Goal: Information Seeking & Learning: Learn about a topic

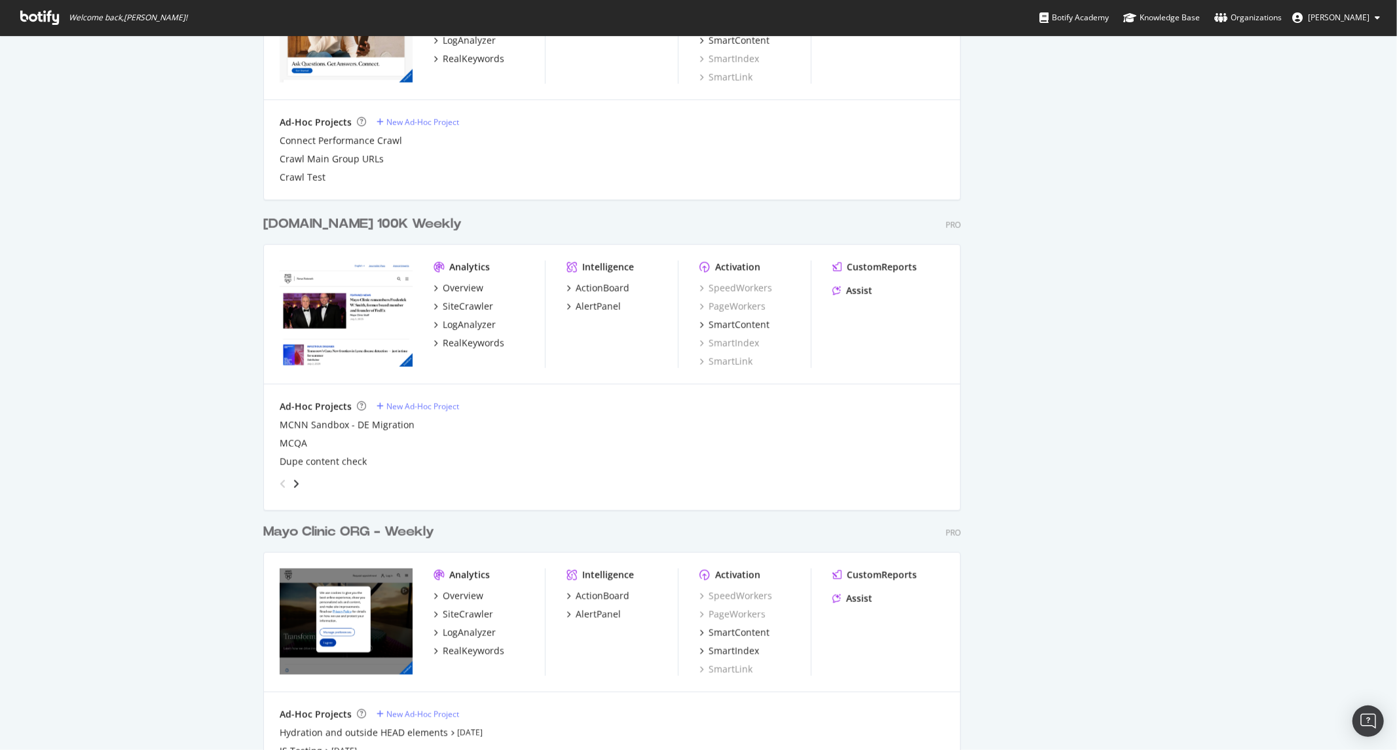
scroll to position [1224, 0]
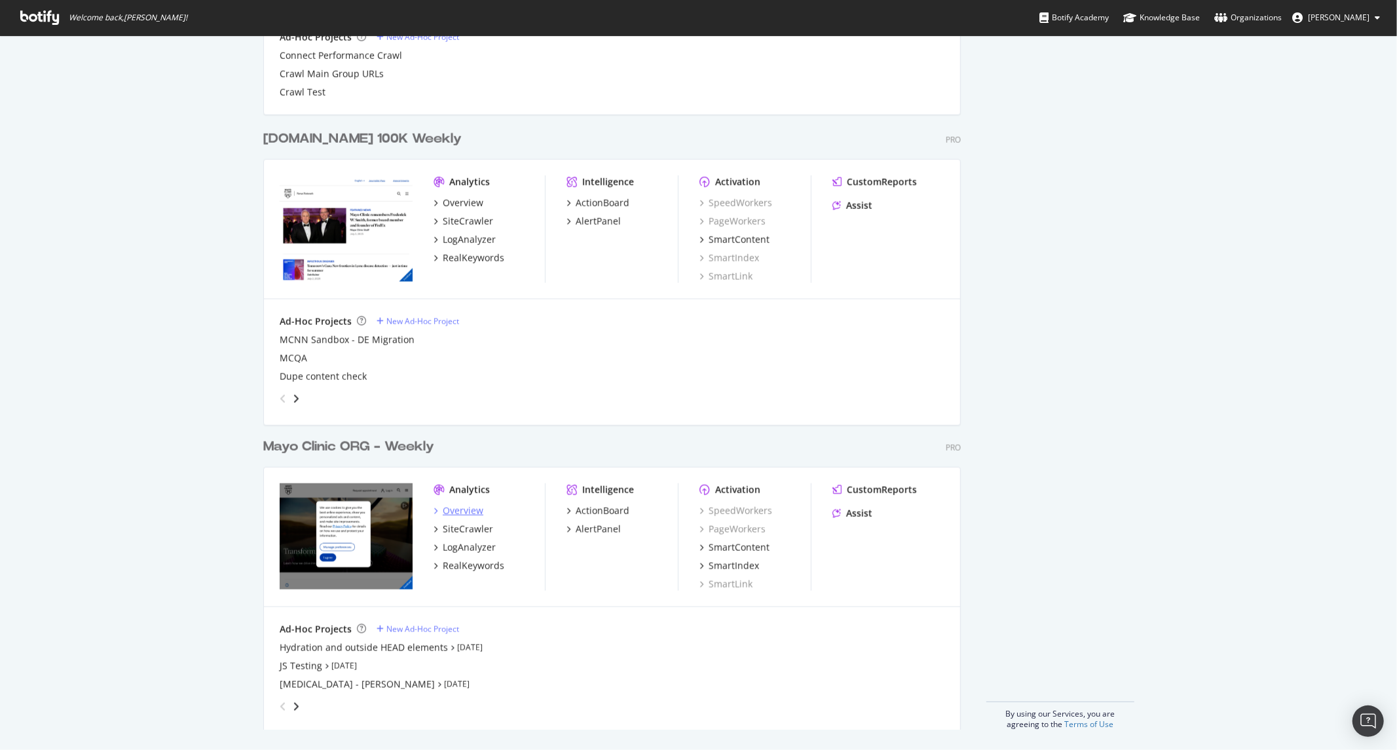
click at [443, 509] on div "Overview" at bounding box center [463, 510] width 41 height 13
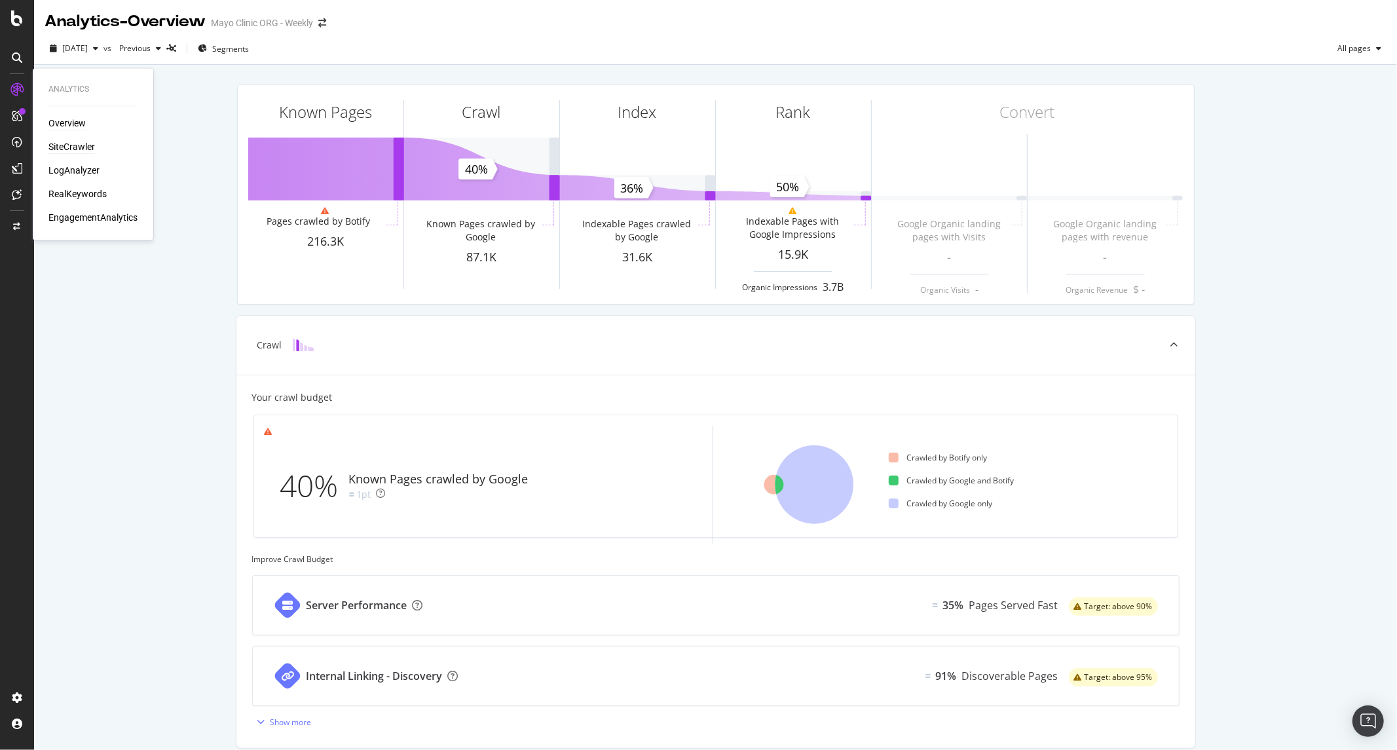
click at [79, 146] on div "SiteCrawler" at bounding box center [71, 147] width 46 height 13
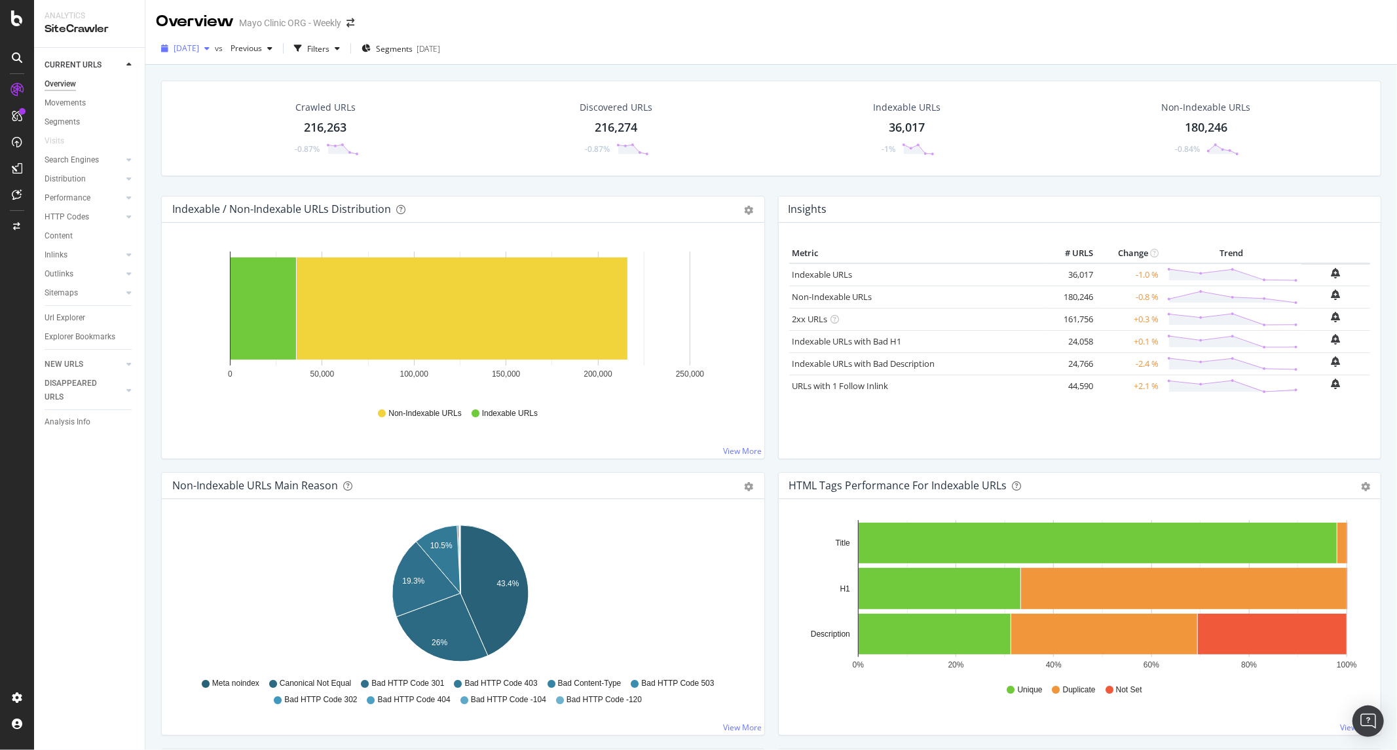
click at [215, 48] on div "button" at bounding box center [207, 49] width 16 height 8
click at [262, 49] on span "Previous" at bounding box center [243, 48] width 37 height 11
click at [333, 90] on div "221K URLs" at bounding box center [352, 96] width 39 height 12
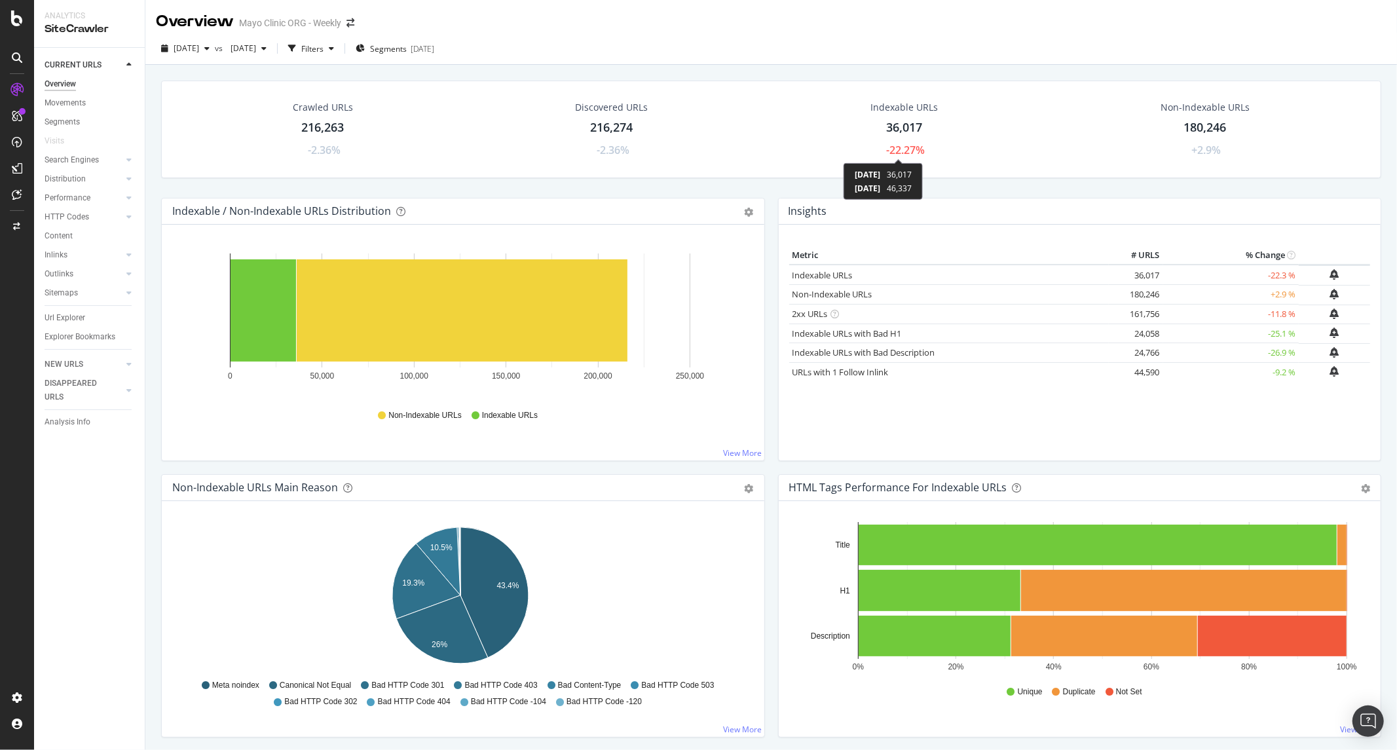
click at [906, 147] on div "-22.27%" at bounding box center [905, 150] width 39 height 15
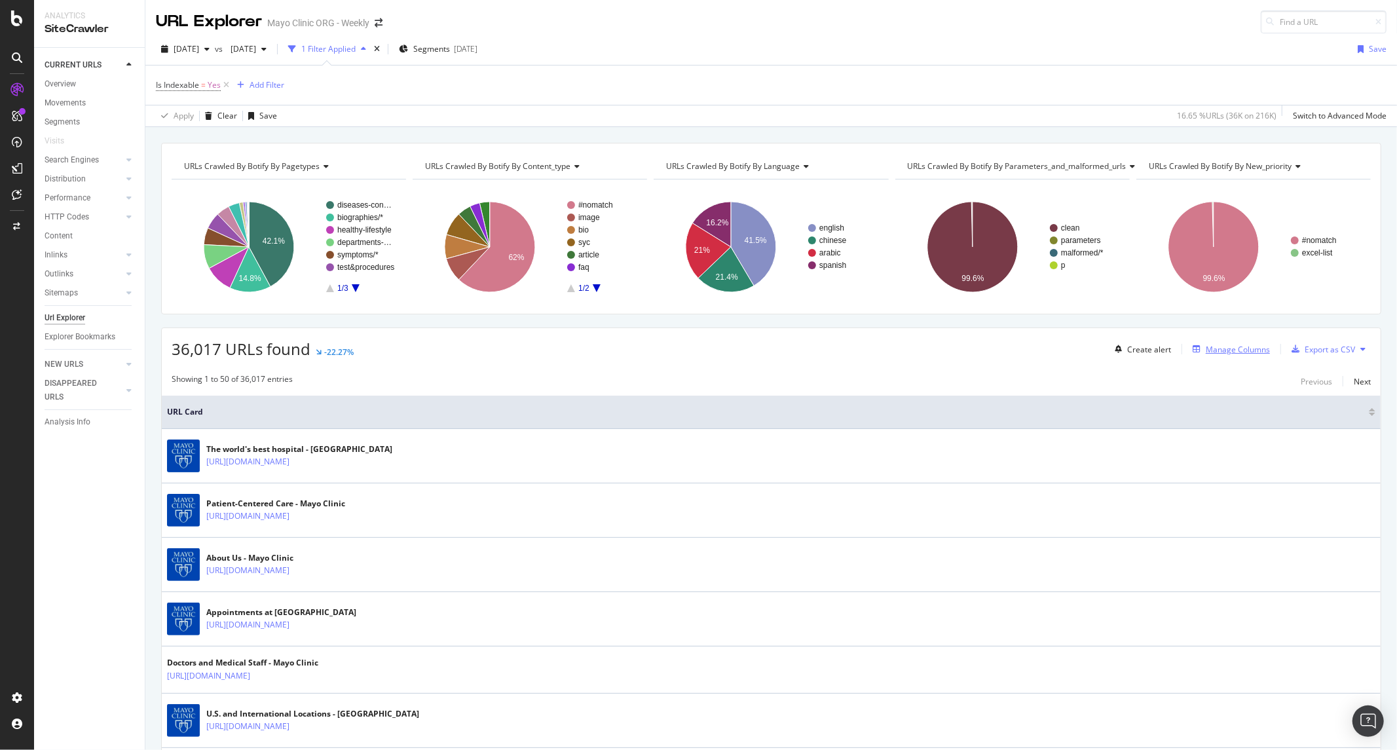
click at [1244, 354] on div "Manage Columns" at bounding box center [1237, 349] width 64 height 11
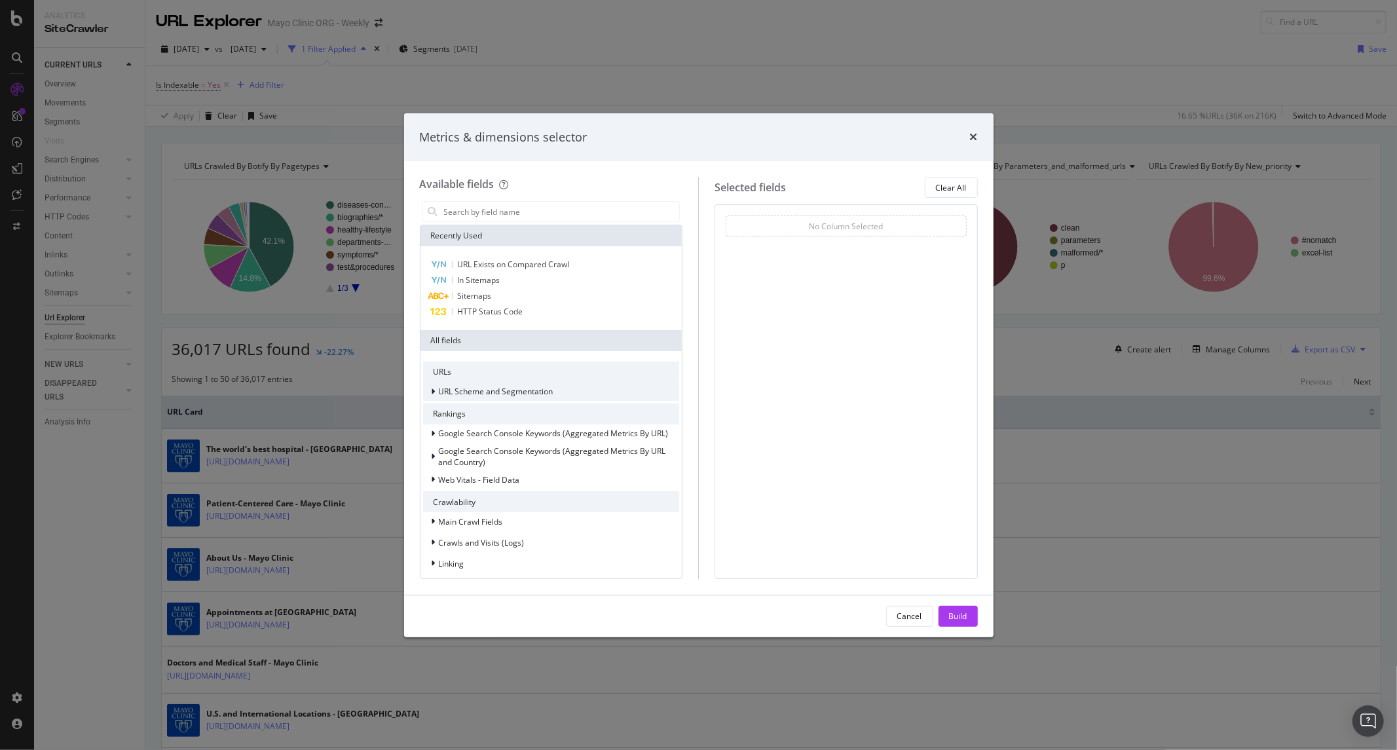
click at [513, 396] on span "URL Scheme and Segmentation" at bounding box center [496, 391] width 115 height 11
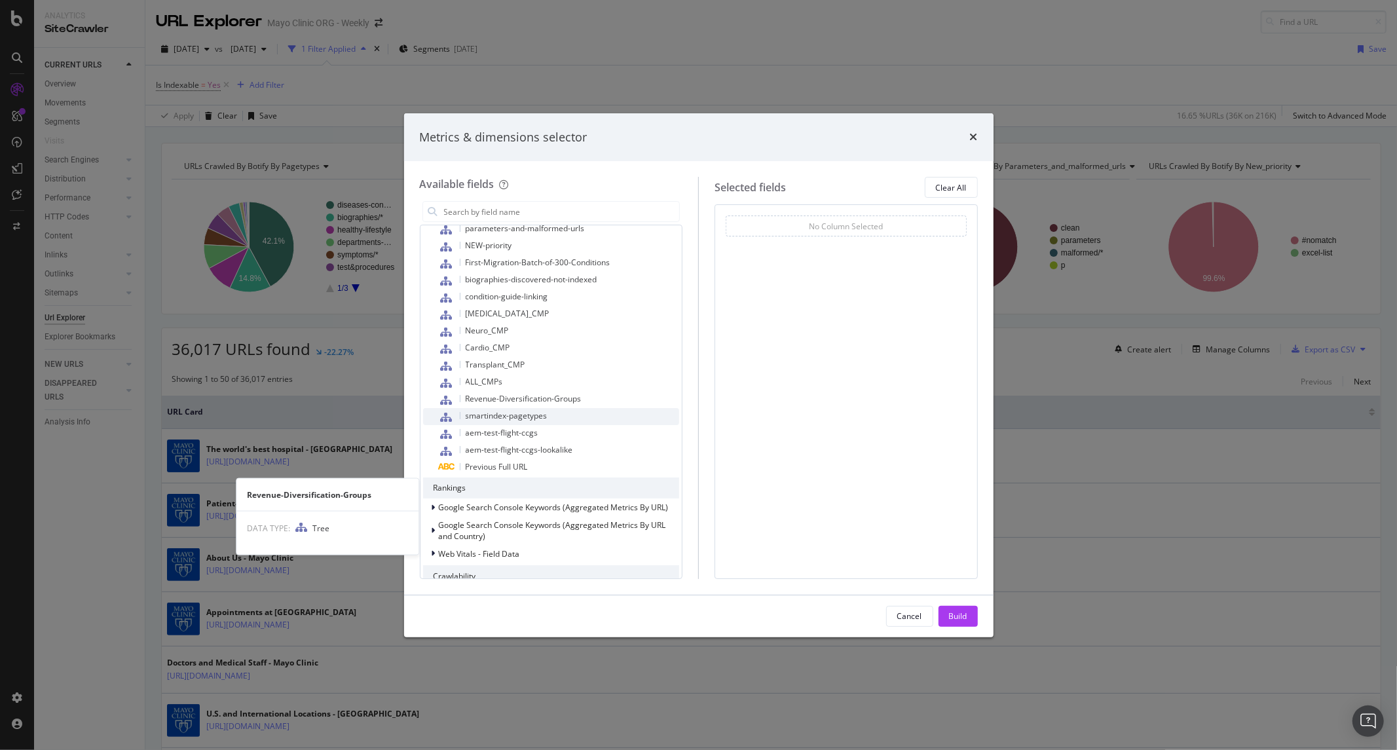
scroll to position [727, 0]
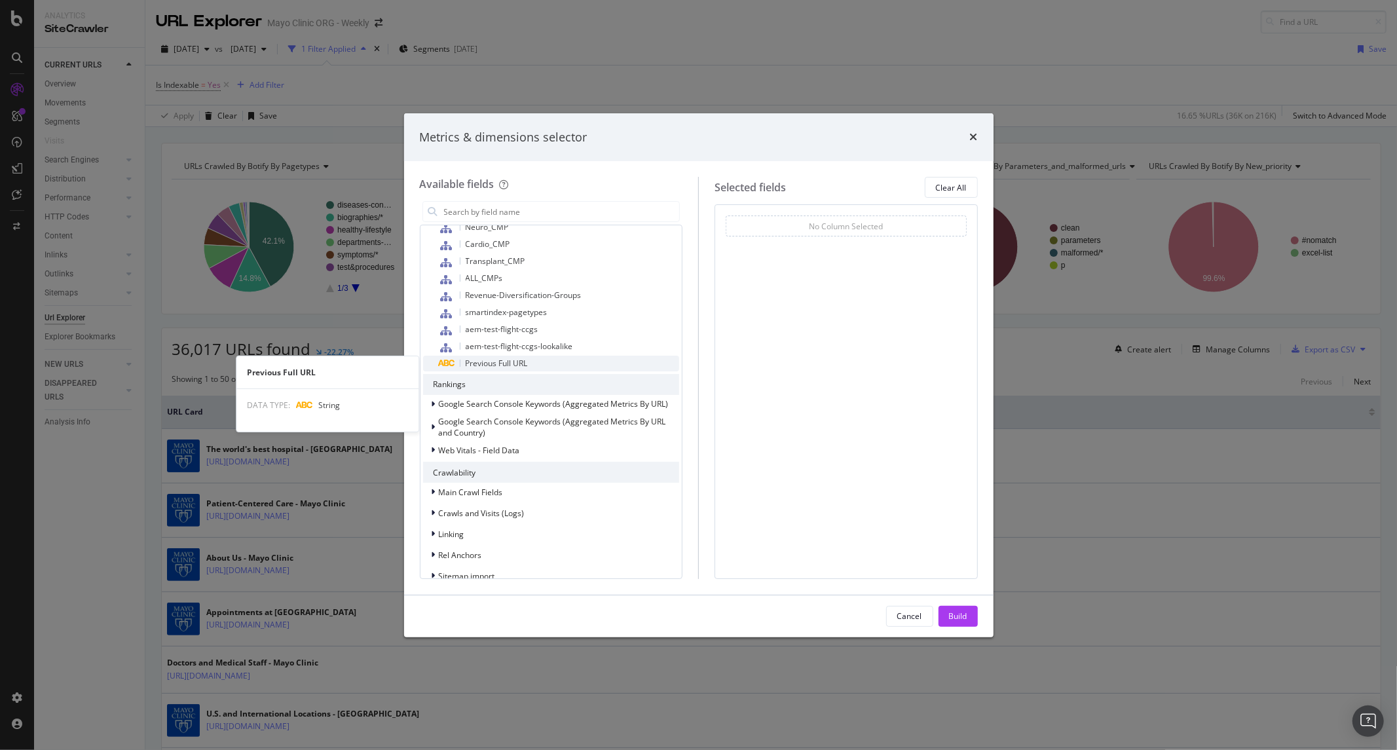
click at [499, 368] on span "Previous Full URL" at bounding box center [497, 363] width 62 height 11
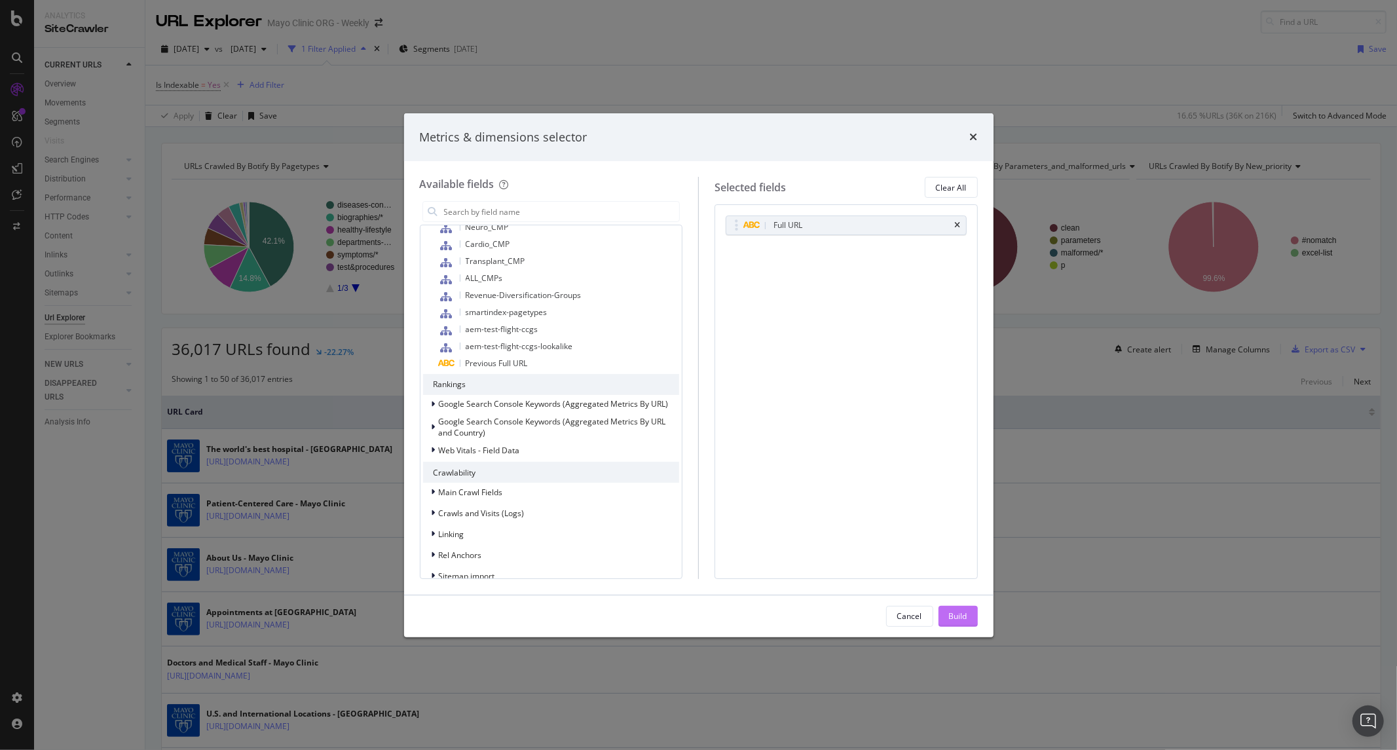
click at [950, 610] on div "Build" at bounding box center [958, 615] width 18 height 11
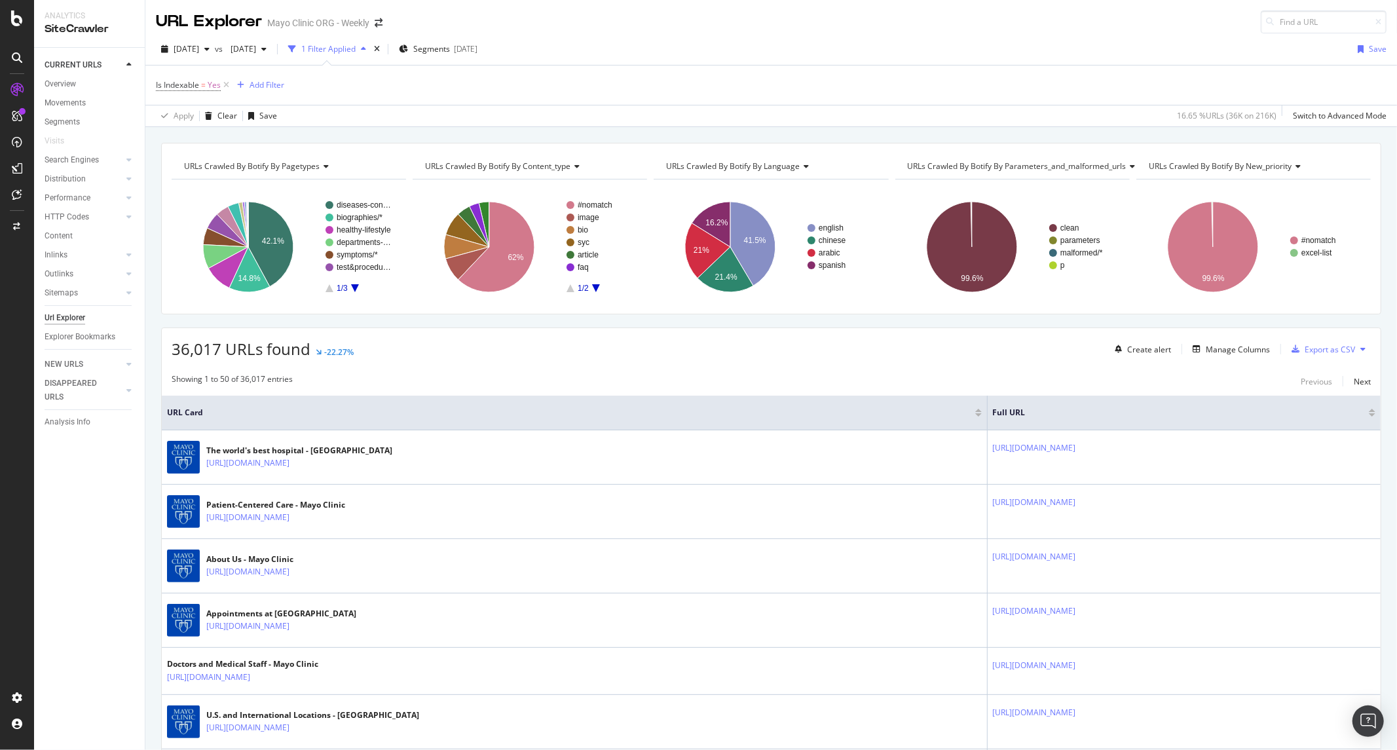
click at [126, 390] on icon at bounding box center [128, 390] width 5 height 8
click at [60, 100] on div "DISAPPEARED URLS" at bounding box center [78, 110] width 66 height 28
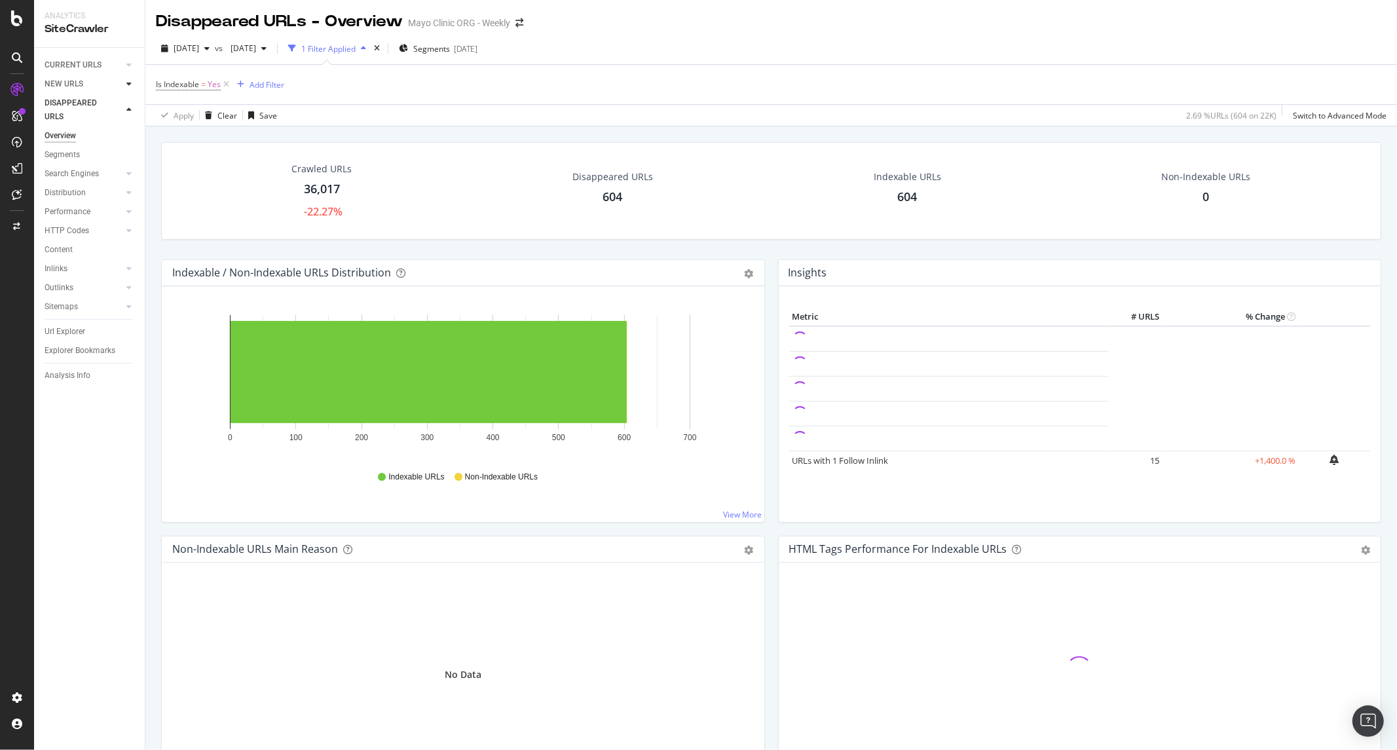
click at [127, 81] on icon at bounding box center [128, 84] width 5 height 8
click at [127, 83] on icon at bounding box center [128, 84] width 5 height 8
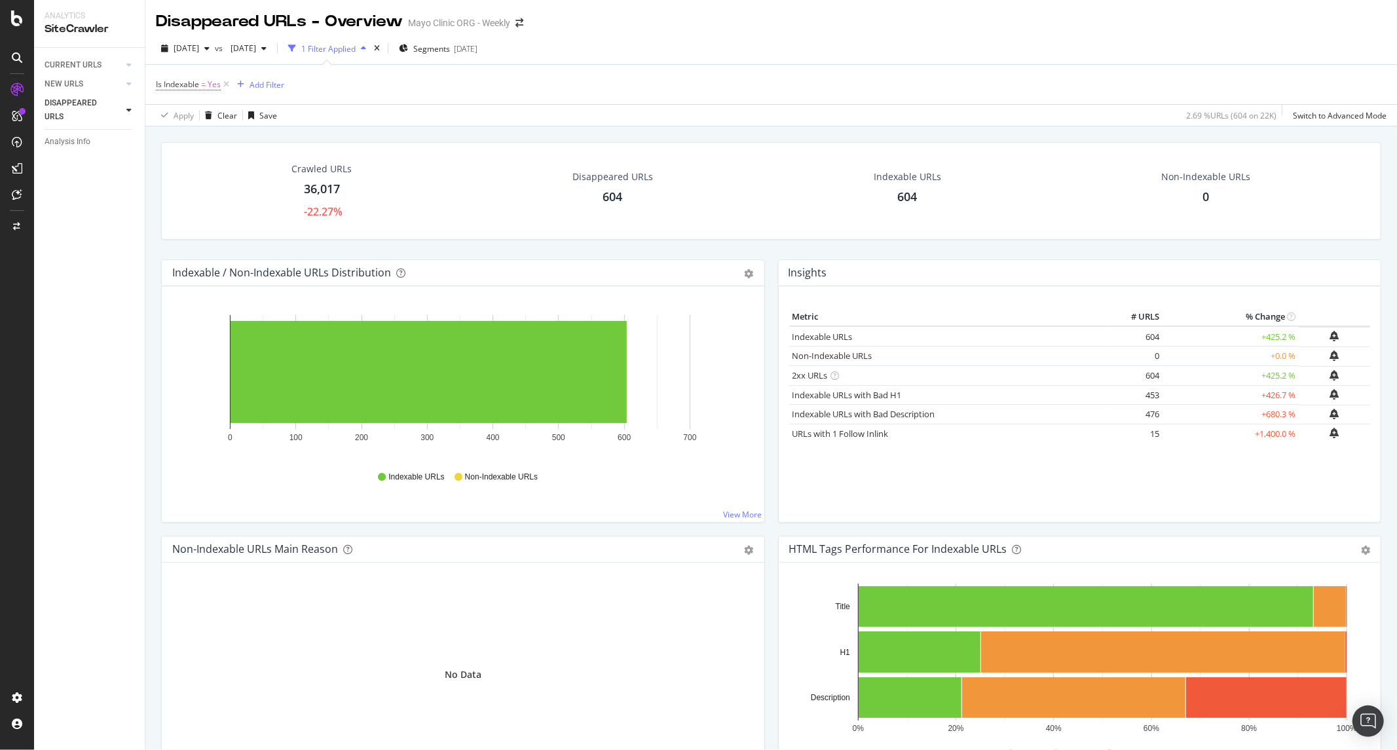
click at [132, 113] on div at bounding box center [128, 109] width 13 height 13
click at [81, 329] on div "Url Explorer" at bounding box center [65, 332] width 41 height 14
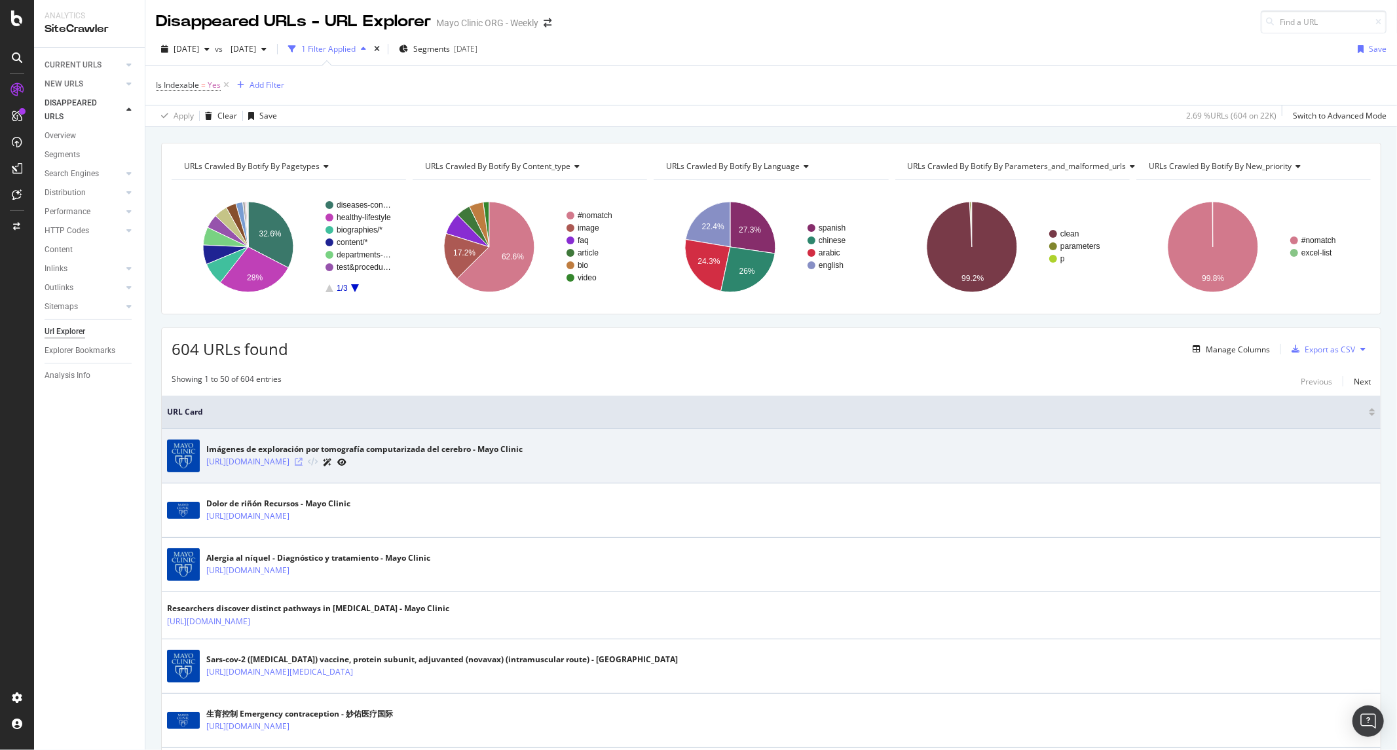
click at [303, 464] on icon at bounding box center [299, 462] width 8 height 8
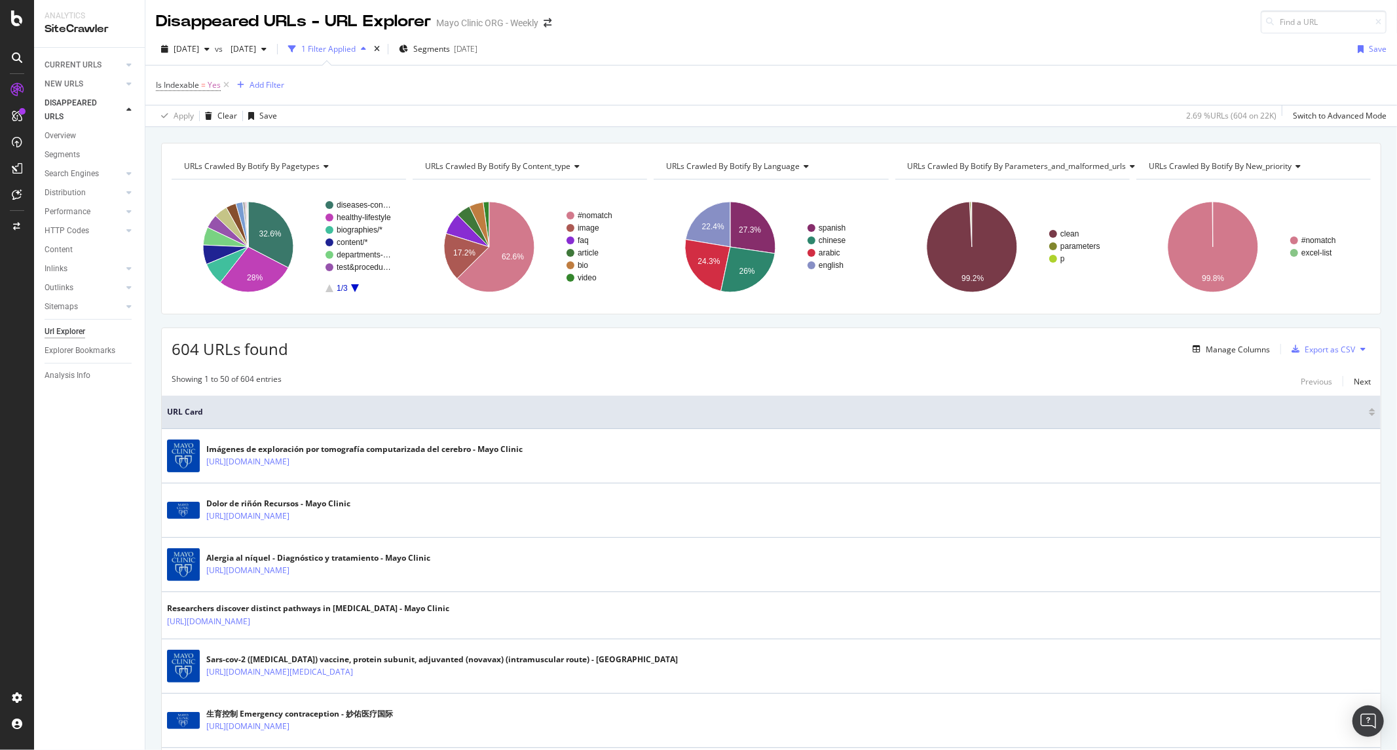
click at [134, 111] on div "DISAPPEARED URLS" at bounding box center [95, 110] width 100 height 33
click at [130, 83] on icon at bounding box center [128, 84] width 5 height 8
click at [126, 111] on icon at bounding box center [128, 110] width 5 height 8
click at [79, 139] on link "Overview" at bounding box center [90, 136] width 91 height 14
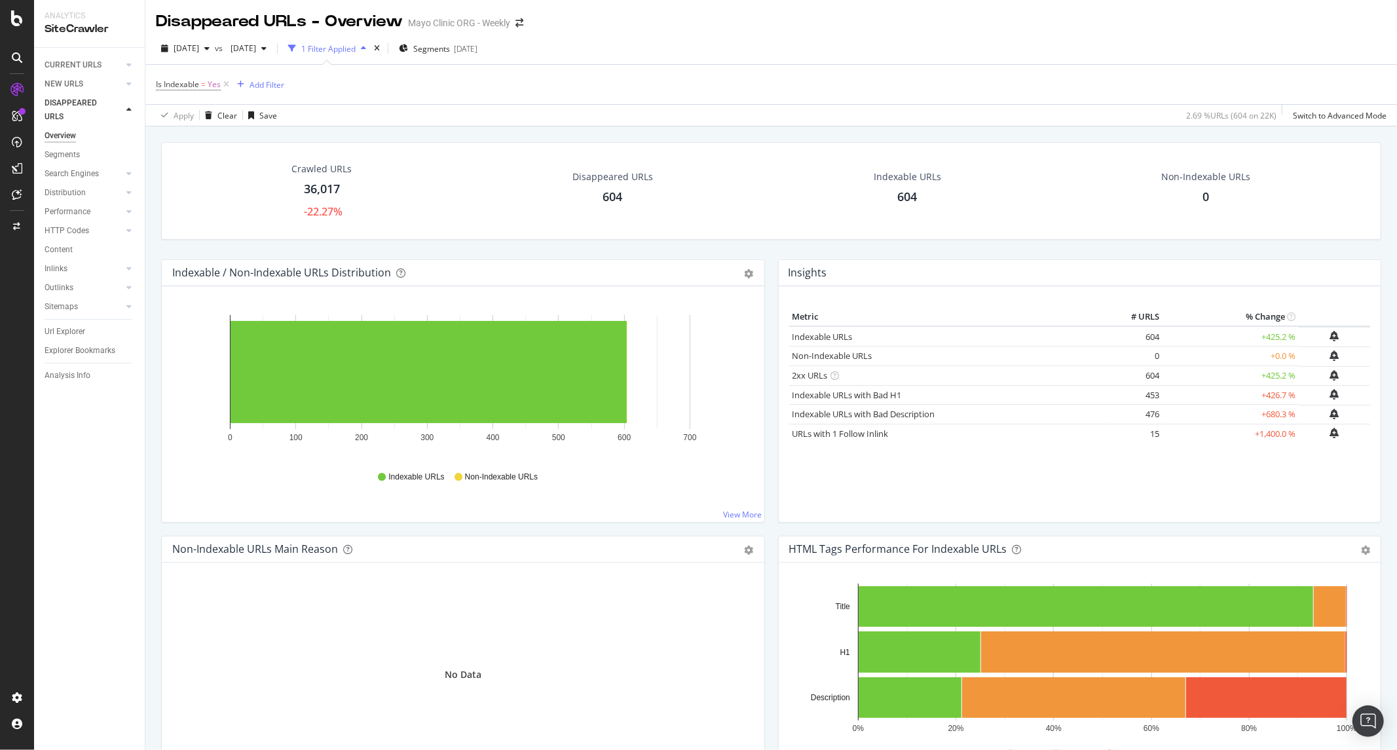
click at [610, 196] on div "604" at bounding box center [613, 197] width 20 height 17
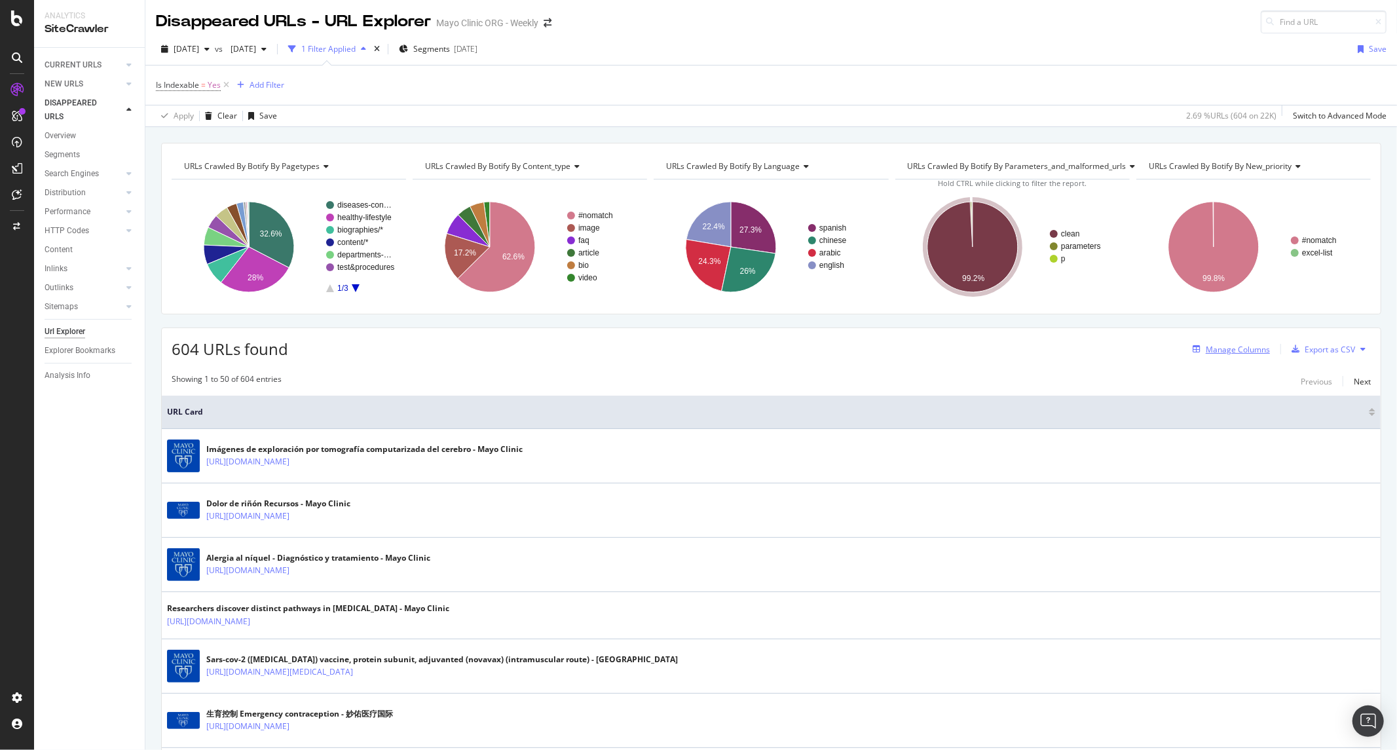
click at [1235, 344] on div "Manage Columns" at bounding box center [1237, 349] width 64 height 11
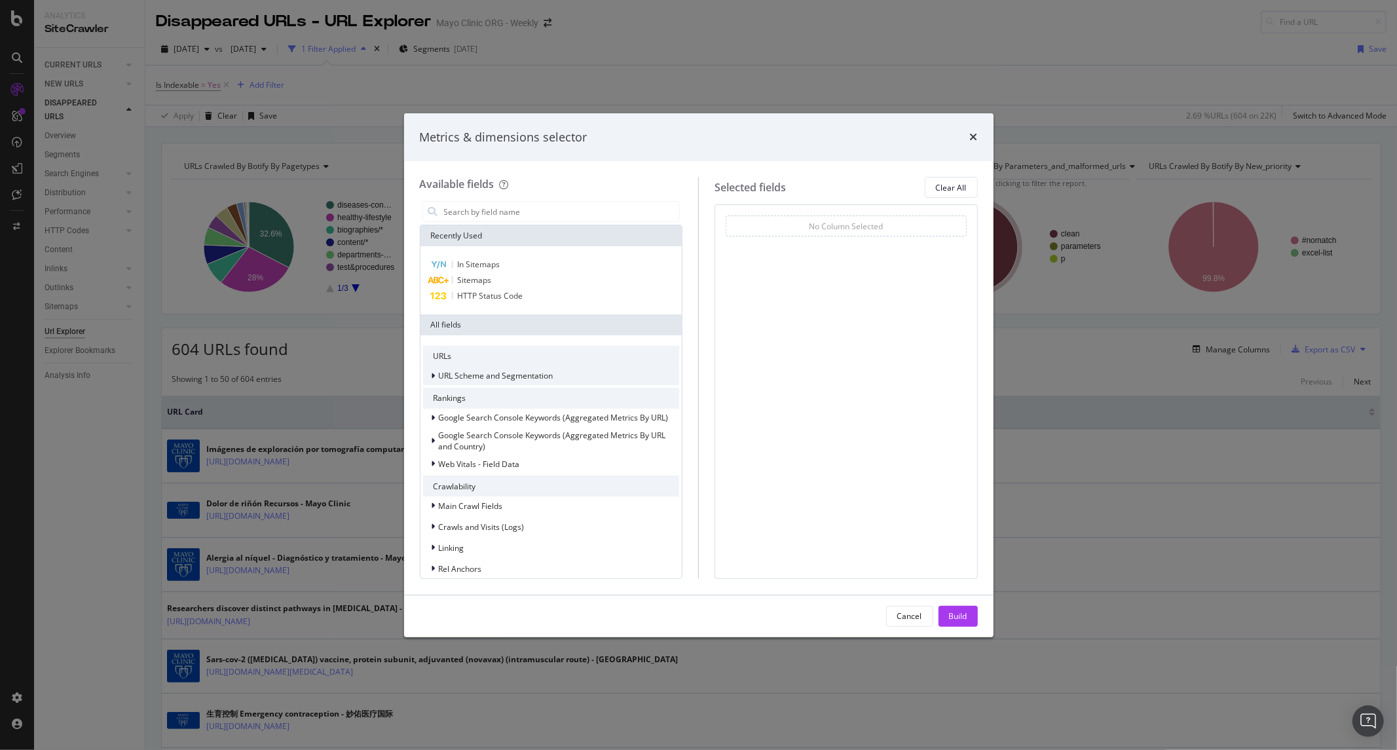
click at [559, 376] on div "URL Scheme and Segmentation" at bounding box center [551, 376] width 257 height 18
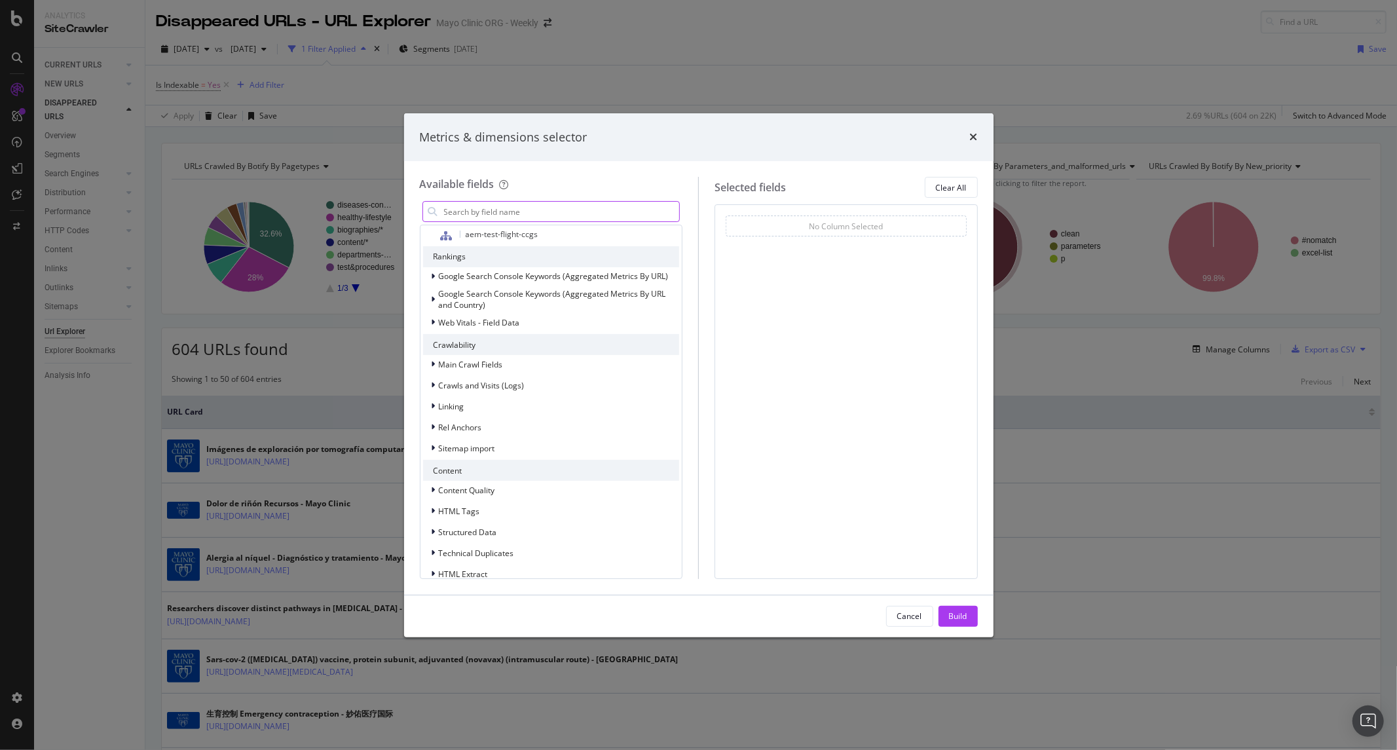
scroll to position [800, 0]
click at [542, 217] on input "modal" at bounding box center [561, 212] width 237 height 20
click at [467, 371] on span "Crawls and Visits (Logs)" at bounding box center [482, 376] width 86 height 11
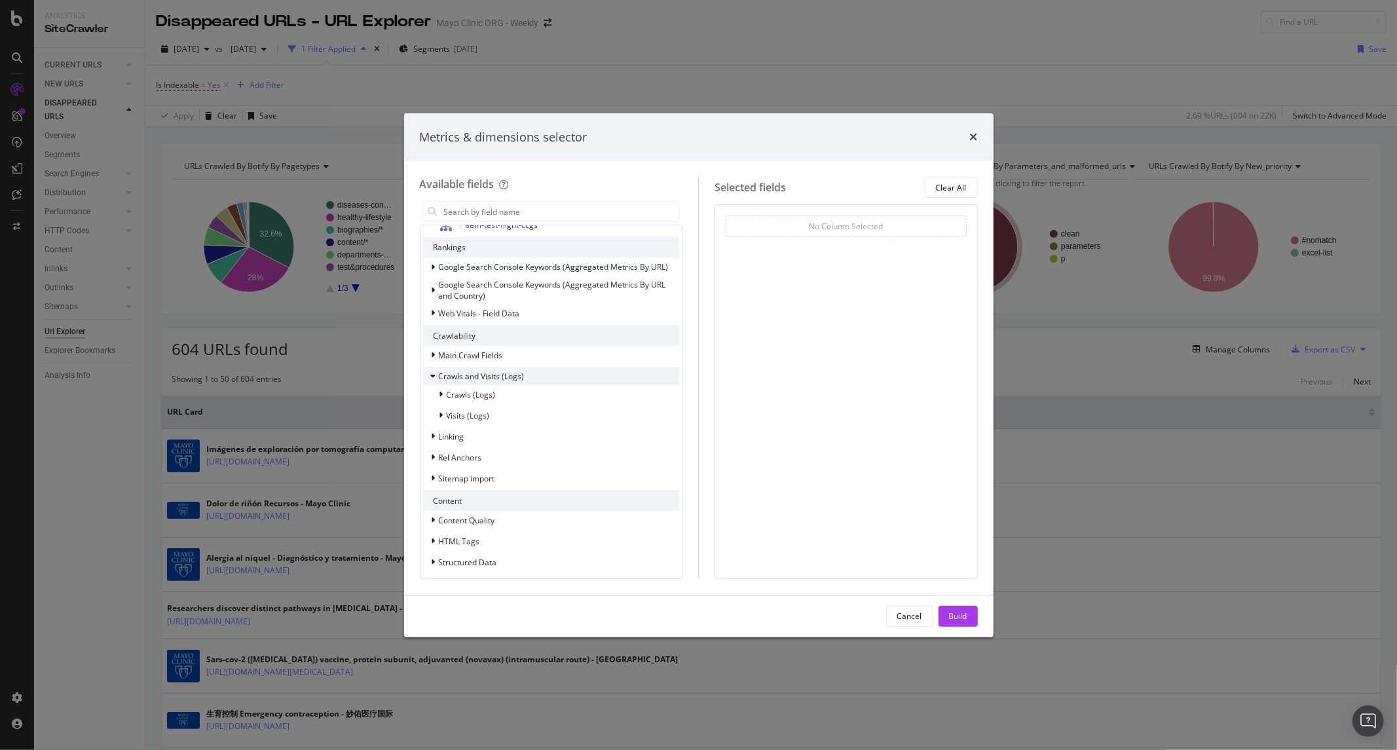
click at [468, 371] on span "Crawls and Visits (Logs)" at bounding box center [482, 376] width 86 height 11
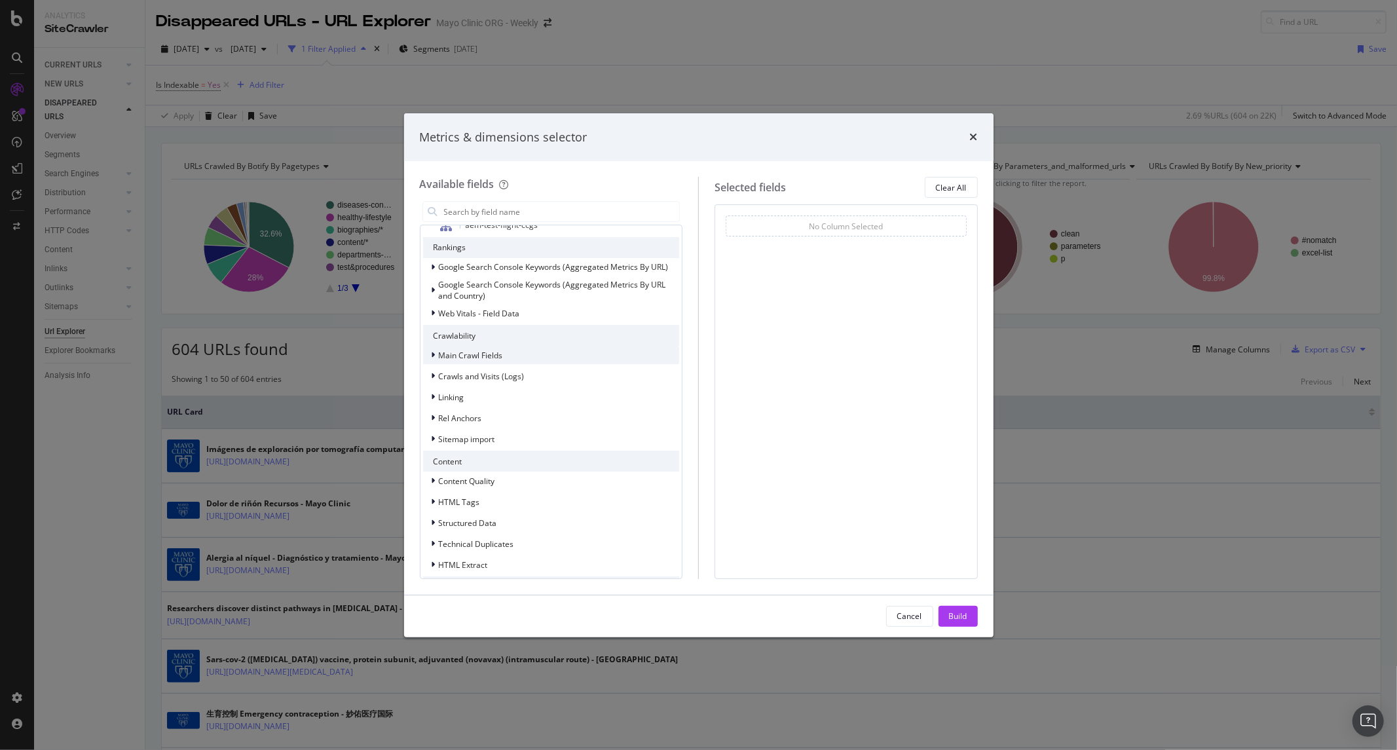
click at [469, 351] on span "Main Crawl Fields" at bounding box center [471, 355] width 64 height 11
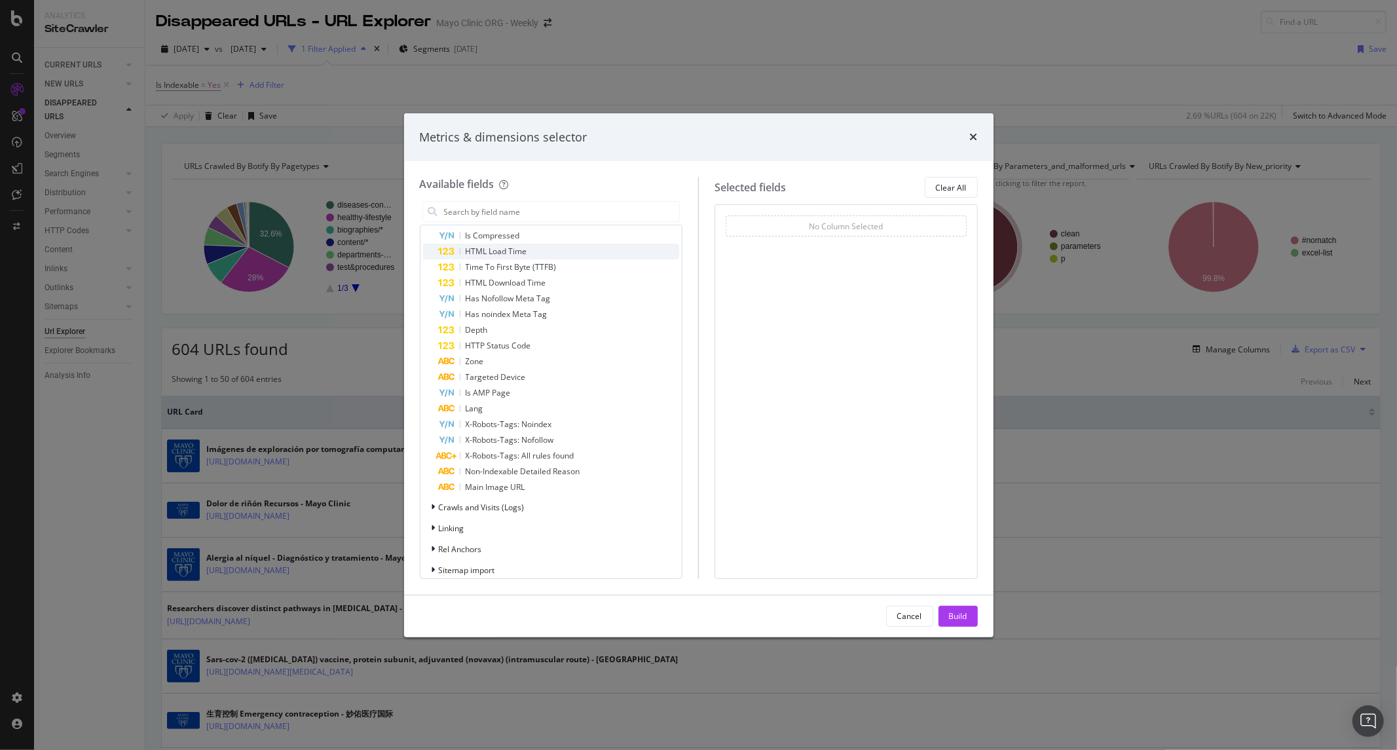
scroll to position [1274, 0]
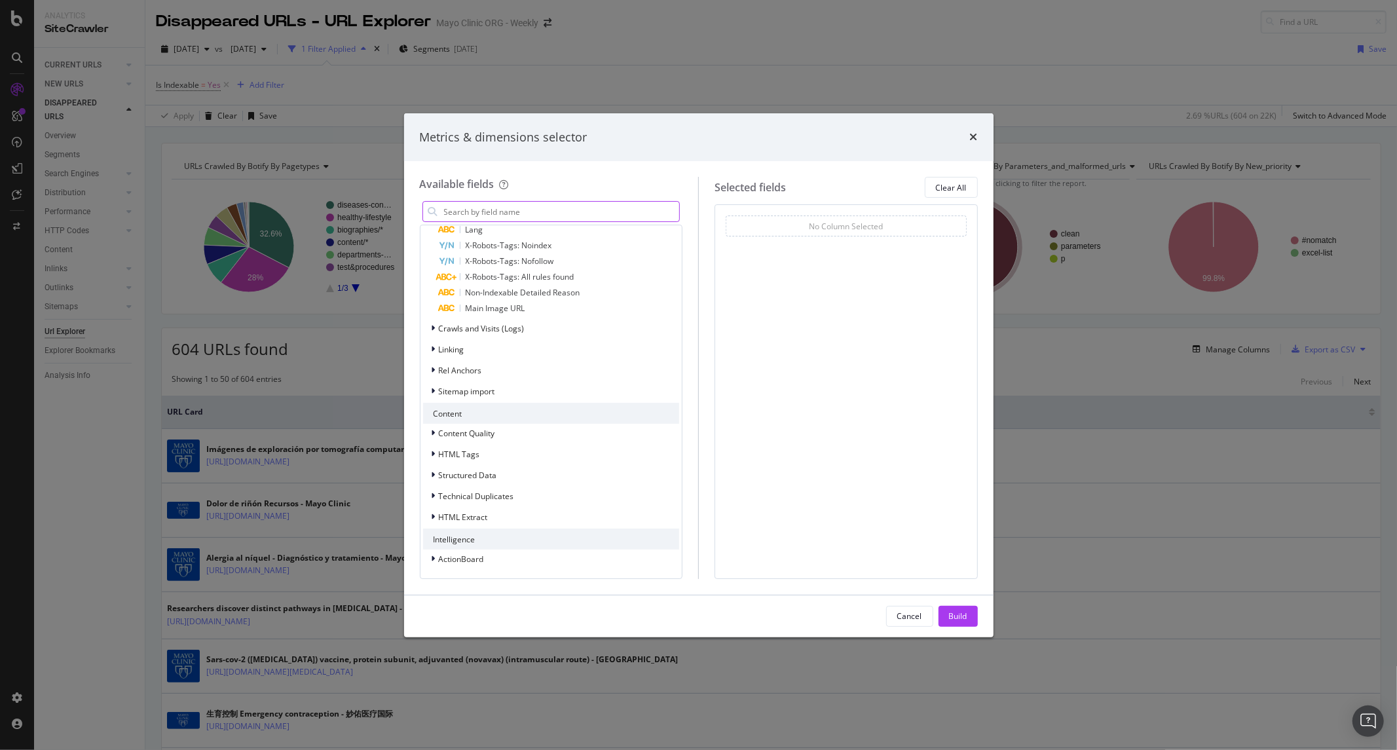
click at [509, 213] on input "modal" at bounding box center [561, 212] width 237 height 20
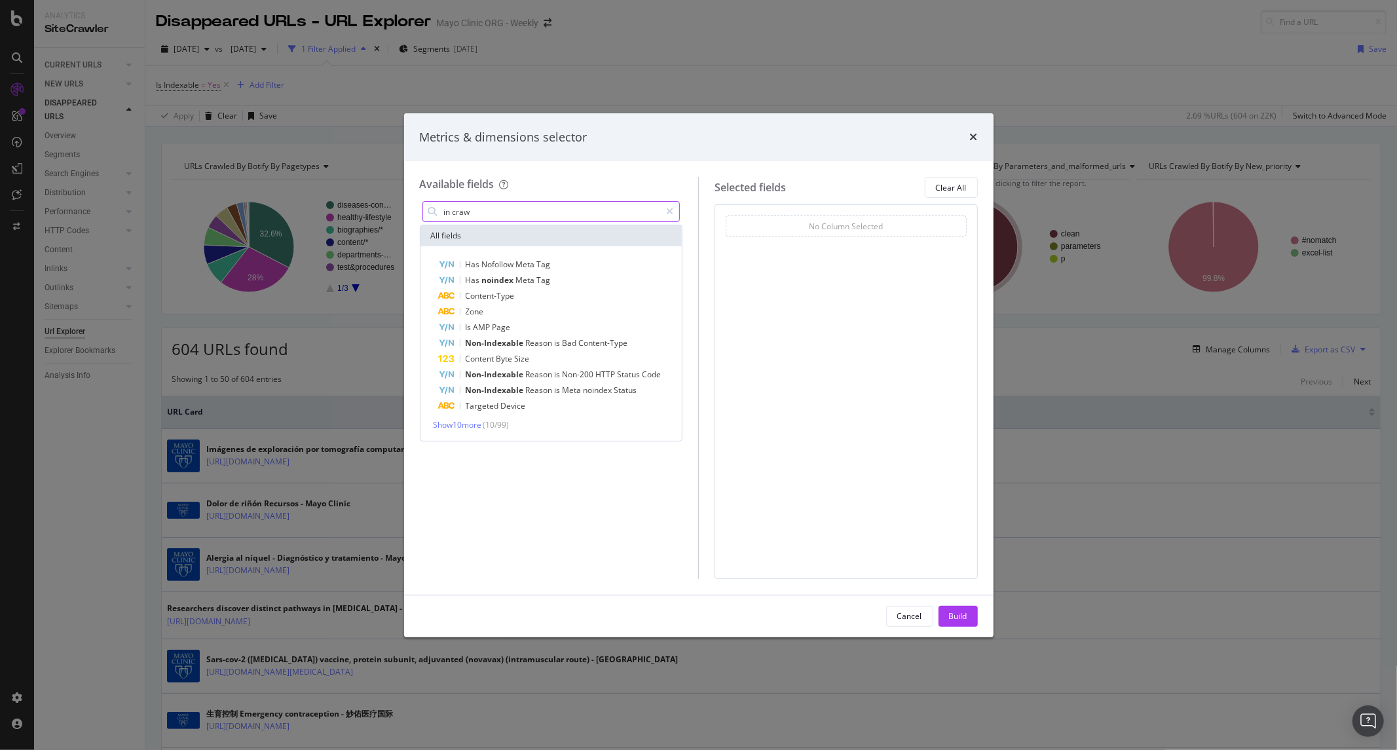
scroll to position [0, 0]
type input "in crawl"
click at [479, 422] on span "Show 10 more" at bounding box center [457, 424] width 48 height 11
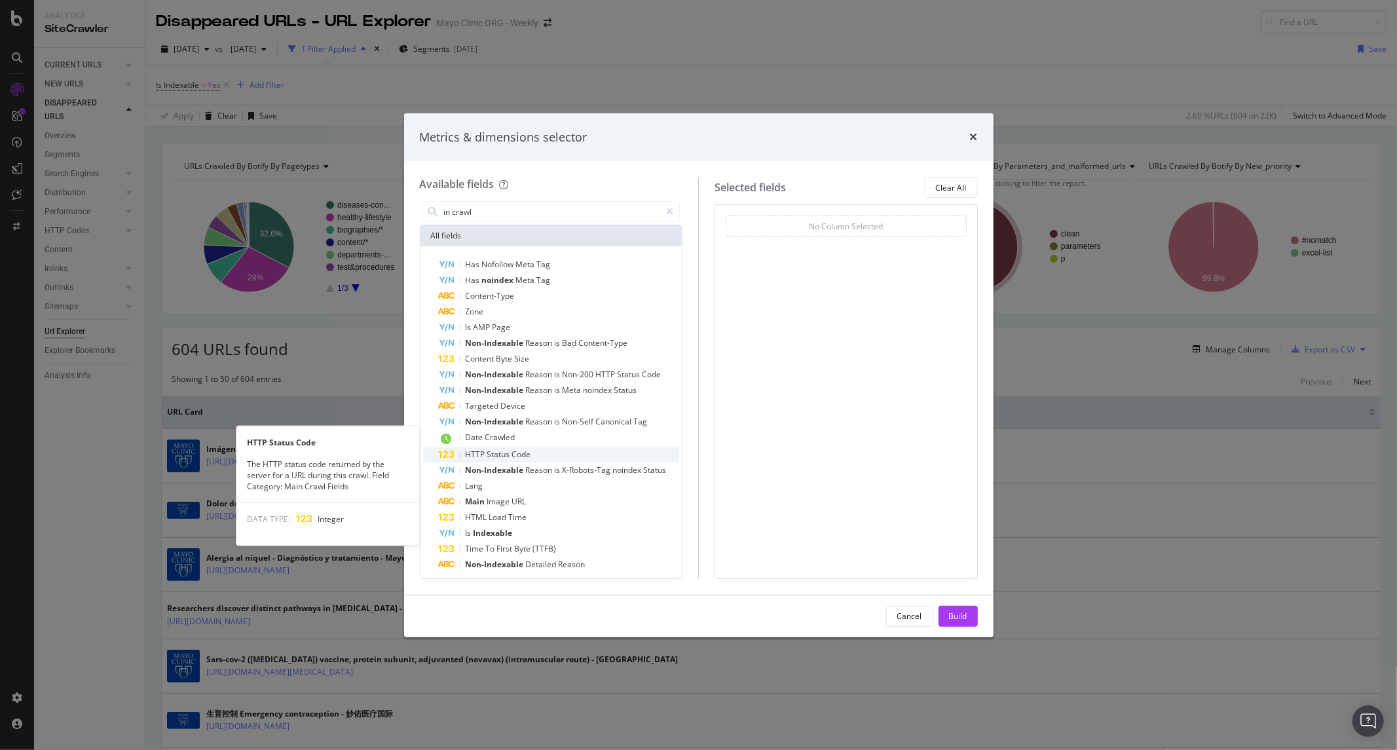
scroll to position [22, 0]
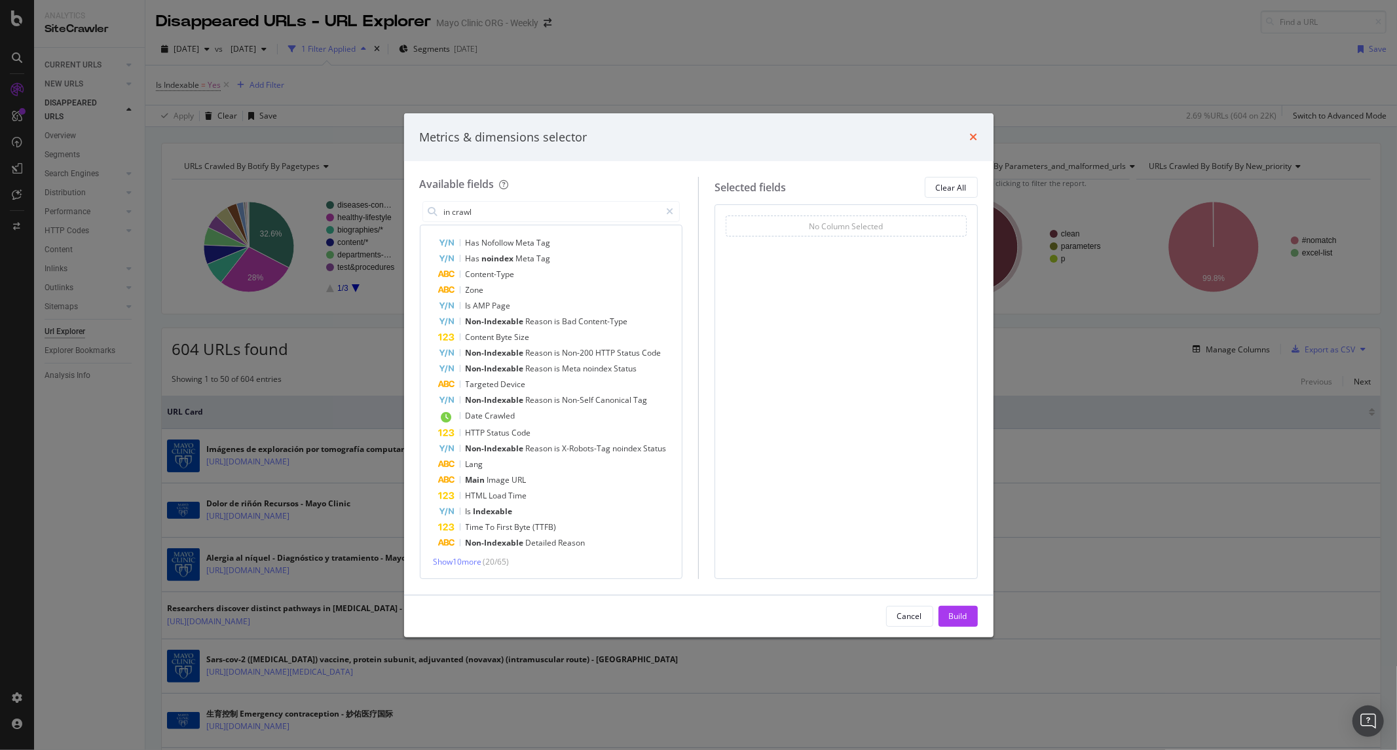
click at [973, 140] on icon "times" at bounding box center [974, 137] width 8 height 10
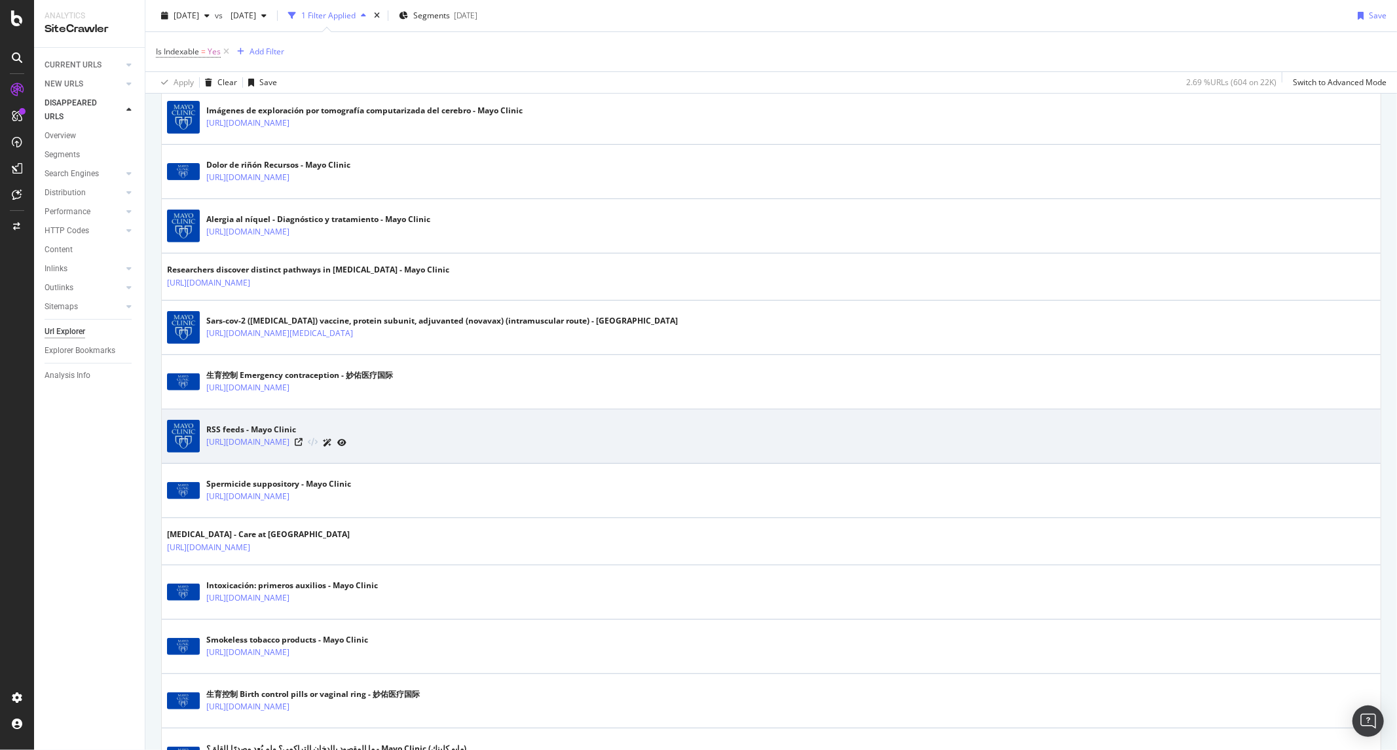
scroll to position [363, 0]
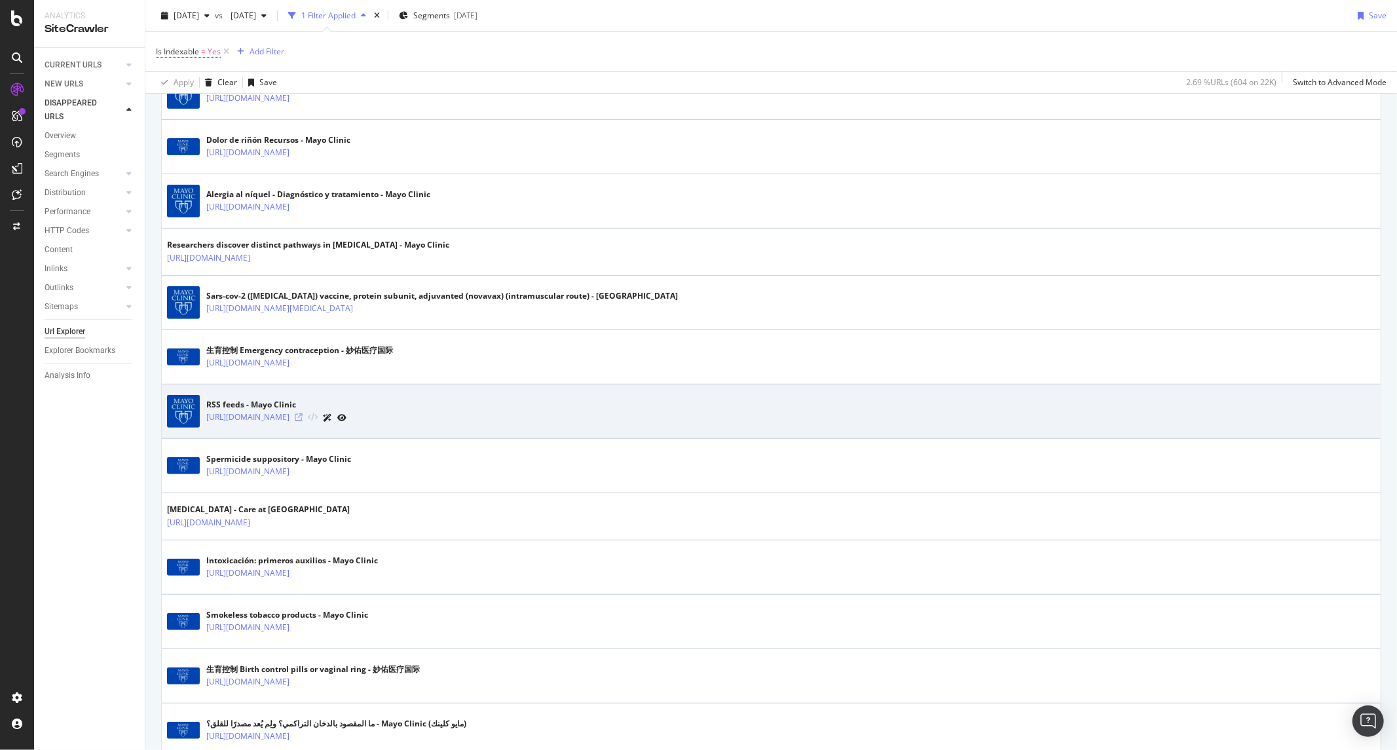
click at [303, 415] on icon at bounding box center [299, 417] width 8 height 8
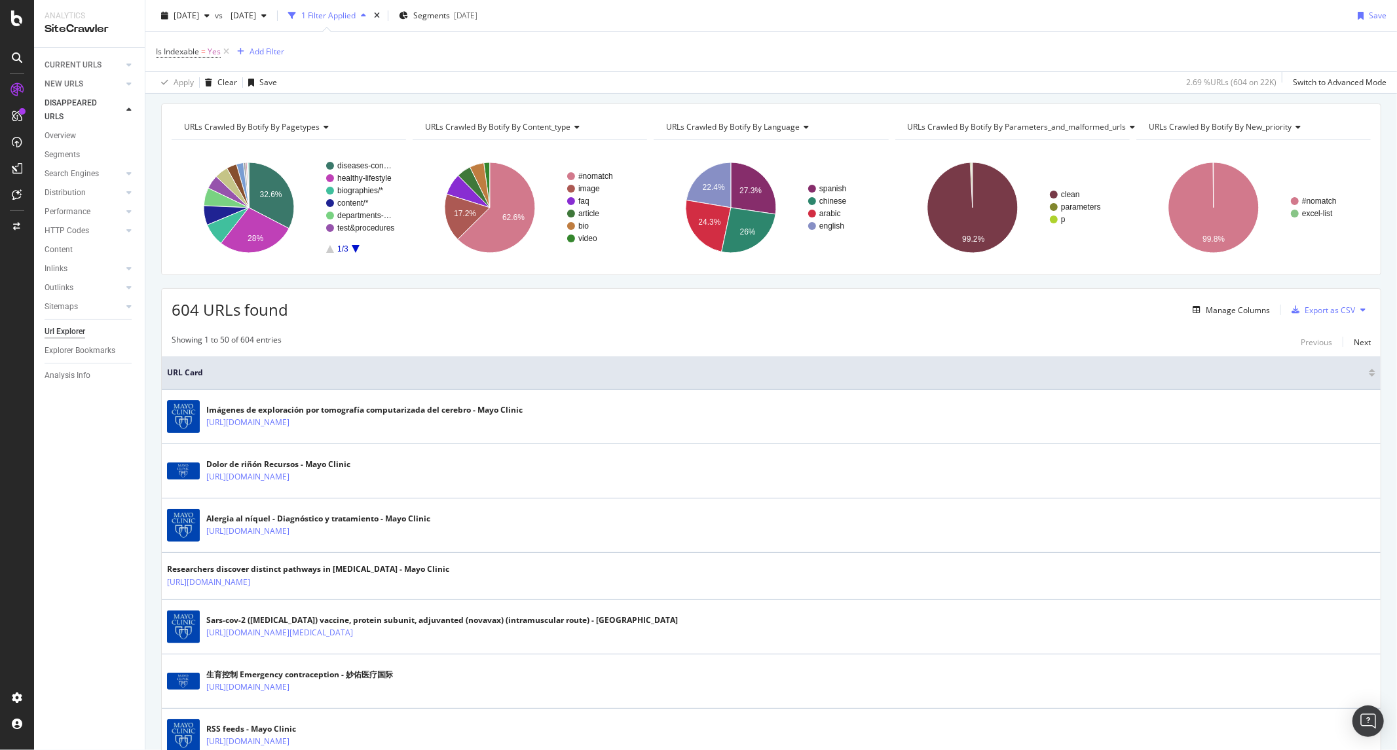
scroll to position [0, 0]
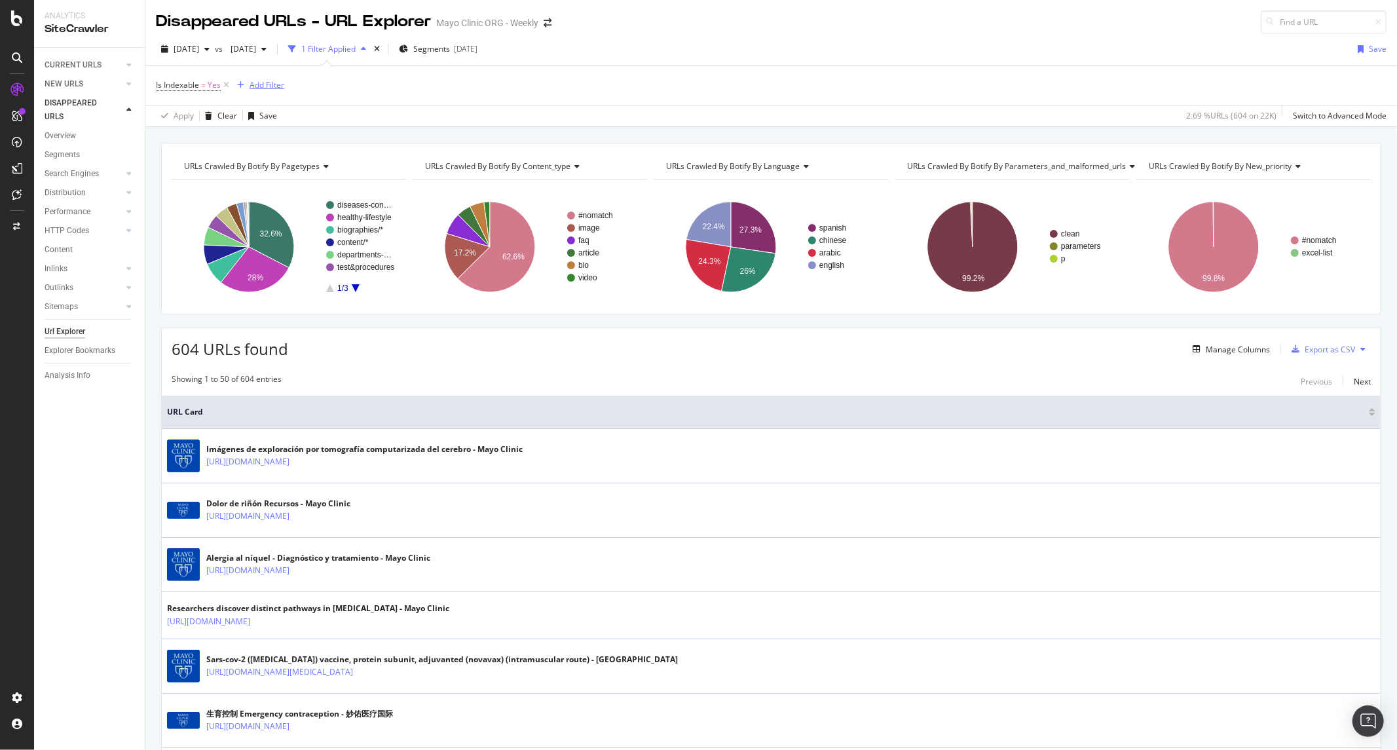
click at [246, 81] on div "Add Filter" at bounding box center [258, 85] width 52 height 14
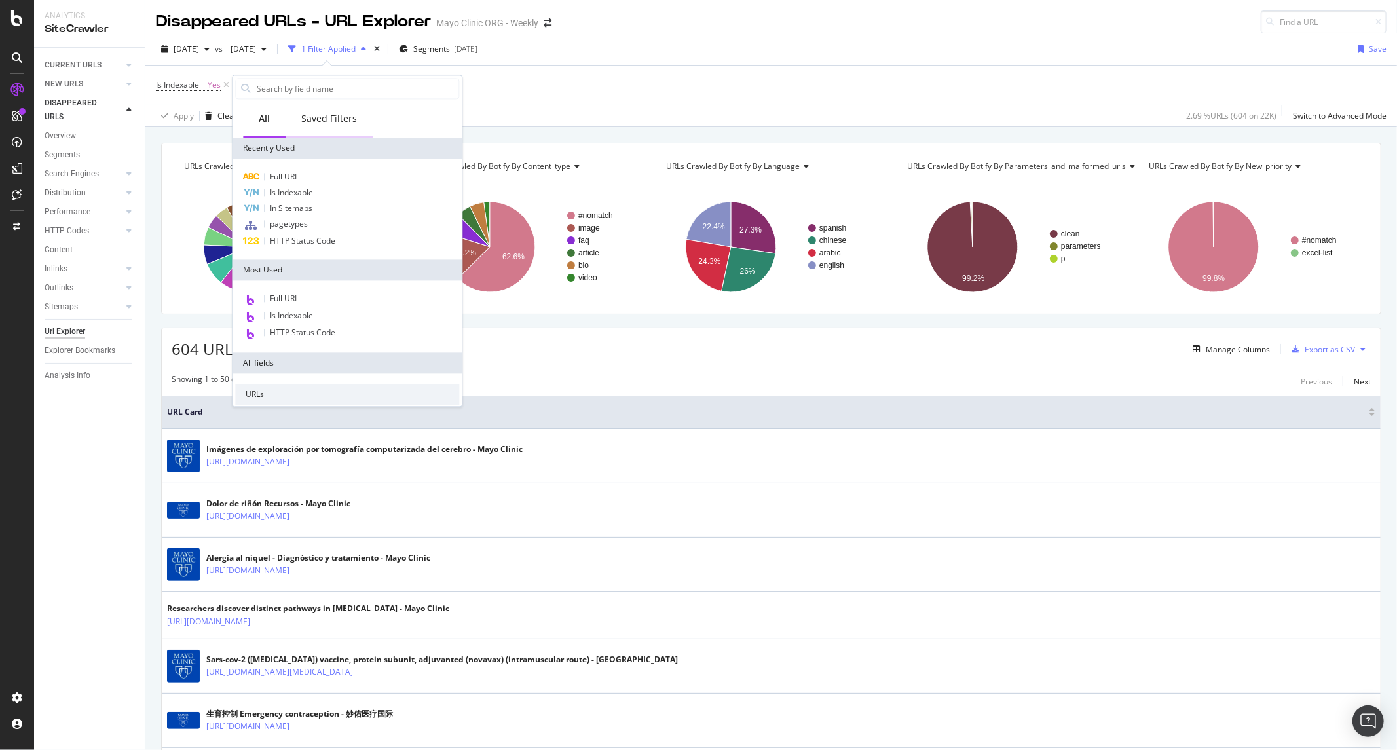
click at [326, 122] on div "Saved Filters" at bounding box center [329, 118] width 56 height 13
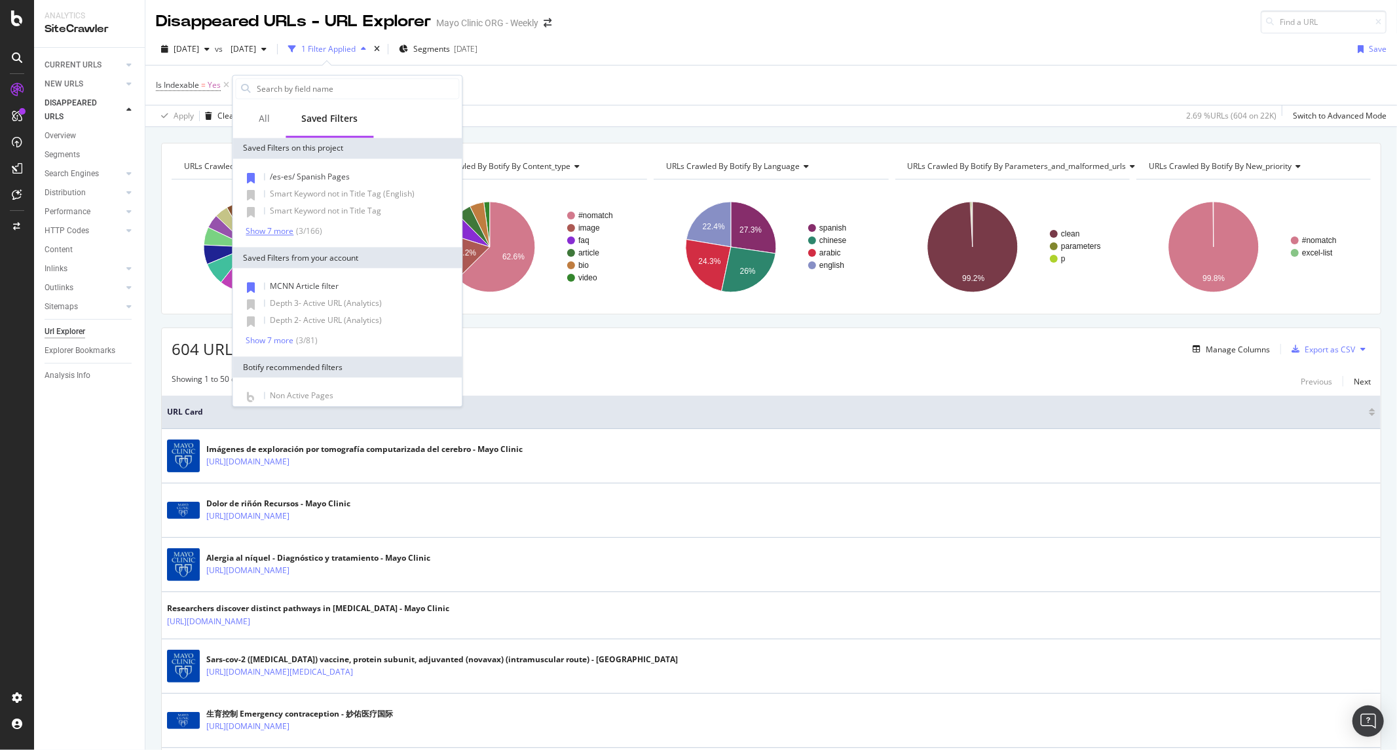
click at [293, 230] on div "( 3 / 166 )" at bounding box center [307, 230] width 29 height 11
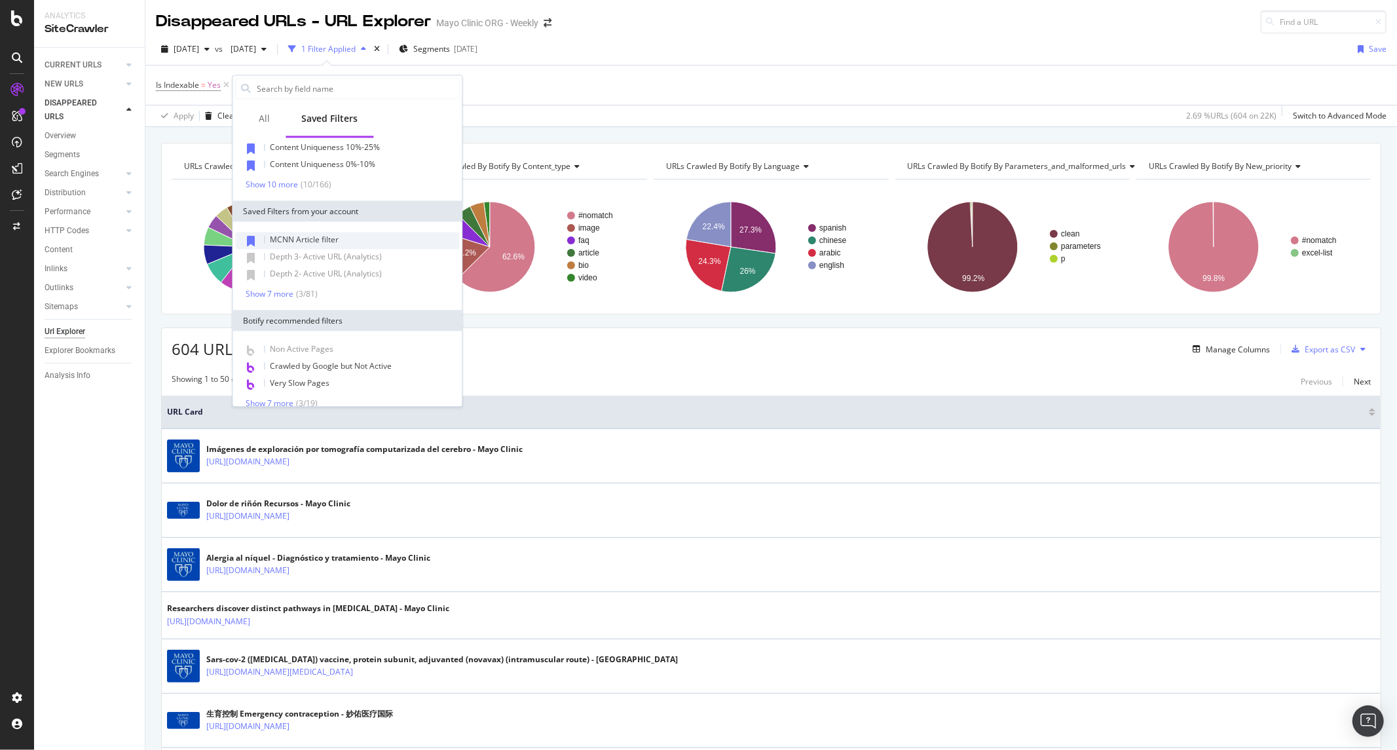
scroll to position [178, 0]
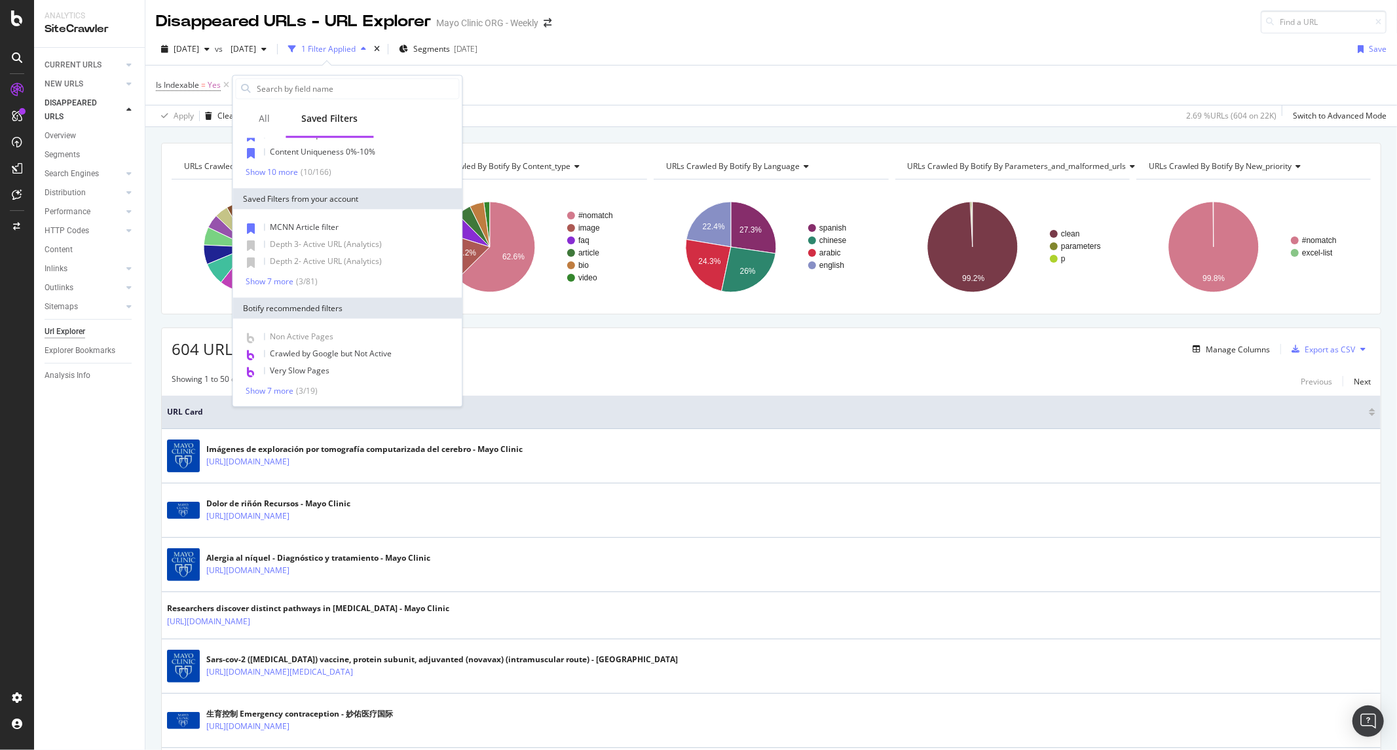
click at [279, 383] on div "Non Active Pages Crawled by Google but Not Active Very Slow Pages Show 7 more (…" at bounding box center [347, 362] width 224 height 67
click at [287, 388] on div "Show 7 more" at bounding box center [270, 390] width 48 height 9
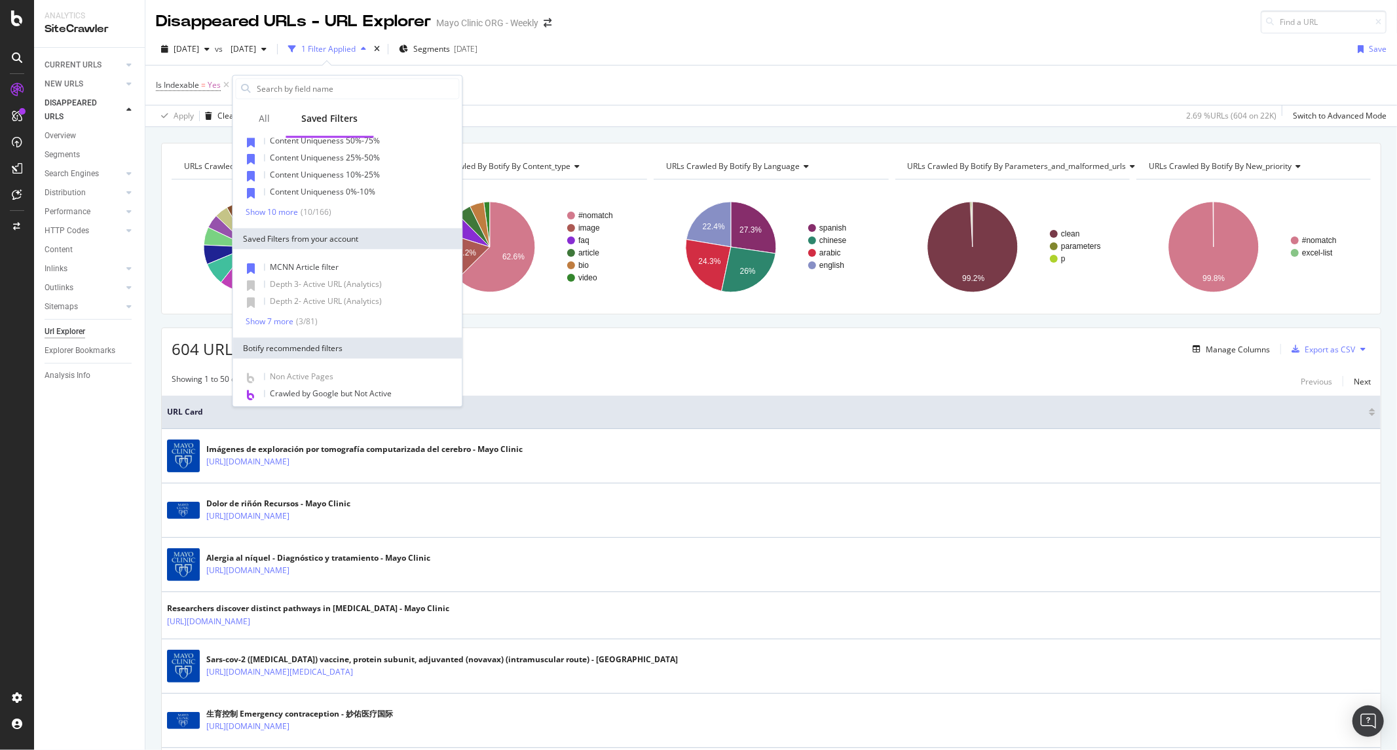
scroll to position [152, 0]
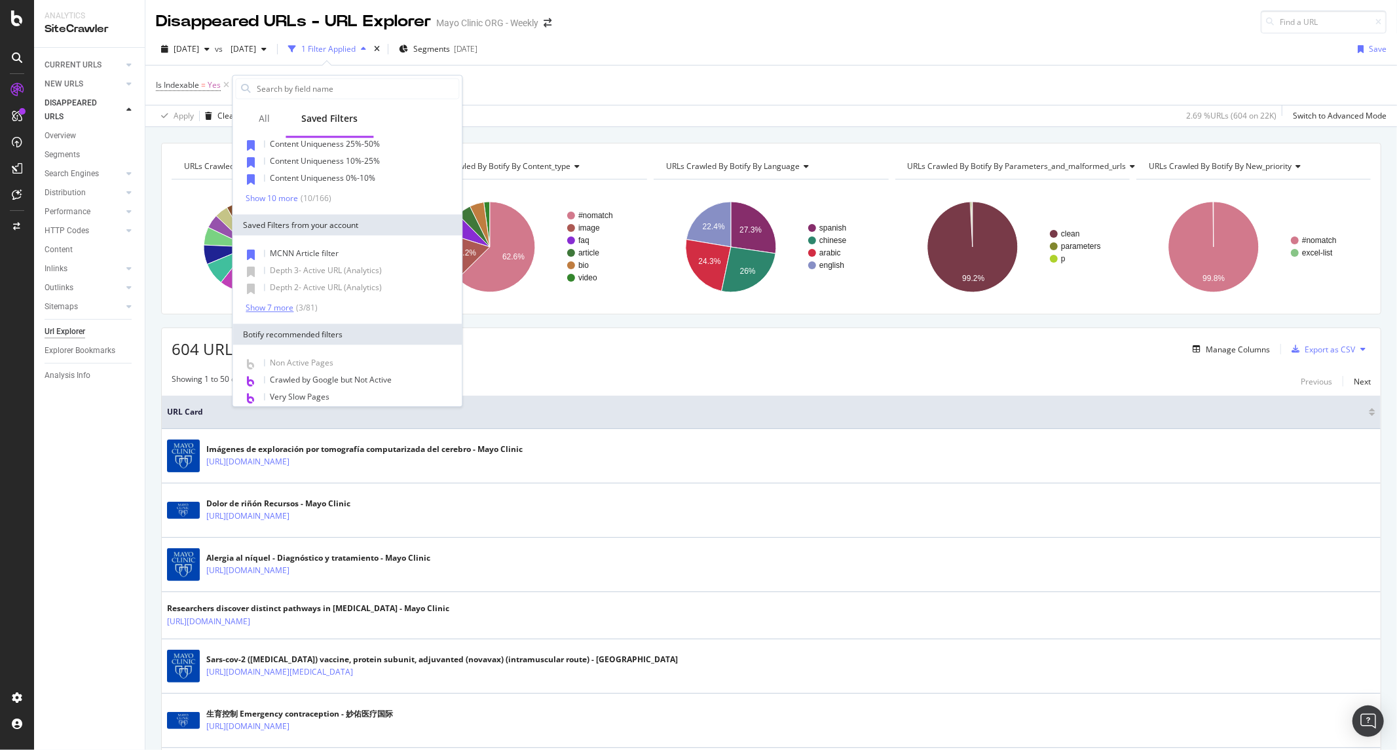
click at [272, 306] on div "Show 7 more" at bounding box center [270, 307] width 48 height 9
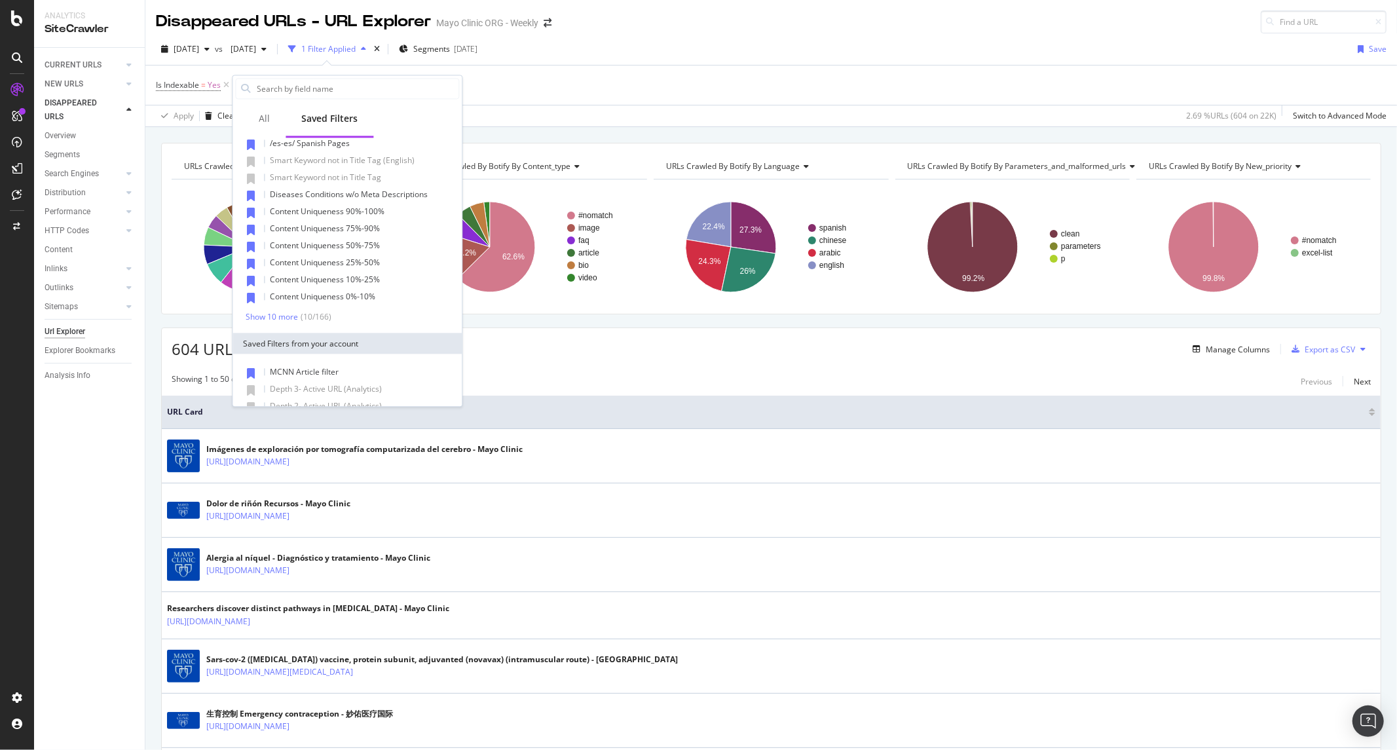
scroll to position [0, 0]
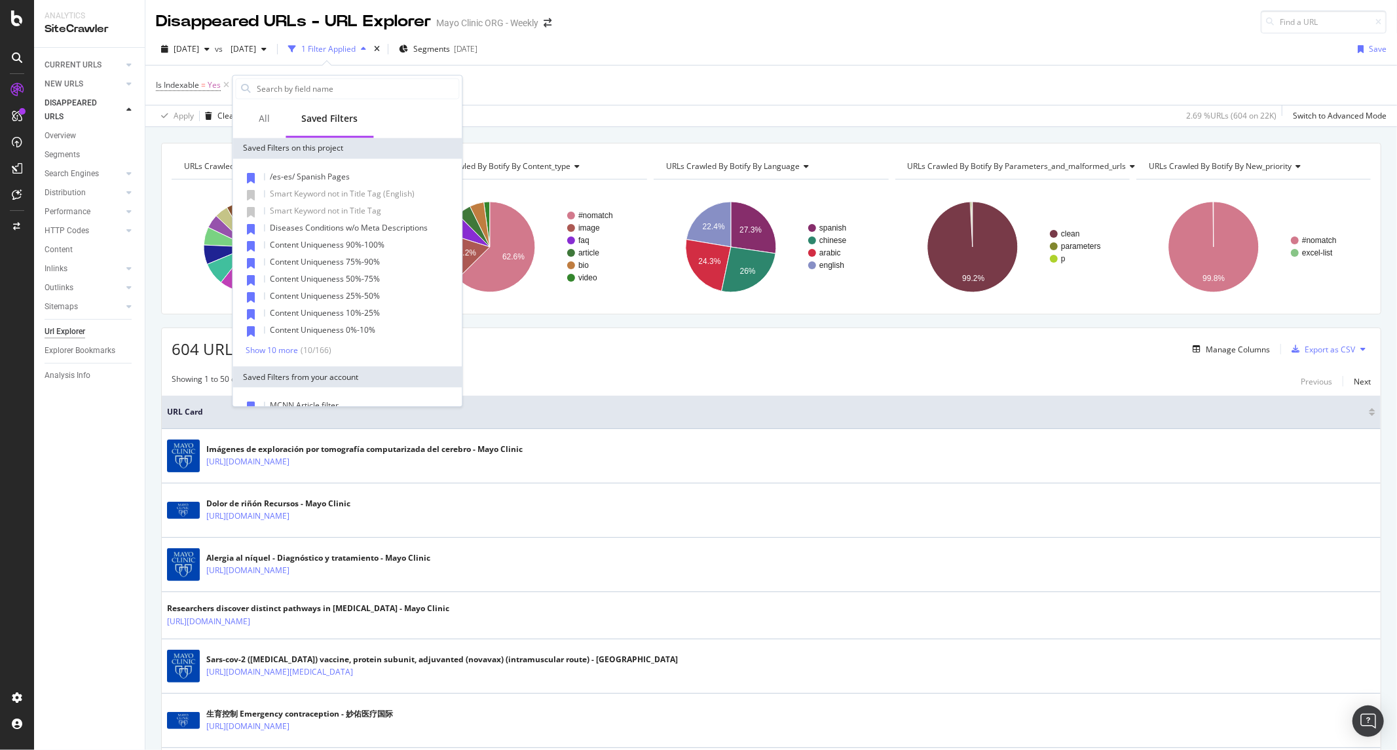
click at [531, 122] on div "Apply Clear Save 2.69 % URLs ( 604 on 22K ) Switch to Advanced Mode" at bounding box center [770, 116] width 1251 height 22
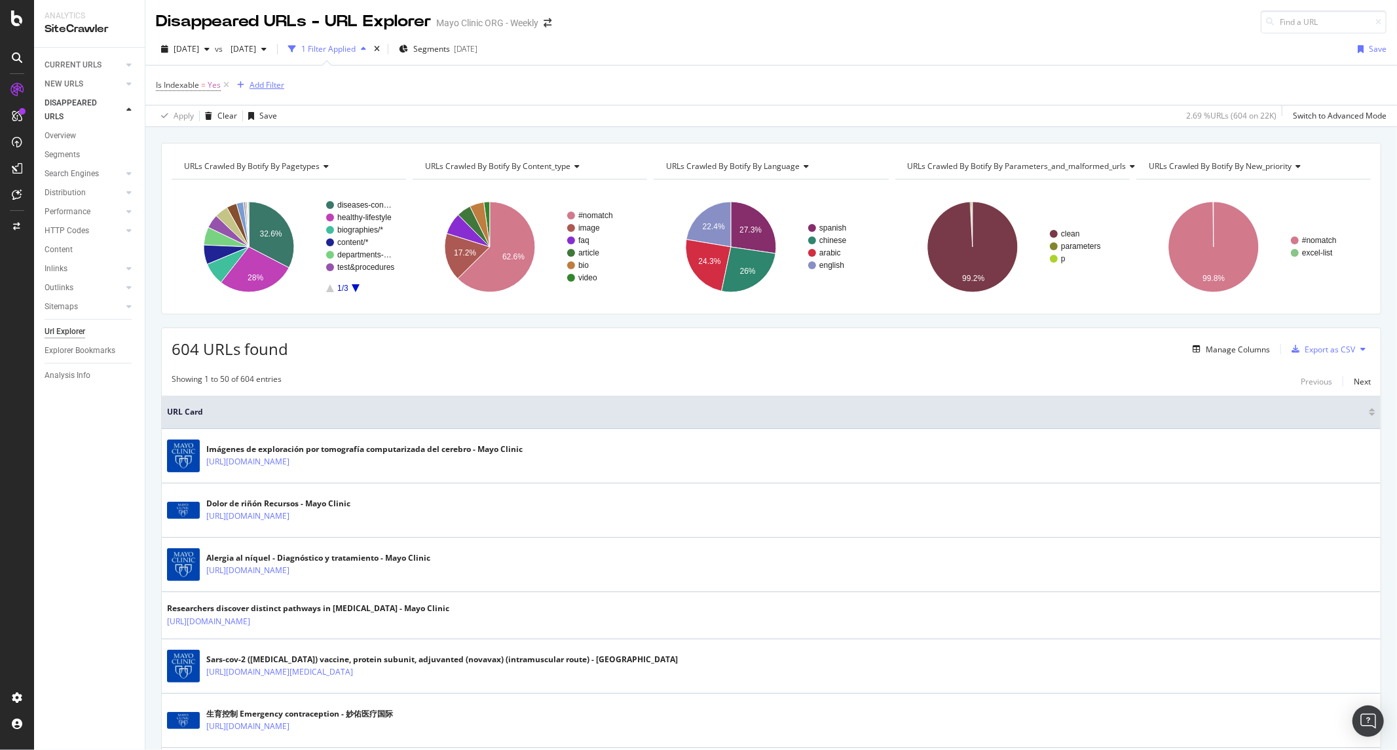
click at [273, 83] on div "Add Filter" at bounding box center [266, 84] width 35 height 11
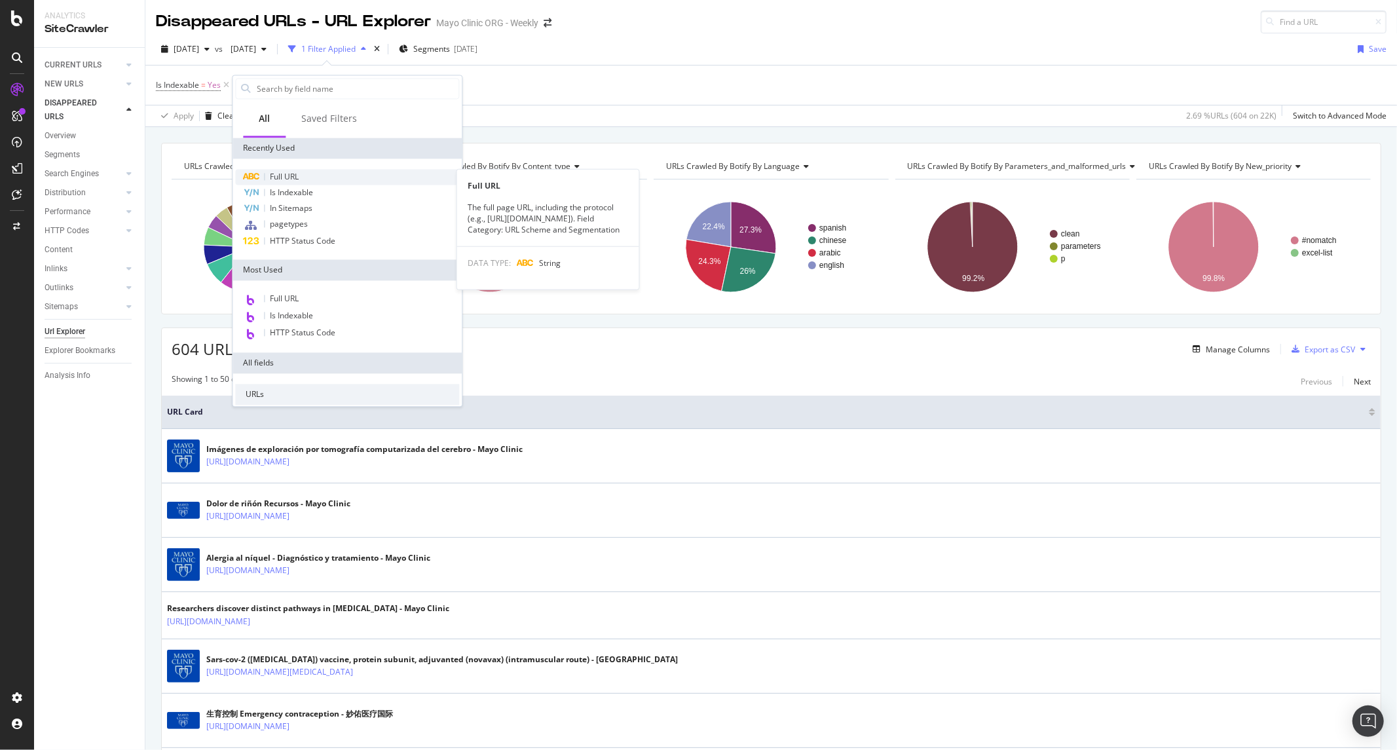
click at [311, 175] on div "Full URL" at bounding box center [347, 177] width 224 height 16
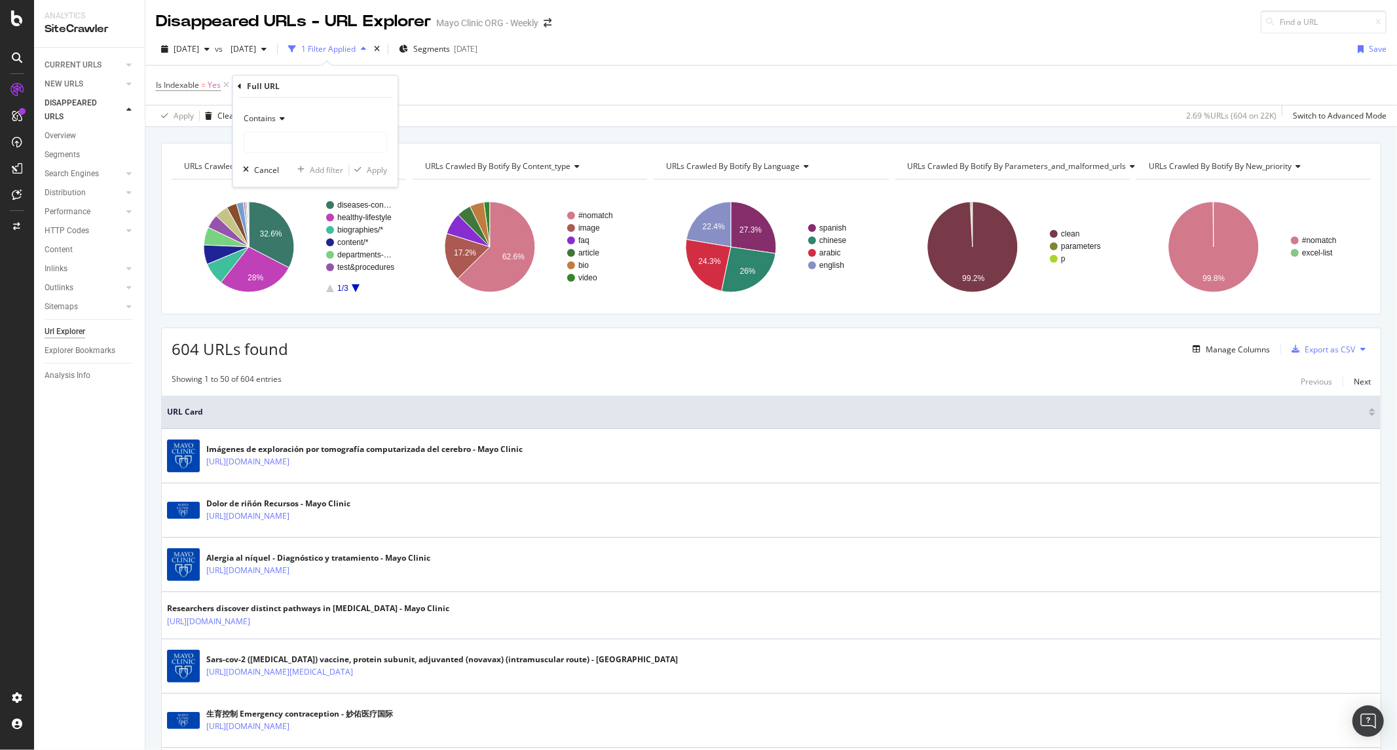
drag, startPoint x: 285, startPoint y: 106, endPoint x: 283, endPoint y: 113, distance: 7.5
click at [285, 107] on div "Contains Cancel Add filter Apply" at bounding box center [314, 142] width 165 height 89
click at [282, 115] on icon at bounding box center [280, 119] width 9 height 8
click at [273, 111] on div "Contains" at bounding box center [315, 119] width 144 height 21
click at [264, 113] on span "Contains" at bounding box center [260, 118] width 32 height 11
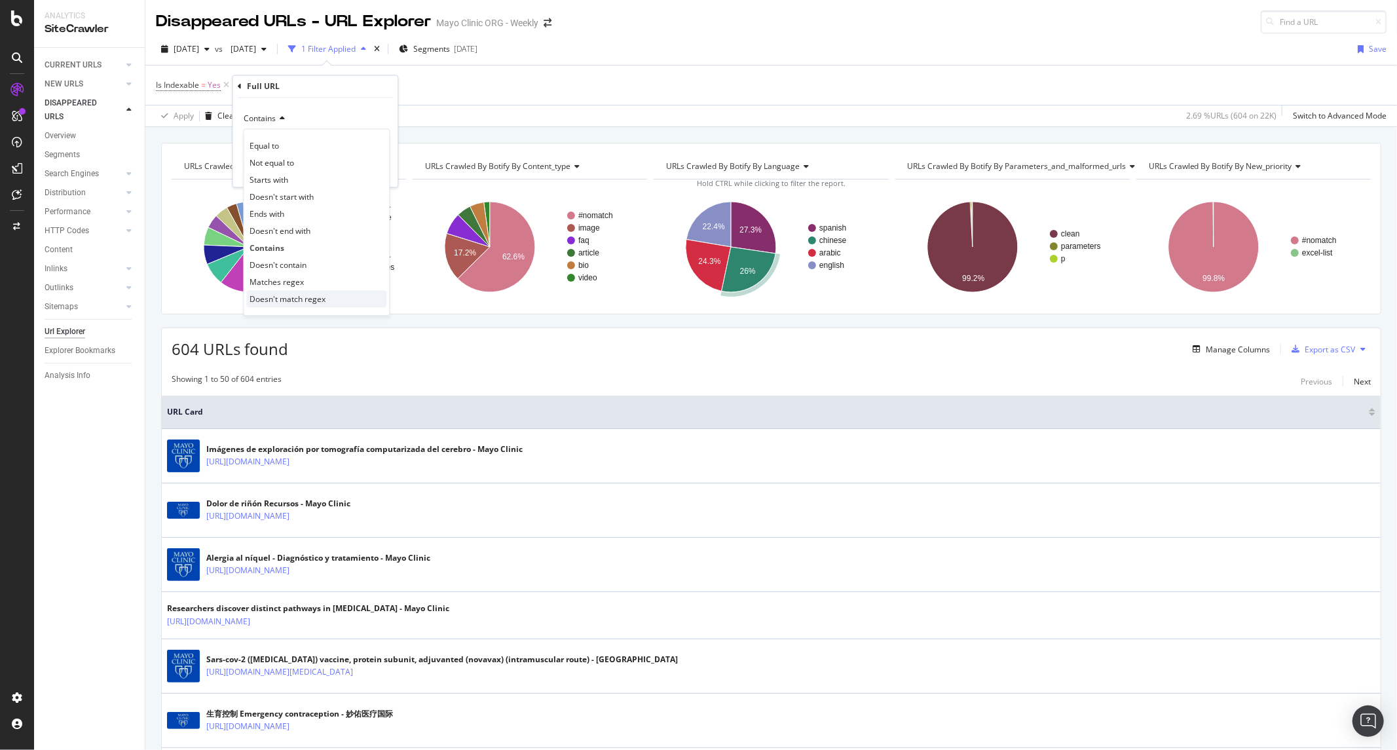
click at [305, 297] on span "Doesn't match regex" at bounding box center [287, 298] width 76 height 11
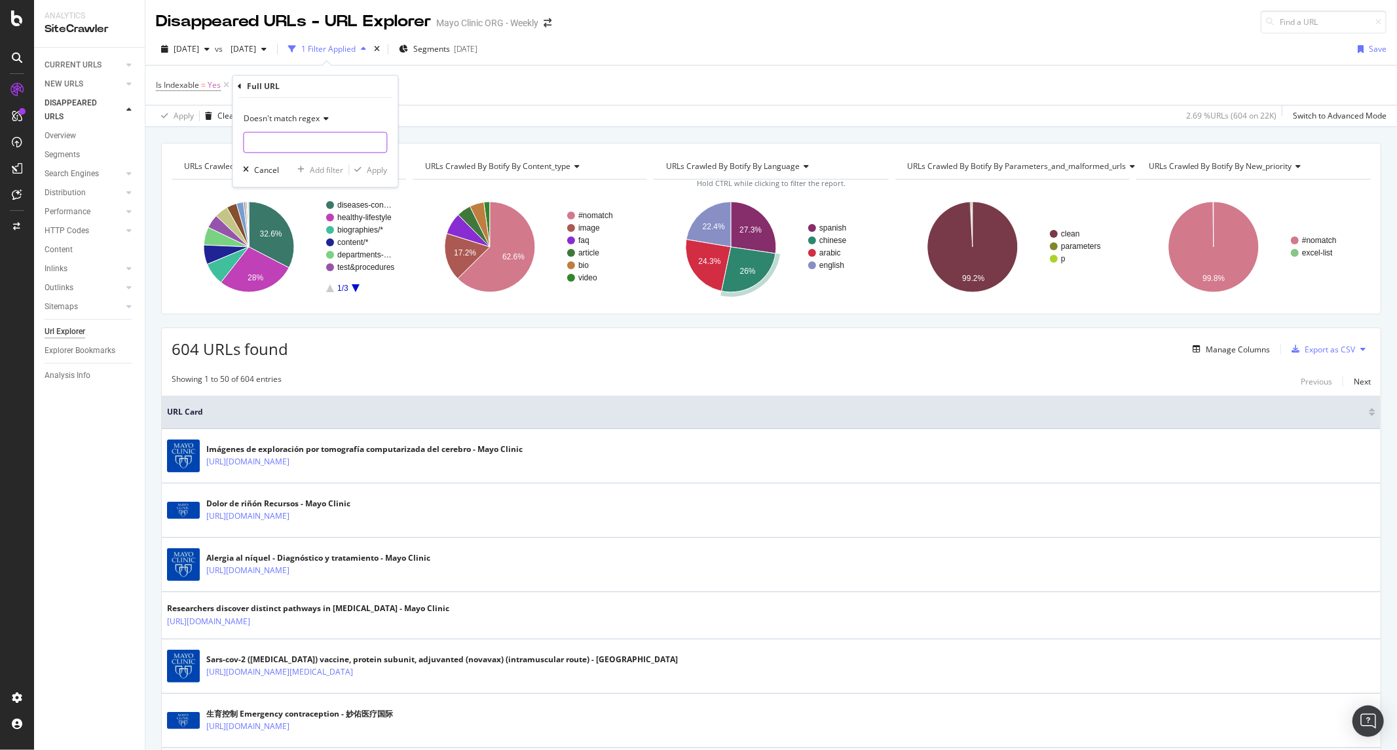
drag, startPoint x: 285, startPoint y: 131, endPoint x: 292, endPoint y: 145, distance: 15.5
click at [285, 132] on div "Doesn't match regex" at bounding box center [315, 131] width 144 height 45
click at [292, 145] on input "text" at bounding box center [315, 142] width 143 height 21
paste input "^(?!.*\/(zh-hans|es|ar)\/).*"
type input "^(?!.*\/(zh-hans|es|ar)\/).*"
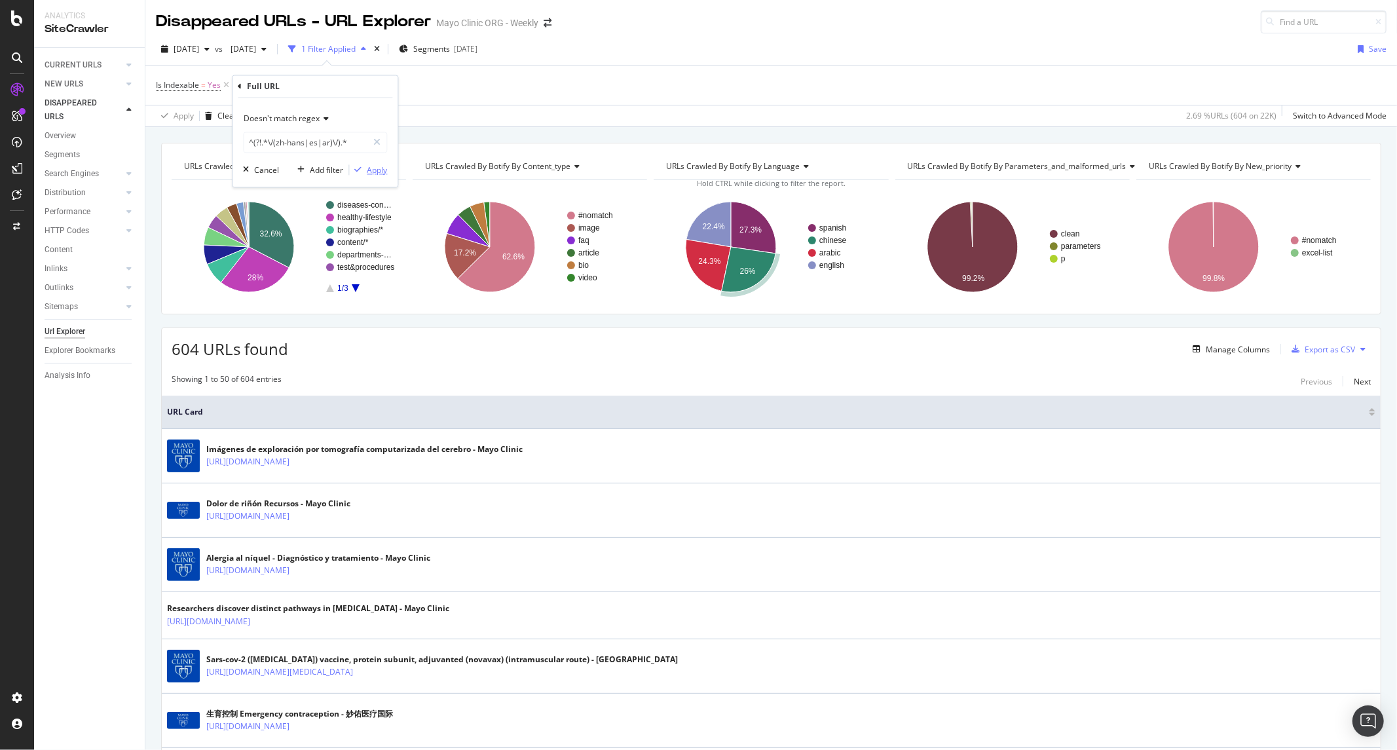
click at [384, 172] on div "Apply" at bounding box center [377, 169] width 20 height 11
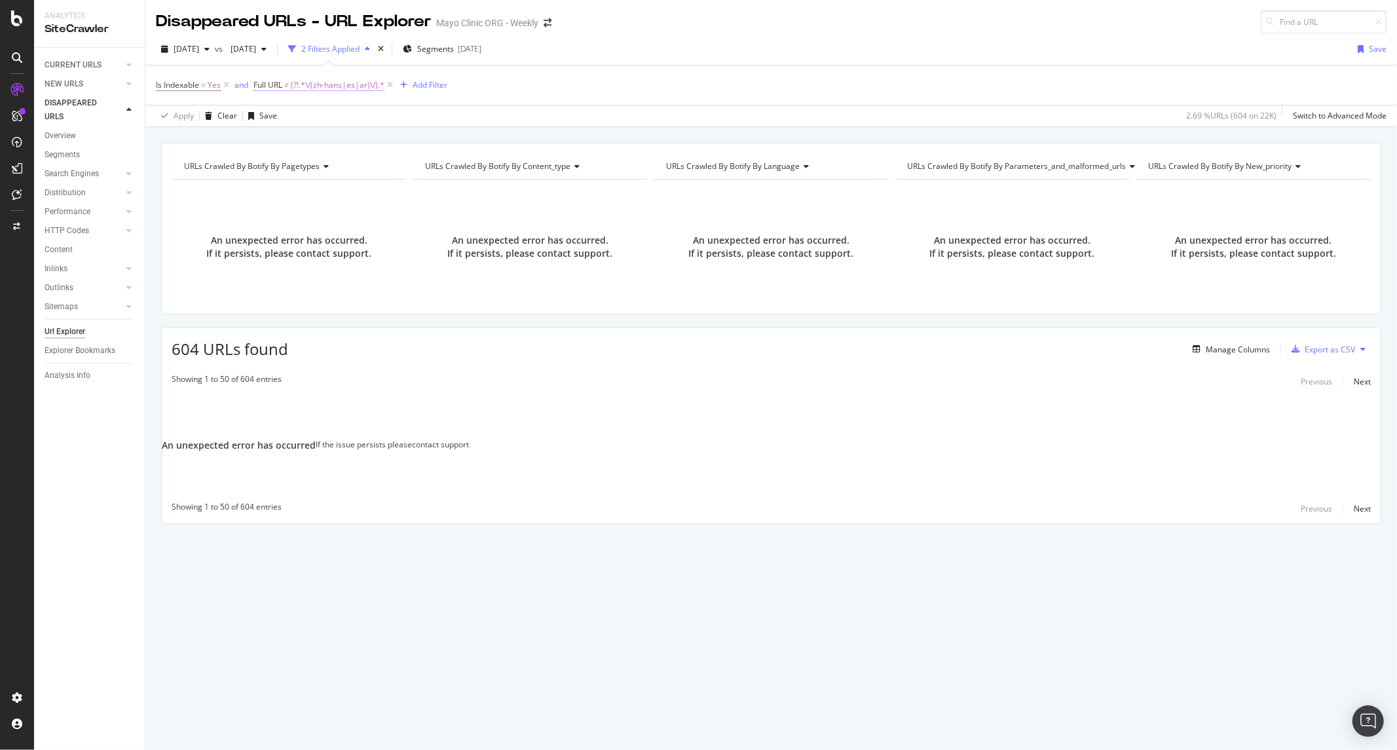
click at [312, 86] on span "(?!.*\/(zh-hans|es|ar)\/).*" at bounding box center [338, 85] width 94 height 18
click at [292, 124] on div "Doesn't match regex" at bounding box center [337, 116] width 144 height 21
click at [310, 276] on span "Matches regex" at bounding box center [299, 279] width 54 height 11
click at [401, 164] on div "Apply" at bounding box center [399, 167] width 20 height 11
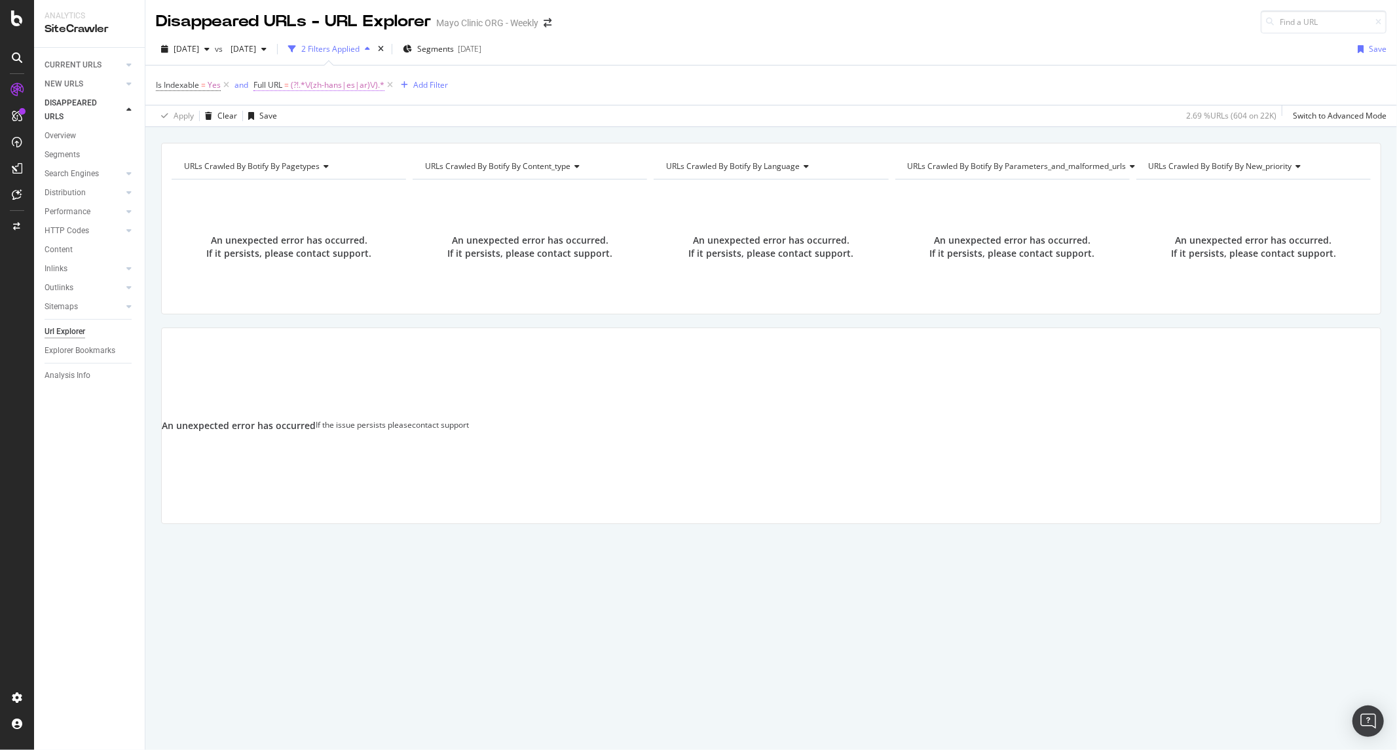
click at [320, 89] on span "(?!.*\/(zh-hans|es|ar)\/).*" at bounding box center [338, 85] width 94 height 18
click at [328, 147] on input "^(?!.*\/(zh-hans|es|ar)\/).*" at bounding box center [328, 140] width 124 height 21
paste input "\/(zh-hans|es|ar)\/"
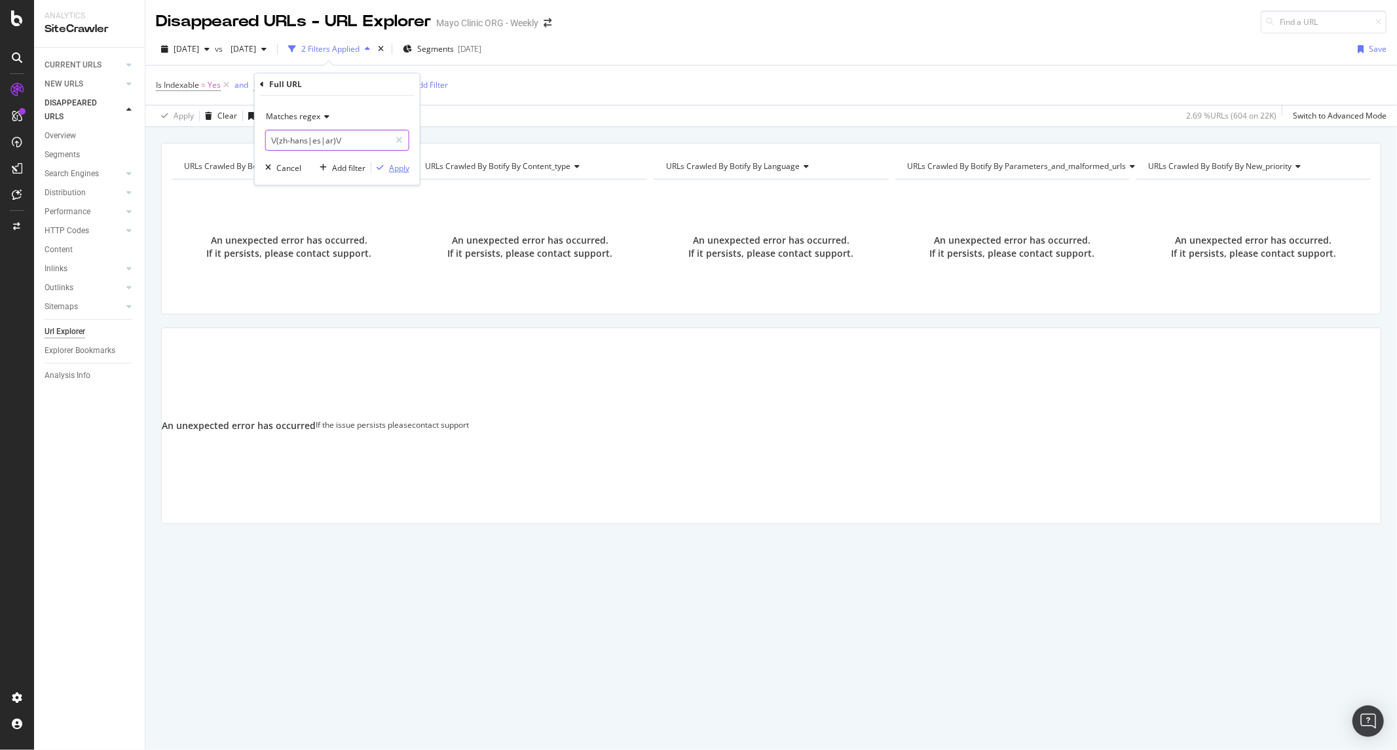
type input "\/(zh-hans|es|ar)\/"
click at [392, 173] on div "Apply" at bounding box center [399, 167] width 20 height 11
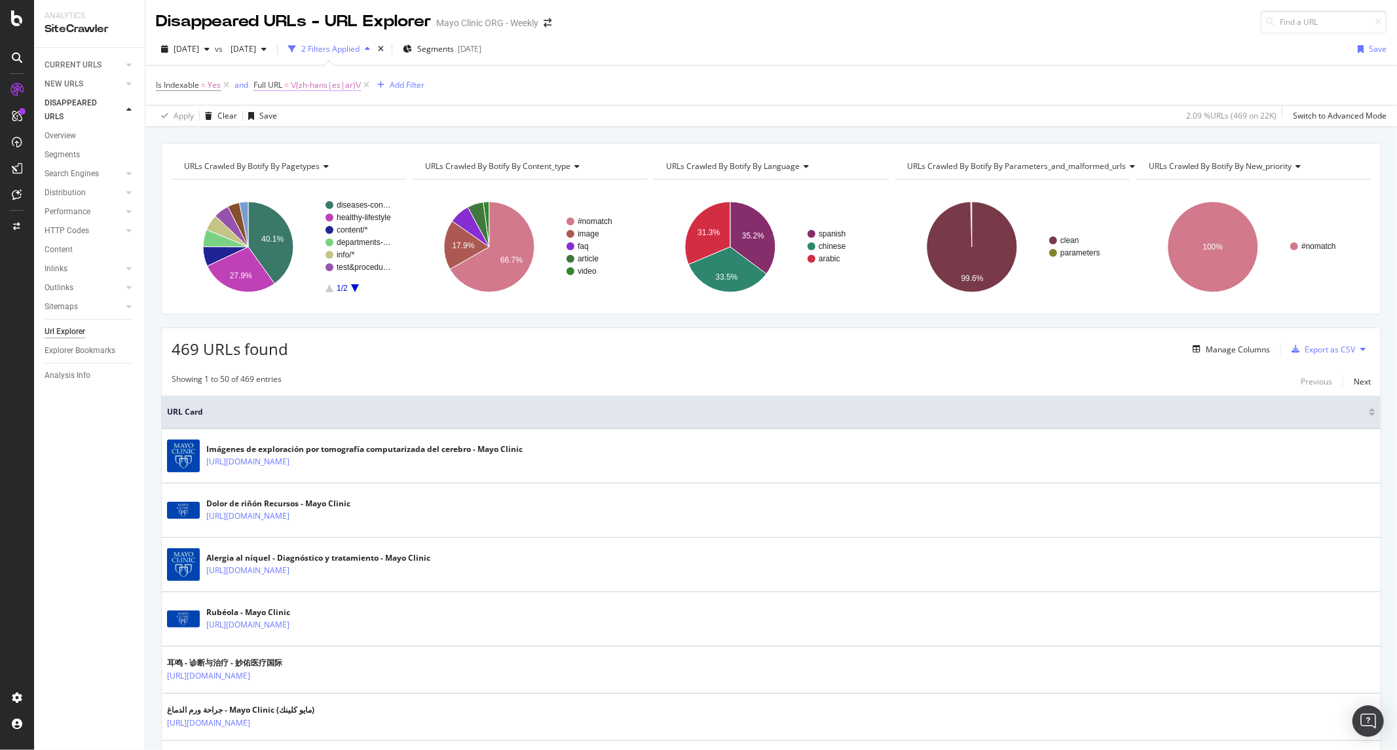
click at [277, 88] on span "Full URL" at bounding box center [267, 84] width 29 height 11
click at [285, 122] on div "Matches regex" at bounding box center [337, 116] width 144 height 21
click at [316, 302] on div "Doesn't match regex" at bounding box center [338, 296] width 140 height 17
click at [406, 167] on div "Apply" at bounding box center [399, 167] width 20 height 11
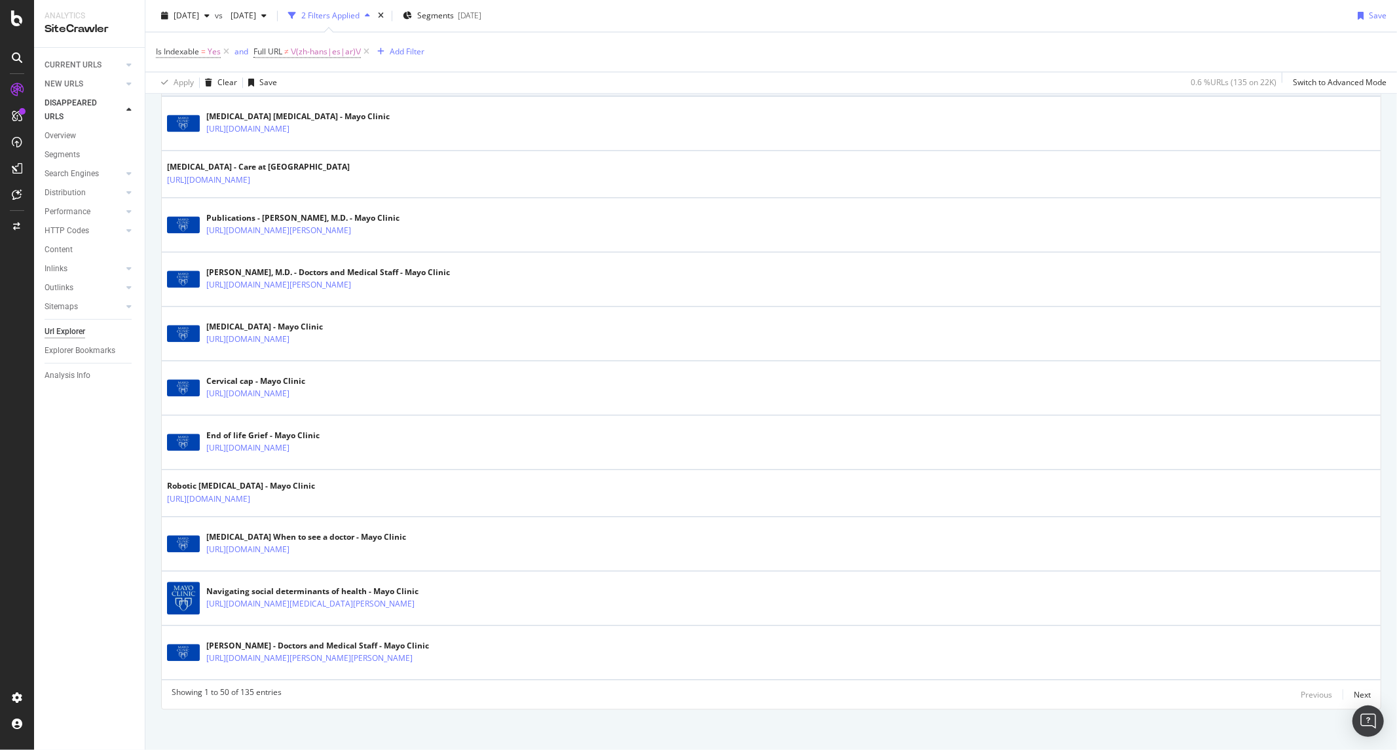
scroll to position [2411, 0]
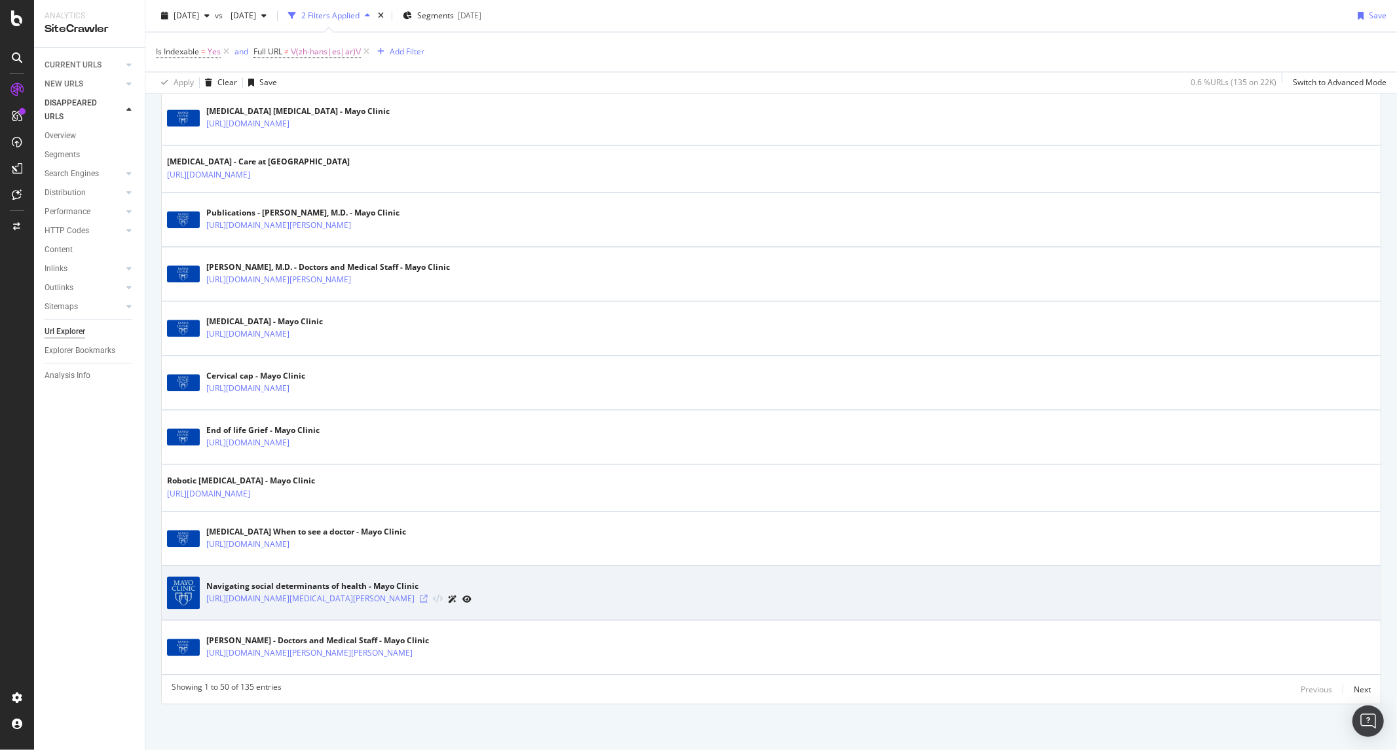
click at [428, 600] on icon at bounding box center [424, 599] width 8 height 8
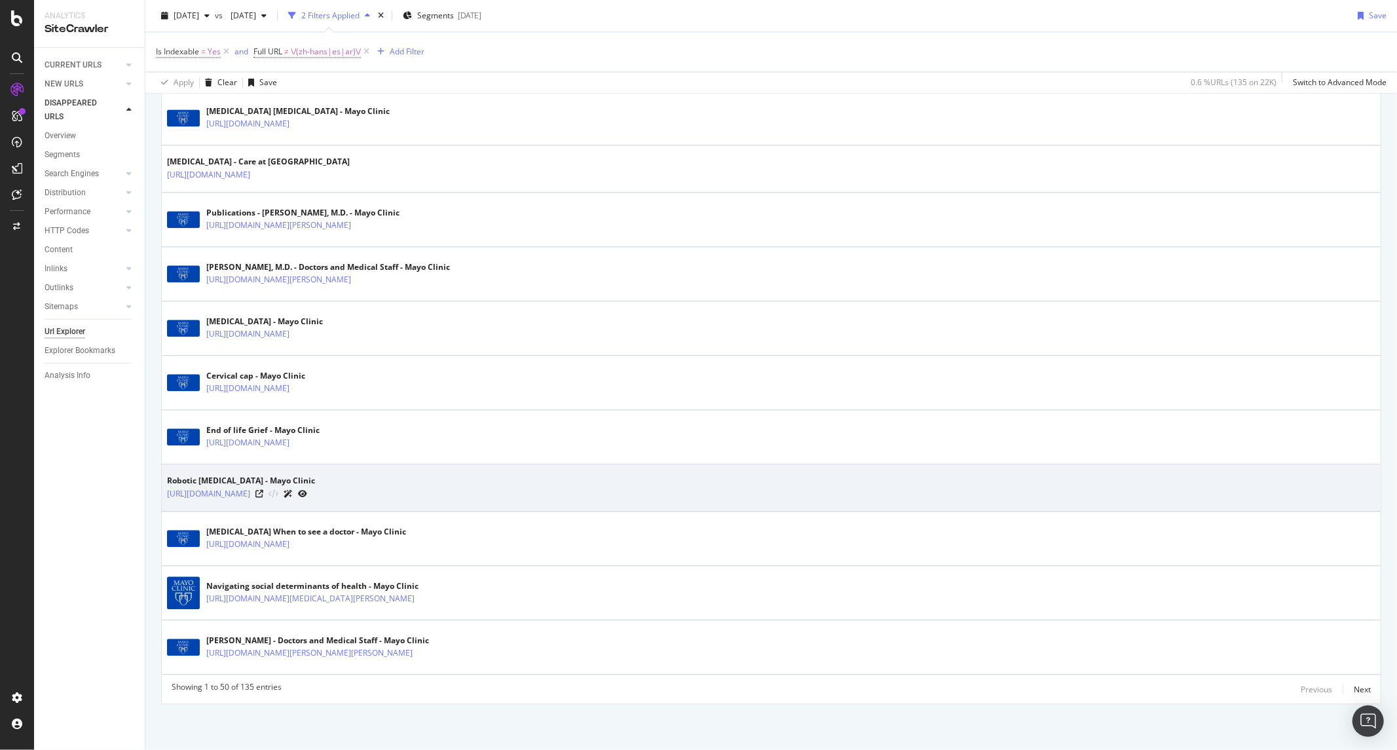
click at [307, 493] on div at bounding box center [281, 493] width 52 height 14
click at [263, 493] on icon at bounding box center [259, 494] width 8 height 8
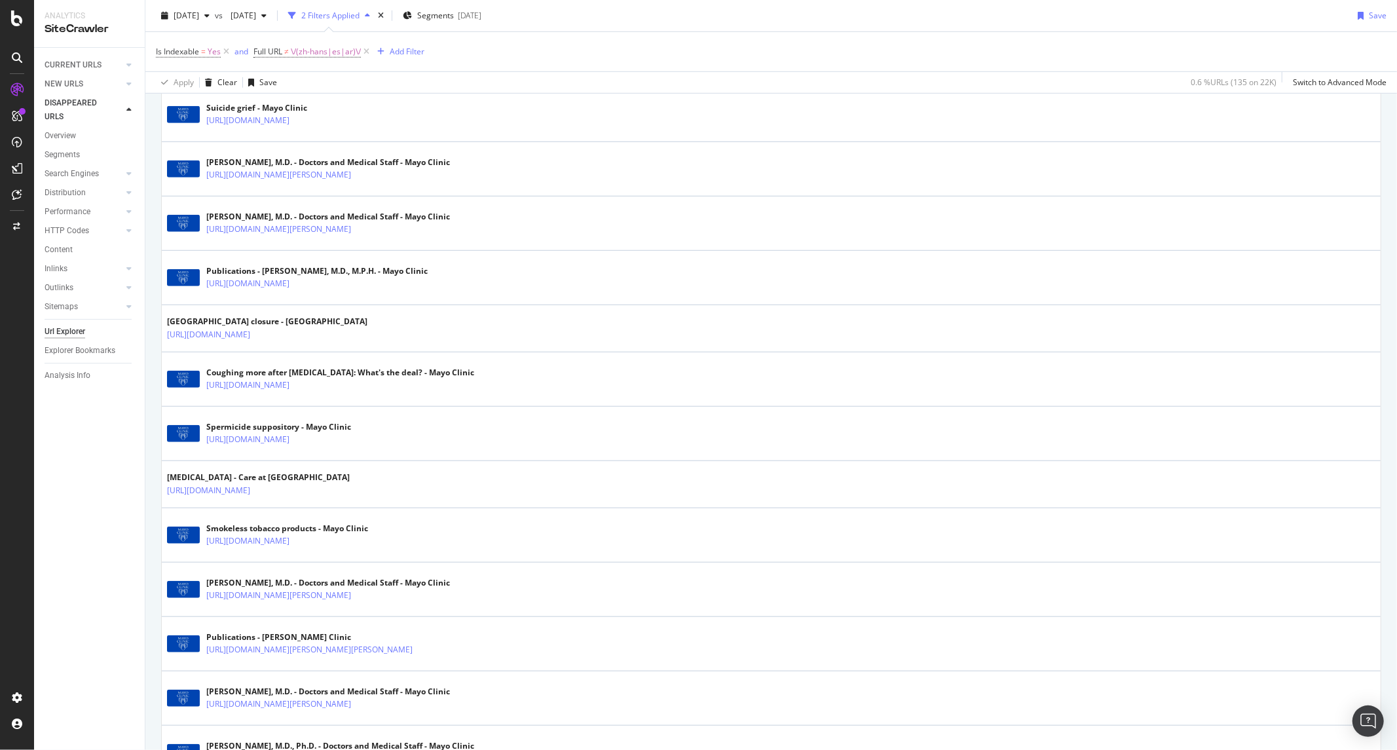
scroll to position [519, 0]
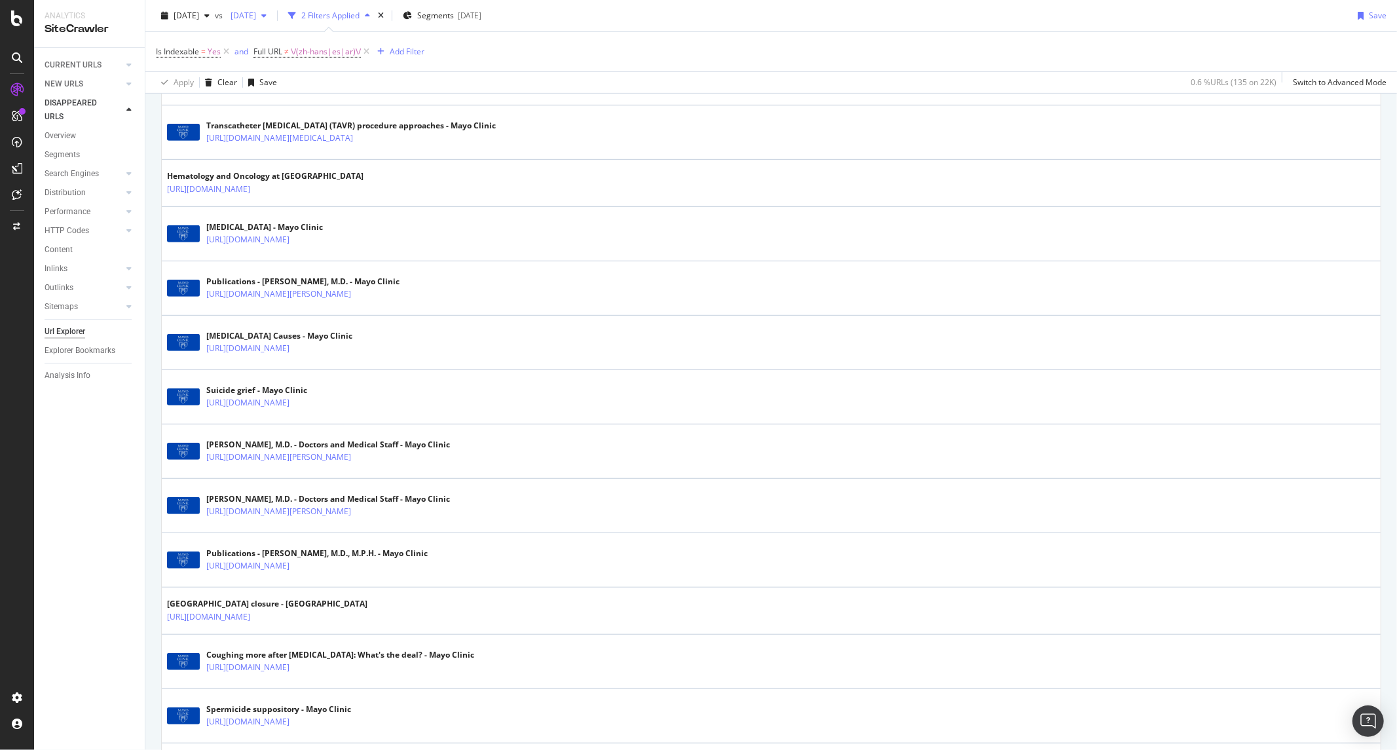
click at [256, 18] on span "2025 Jun. 17th" at bounding box center [240, 15] width 31 height 11
click at [342, 88] on div "218K URLs" at bounding box center [352, 87] width 39 height 12
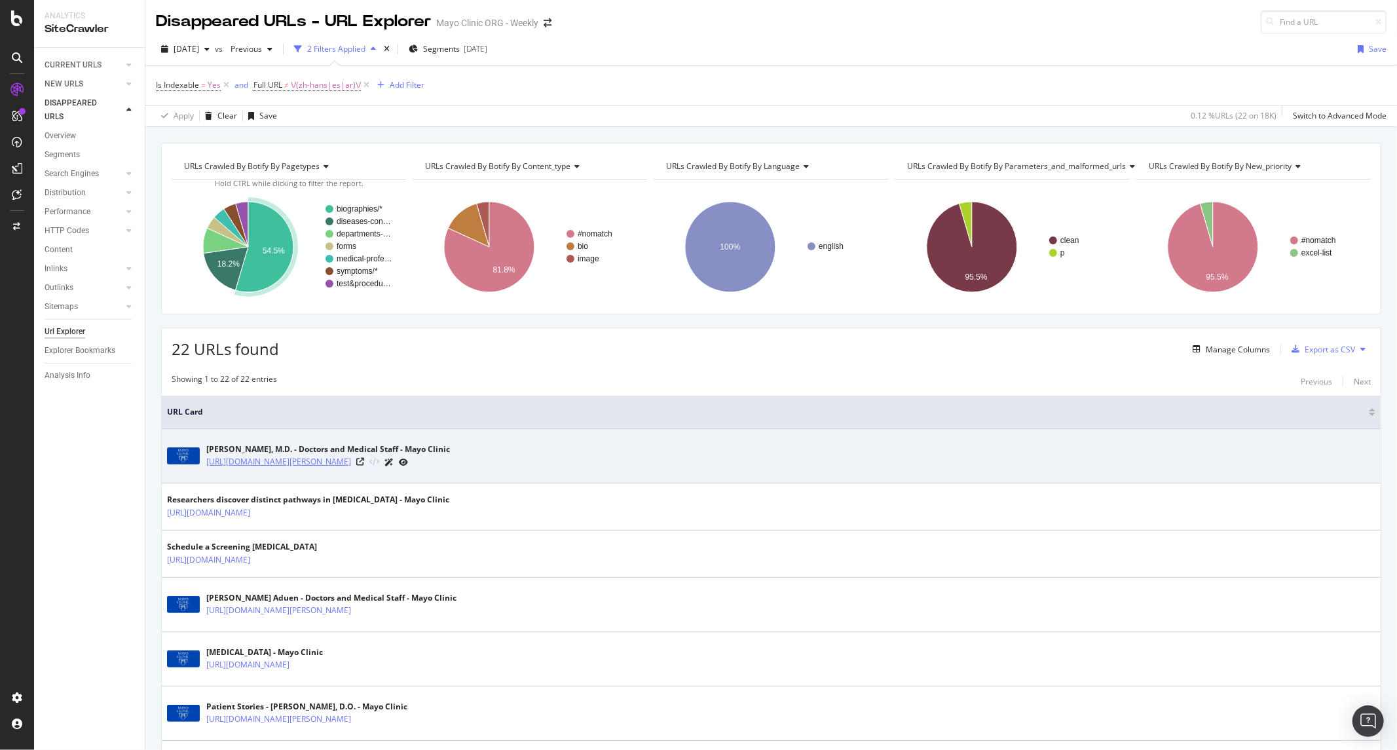
scroll to position [73, 0]
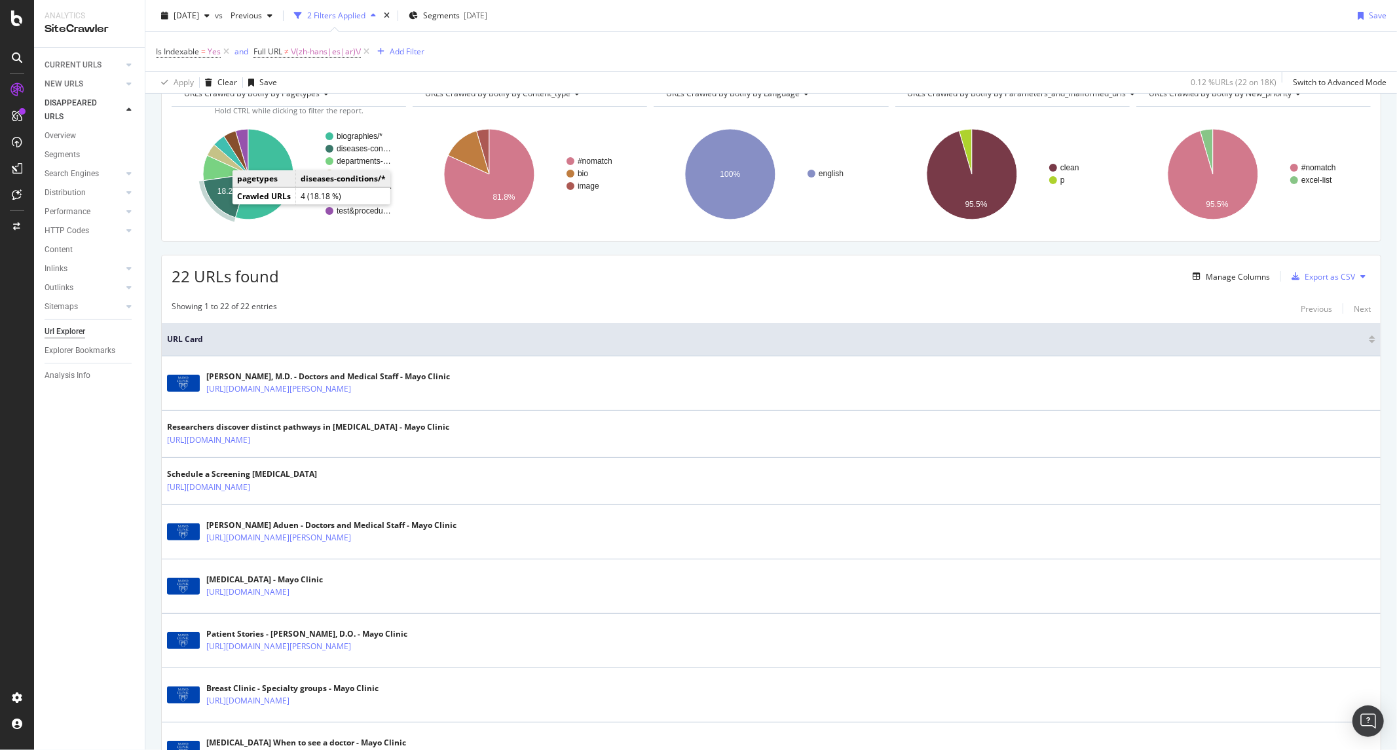
click at [223, 198] on icon "A chart." at bounding box center [226, 195] width 45 height 43
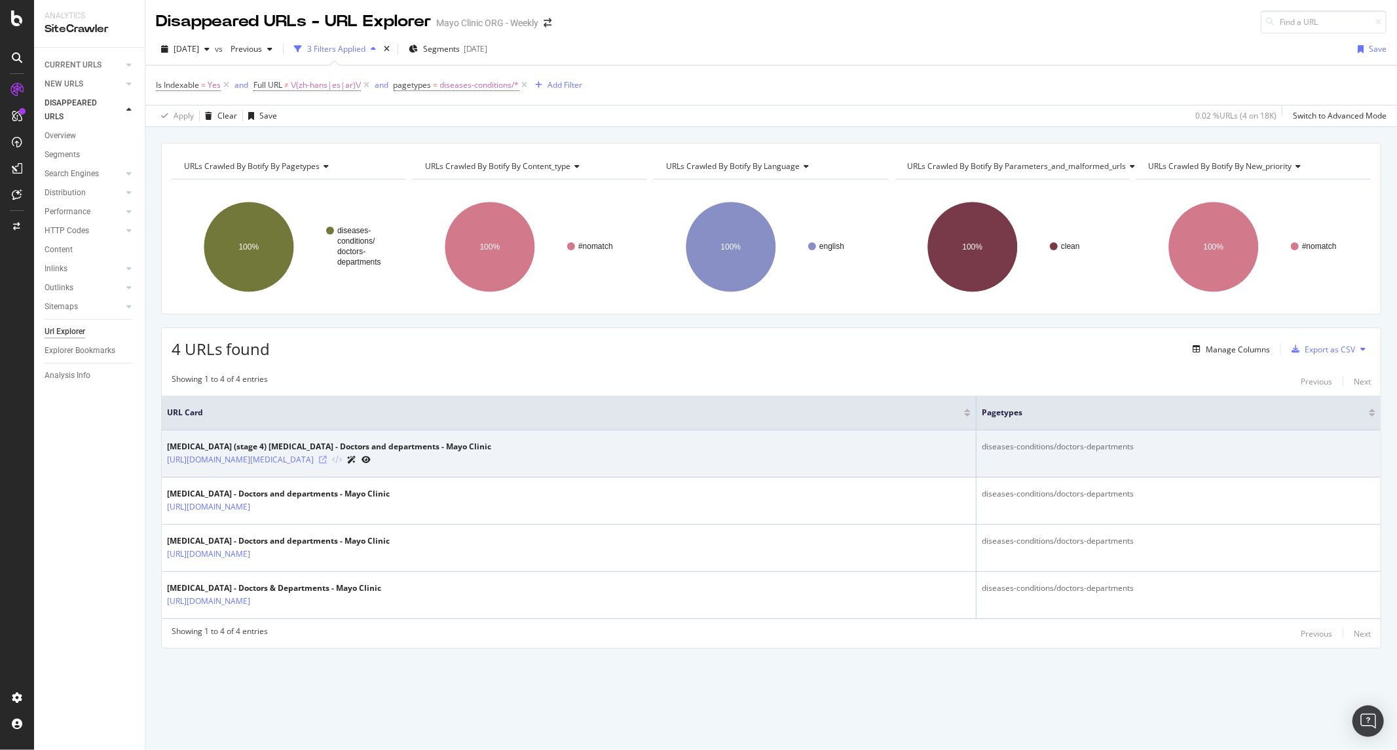
click at [327, 460] on icon at bounding box center [323, 460] width 8 height 8
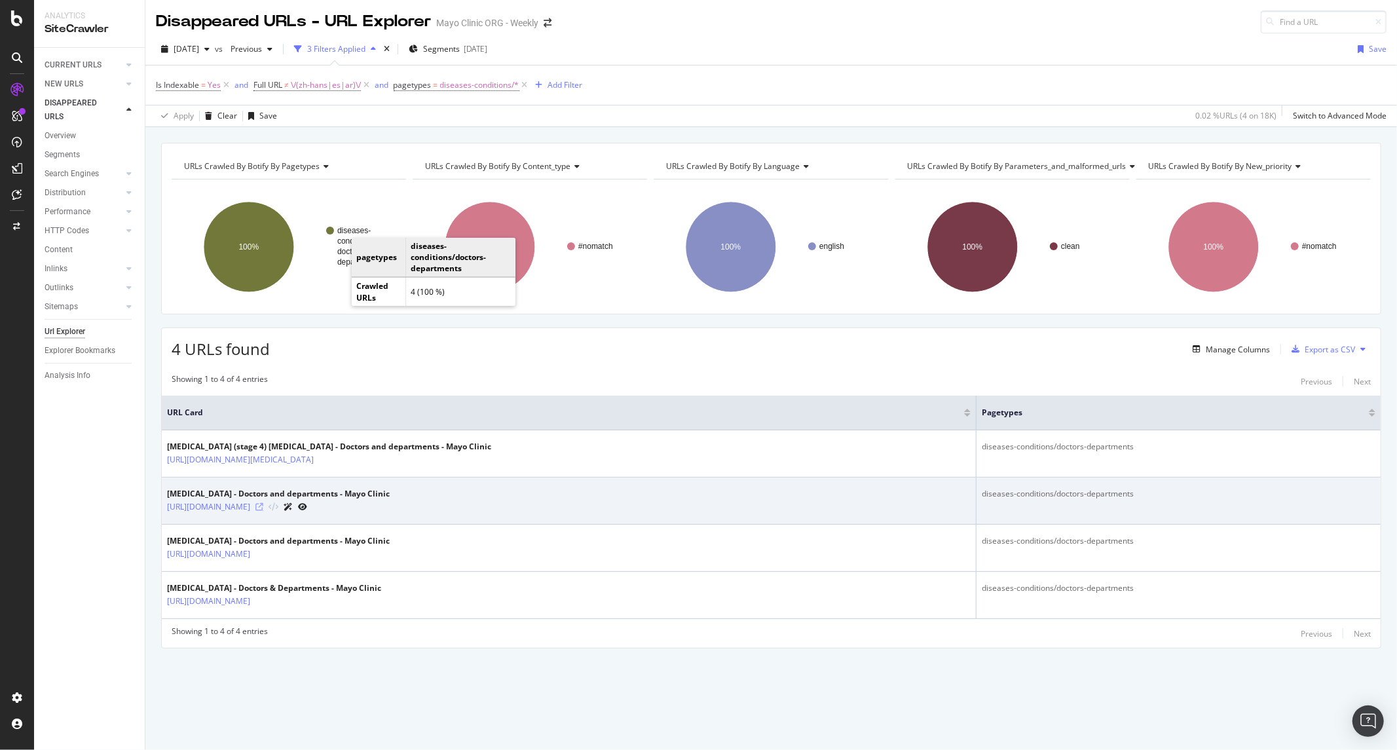
click at [263, 509] on icon at bounding box center [259, 507] width 8 height 8
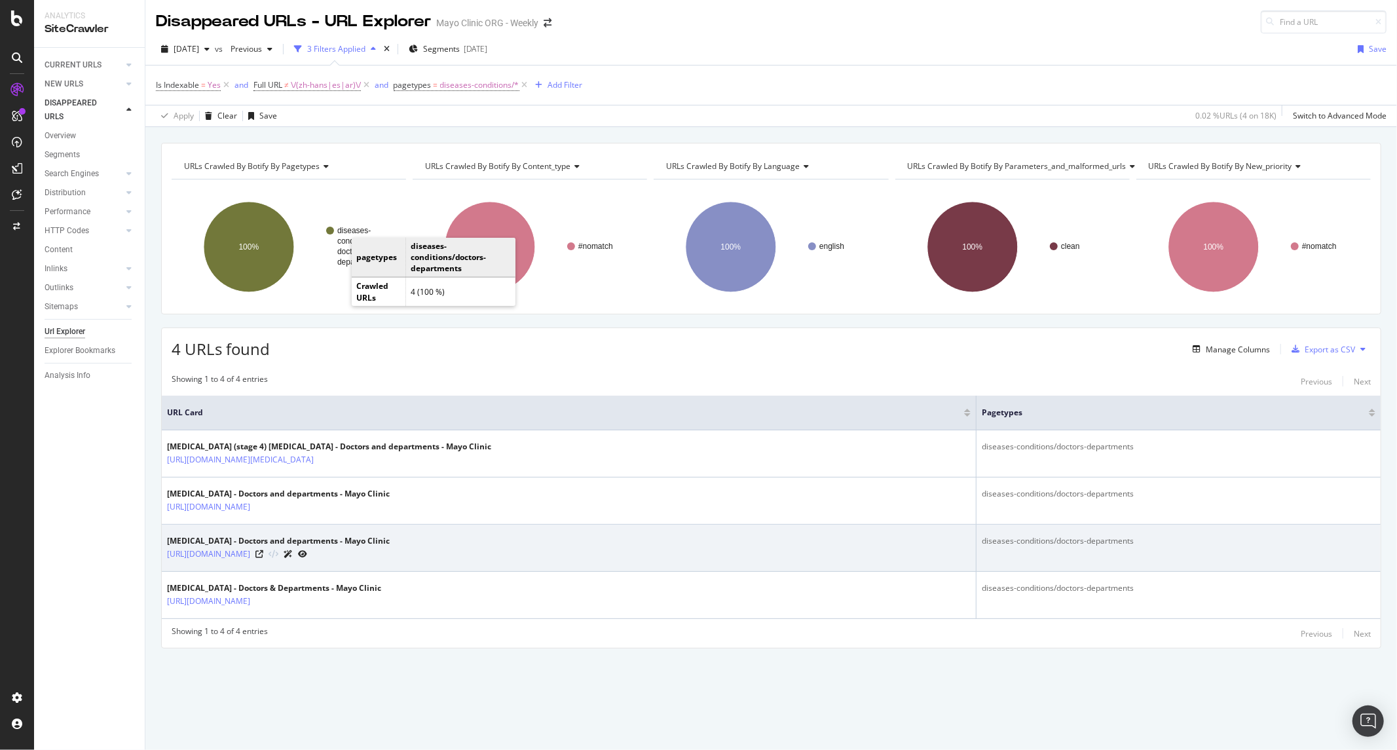
click at [307, 559] on div at bounding box center [281, 554] width 52 height 14
click at [263, 553] on icon at bounding box center [259, 554] width 8 height 8
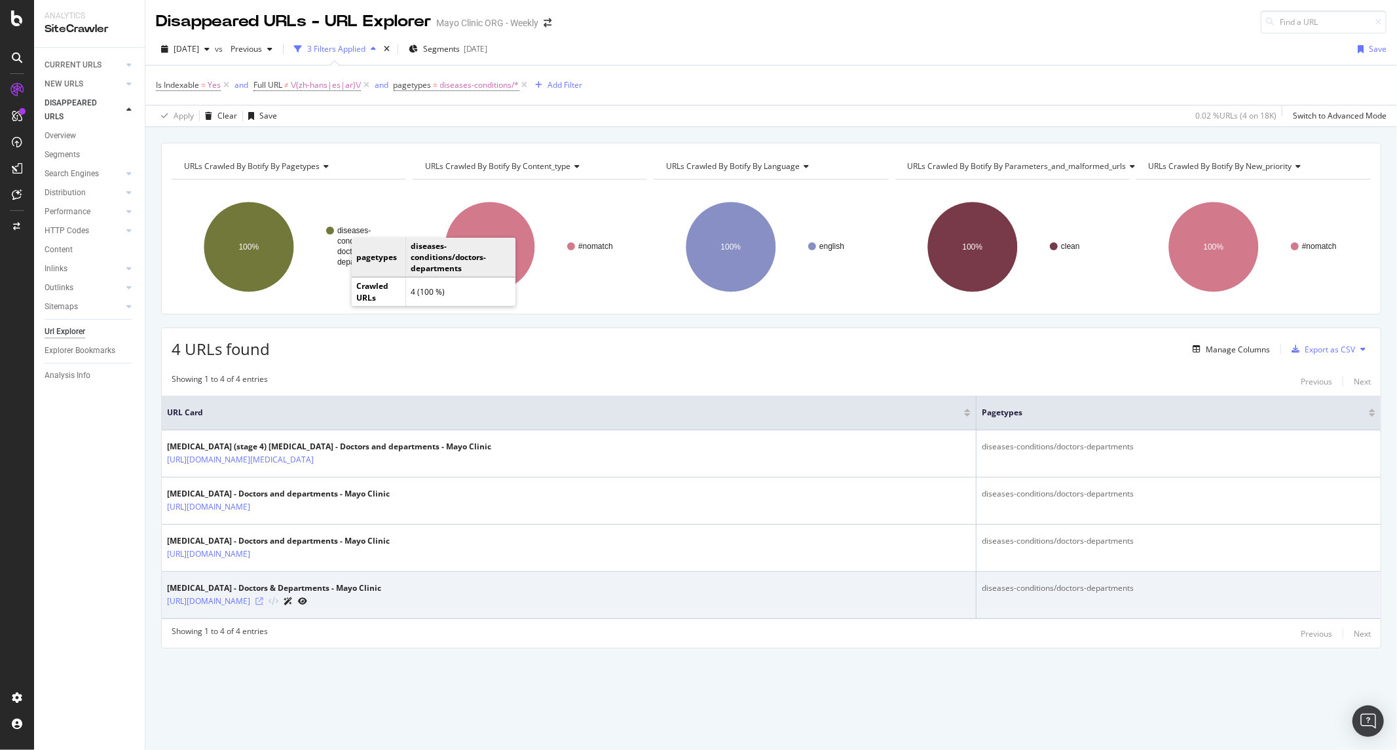
click at [263, 604] on icon at bounding box center [259, 601] width 8 height 8
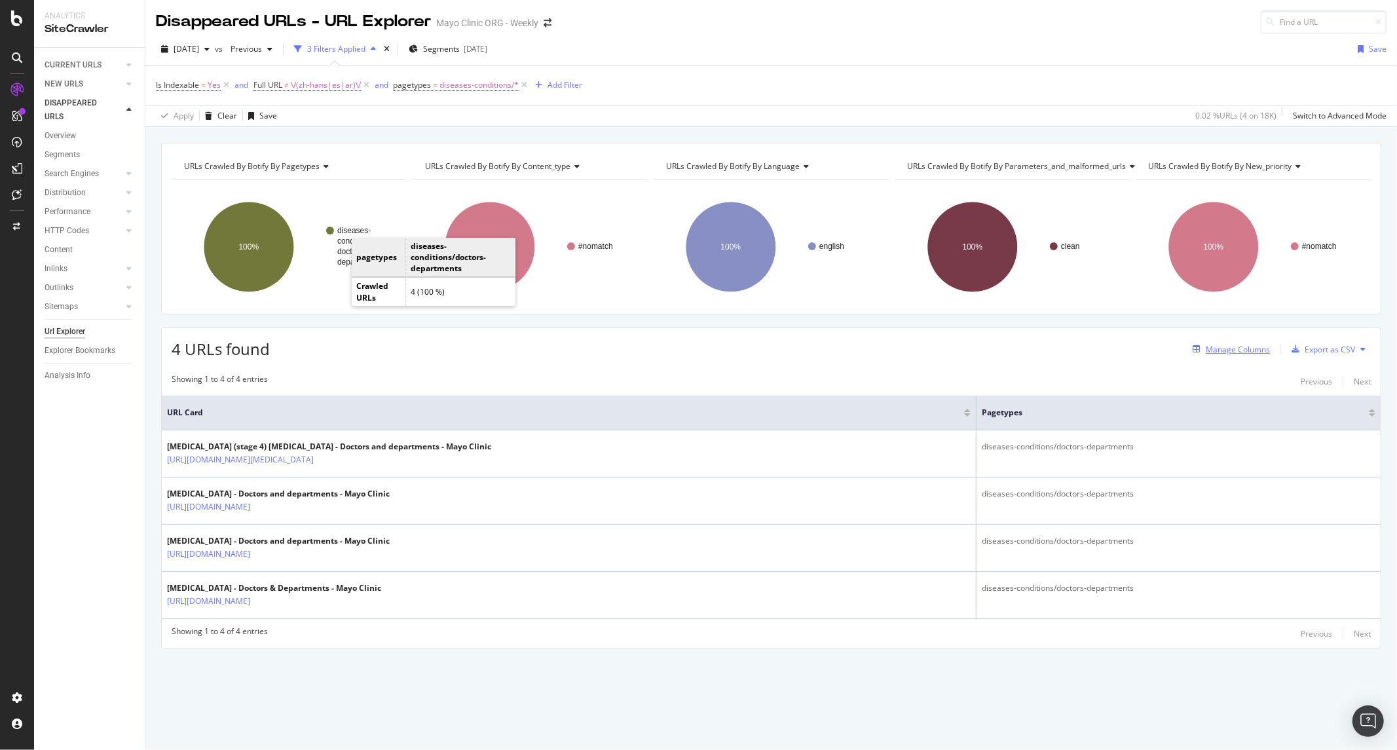
click at [1220, 342] on div "Manage Columns" at bounding box center [1228, 349] width 83 height 14
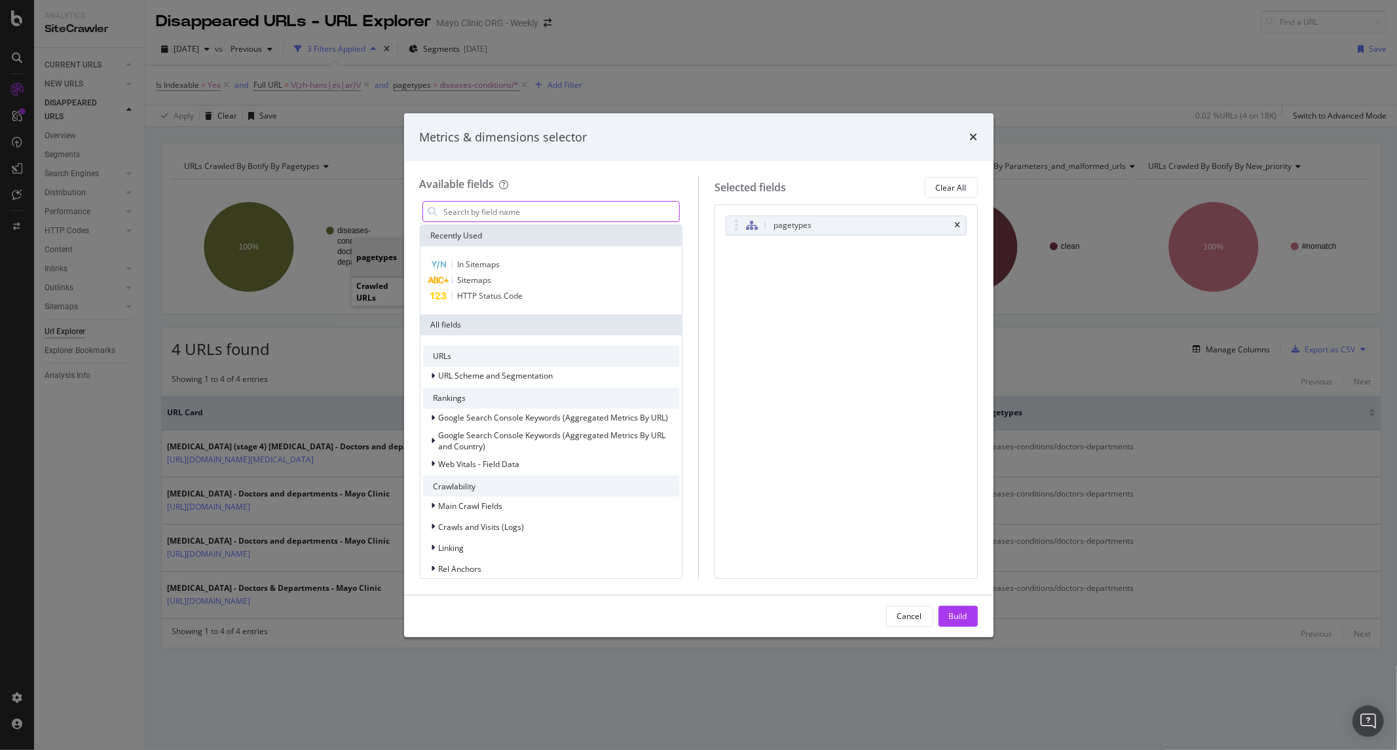
click at [579, 202] on input "modal" at bounding box center [561, 212] width 237 height 20
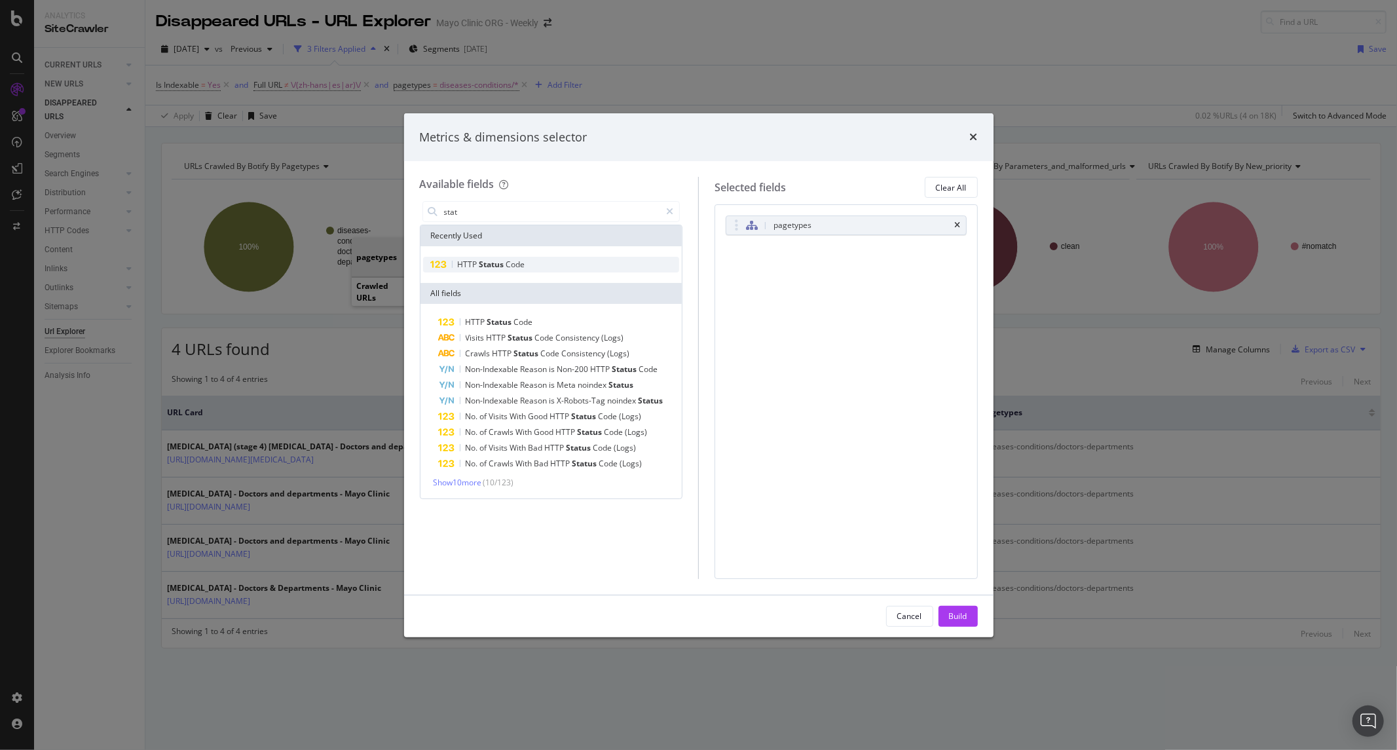
type input "stat"
click at [551, 258] on div "HTTP Status Code" at bounding box center [551, 265] width 257 height 16
click at [954, 616] on div "Build" at bounding box center [958, 615] width 18 height 11
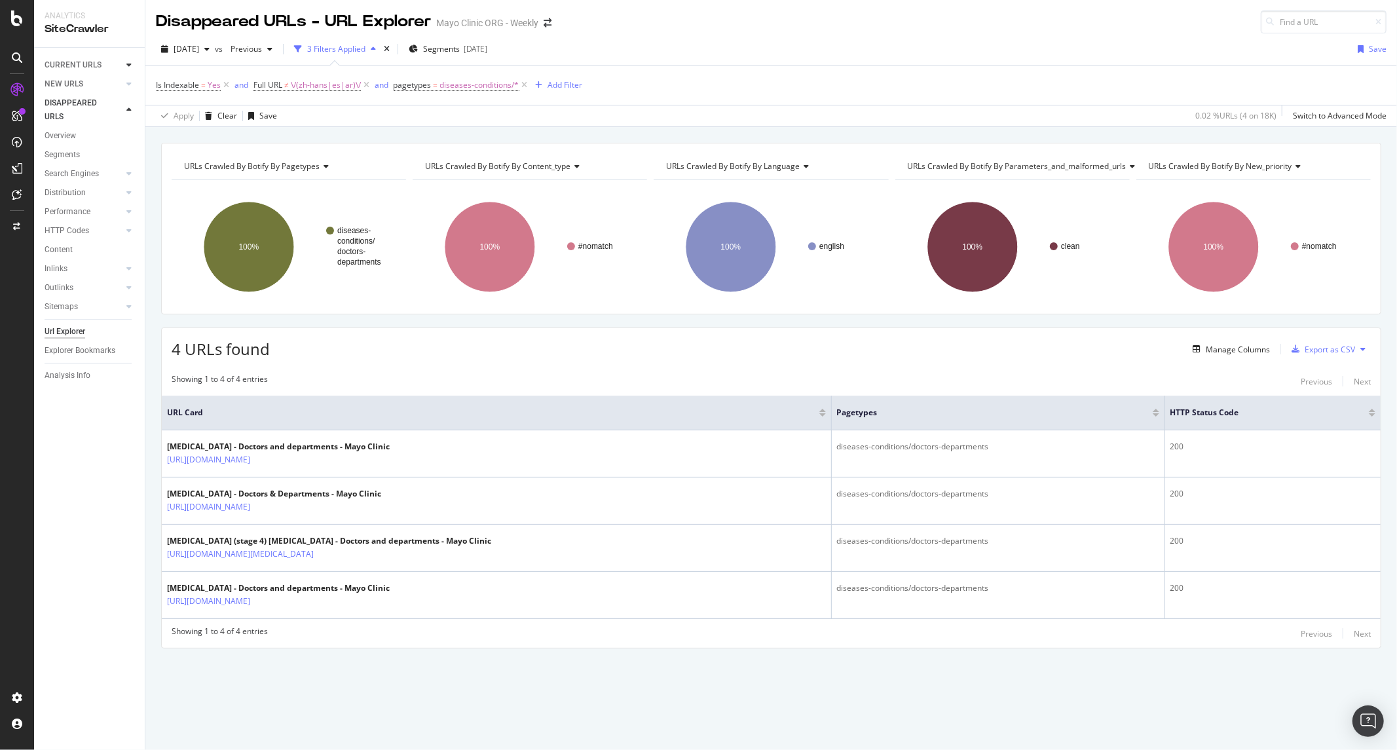
click at [128, 61] on icon at bounding box center [128, 65] width 5 height 8
click at [65, 87] on div "Overview" at bounding box center [60, 84] width 31 height 14
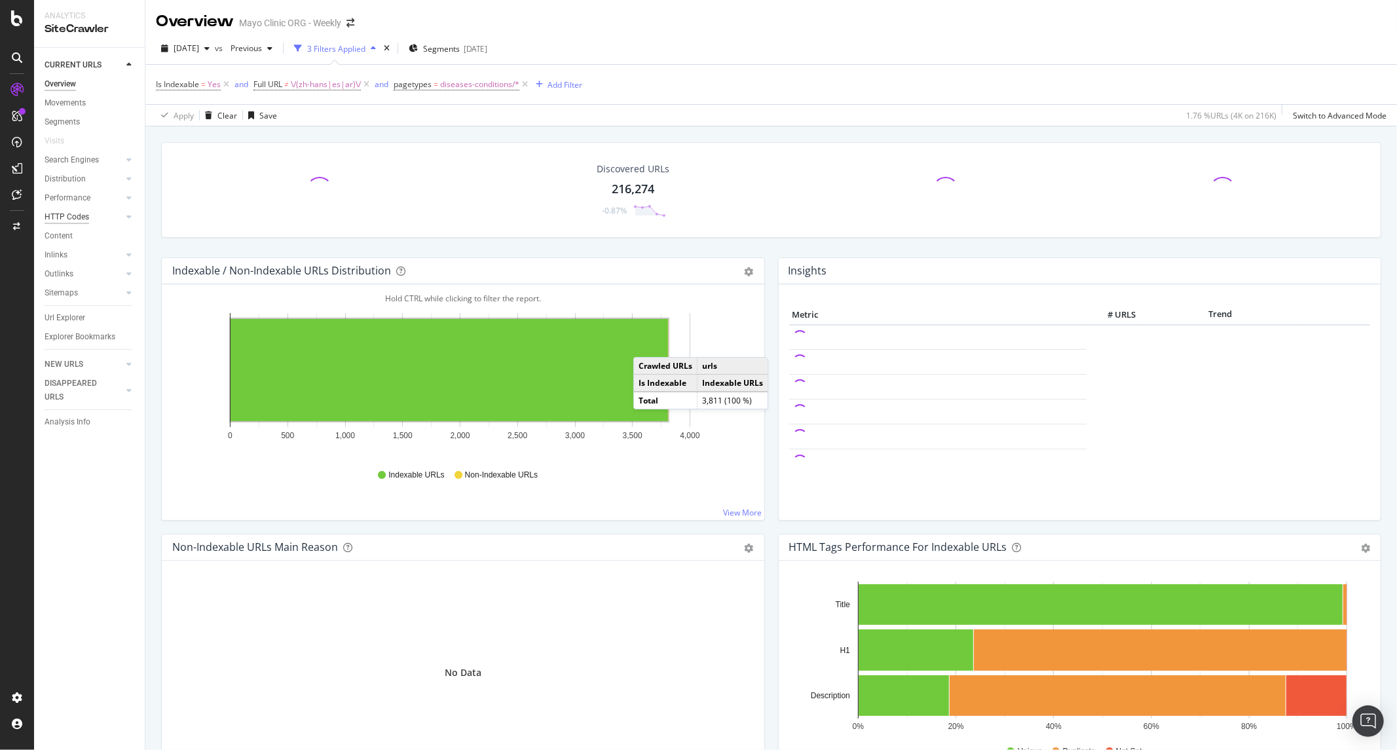
click at [77, 216] on div "HTTP Codes" at bounding box center [67, 217] width 45 height 14
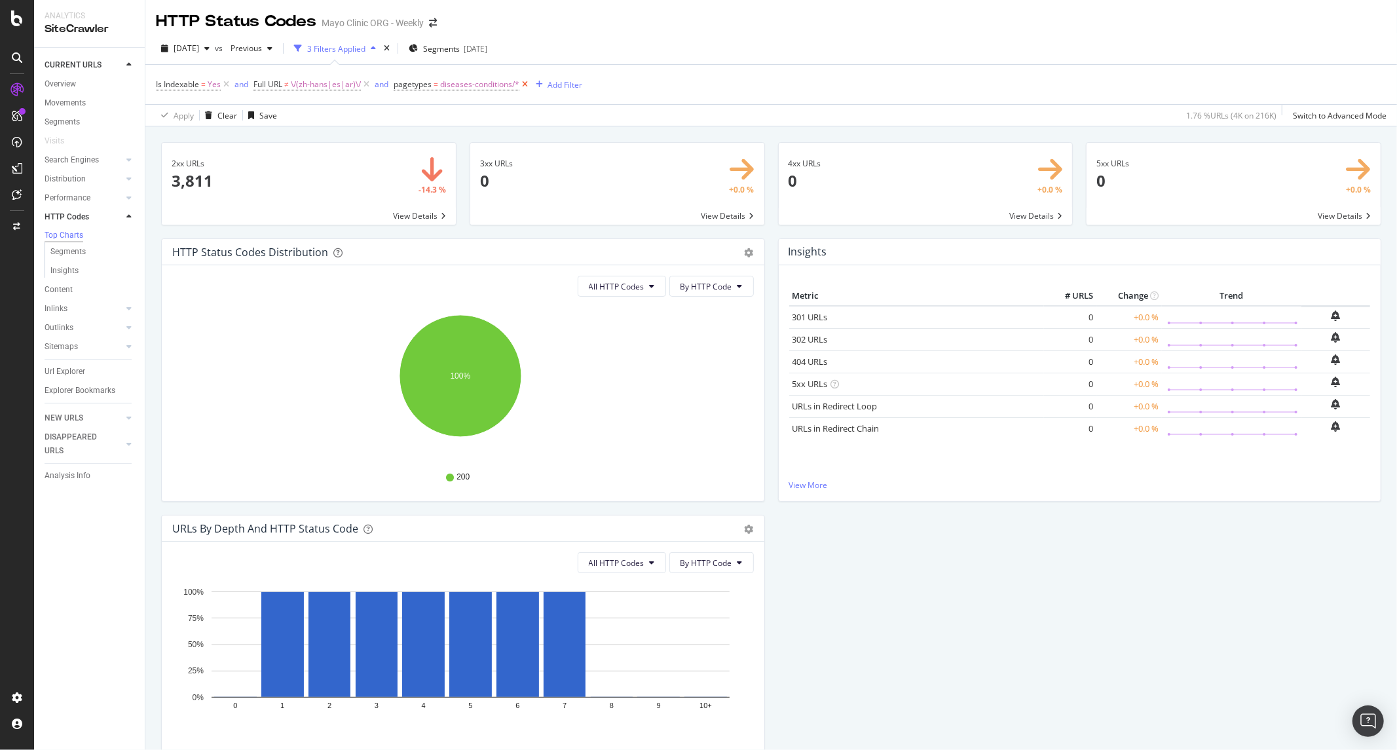
click at [528, 84] on icon at bounding box center [524, 84] width 11 height 13
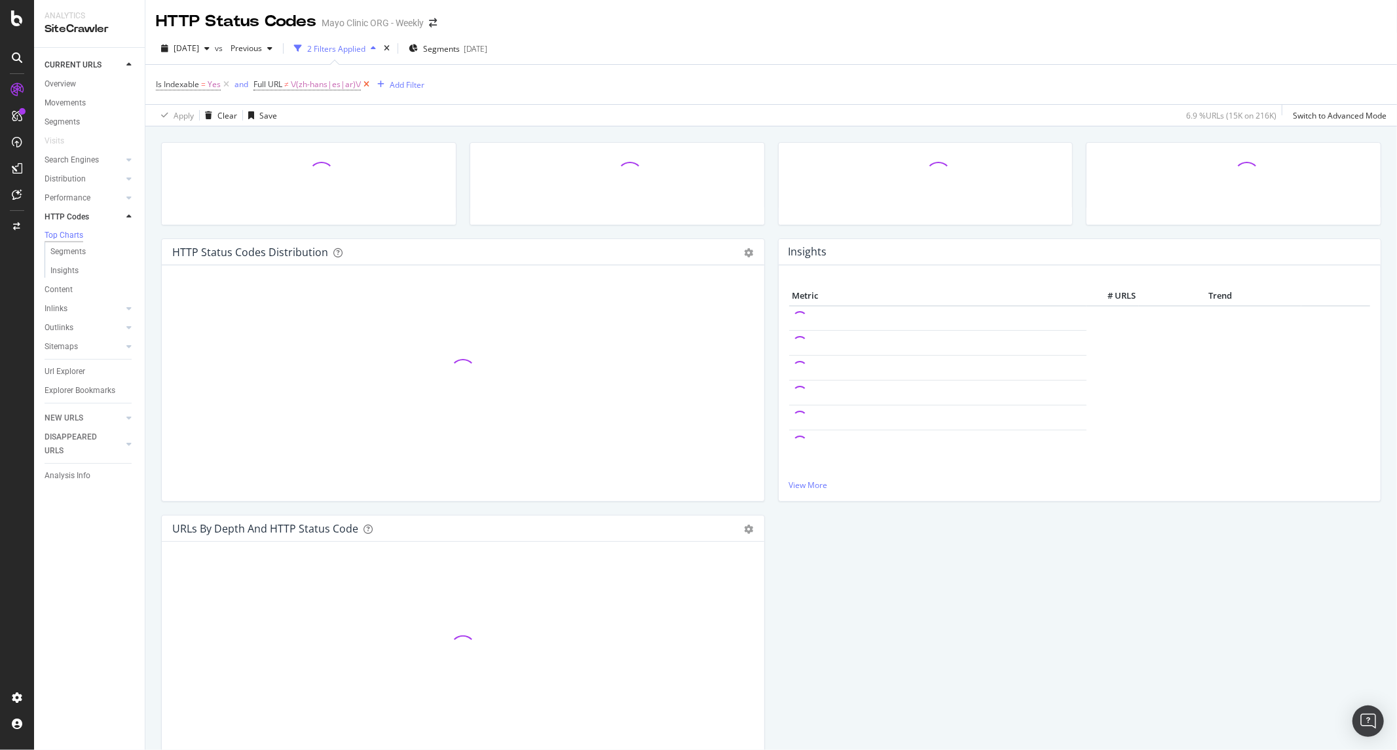
click at [367, 87] on icon at bounding box center [366, 84] width 11 height 13
click at [229, 85] on icon at bounding box center [226, 84] width 11 height 13
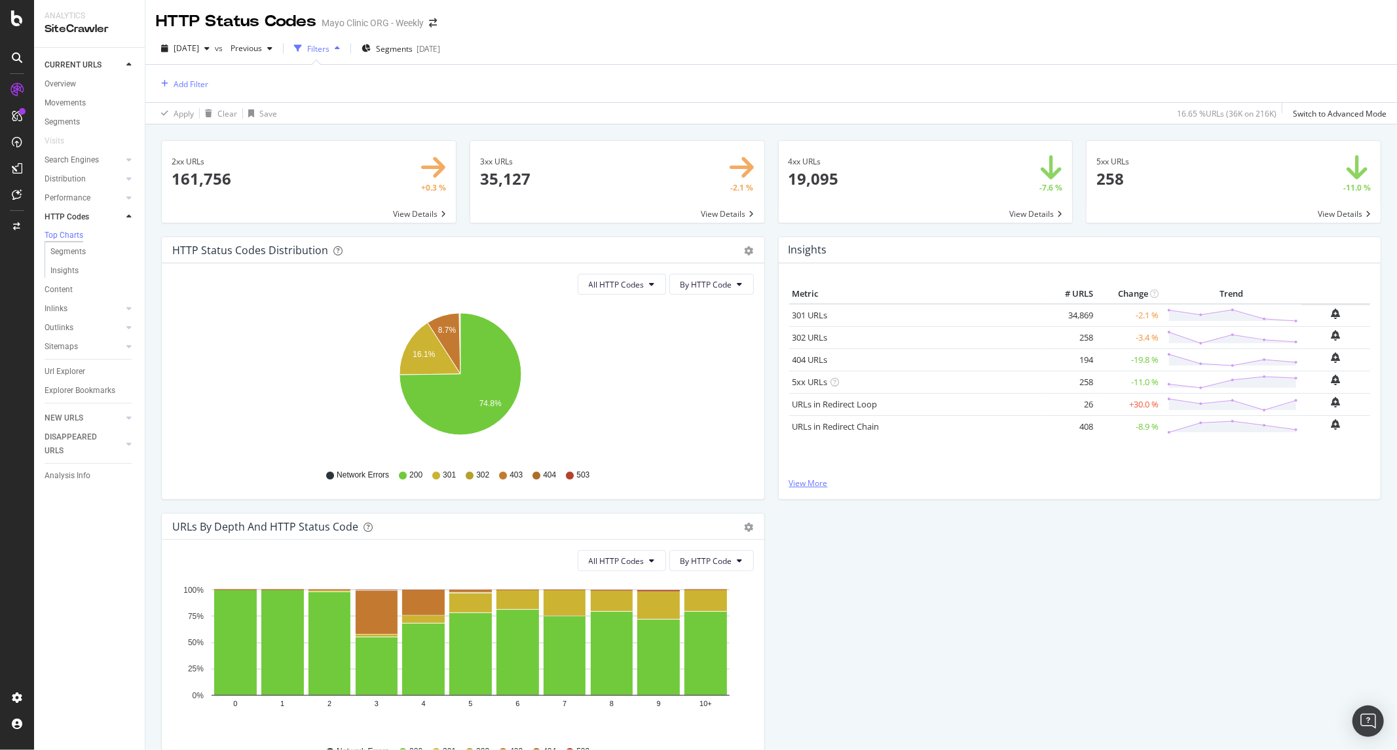
click at [802, 483] on link "View More" at bounding box center [1079, 482] width 581 height 11
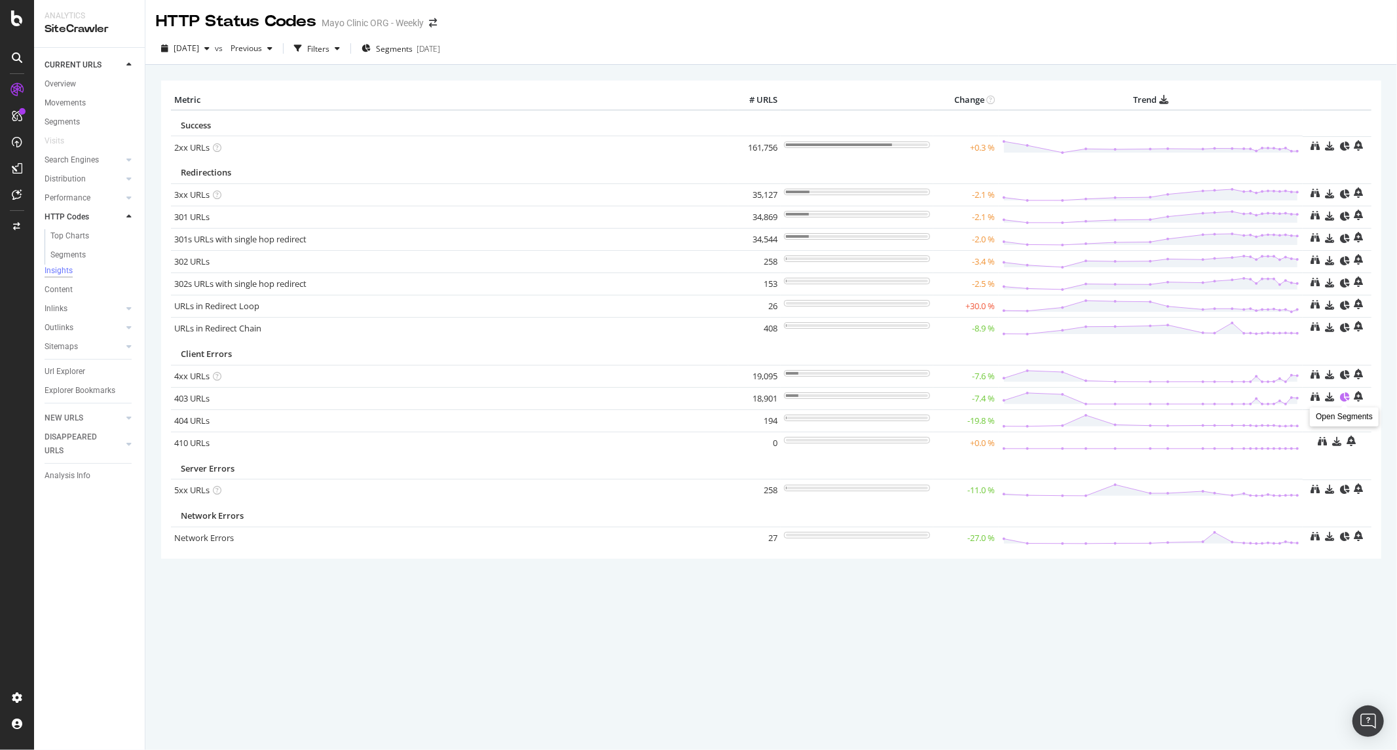
click at [1345, 396] on icon at bounding box center [1344, 396] width 9 height 9
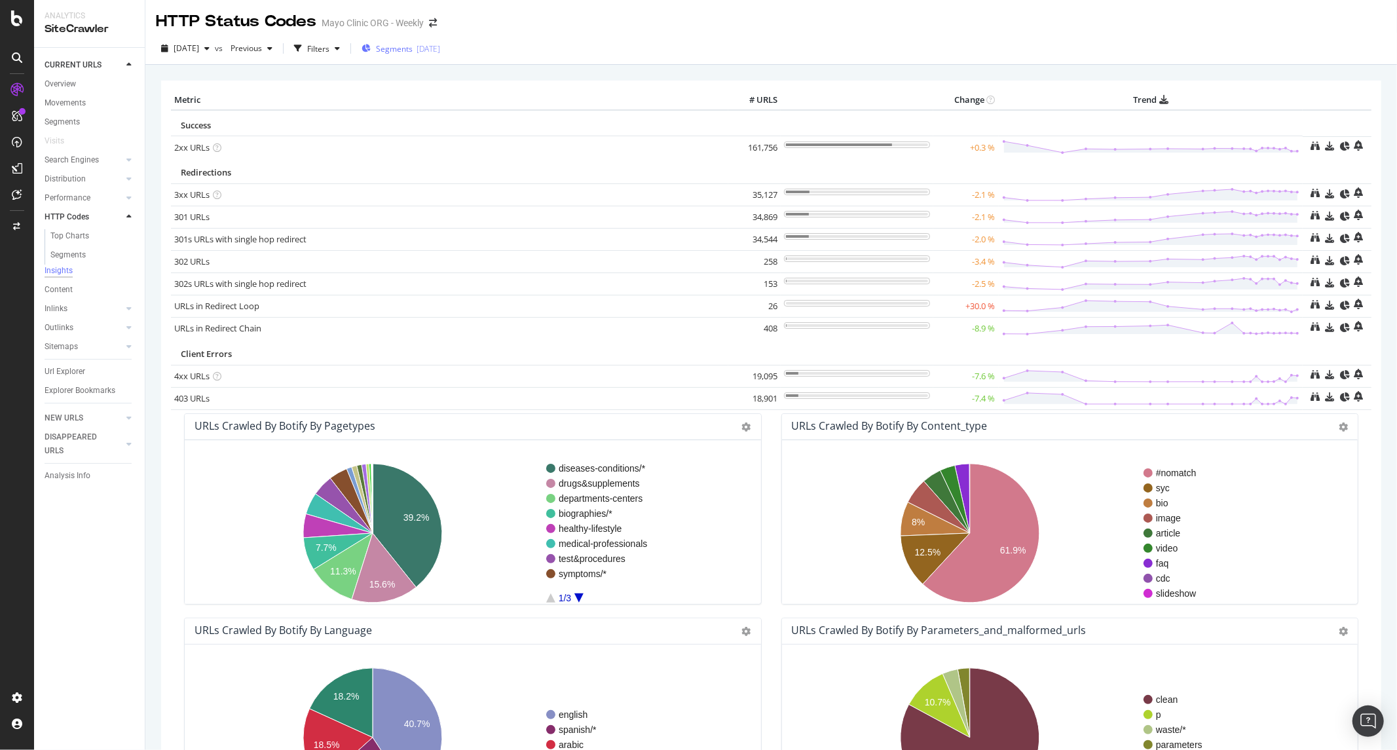
click at [440, 46] on div "2025-08-07" at bounding box center [428, 48] width 24 height 11
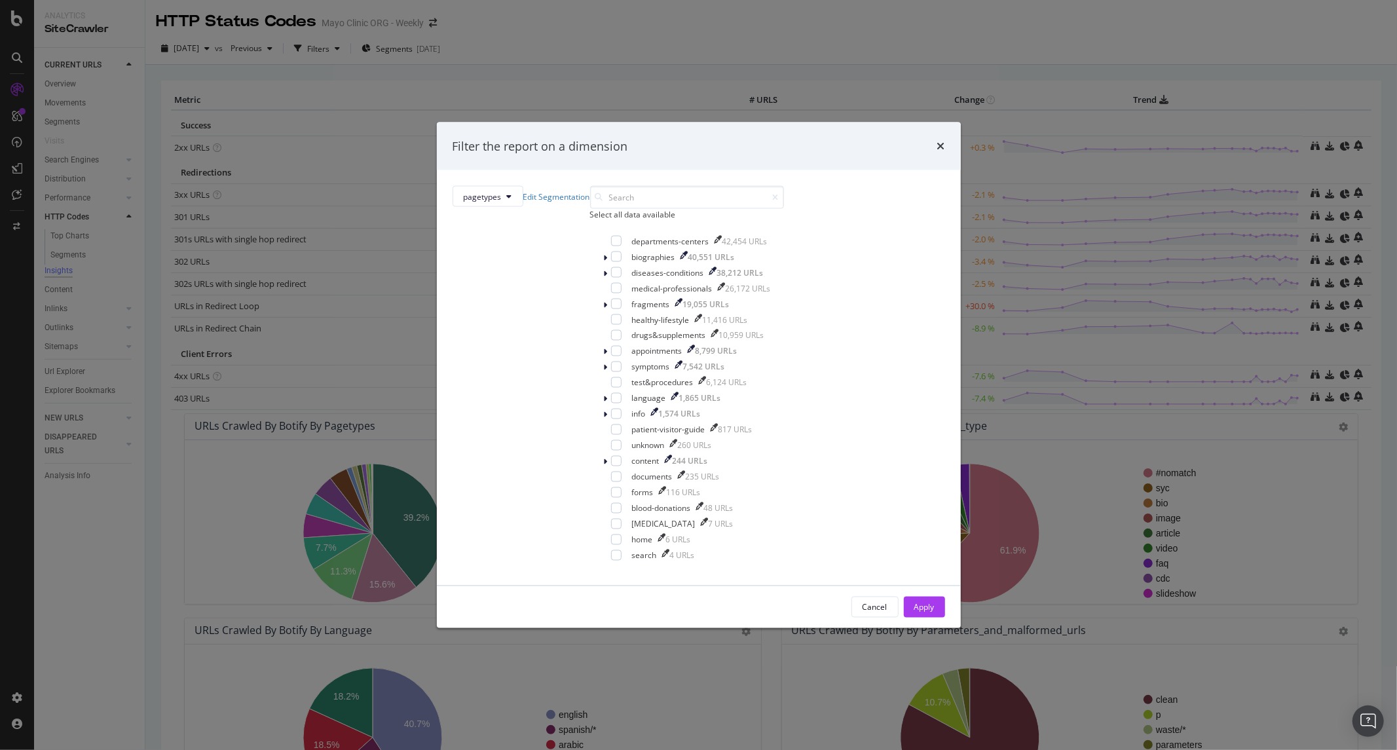
click at [652, 33] on div "Filter the report on a dimension pagetypes Edit Segmentation Select all data av…" at bounding box center [698, 375] width 1397 height 750
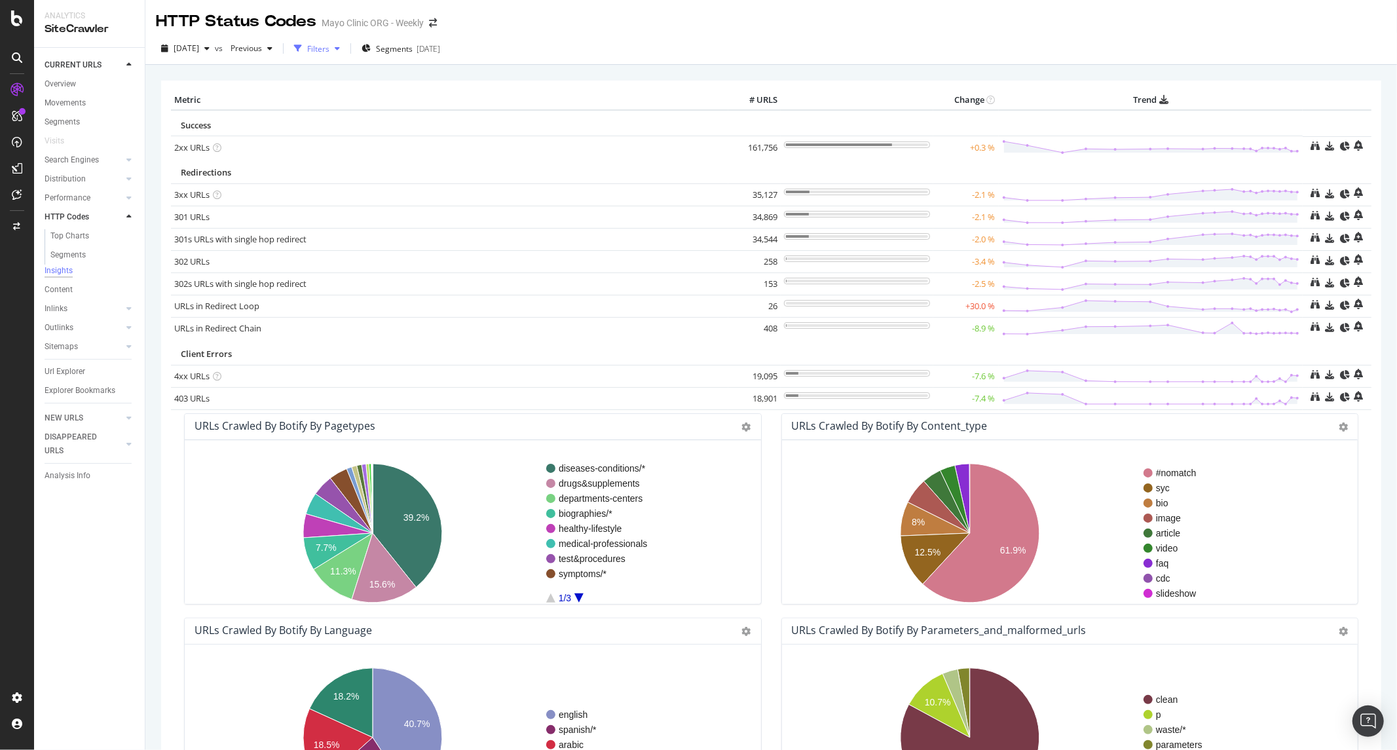
click at [345, 58] on div "Filters" at bounding box center [317, 49] width 56 height 20
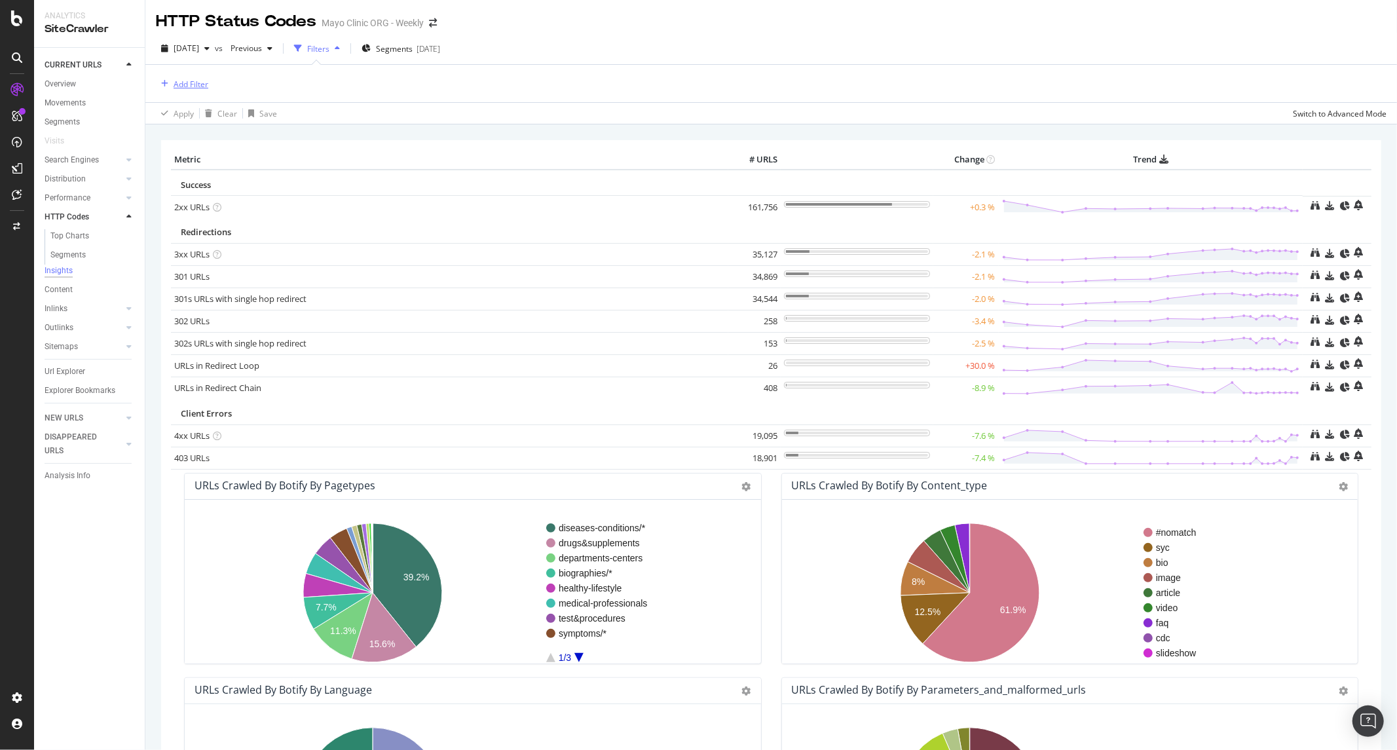
click at [183, 76] on button "Add Filter" at bounding box center [182, 84] width 52 height 16
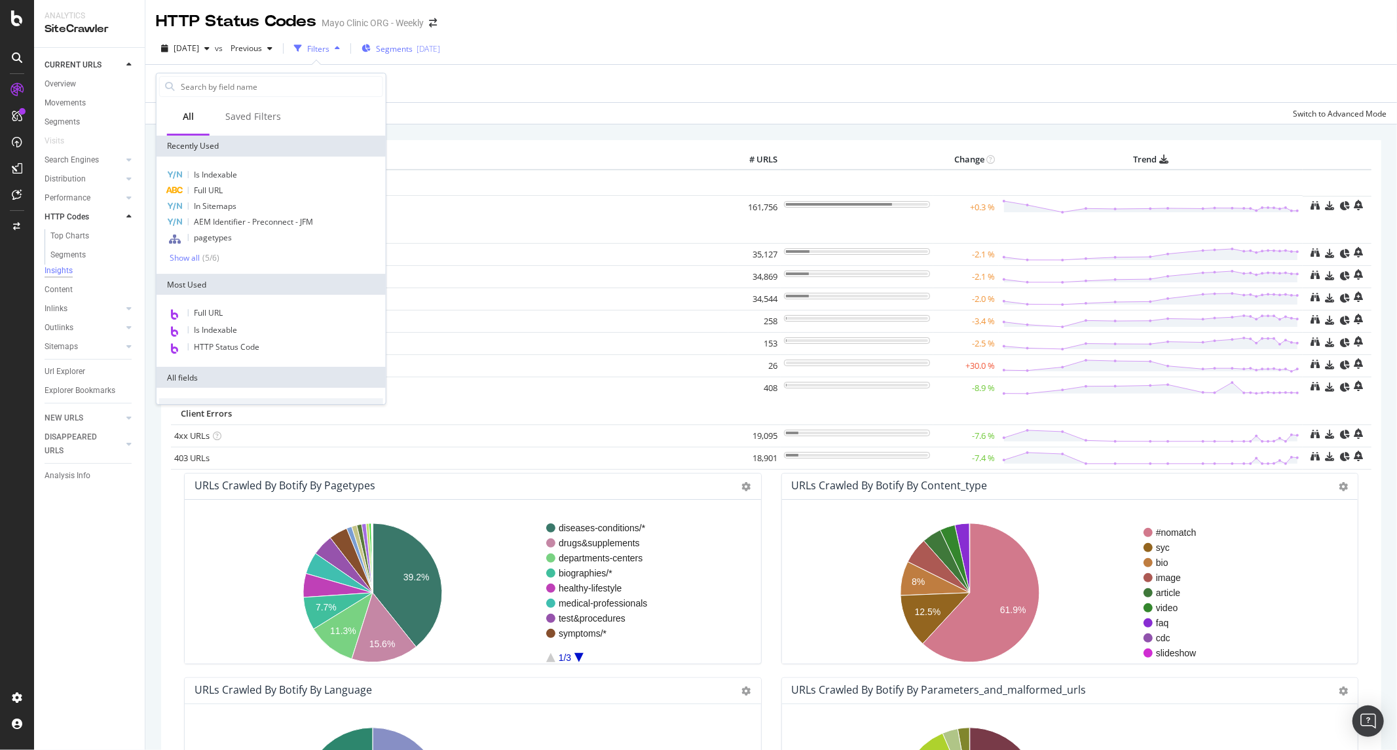
click at [413, 48] on span "Segments" at bounding box center [394, 48] width 37 height 11
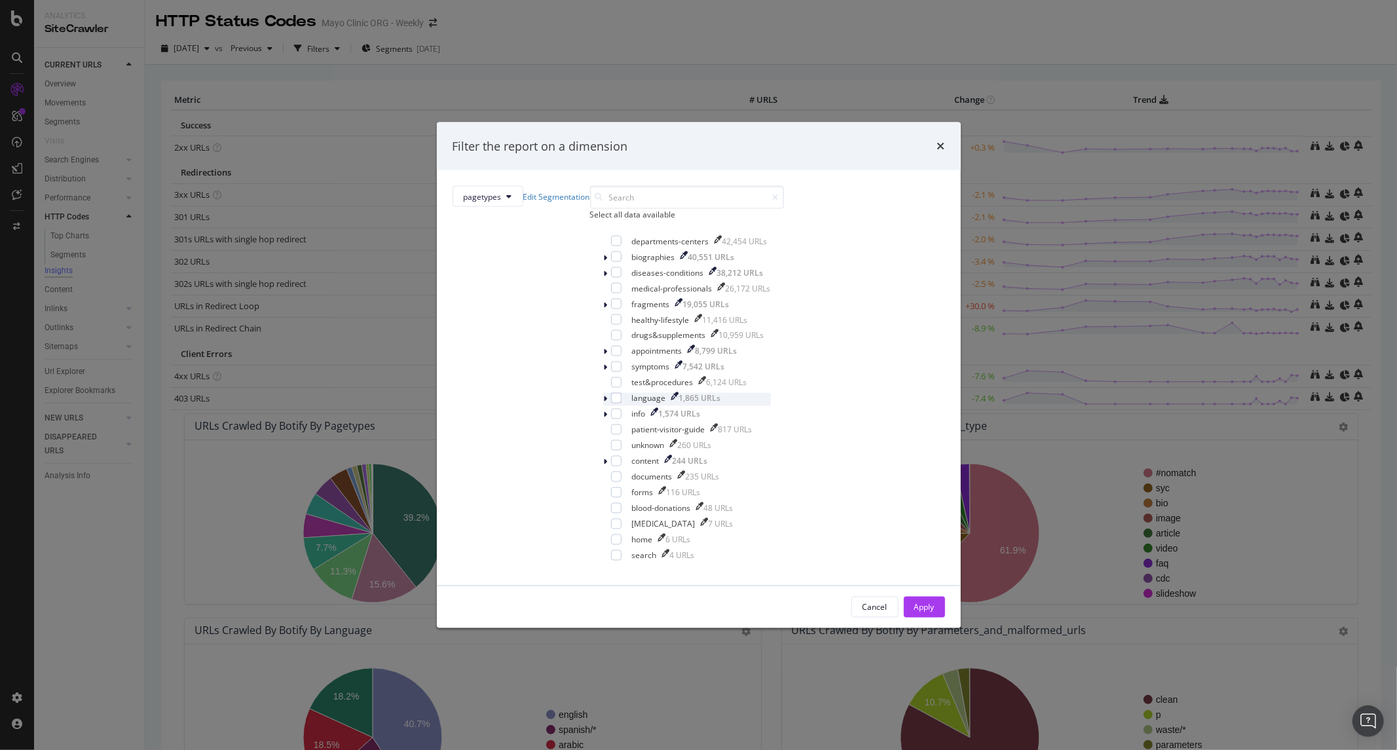
click at [603, 406] on div "modal" at bounding box center [607, 399] width 8 height 13
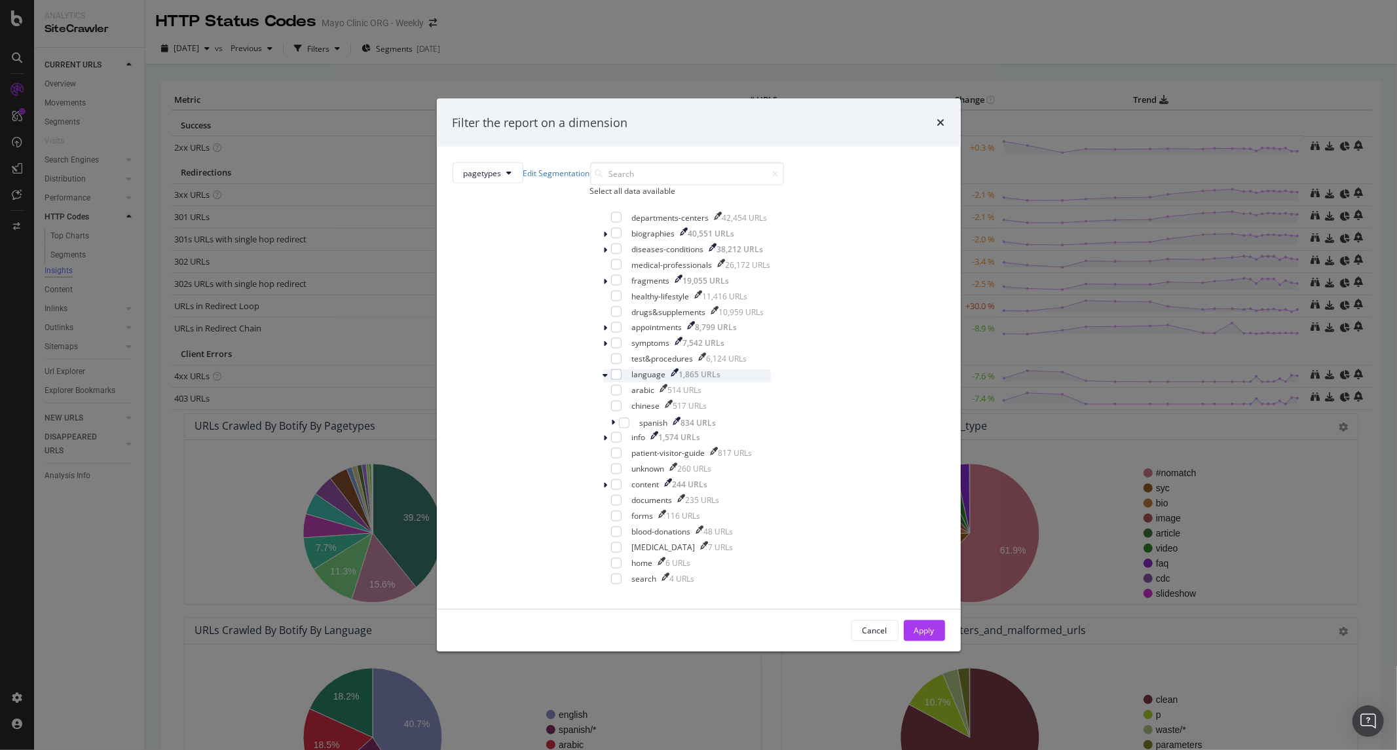
click at [603, 380] on icon "modal" at bounding box center [605, 376] width 5 height 8
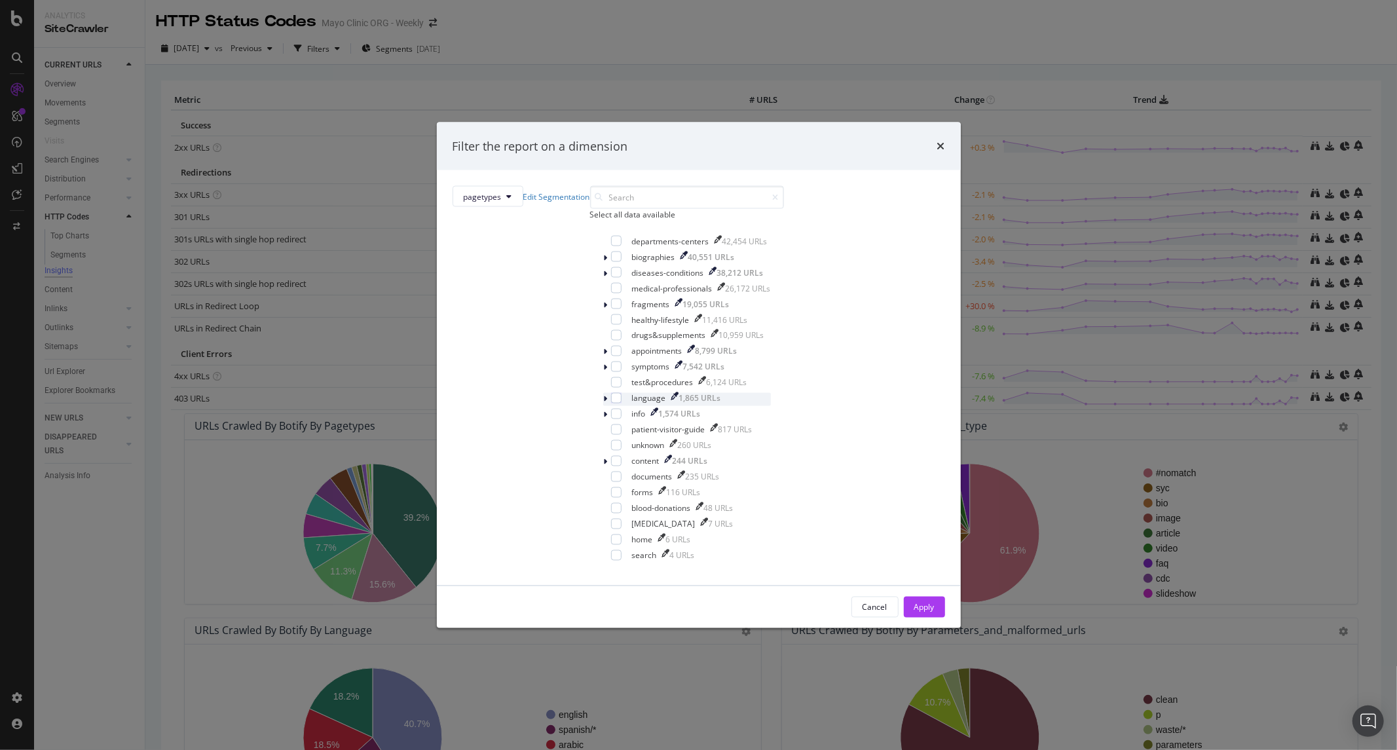
click at [604, 403] on icon "modal" at bounding box center [606, 399] width 4 height 8
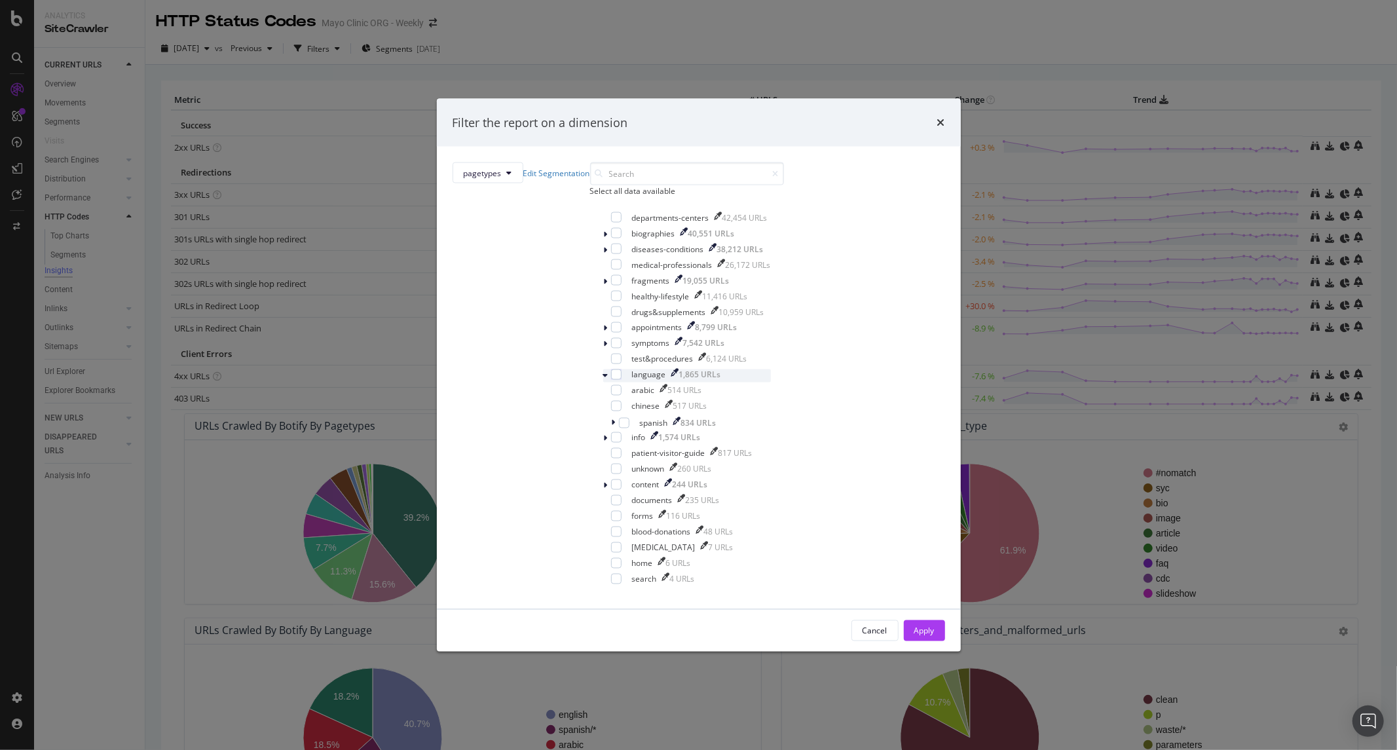
click at [603, 380] on icon "modal" at bounding box center [605, 376] width 5 height 8
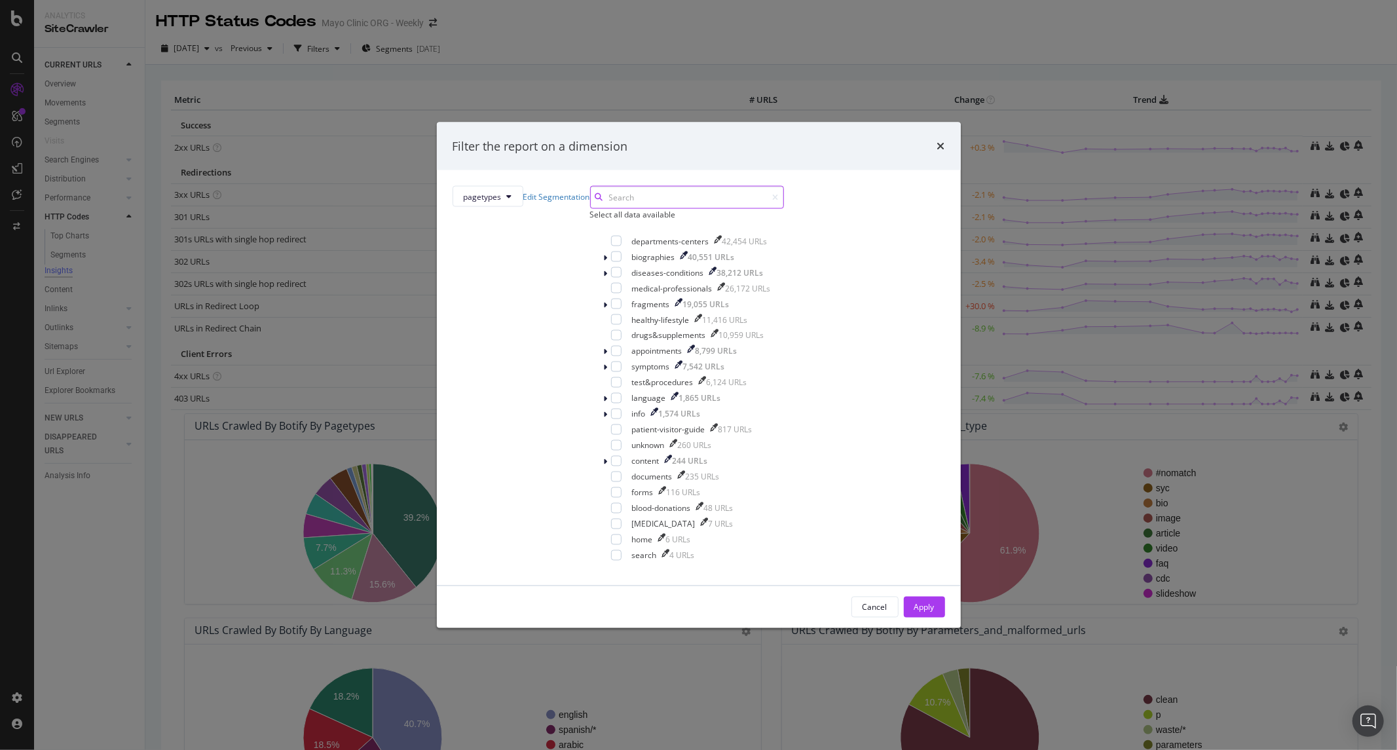
click at [649, 209] on input "modal" at bounding box center [687, 197] width 194 height 23
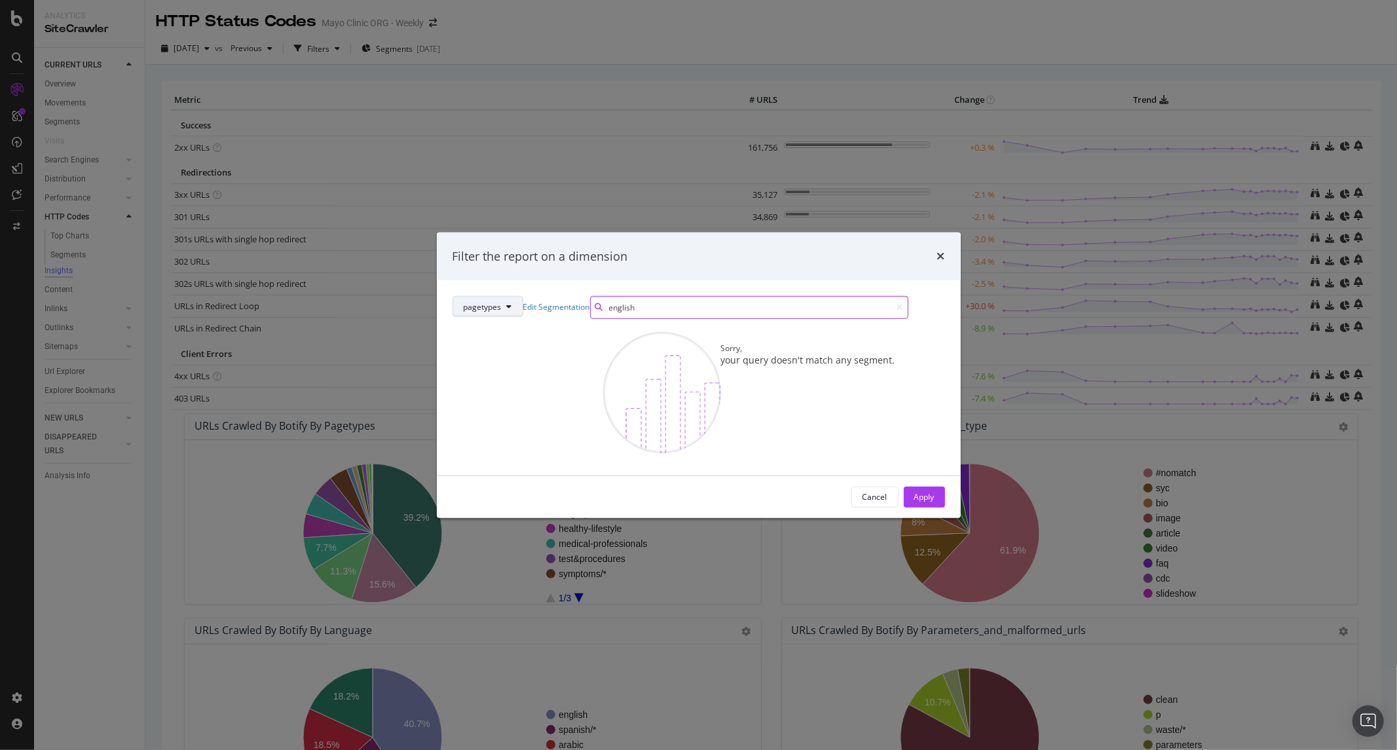
type input "english"
click at [523, 296] on button "pagetypes" at bounding box center [487, 306] width 71 height 21
click at [610, 331] on span "language" at bounding box center [653, 331] width 145 height 12
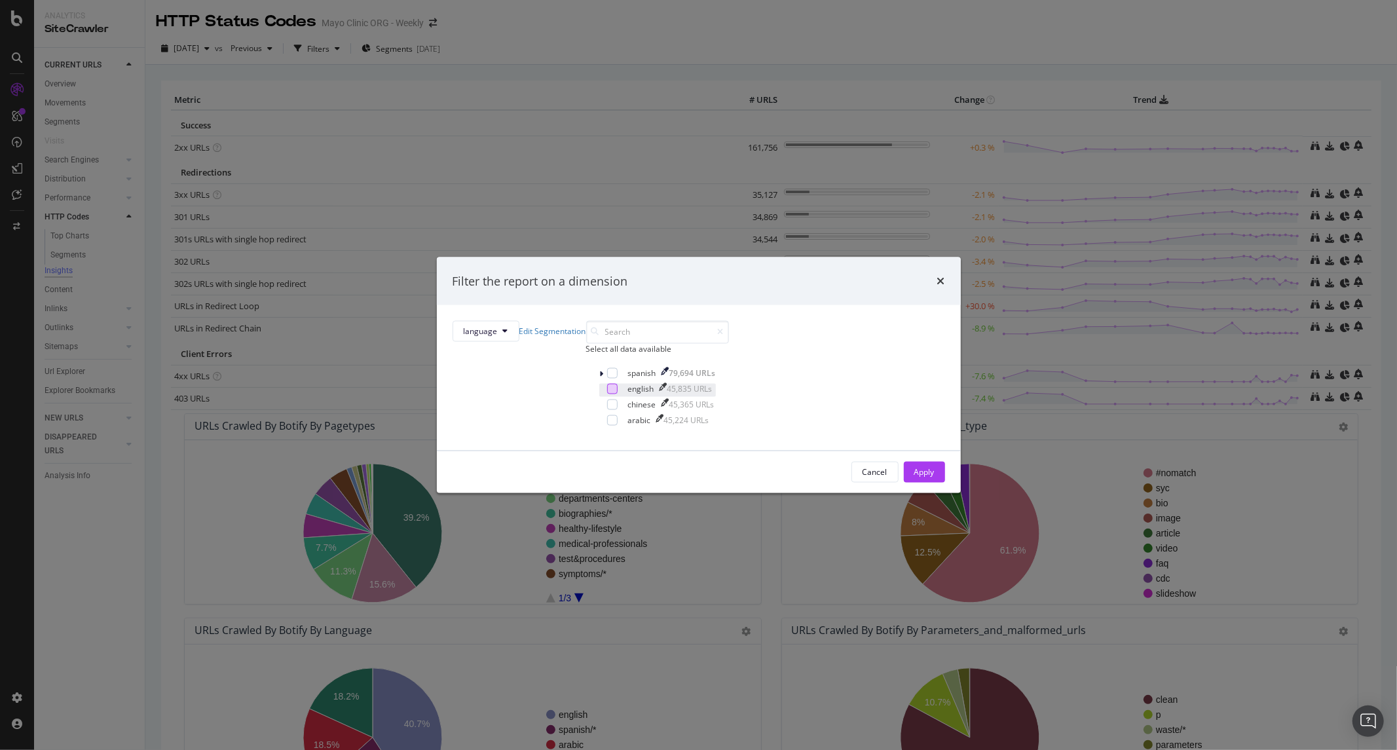
click at [607, 394] on div "modal" at bounding box center [612, 389] width 10 height 10
click at [914, 477] on div "Apply" at bounding box center [924, 471] width 20 height 11
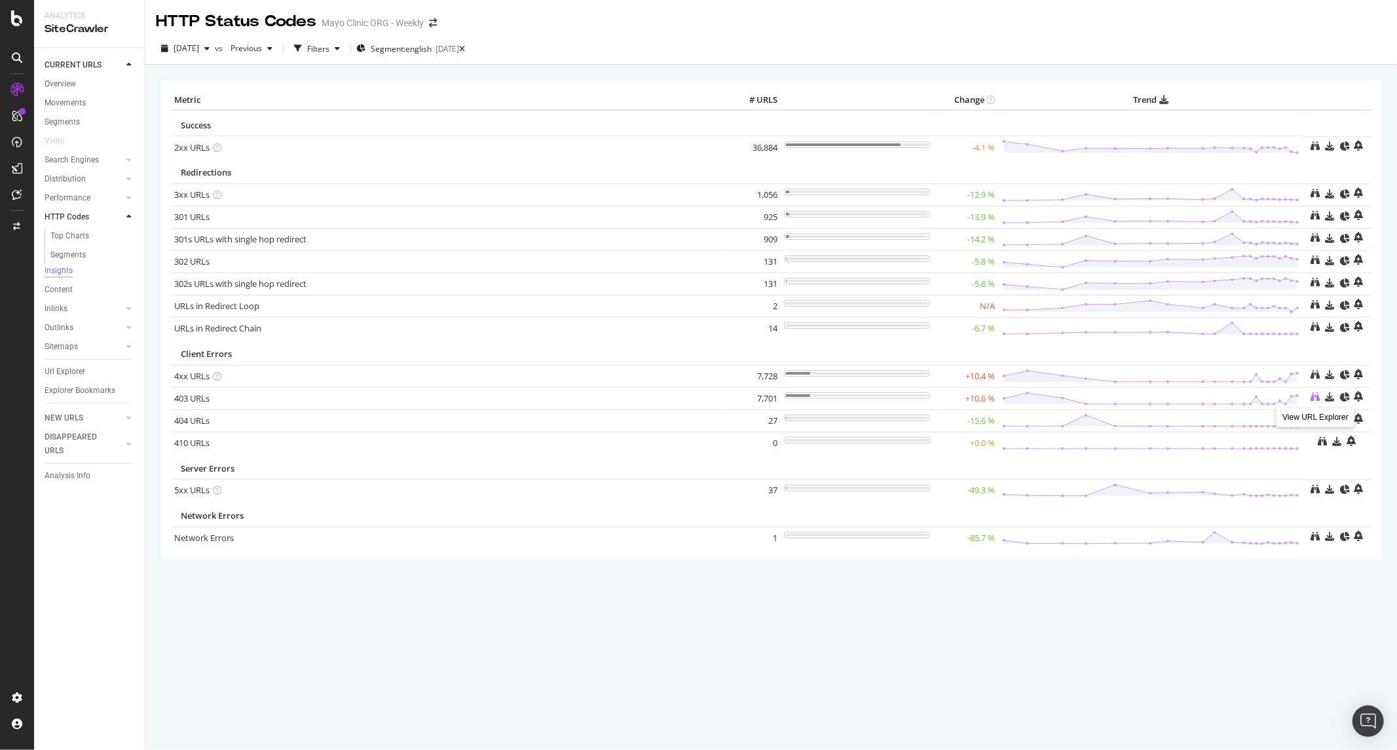
click at [1317, 396] on icon at bounding box center [1315, 396] width 9 height 9
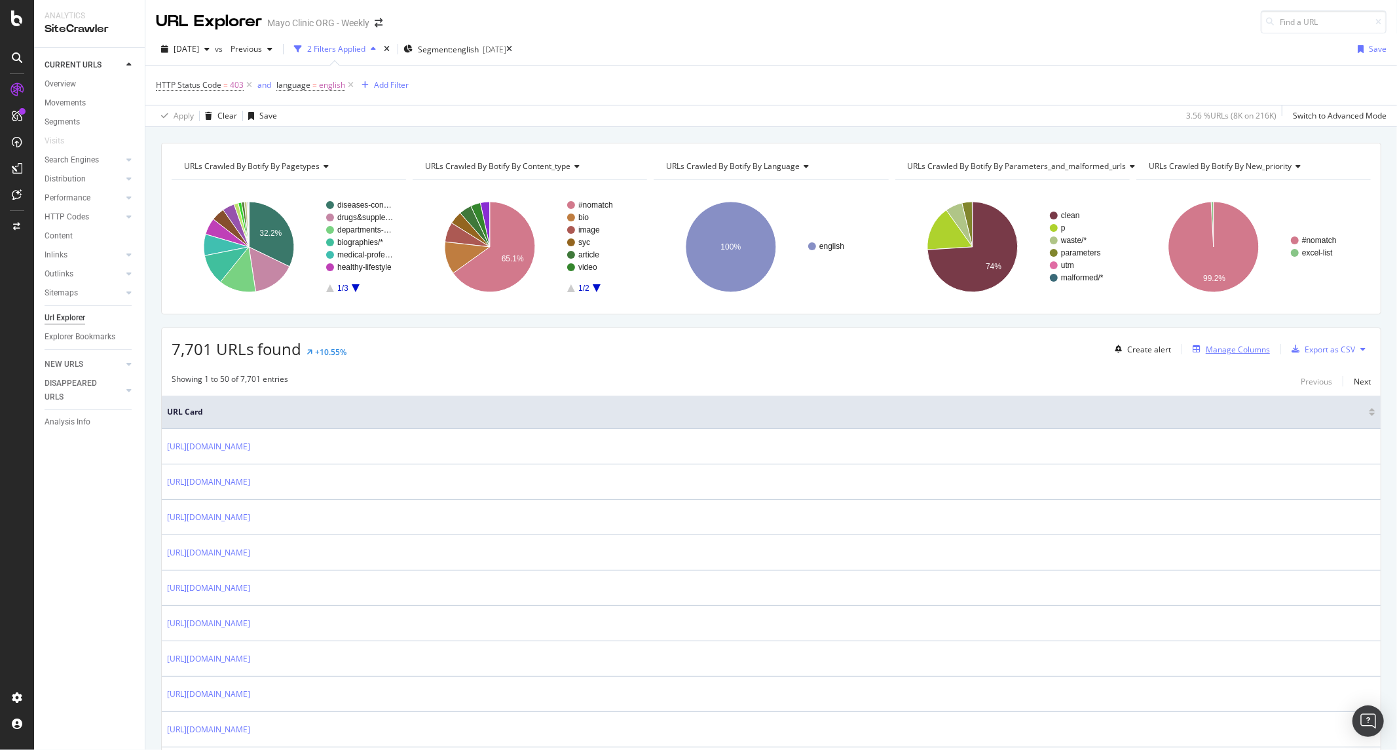
click at [1192, 346] on icon "button" at bounding box center [1196, 349] width 8 height 8
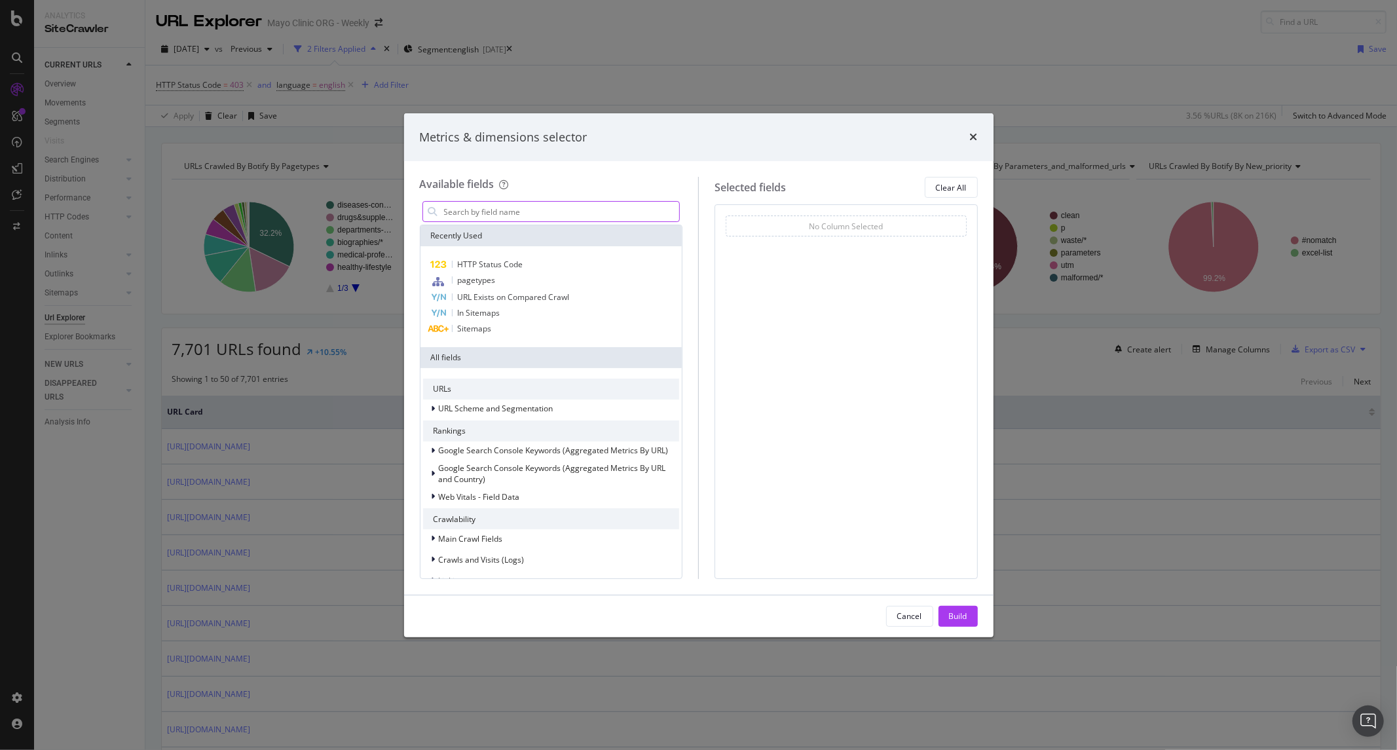
click at [585, 216] on input "modal" at bounding box center [561, 212] width 237 height 20
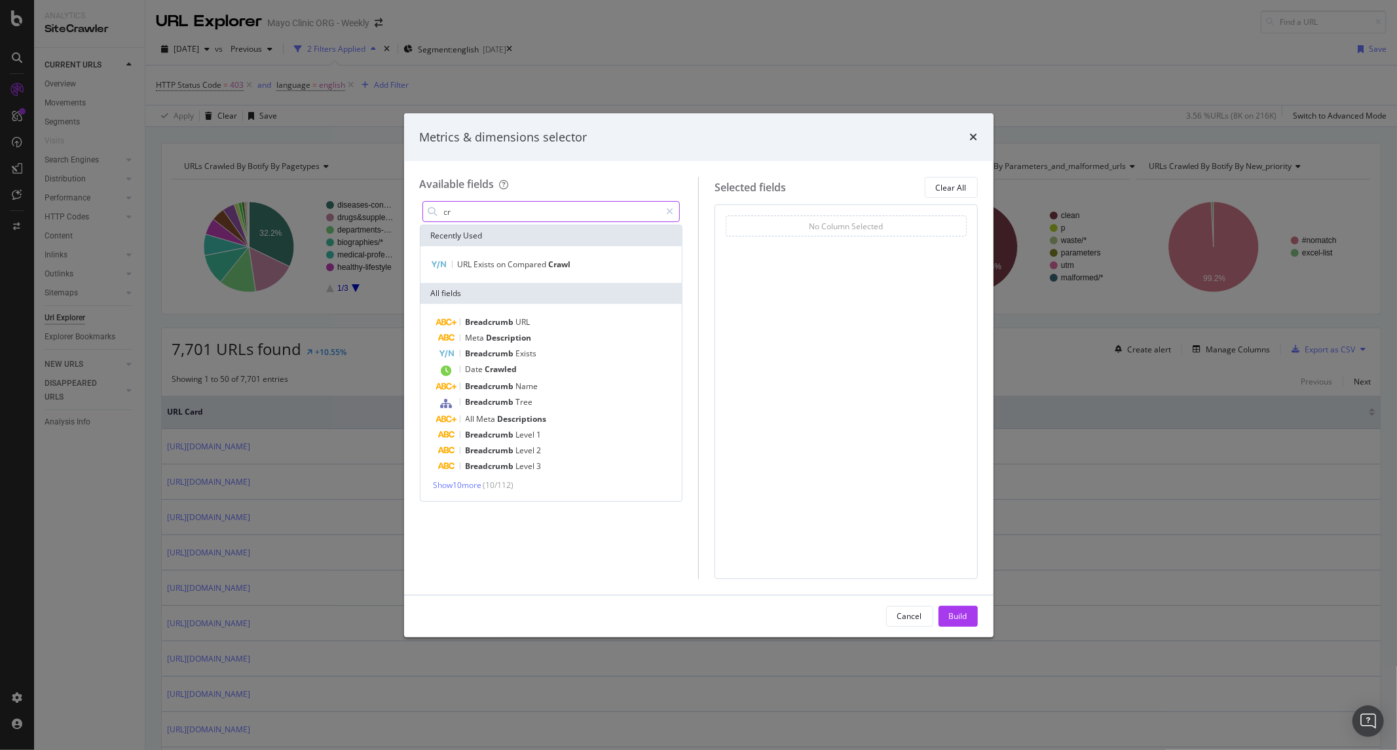
type input "c"
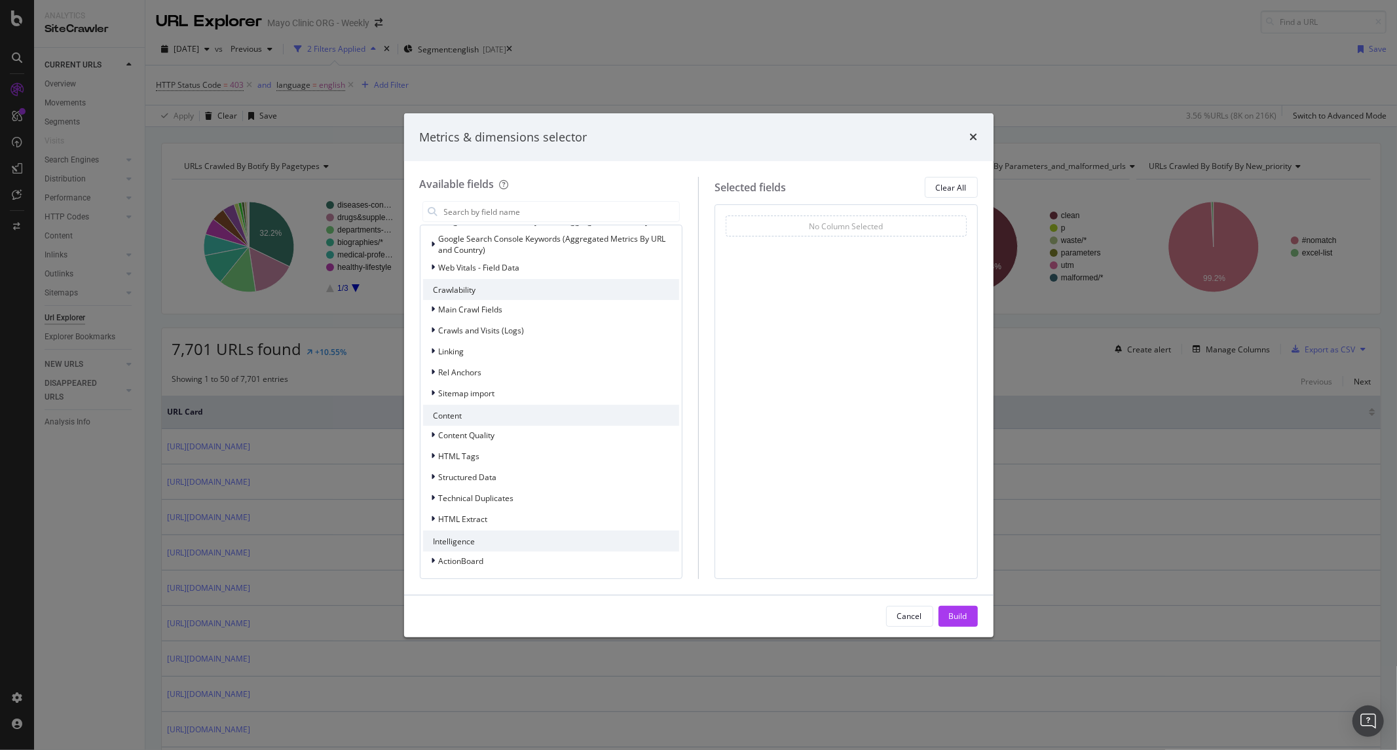
scroll to position [232, 0]
click at [435, 322] on div "modal" at bounding box center [435, 327] width 8 height 13
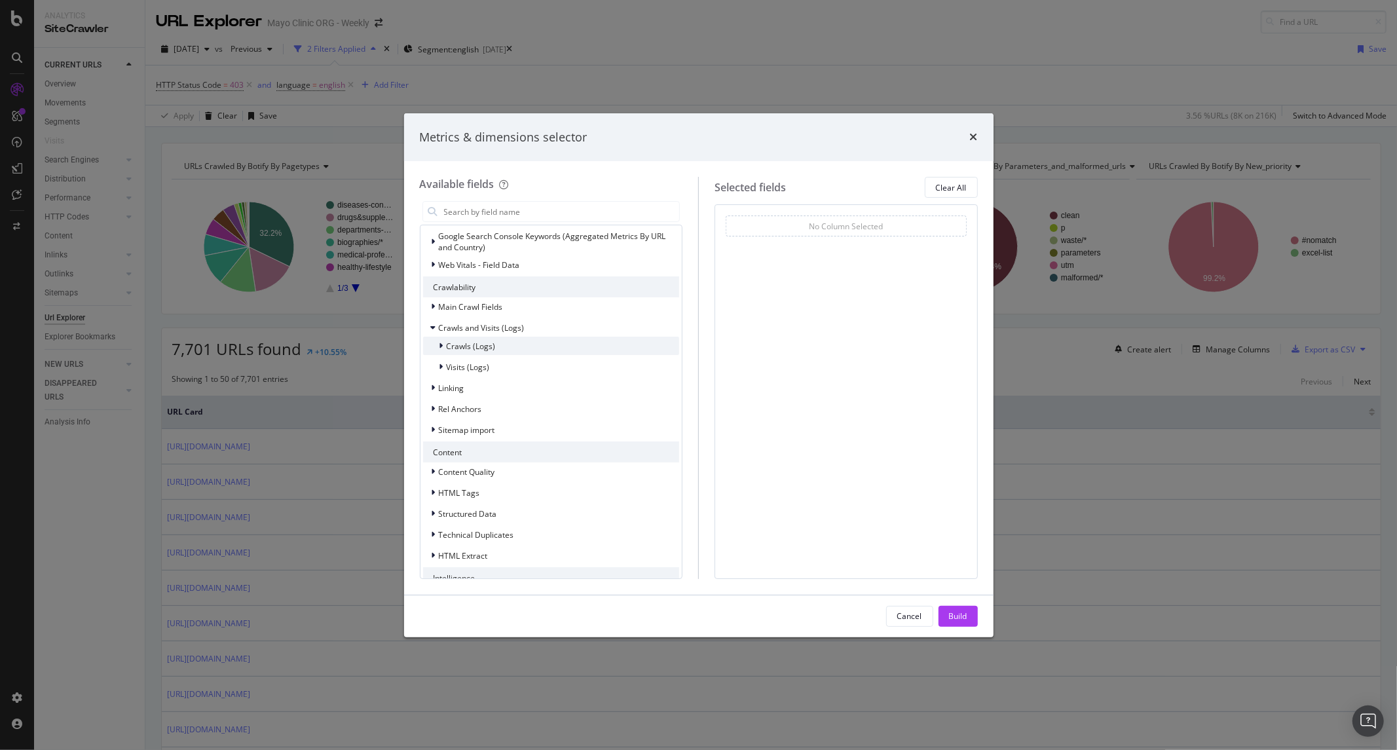
click at [480, 349] on span "Crawls (Logs)" at bounding box center [471, 345] width 49 height 11
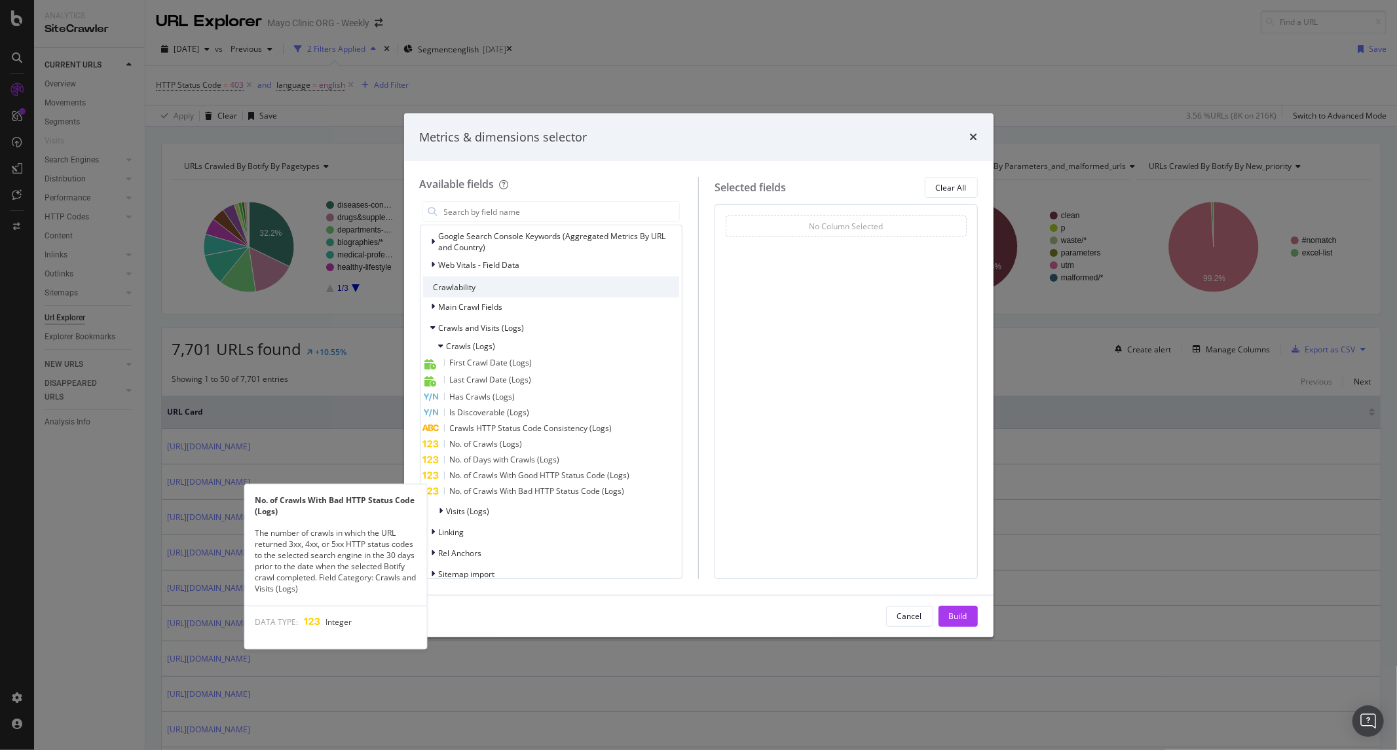
click at [551, 486] on span "No. of Crawls With Bad HTTP Status Code (Logs)" at bounding box center [537, 490] width 175 height 11
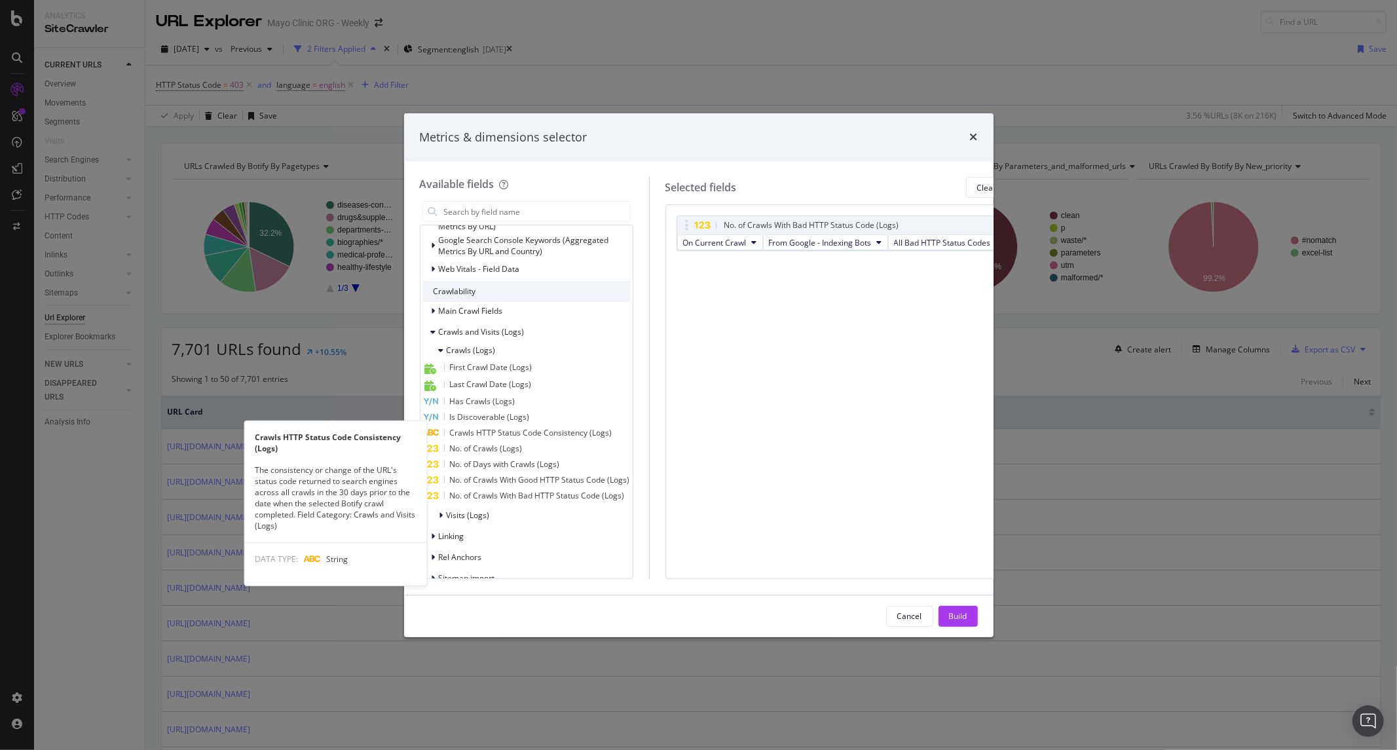
click at [518, 427] on span "Crawls HTTP Status Code Consistency (Logs)" at bounding box center [531, 432] width 162 height 11
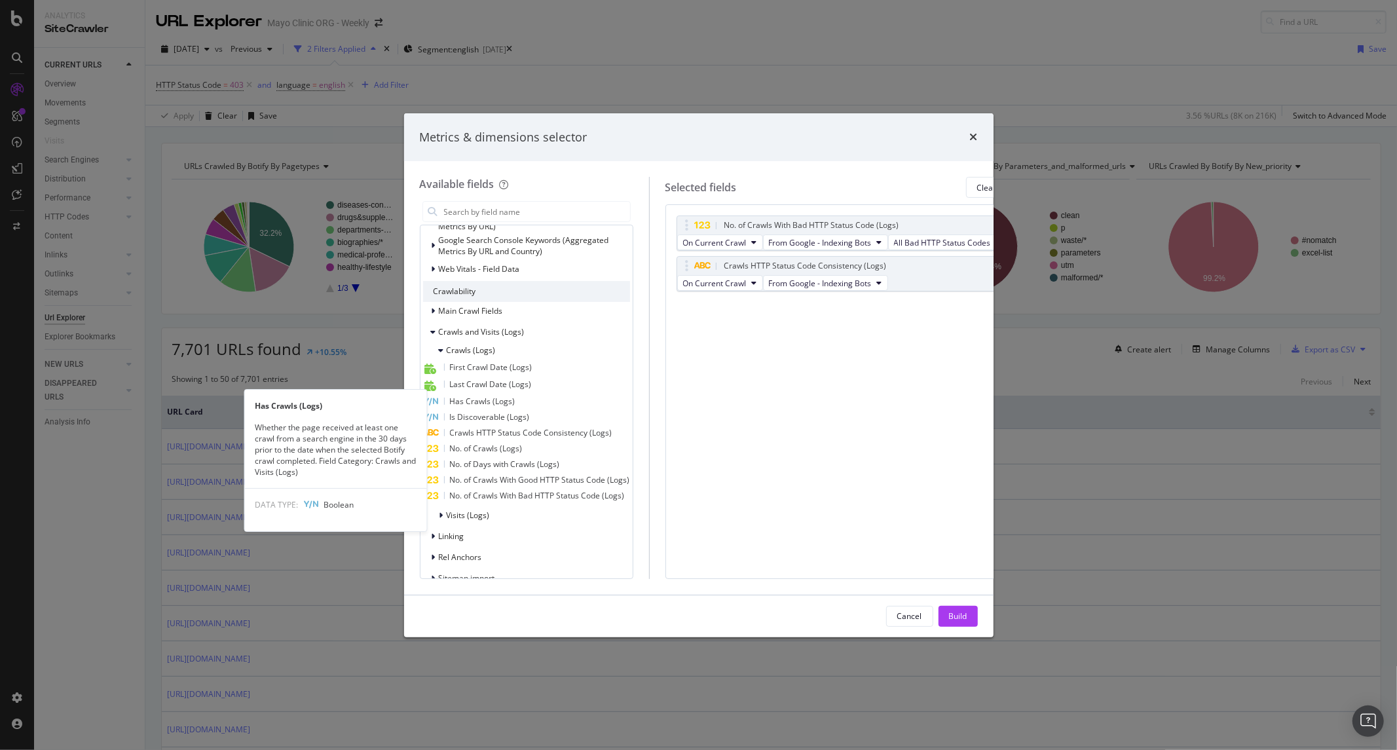
click at [508, 395] on span "Has Crawls (Logs)" at bounding box center [482, 400] width 65 height 11
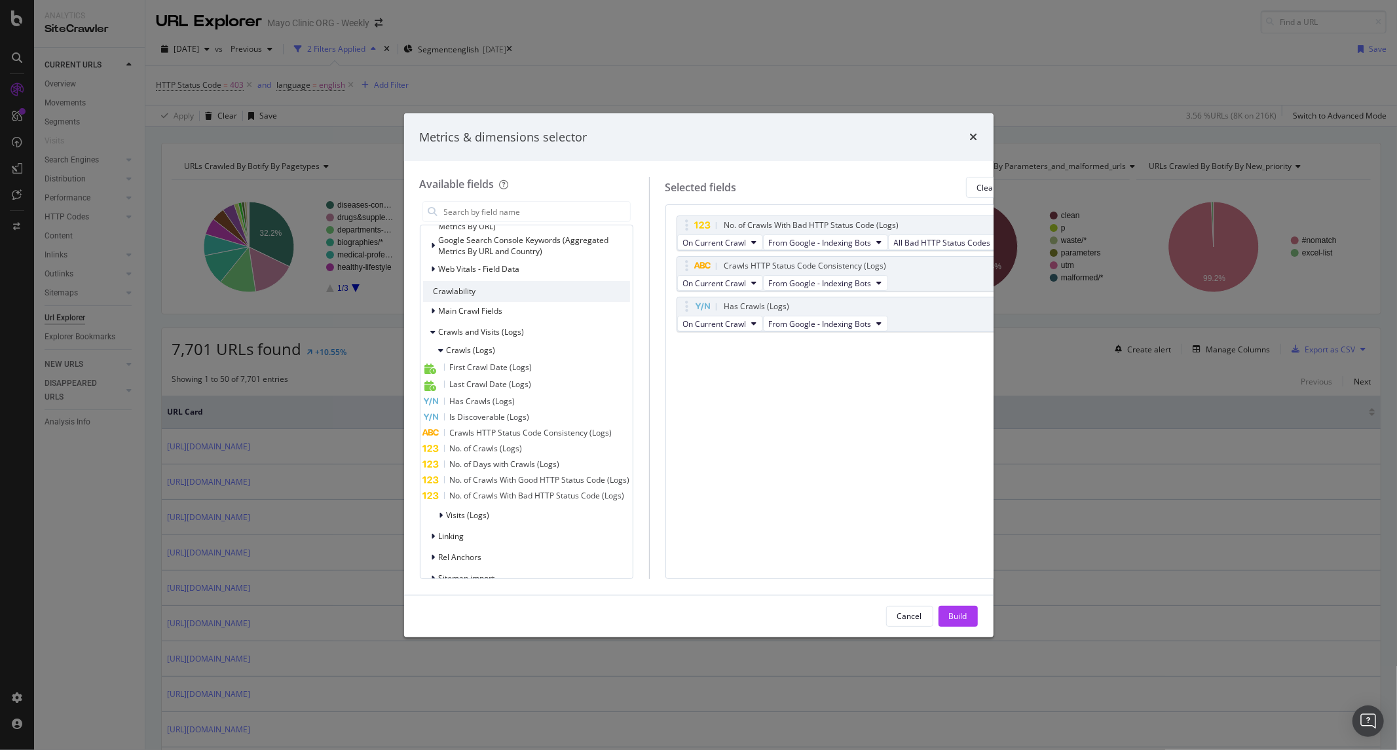
click at [513, 385] on div "Last Crawl Date (Logs)" at bounding box center [526, 384] width 207 height 17
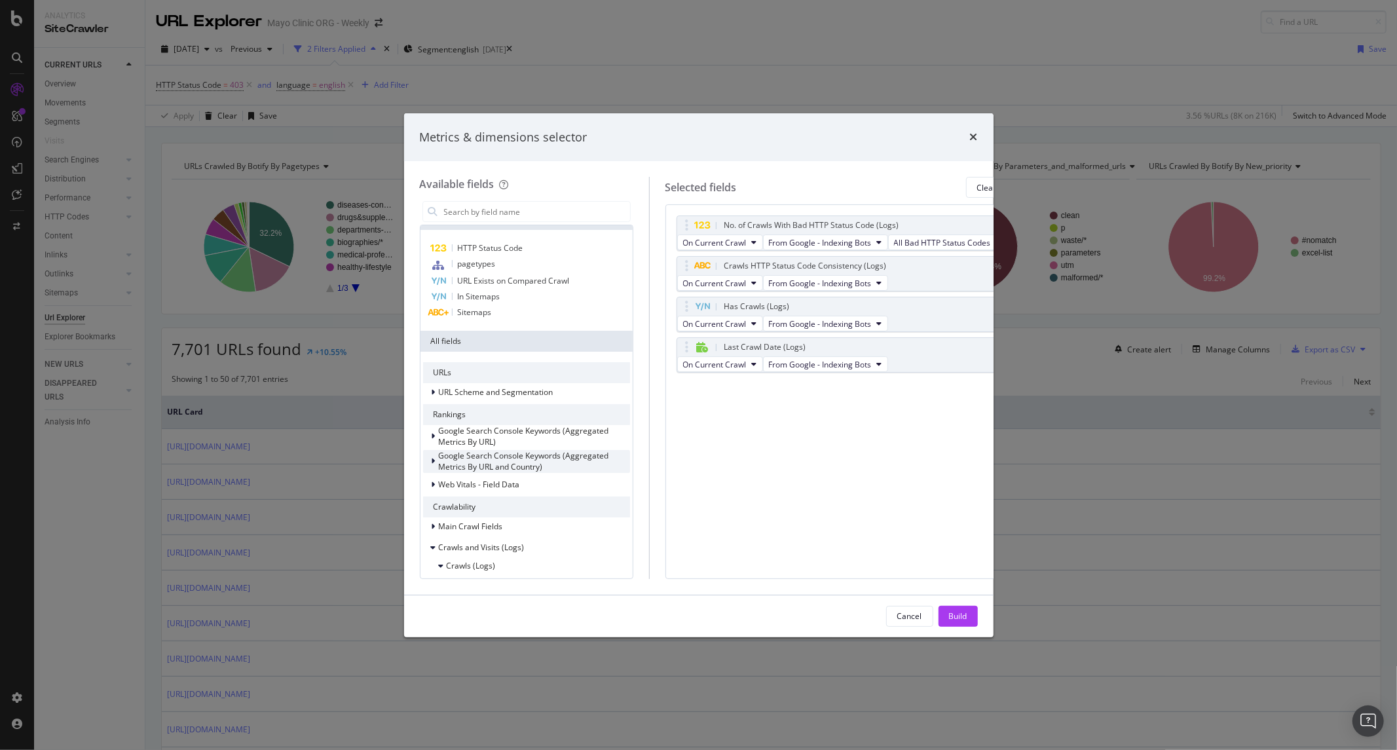
scroll to position [14, 0]
click at [475, 520] on div "Main Crawl Fields" at bounding box center [526, 529] width 207 height 18
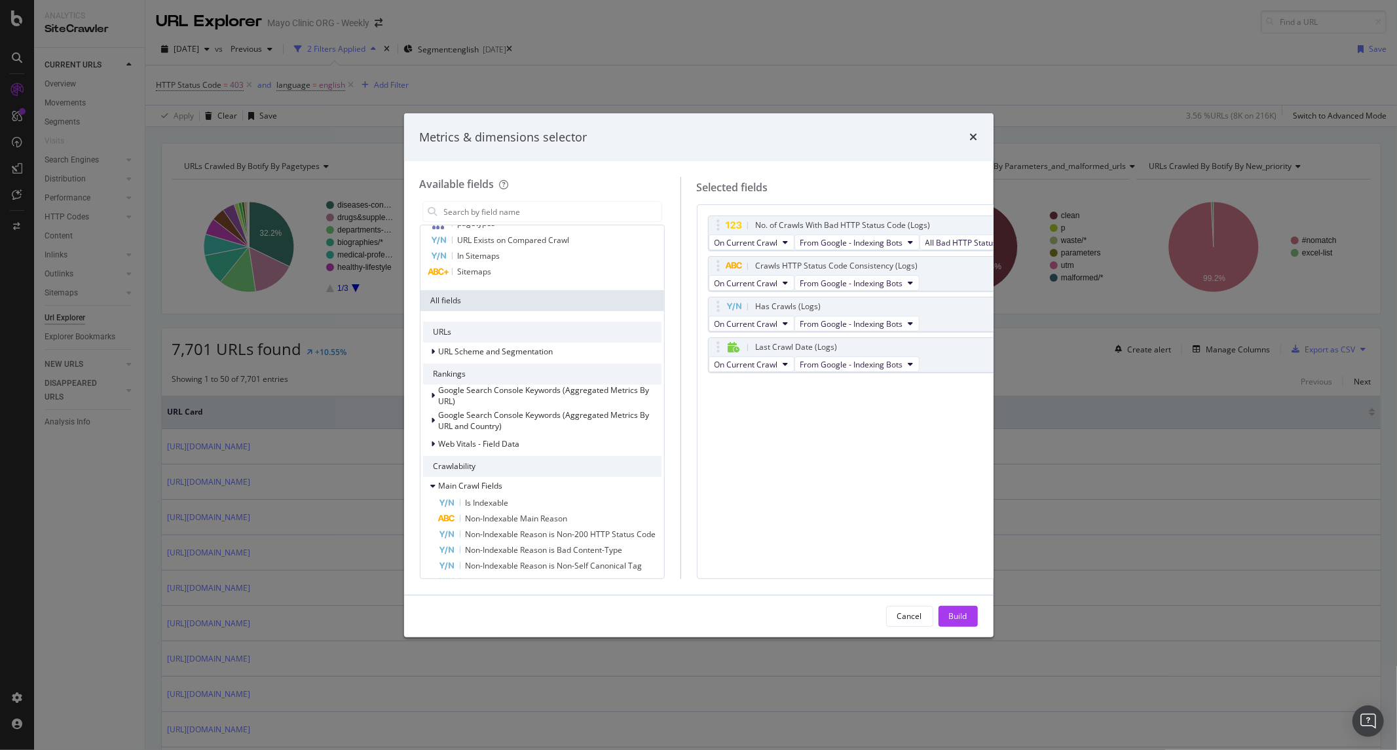
scroll to position [0, 0]
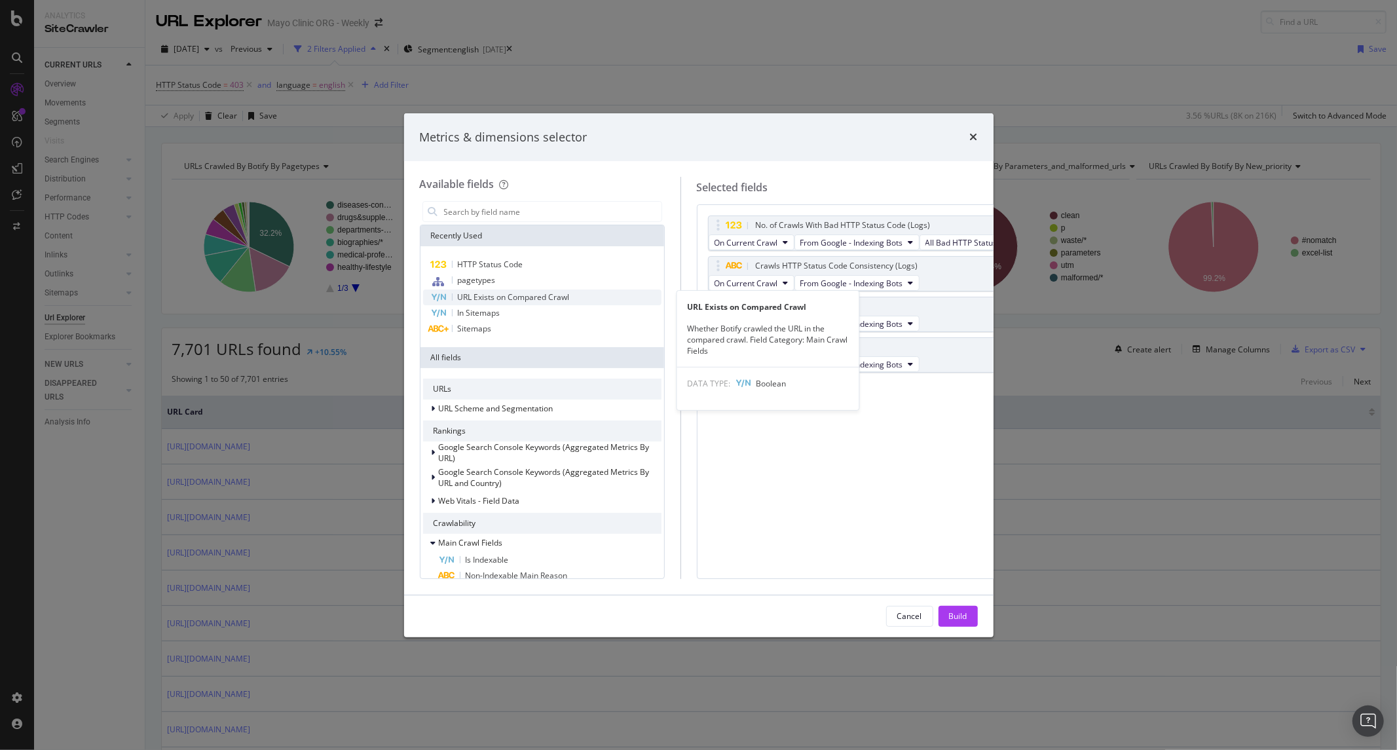
click at [538, 302] on span "URL Exists on Compared Crawl" at bounding box center [514, 296] width 112 height 11
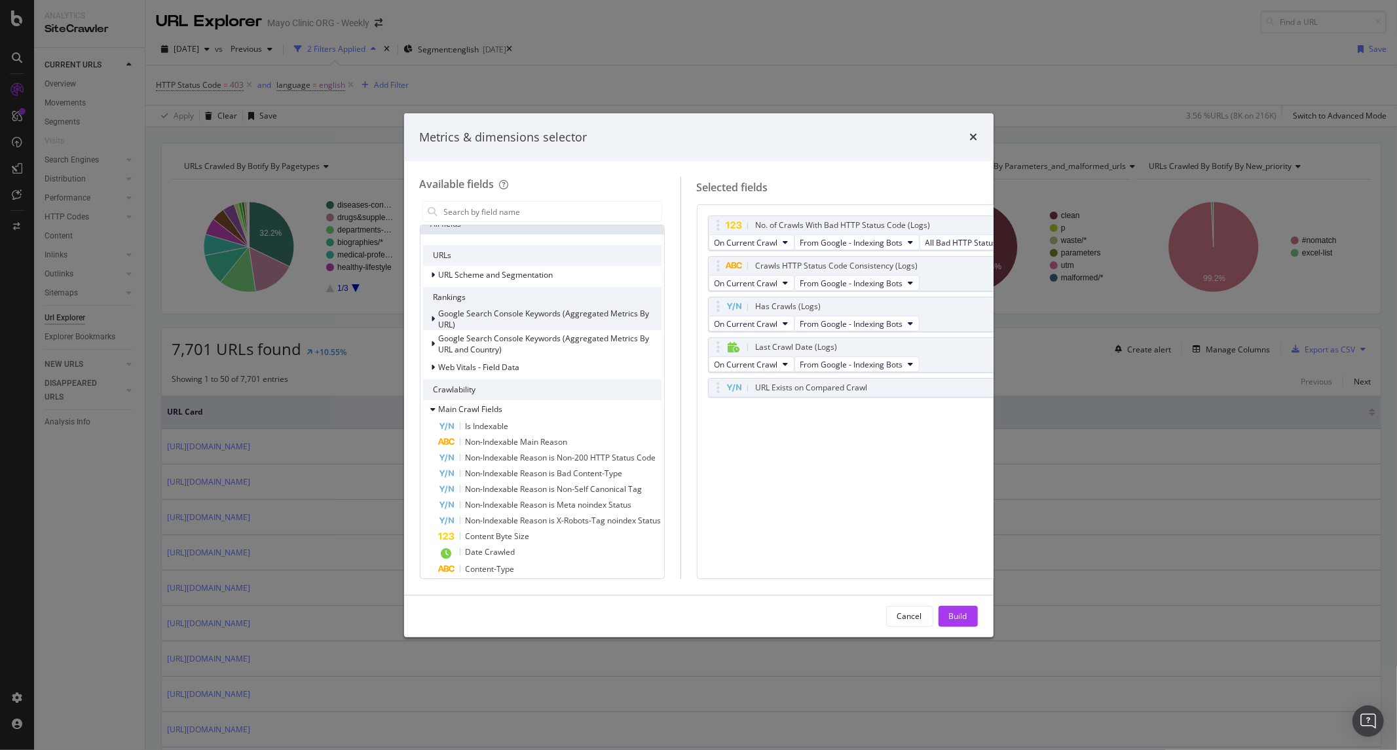
scroll to position [201, 0]
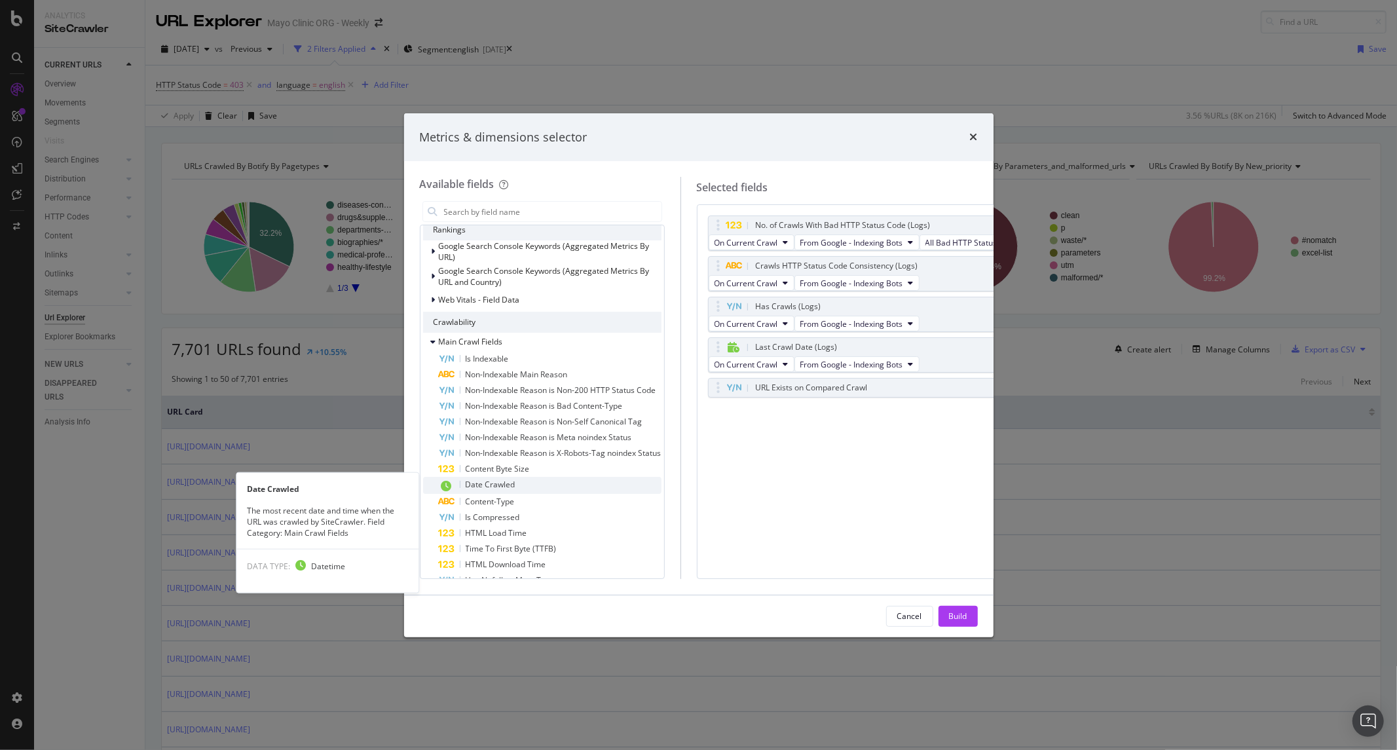
click at [529, 481] on div "Date Crawled" at bounding box center [550, 485] width 223 height 17
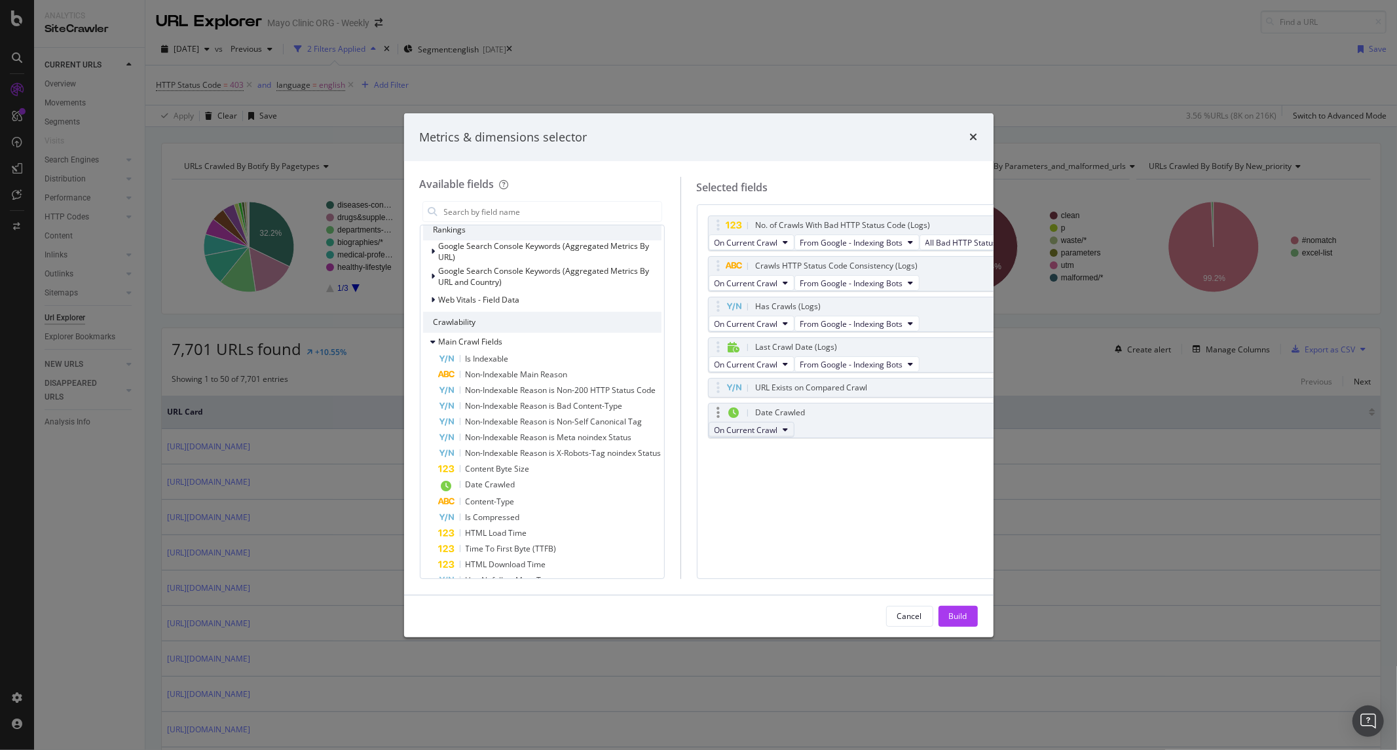
click at [778, 435] on span "On Current Crawl" at bounding box center [746, 429] width 64 height 11
click at [969, 617] on button "Build" at bounding box center [957, 616] width 39 height 21
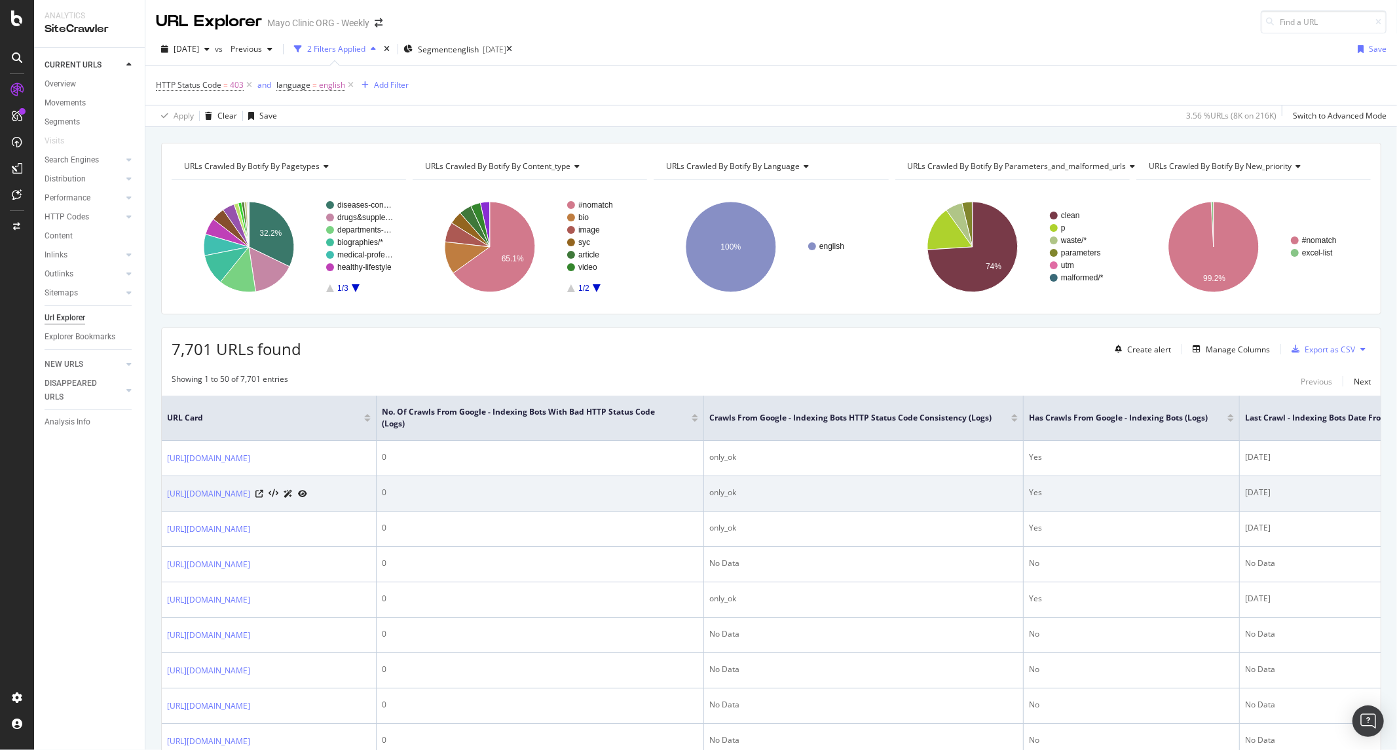
scroll to position [73, 0]
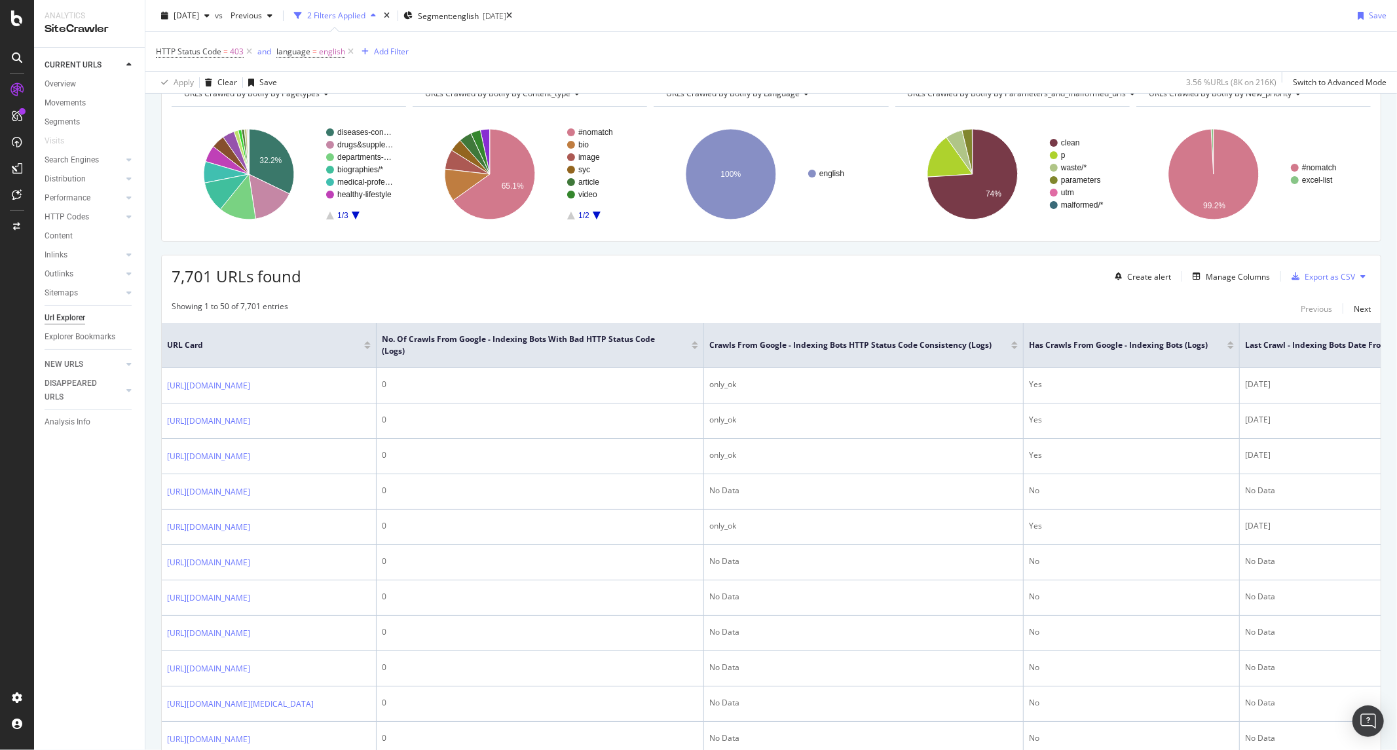
click at [698, 348] on div at bounding box center [694, 347] width 7 height 3
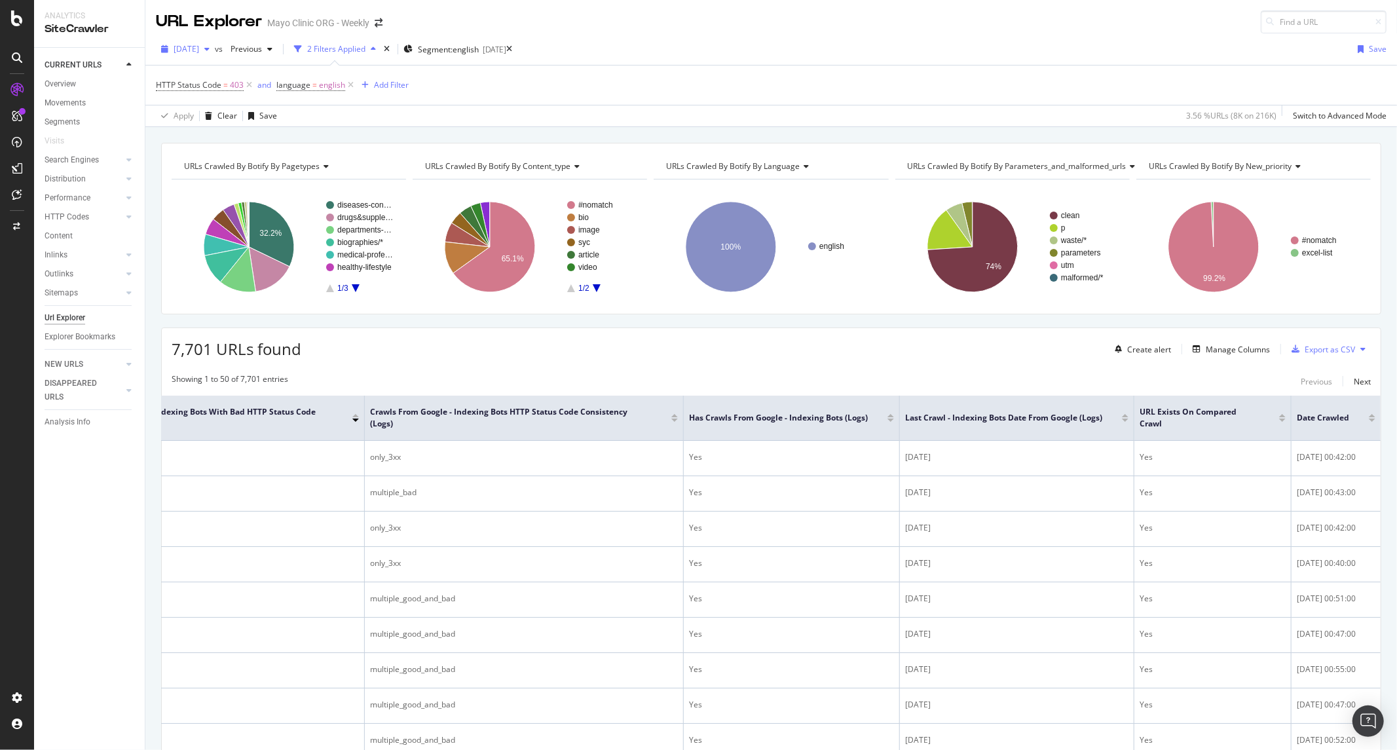
click at [199, 43] on span "2025 Aug. 20th" at bounding box center [187, 48] width 26 height 11
click at [546, 106] on div "Apply Clear Save 3.56 % URLs ( 8K on 216K ) Switch to Advanced Mode" at bounding box center [770, 116] width 1251 height 22
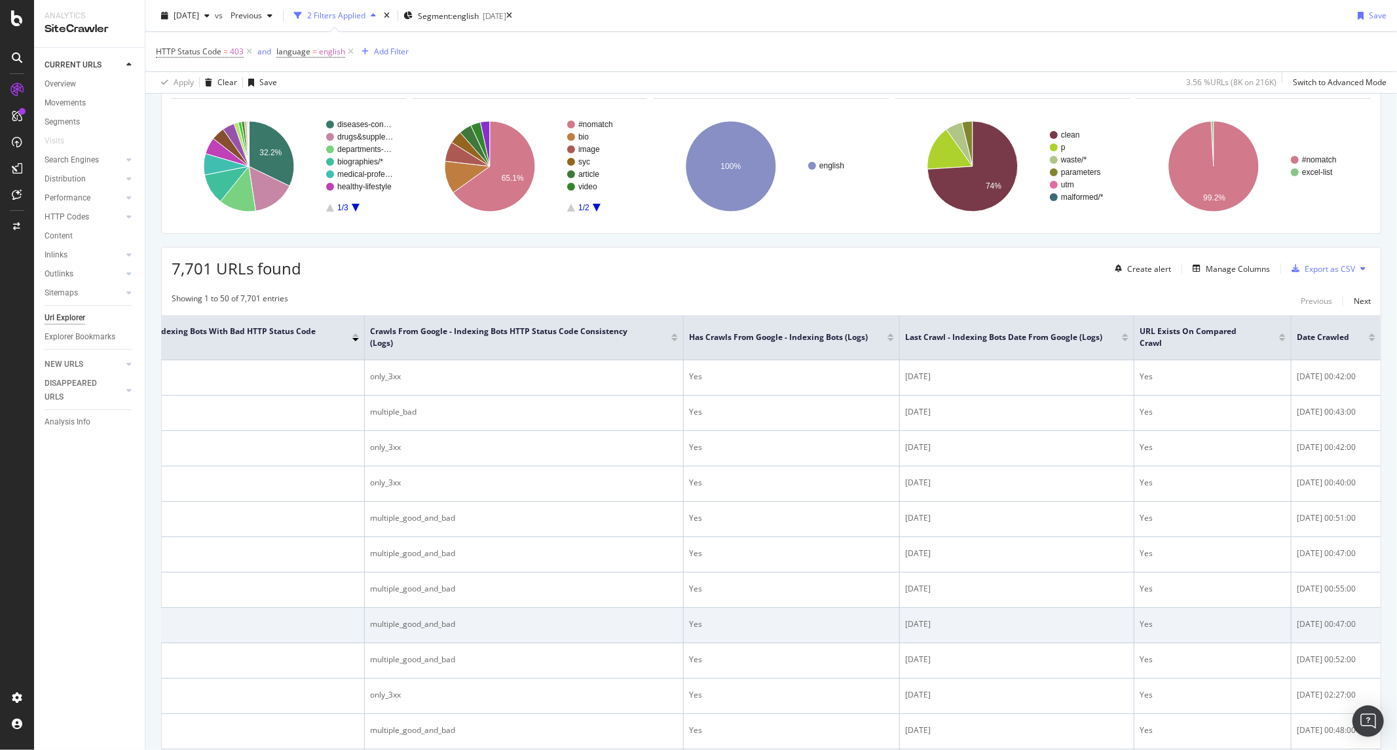
scroll to position [73, 0]
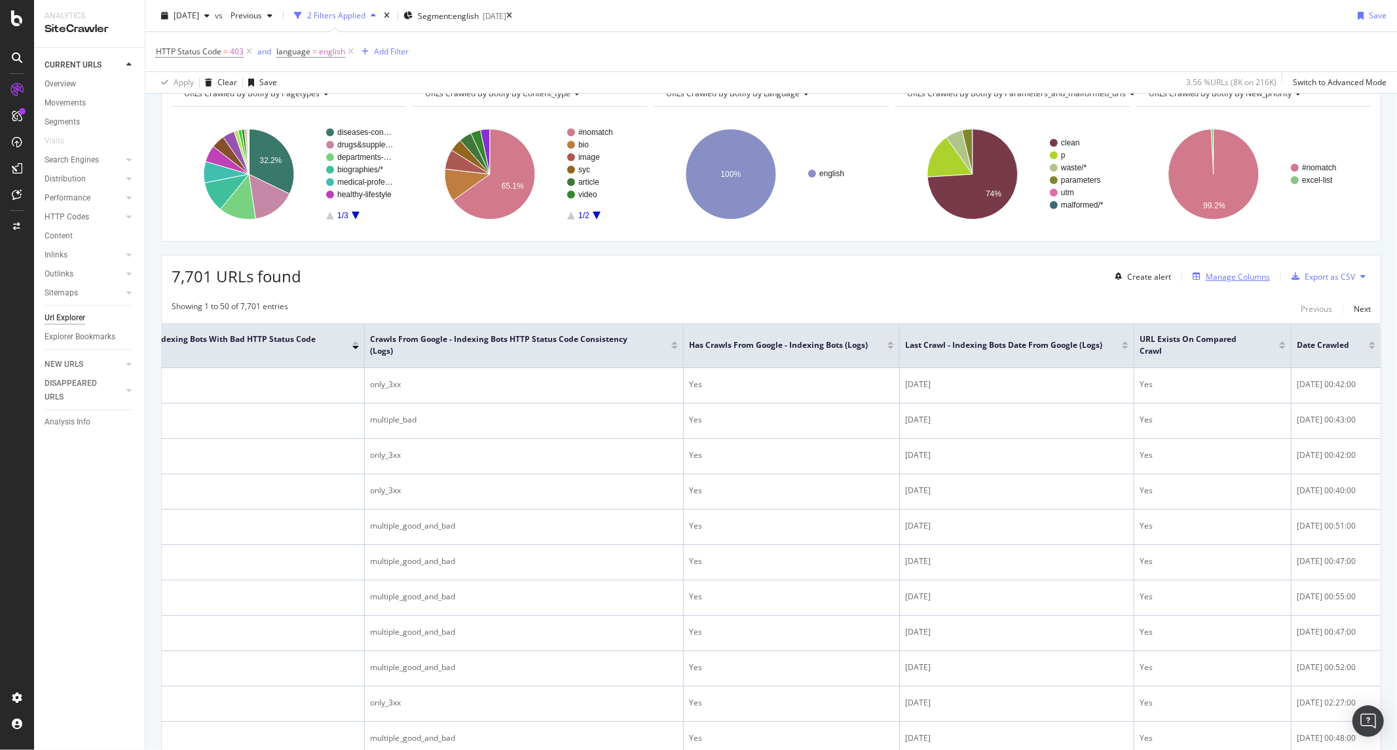
click at [1205, 276] on div "Manage Columns" at bounding box center [1237, 276] width 64 height 11
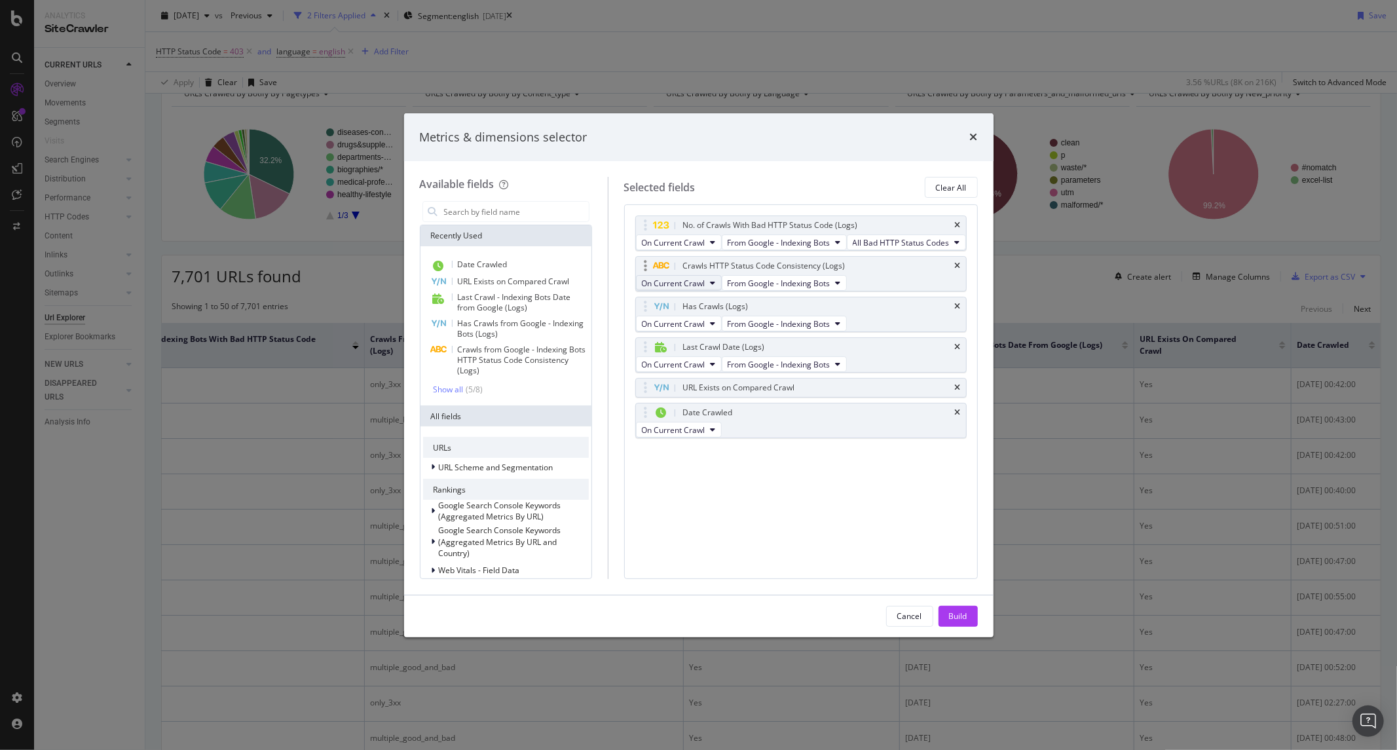
click at [705, 289] on span "On Current Crawl" at bounding box center [674, 283] width 64 height 11
click at [842, 272] on div "Crawls HTTP Status Code Consistency (Logs)" at bounding box center [764, 265] width 162 height 13
click at [830, 289] on span "From Google - Indexing Bots" at bounding box center [778, 283] width 103 height 11
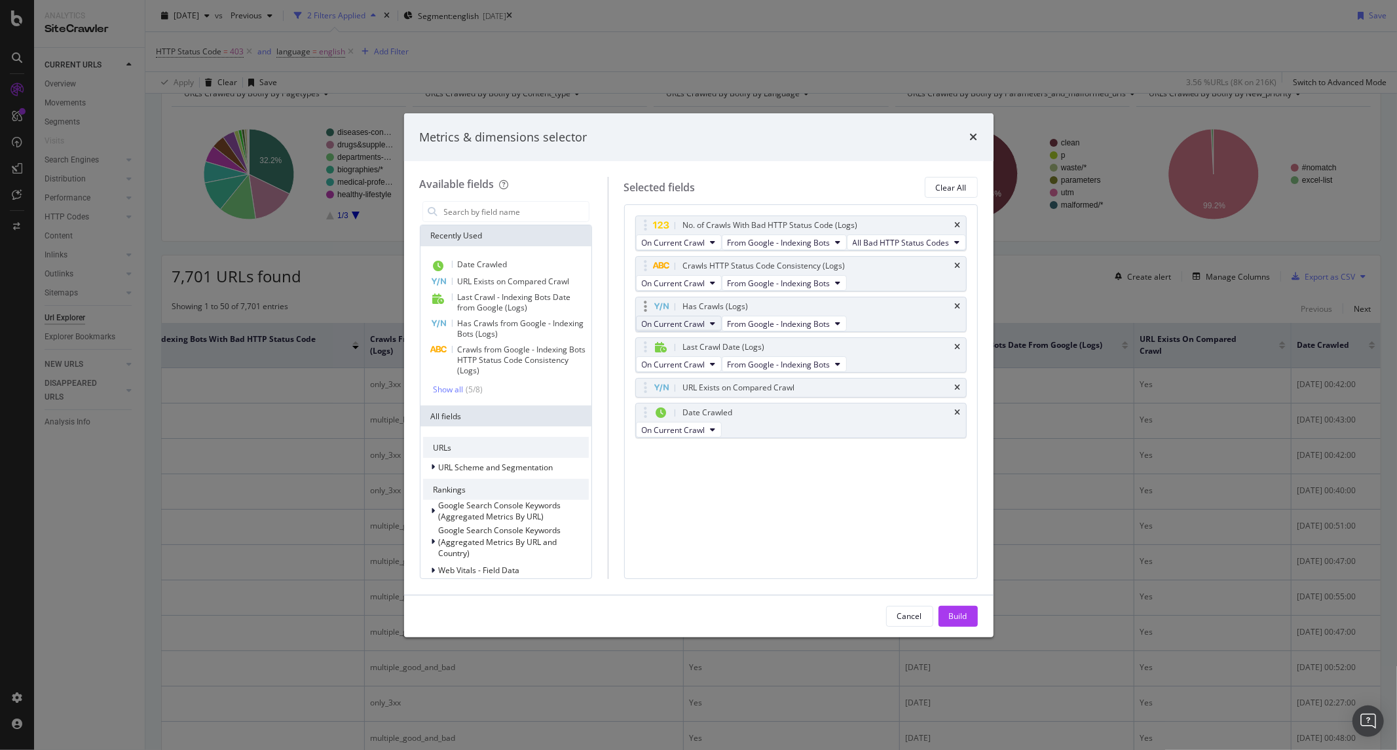
click at [705, 329] on span "On Current Crawl" at bounding box center [674, 323] width 64 height 11
click at [782, 85] on div "Metrics & dimensions selector Available fields Recently Used Date Crawled URL E…" at bounding box center [698, 375] width 1397 height 750
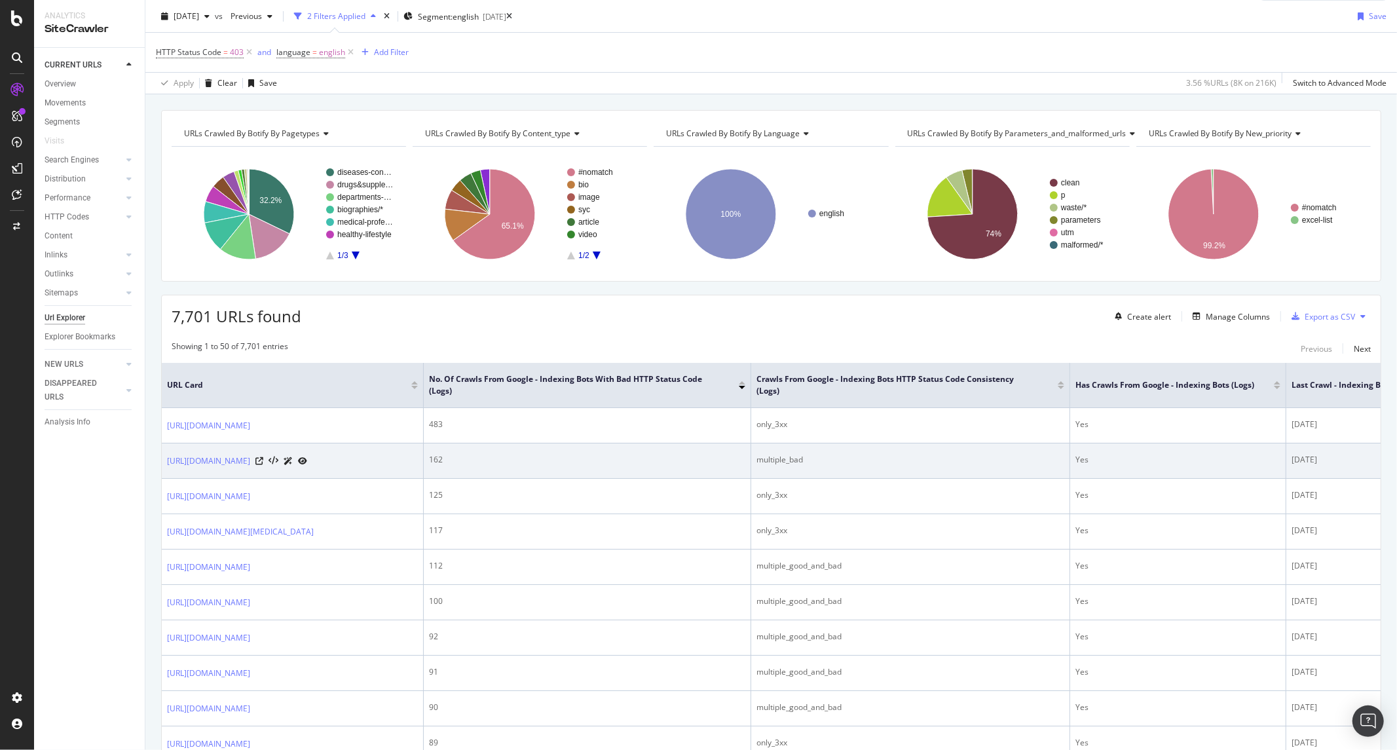
scroll to position [0, 0]
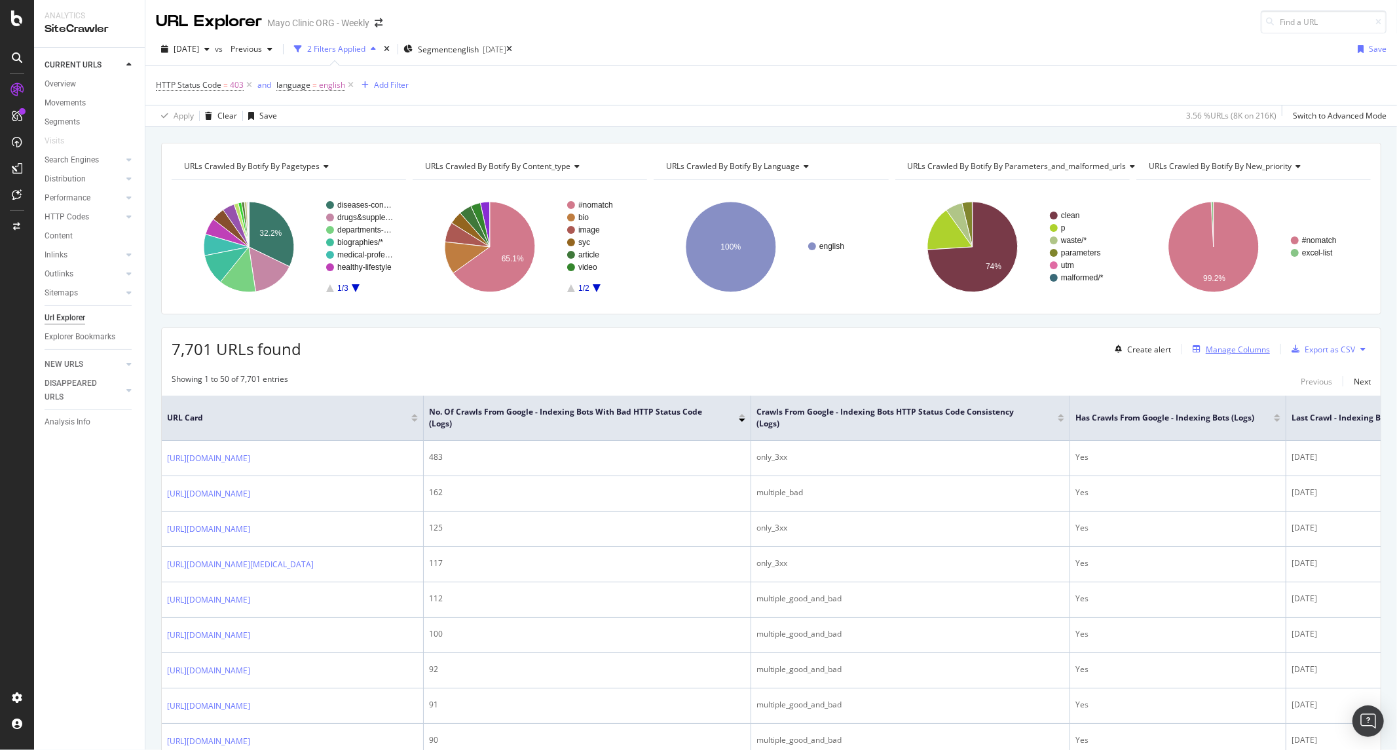
click at [1224, 354] on div "Manage Columns" at bounding box center [1237, 349] width 64 height 11
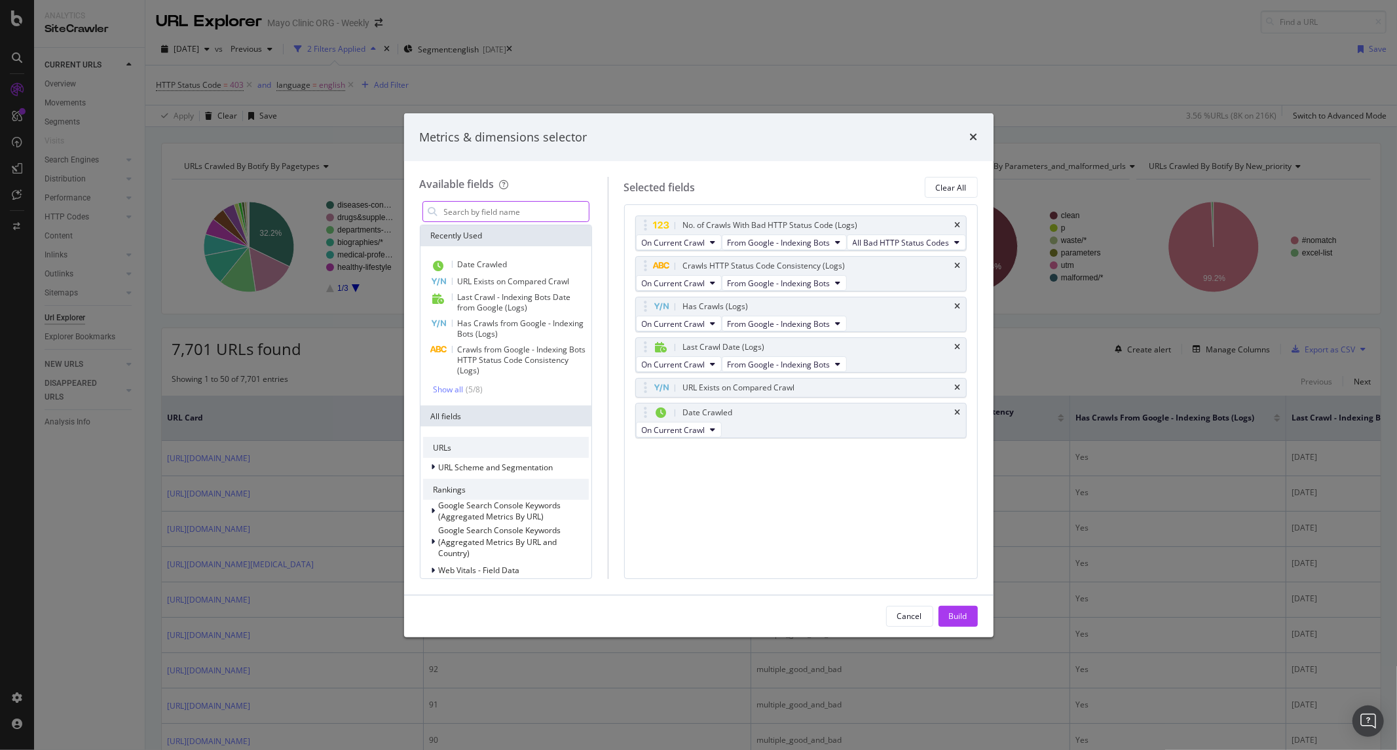
type input "j"
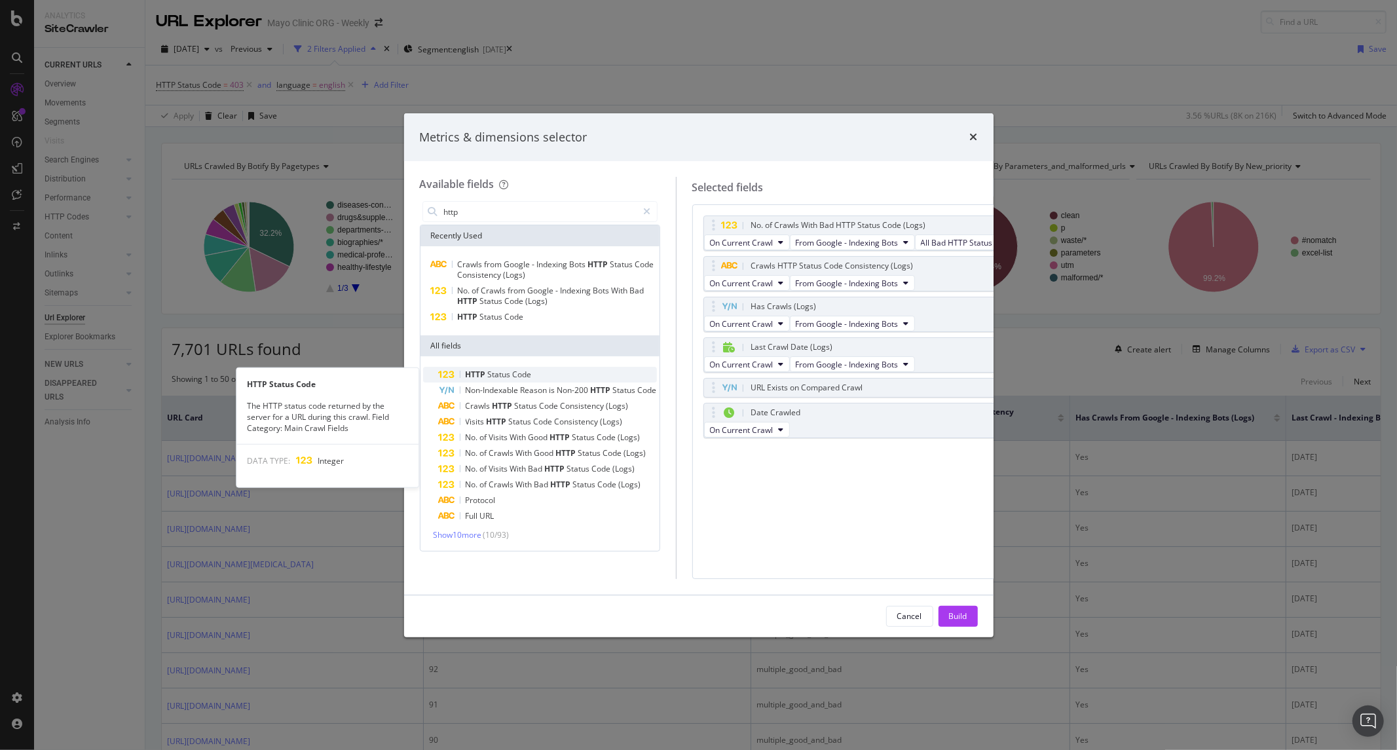
type input "http"
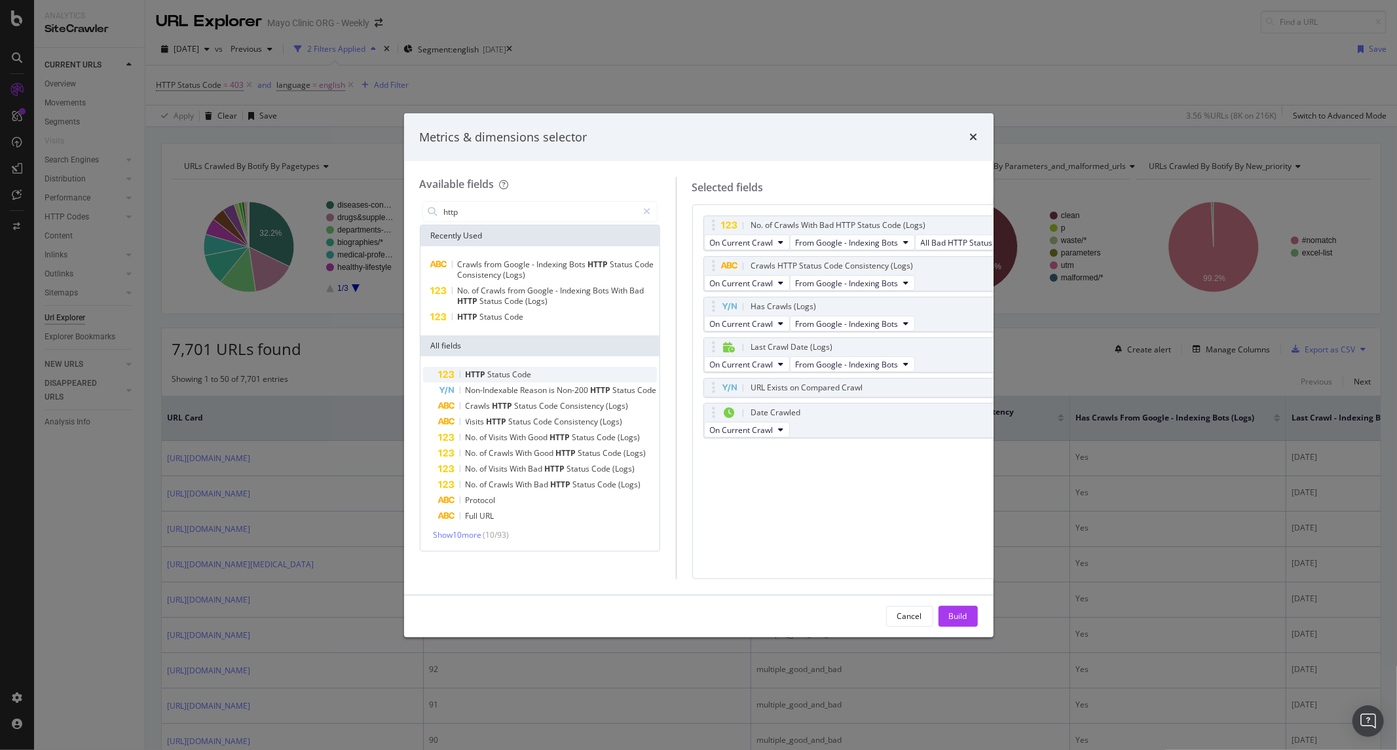
click at [507, 378] on span "Status" at bounding box center [500, 374] width 25 height 11
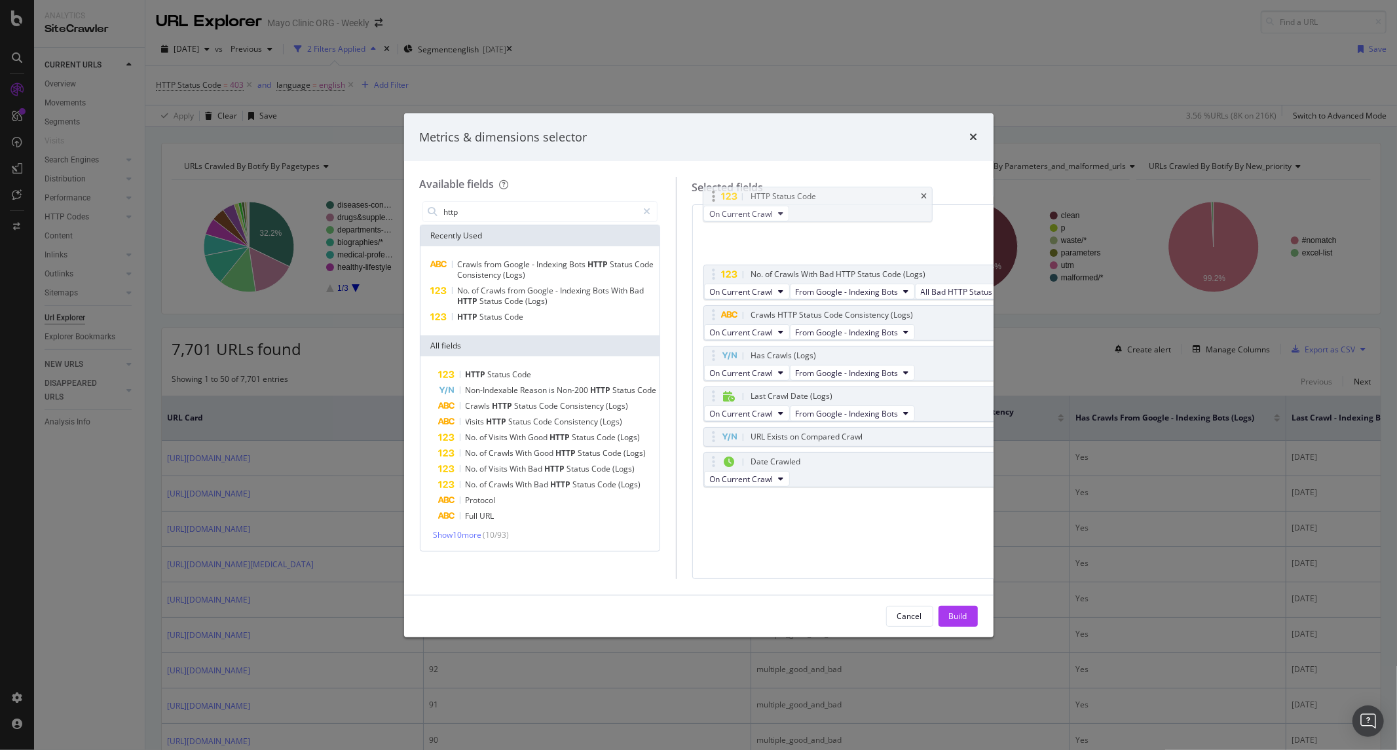
drag, startPoint x: 842, startPoint y: 511, endPoint x: 824, endPoint y: 221, distance: 290.6
click at [824, 221] on body "Analytics SiteCrawler CURRENT URLS Overview Movements Segments Visits Search En…" at bounding box center [698, 375] width 1397 height 750
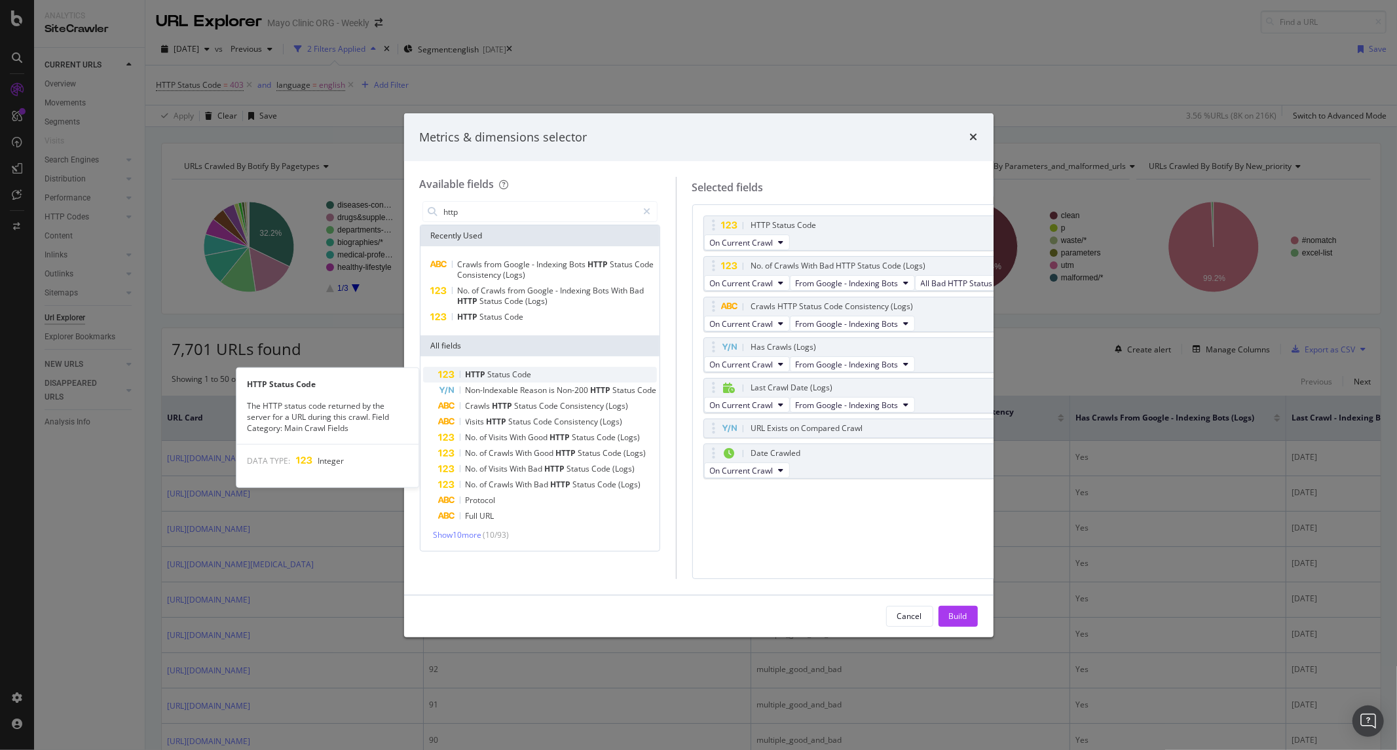
click at [514, 369] on span "Code" at bounding box center [522, 374] width 19 height 11
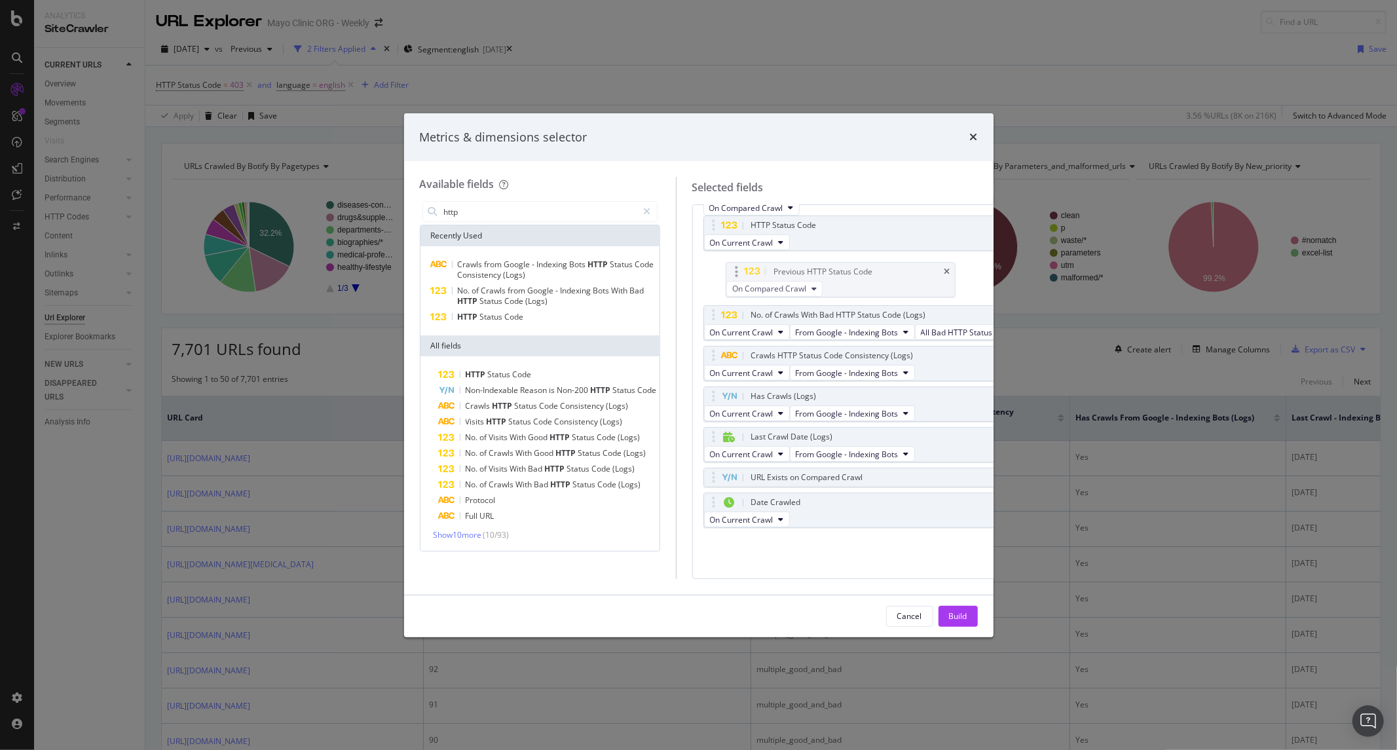
drag, startPoint x: 868, startPoint y: 549, endPoint x: 868, endPoint y: 280, distance: 269.1
click at [784, 289] on span "On Compared Crawl" at bounding box center [747, 283] width 74 height 11
click at [782, 289] on span "On Compared Crawl" at bounding box center [747, 283] width 74 height 11
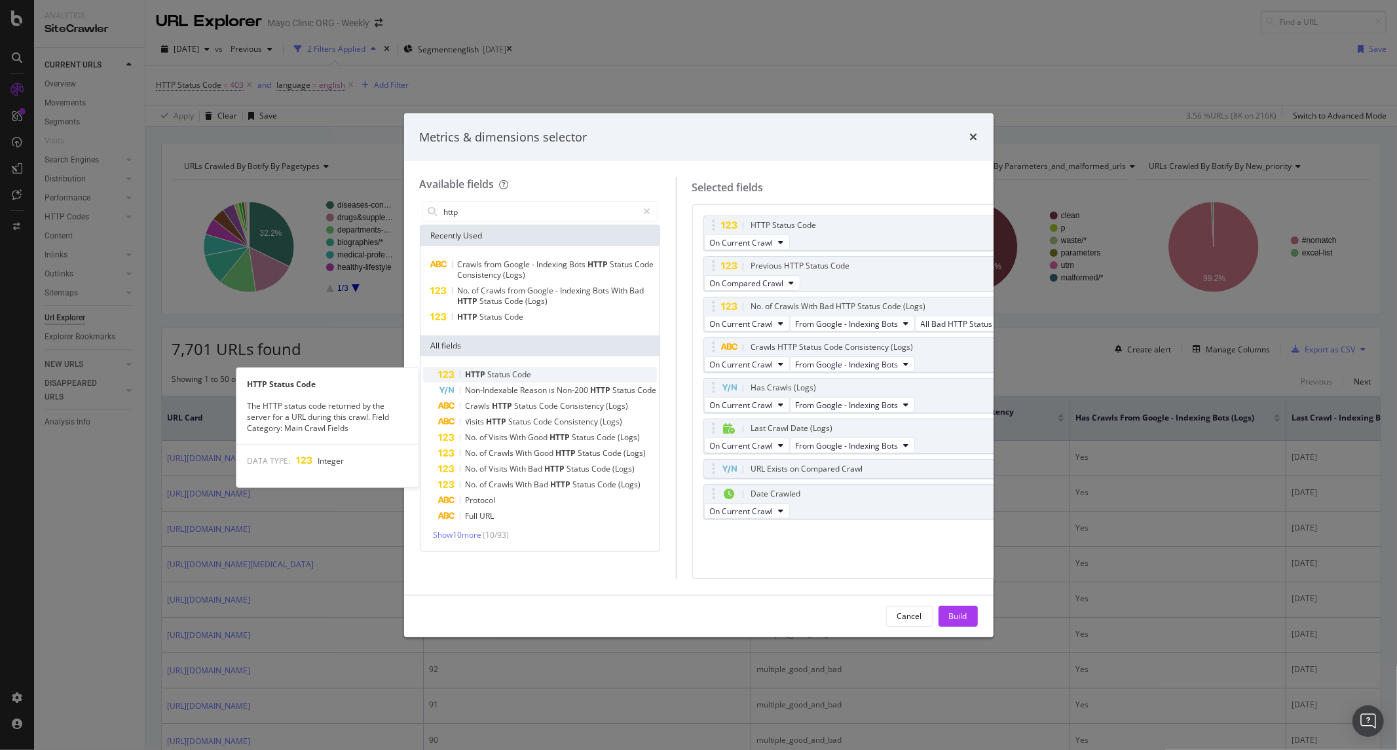
click at [526, 372] on span "Code" at bounding box center [522, 374] width 19 height 11
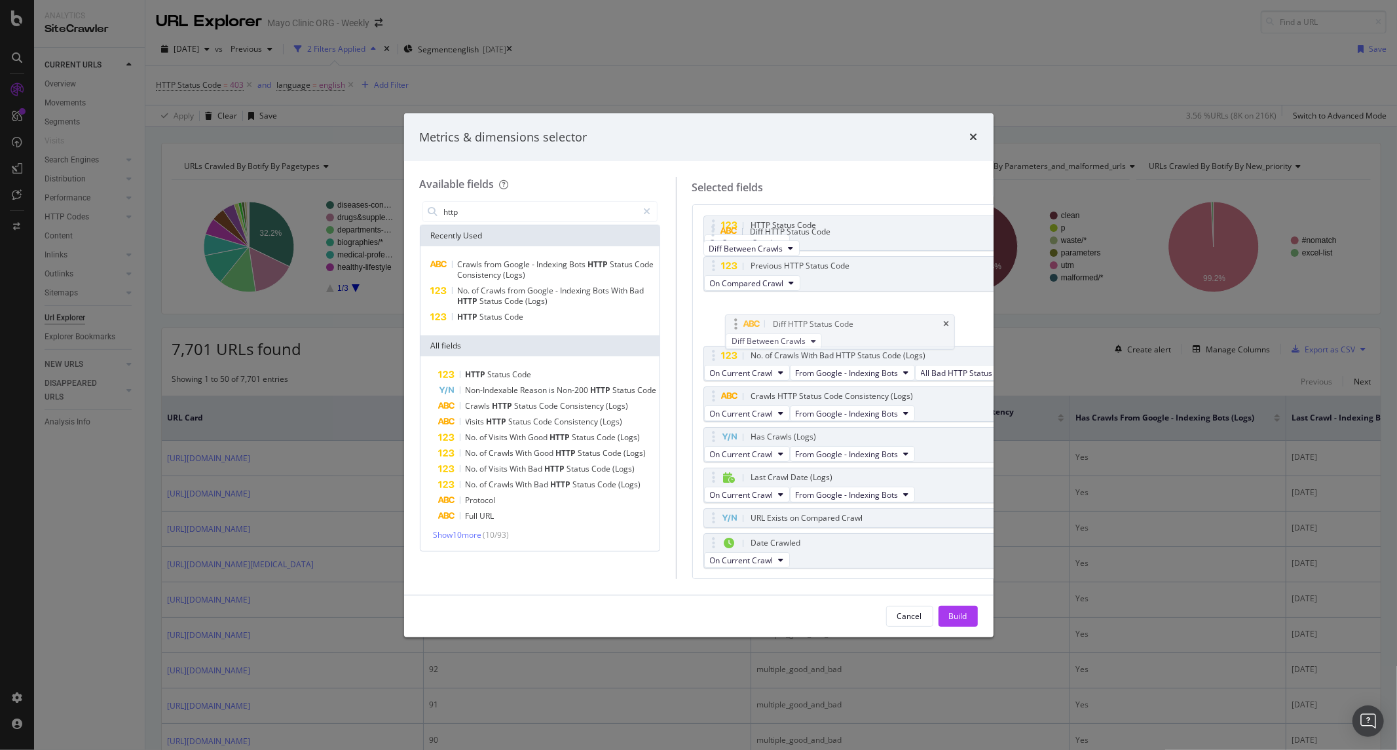
drag, startPoint x: 869, startPoint y: 495, endPoint x: 868, endPoint y: 337, distance: 157.8
click at [867, 318] on body "Analytics SiteCrawler CURRENT URLS Overview Movements Segments Visits Search En…" at bounding box center [698, 375] width 1397 height 750
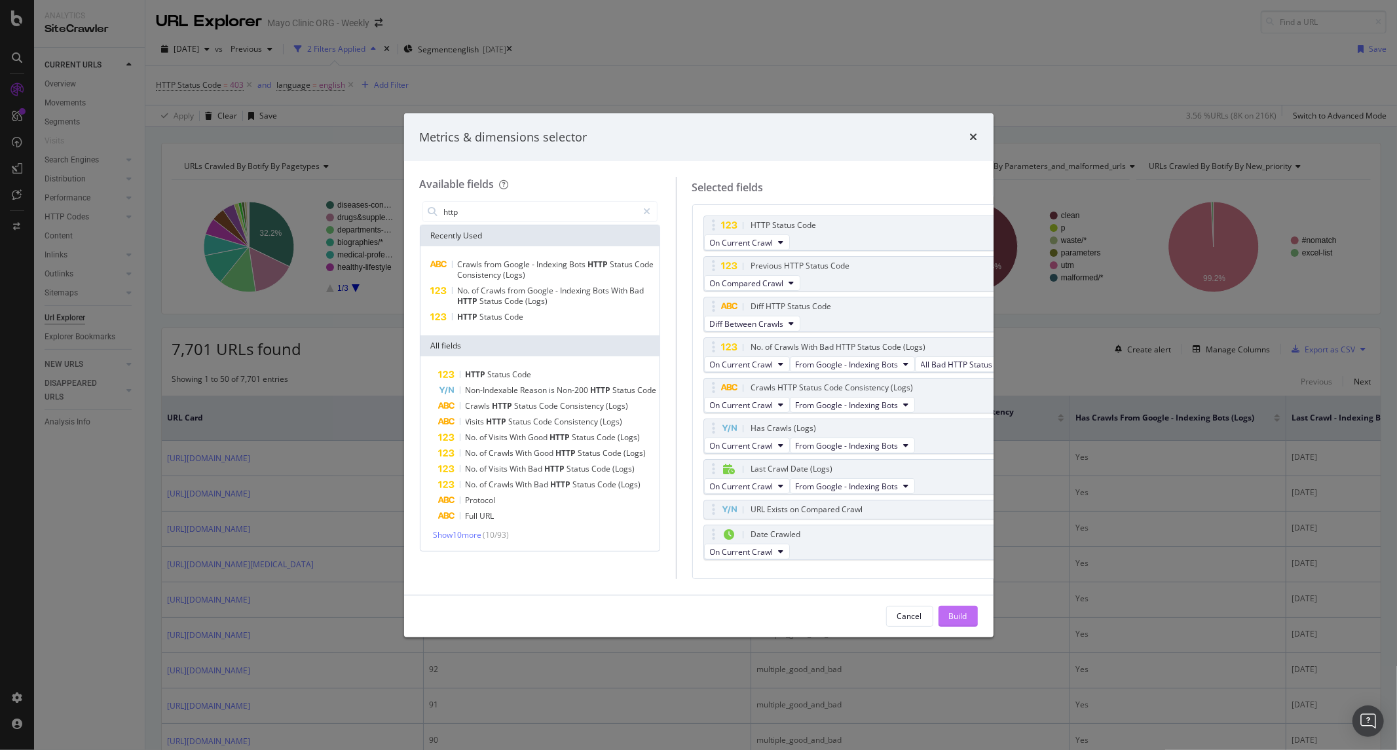
click at [955, 614] on div "Build" at bounding box center [958, 615] width 18 height 11
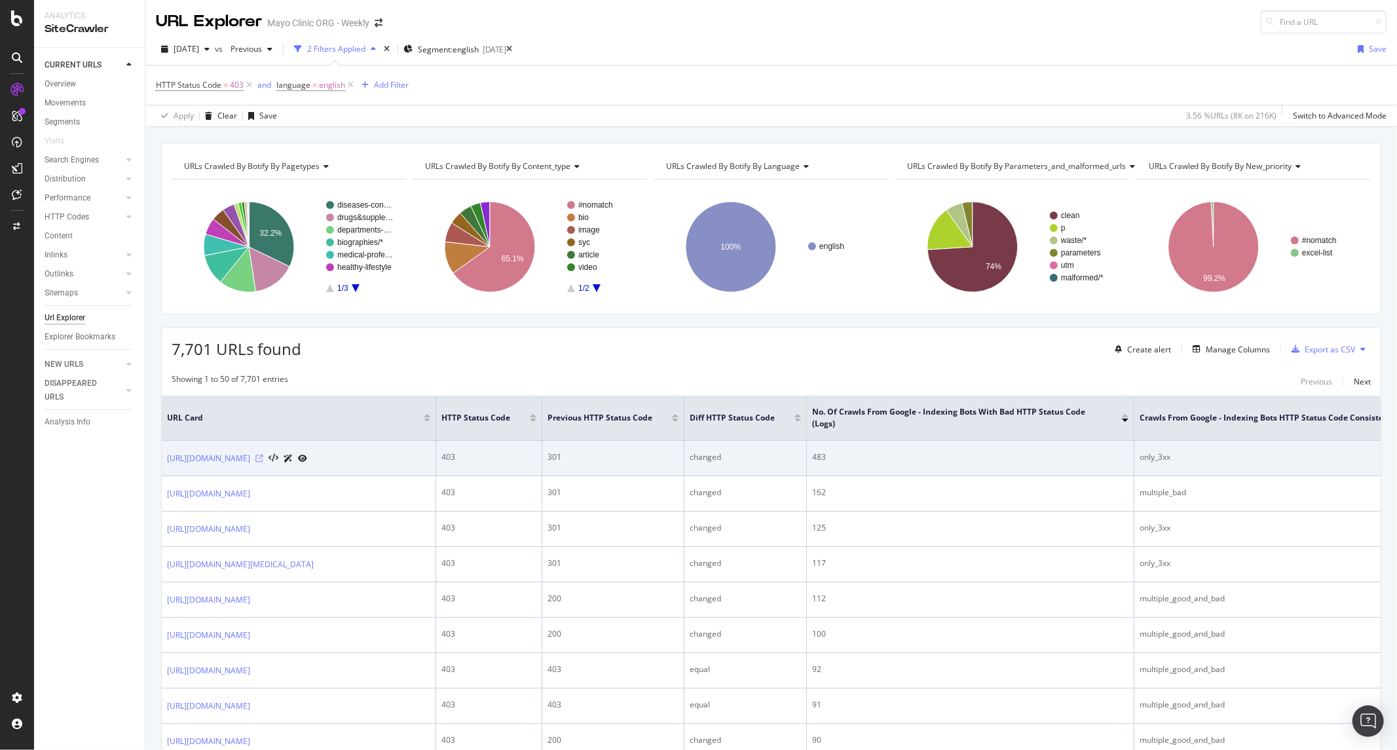
click at [263, 459] on icon at bounding box center [259, 458] width 8 height 8
drag, startPoint x: 401, startPoint y: 468, endPoint x: 166, endPoint y: 466, distance: 235.7
click at [166, 466] on td "https://www.mayoclinic.org/patient-care-and-health-information" at bounding box center [299, 458] width 274 height 35
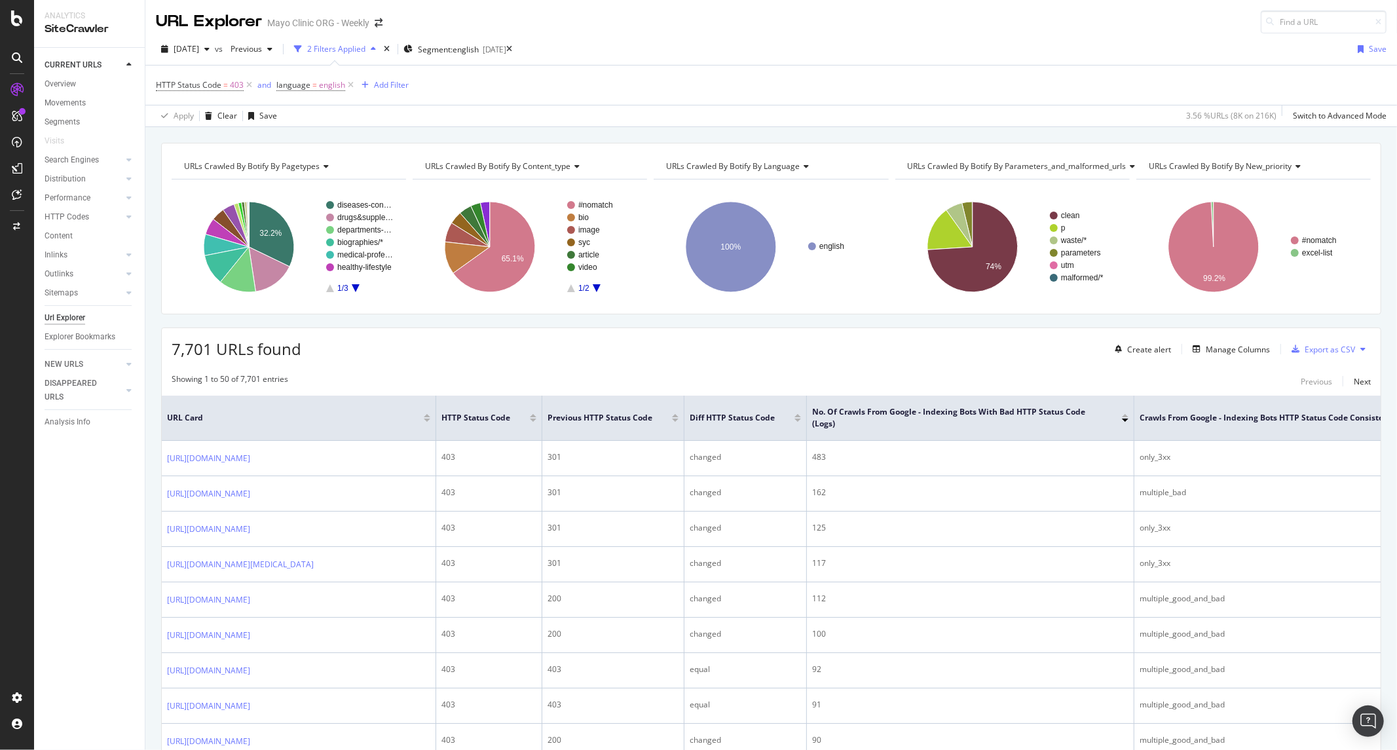
copy link "https://www.mayoclinic.org/patient-care-and-health-information"
click at [381, 86] on div "Add Filter" at bounding box center [391, 84] width 35 height 11
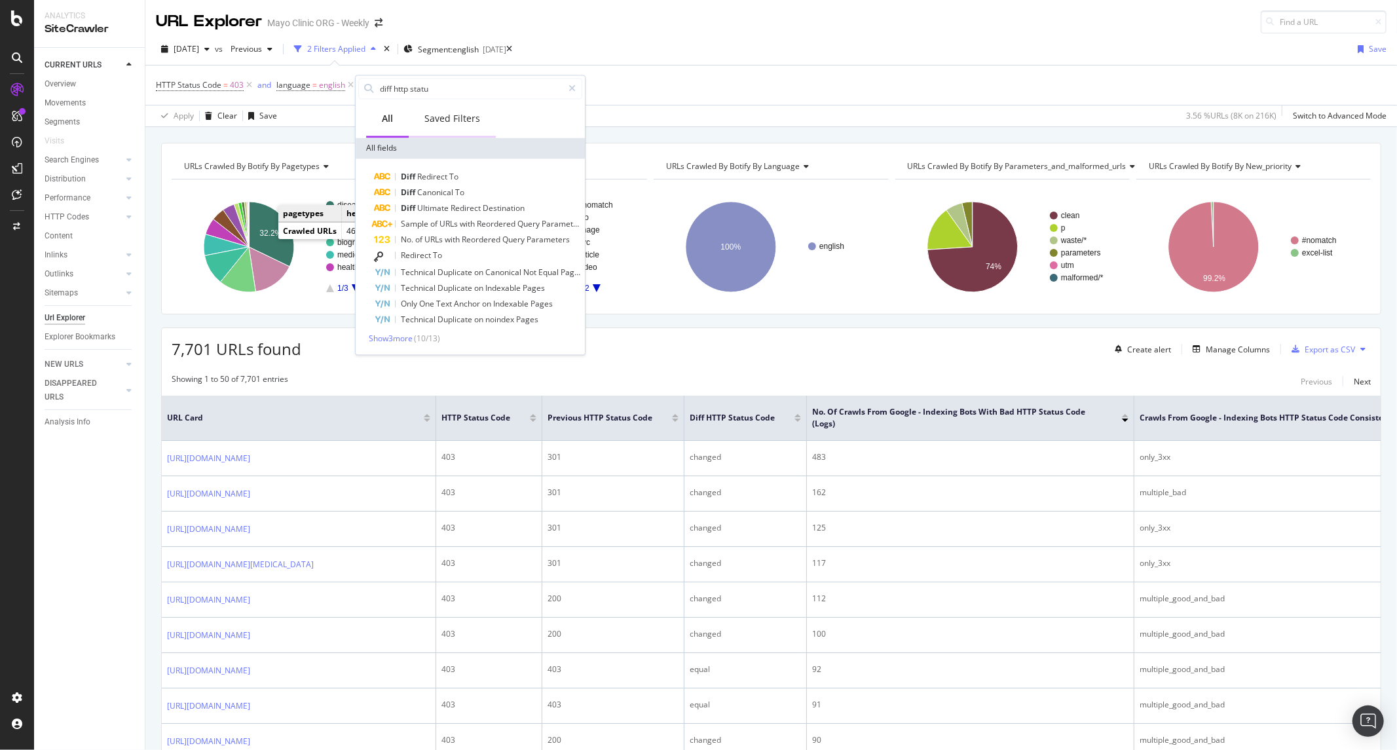
type input "diff http status"
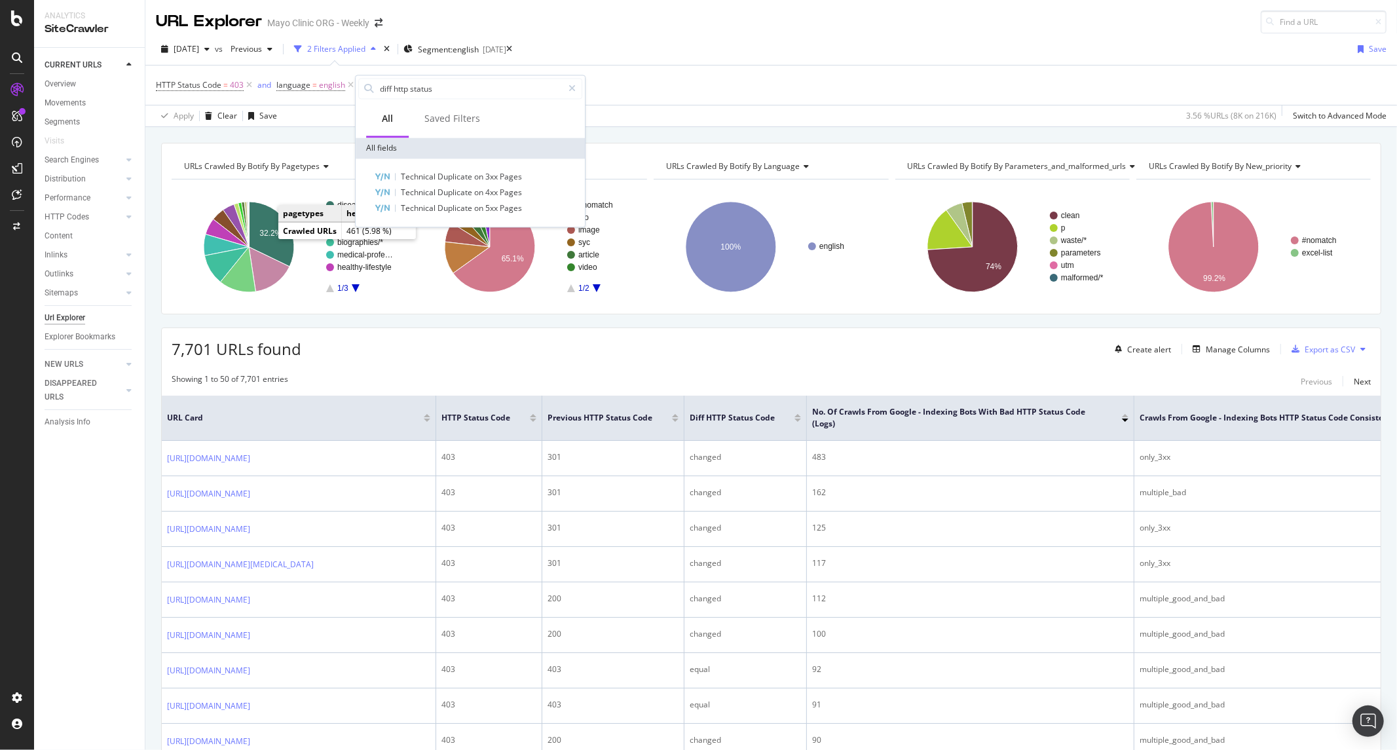
click at [915, 12] on div "URL Explorer Mayo Clinic ORG - Weekly" at bounding box center [770, 16] width 1251 height 33
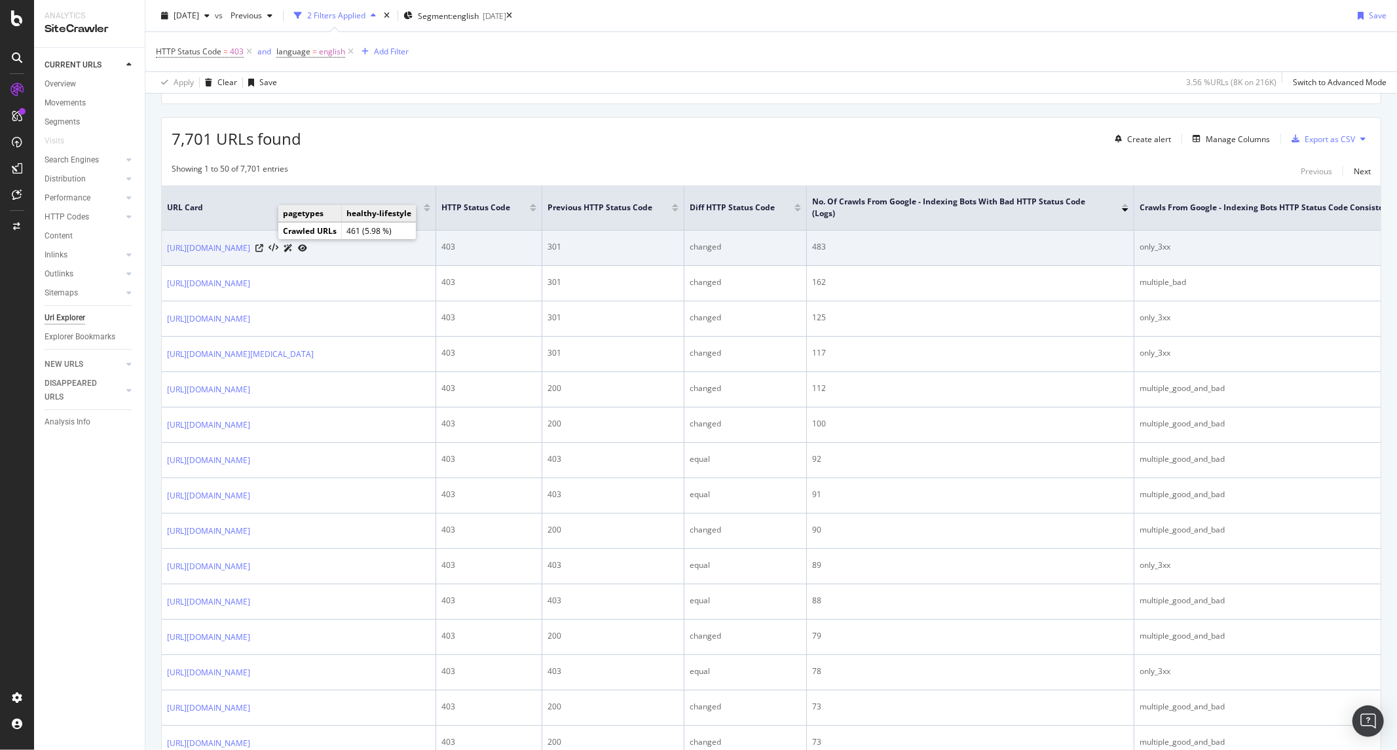
scroll to position [218, 0]
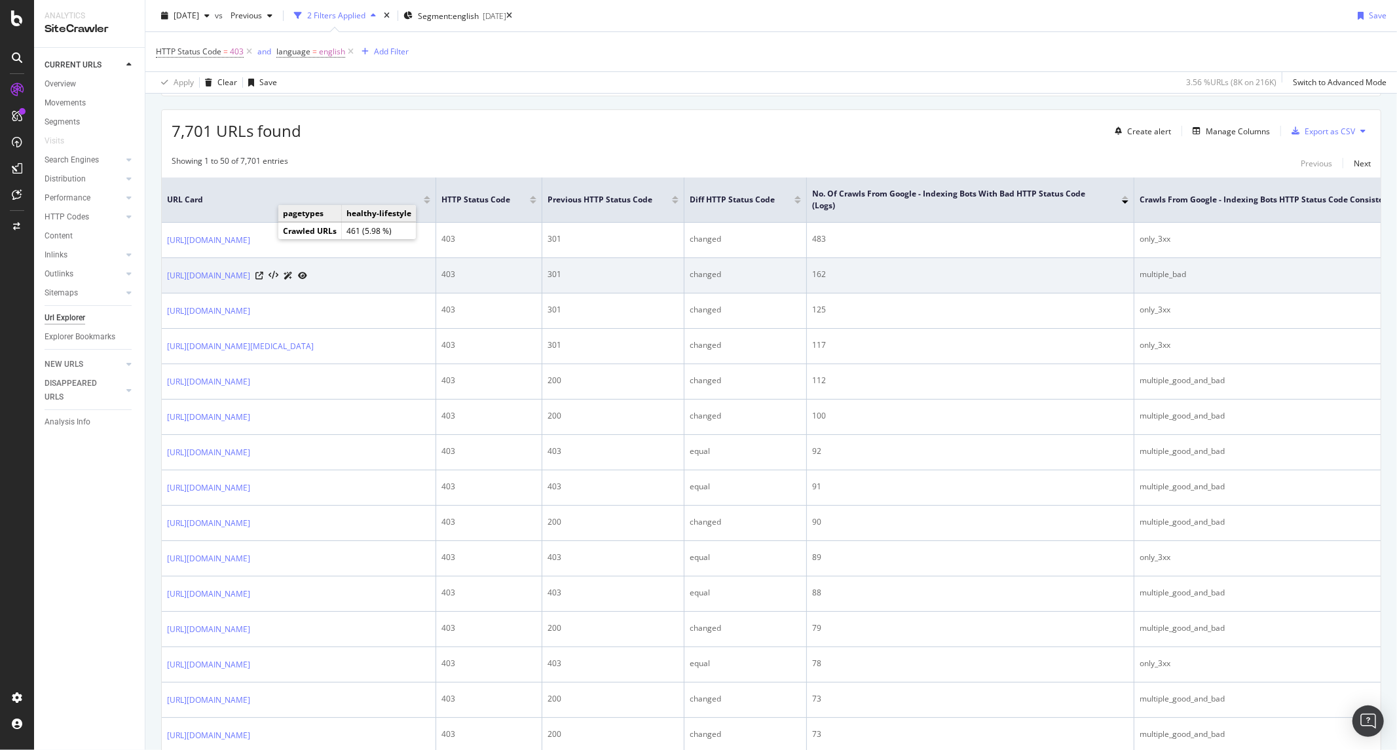
click at [307, 280] on icon at bounding box center [302, 276] width 9 height 8
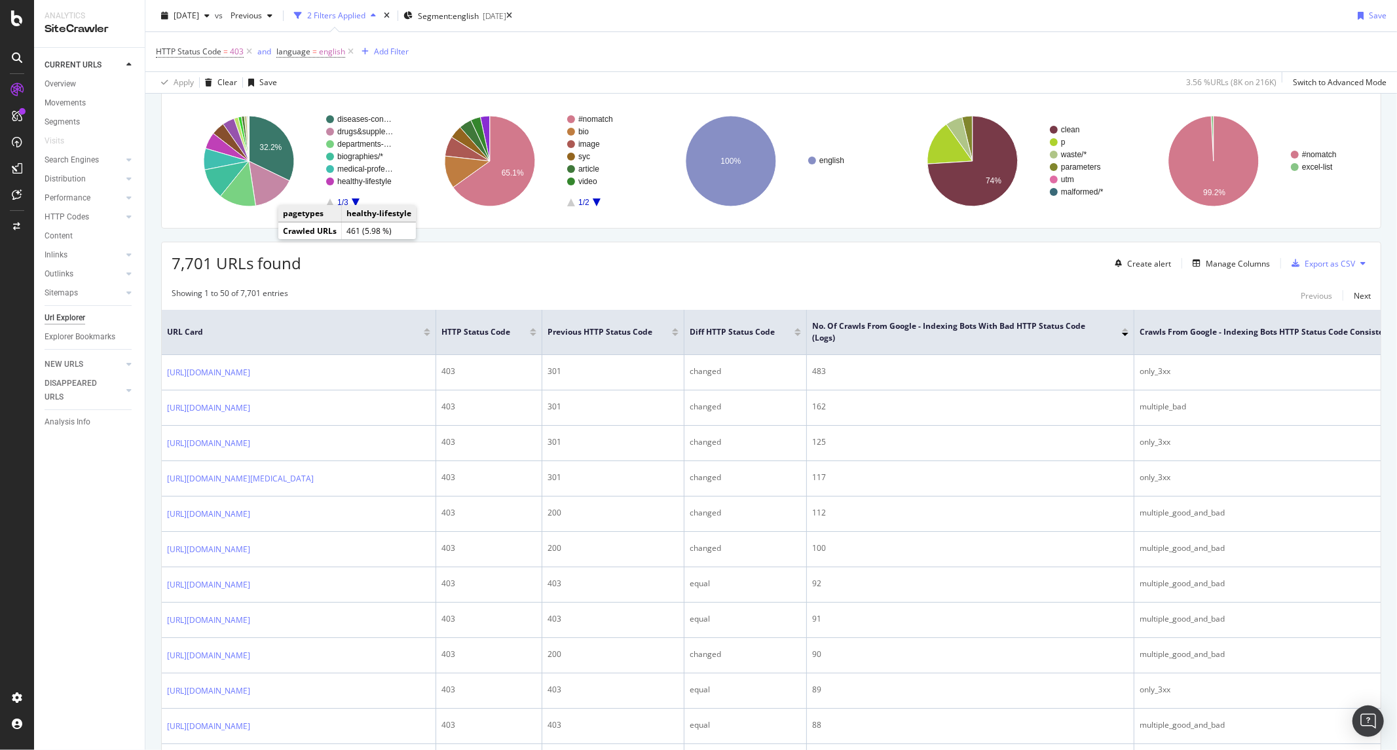
scroll to position [0, 0]
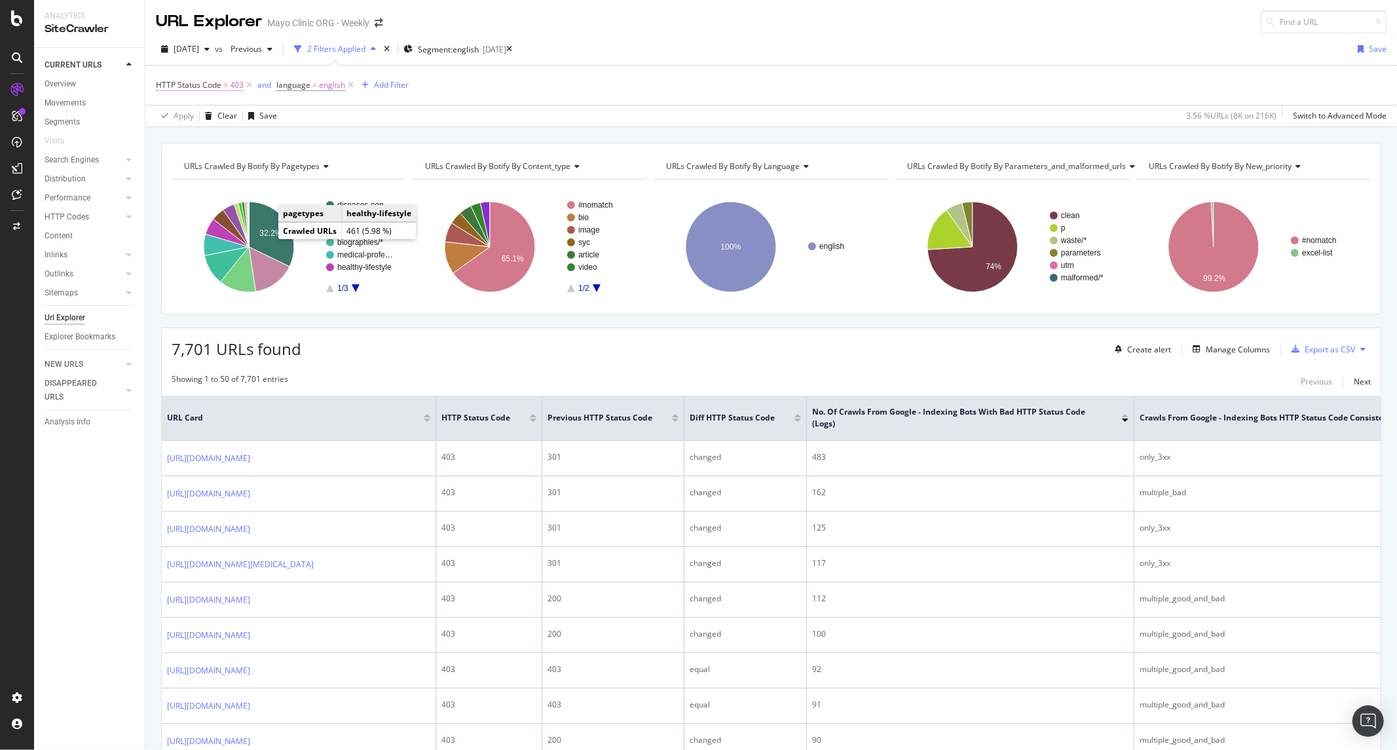
click at [218, 86] on span "HTTP Status Code" at bounding box center [188, 84] width 65 height 11
click at [230, 87] on div "HTTP Status Code" at bounding box center [205, 84] width 69 height 11
click at [737, 89] on div "HTTP Status Code = 403 and language = english Add Filter" at bounding box center [771, 84] width 1230 height 39
click at [418, 118] on div "Apply Clear Save 3.56 % URLs ( 8K on 216K ) Switch to Advanced Mode" at bounding box center [770, 116] width 1251 height 22
click at [257, 50] on span "Previous" at bounding box center [243, 48] width 37 height 11
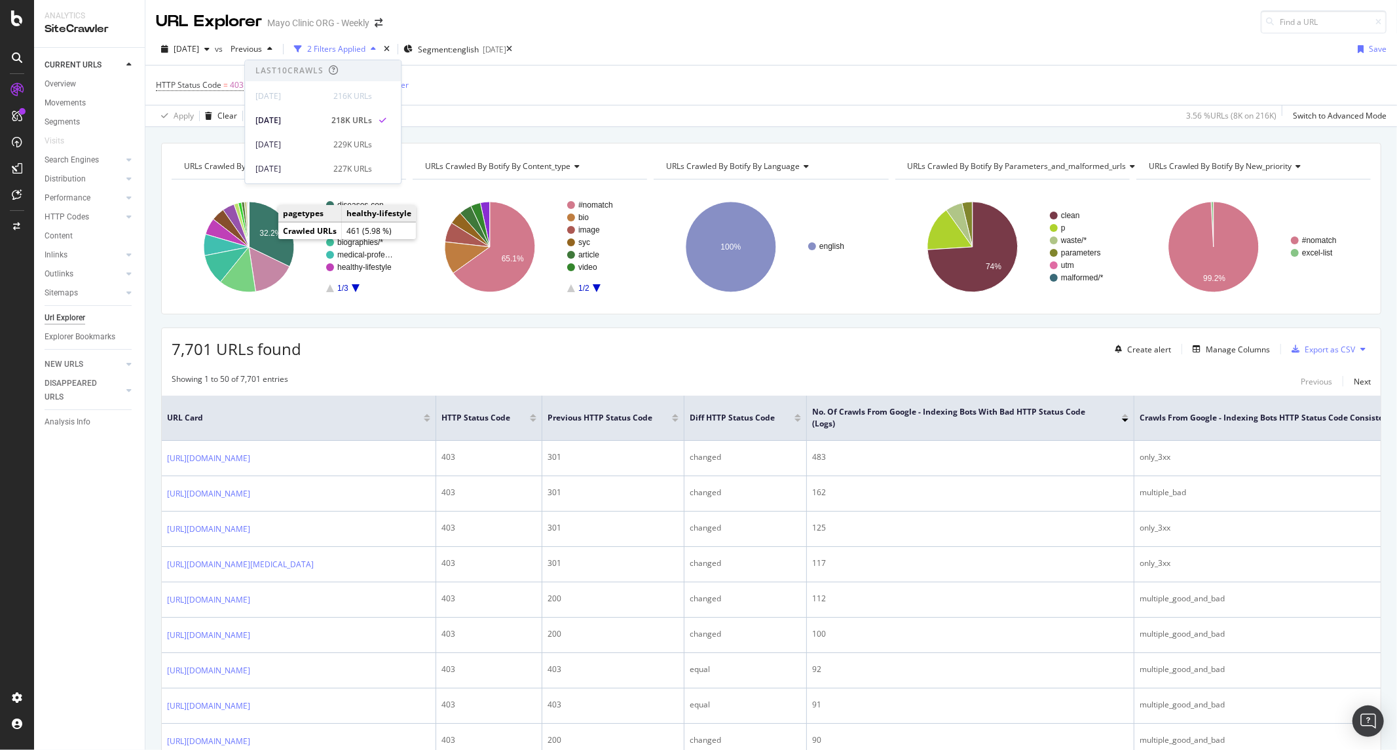
click at [619, 94] on div "HTTP Status Code = 403 and language = english Add Filter" at bounding box center [771, 84] width 1230 height 39
click at [1183, 174] on div "URLs Crawled By Botify By new_priority" at bounding box center [1252, 166] width 213 height 21
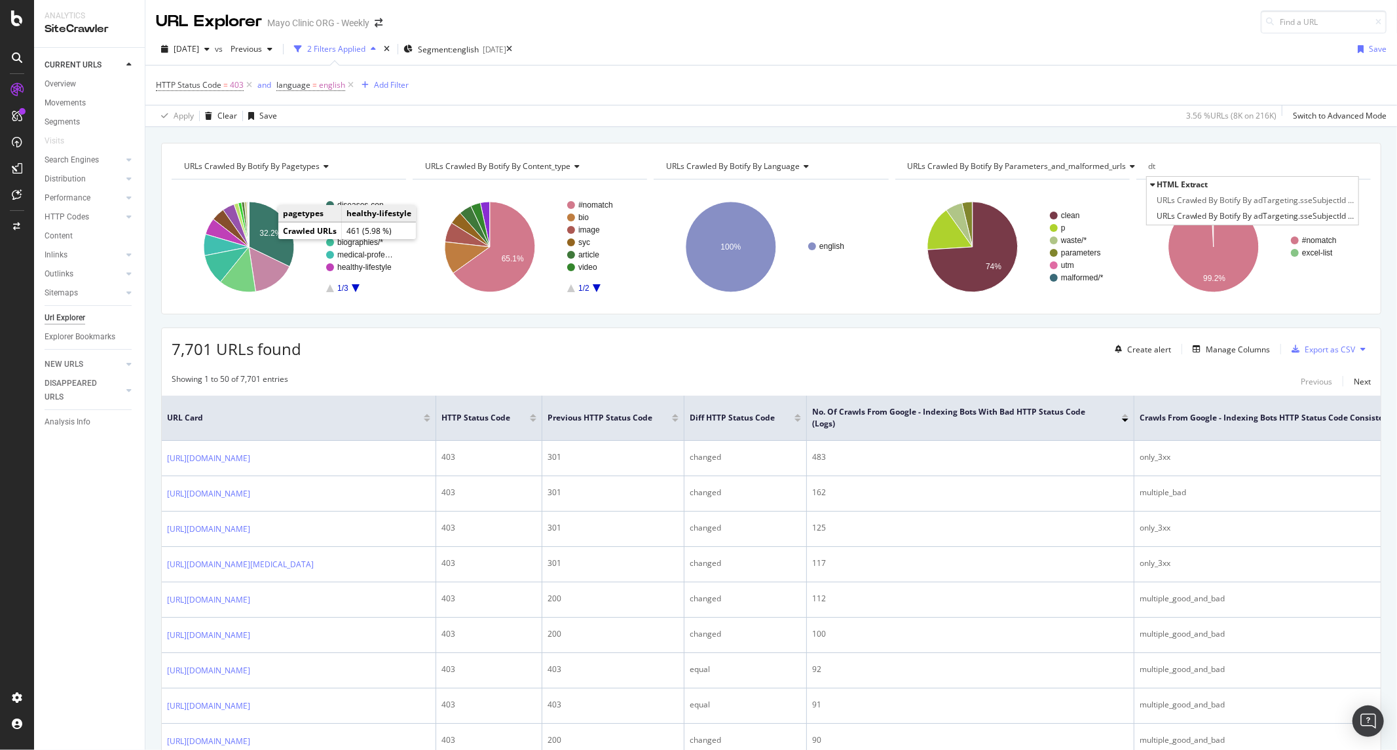
type input "d"
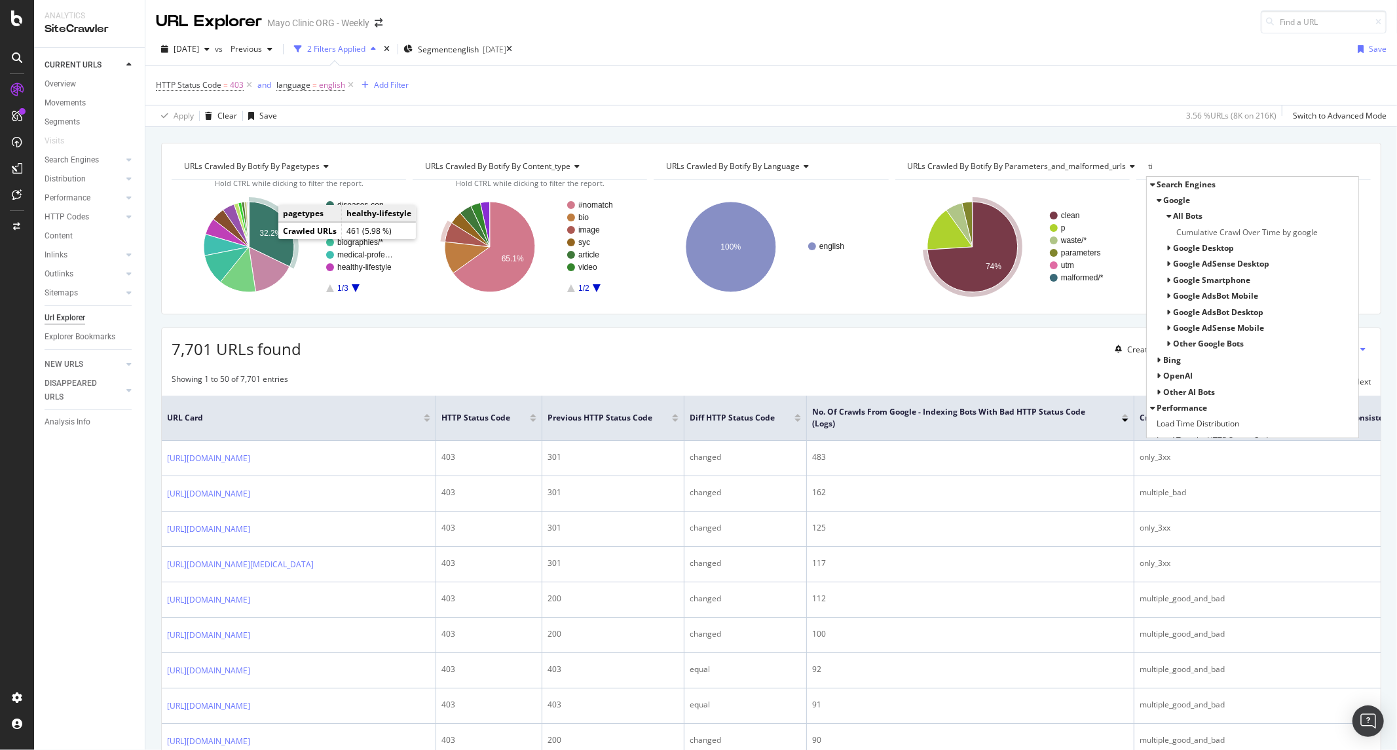
type input "t"
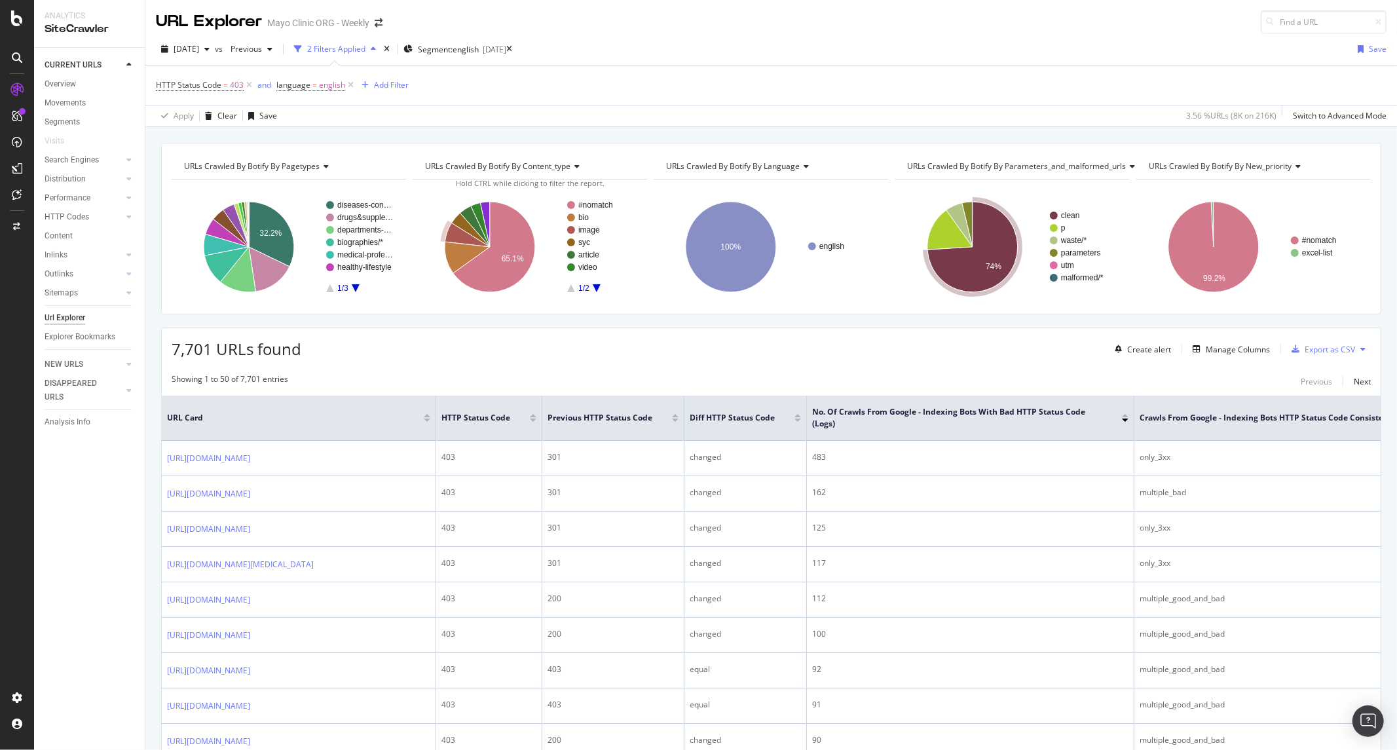
click at [421, 114] on div "Apply Clear Save 3.56 % URLs ( 8K on 216K ) Switch to Advanced Mode" at bounding box center [770, 116] width 1251 height 22
click at [758, 92] on div "HTTP Status Code = 403 and language = english Add Filter" at bounding box center [771, 84] width 1230 height 39
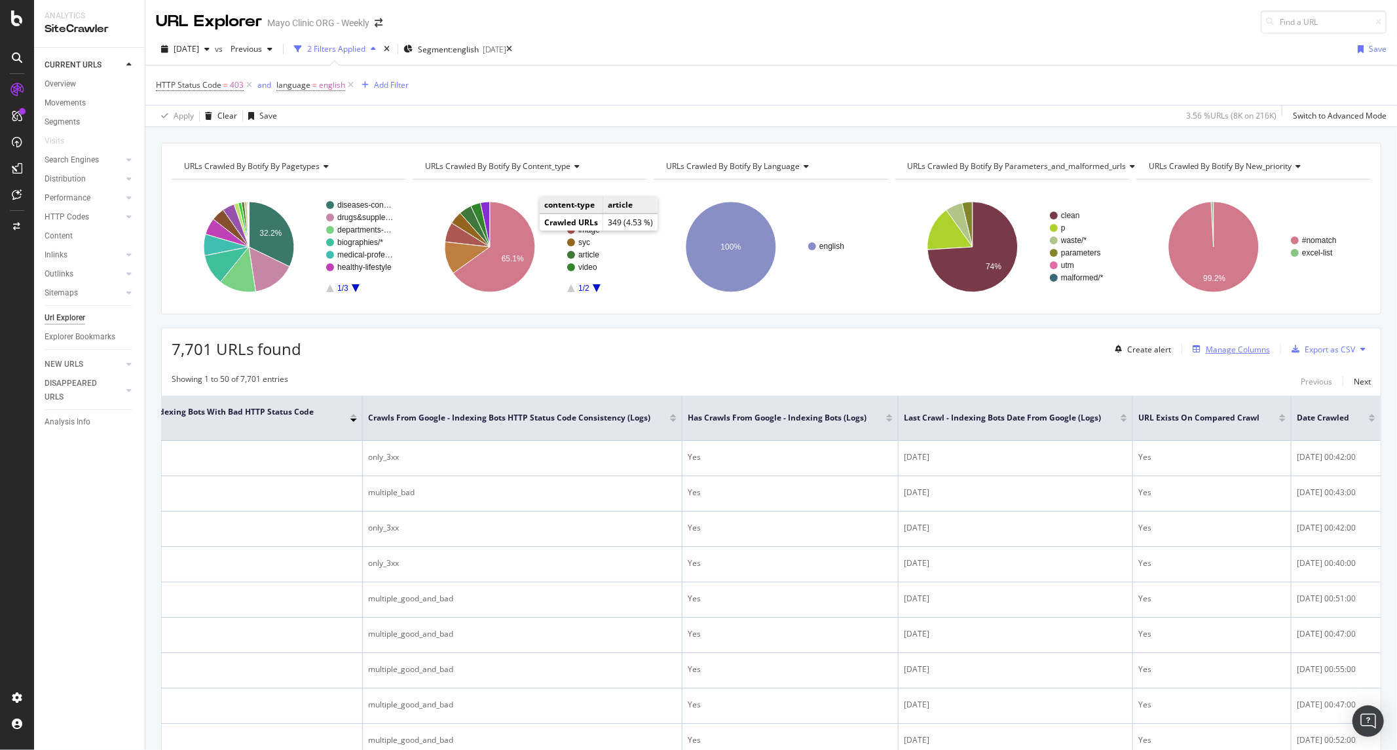
click at [1207, 352] on div "Manage Columns" at bounding box center [1237, 349] width 64 height 11
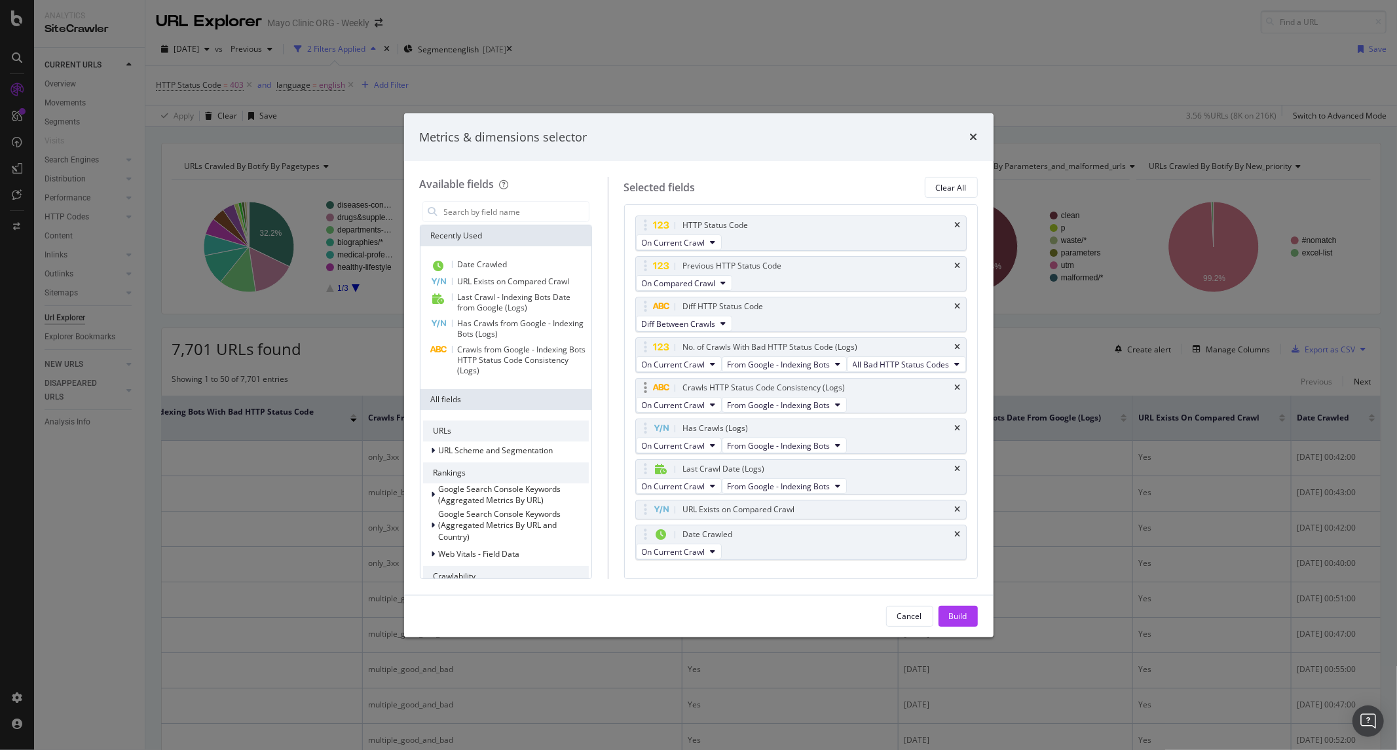
scroll to position [126, 0]
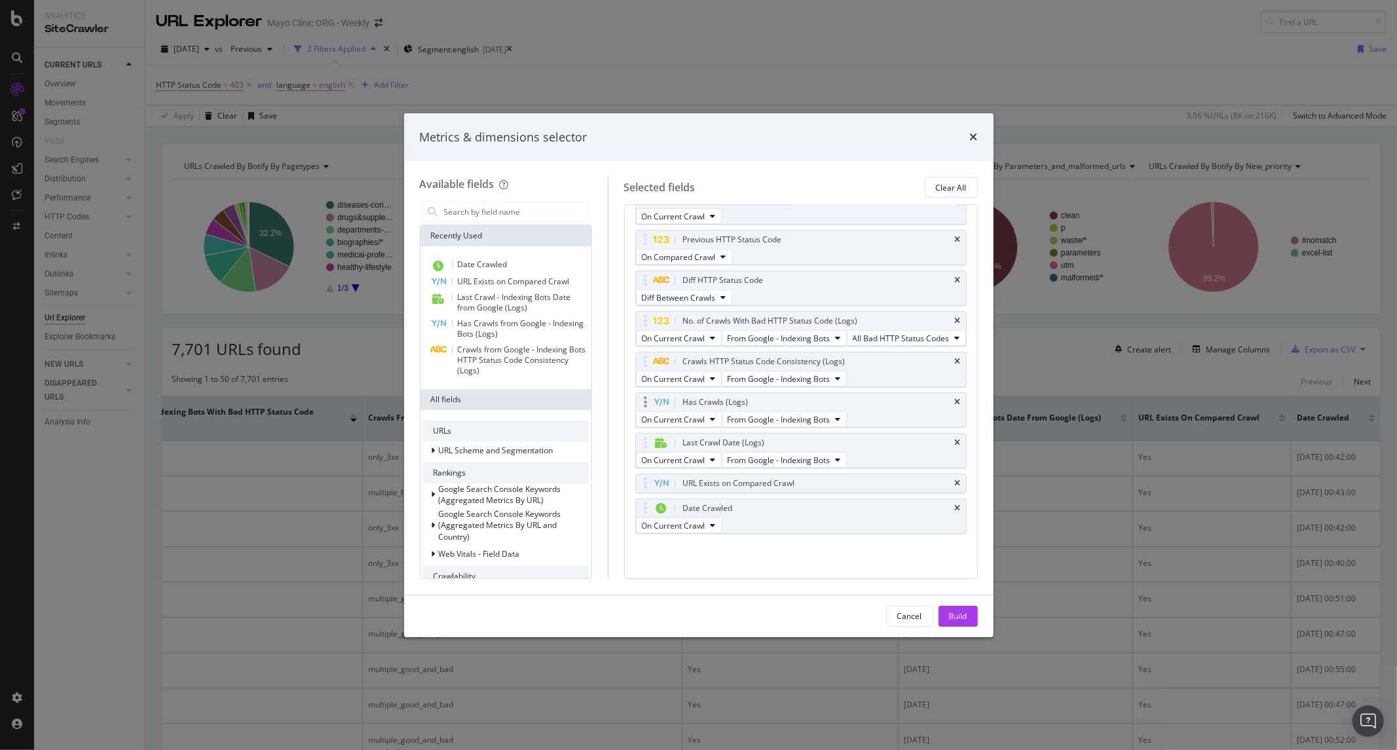
click at [866, 375] on body "Analytics SiteCrawler CURRENT URLS Overview Movements Segments Visits Search En…" at bounding box center [698, 375] width 1397 height 750
click at [955, 317] on icon "times" at bounding box center [958, 321] width 6 height 8
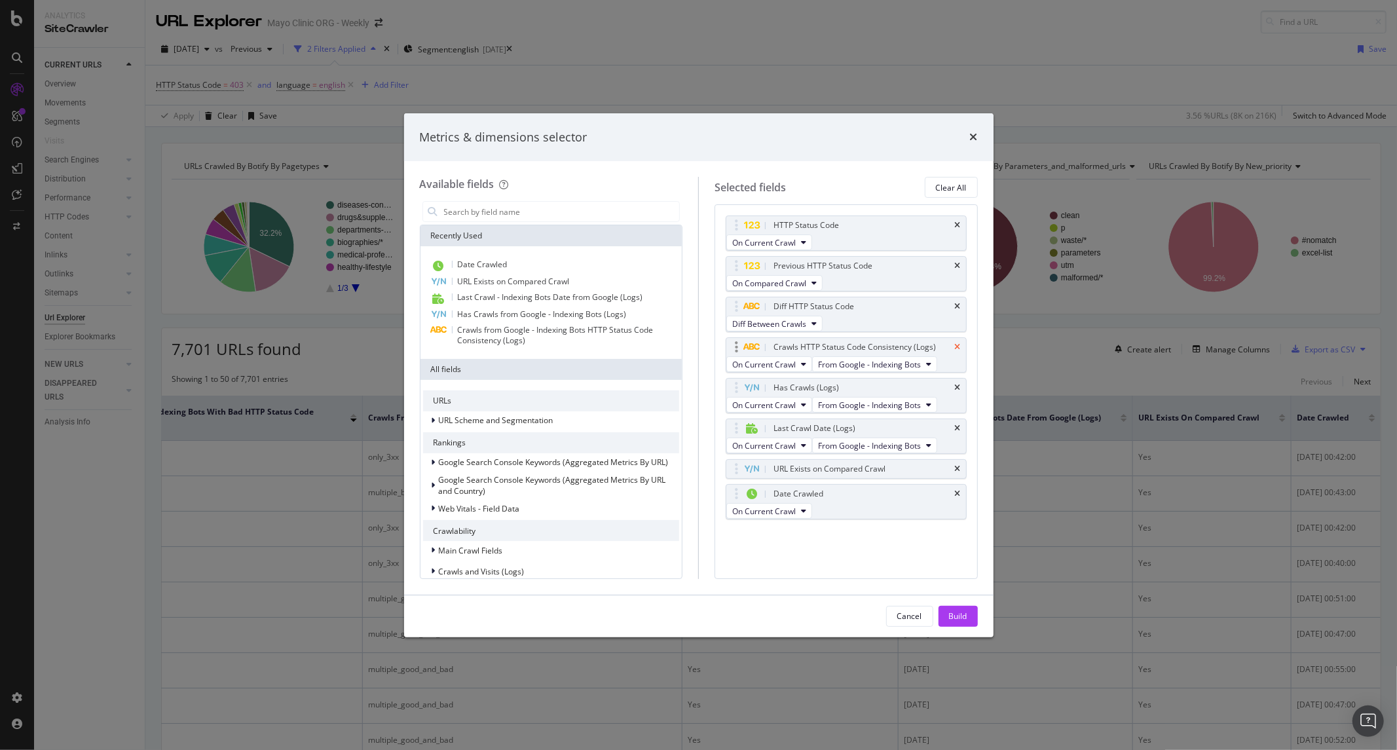
click at [955, 343] on icon "times" at bounding box center [958, 347] width 6 height 8
click at [951, 354] on div "Has Crawls (Logs)" at bounding box center [861, 346] width 181 height 13
click at [952, 356] on div "Has Crawls (Logs)" at bounding box center [846, 347] width 240 height 18
click at [955, 351] on icon "times" at bounding box center [958, 347] width 6 height 8
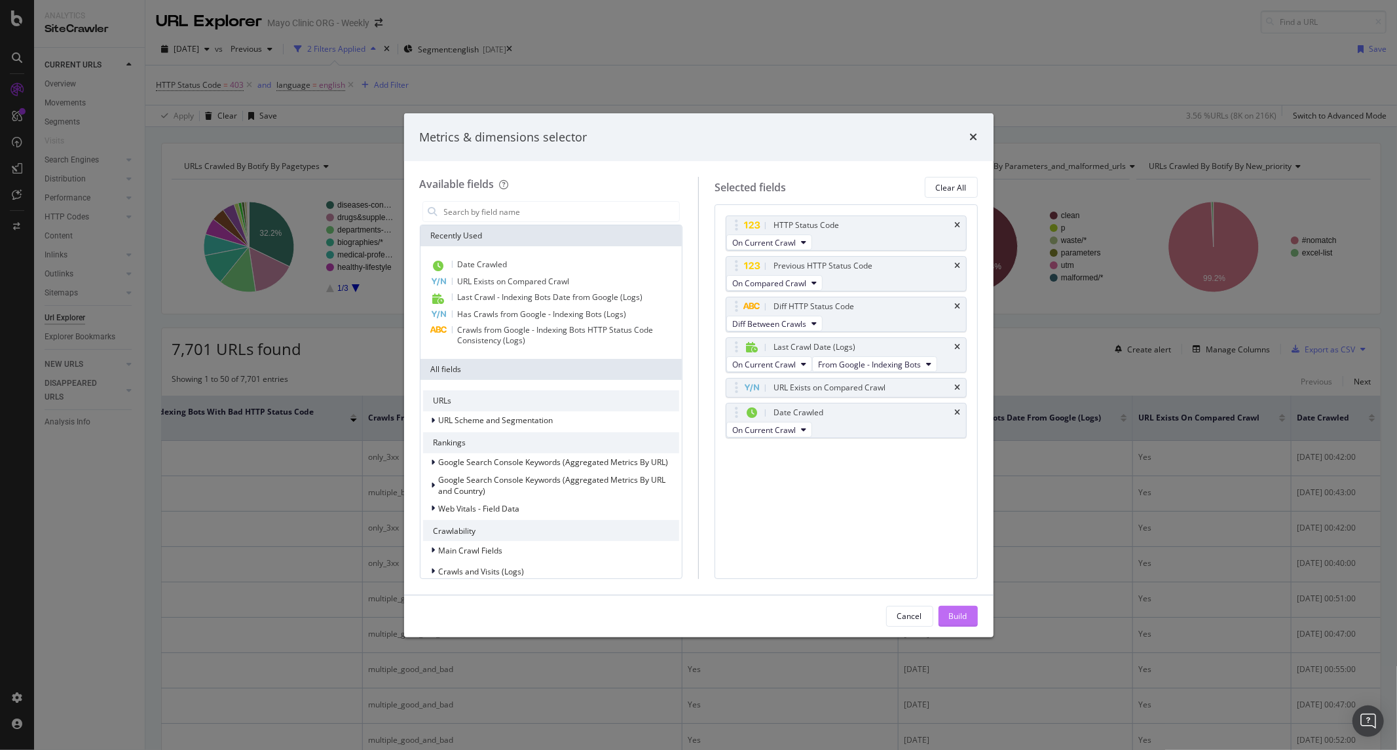
click at [938, 610] on button "Build" at bounding box center [957, 616] width 39 height 21
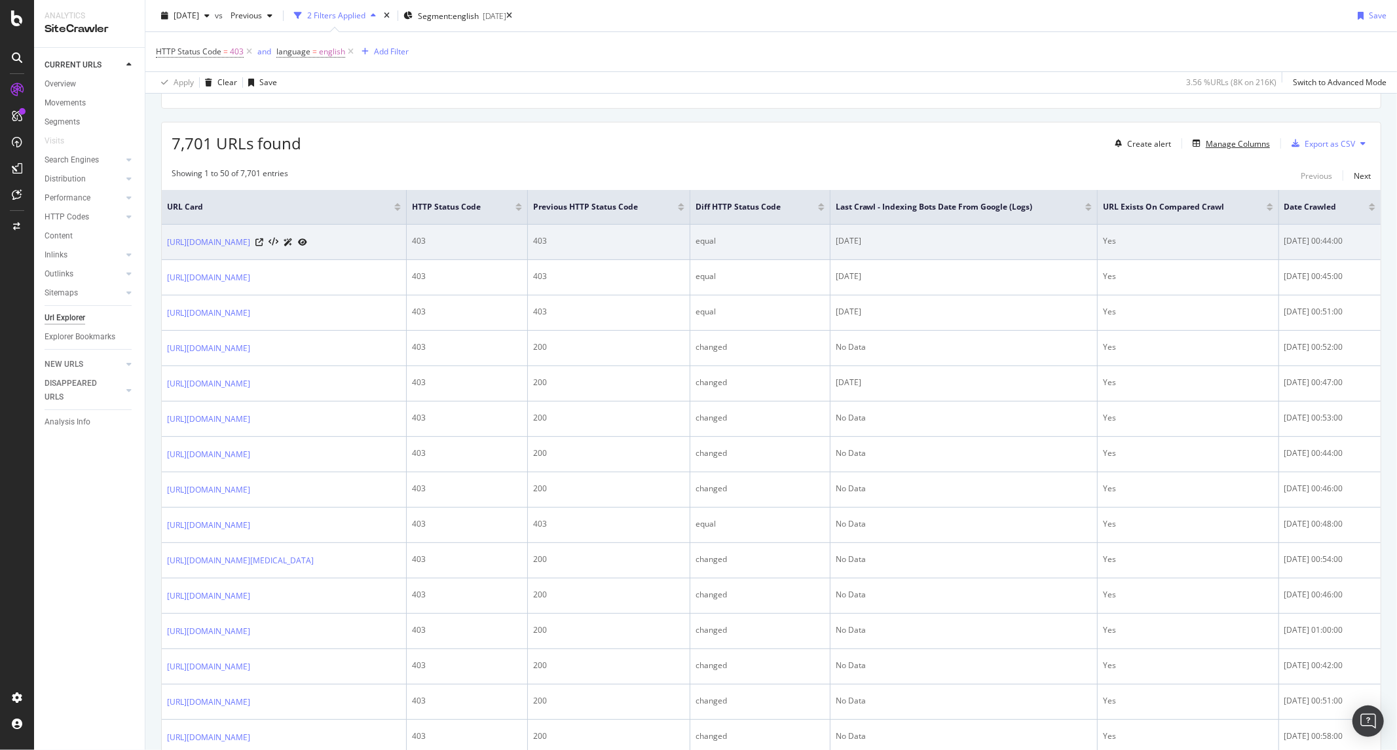
scroll to position [73, 0]
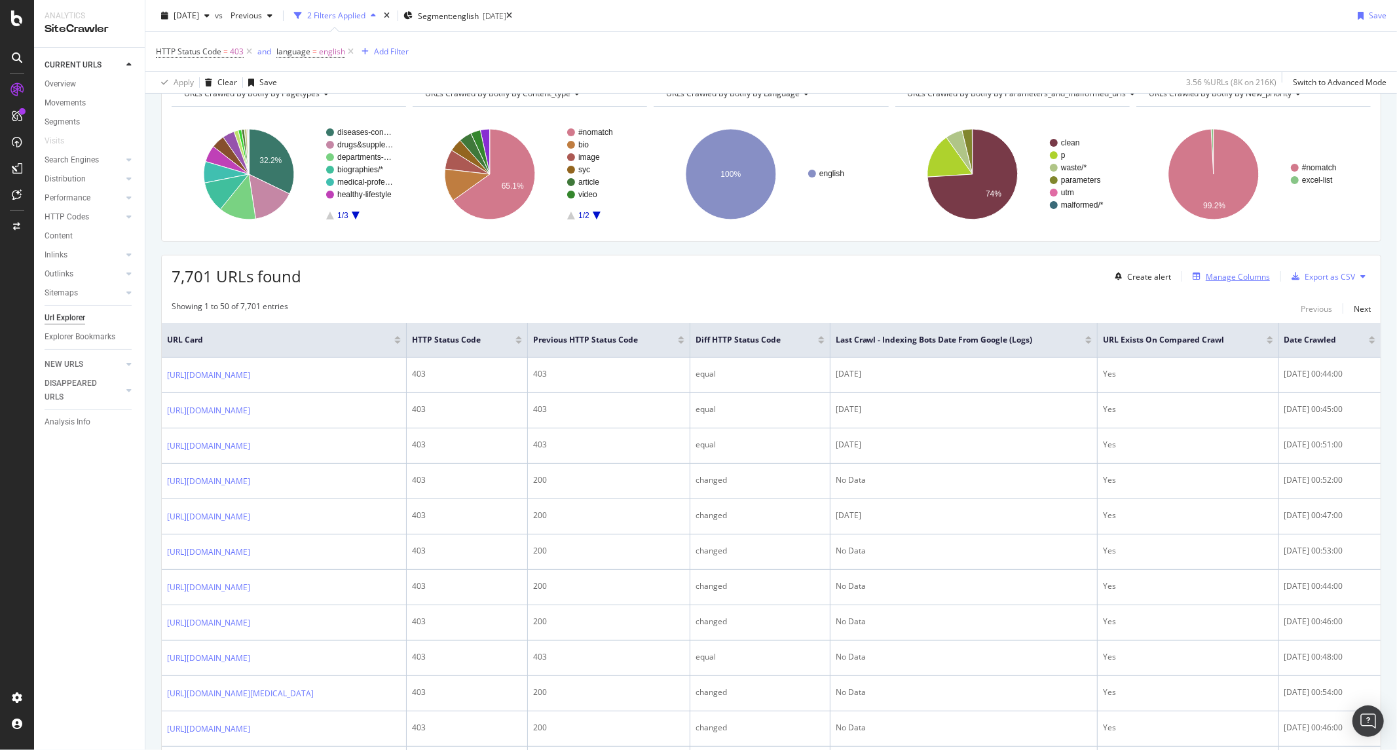
click at [1228, 270] on div "Manage Columns" at bounding box center [1228, 276] width 83 height 14
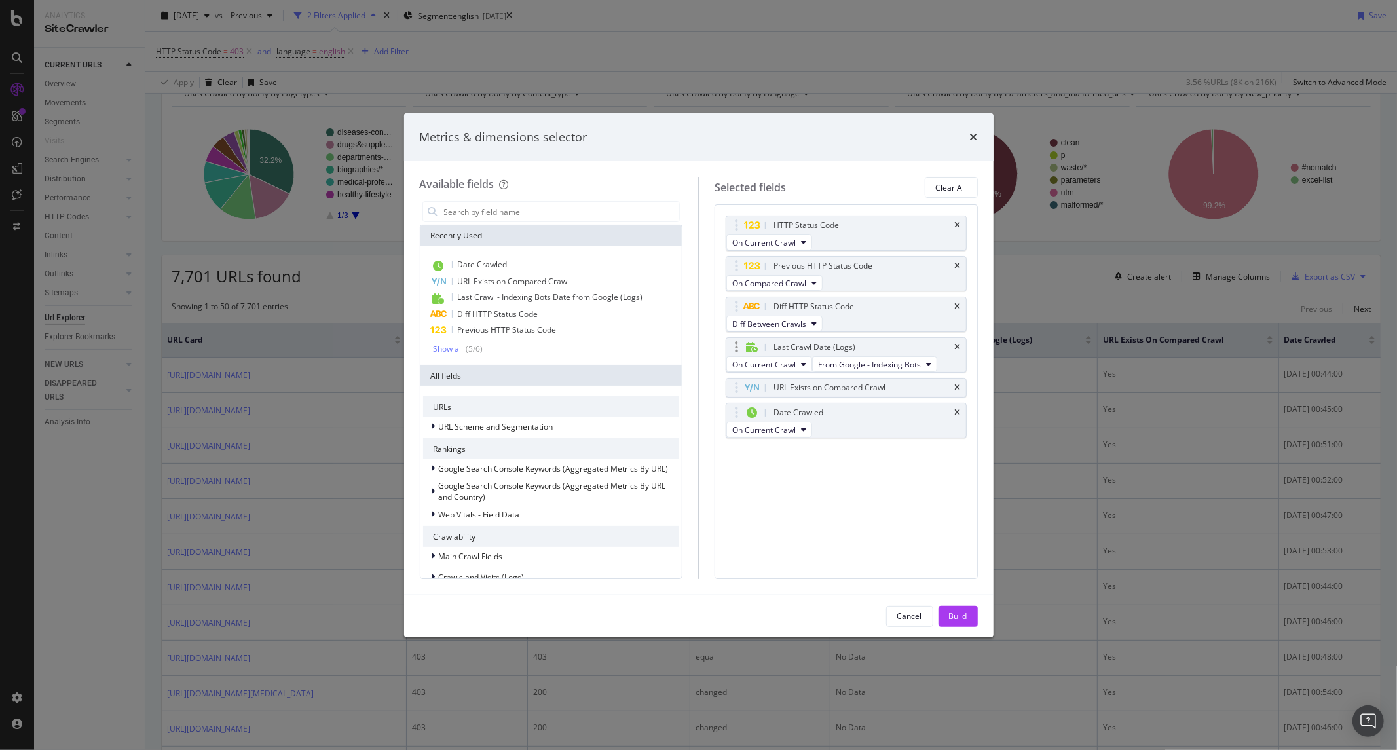
click at [963, 356] on div "Last Crawl Date (Logs)" at bounding box center [846, 347] width 240 height 18
click at [958, 351] on icon "times" at bounding box center [958, 347] width 6 height 8
click at [954, 620] on div "Build" at bounding box center [958, 615] width 18 height 11
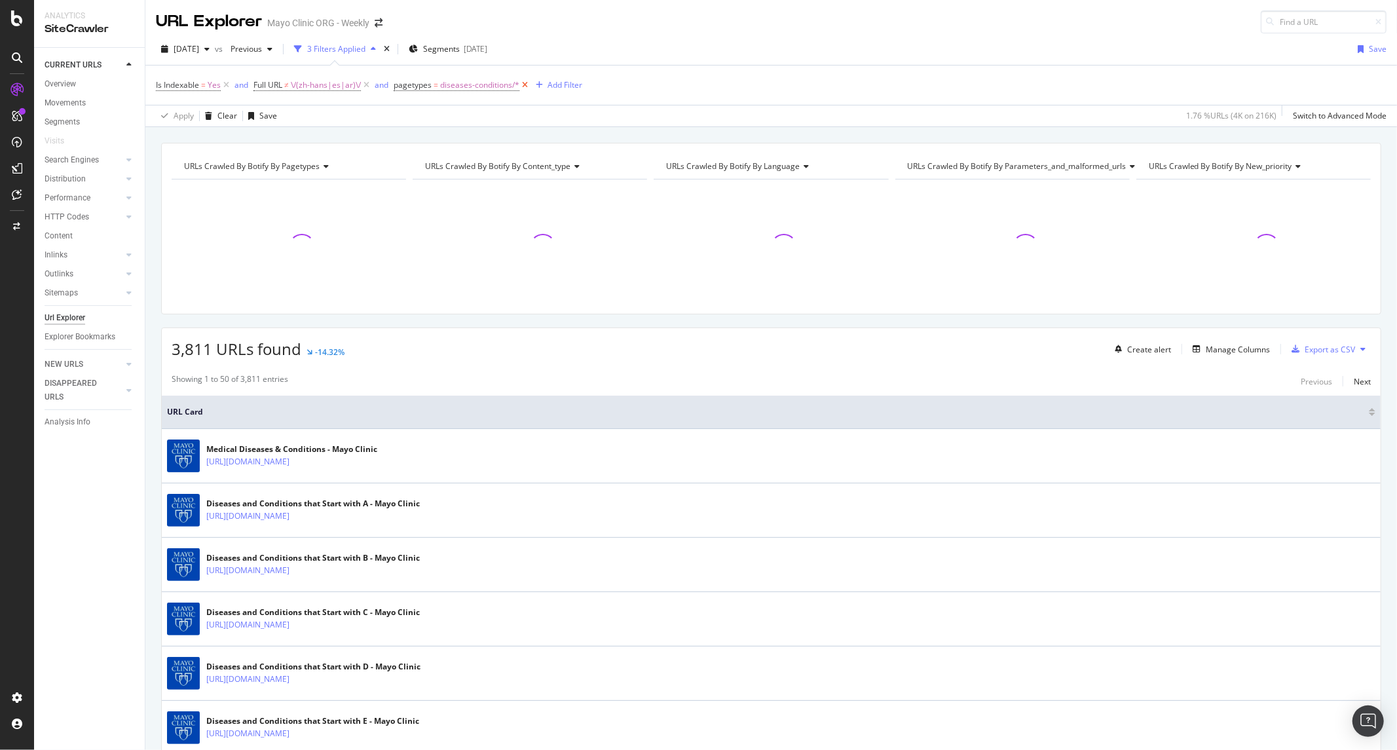
click at [524, 88] on icon at bounding box center [524, 85] width 11 height 13
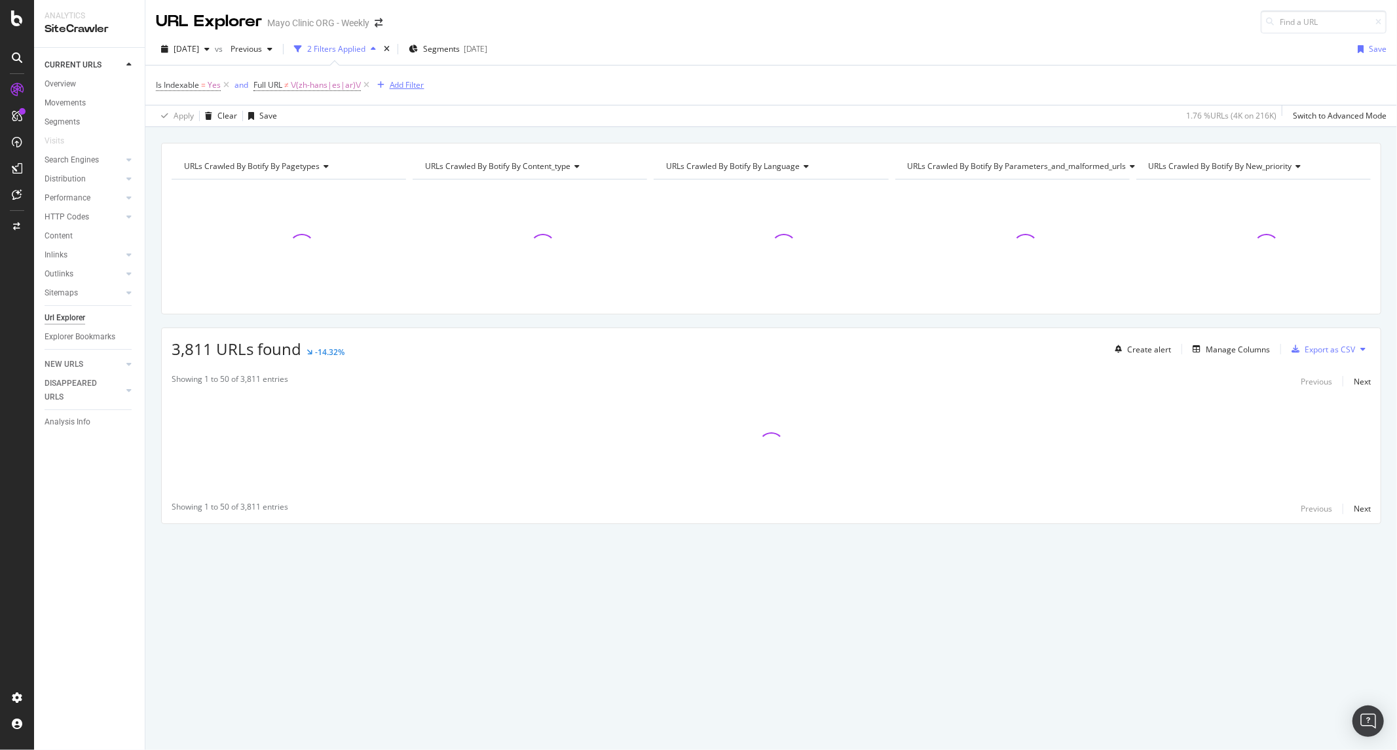
click at [409, 86] on div "Add Filter" at bounding box center [407, 84] width 35 height 11
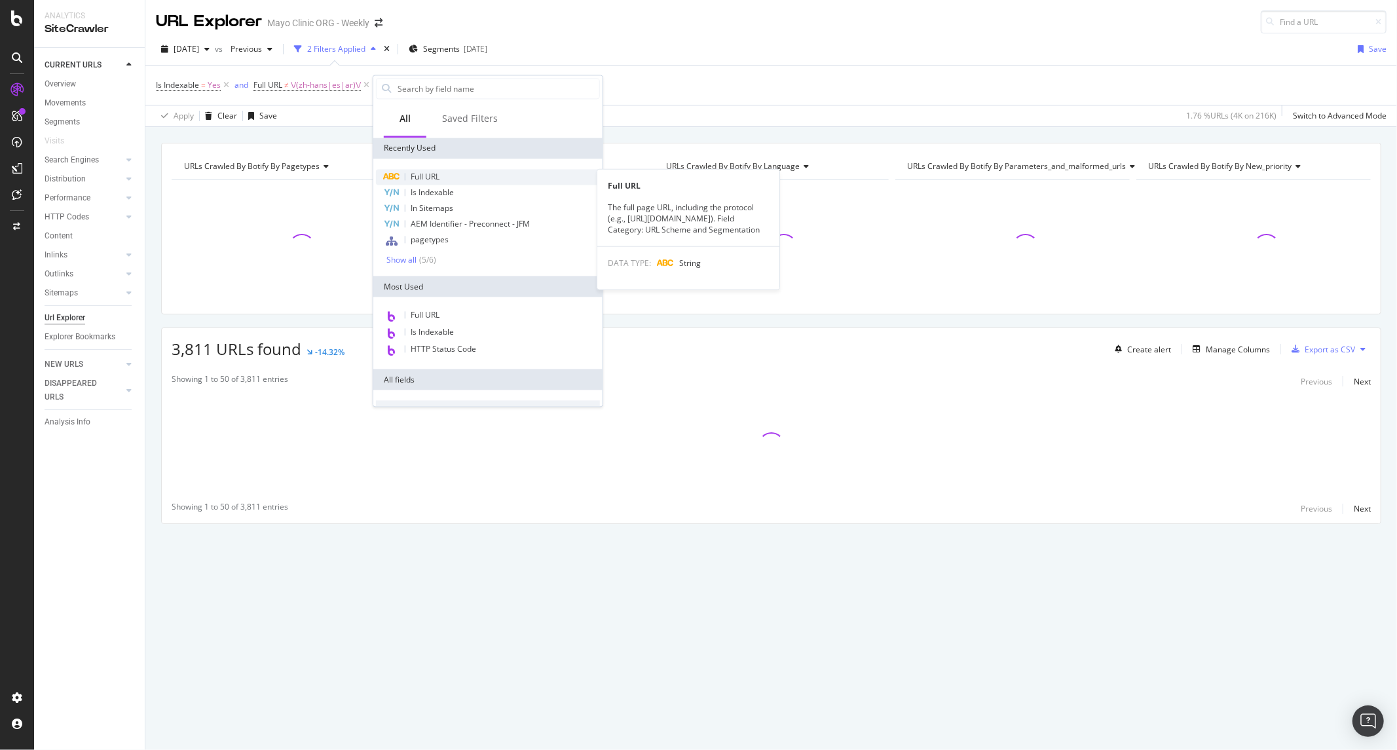
click at [441, 179] on div "Full URL" at bounding box center [488, 177] width 224 height 16
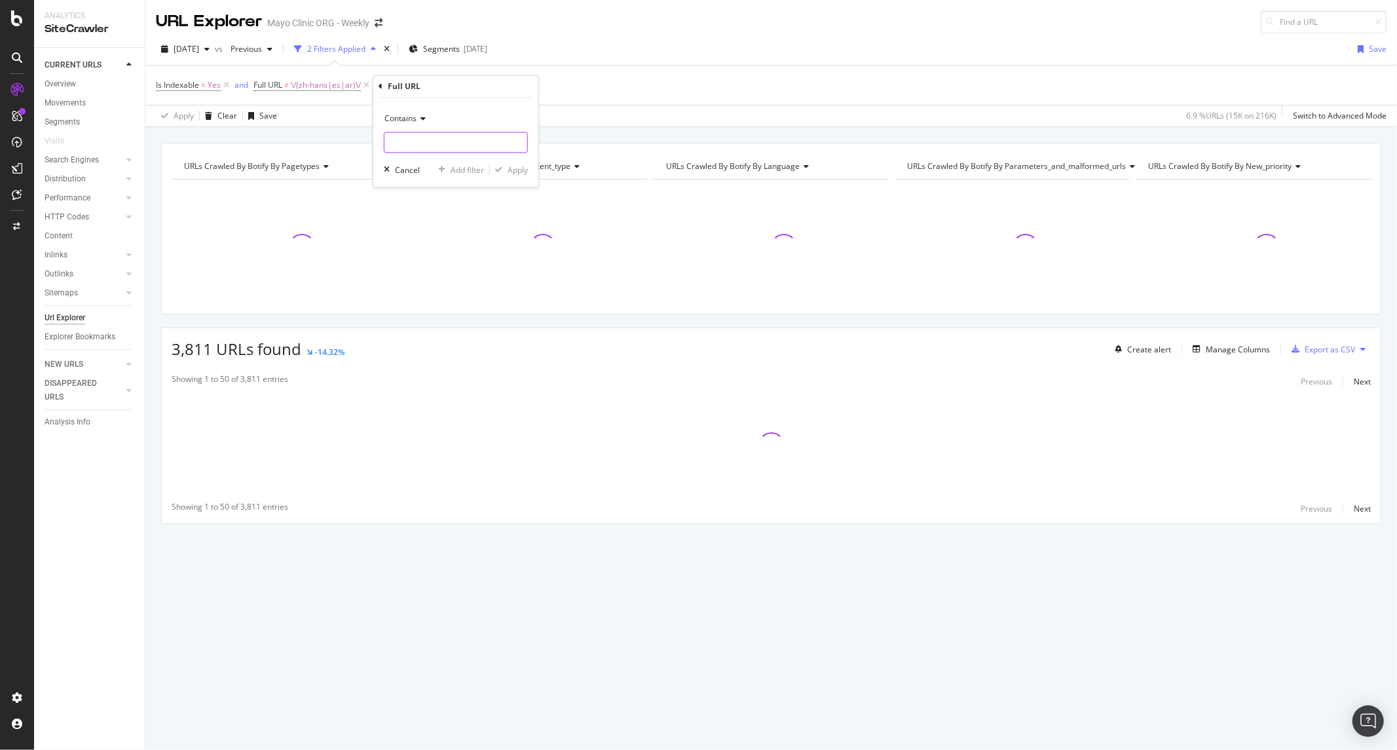
click at [436, 138] on input "text" at bounding box center [455, 142] width 143 height 21
paste input "https://www.mayoclinic.org/tests-procedures/cardiac-rehabilitation/"
type input "https://www.mayoclinic.org/tests-procedures/cardiac-rehabilitation/"
click at [511, 174] on div "Apply" at bounding box center [517, 169] width 20 height 11
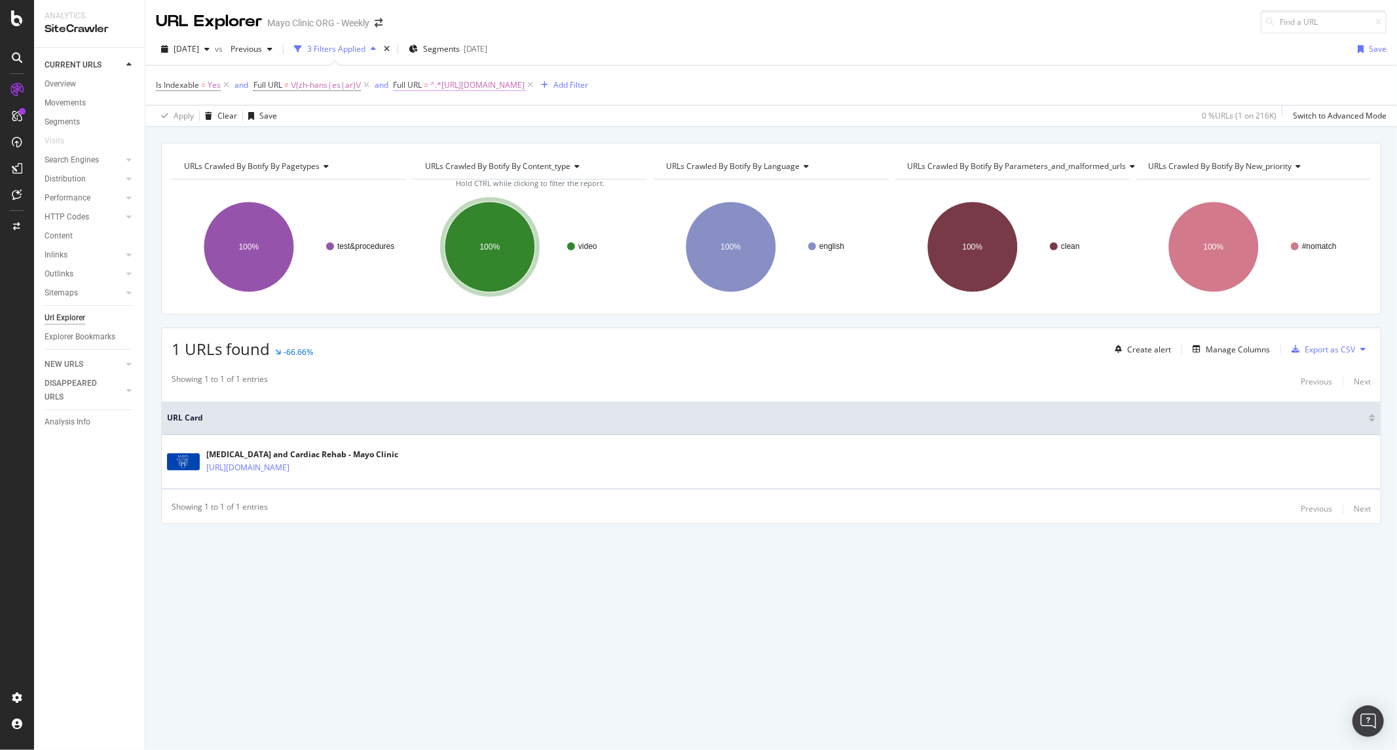
click at [416, 85] on span "Full URL" at bounding box center [408, 84] width 29 height 11
click at [460, 130] on input "https://www.mayoclinic.org/tests-procedures/cardiac-rehabilitation/" at bounding box center [468, 140] width 124 height 21
paste input "index?letter=C"
type input "https://www.mayoclinic.org/tests-procedures/index?letter=C"
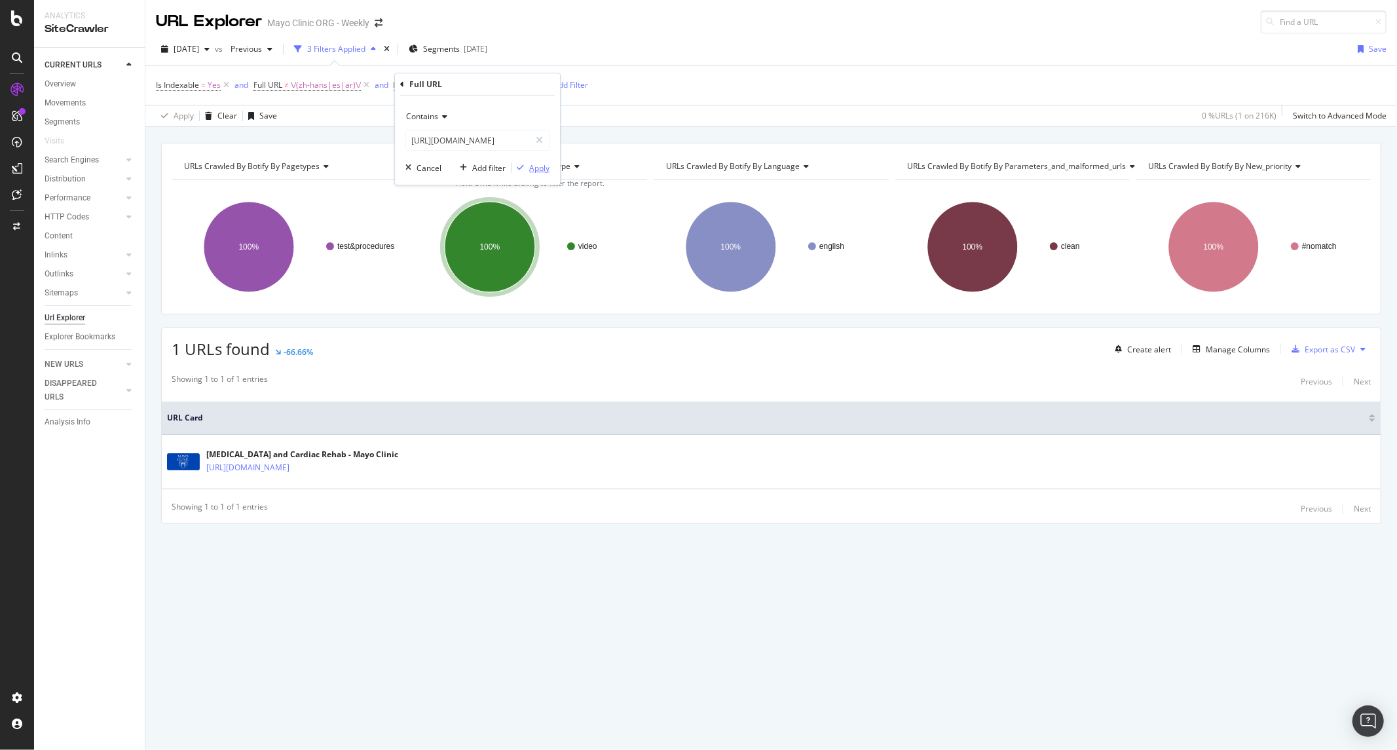
click at [532, 166] on div "Apply" at bounding box center [539, 167] width 20 height 11
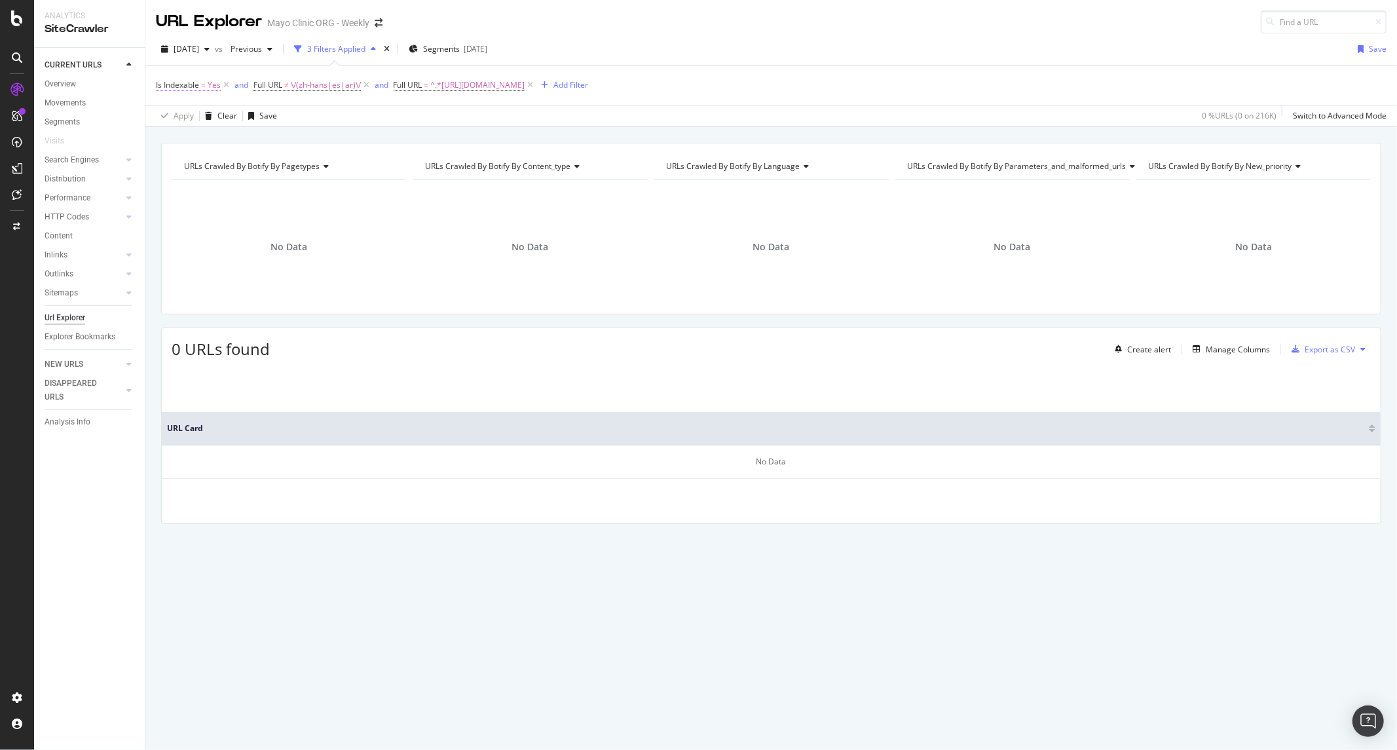
click at [213, 85] on span "Yes" at bounding box center [214, 85] width 13 height 18
click at [227, 84] on div "Is Indexable" at bounding box center [239, 84] width 155 height 22
click at [232, 68] on div "Is Indexable = Yes and Full URL ≠ \/(zh-hans|es|ar)\/ and Full URL = ^.*https:/…" at bounding box center [771, 84] width 1230 height 39
click at [226, 88] on icon at bounding box center [226, 85] width 11 height 13
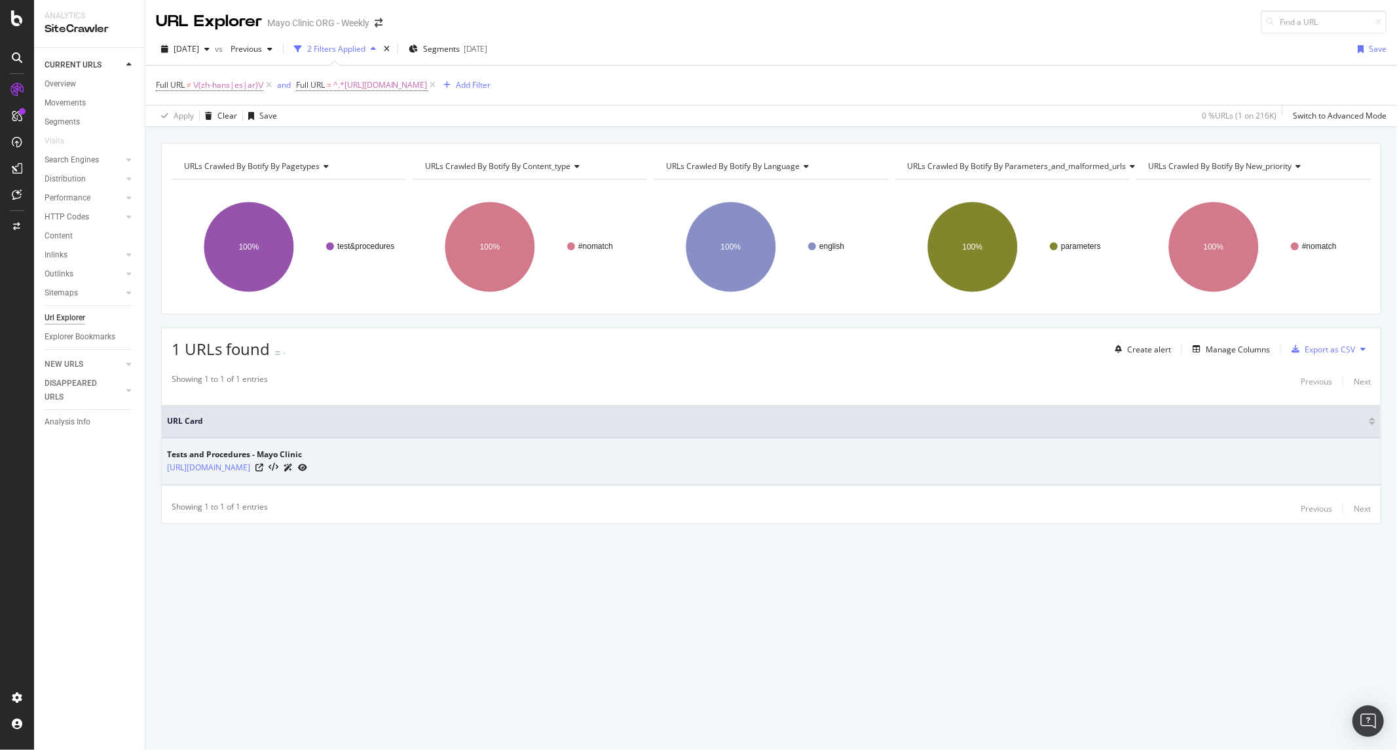
click at [307, 466] on icon at bounding box center [302, 468] width 9 height 8
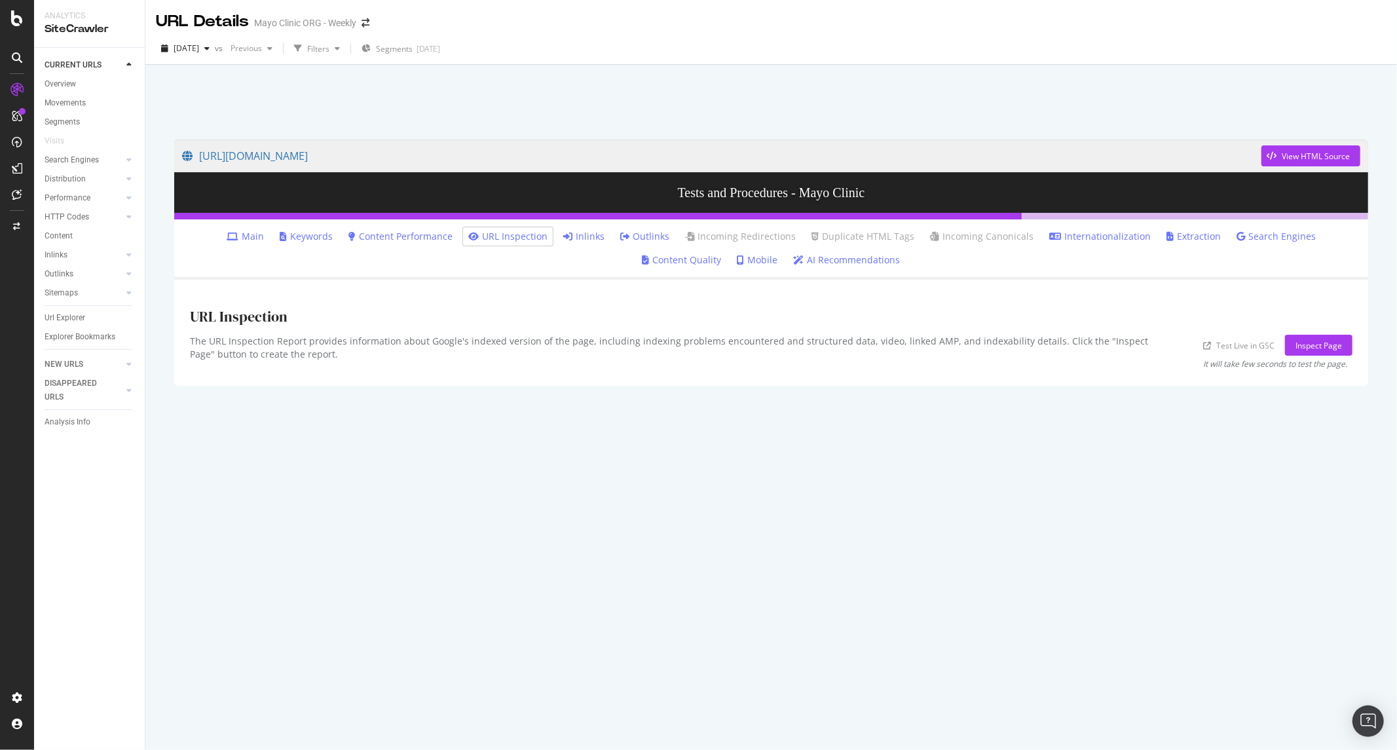
click at [620, 241] on link "Outlinks" at bounding box center [644, 236] width 49 height 13
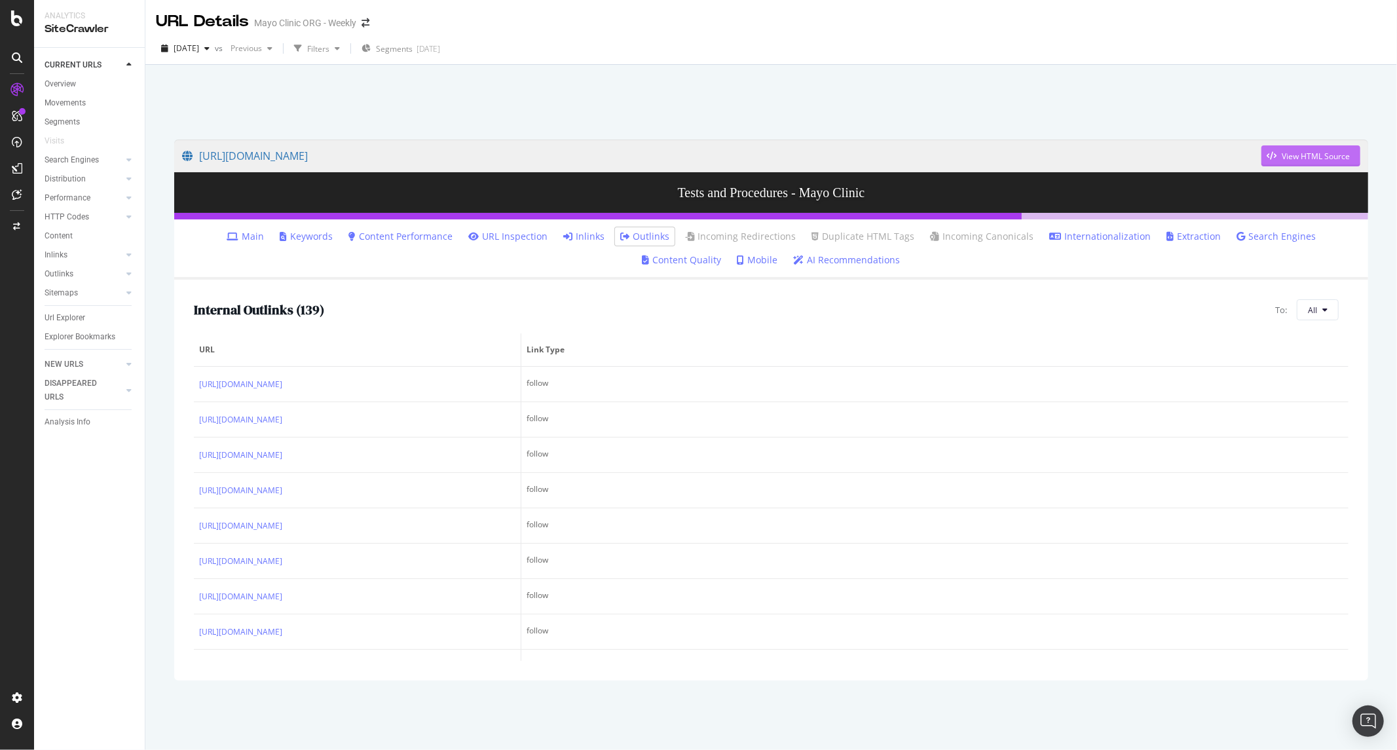
click at [1298, 161] on div "View HTML Source" at bounding box center [1315, 156] width 68 height 11
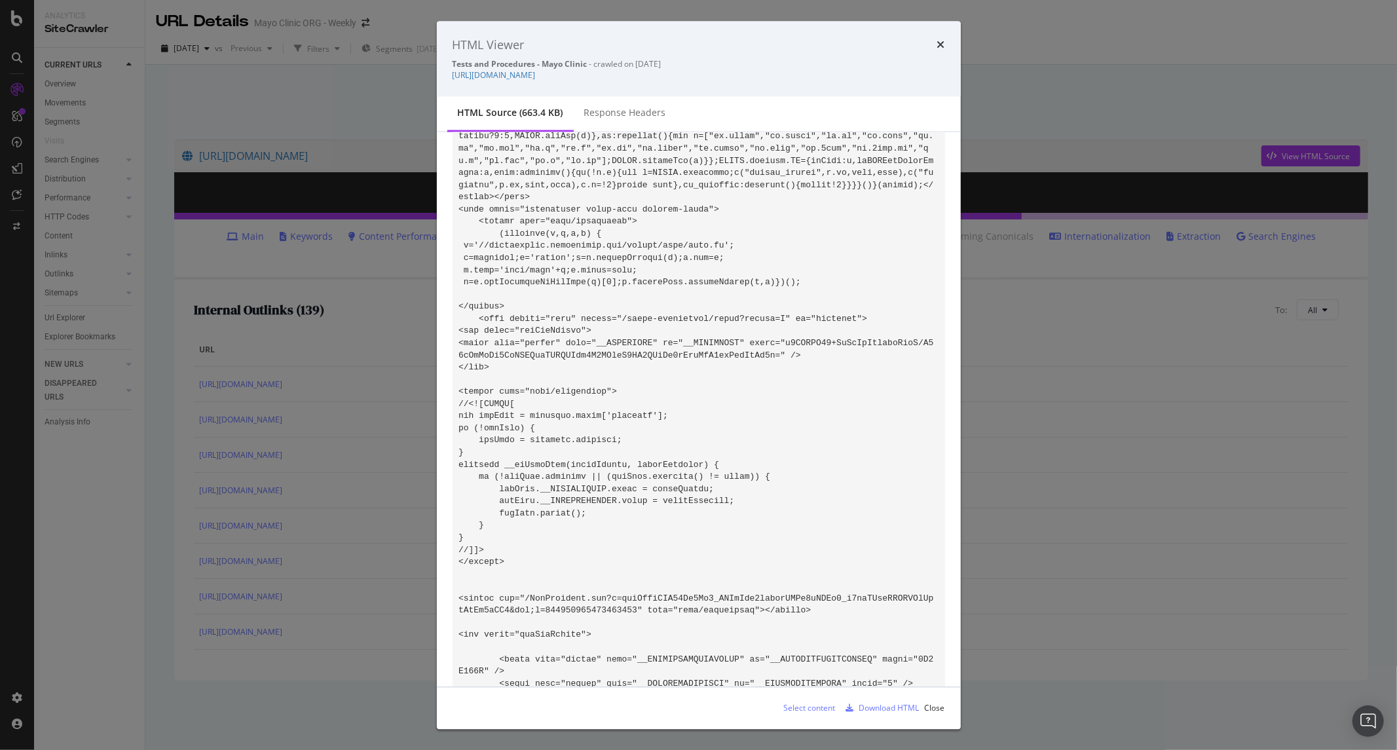
scroll to position [1746, 0]
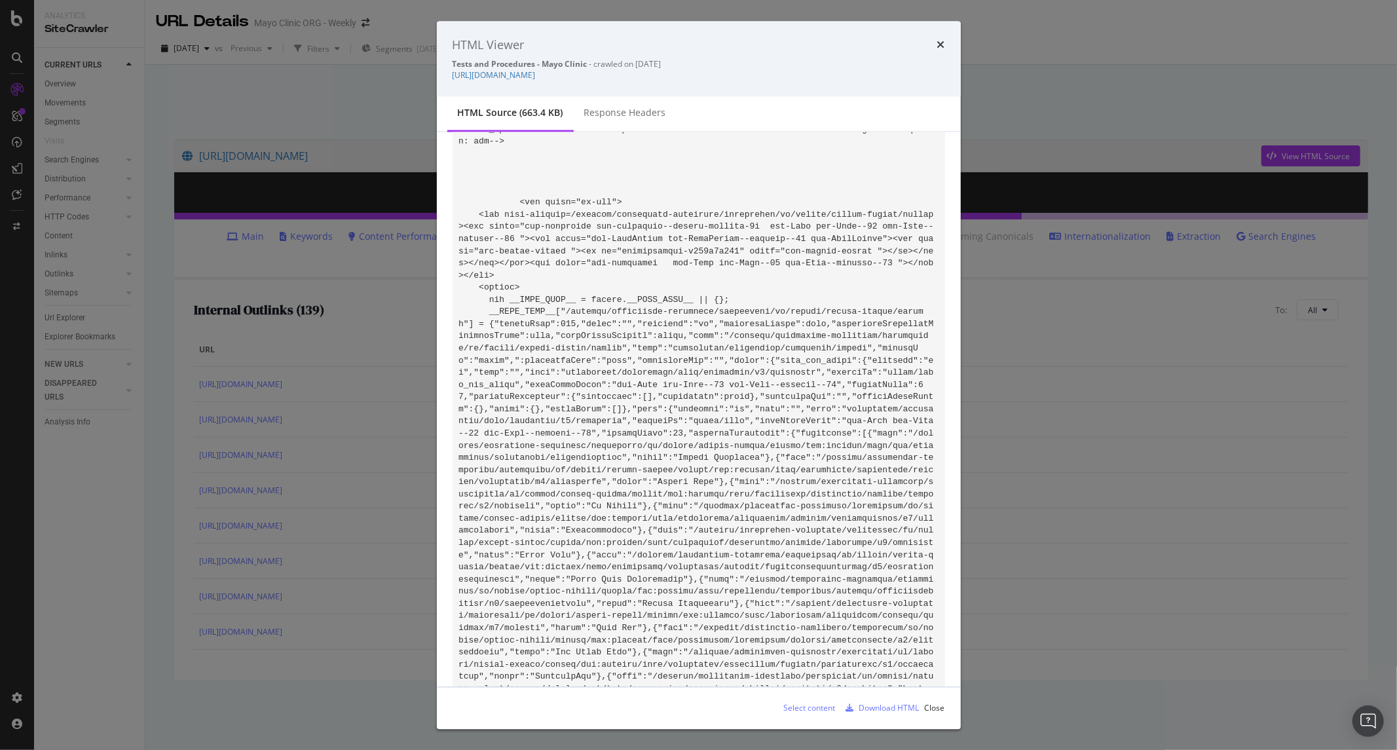
scroll to position [2255, 0]
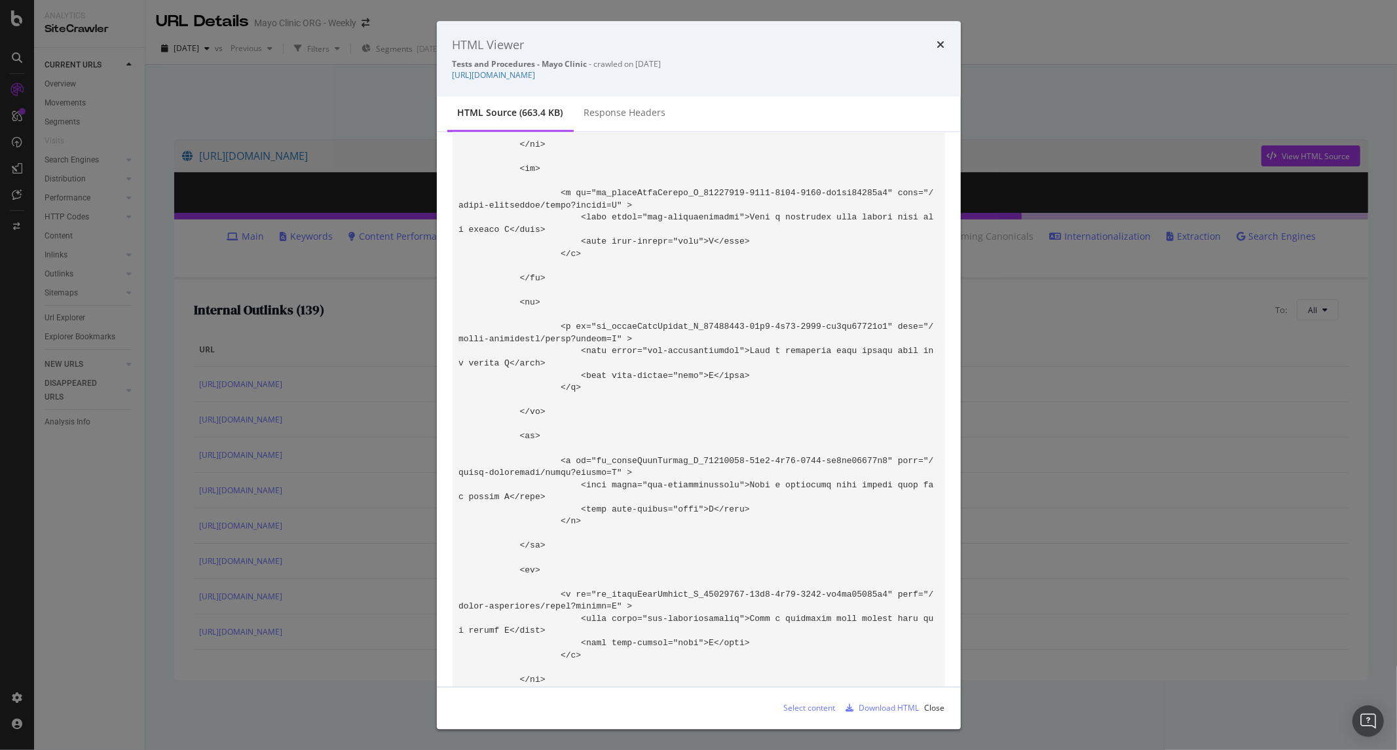
scroll to position [47332, 0]
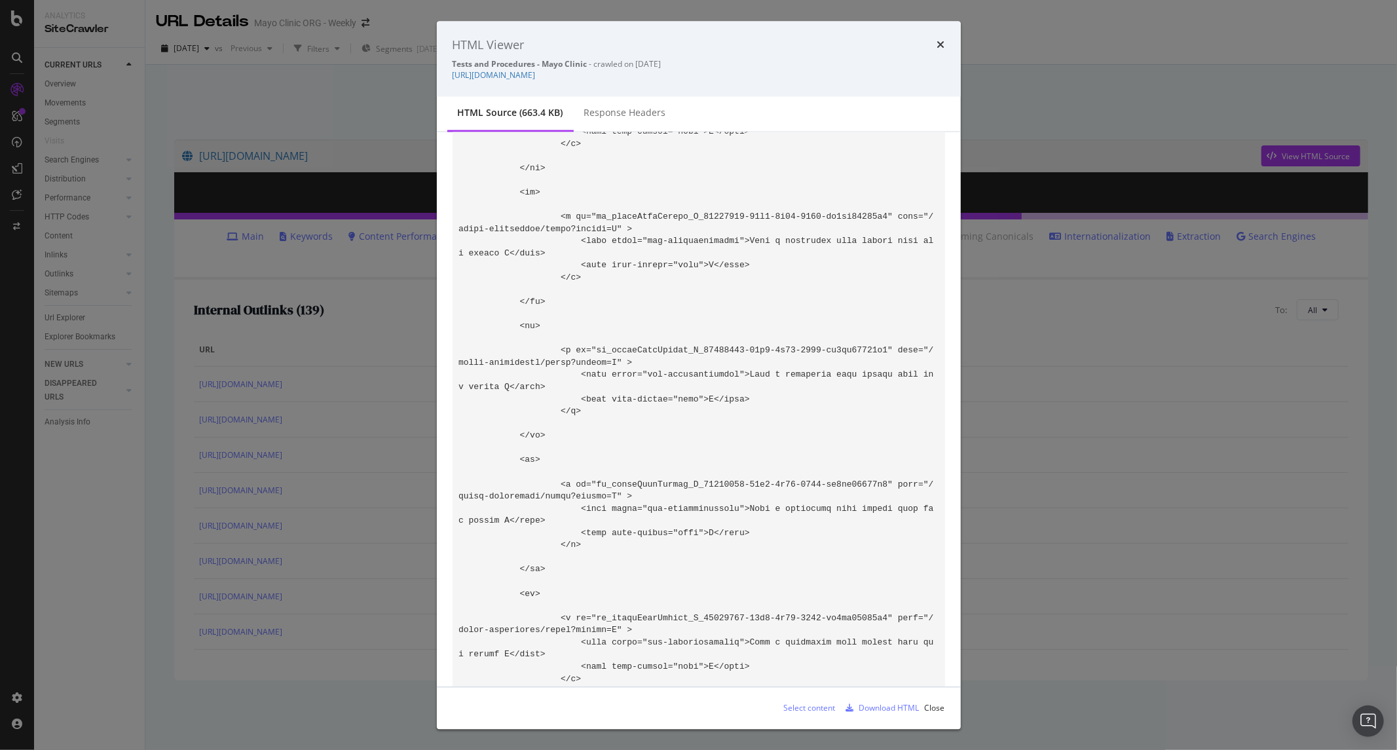
drag, startPoint x: 614, startPoint y: 363, endPoint x: 788, endPoint y: 363, distance: 173.5
drag, startPoint x: 614, startPoint y: 458, endPoint x: 799, endPoint y: 458, distance: 185.3
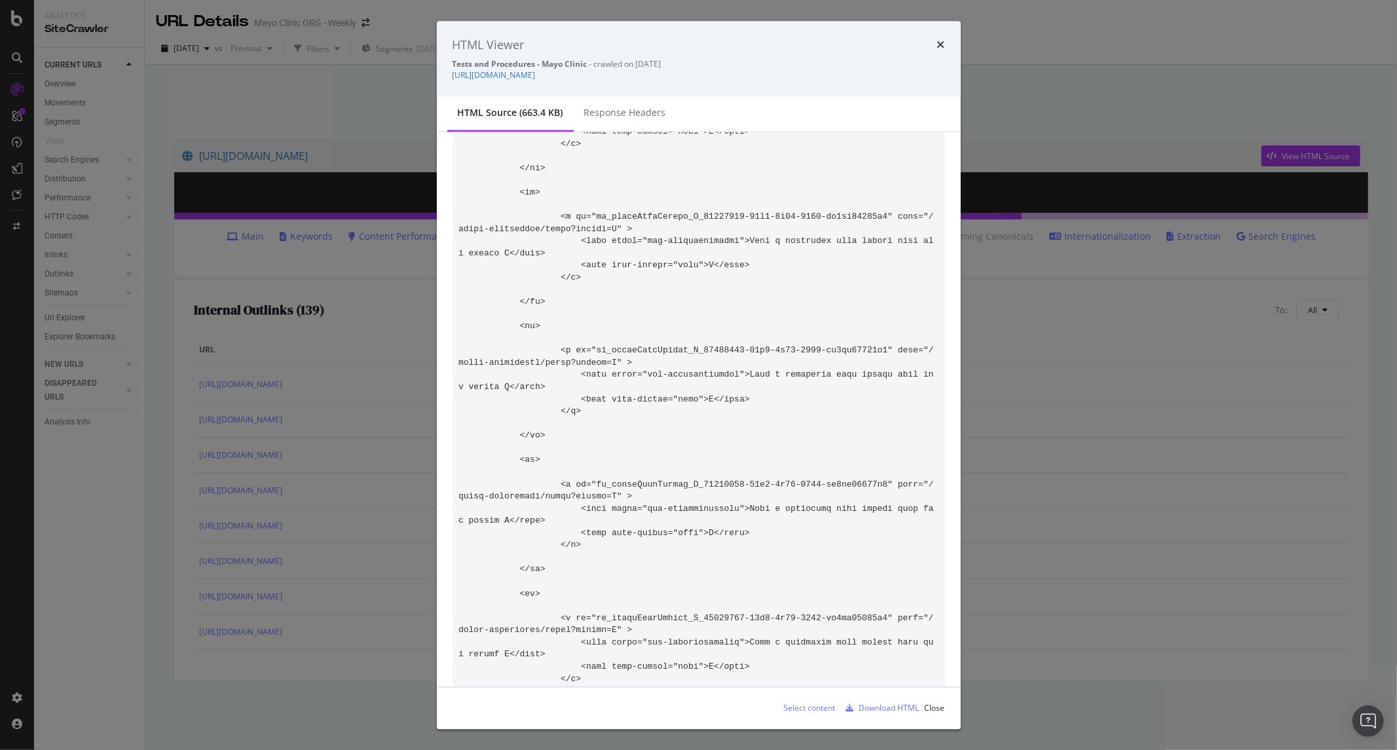
drag, startPoint x: 871, startPoint y: 457, endPoint x: 622, endPoint y: 452, distance: 248.9
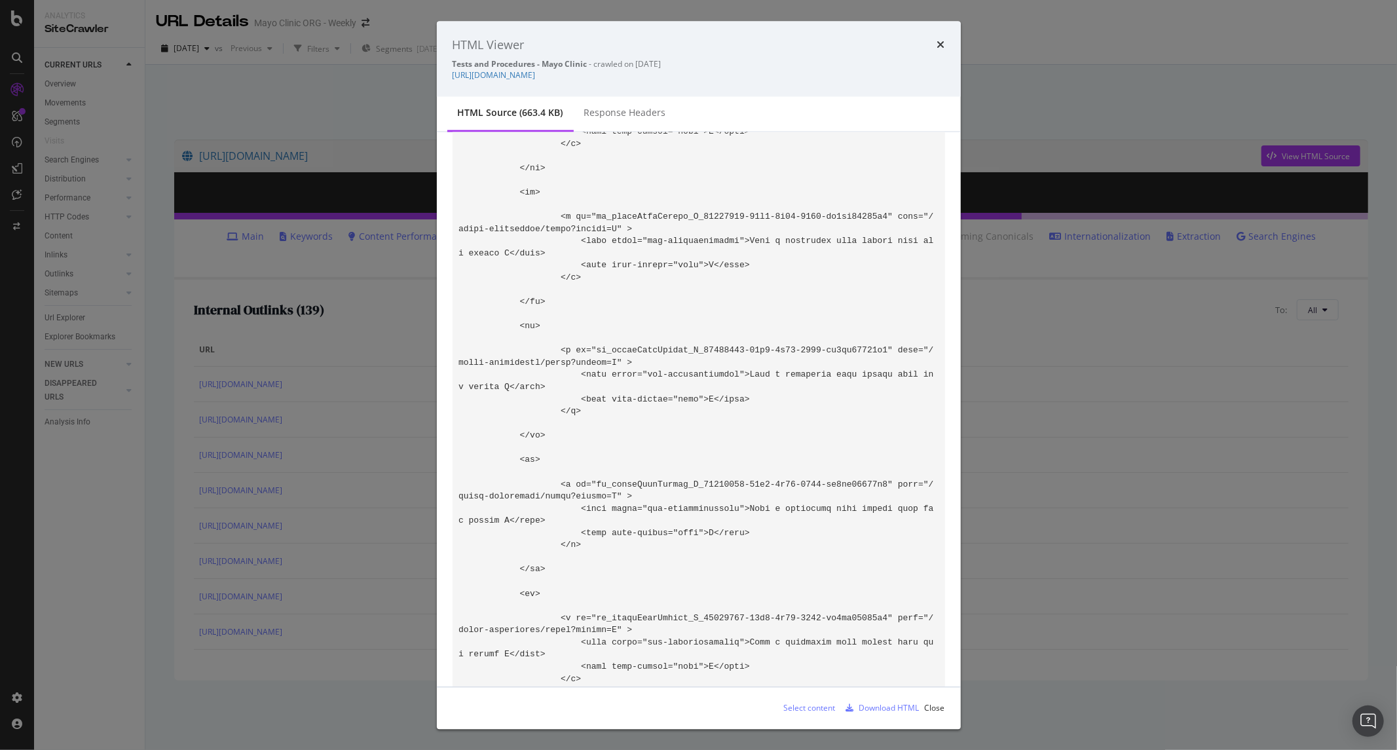
drag, startPoint x: 596, startPoint y: 460, endPoint x: 879, endPoint y: 457, distance: 283.5
click at [1126, 456] on div "HTML Viewer Tests and Procedures - Mayo Clinic - crawled on 2025-08-19 https://…" at bounding box center [698, 375] width 1397 height 750
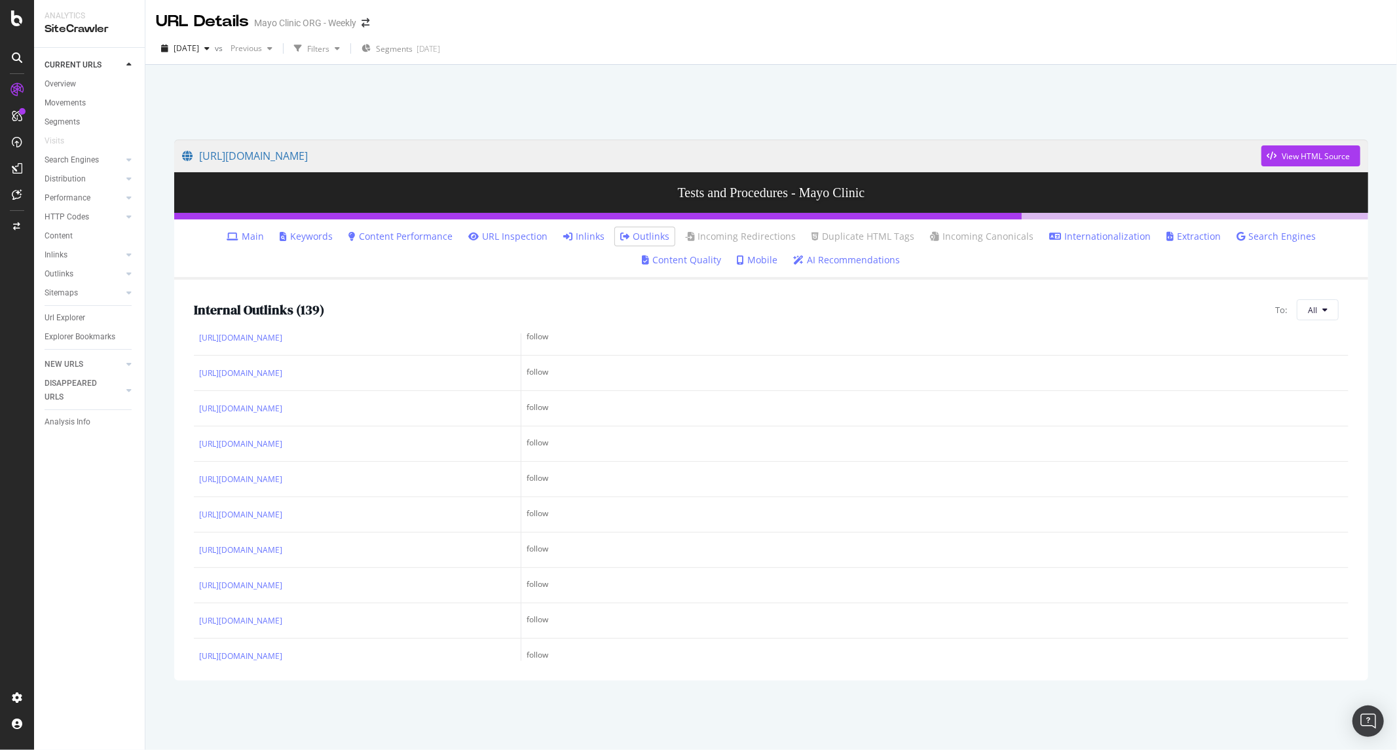
scroll to position [581, 0]
click at [422, 305] on div "Internal Outlinks ( 139 ) To: All" at bounding box center [771, 309] width 1154 height 21
click at [339, 258] on icon at bounding box center [334, 254] width 9 height 8
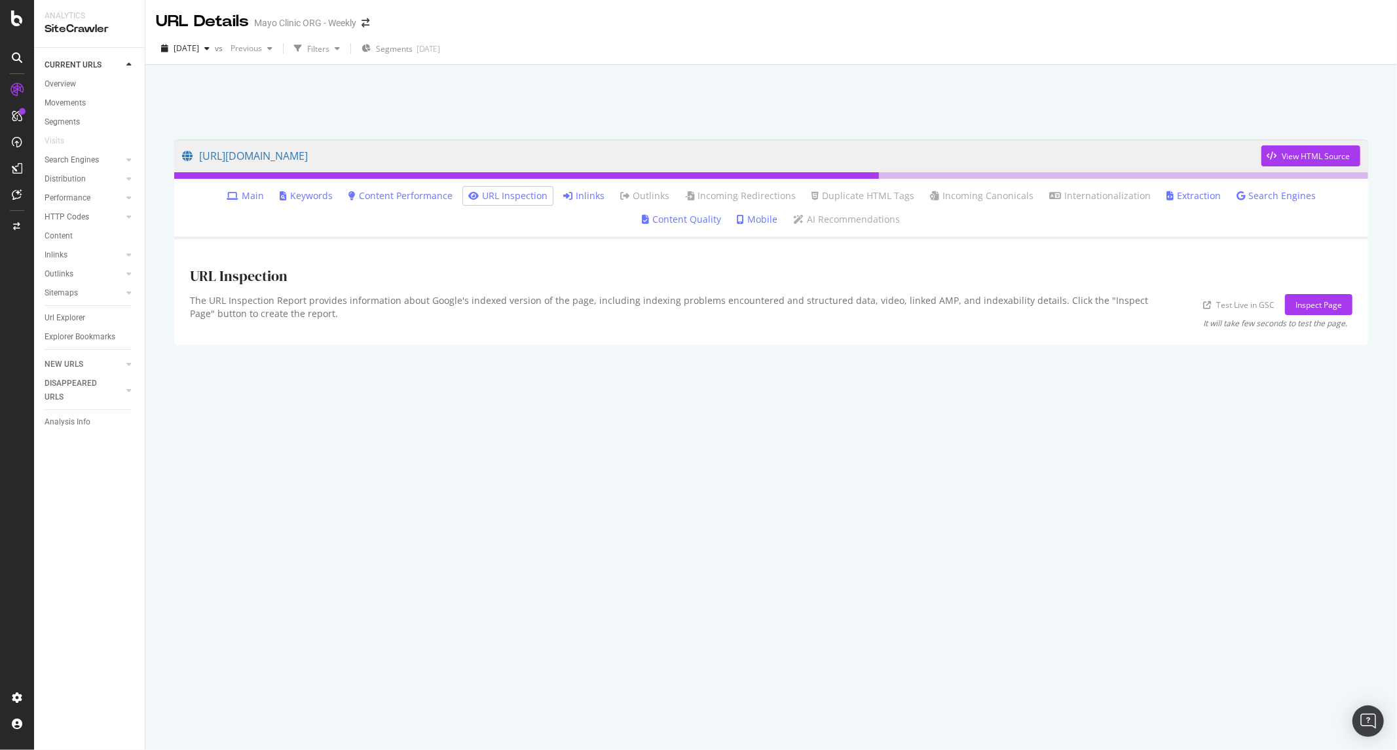
click at [563, 194] on icon at bounding box center [567, 195] width 9 height 9
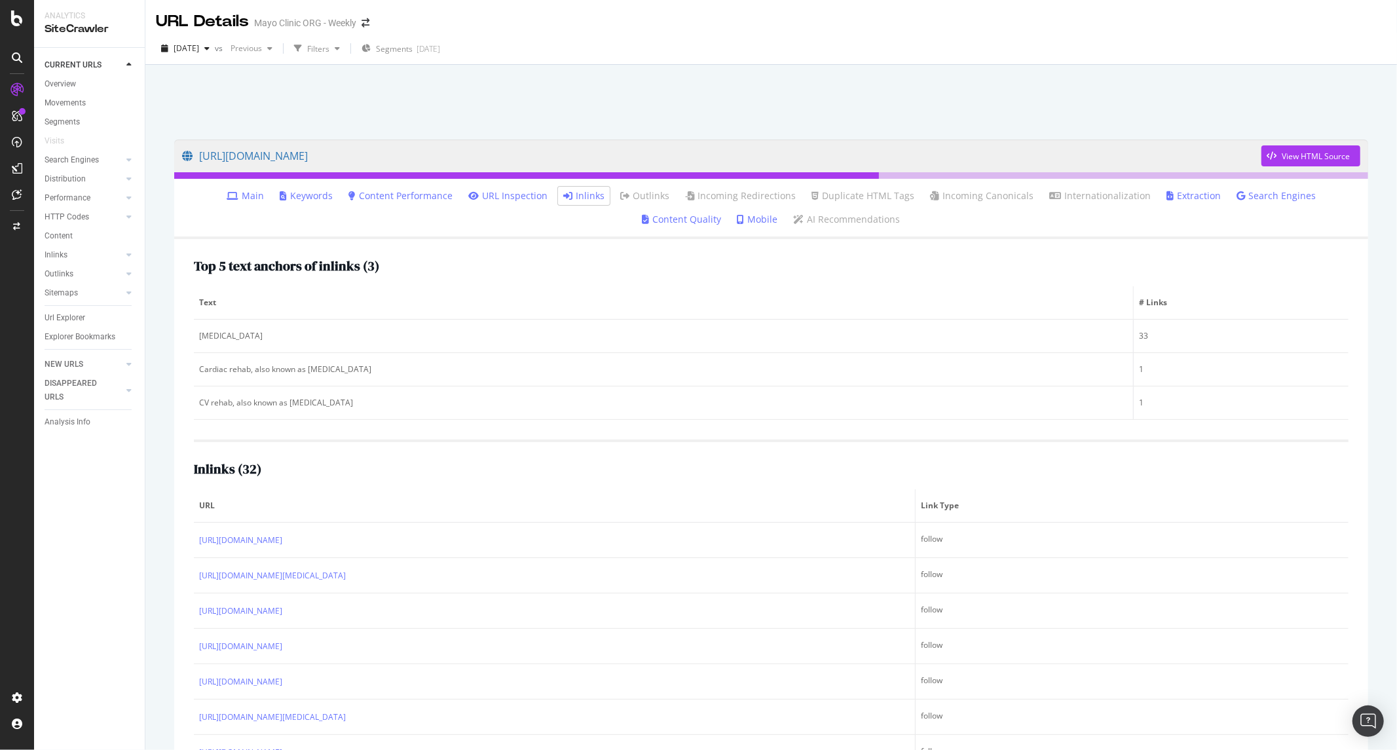
click at [227, 193] on link "Main" at bounding box center [245, 195] width 37 height 13
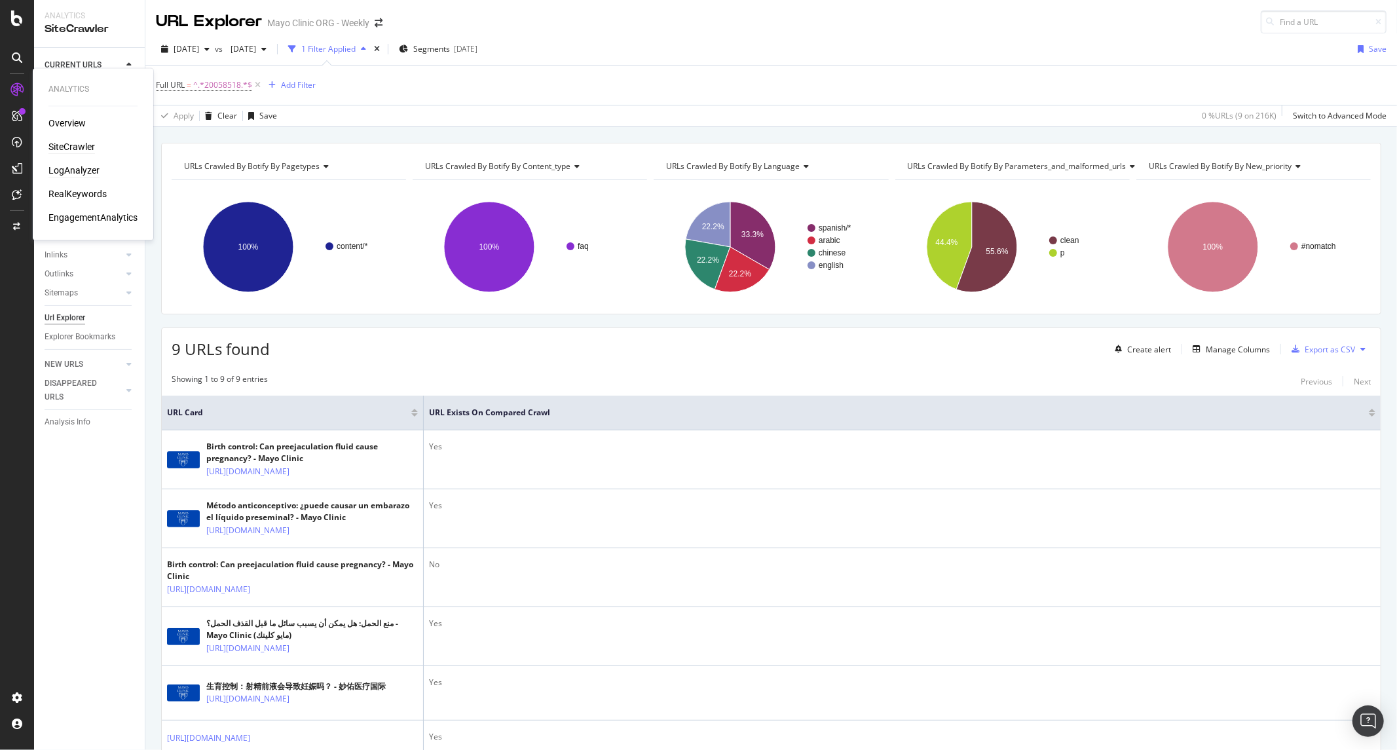
click at [89, 172] on div "LogAnalyzer" at bounding box center [73, 170] width 51 height 13
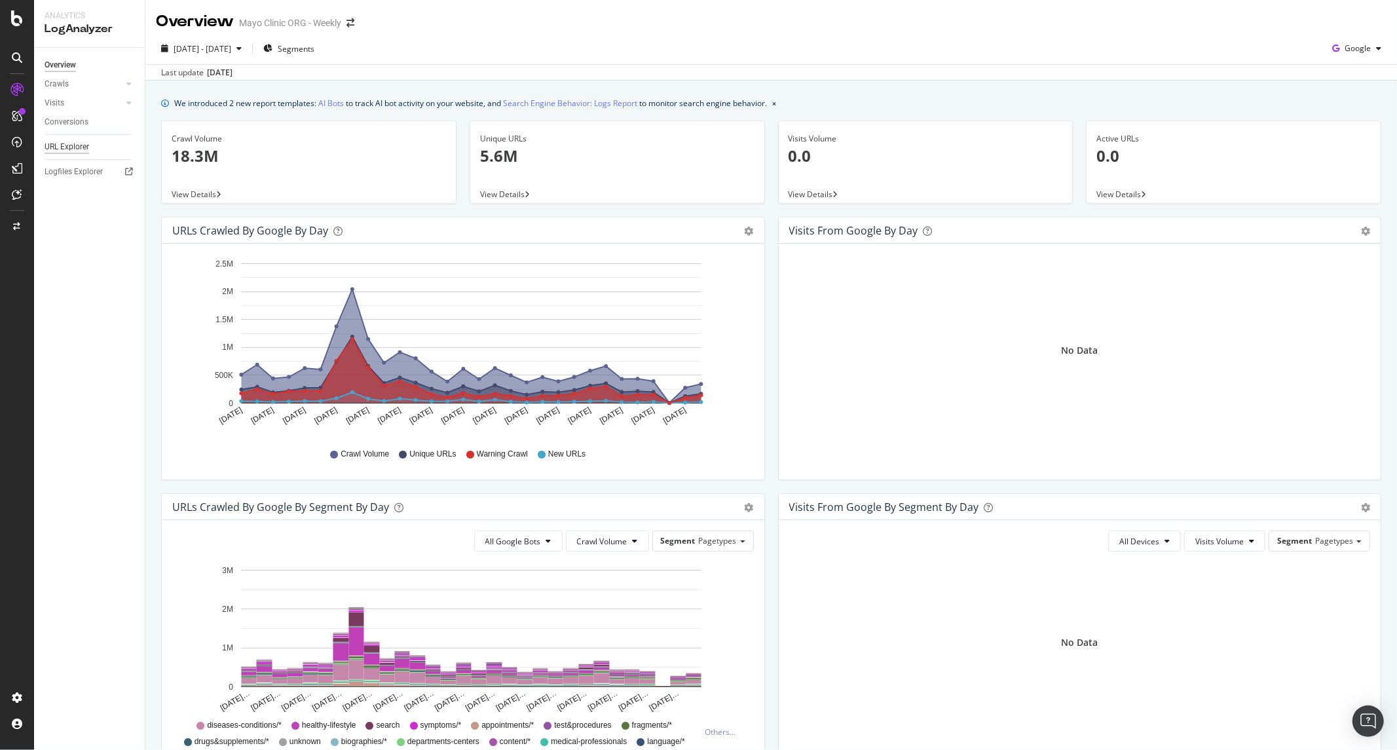
click at [83, 145] on div "URL Explorer" at bounding box center [67, 147] width 45 height 14
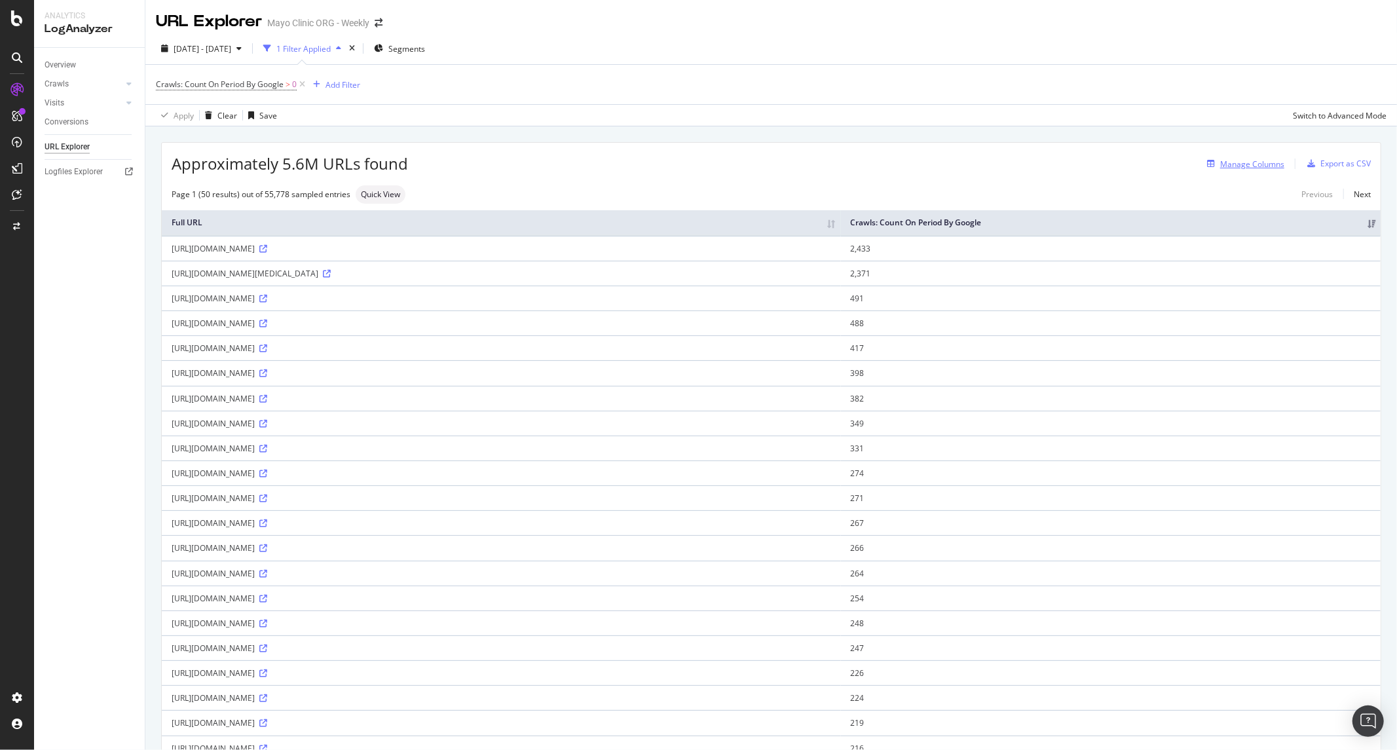
click at [1247, 164] on div "Manage Columns" at bounding box center [1252, 163] width 64 height 11
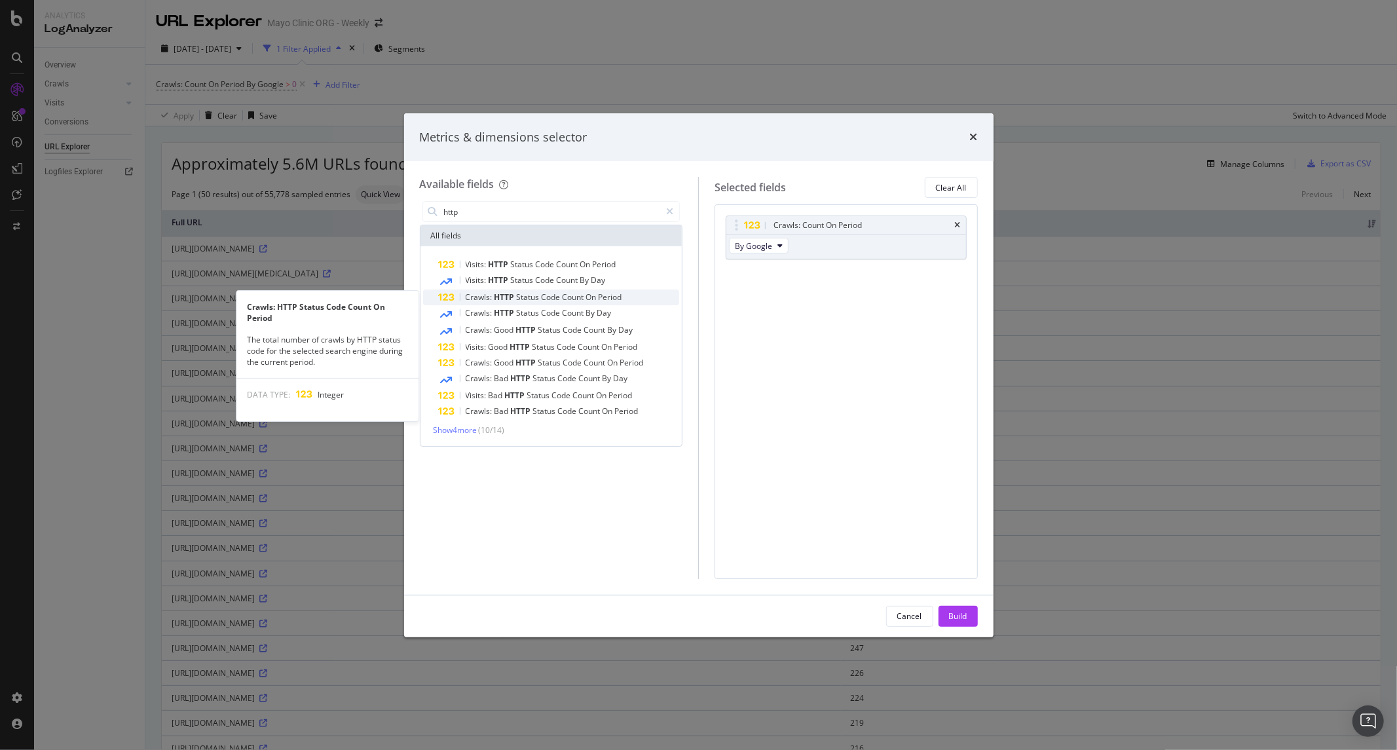
type input "http"
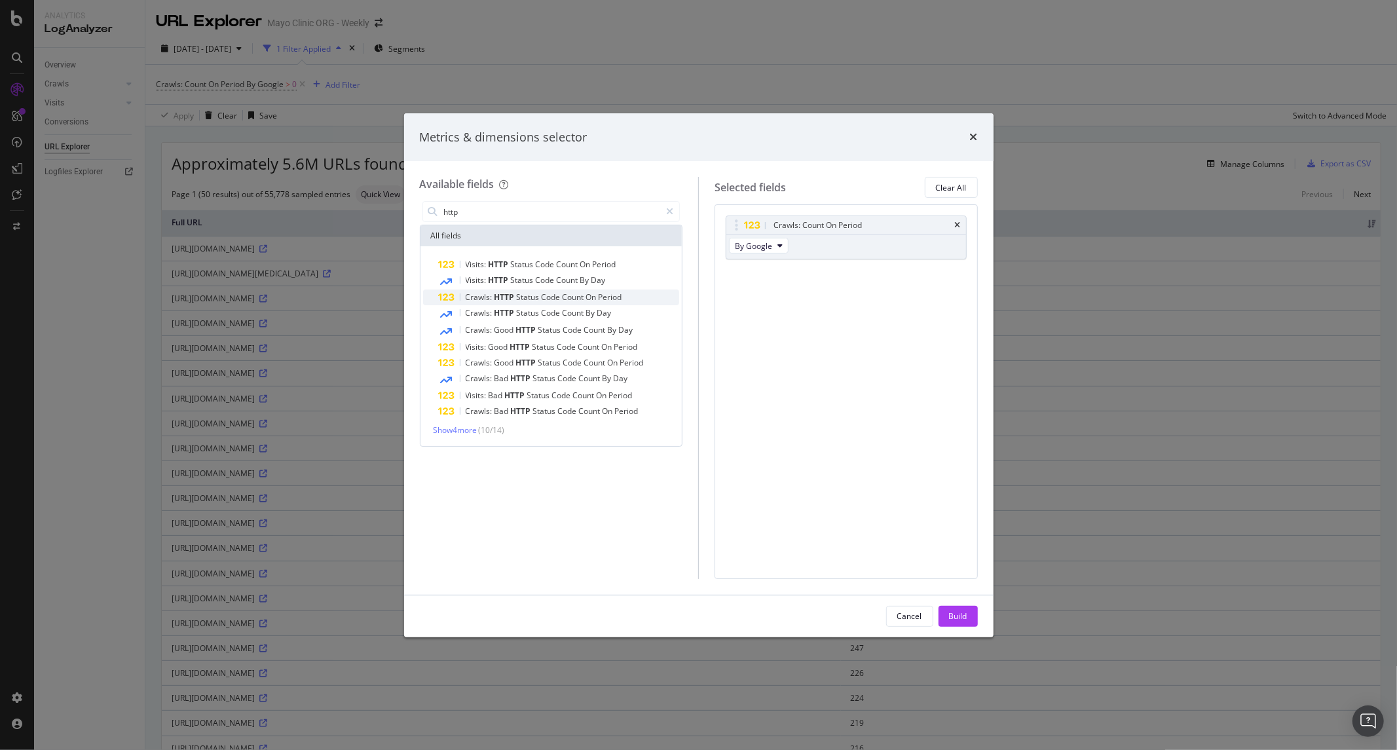
click at [530, 300] on span "Status" at bounding box center [529, 296] width 25 height 11
click at [738, 287] on button "2xx" at bounding box center [746, 295] width 35 height 16
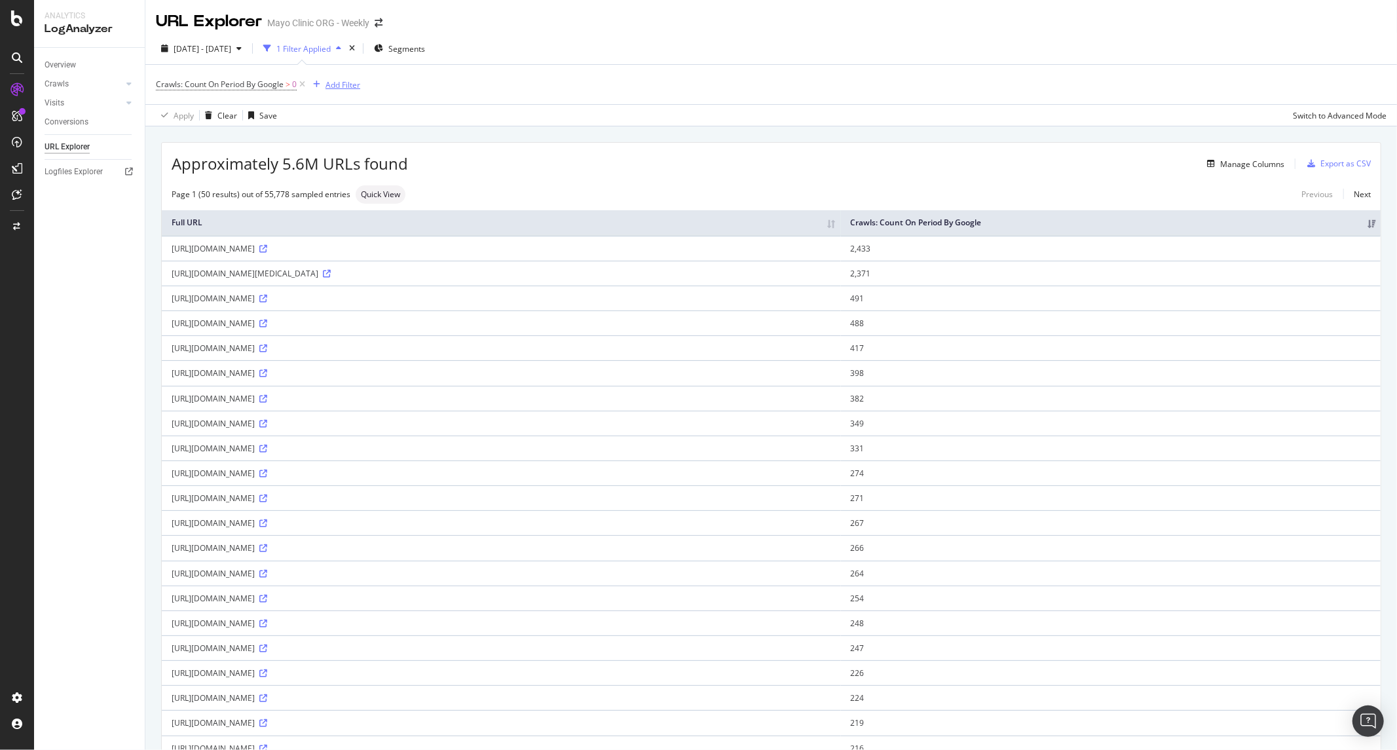
click at [344, 83] on div "Add Filter" at bounding box center [342, 84] width 35 height 11
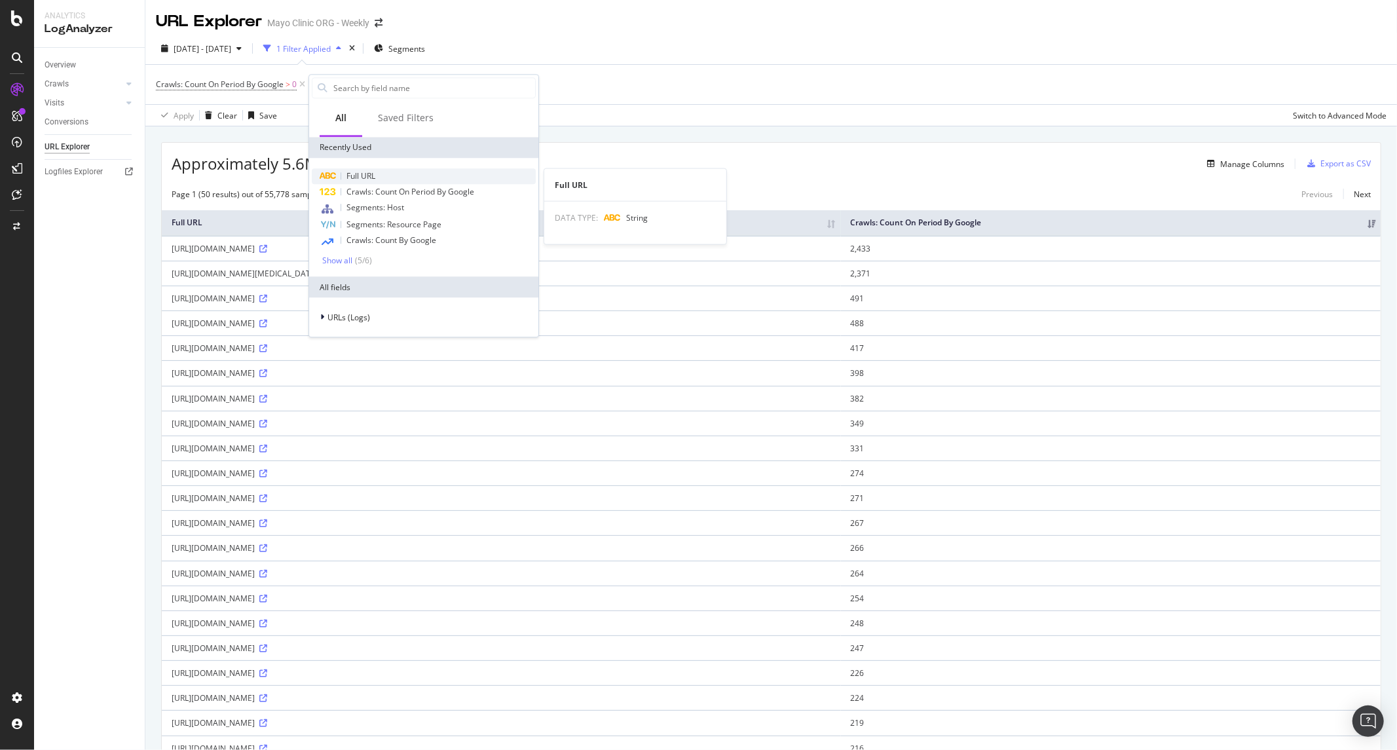
click at [372, 182] on div "Full URL" at bounding box center [424, 176] width 224 height 16
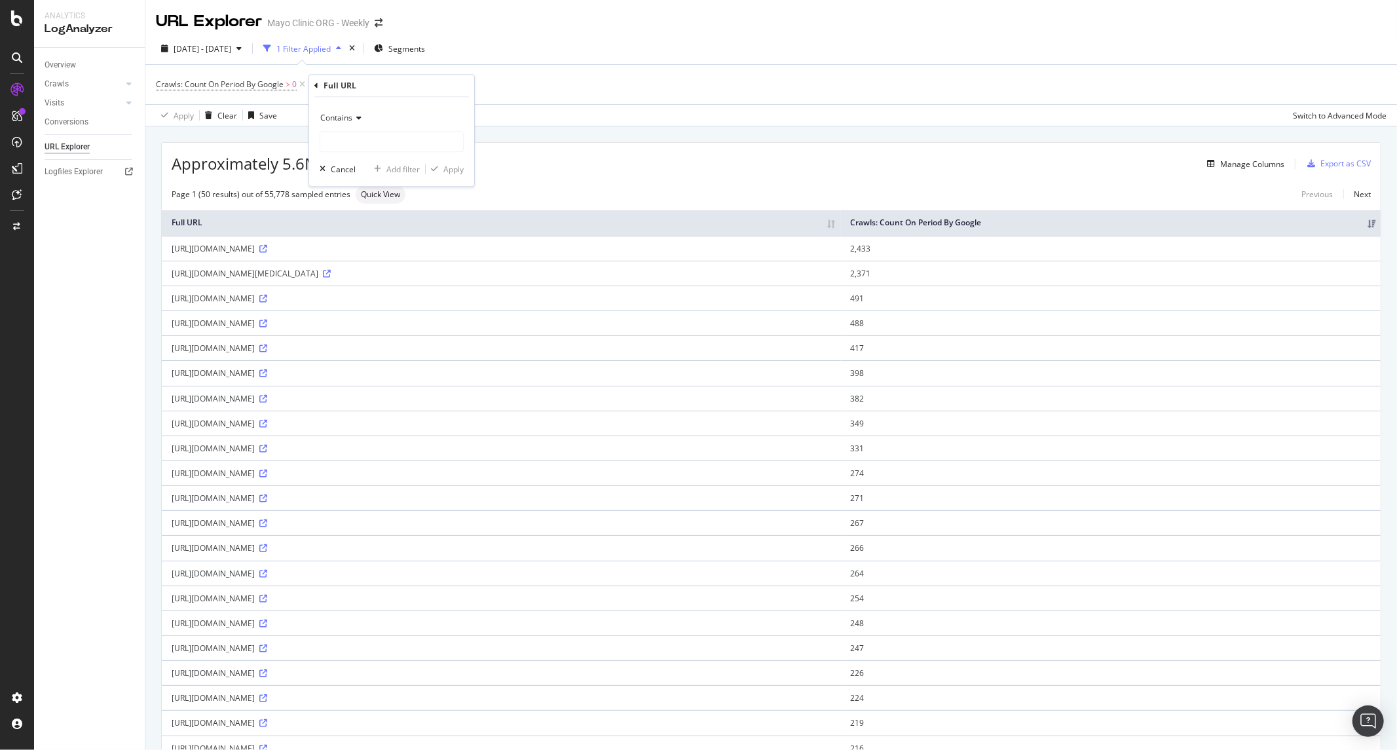
click at [367, 153] on div "Contains Cancel Add filter Apply" at bounding box center [391, 141] width 165 height 89
click at [371, 145] on input "text" at bounding box center [391, 141] width 143 height 21
paste input "https://www.mayoclinic.org/patient-care-and-health-information"
type input "https://www.mayoclinic.org/patient-care-and-health-information"
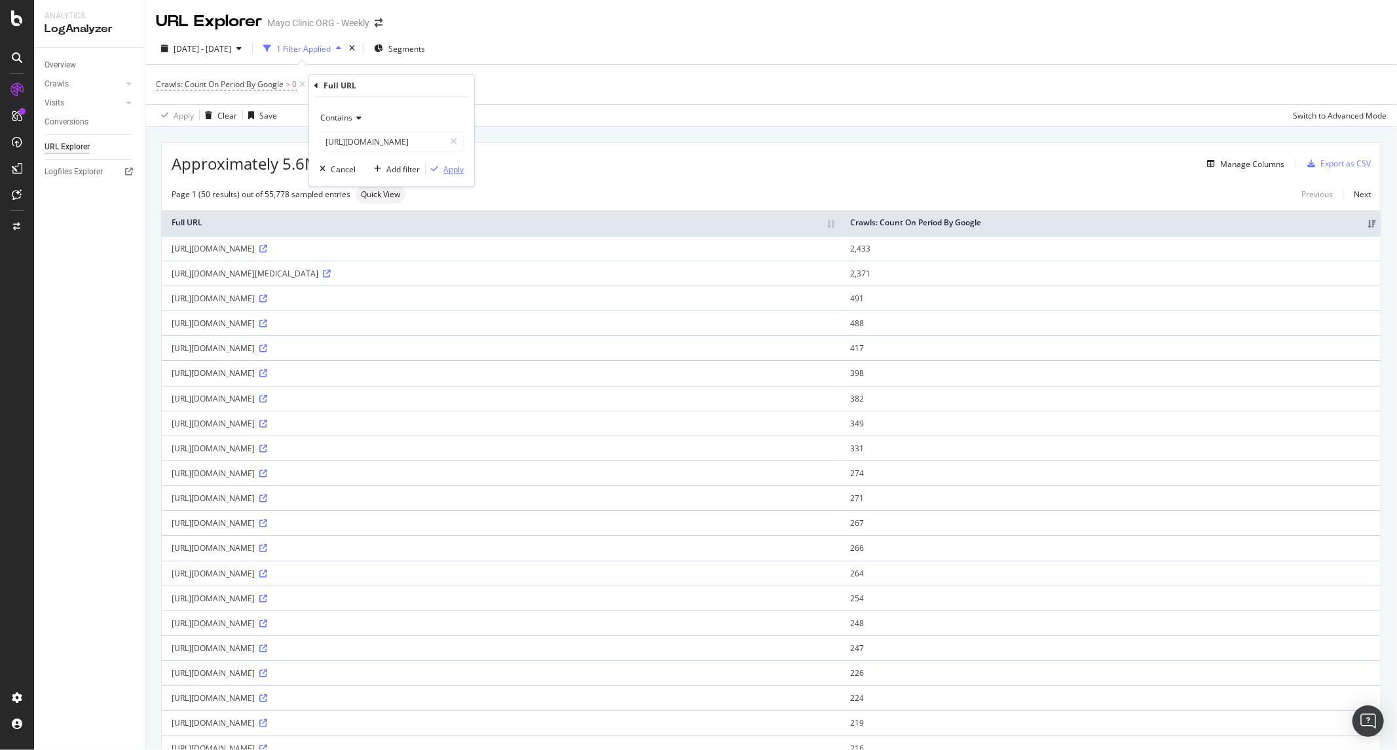
click at [442, 170] on div "button" at bounding box center [435, 169] width 18 height 8
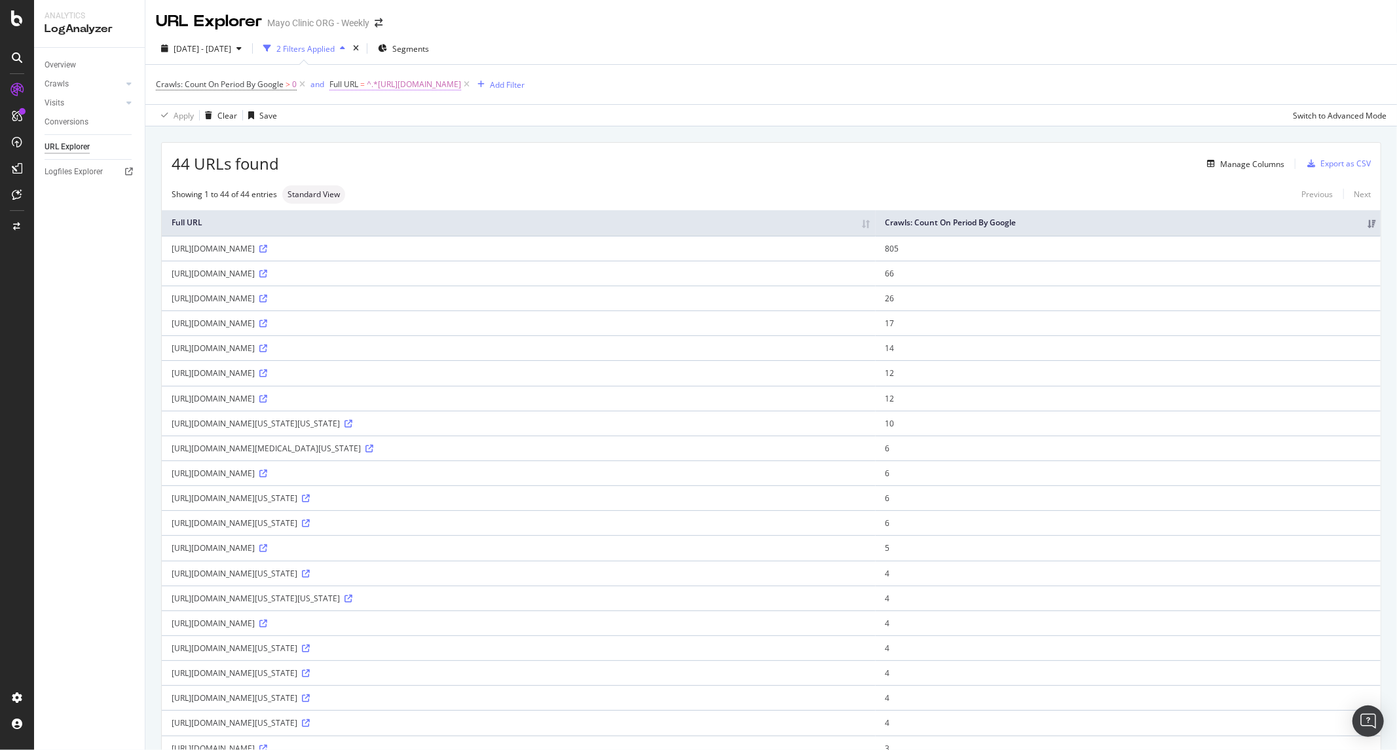
click at [347, 87] on span "Full URL" at bounding box center [343, 84] width 29 height 11
click at [367, 115] on span "Contains" at bounding box center [358, 115] width 32 height 11
click at [380, 140] on div "Equal to" at bounding box center [414, 142] width 140 height 17
click at [474, 171] on div "Apply" at bounding box center [475, 167] width 20 height 11
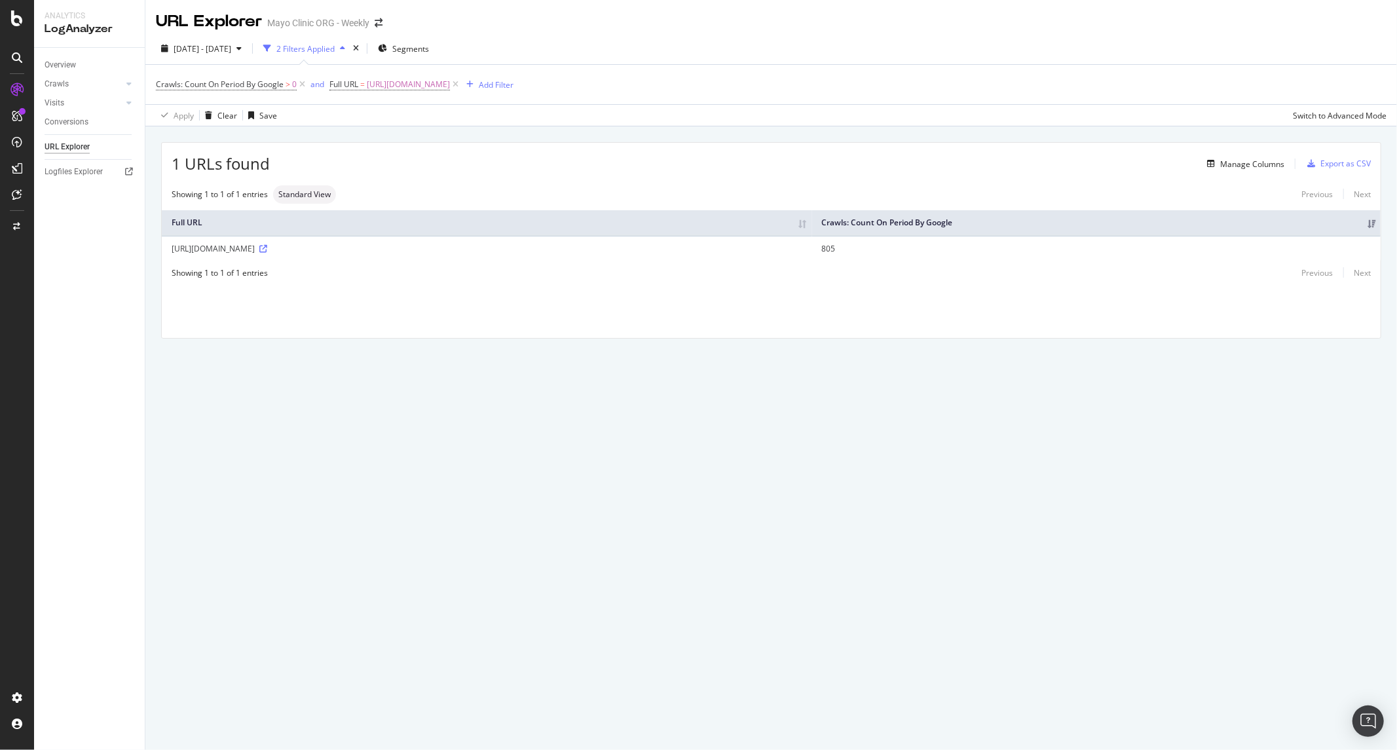
click at [837, 363] on div "1 URLs found Manage Columns Export as CSV Showing 1 to 1 of 1 entries Standard …" at bounding box center [770, 255] width 1251 height 258
click at [1264, 161] on div "Manage Columns" at bounding box center [1252, 163] width 64 height 11
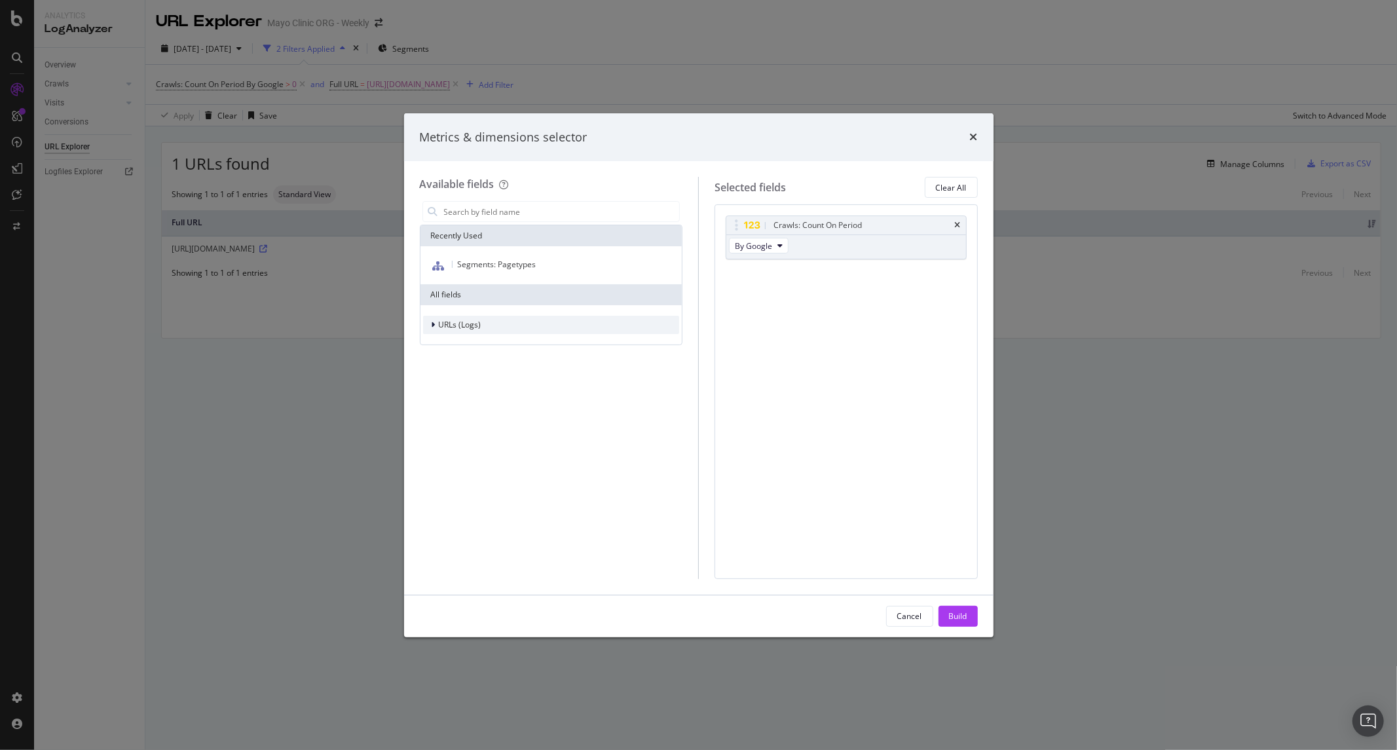
click at [456, 319] on span "URLs (Logs)" at bounding box center [460, 324] width 43 height 11
click at [456, 344] on span "URL Scheme" at bounding box center [470, 342] width 46 height 11
click at [464, 344] on span "URL Scheme" at bounding box center [470, 342] width 46 height 11
click at [466, 365] on span "Segments" at bounding box center [465, 363] width 37 height 11
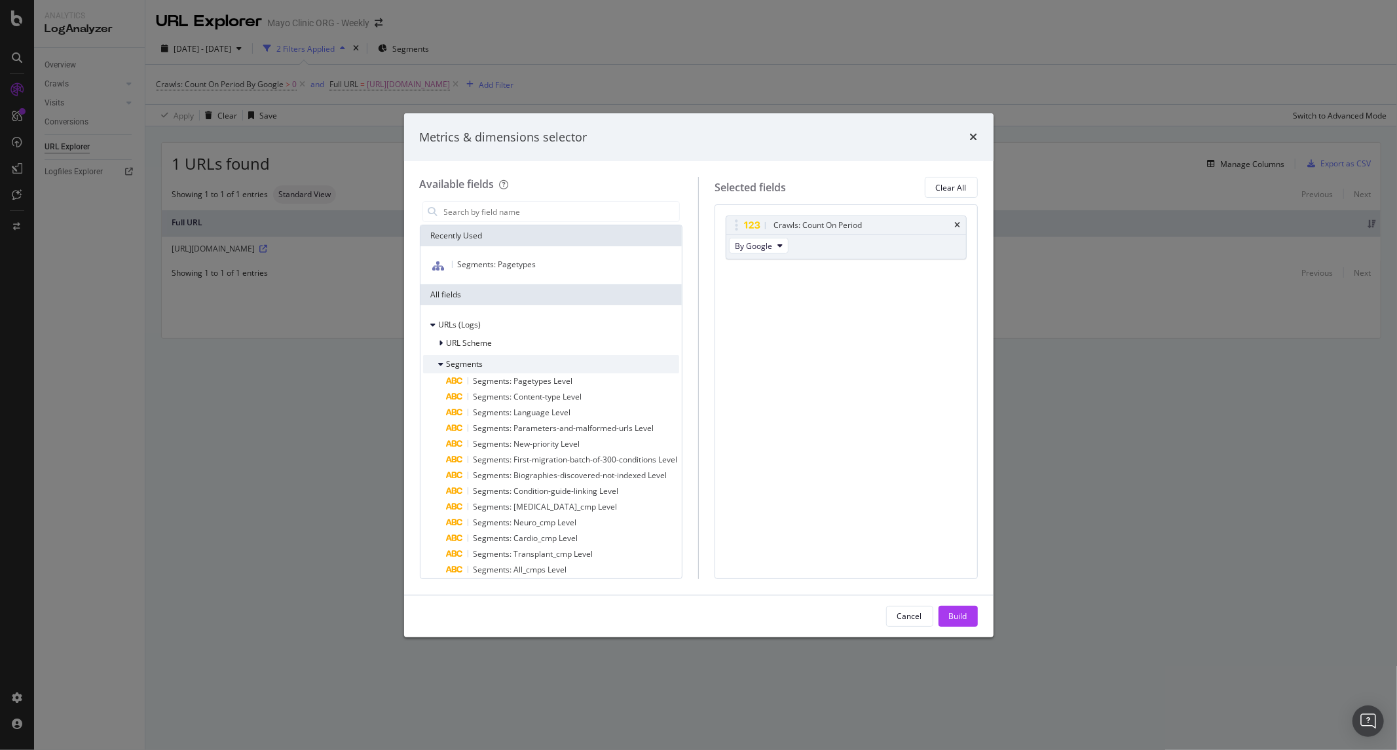
click at [466, 365] on span "Segments" at bounding box center [465, 363] width 37 height 11
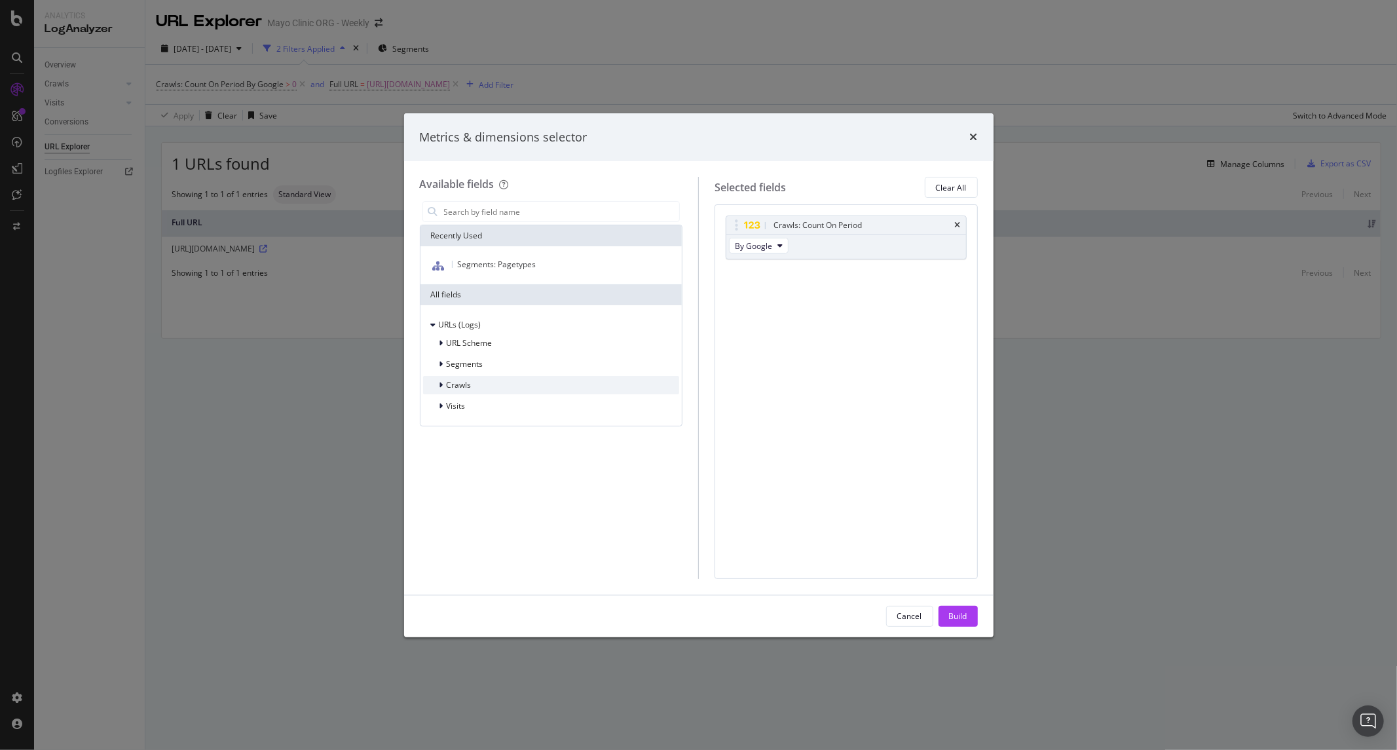
click at [462, 385] on span "Crawls" at bounding box center [459, 384] width 25 height 11
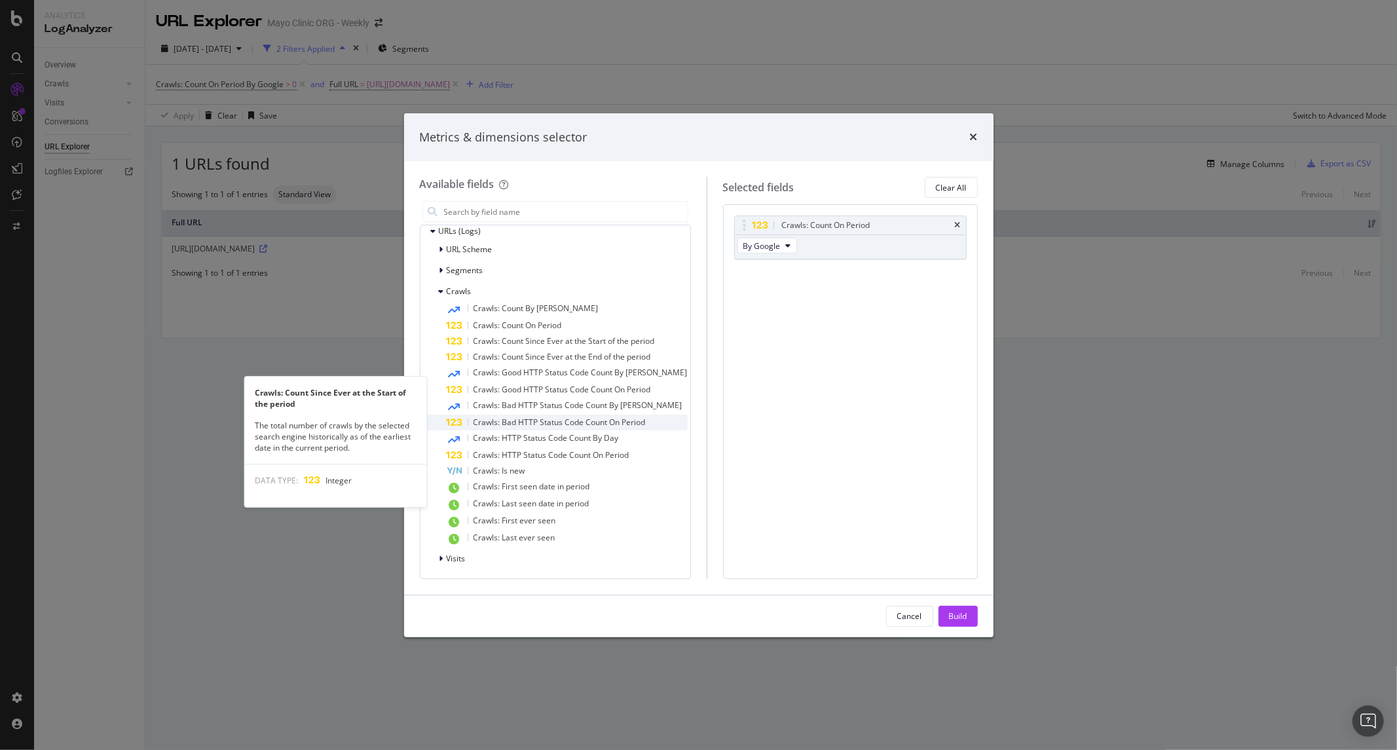
scroll to position [94, 0]
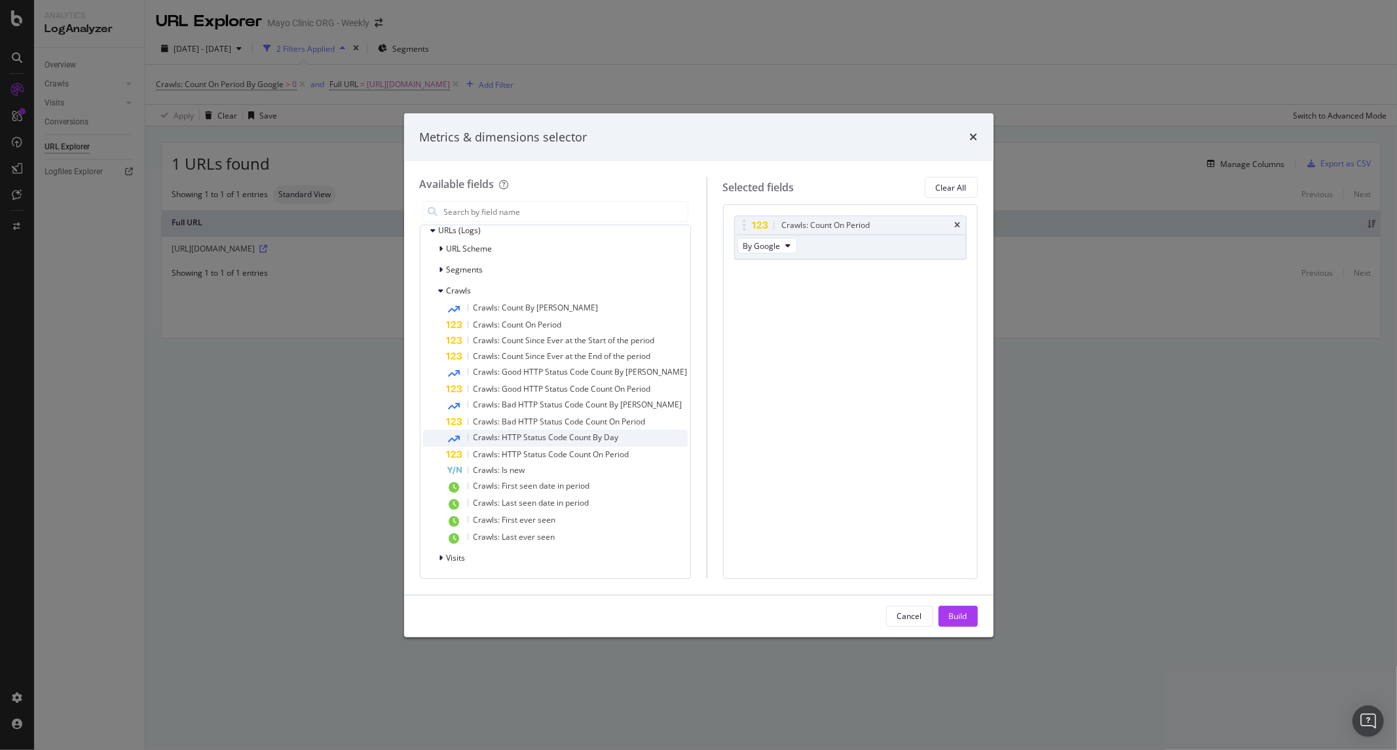
click at [527, 437] on span "Crawls: HTTP Status Code Count By Day" at bounding box center [545, 436] width 145 height 11
click at [737, 293] on button "2xx" at bounding box center [754, 295] width 35 height 16
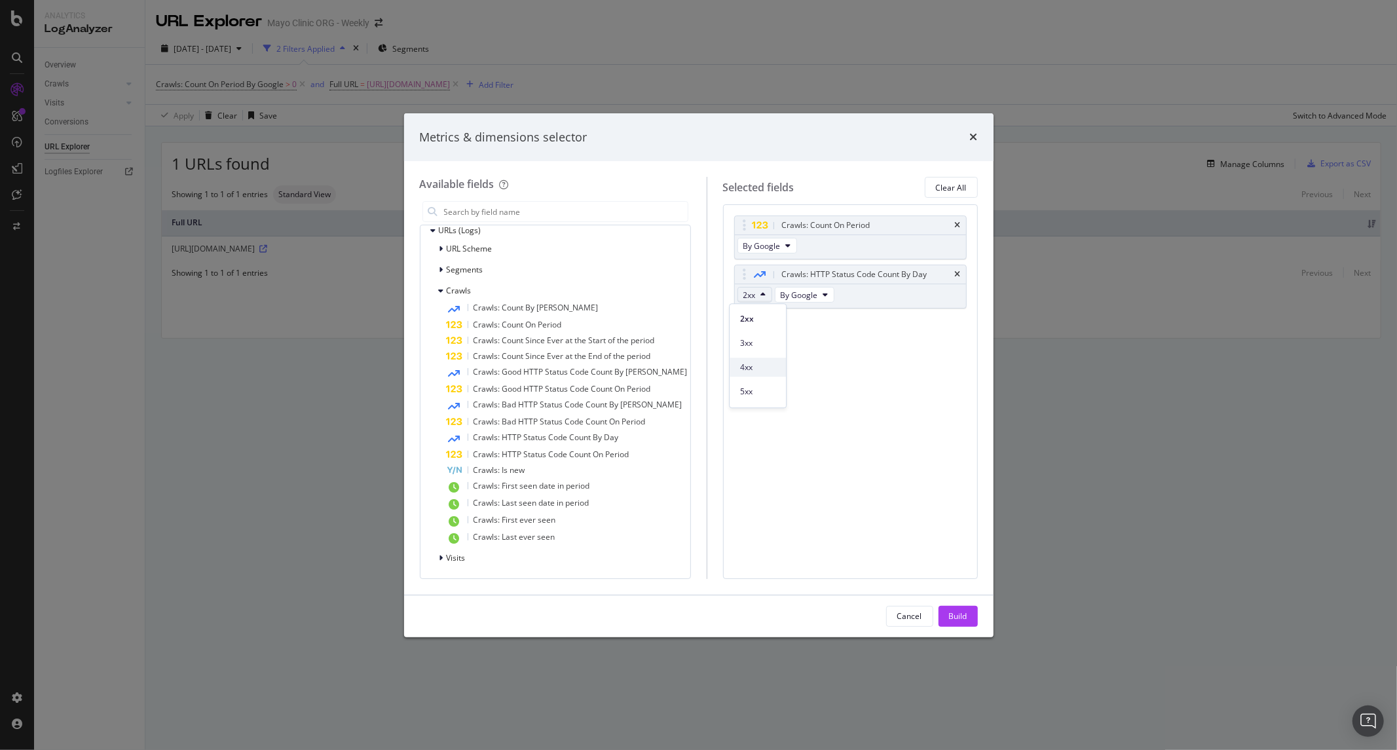
click at [758, 365] on span "4xx" at bounding box center [757, 367] width 35 height 12
click at [743, 301] on button "2xx" at bounding box center [754, 295] width 35 height 16
click at [748, 373] on div "4xx" at bounding box center [757, 367] width 56 height 19
click at [572, 448] on div "Crawls: HTTP Status Code Count On Period" at bounding box center [567, 455] width 241 height 16
click at [761, 343] on icon "modal" at bounding box center [763, 344] width 5 height 8
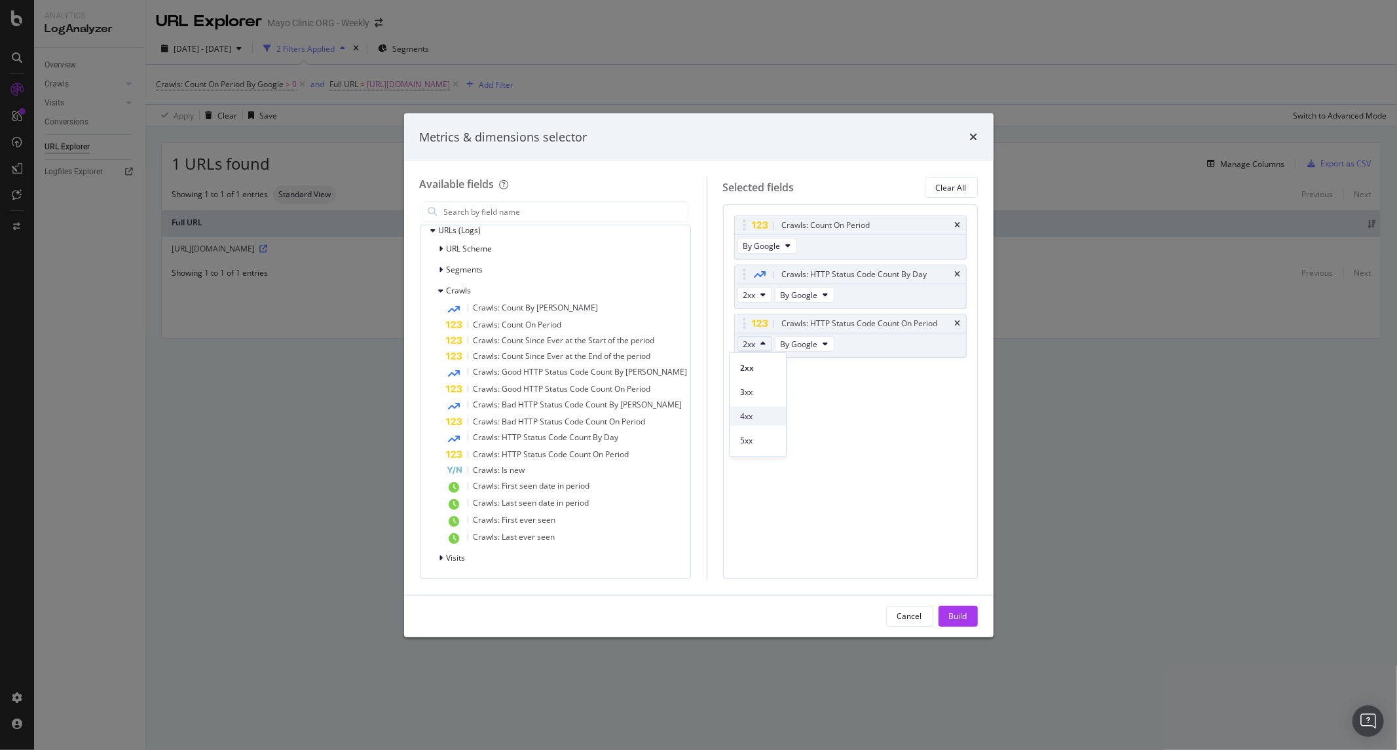
click at [745, 420] on span "4xx" at bounding box center [757, 416] width 35 height 12
click at [744, 290] on span "2xx" at bounding box center [749, 294] width 12 height 11
click at [748, 343] on span "3xx" at bounding box center [757, 343] width 35 height 12
click at [750, 285] on div "2xx By Google" at bounding box center [787, 296] width 105 height 24
click at [750, 292] on button "2xx" at bounding box center [754, 295] width 35 height 16
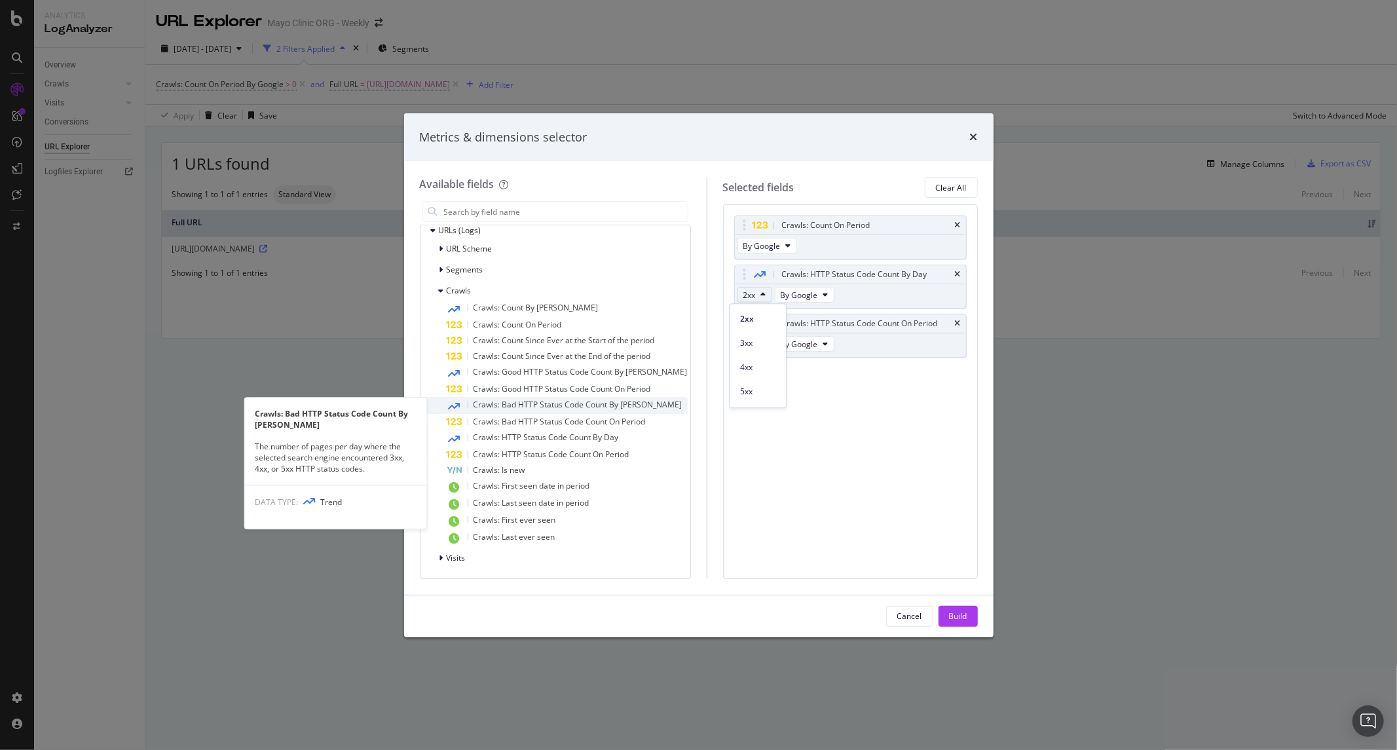
click at [564, 402] on span "Crawls: Bad HTTP Status Code Count By Day" at bounding box center [577, 404] width 209 height 11
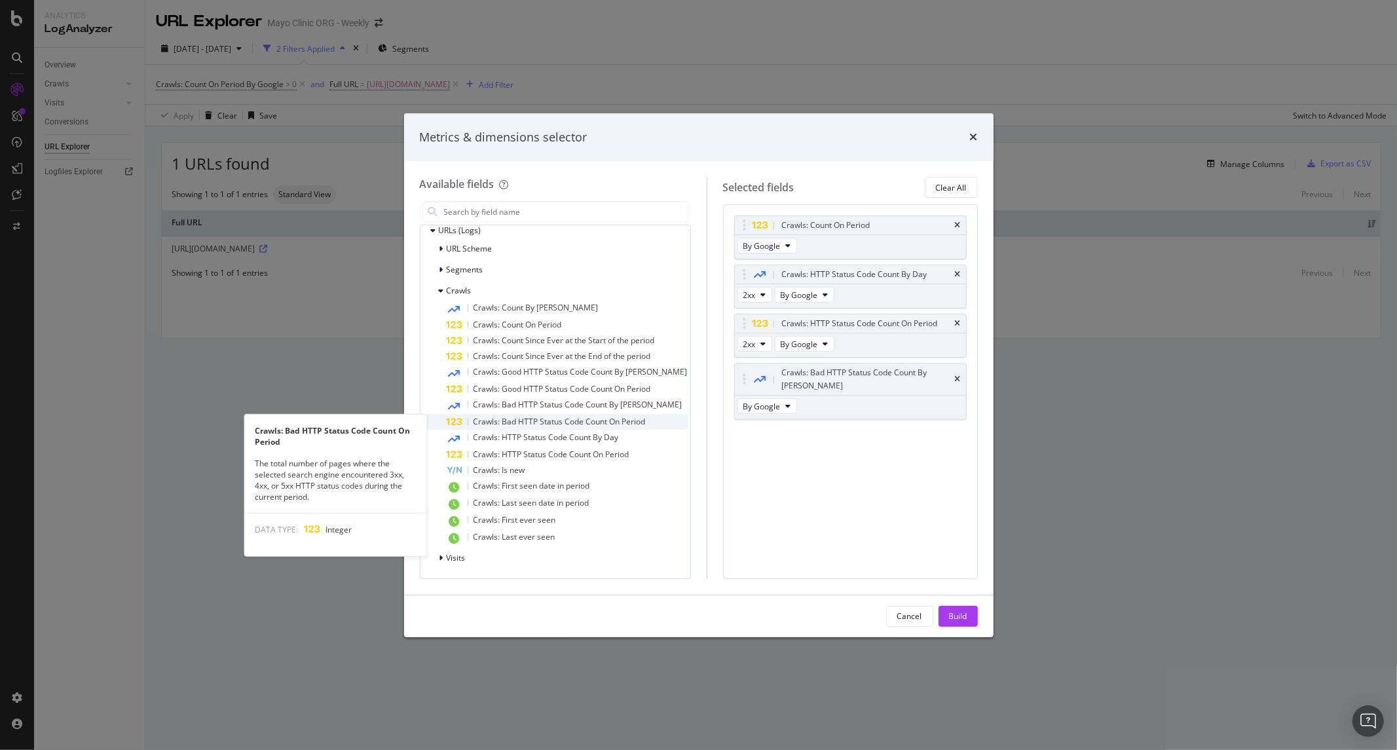
click at [534, 420] on span "Crawls: Bad HTTP Status Code Count On Period" at bounding box center [559, 421] width 172 height 11
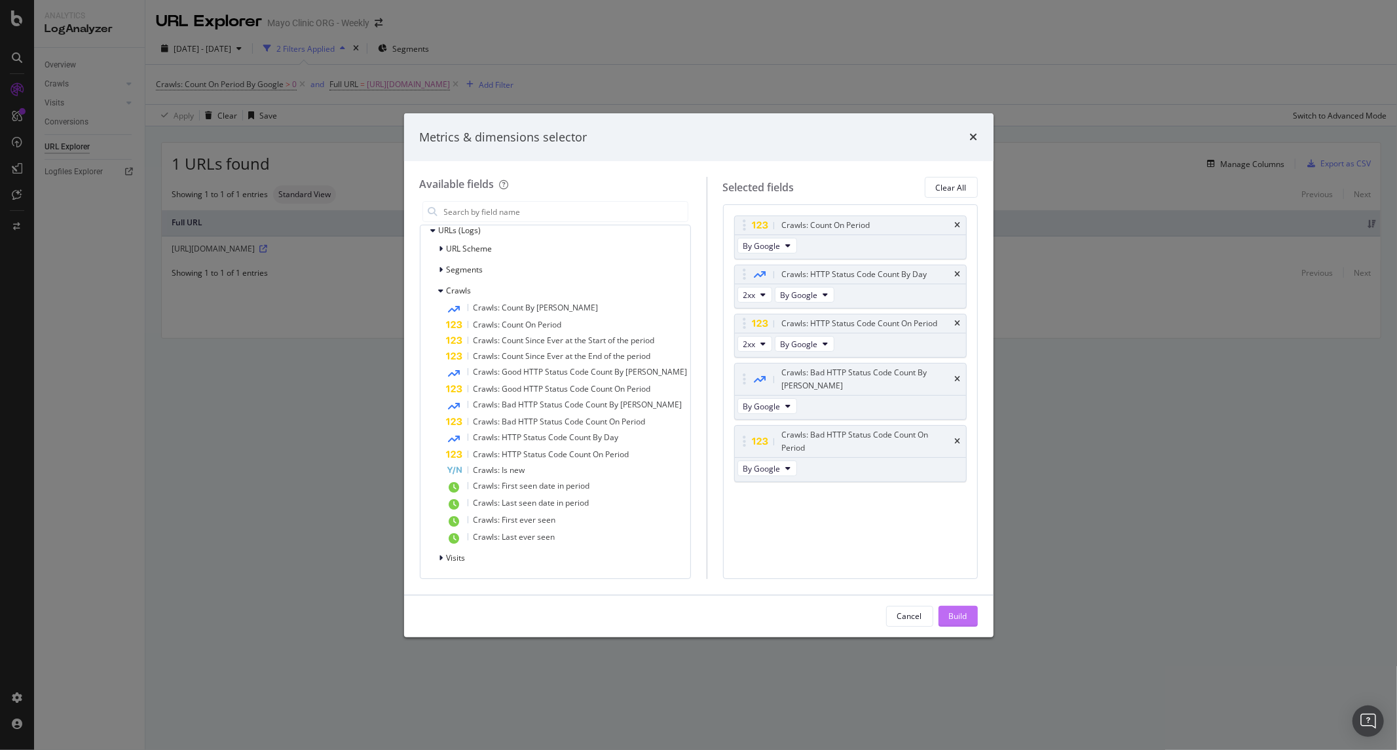
click at [951, 610] on div "Build" at bounding box center [958, 615] width 18 height 11
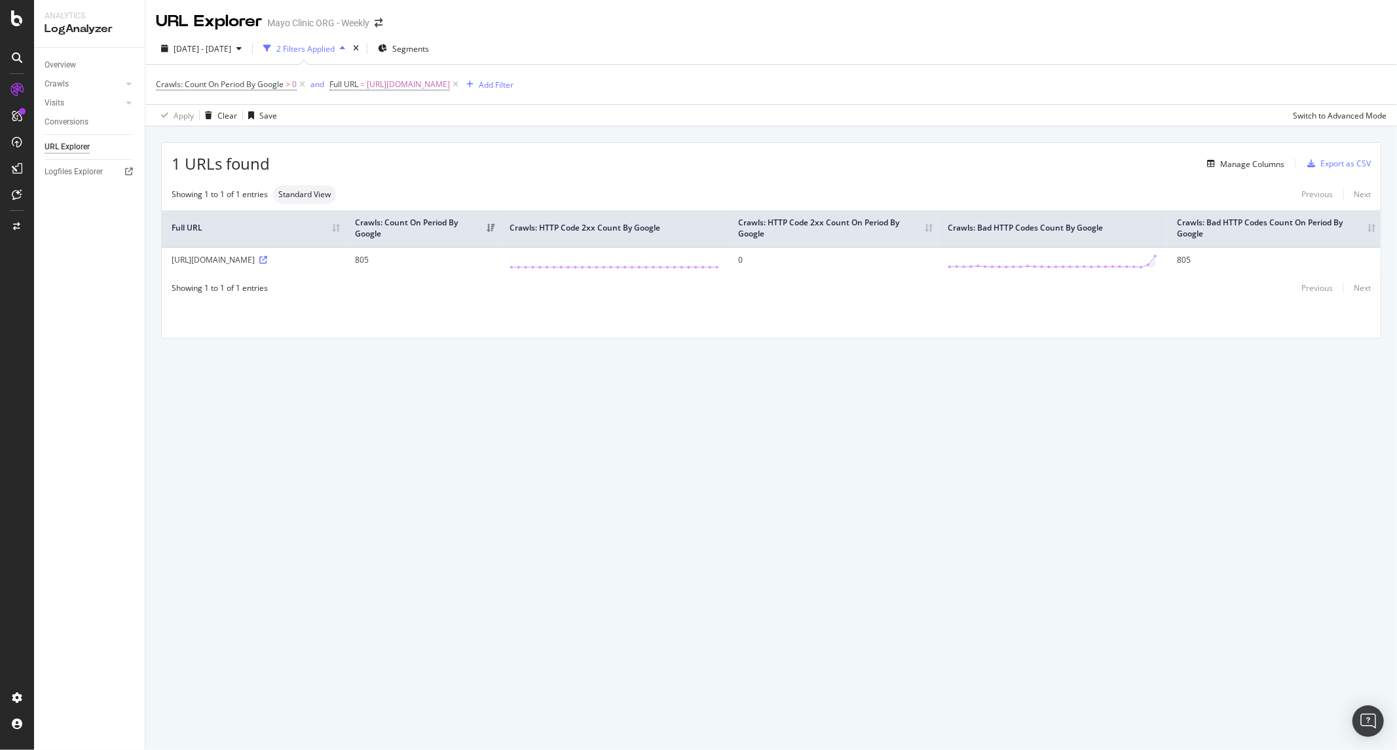
click at [1177, 356] on div "1 URLs found Manage Columns Export as CSV Showing 1 to 1 of 1 entries Standard …" at bounding box center [770, 255] width 1251 height 258
click at [1222, 160] on div "Manage Columns" at bounding box center [1252, 163] width 64 height 11
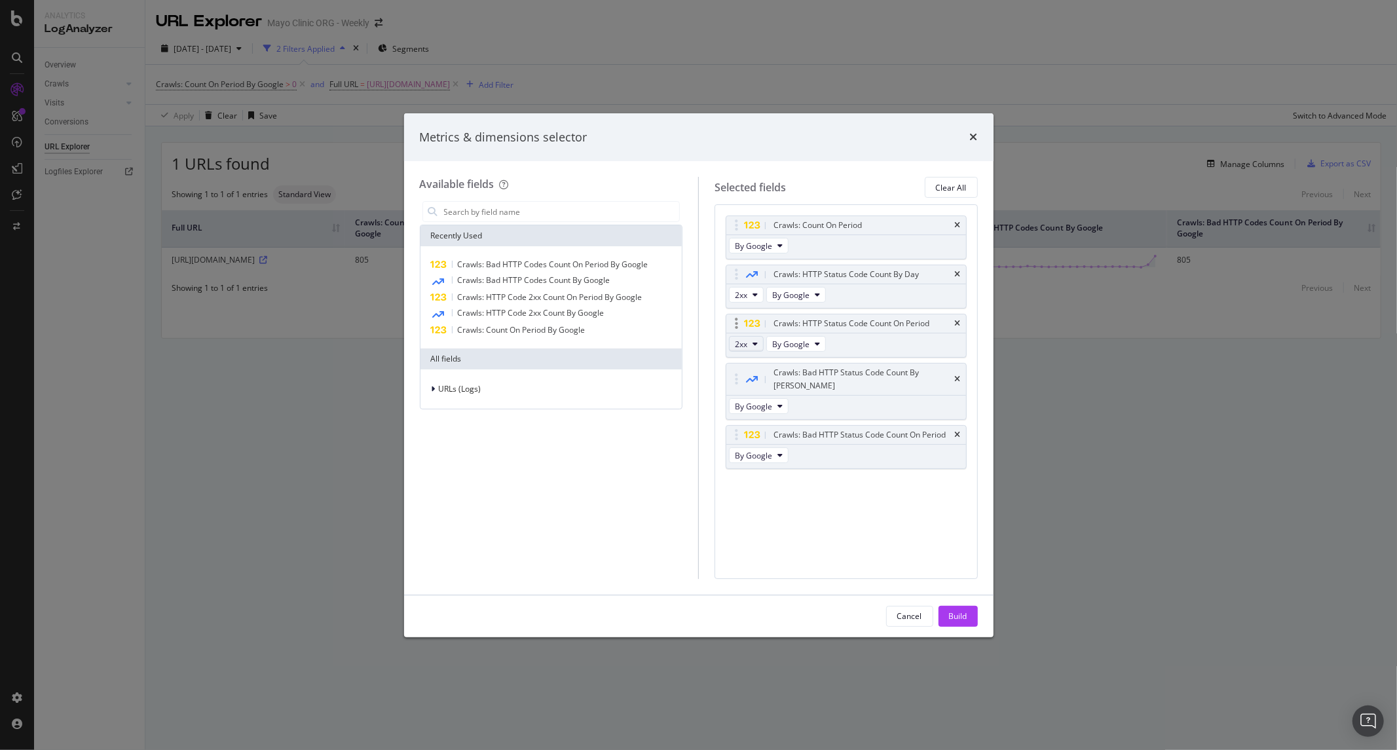
click at [760, 340] on button "2xx" at bounding box center [746, 344] width 35 height 16
click at [742, 418] on span "4xx" at bounding box center [757, 416] width 35 height 12
click at [760, 339] on button "2xx" at bounding box center [746, 344] width 35 height 16
click at [755, 413] on span "4xx" at bounding box center [757, 416] width 35 height 12
click at [761, 352] on button "2xx" at bounding box center [746, 344] width 35 height 16
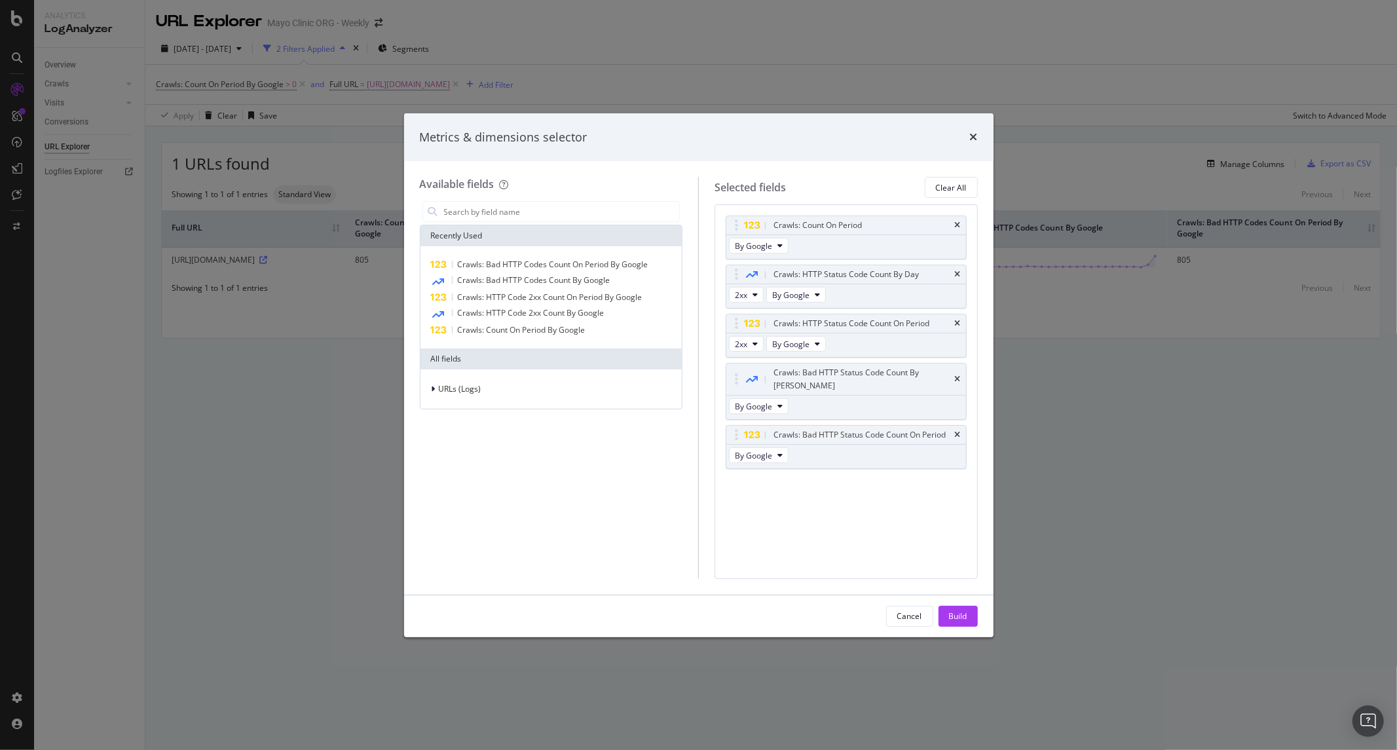
click at [1010, 395] on div "Metrics & dimensions selector Available fields Recently Used Crawls: Bad HTTP C…" at bounding box center [698, 375] width 1397 height 750
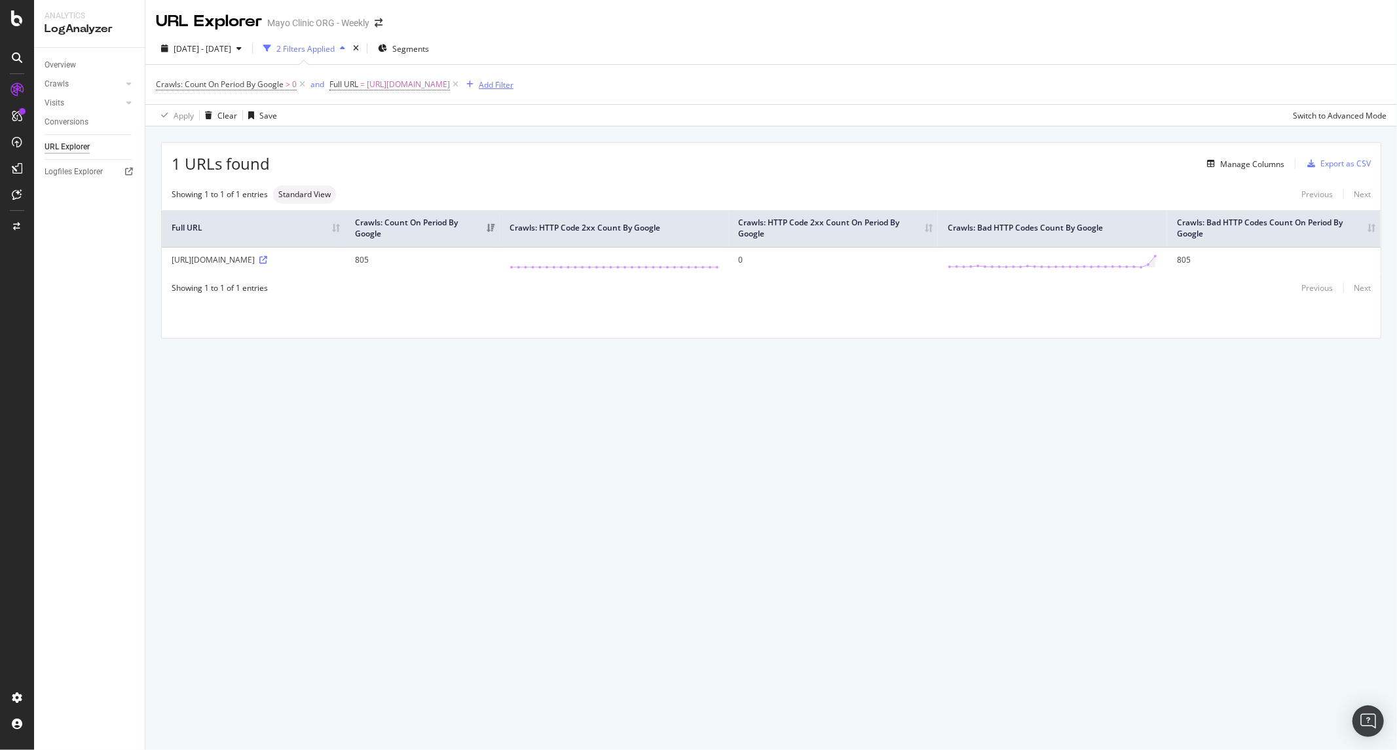
click at [513, 83] on div "Add Filter" at bounding box center [496, 84] width 35 height 11
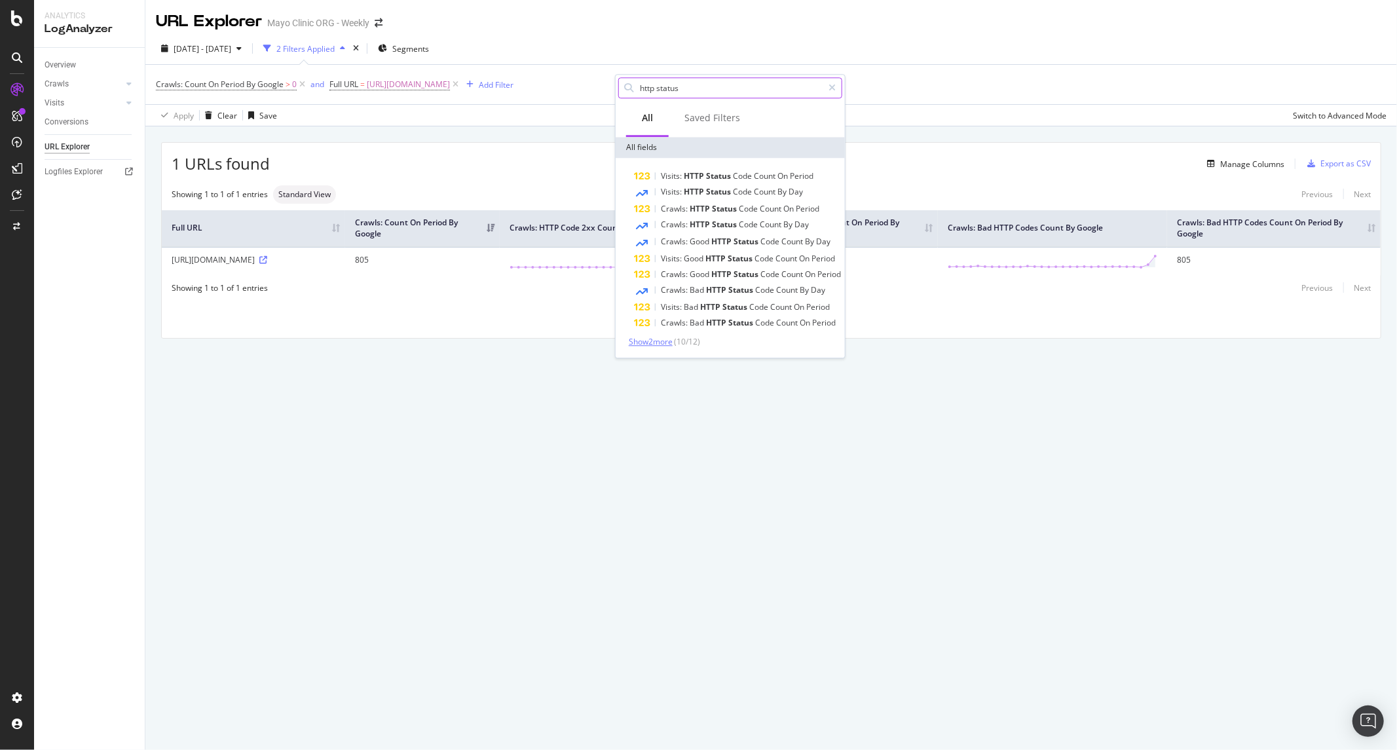
type input "http status"
click at [660, 337] on span "Show 2 more" at bounding box center [651, 341] width 44 height 11
click at [698, 109] on div "Saved Filters" at bounding box center [712, 119] width 87 height 36
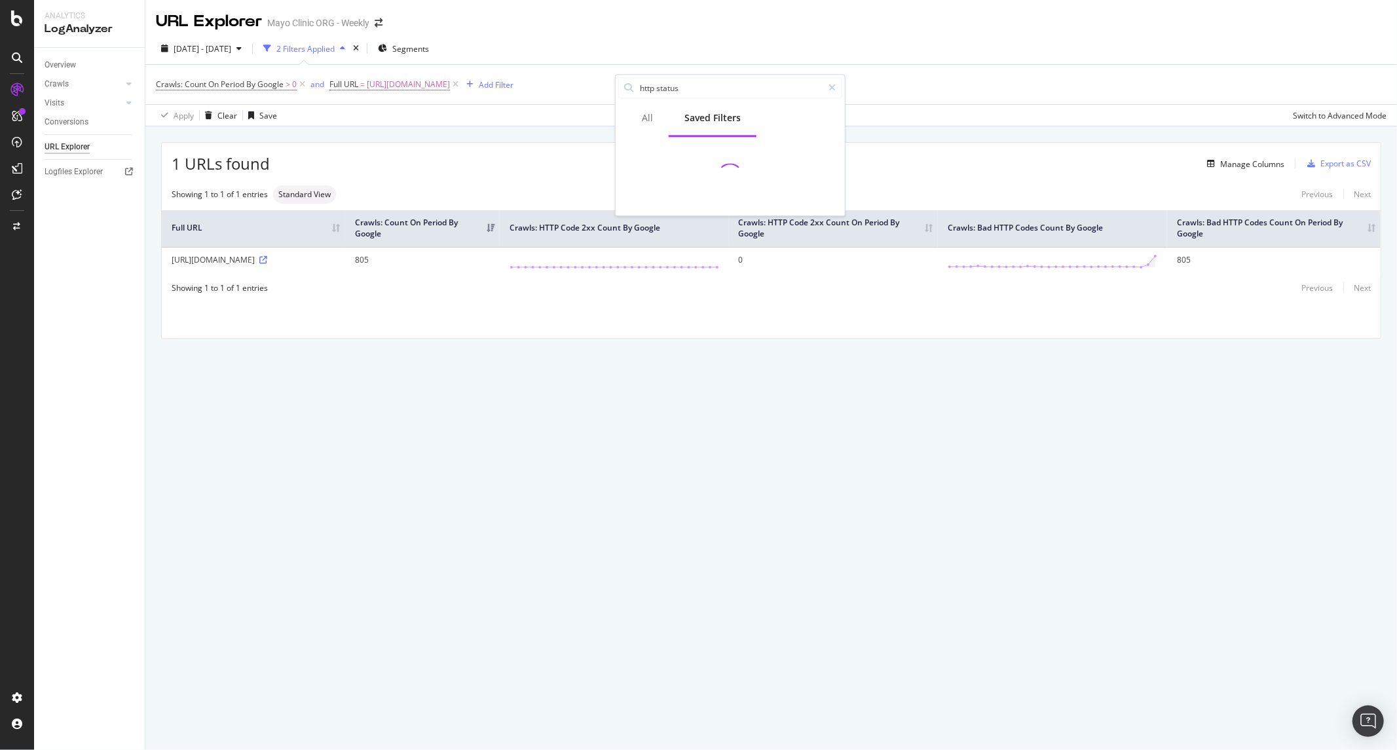
click at [1002, 77] on div "Crawls: Count On Period By Google > 0 and Full URL = https://www.mayoclinic.org…" at bounding box center [771, 84] width 1230 height 39
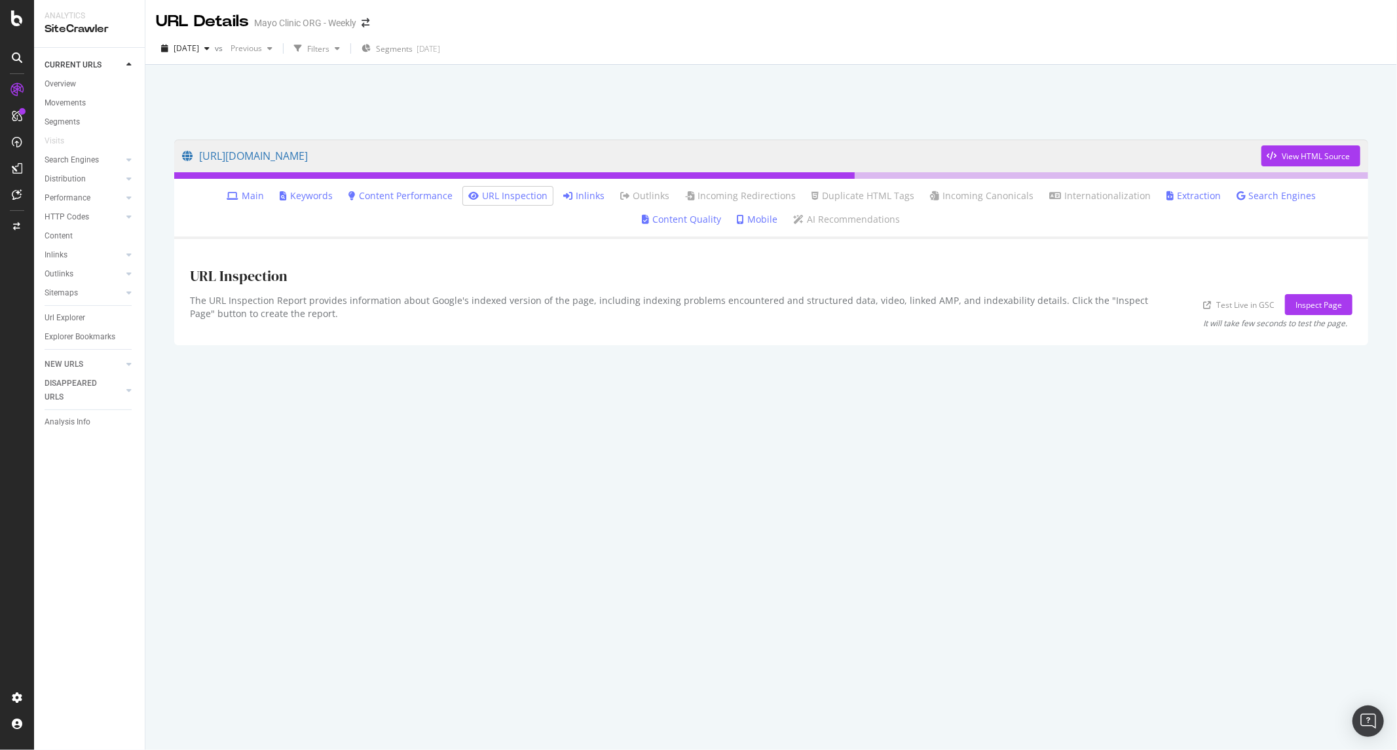
click at [227, 190] on link "Main" at bounding box center [245, 195] width 37 height 13
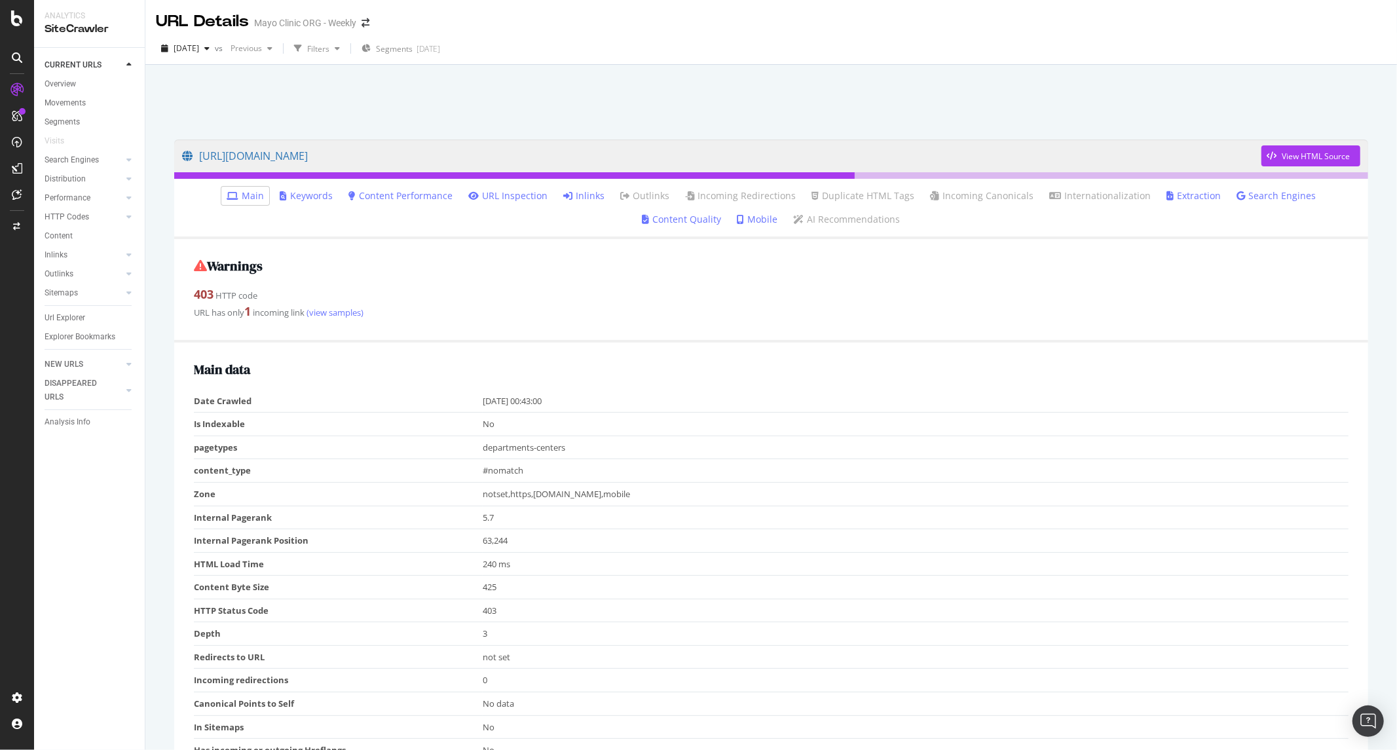
click at [1236, 198] on link "Search Engines" at bounding box center [1275, 195] width 79 height 13
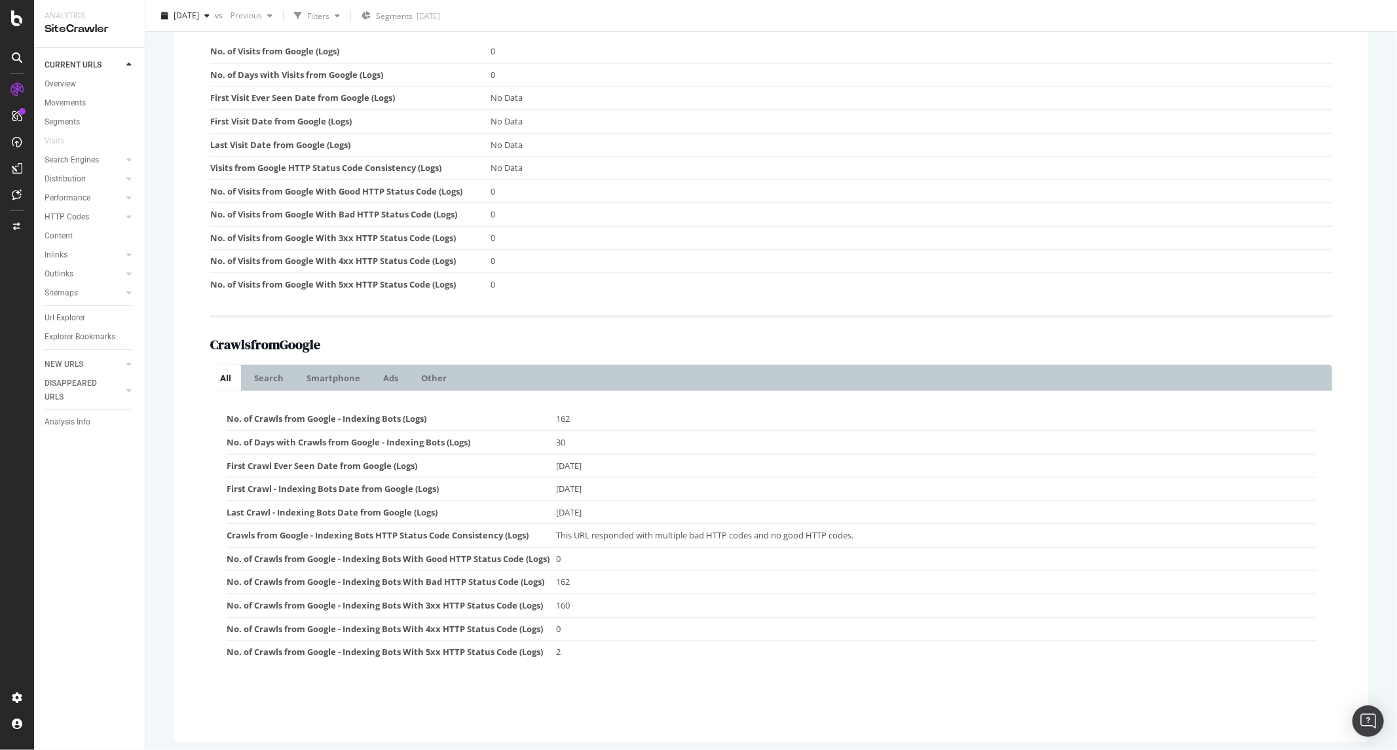
scroll to position [293, 0]
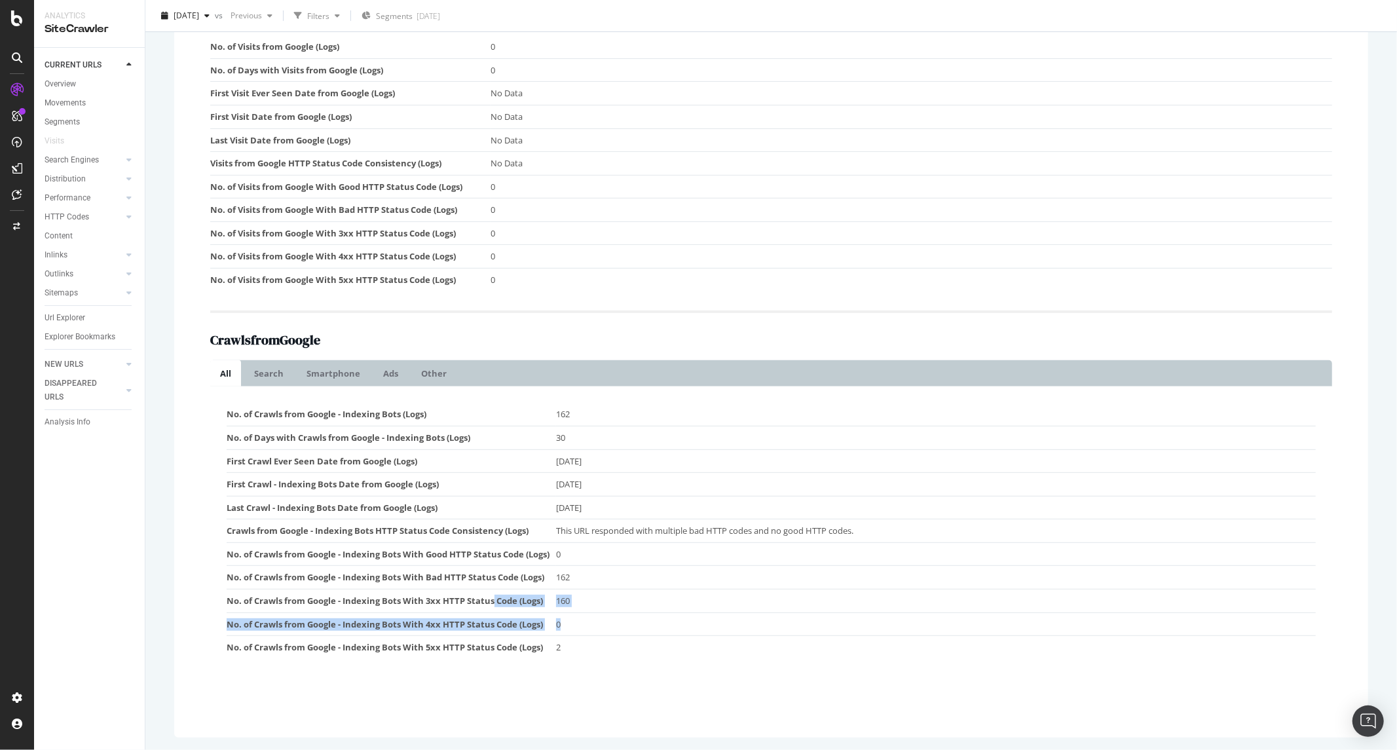
drag, startPoint x: 494, startPoint y: 601, endPoint x: 627, endPoint y: 615, distance: 134.3
click at [627, 615] on tbody "No. of Crawls from Google - Indexing Bots (Logs) 162 No. of Days with Crawls fr…" at bounding box center [771, 530] width 1089 height 255
click at [627, 615] on td "0" at bounding box center [936, 624] width 760 height 24
drag, startPoint x: 490, startPoint y: 650, endPoint x: 626, endPoint y: 650, distance: 136.2
click at [626, 650] on tr "No. of Crawls from Google - Indexing Bots With 5xx HTTP Status Code (Logs) 2" at bounding box center [771, 647] width 1089 height 23
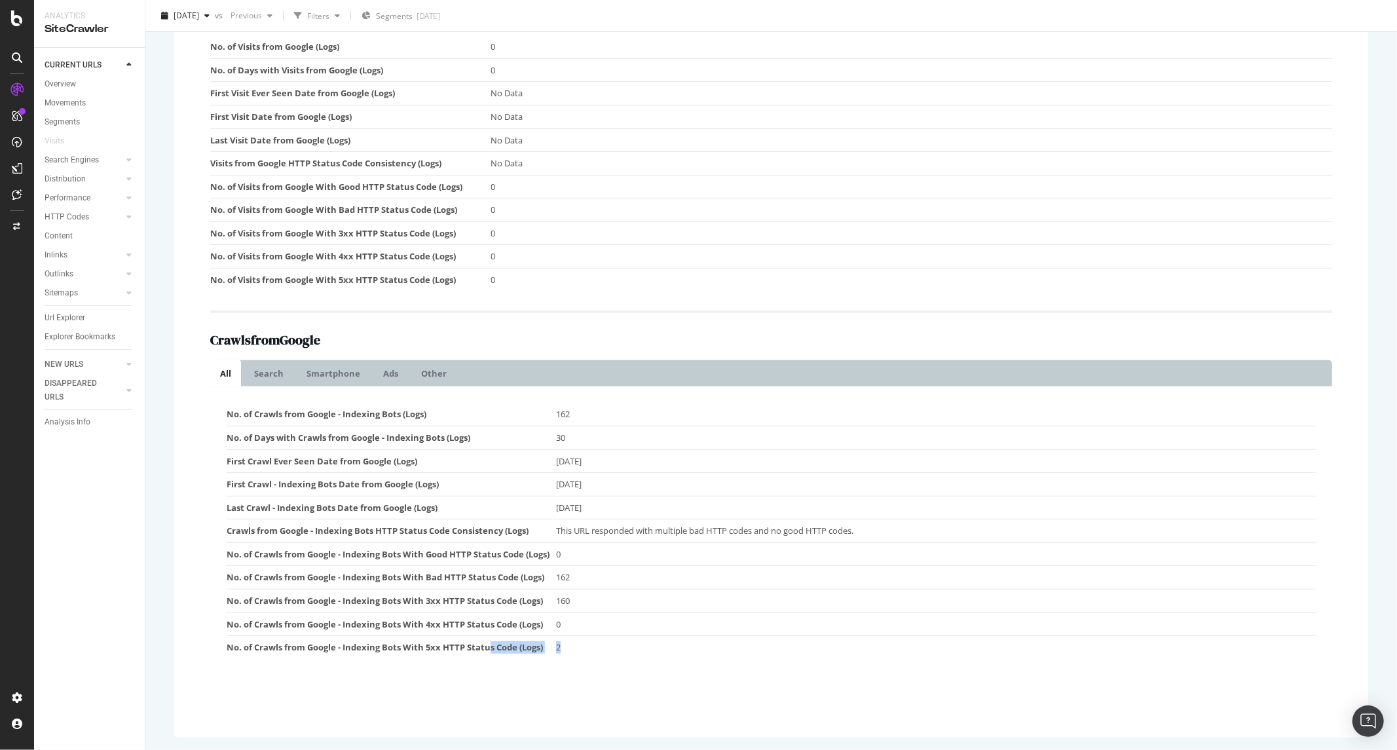
click at [623, 650] on td "2" at bounding box center [936, 647] width 760 height 23
drag, startPoint x: 571, startPoint y: 651, endPoint x: 401, endPoint y: 651, distance: 169.6
click at [401, 651] on tr "No. of Crawls from Google - Indexing Bots With 5xx HTTP Status Code (Logs) 2" at bounding box center [771, 647] width 1089 height 23
click at [401, 651] on td "No. of Crawls from Google - Indexing Bots With 5xx HTTP Status Code (Logs)" at bounding box center [391, 647] width 329 height 23
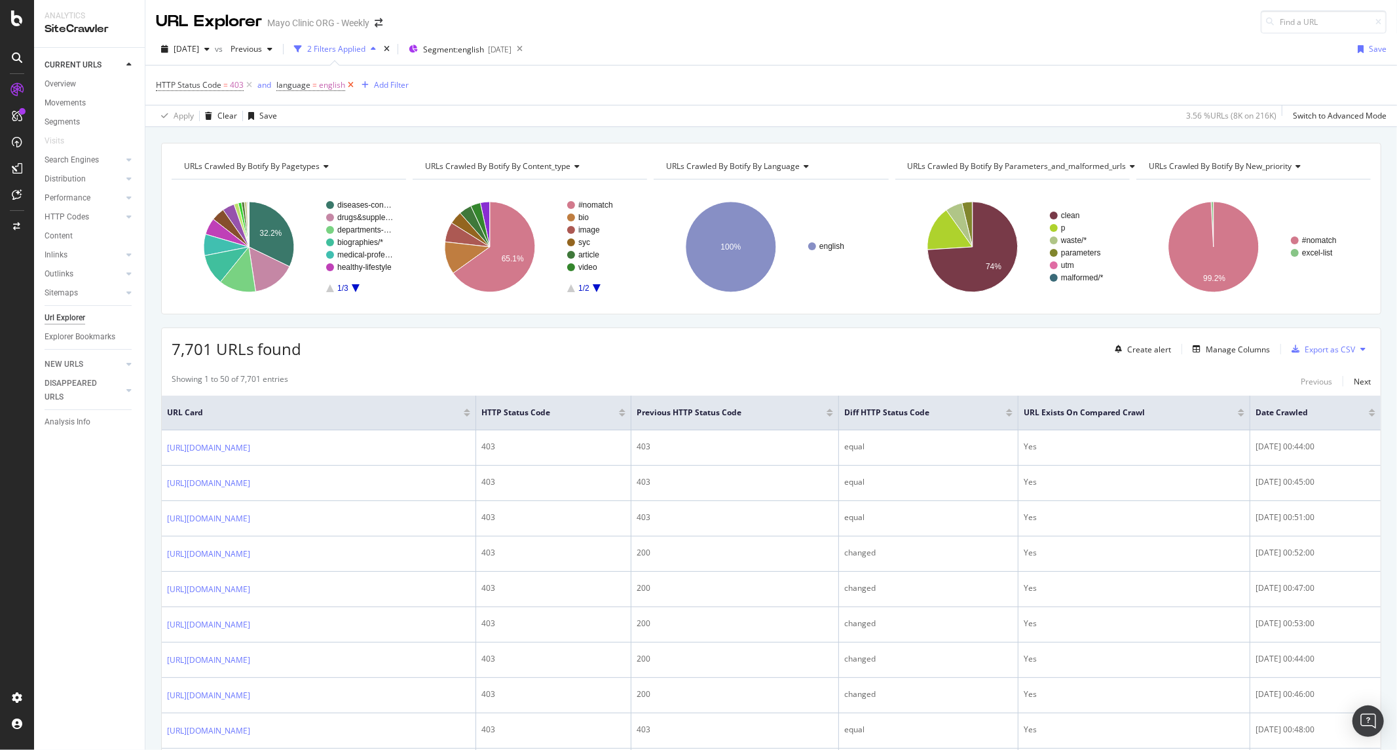
click at [348, 86] on icon at bounding box center [350, 85] width 11 height 13
click at [429, 94] on div "HTTP Status Code = 403 Add Filter" at bounding box center [771, 84] width 1230 height 39
click at [524, 50] on icon at bounding box center [515, 49] width 16 height 18
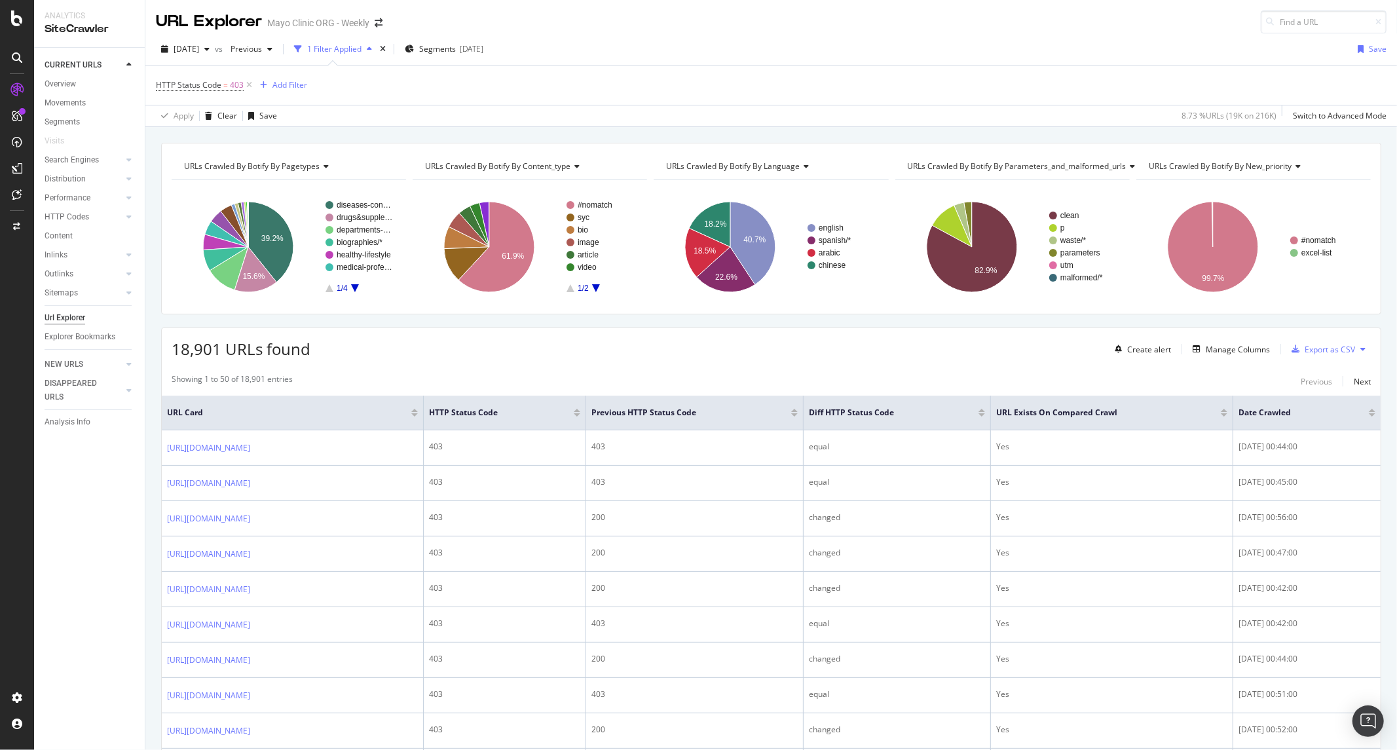
click at [273, 350] on span "18,901 URLs found" at bounding box center [241, 349] width 139 height 22
click at [372, 350] on div "18,901 URLs found Create alert Manage Columns Export as CSV" at bounding box center [771, 344] width 1219 height 32
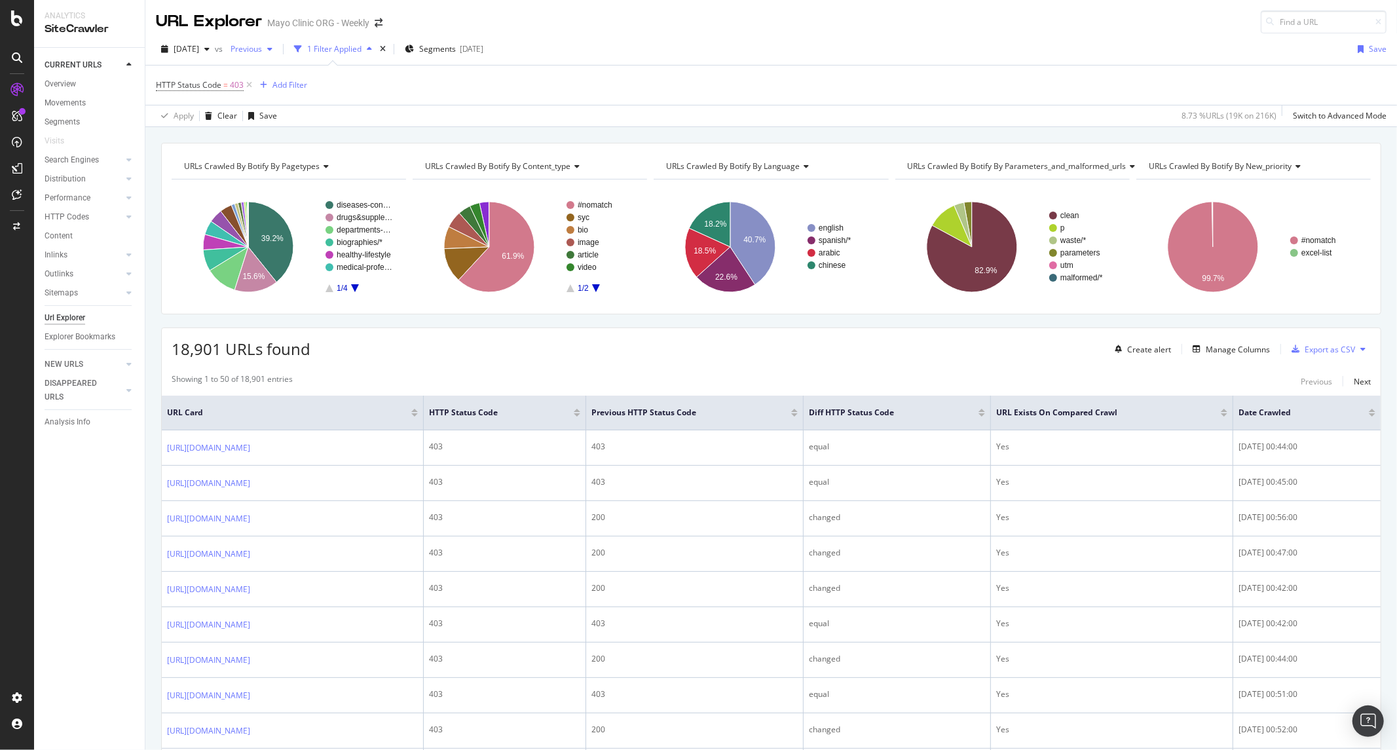
click at [262, 48] on span "Previous" at bounding box center [243, 48] width 37 height 11
click at [308, 122] on div "[DATE]" at bounding box center [289, 121] width 68 height 12
click at [447, 105] on div "Apply Clear Save 8.73 % URLs ( 19K on 216K ) Switch to Advanced Mode" at bounding box center [770, 116] width 1251 height 22
click at [134, 214] on div at bounding box center [128, 216] width 13 height 13
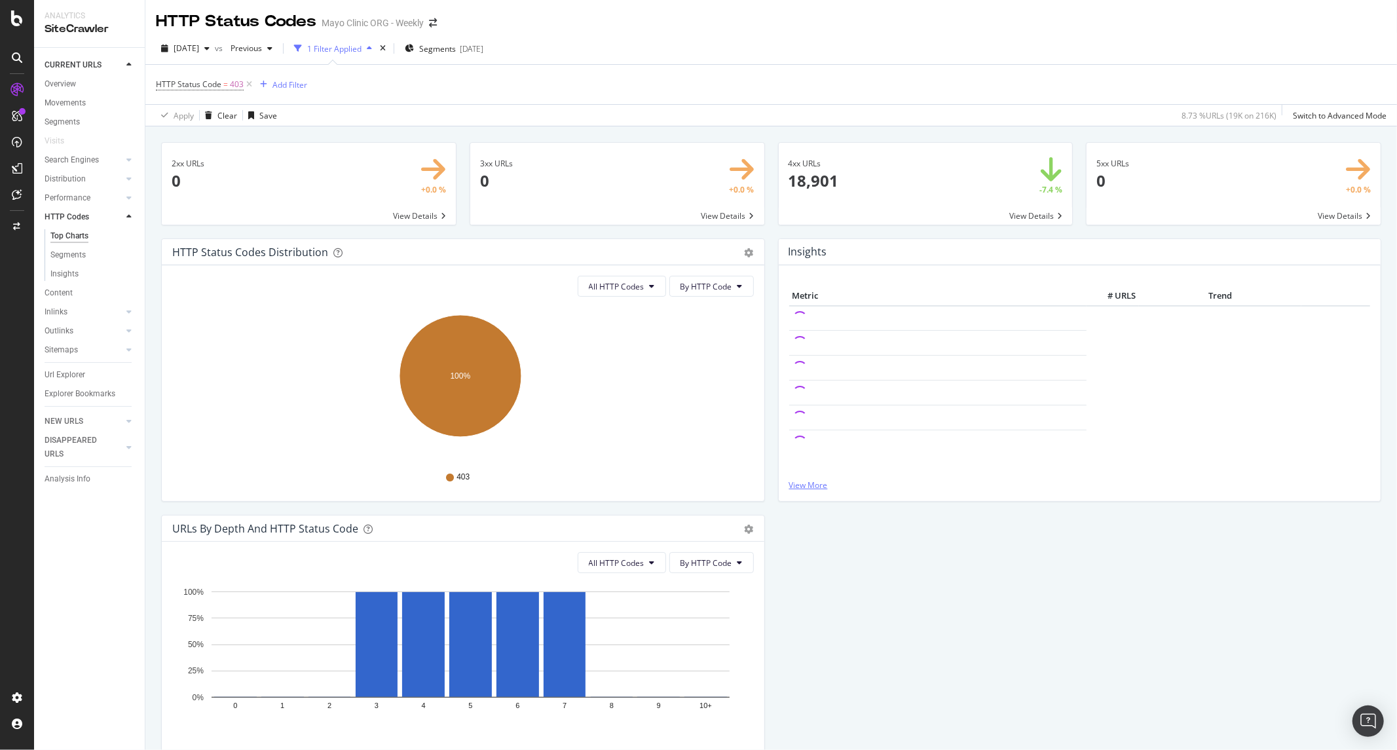
click at [801, 489] on link "View More" at bounding box center [1079, 484] width 581 height 11
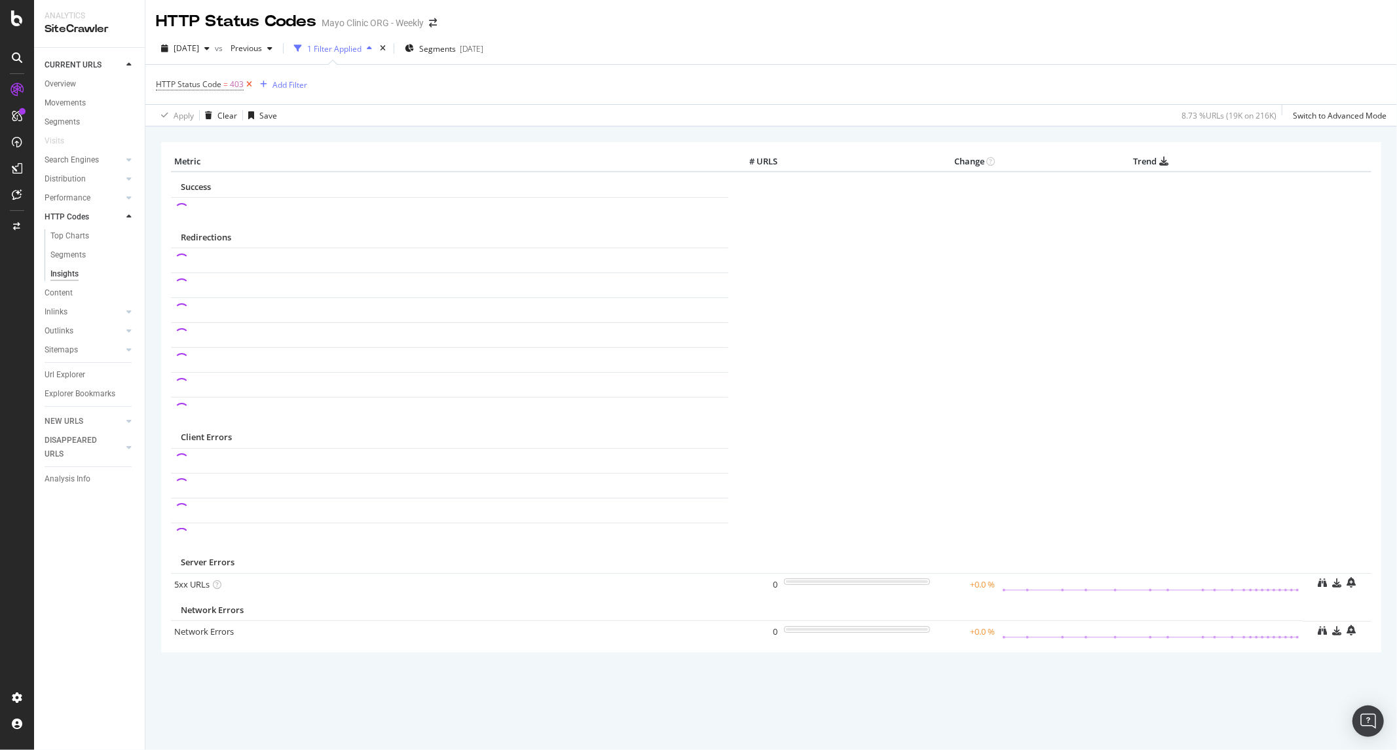
drag, startPoint x: 247, startPoint y: 76, endPoint x: 249, endPoint y: 85, distance: 9.4
click at [247, 76] on span "HTTP Status Code = 403" at bounding box center [205, 84] width 99 height 18
click at [249, 88] on icon at bounding box center [249, 84] width 11 height 13
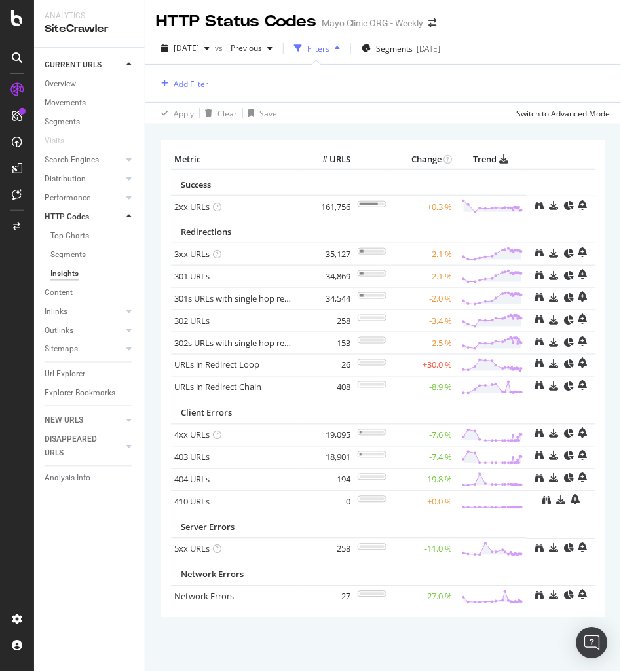
click at [133, 67] on div at bounding box center [128, 64] width 13 height 13
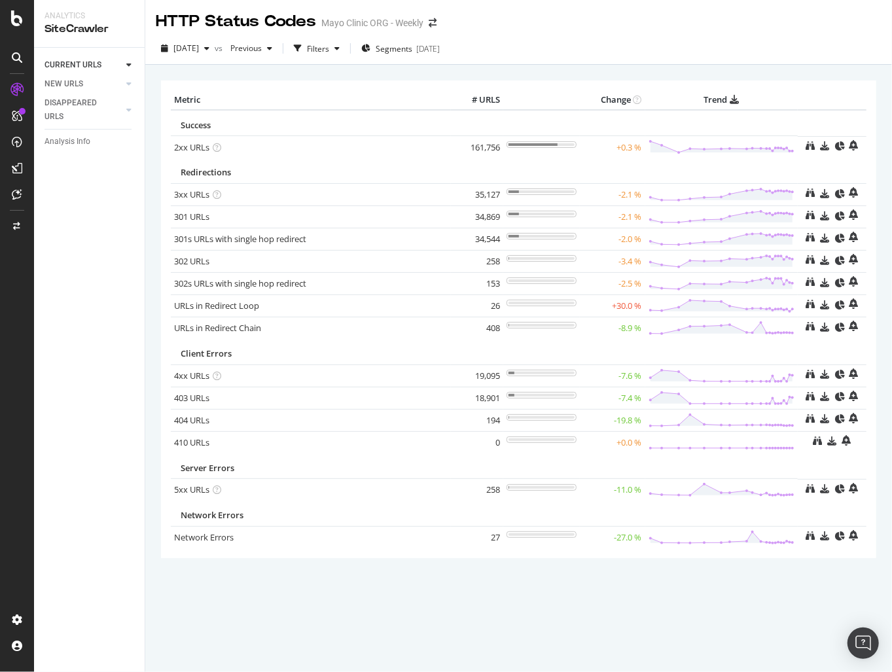
click at [141, 522] on div "CURRENT URLS Overview Movements Segments Visits Search Engines Top Charts Segme…" at bounding box center [89, 360] width 111 height 625
click at [429, 42] on div "Segments [DATE]" at bounding box center [400, 49] width 79 height 20
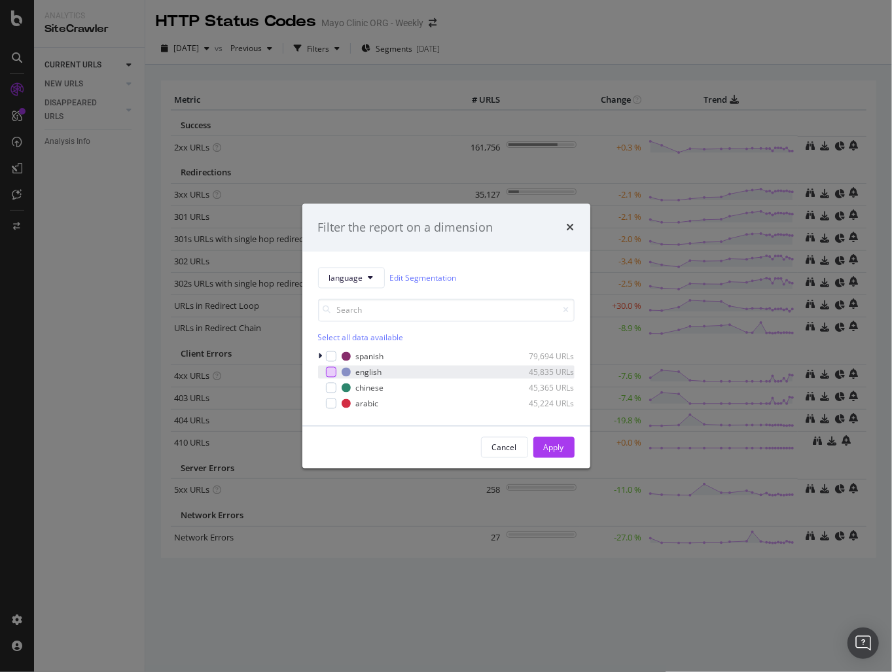
click at [331, 372] on div "modal" at bounding box center [331, 372] width 10 height 10
click at [555, 443] on div "Apply" at bounding box center [554, 447] width 20 height 11
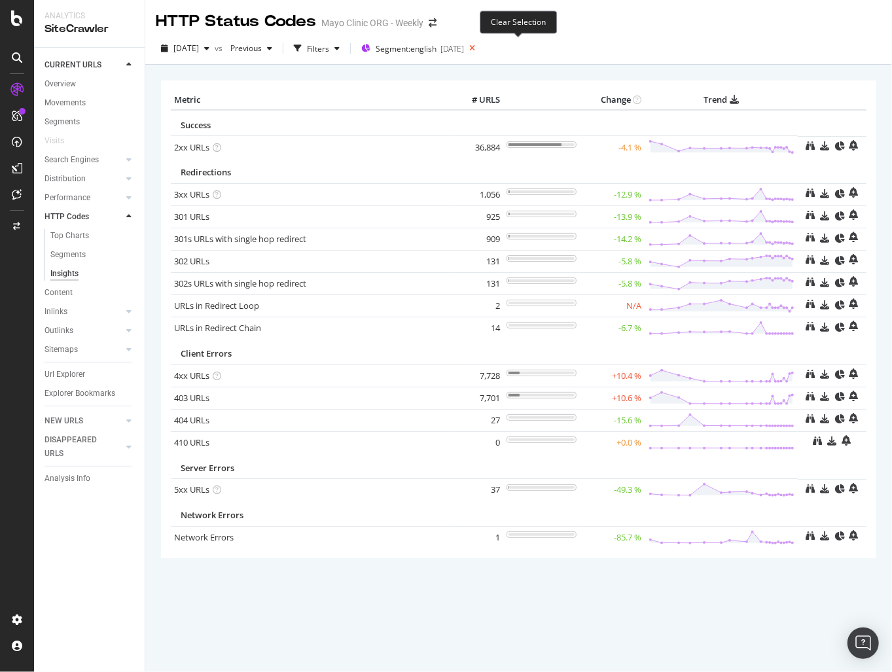
click at [481, 51] on icon at bounding box center [472, 48] width 16 height 18
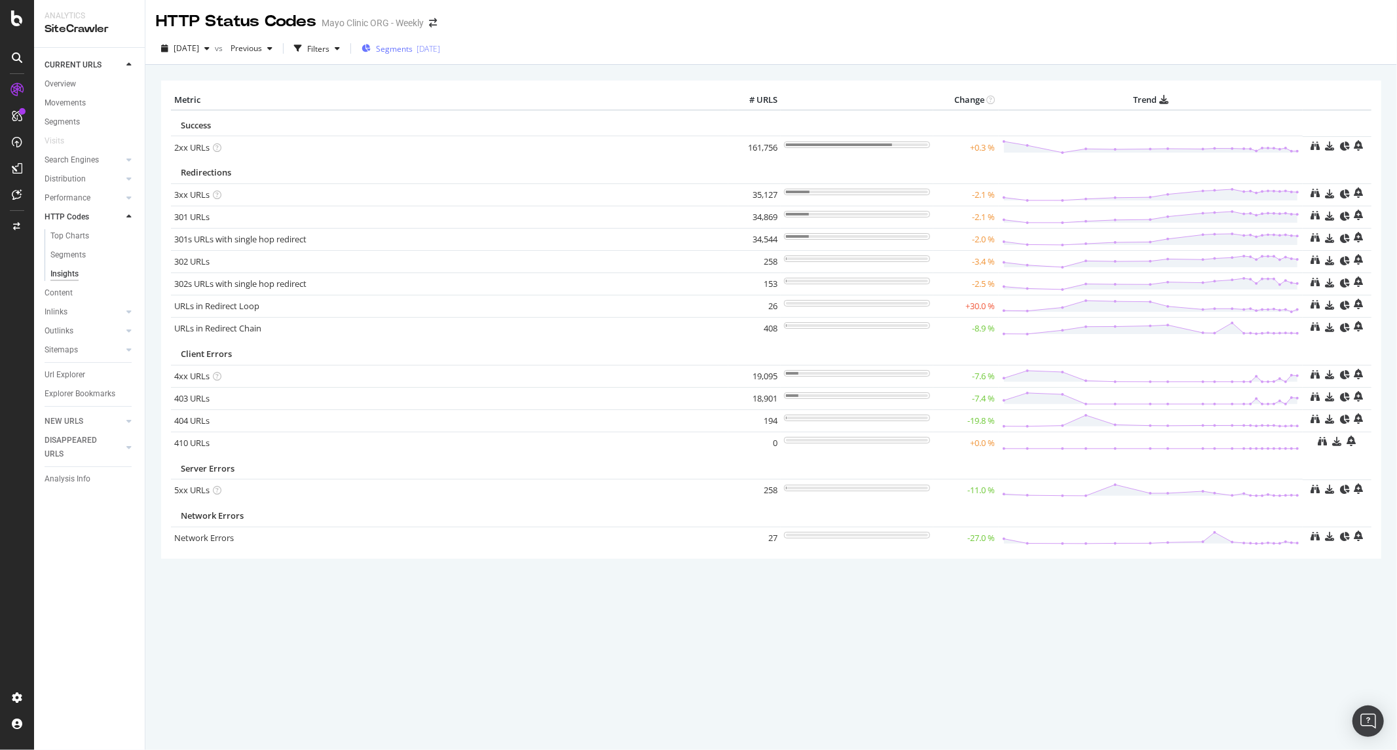
click at [440, 48] on div "[DATE]" at bounding box center [428, 48] width 24 height 11
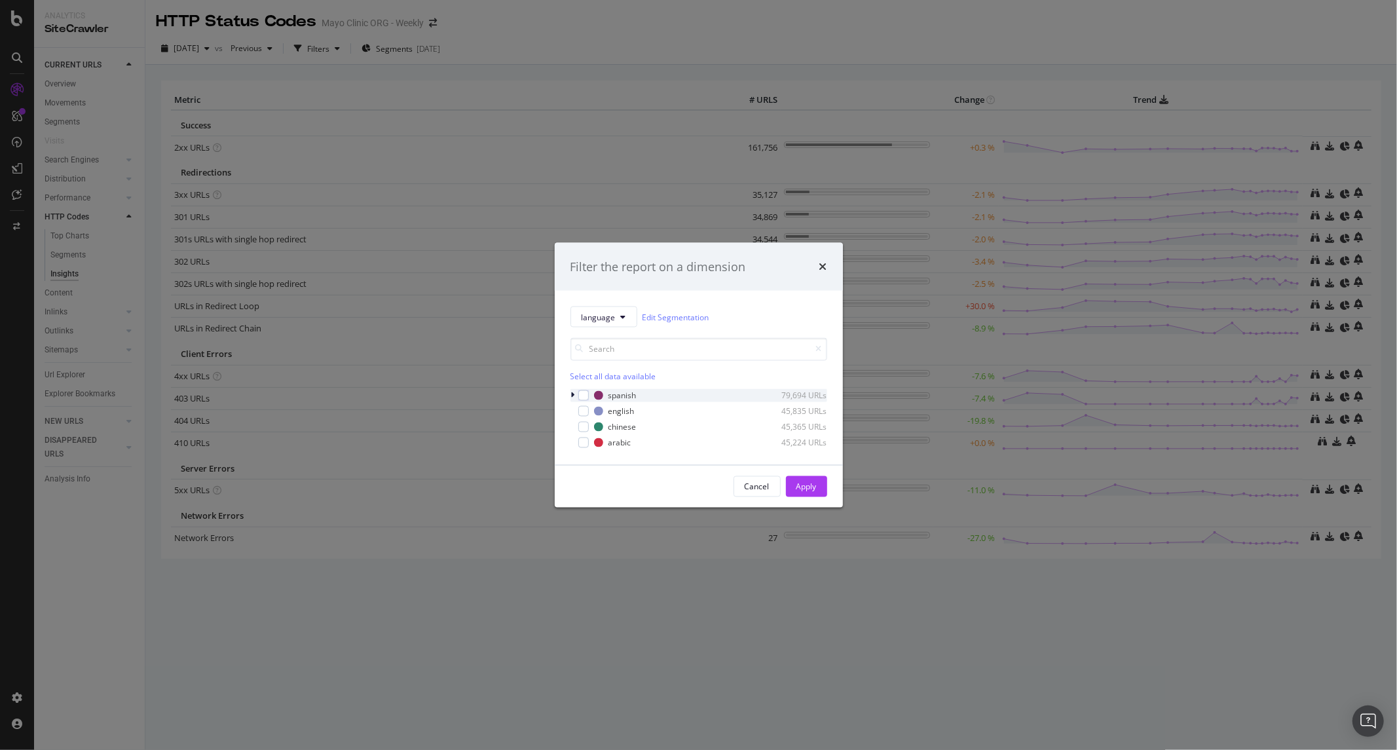
click at [572, 394] on icon "modal" at bounding box center [573, 396] width 4 height 8
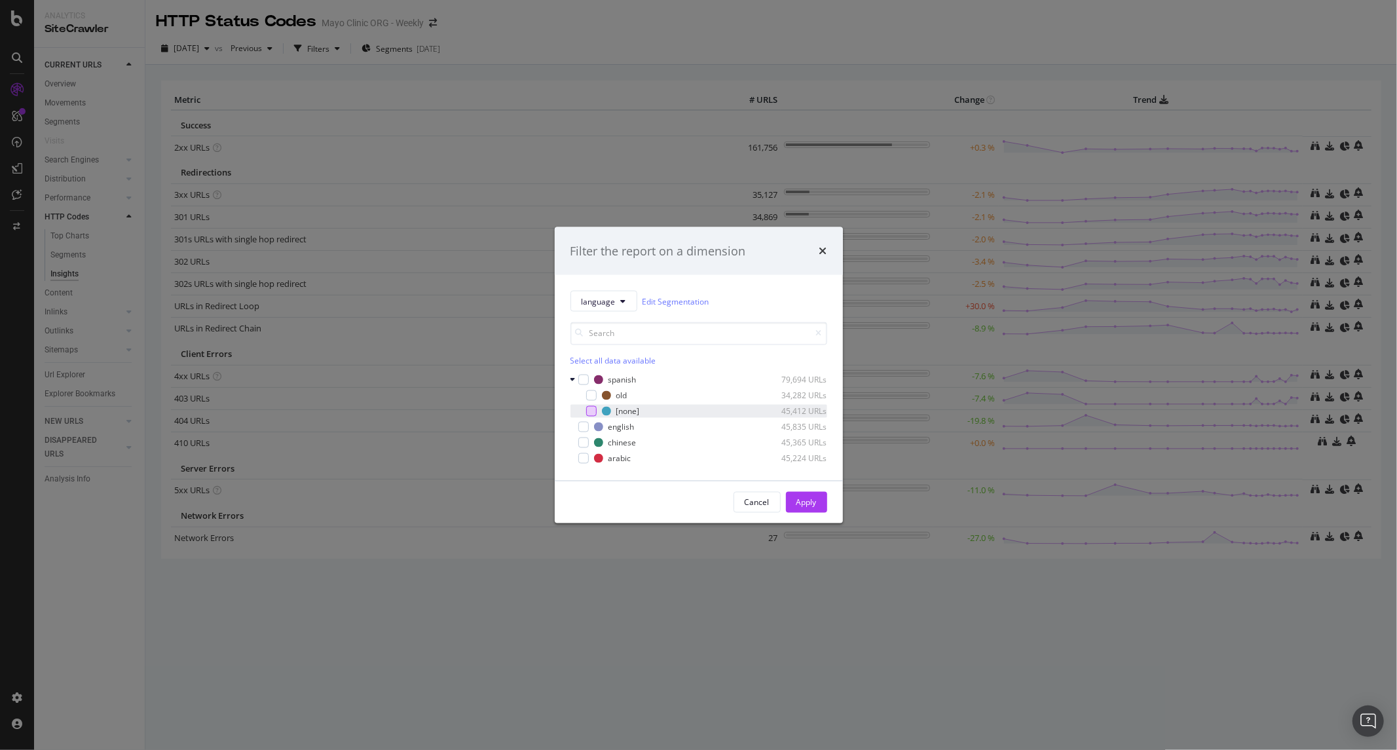
click at [587, 409] on div "modal" at bounding box center [591, 411] width 10 height 10
click at [588, 409] on icon "modal" at bounding box center [591, 411] width 6 height 7
click at [586, 394] on div "modal" at bounding box center [591, 395] width 10 height 10
click at [796, 504] on div "Apply" at bounding box center [806, 501] width 20 height 11
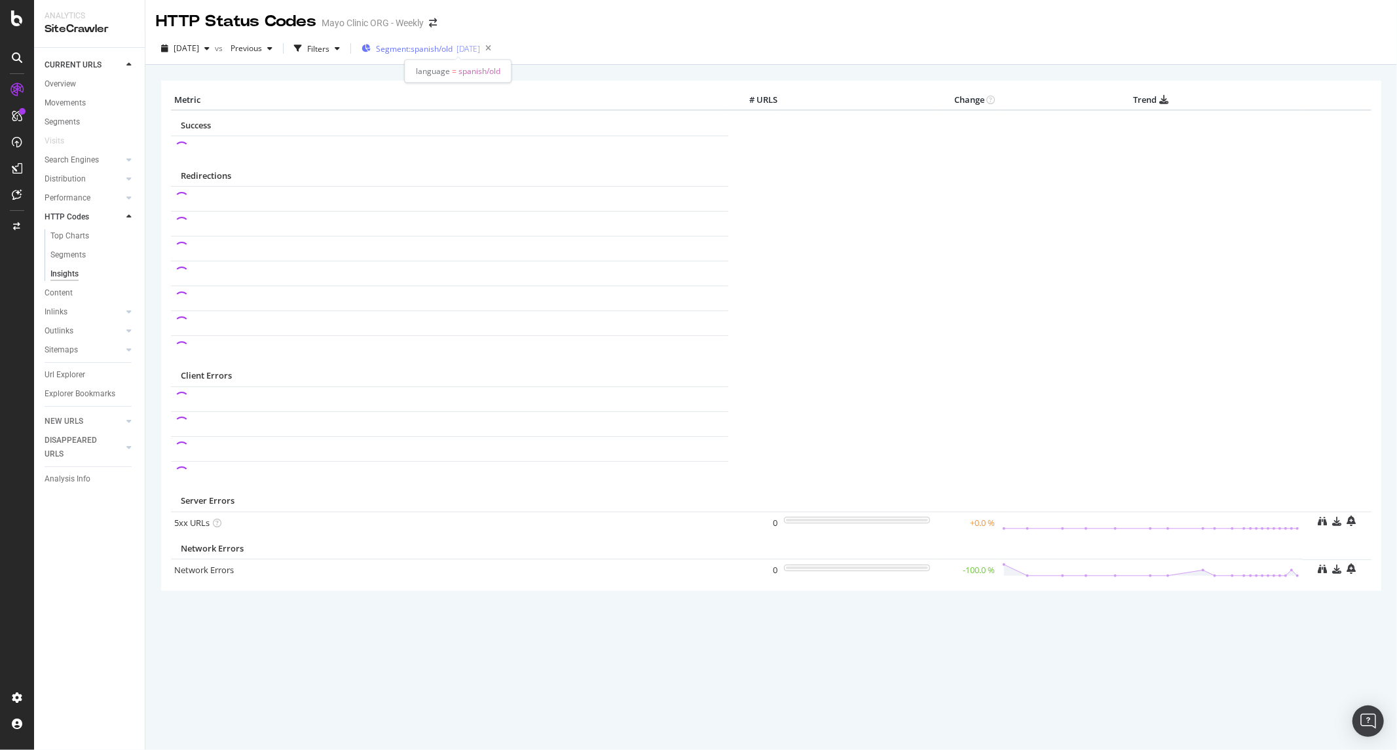
click at [456, 39] on div "Segment: spanish/old 2025-08-07" at bounding box center [420, 49] width 119 height 20
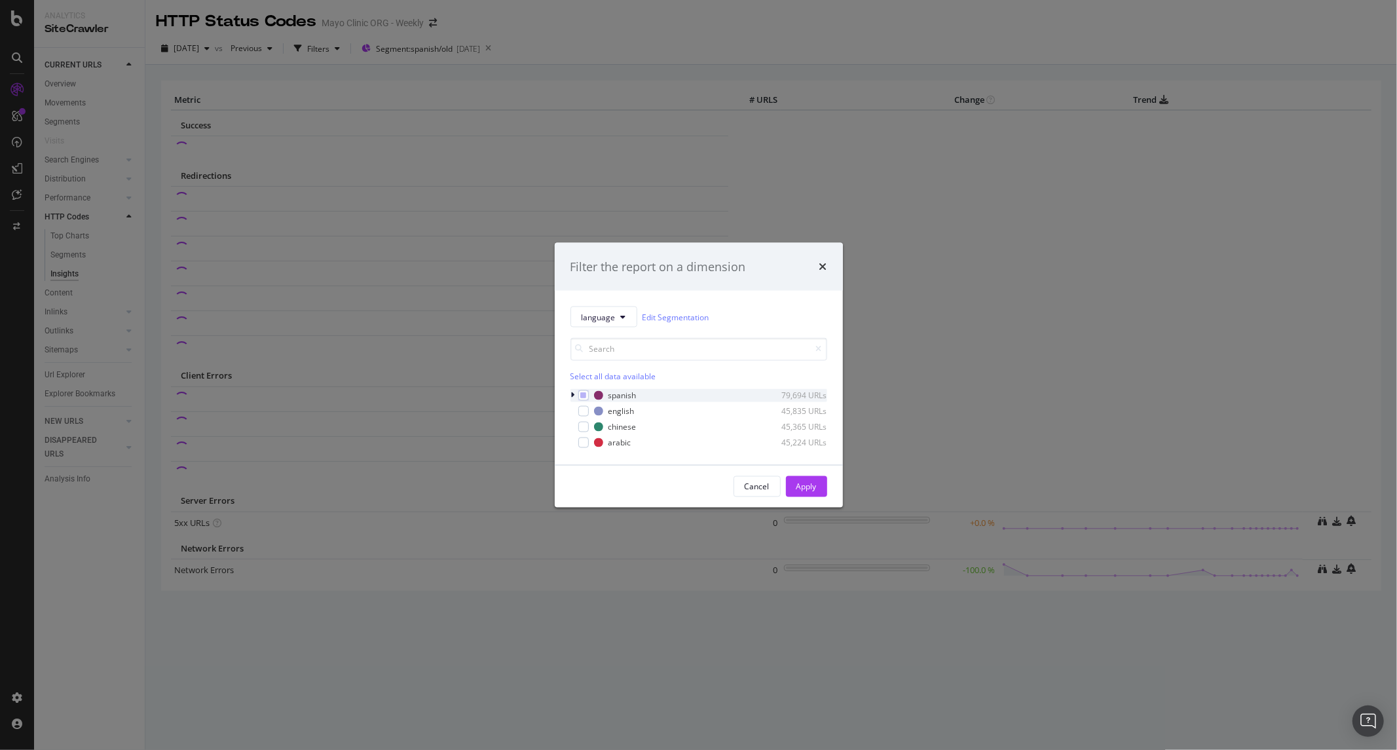
click at [570, 396] on div "modal" at bounding box center [574, 395] width 8 height 13
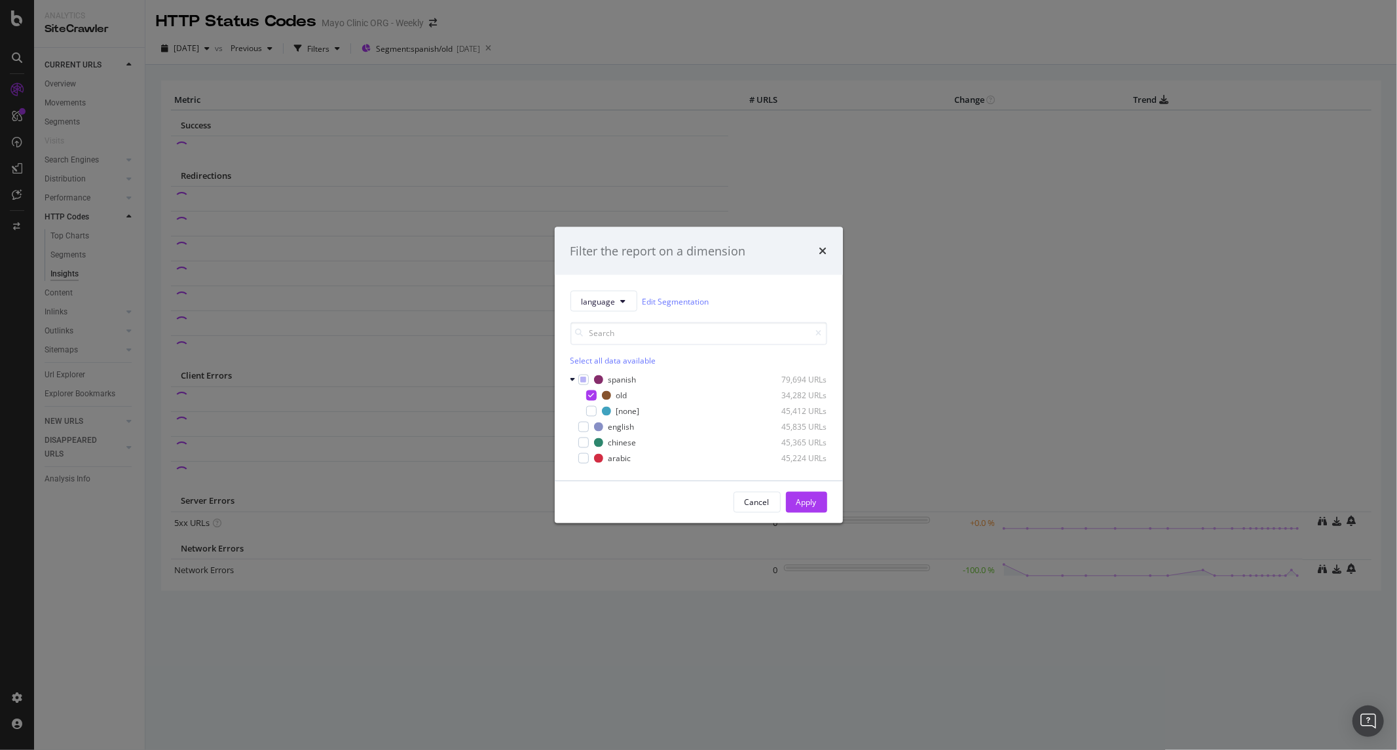
click at [578, 372] on div "Select all data available spanish 79,694 URLs old 34,282 URLs [none] 45,412 URL…" at bounding box center [698, 393] width 257 height 143
click at [583, 382] on icon "modal" at bounding box center [583, 379] width 6 height 7
click at [796, 493] on div "Apply" at bounding box center [806, 502] width 20 height 20
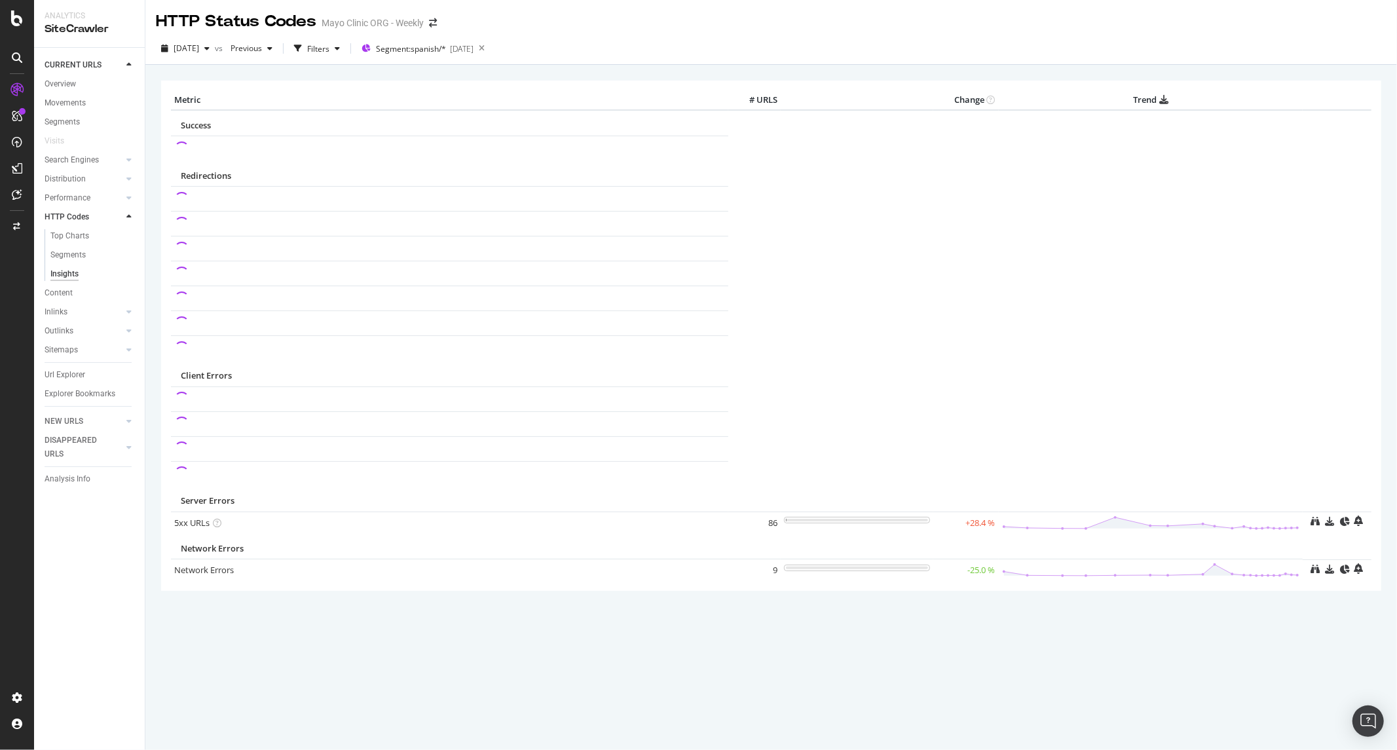
click at [614, 28] on div "HTTP Status Codes Mayo Clinic ORG - Weekly" at bounding box center [770, 16] width 1251 height 33
click at [614, 27] on div "HTTP Status Codes Mayo Clinic ORG - Weekly" at bounding box center [770, 16] width 1251 height 33
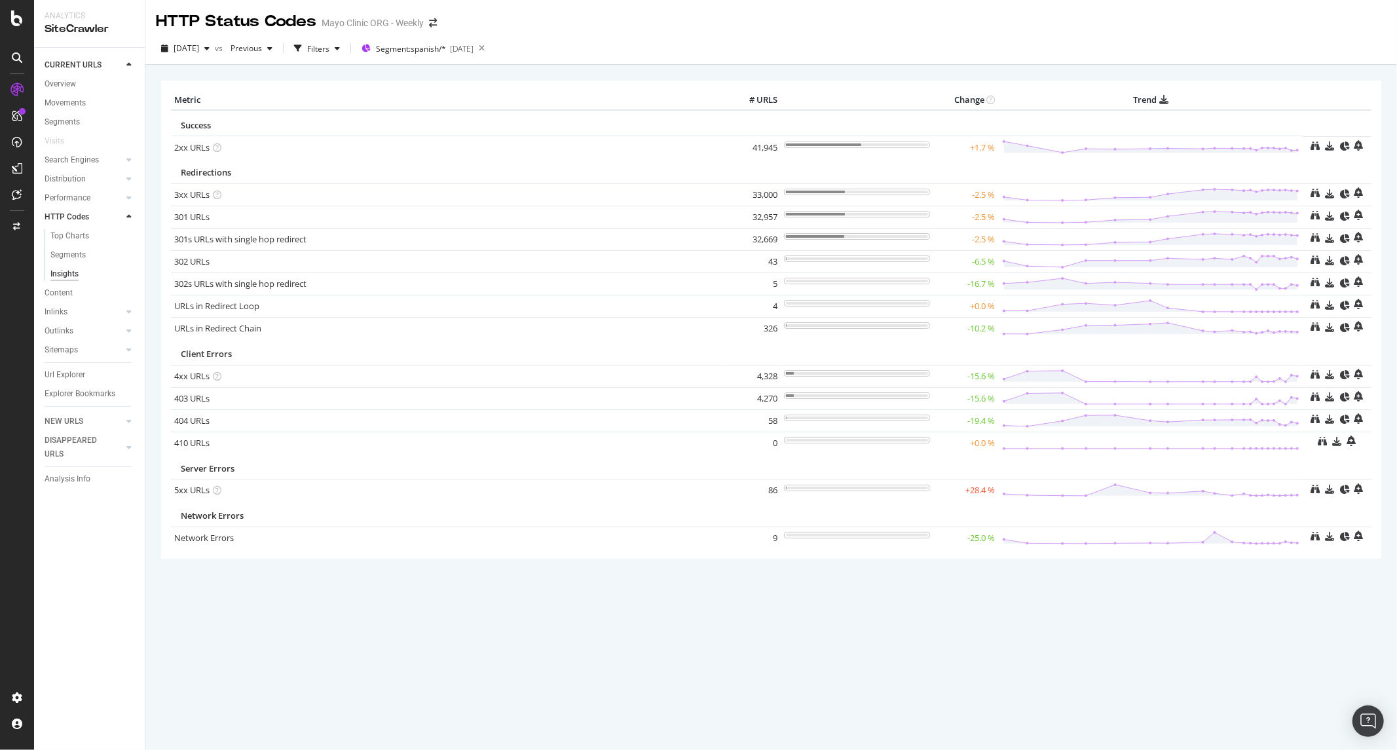
click at [672, 36] on div "[DATE] vs Previous Filters Segment: spanish/* [DATE]" at bounding box center [770, 49] width 1251 height 32
click at [262, 46] on span "Previous" at bounding box center [243, 48] width 37 height 11
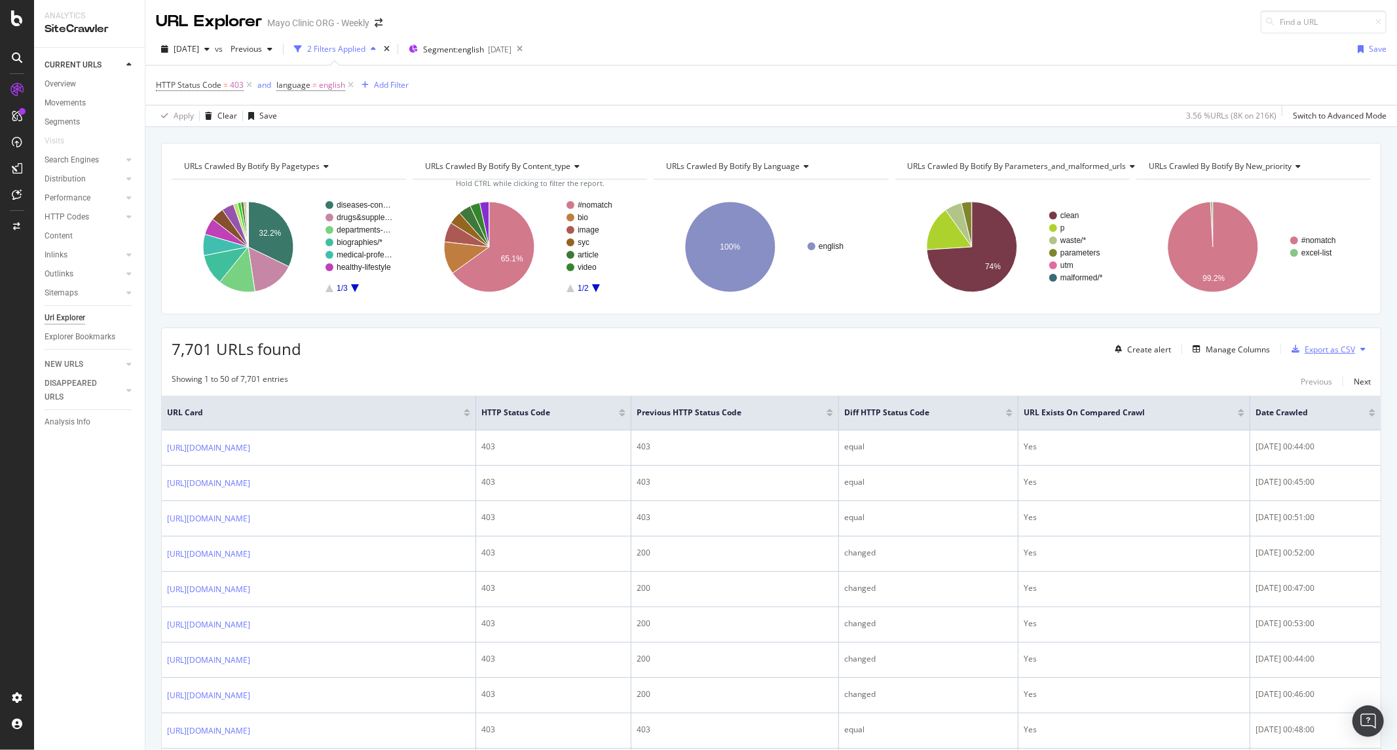
click at [1327, 350] on div "Export as CSV" at bounding box center [1329, 349] width 50 height 11
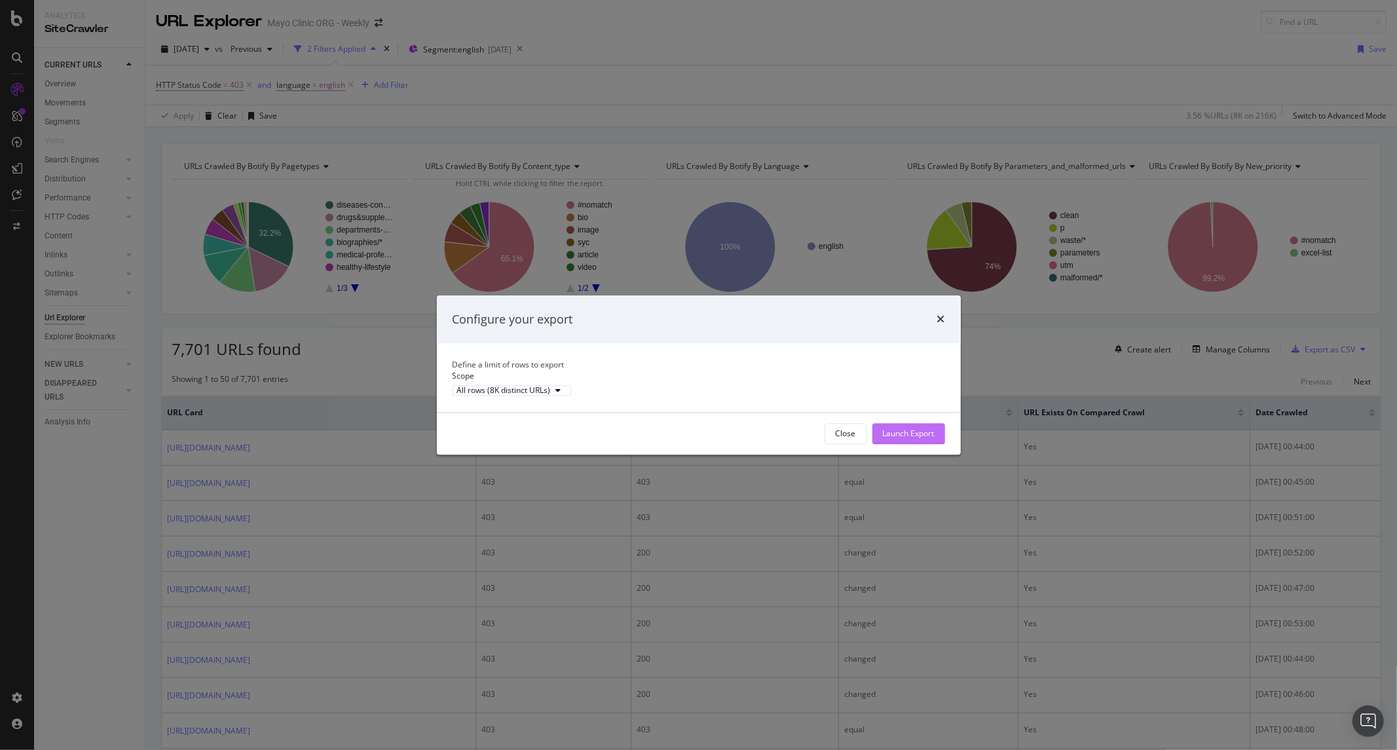
click at [904, 439] on div "Launch Export" at bounding box center [909, 433] width 52 height 11
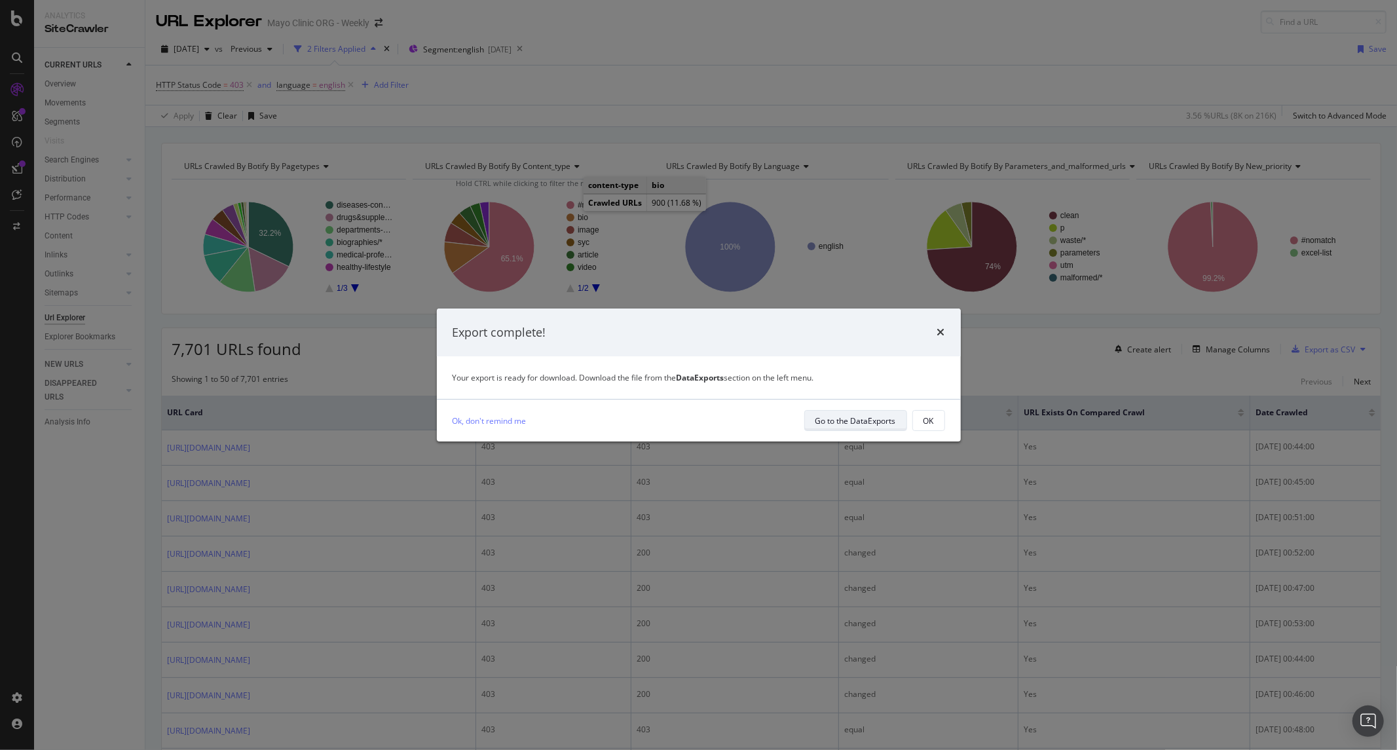
click at [826, 420] on div "Go to the DataExports" at bounding box center [855, 420] width 81 height 11
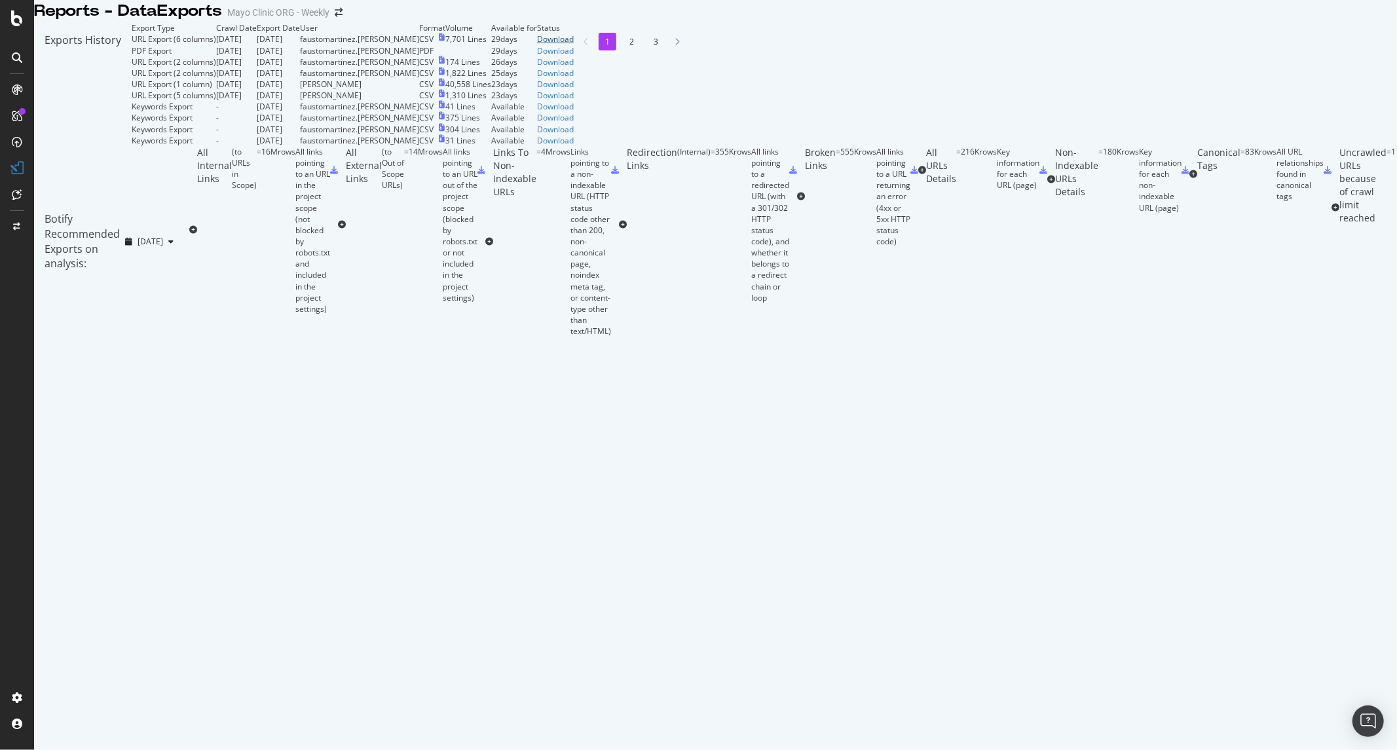
click at [574, 45] on div "Download" at bounding box center [555, 38] width 37 height 11
click at [189, 337] on div "Botify Recommended Exports on analysis: [DATE]" at bounding box center [111, 241] width 155 height 191
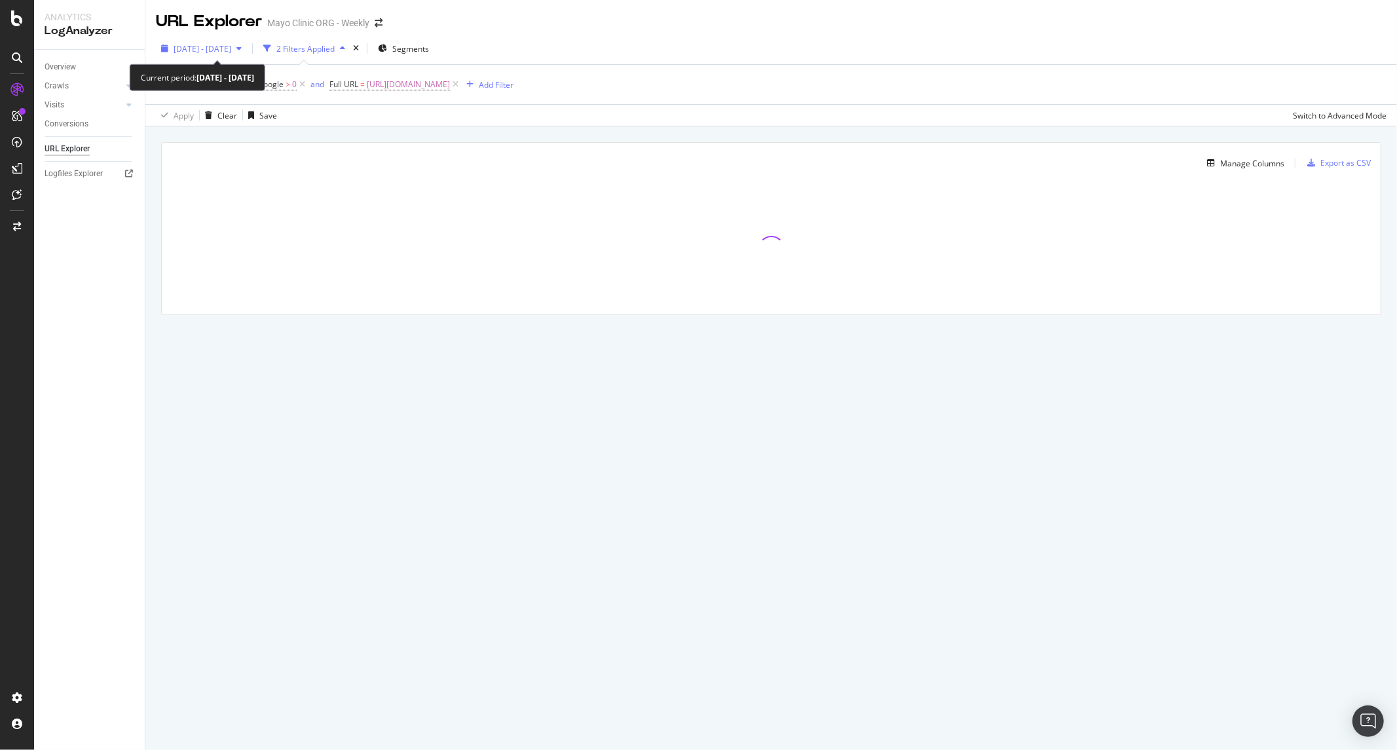
click at [231, 47] on span "[DATE] - [DATE]" at bounding box center [203, 48] width 58 height 11
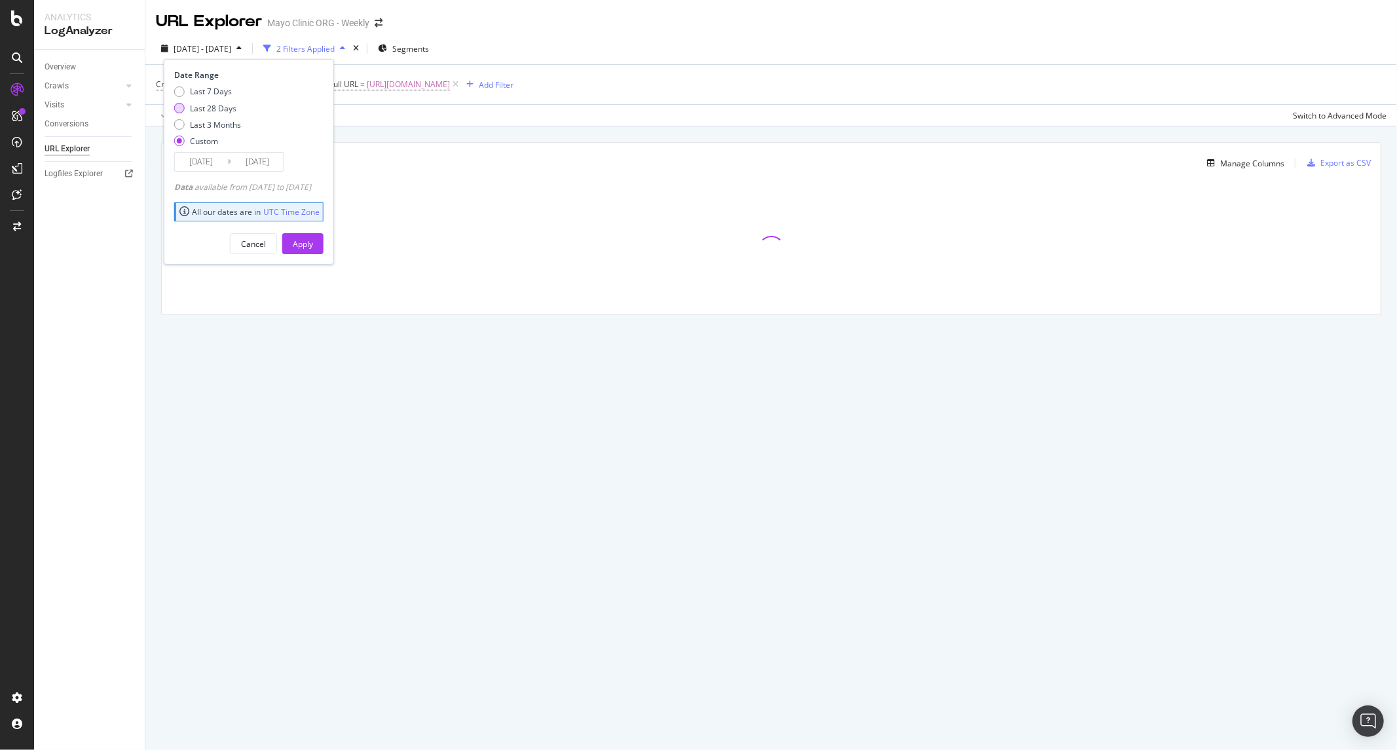
click at [221, 107] on div "Last 28 Days" at bounding box center [213, 108] width 46 height 11
type input "[DATE]"
click at [221, 111] on div "Last 28 Days" at bounding box center [213, 108] width 46 height 11
click at [309, 247] on button "Apply" at bounding box center [302, 243] width 41 height 21
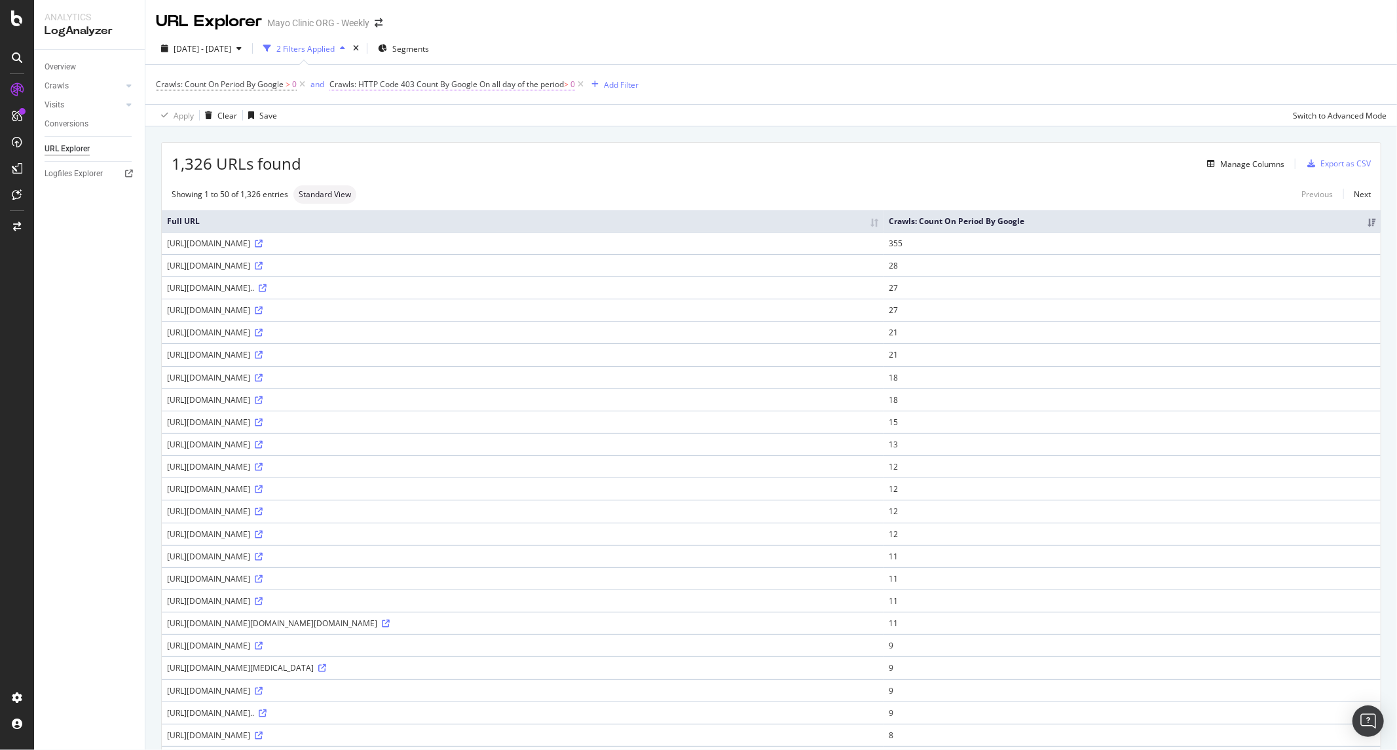
click at [507, 85] on span "On all day of the period" at bounding box center [521, 84] width 84 height 11
click at [613, 100] on div "Crawls: Count On Period By Google > 0 and Crawls: HTTP Code 403 Count By Google…" at bounding box center [771, 84] width 1230 height 39
click at [617, 92] on div "Crawls: Count On Period By Google > 0 and Crawls: HTTP Code 403 Count By Google…" at bounding box center [397, 84] width 483 height 18
click at [617, 90] on div "Add Filter" at bounding box center [621, 84] width 35 height 11
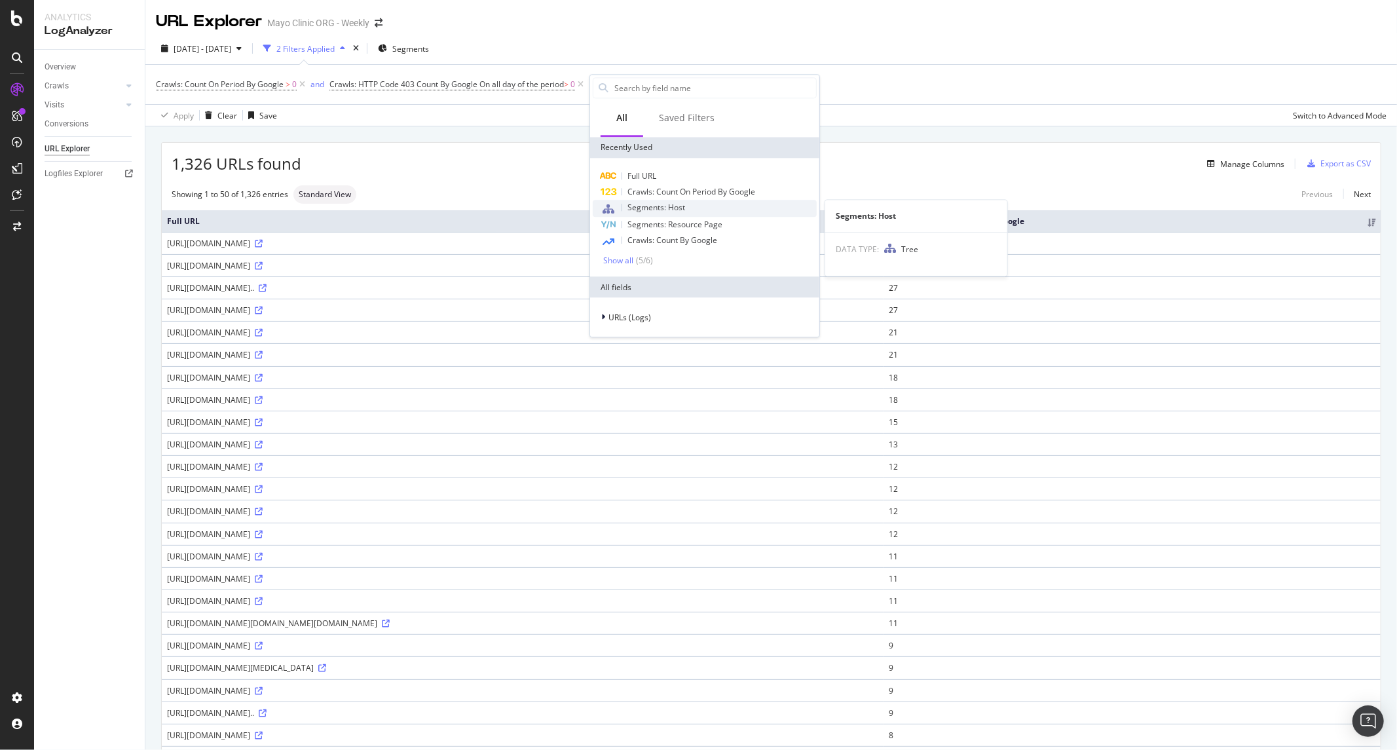
click at [691, 202] on div "Segments: Host" at bounding box center [705, 208] width 224 height 17
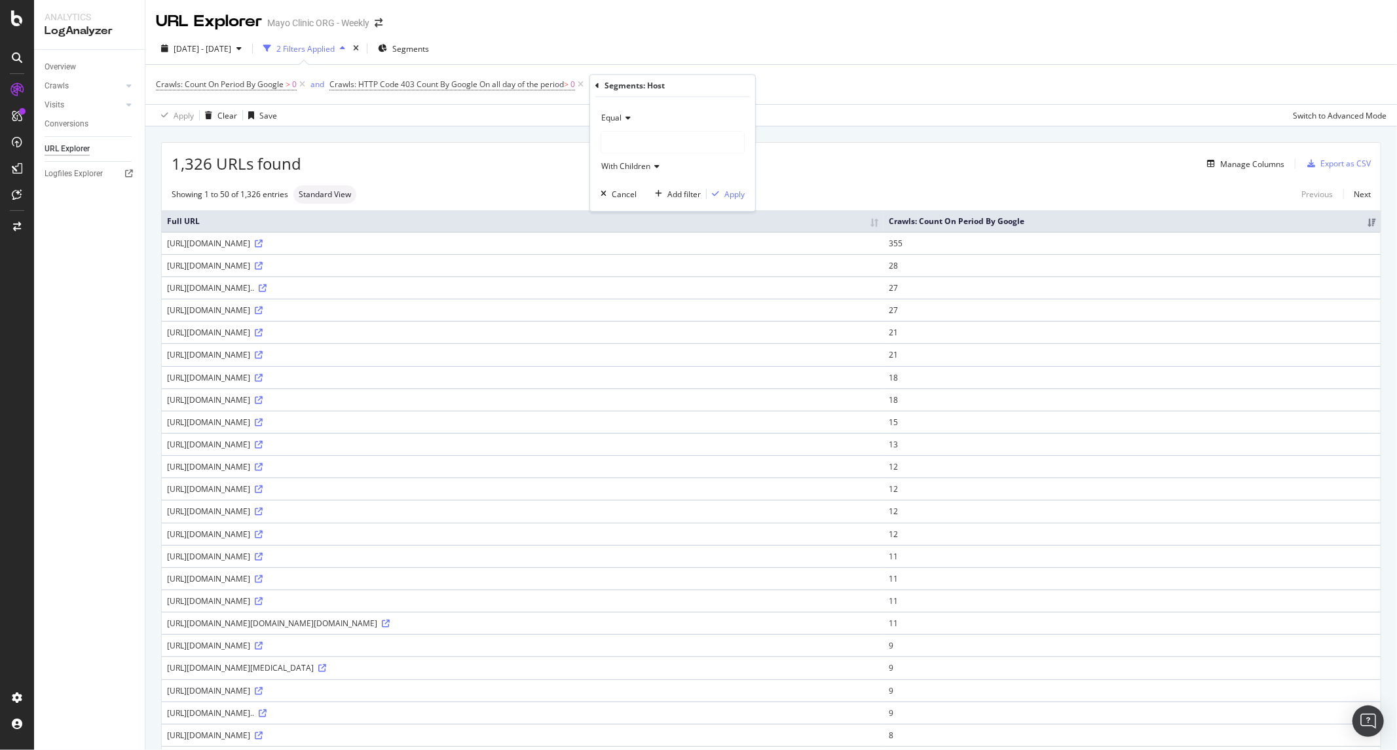
click at [646, 141] on div at bounding box center [672, 142] width 143 height 21
click at [659, 111] on div "Equal" at bounding box center [672, 117] width 144 height 21
click at [667, 107] on div "Equal Equal Not Equal With Children Cancel Add filter Apply" at bounding box center [672, 154] width 165 height 114
click at [645, 135] on div at bounding box center [672, 142] width 143 height 21
click at [663, 169] on span "[URL][DOMAIN_NAME]" at bounding box center [655, 167] width 83 height 11
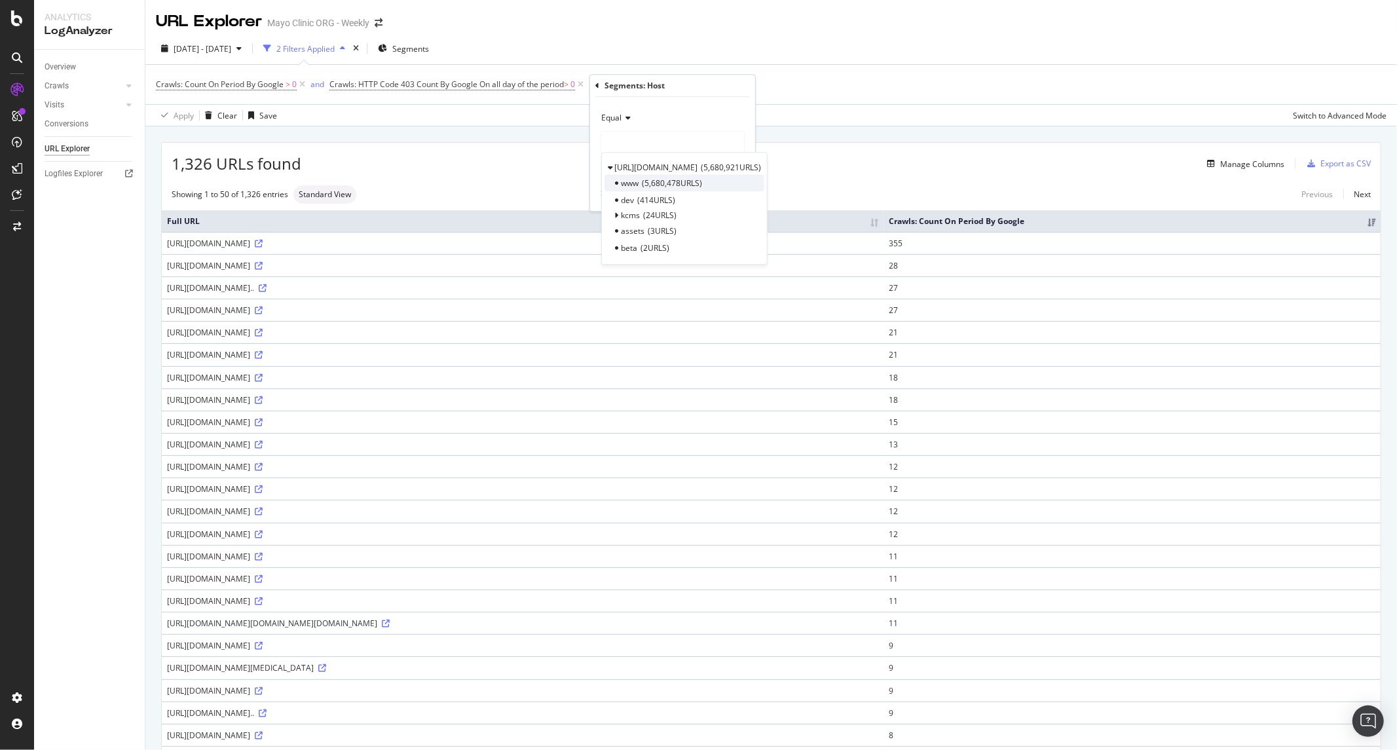
click at [638, 184] on span "www" at bounding box center [630, 182] width 18 height 11
click at [664, 145] on span "[URL][DOMAIN_NAME]" at bounding box center [643, 141] width 83 height 11
click at [600, 77] on div "Add Filter" at bounding box center [612, 84] width 52 height 14
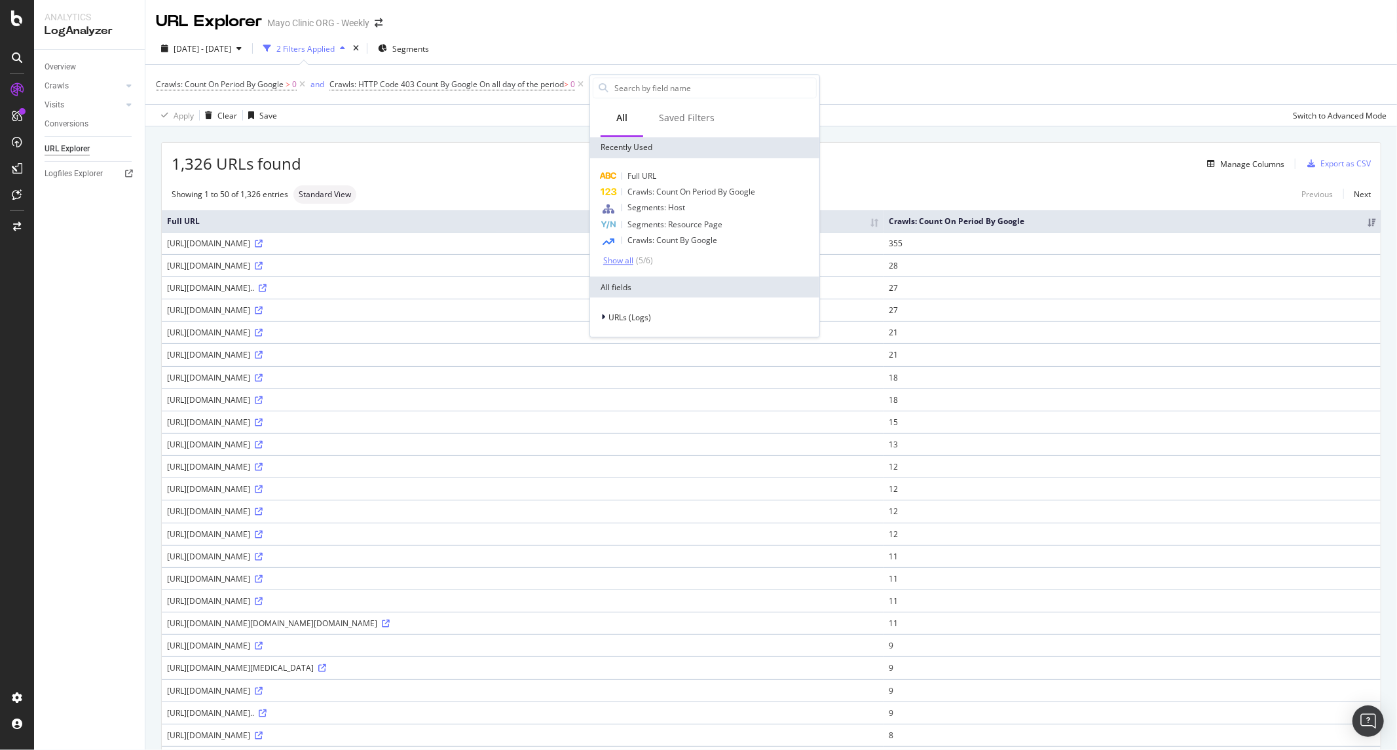
click at [640, 263] on div "( 5 / 6 )" at bounding box center [643, 260] width 20 height 11
click at [676, 94] on input "text" at bounding box center [714, 88] width 203 height 20
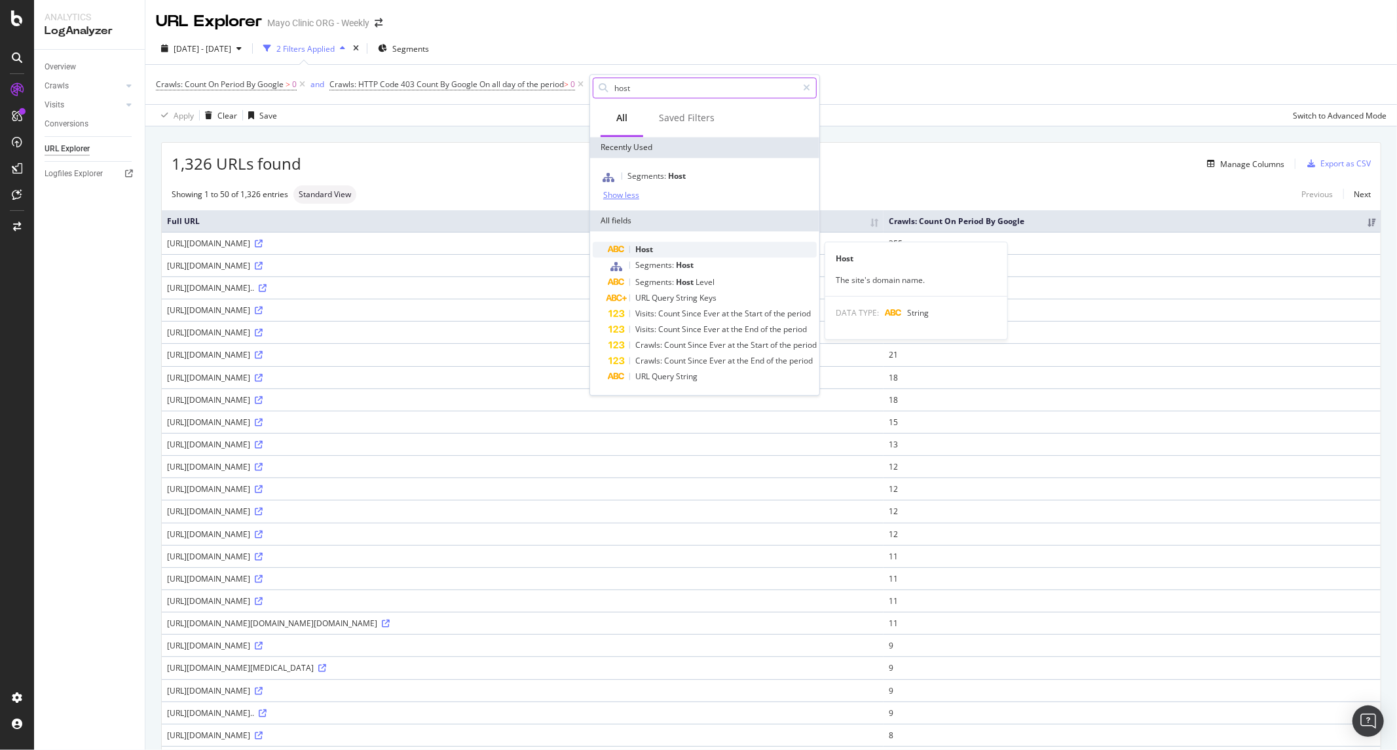
type input "host"
click at [691, 249] on div "Host" at bounding box center [712, 250] width 208 height 16
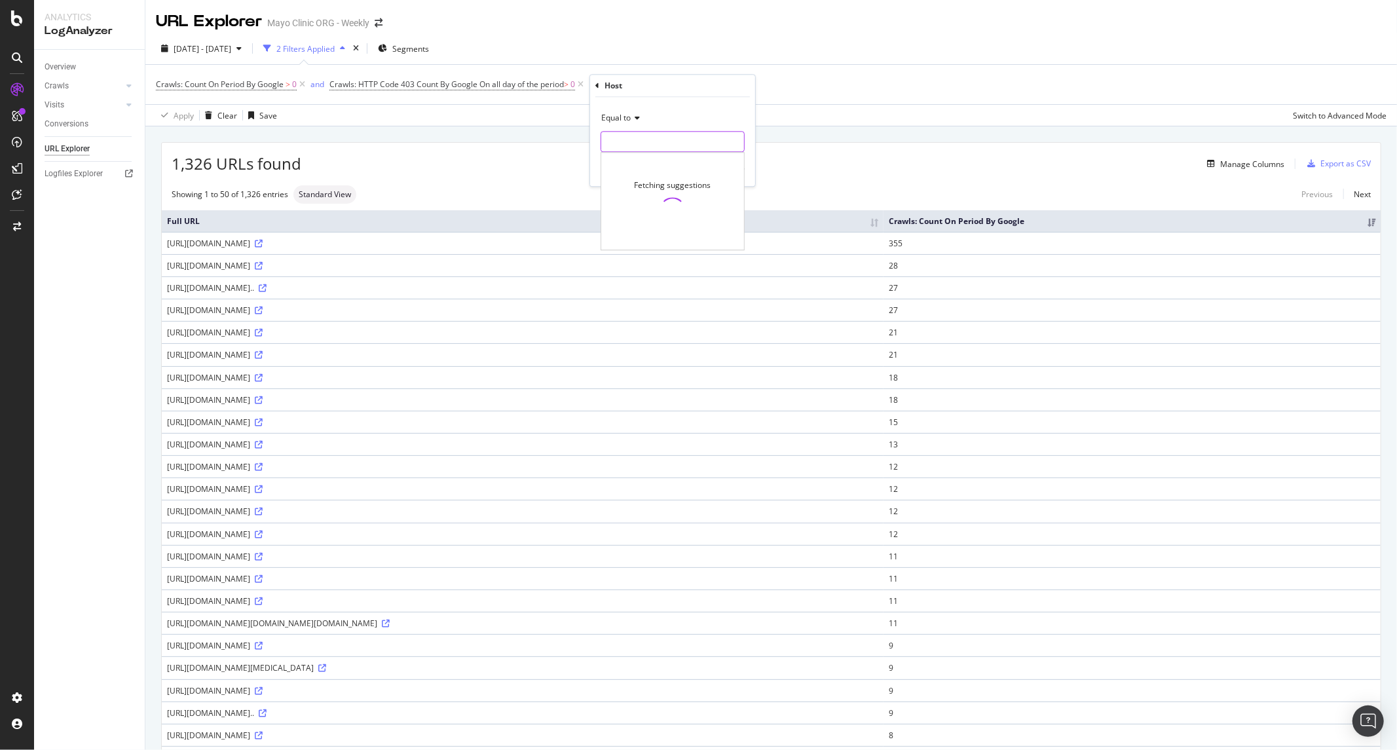
click at [665, 134] on input "text" at bounding box center [672, 141] width 143 height 21
click at [701, 161] on span "5,680,478 URLS" at bounding box center [715, 158] width 55 height 11
type input "www.mayoclinic.org"
click at [742, 168] on div "Apply" at bounding box center [734, 169] width 20 height 11
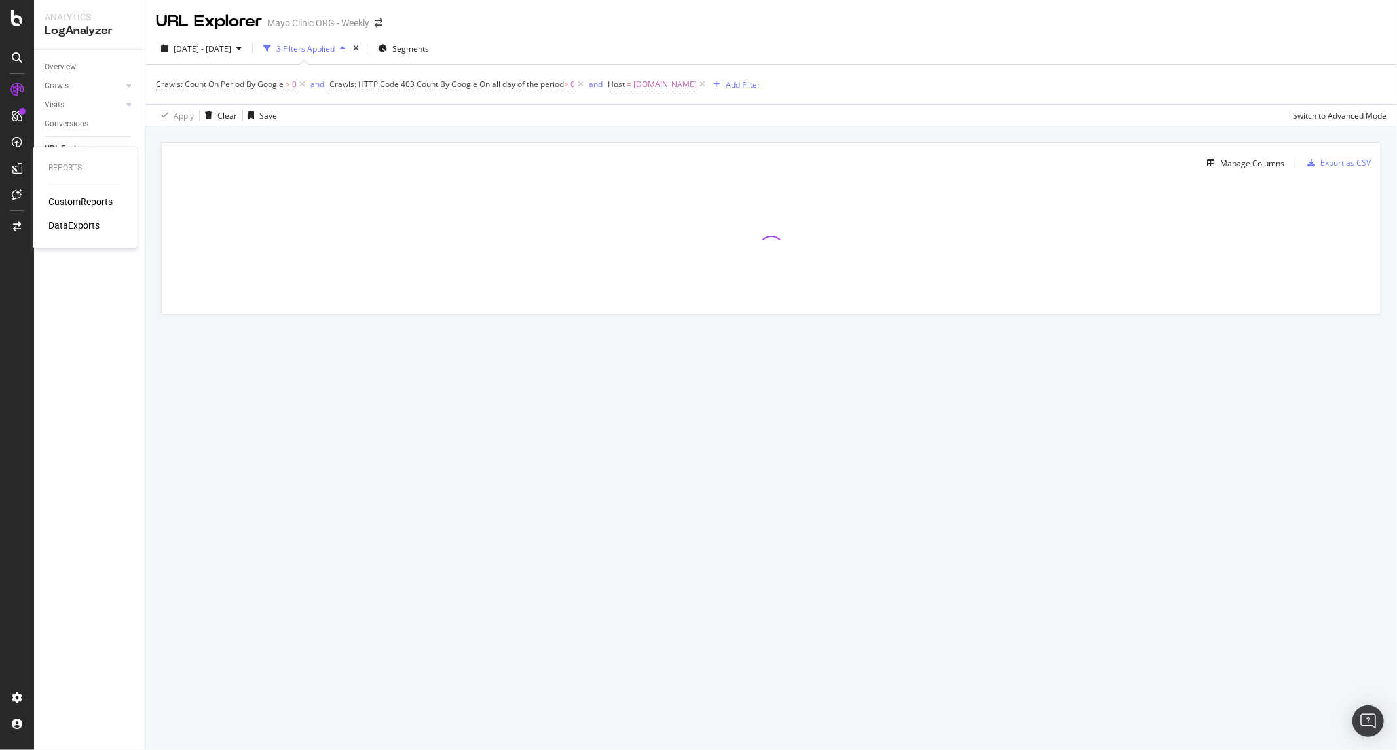
drag, startPoint x: 79, startPoint y: 200, endPoint x: 103, endPoint y: 208, distance: 25.5
click at [103, 208] on div "CustomReports DataExports" at bounding box center [84, 214] width 73 height 37
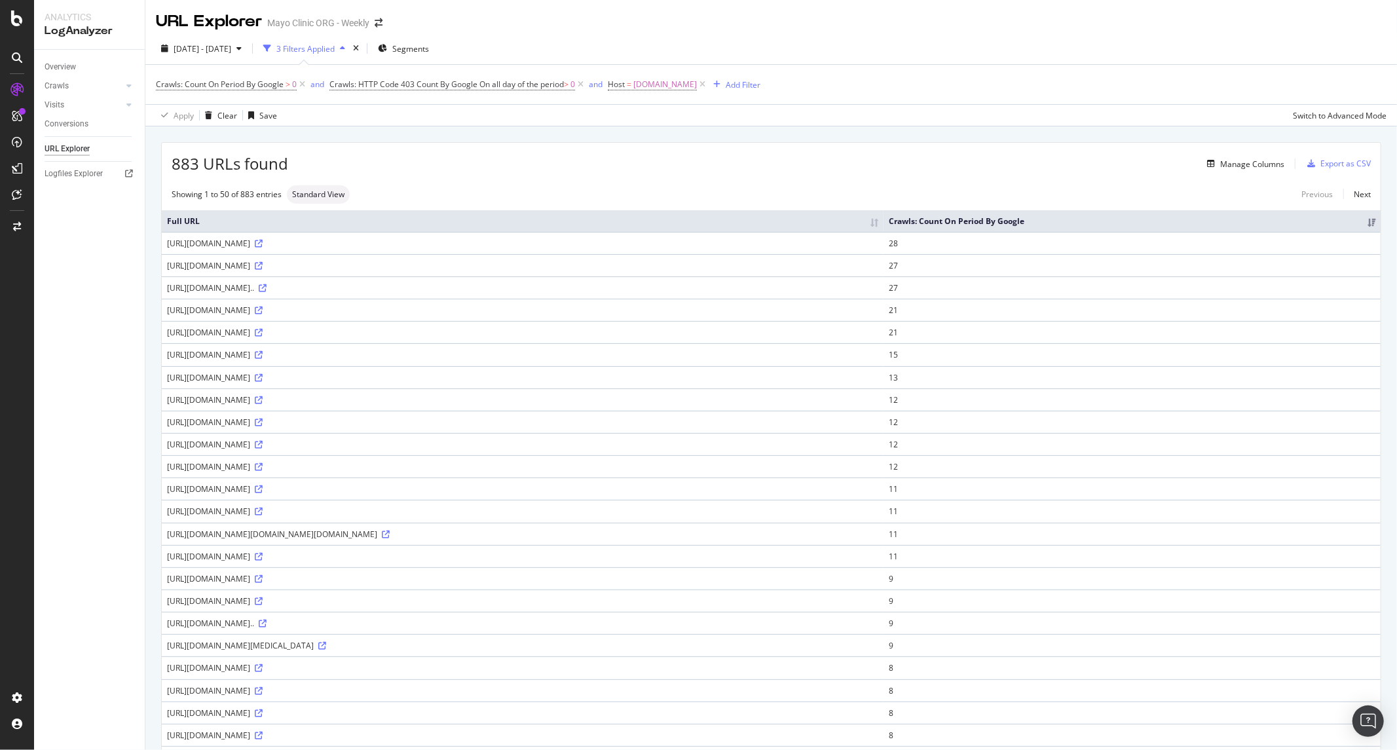
drag, startPoint x: 320, startPoint y: 537, endPoint x: 529, endPoint y: 538, distance: 209.5
click at [529, 494] on div "https://www.mayoclinic.org/K%EF%BF%BDYY%20XK%EF%BF%BD%EF%BF%BD%EF%BF%BD/%EF%BF%…" at bounding box center [522, 488] width 711 height 11
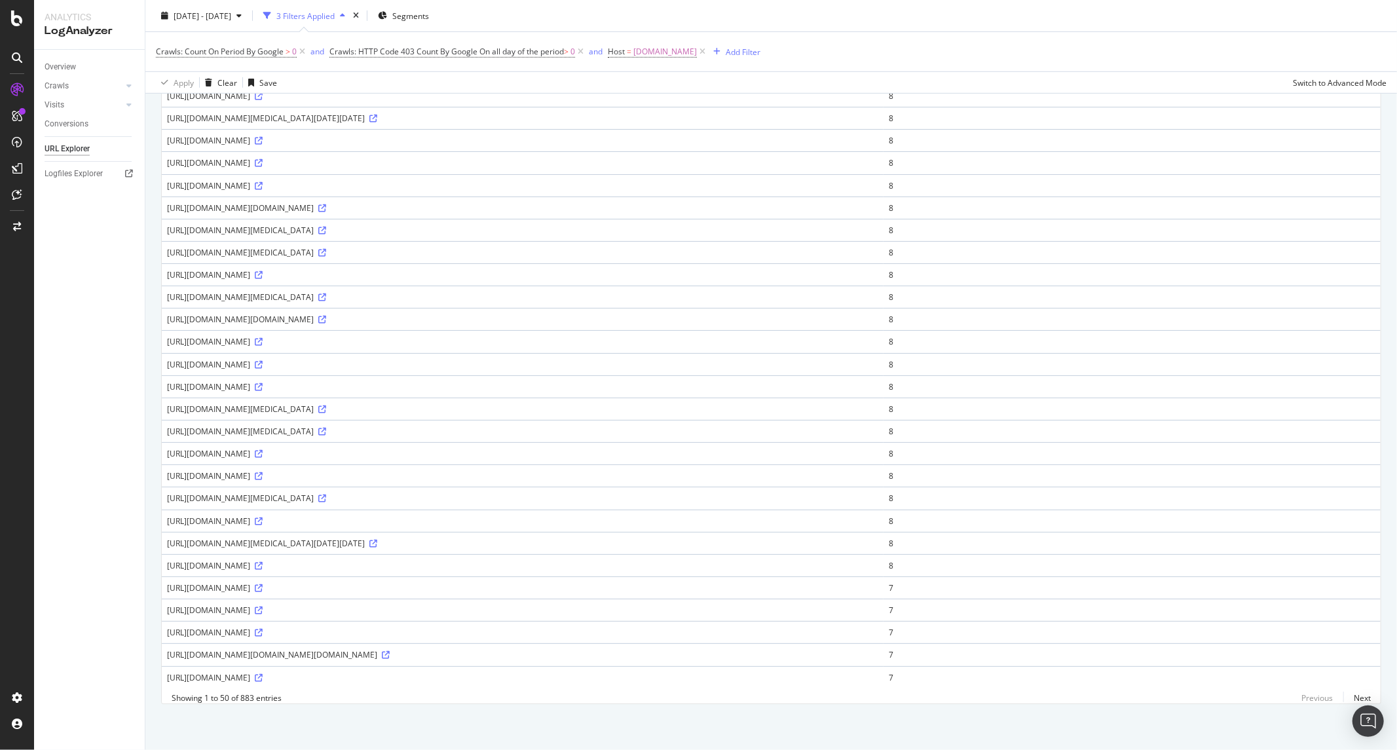
scroll to position [888, 0]
click at [1351, 697] on link "Next" at bounding box center [1357, 697] width 28 height 19
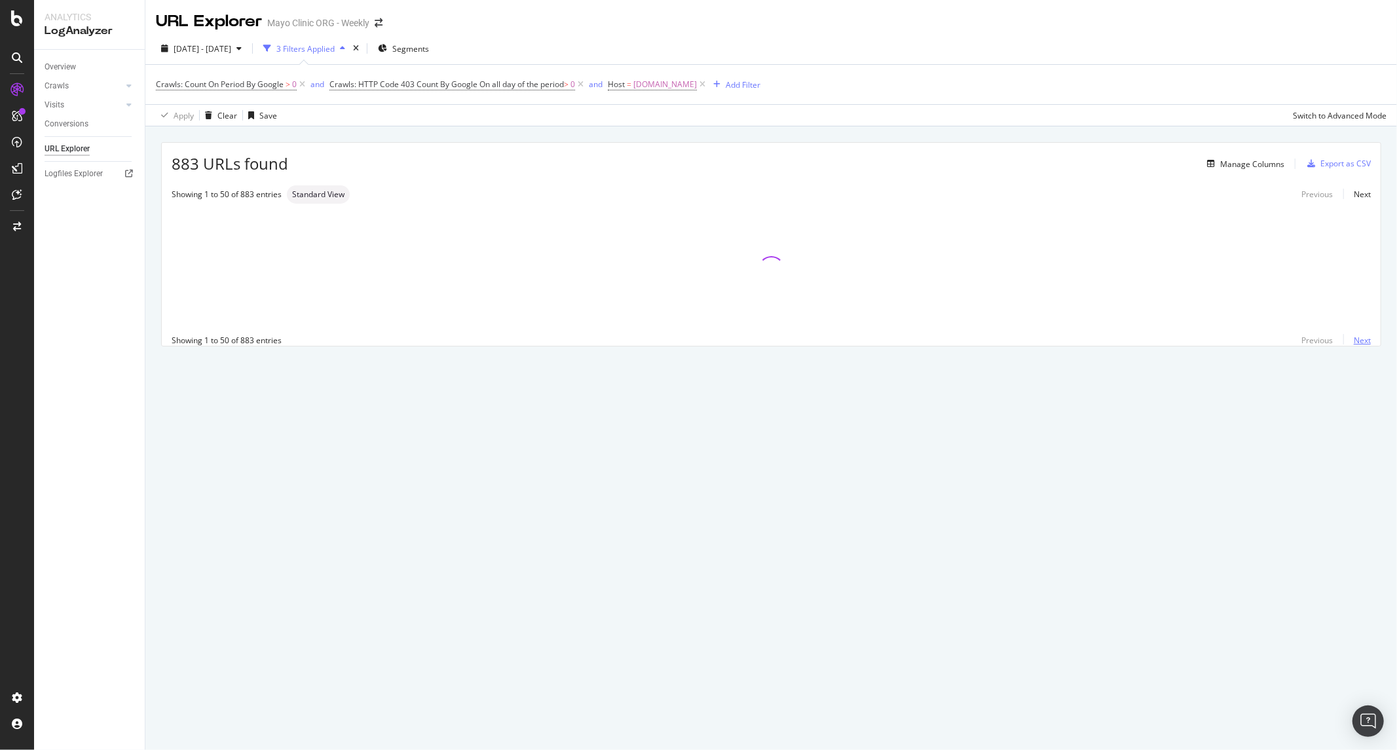
scroll to position [0, 0]
click at [361, 76] on span "Crawls: HTTP Code 403 Count By Google On all day of the period > 0" at bounding box center [457, 84] width 257 height 18
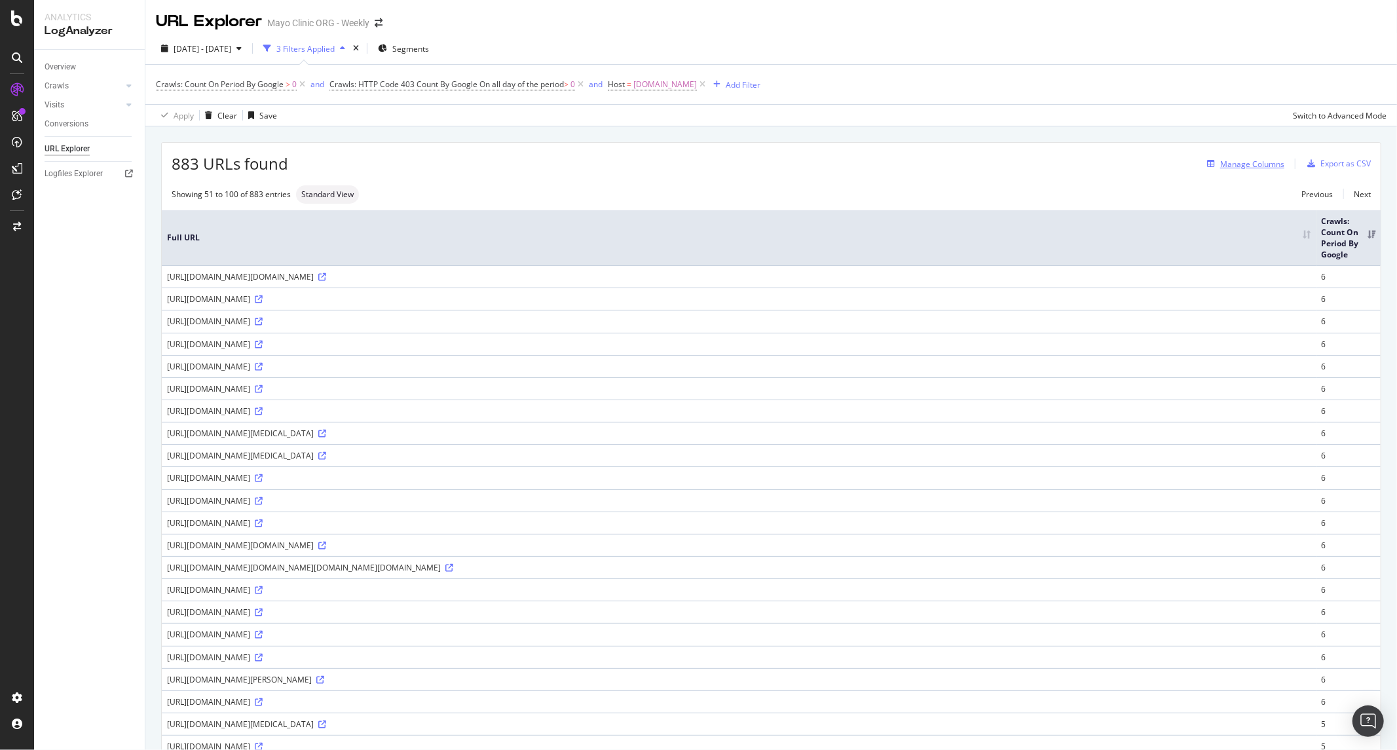
click at [1265, 164] on div "Manage Columns" at bounding box center [1252, 163] width 64 height 11
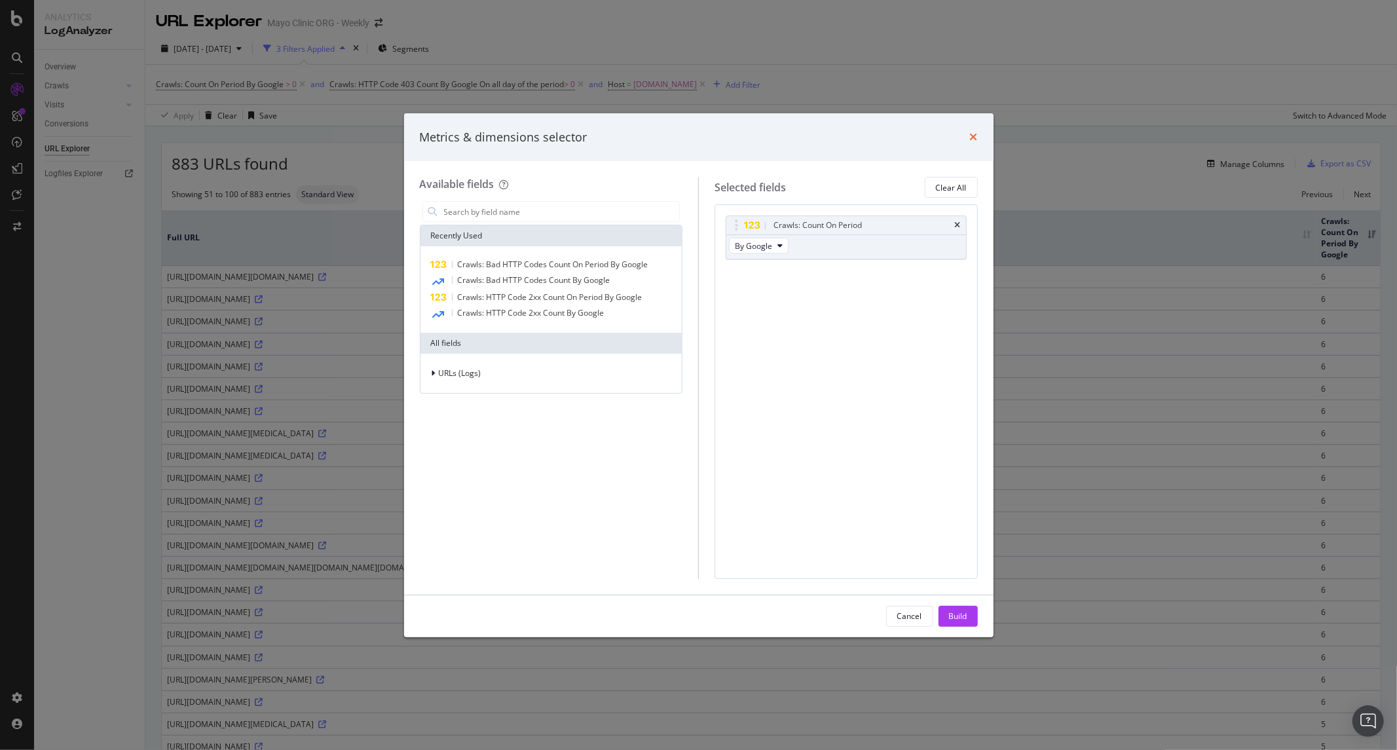
click at [974, 136] on icon "times" at bounding box center [974, 137] width 8 height 10
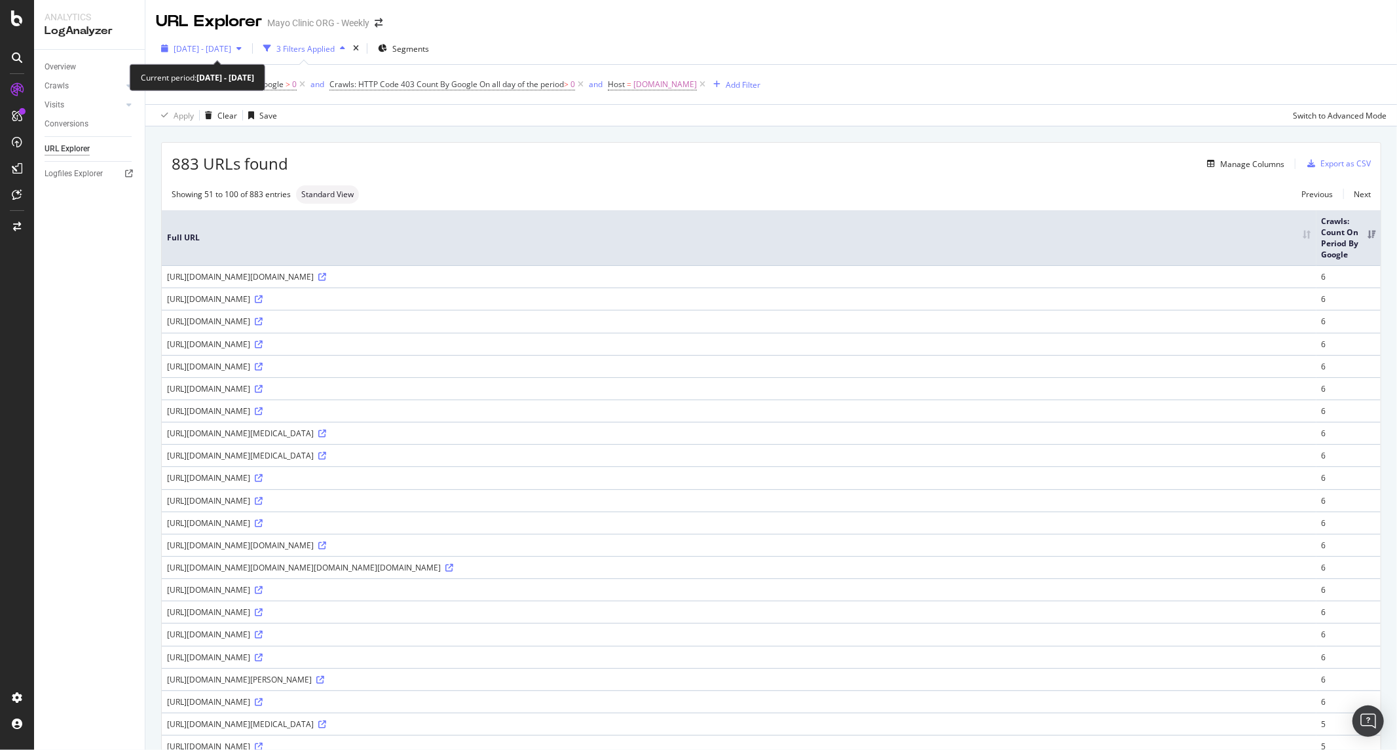
click at [213, 41] on div "2025 Jul. 26th - Aug. 24th" at bounding box center [201, 49] width 91 height 20
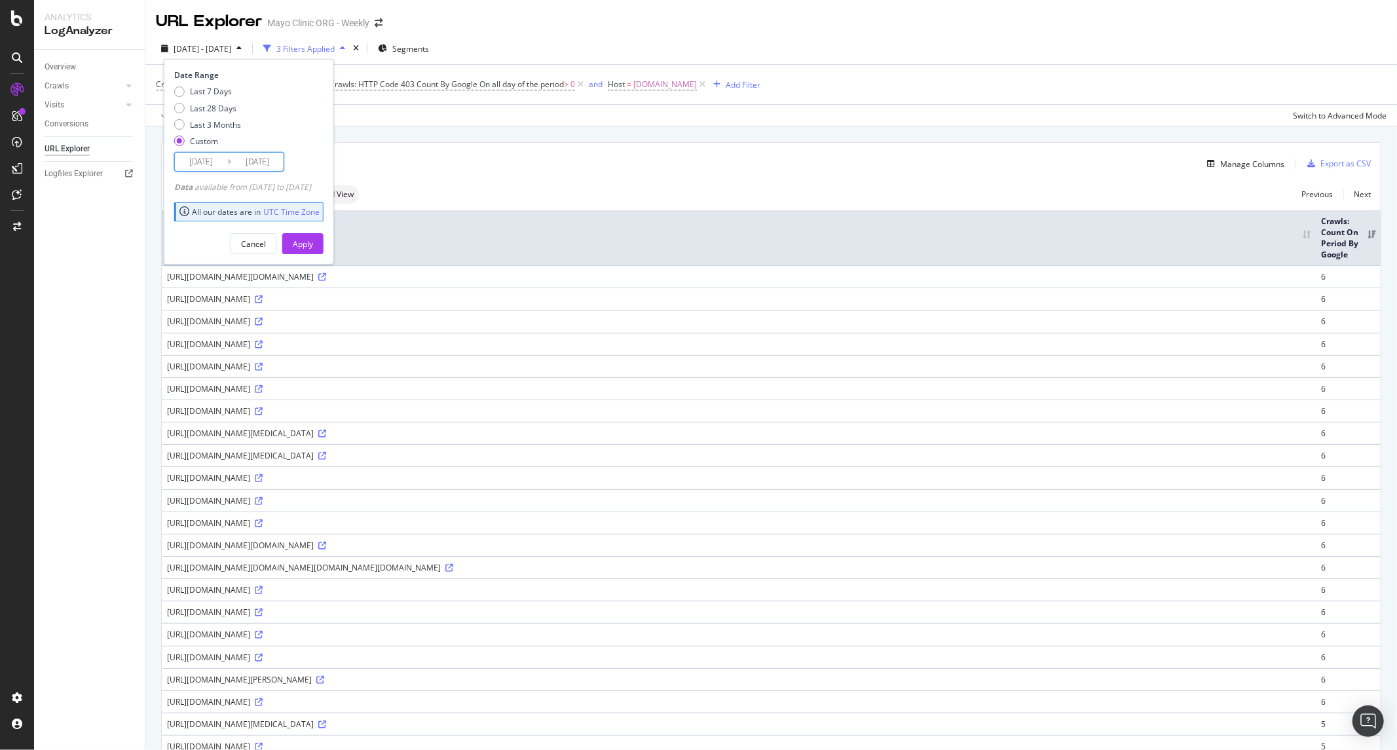
click at [212, 164] on input "2025/07/26" at bounding box center [201, 162] width 52 height 18
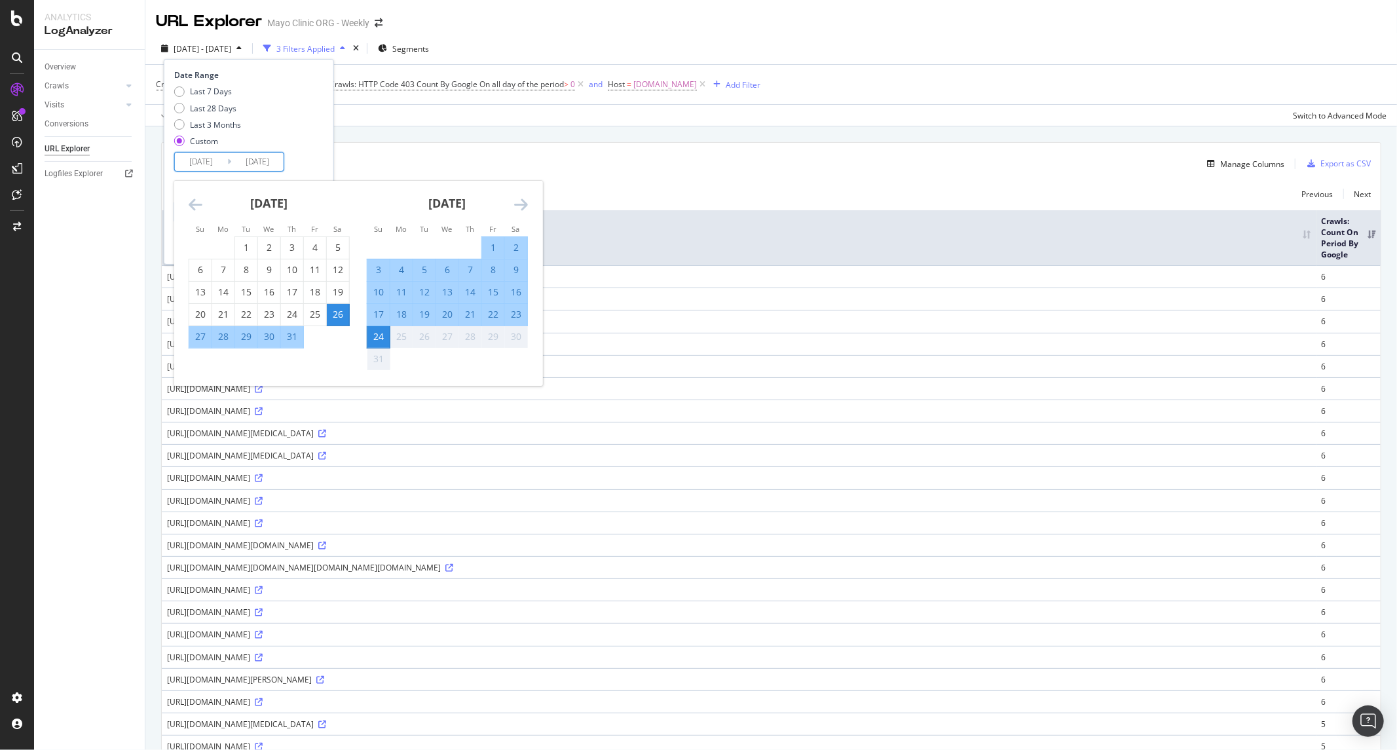
click at [447, 315] on div "20" at bounding box center [447, 314] width 22 height 13
type input "2025/08/20"
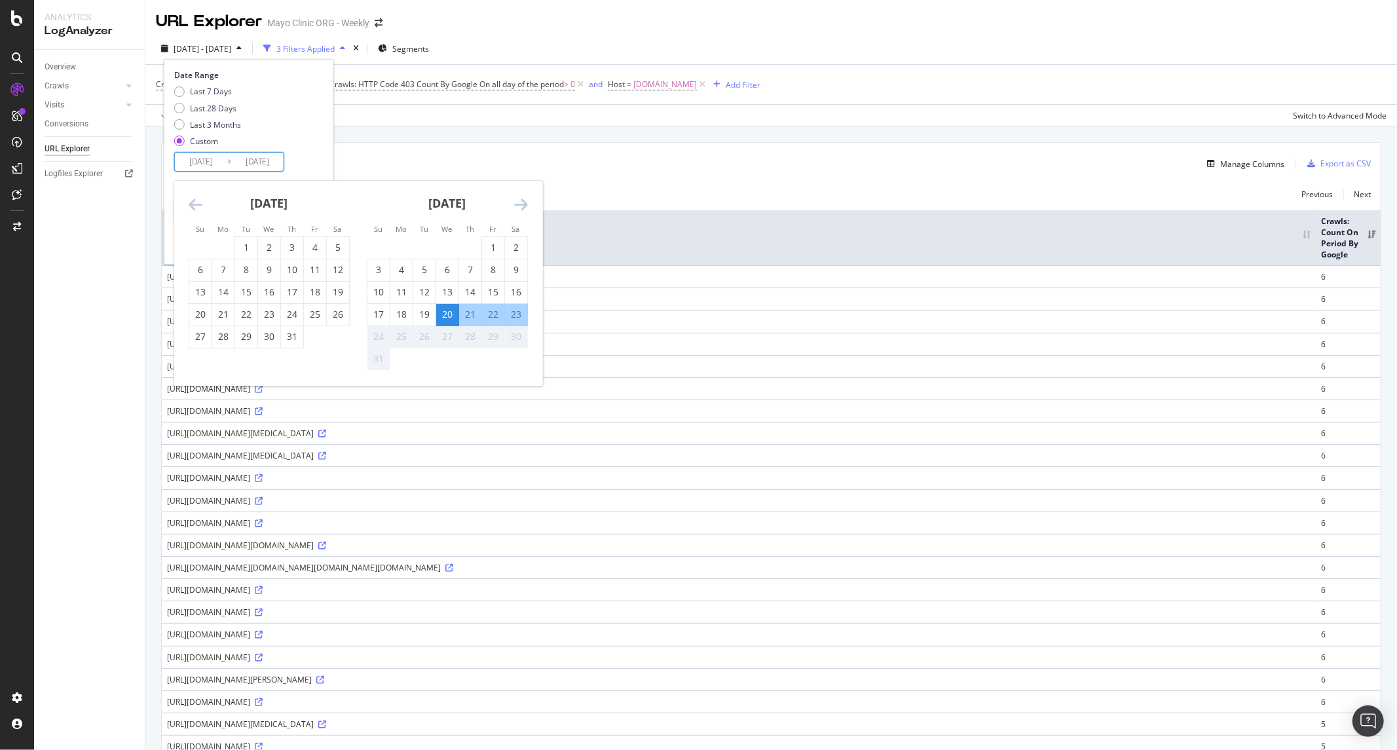
click at [442, 314] on div "20" at bounding box center [447, 314] width 22 height 13
type input "2025/08/20"
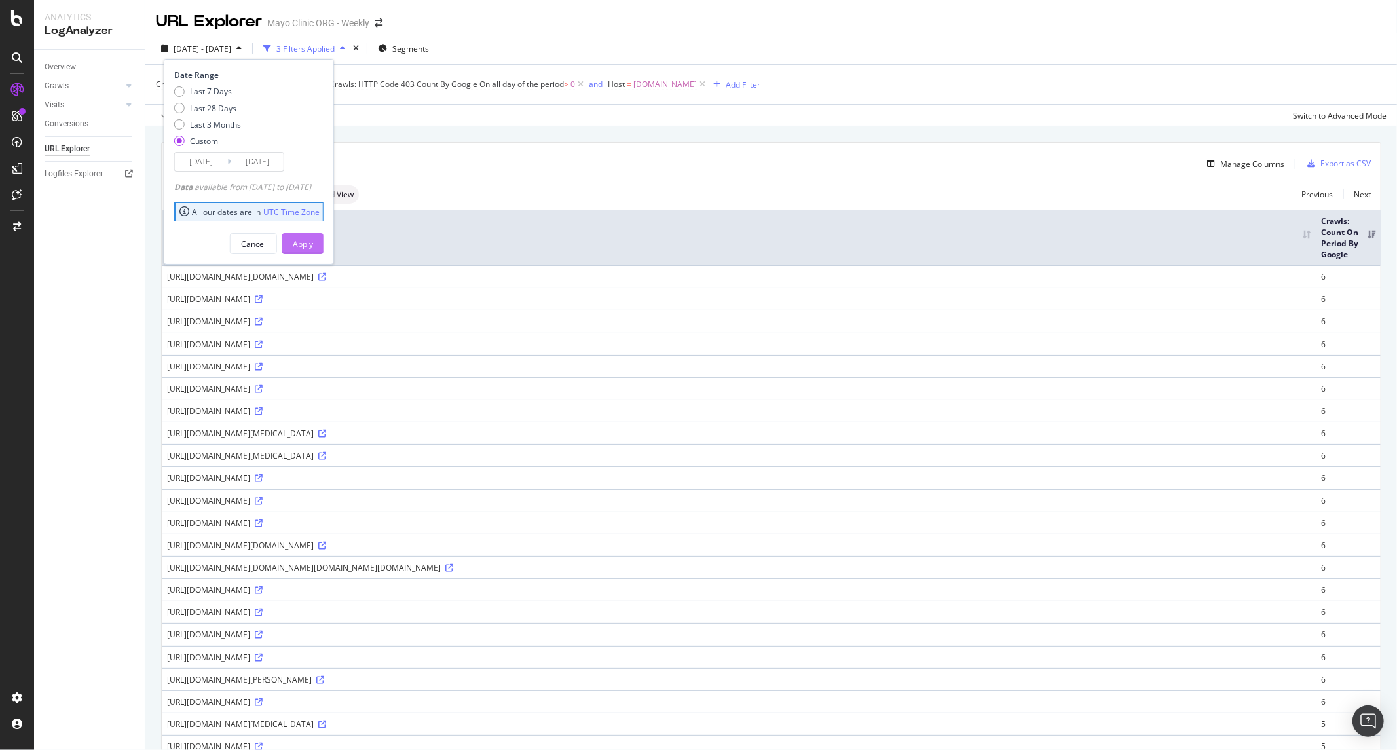
click at [313, 250] on div "Apply" at bounding box center [303, 244] width 20 height 20
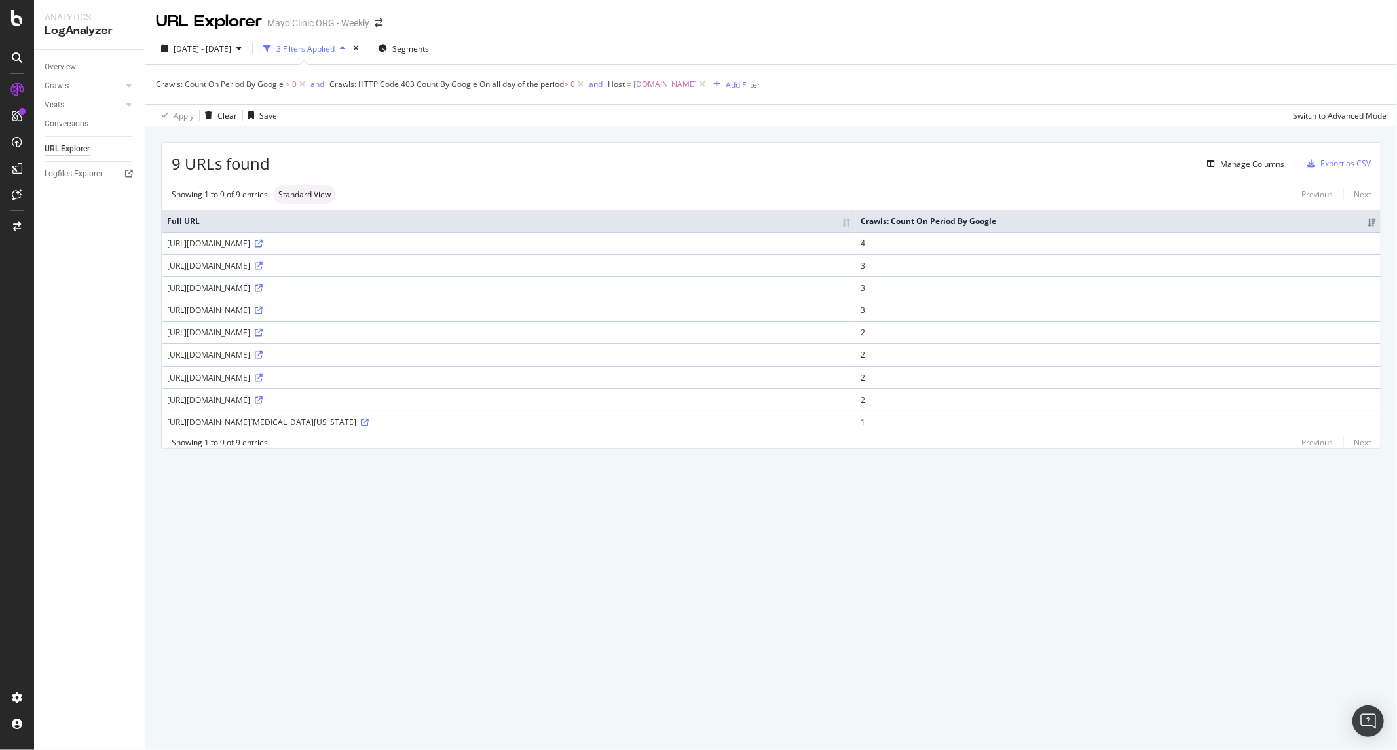
click at [369, 141] on div "9 URLs found Manage Columns Export as CSV Showing 1 to 9 of 9 entries Standard …" at bounding box center [770, 310] width 1251 height 368
click at [263, 248] on icon at bounding box center [259, 244] width 8 height 8
click at [367, 289] on td "https://www.mayoclinic.org/diseases-conditions/vitiligo/basics/.../con-20032007" at bounding box center [509, 287] width 694 height 22
click at [456, 360] on div "https://www.mayoclinic.org/diseases-conditions/allergies/in-depth/allergy-medic…" at bounding box center [509, 354] width 684 height 11
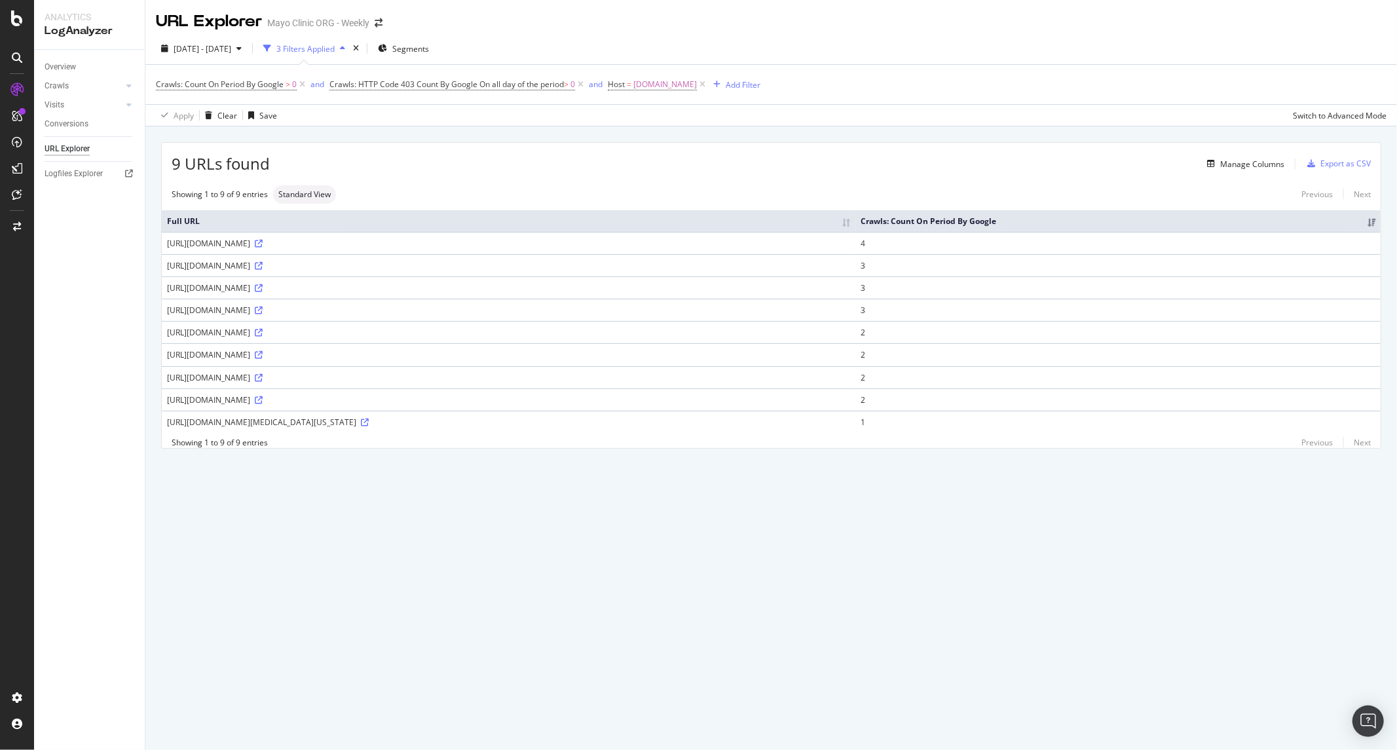
click at [492, 383] on div "https://www.mayoclinic.org/zh-hans/diseases-conditions/chronic-granulomatous-di…" at bounding box center [509, 377] width 684 height 11
click at [263, 382] on icon at bounding box center [259, 378] width 8 height 8
click at [437, 316] on div "https://www.mayoclinic.org/diseases-conditions/menieres-disease/.../syc-20374910" at bounding box center [509, 309] width 684 height 11
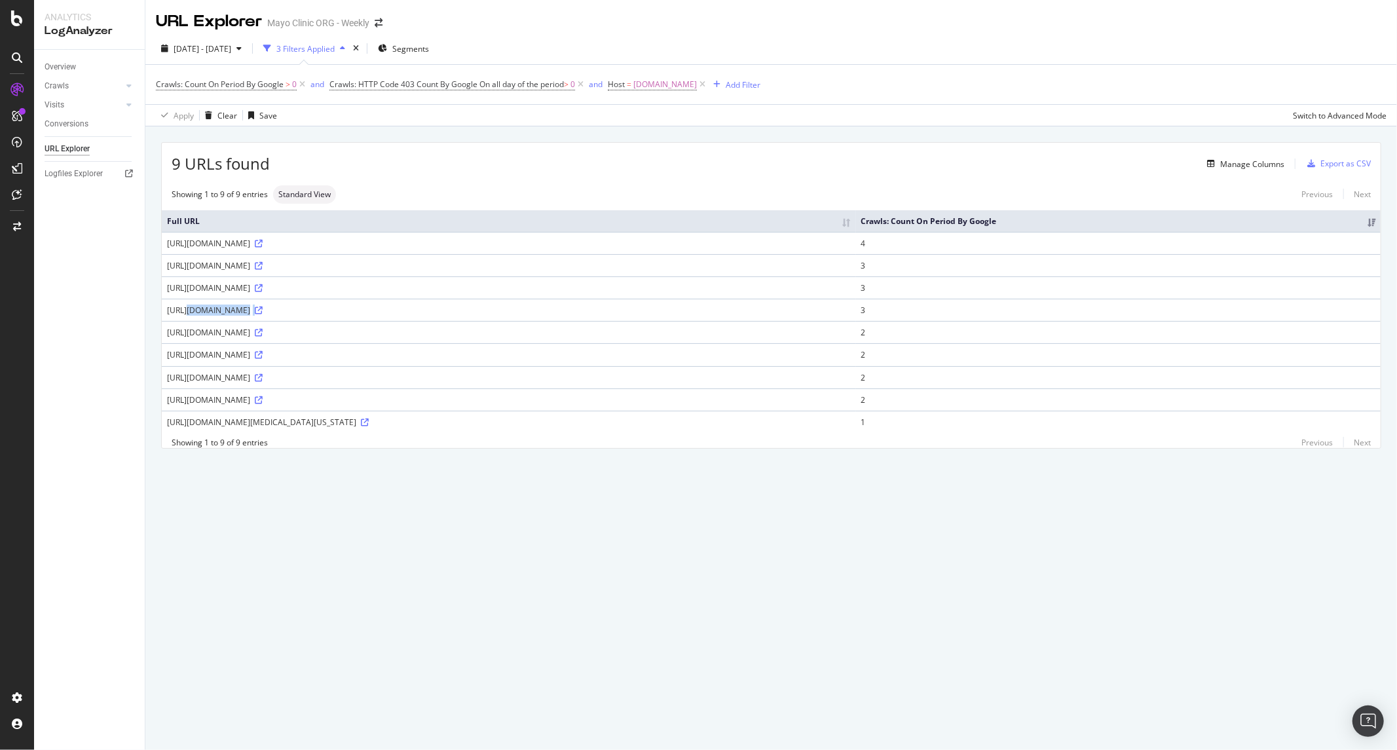
click at [435, 316] on div "https://www.mayoclinic.org/diseases-conditions/menieres-disease/.../syc-20374910" at bounding box center [509, 309] width 684 height 11
click at [263, 314] on icon at bounding box center [259, 310] width 8 height 8
click at [403, 316] on div "https://www.mayoclinic.org/diseases-conditions/menieres-disease/.../syc-20374910" at bounding box center [509, 309] width 684 height 11
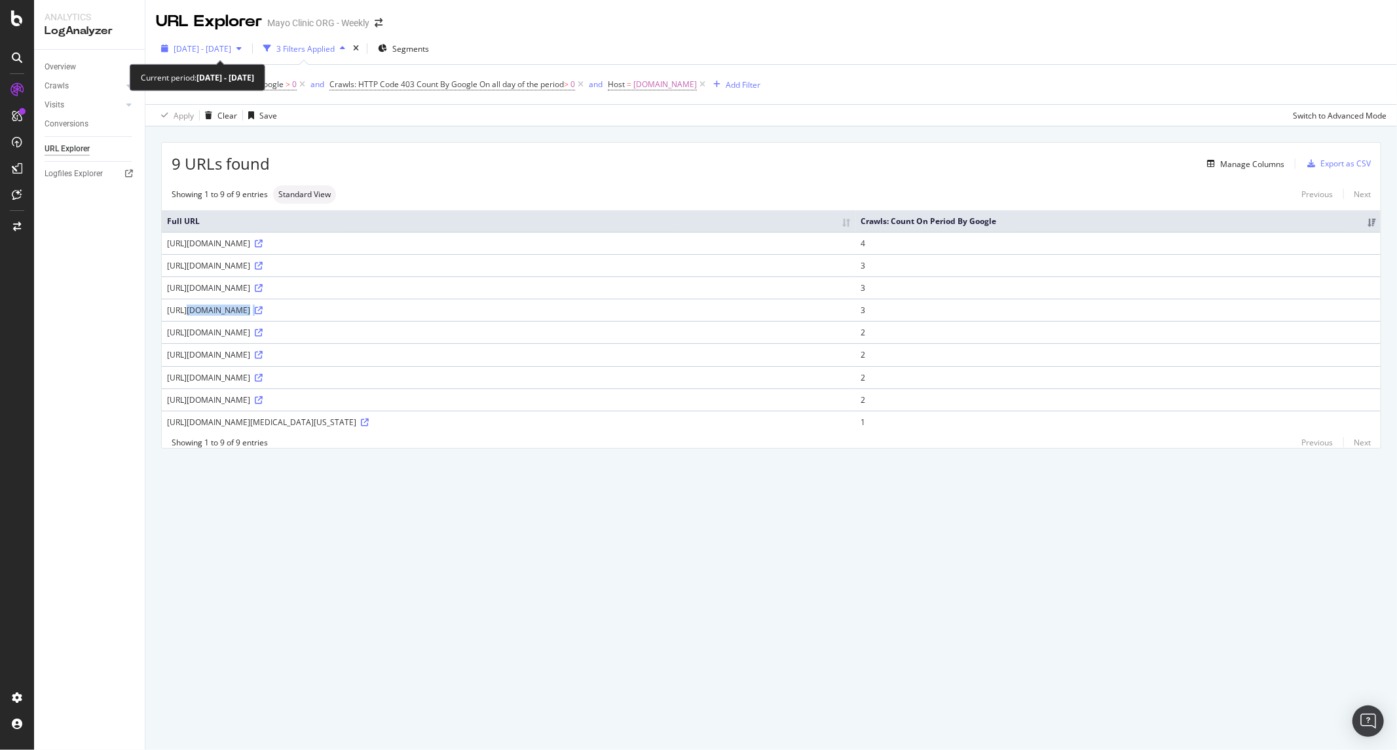
click at [225, 54] on span "2025 Aug. 20th - Aug. 20th" at bounding box center [203, 48] width 58 height 11
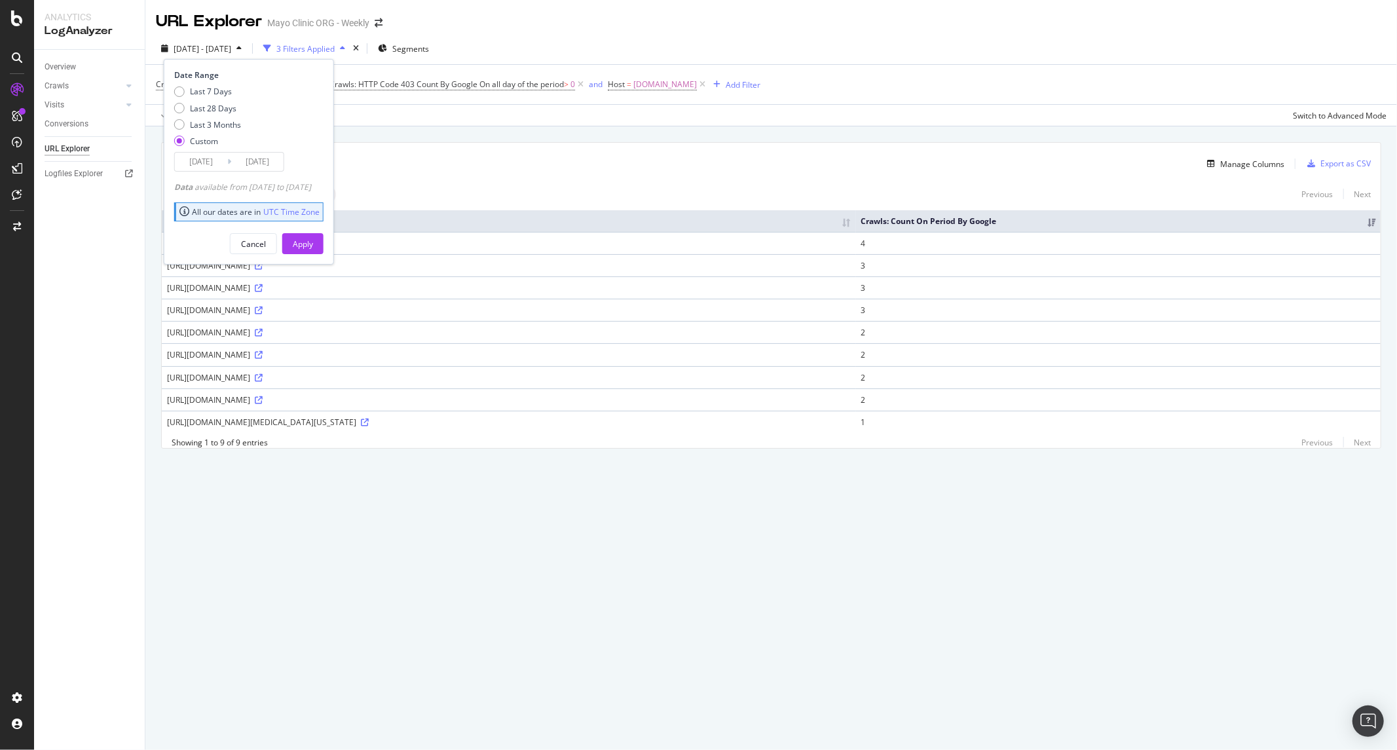
click at [217, 155] on input "2025/08/20" at bounding box center [201, 162] width 52 height 18
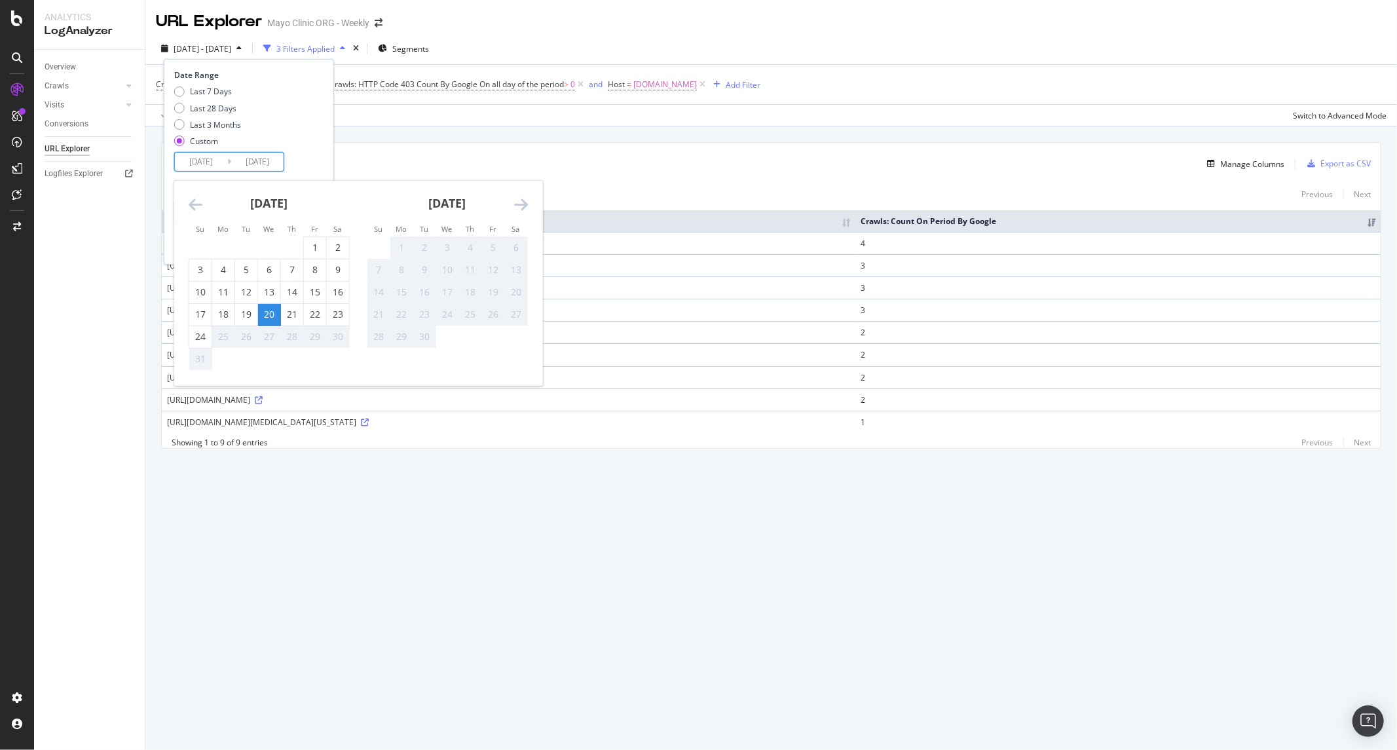
click at [201, 203] on icon "Move backward to switch to the previous month." at bounding box center [196, 204] width 14 height 16
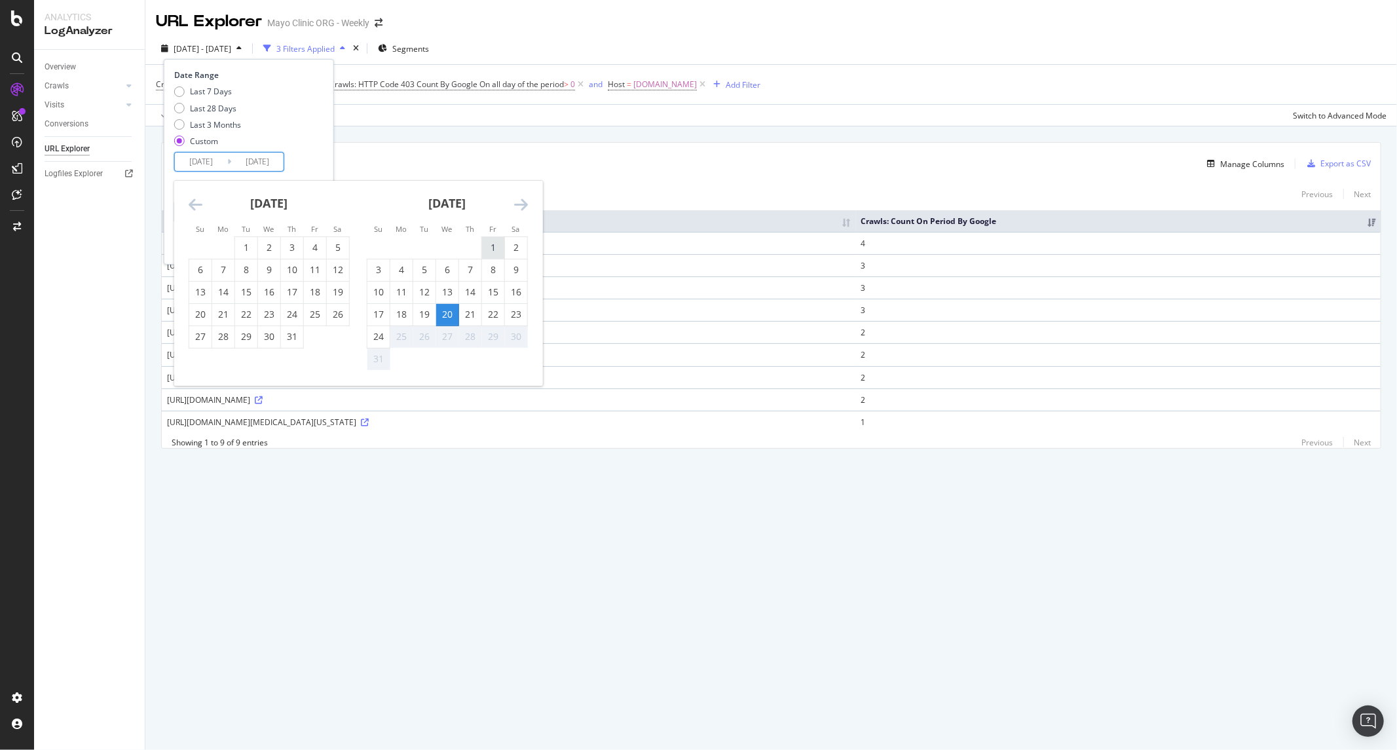
click at [486, 242] on div "1" at bounding box center [493, 247] width 22 height 13
type input "2025/08/01"
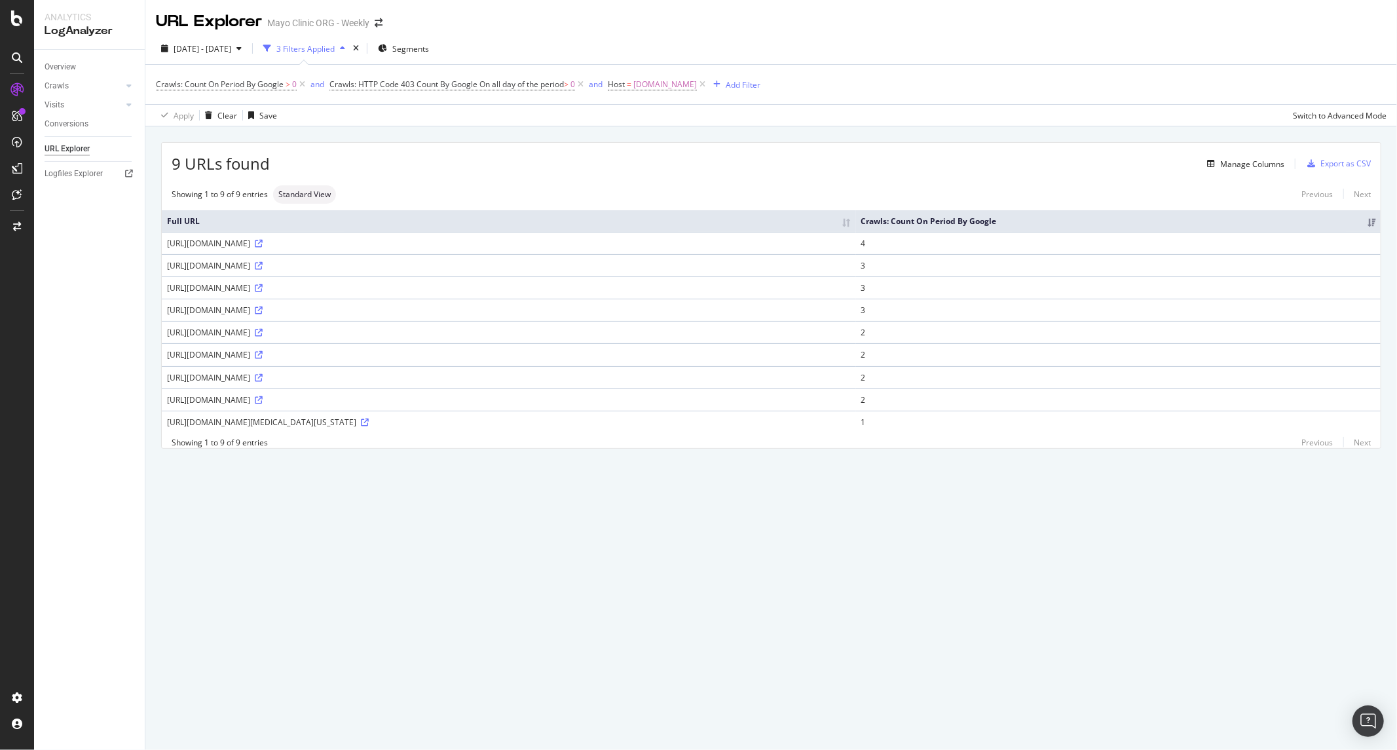
click at [460, 152] on div "9 URLs found Manage Columns Export as CSV" at bounding box center [771, 159] width 1219 height 32
click at [240, 41] on div "2025 Aug. 20th - Aug. 20th" at bounding box center [201, 49] width 91 height 20
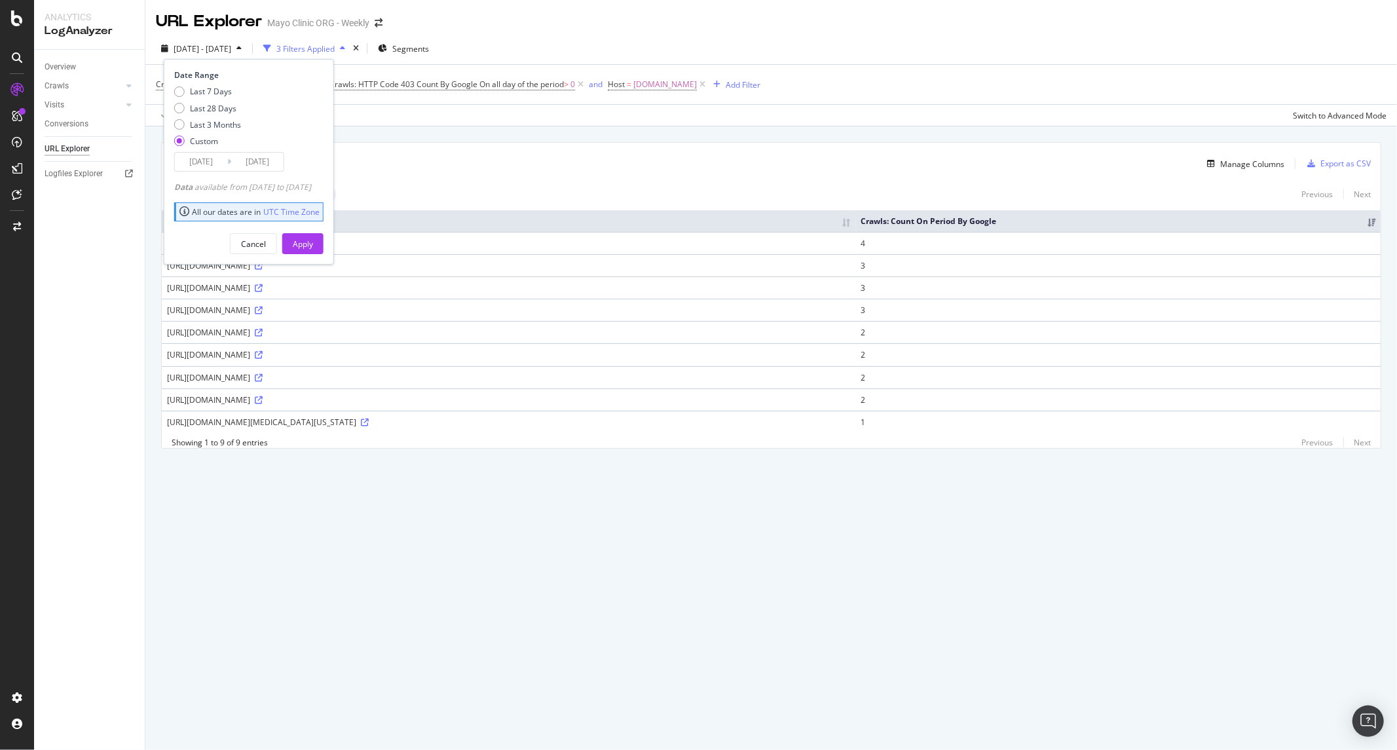
click at [194, 160] on input "2025/08/01" at bounding box center [201, 162] width 52 height 18
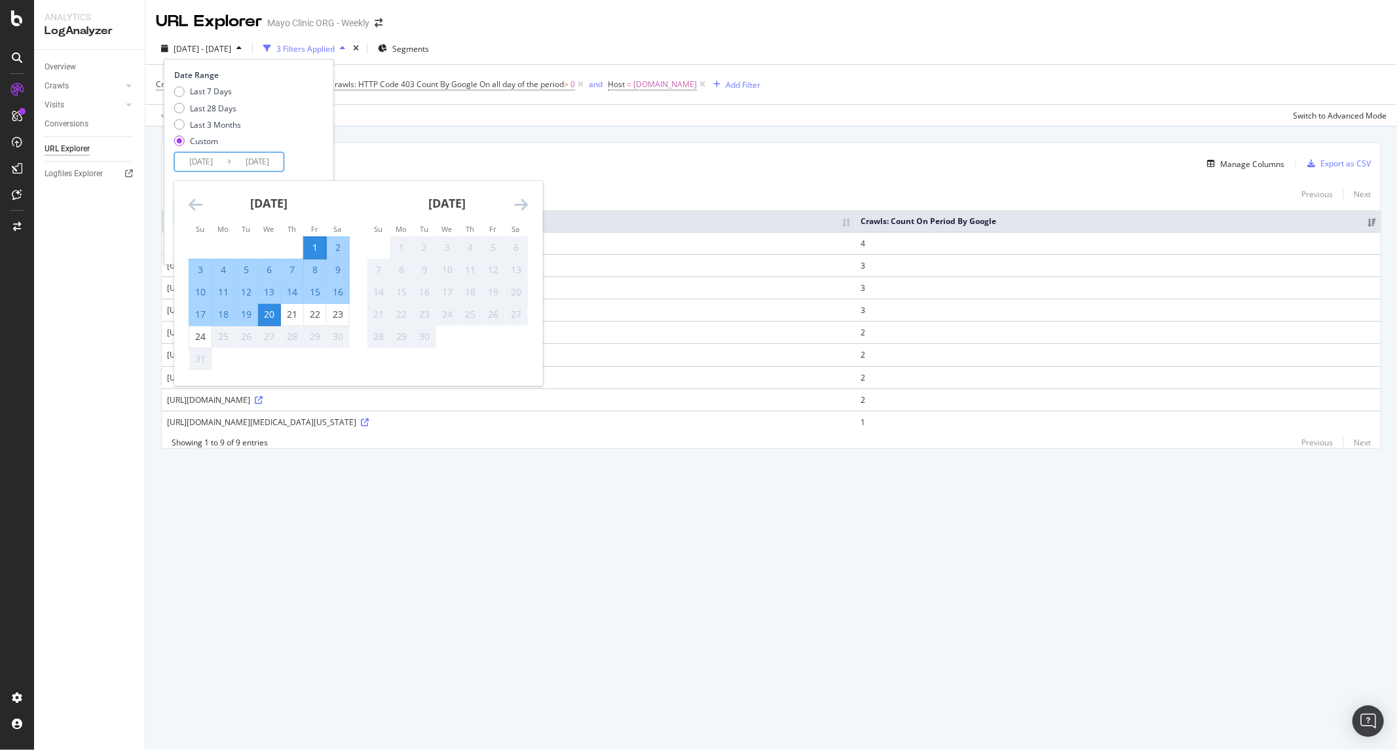
click at [319, 128] on div "Last 7 Days Last 28 Days Last 3 Months Custom" at bounding box center [247, 119] width 146 height 66
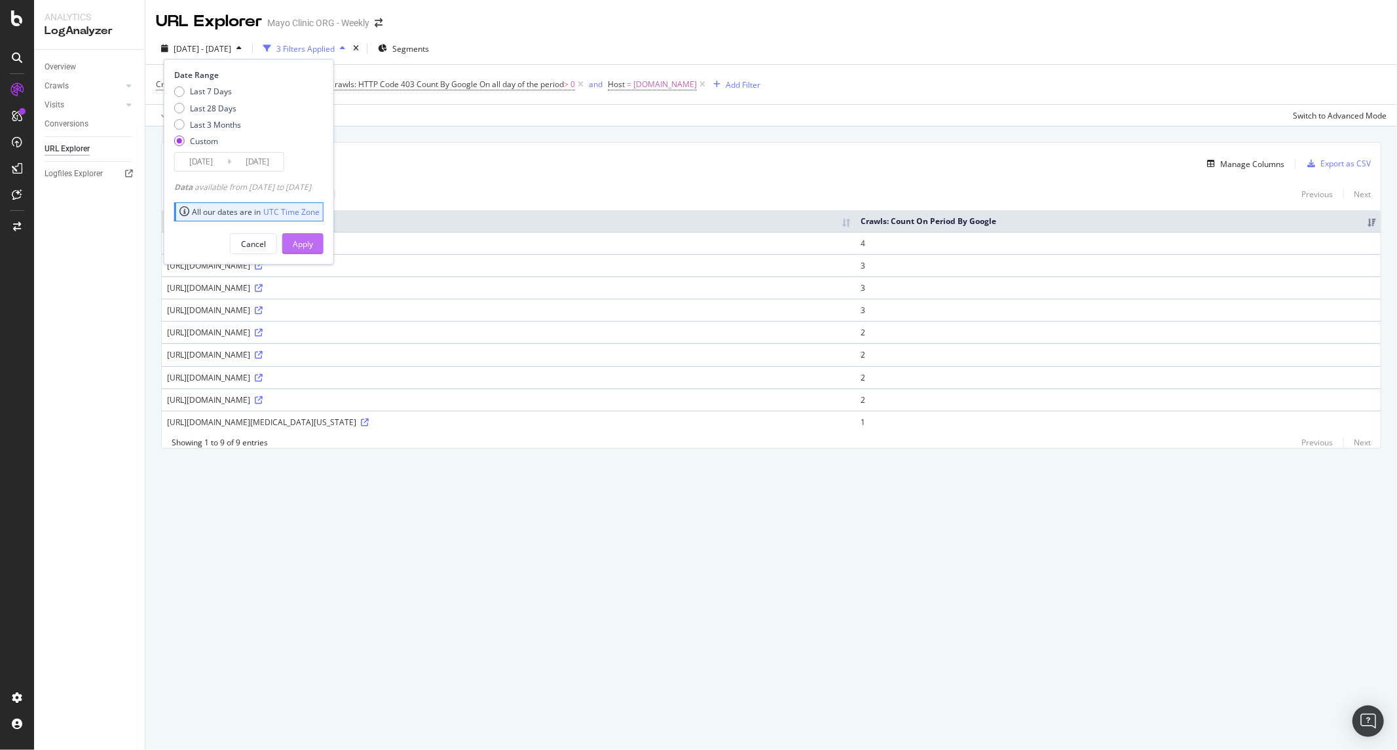
click at [313, 246] on div "Apply" at bounding box center [303, 243] width 20 height 11
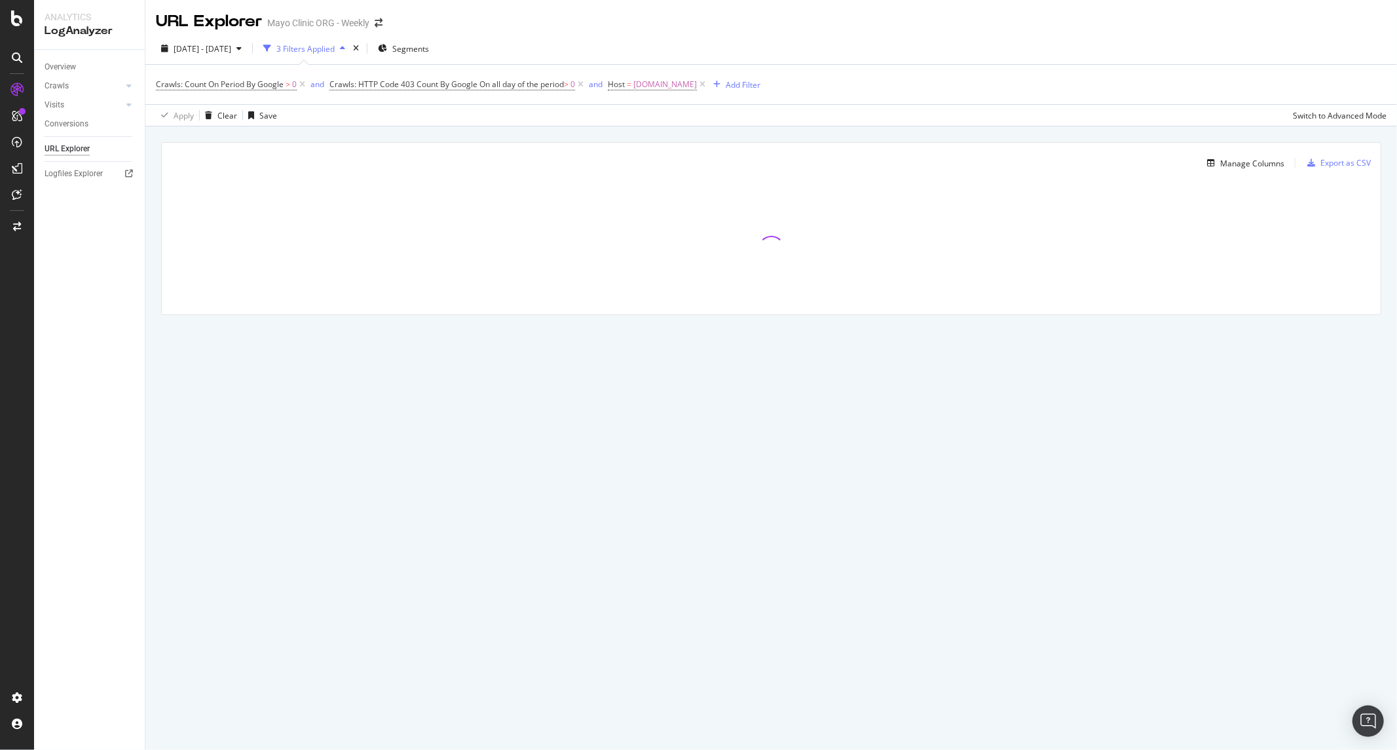
click at [743, 45] on div "2025 Aug. 1st - Aug. 20th 3 Filters Applied Segments" at bounding box center [770, 51] width 1251 height 26
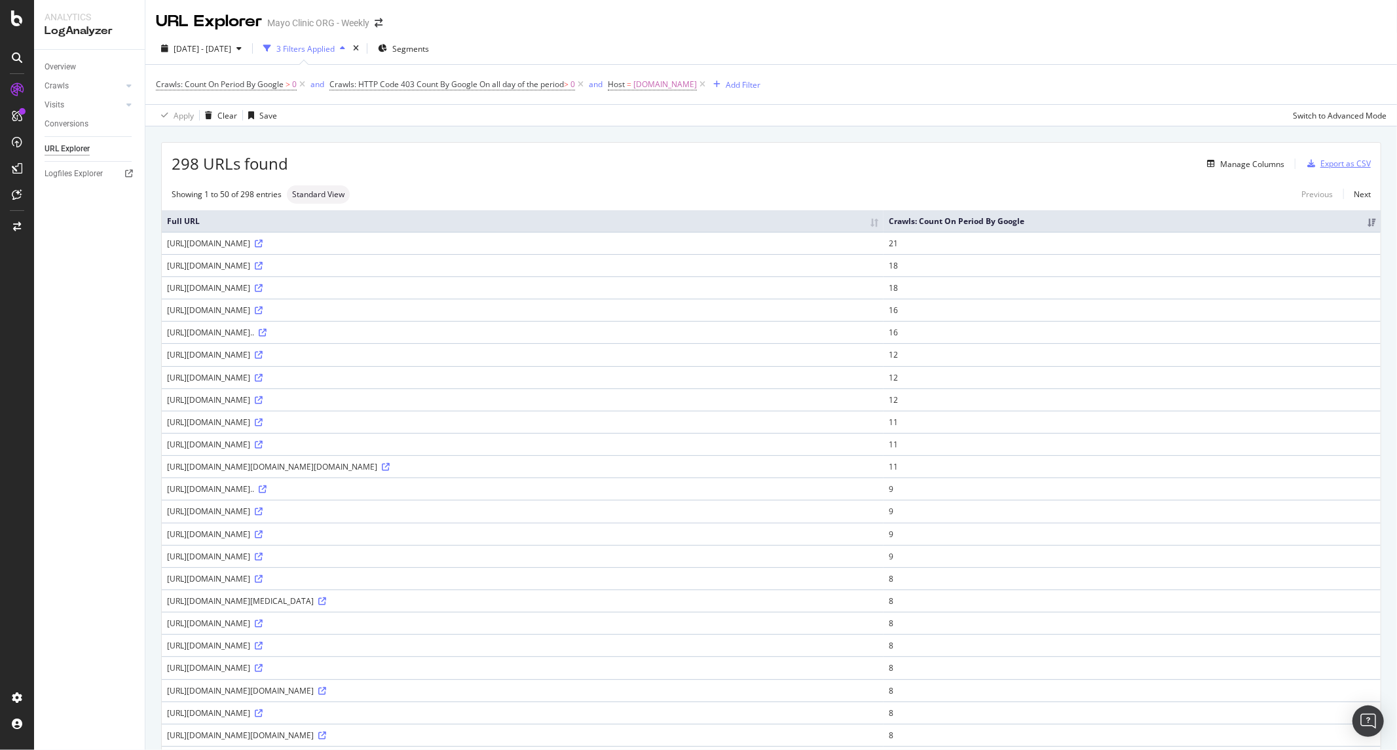
click at [1320, 166] on div "Export as CSV" at bounding box center [1345, 163] width 50 height 11
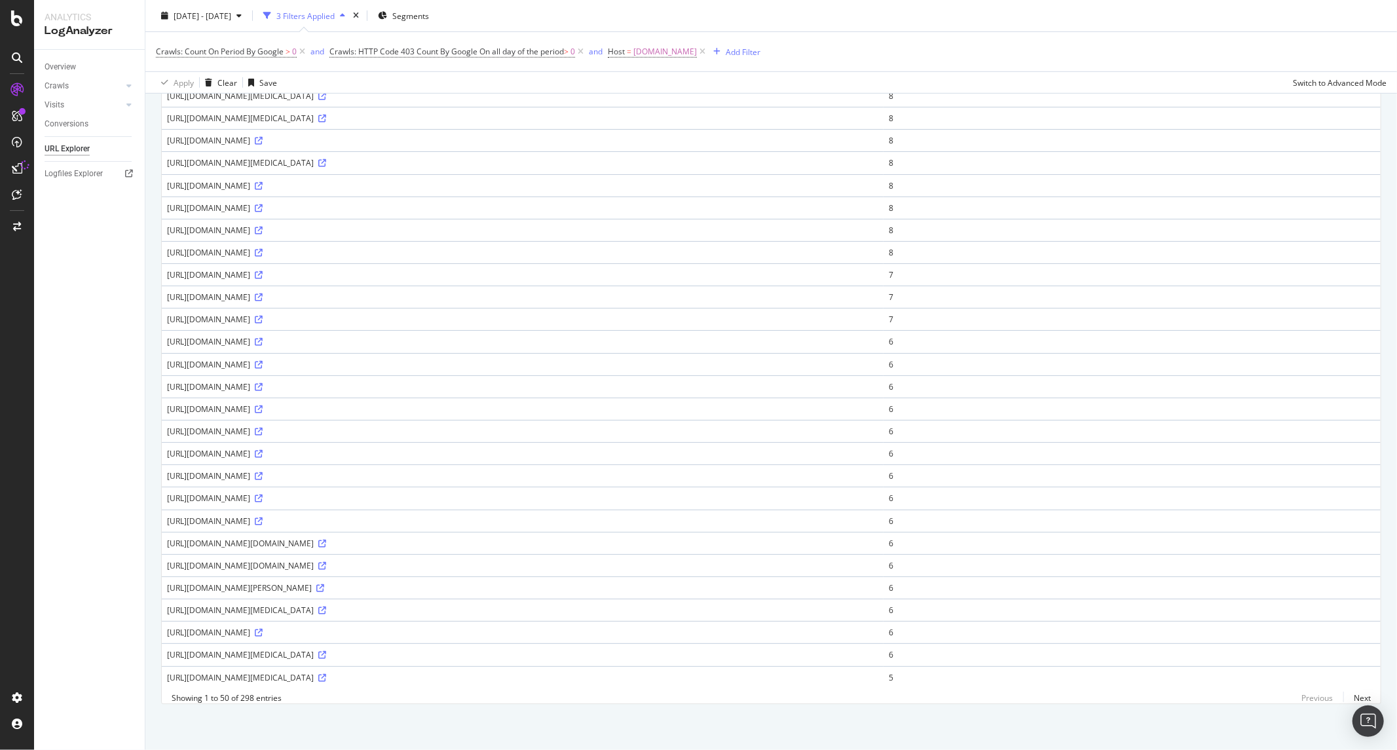
scroll to position [832, 0]
click at [409, 47] on span "Crawls: HTTP Code 403 Count By Google" at bounding box center [403, 51] width 148 height 11
click at [338, 47] on icon at bounding box center [338, 50] width 4 height 8
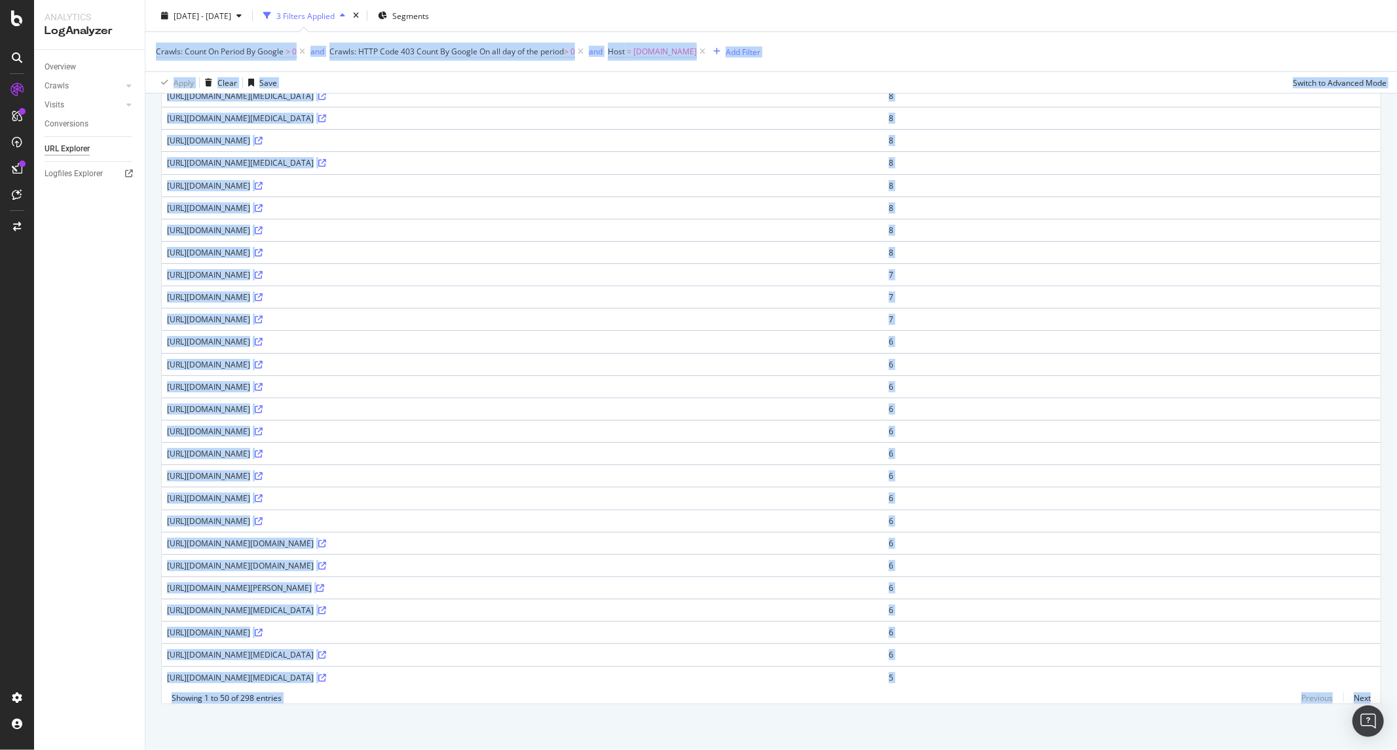
drag, startPoint x: 598, startPoint y: 28, endPoint x: 598, endPoint y: 13, distance: 14.4
click at [573, 24] on div "2025 Aug. 1st - Aug. 20th 3 Filters Applied Segments" at bounding box center [770, 18] width 1251 height 26
click at [382, 59] on span "Crawls: HTTP Code 403 Count By Google On all day of the period > 0" at bounding box center [457, 52] width 257 height 18
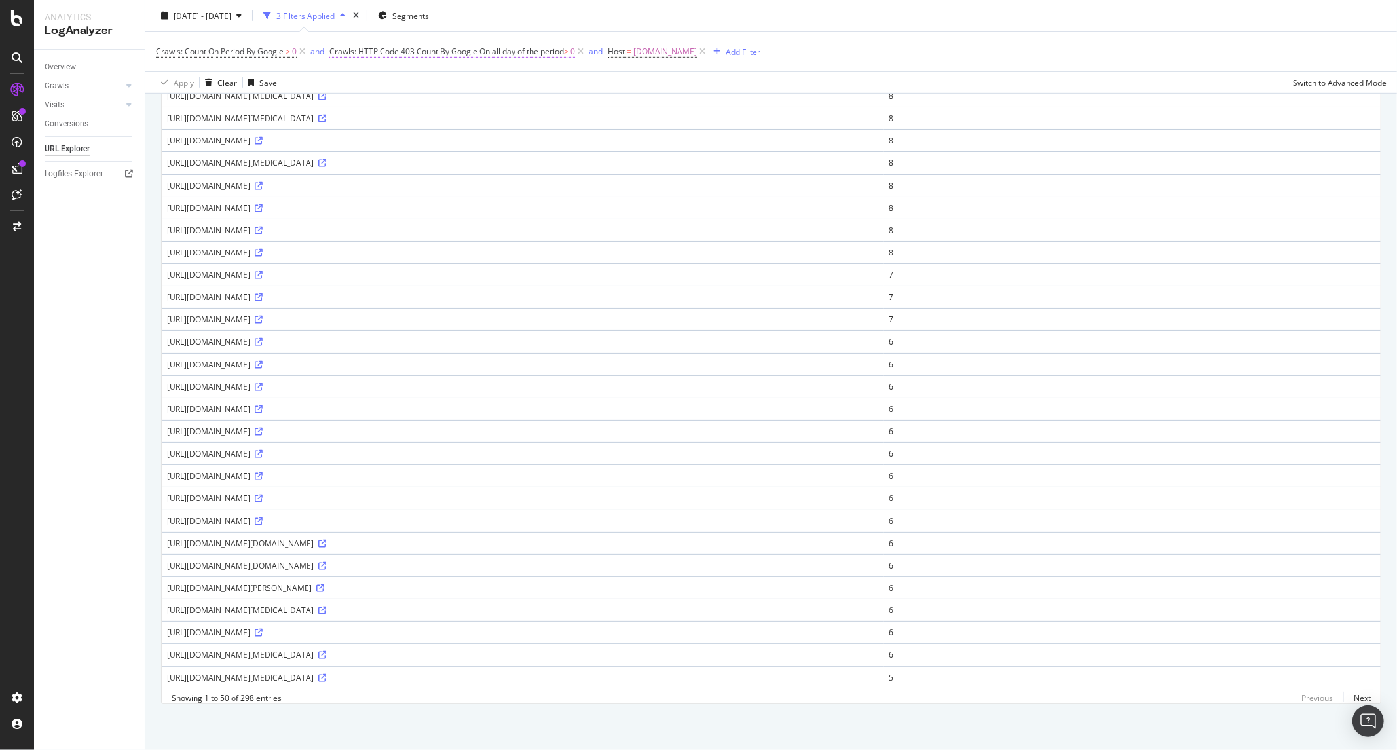
click at [365, 50] on span "Crawls: HTTP Code 403 Count By Google" at bounding box center [403, 51] width 148 height 11
click at [338, 53] on icon at bounding box center [338, 50] width 4 height 8
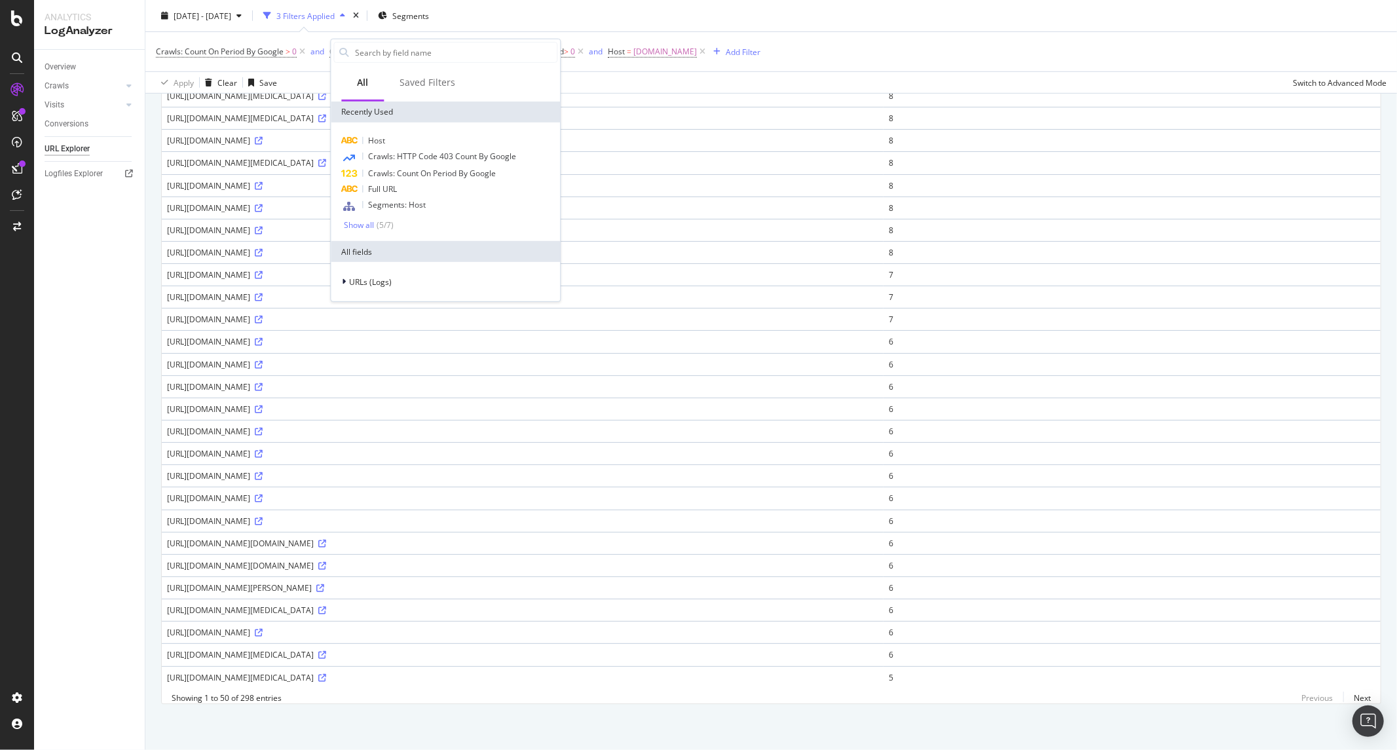
click at [947, 52] on div "Crawls: Count On Period By Google > 0 and Crawls: HTTP Code 403 Count By Google…" at bounding box center [771, 51] width 1230 height 39
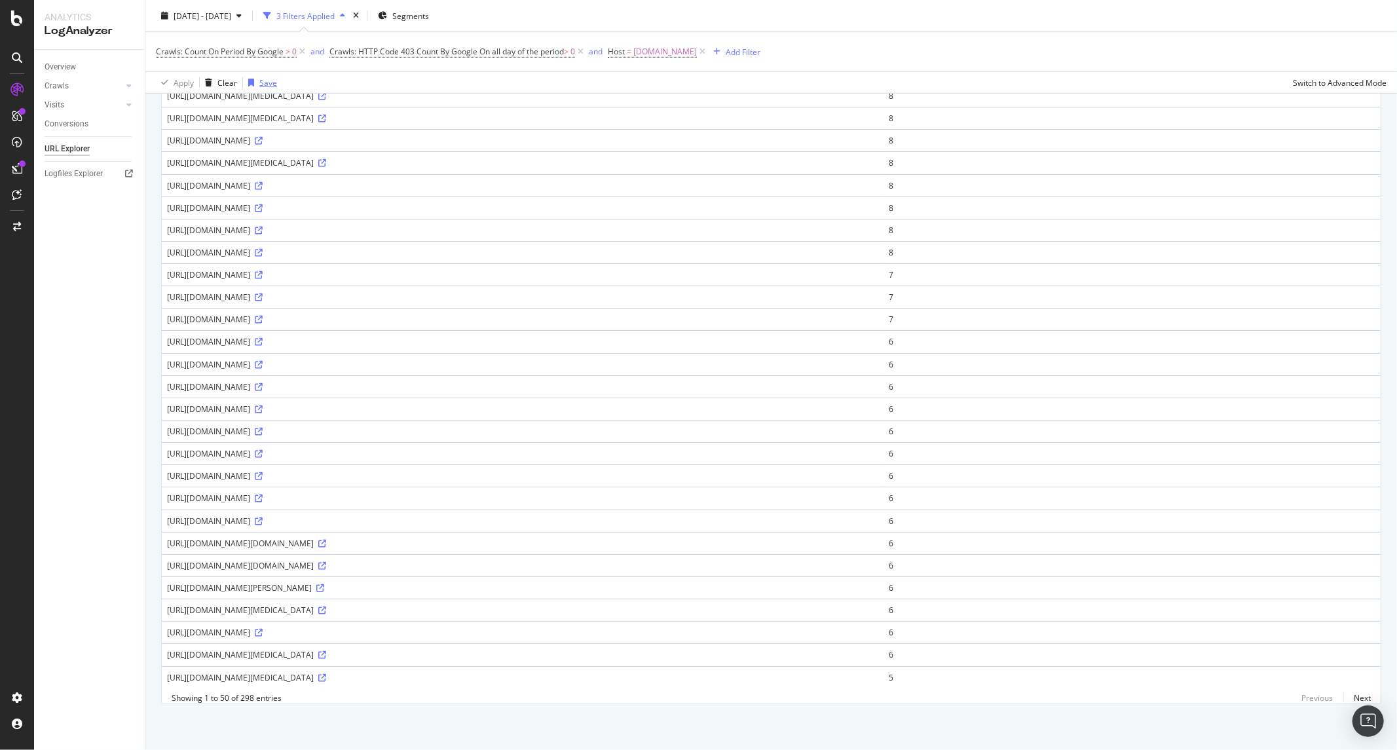
click at [259, 82] on div "Save" at bounding box center [268, 82] width 18 height 11
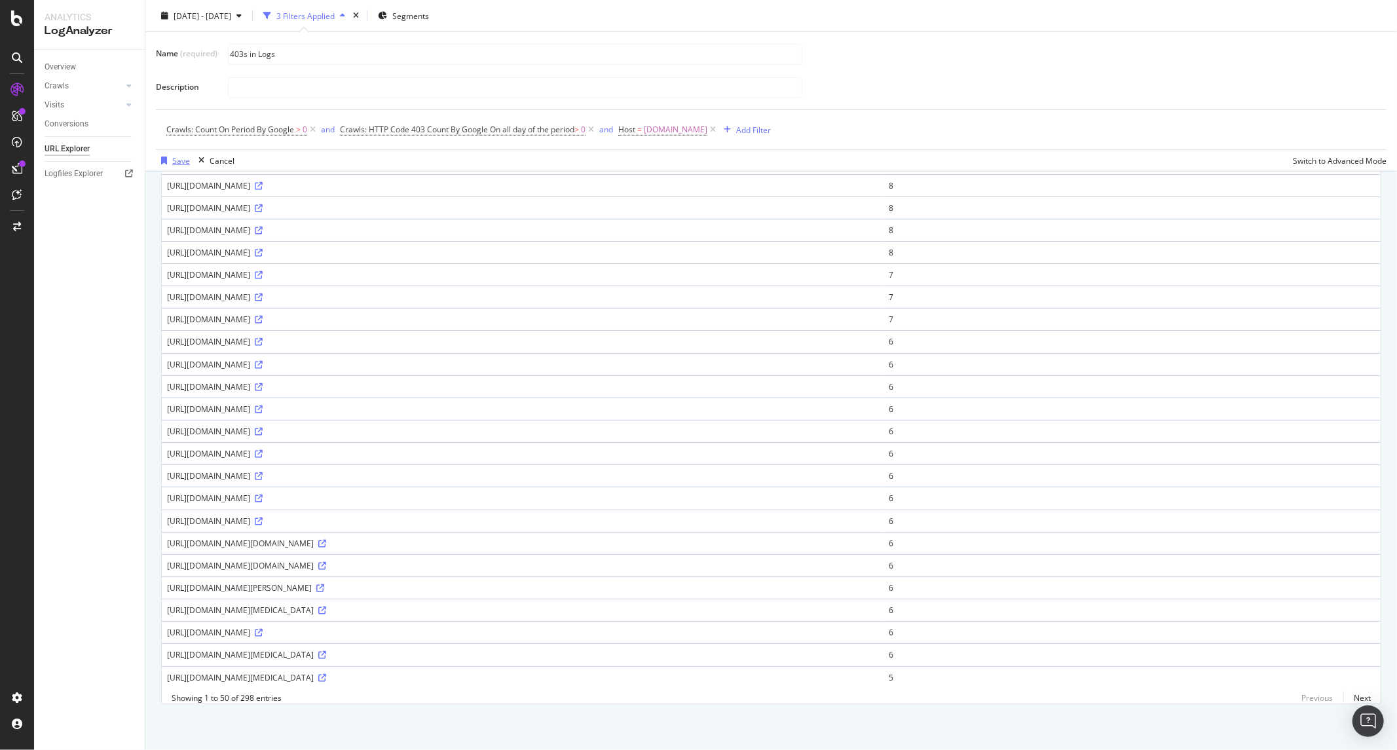
type input "403s in Logs"
click at [175, 158] on div "Save" at bounding box center [181, 160] width 18 height 11
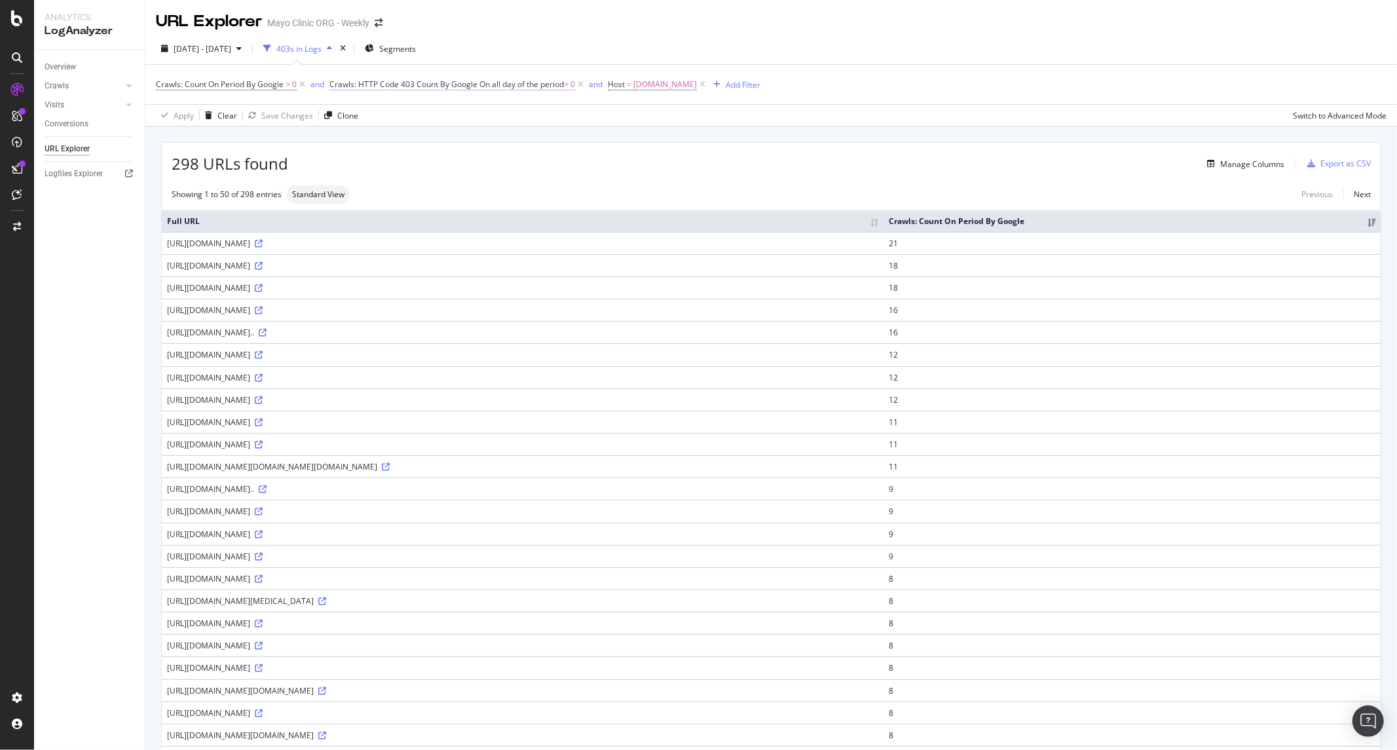
click at [459, 86] on span "Crawls: HTTP Code 403 Count By Google" at bounding box center [403, 84] width 148 height 11
click at [878, 44] on div "2025 Aug. 1st - Aug. 20th 403s in Logs Segments" at bounding box center [770, 51] width 1251 height 26
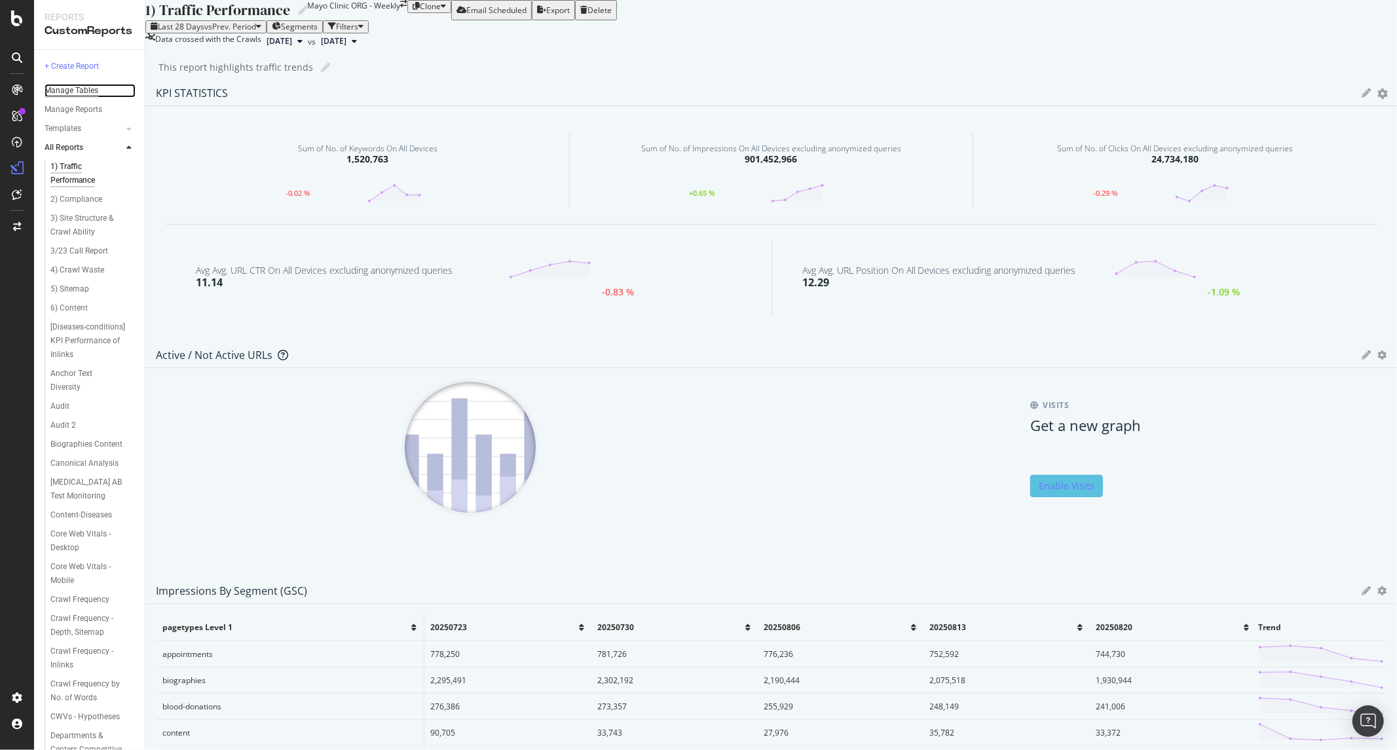
click at [83, 92] on div "Manage Tables" at bounding box center [72, 91] width 54 height 14
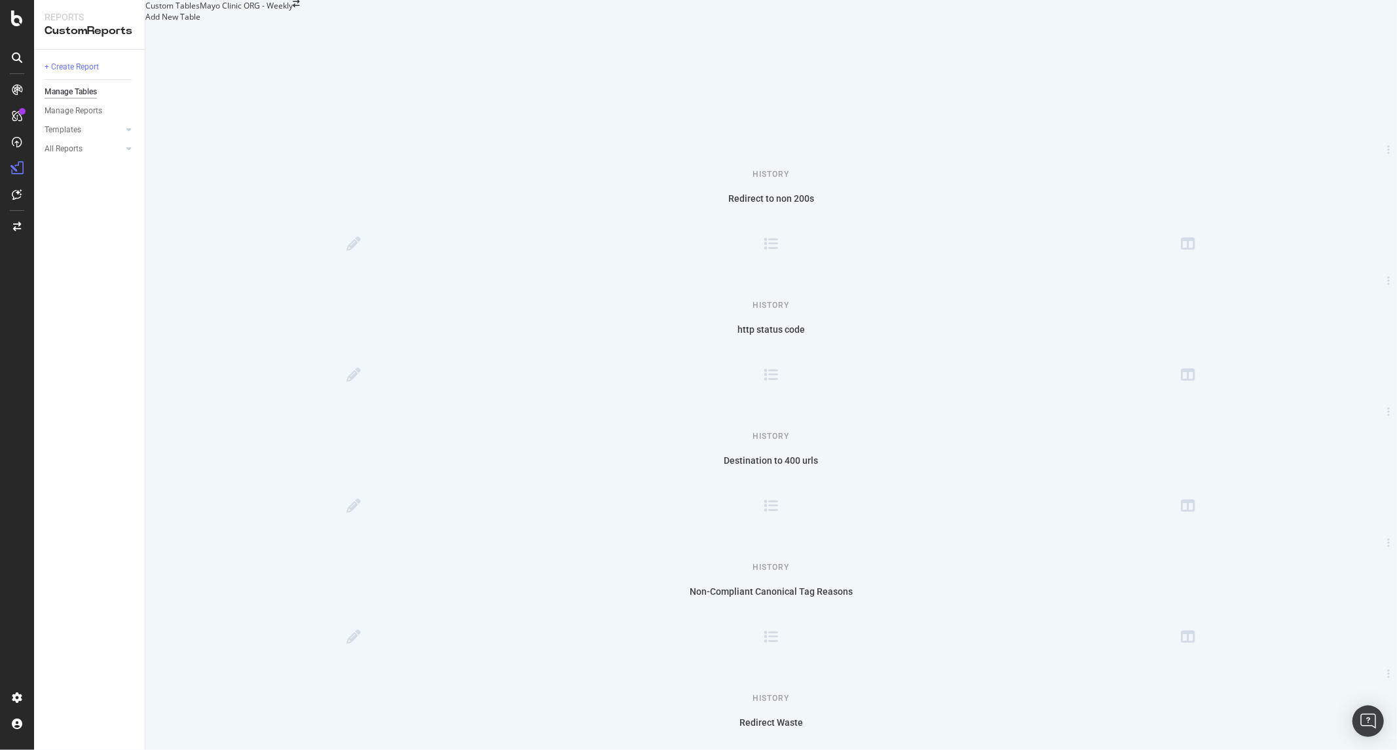
click at [145, 22] on div at bounding box center [145, 16] width 0 height 11
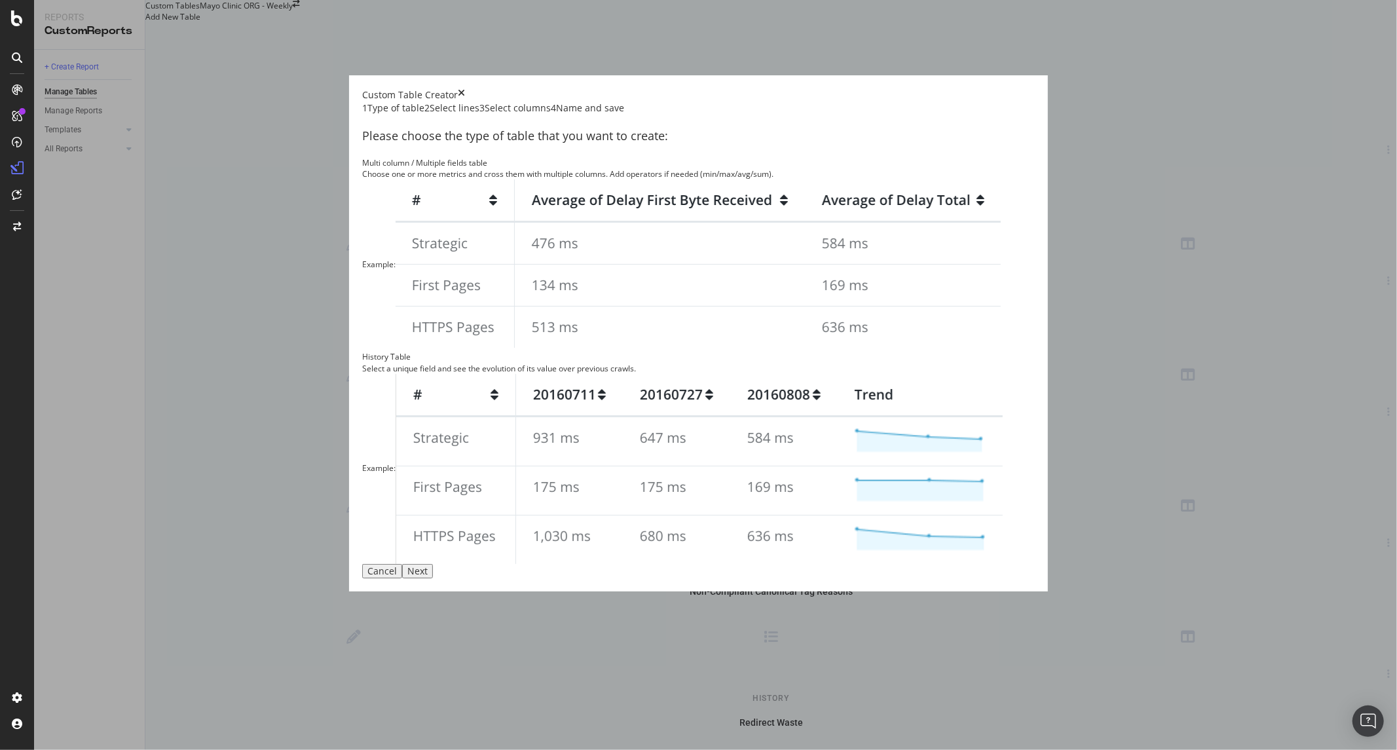
click at [479, 115] on div "Select lines" at bounding box center [455, 107] width 50 height 13
click at [551, 115] on div "Select columns" at bounding box center [518, 107] width 66 height 13
click at [390, 115] on div "1 Type of table" at bounding box center [393, 107] width 62 height 13
click at [614, 179] on div "Choose one or more metrics and cross them with multiple columns. Add operators …" at bounding box center [698, 173] width 672 height 11
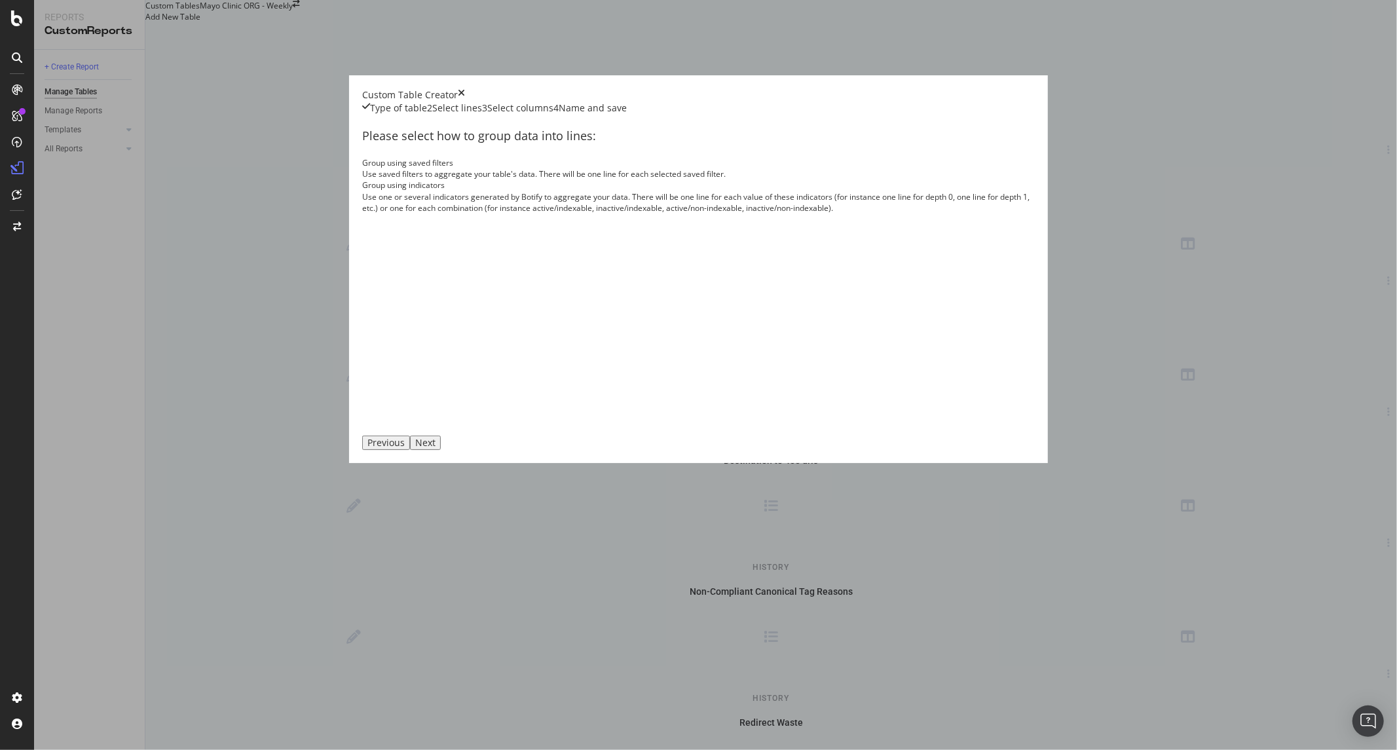
click at [527, 179] on div "Group using saved filters Use saved filters to aggregate your table's data. The…" at bounding box center [698, 168] width 672 height 22
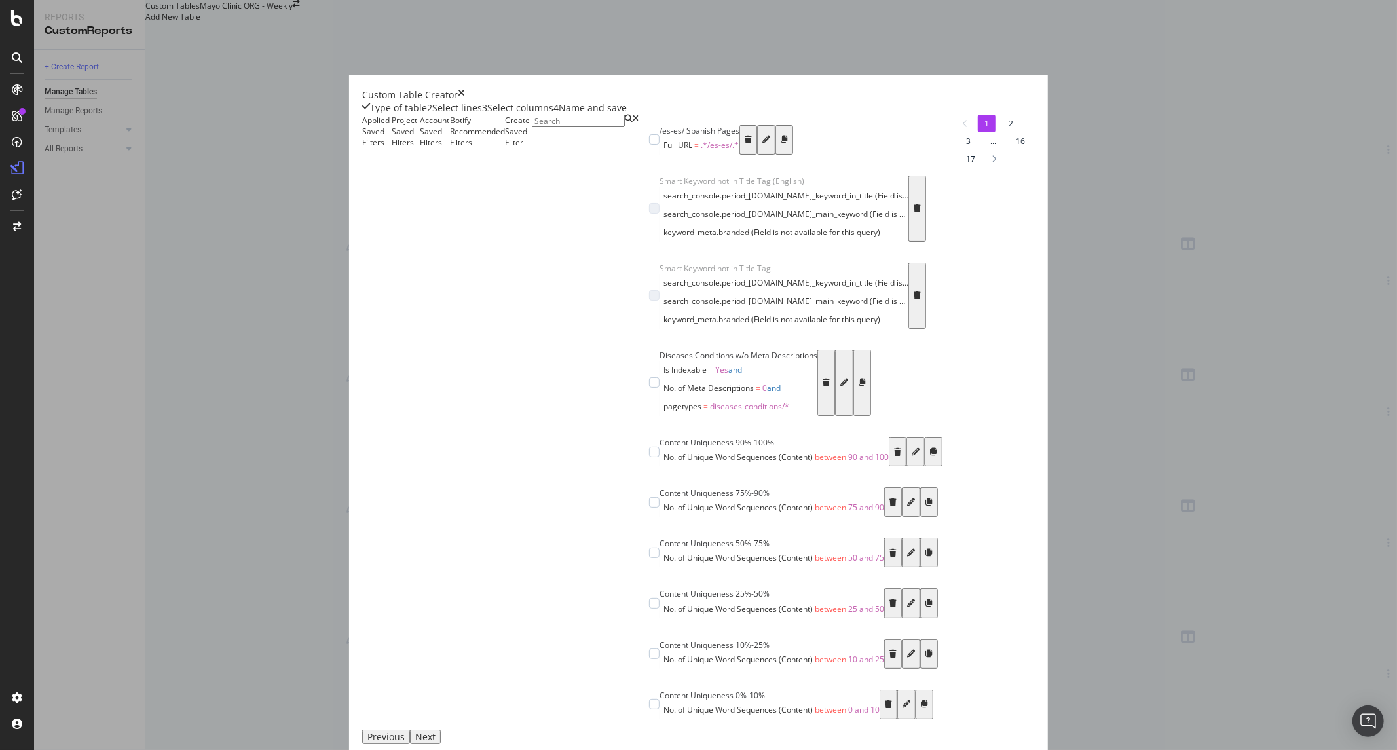
click at [450, 252] on div "Account Saved Filters" at bounding box center [435, 422] width 30 height 615
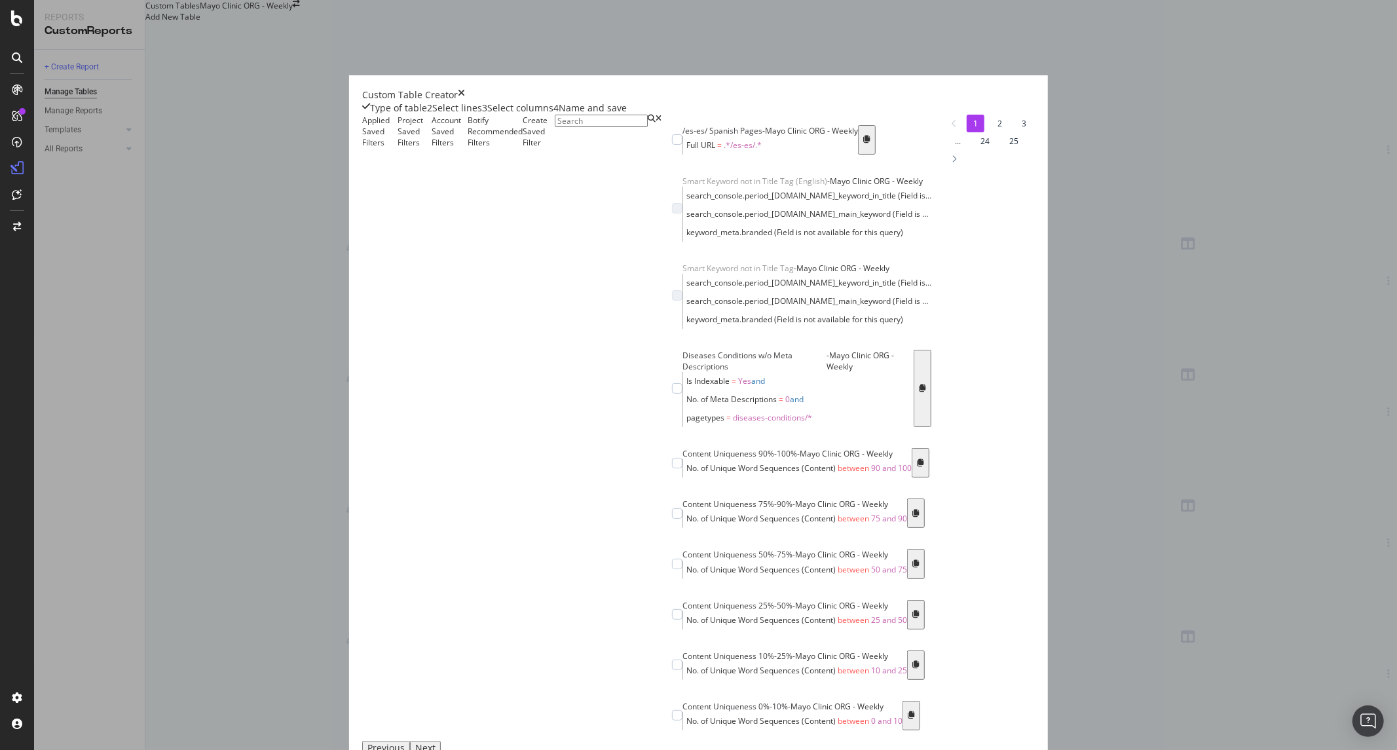
click at [523, 253] on div "Botify Recommended Filters" at bounding box center [495, 428] width 55 height 627
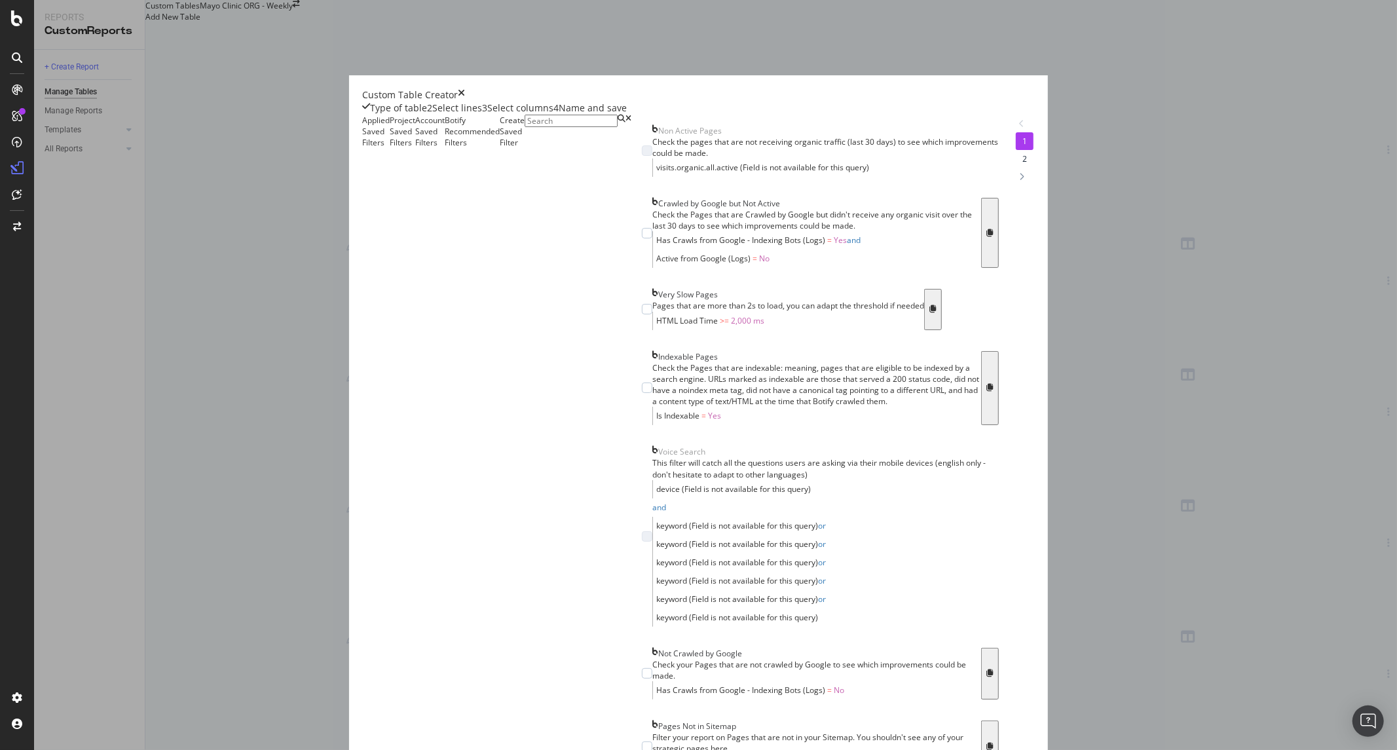
click at [524, 252] on div "Create Saved Filter" at bounding box center [512, 575] width 25 height 921
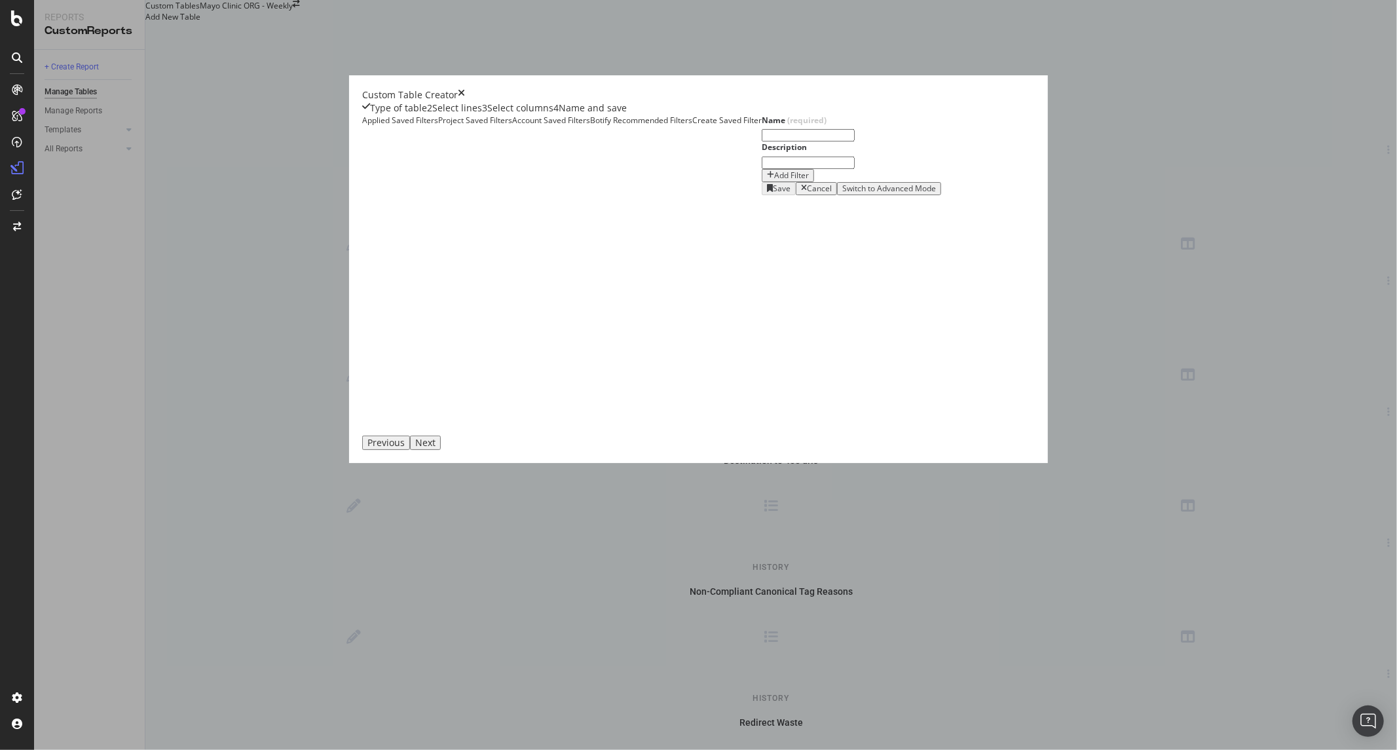
click at [553, 115] on div "Select columns" at bounding box center [520, 107] width 66 height 13
click at [482, 115] on div "Select lines" at bounding box center [457, 107] width 50 height 13
click at [553, 115] on div "Select columns" at bounding box center [520, 107] width 66 height 13
click at [482, 115] on div "Select lines" at bounding box center [457, 107] width 50 height 13
click at [1016, 101] on div "Custom Table Creator" at bounding box center [698, 94] width 672 height 13
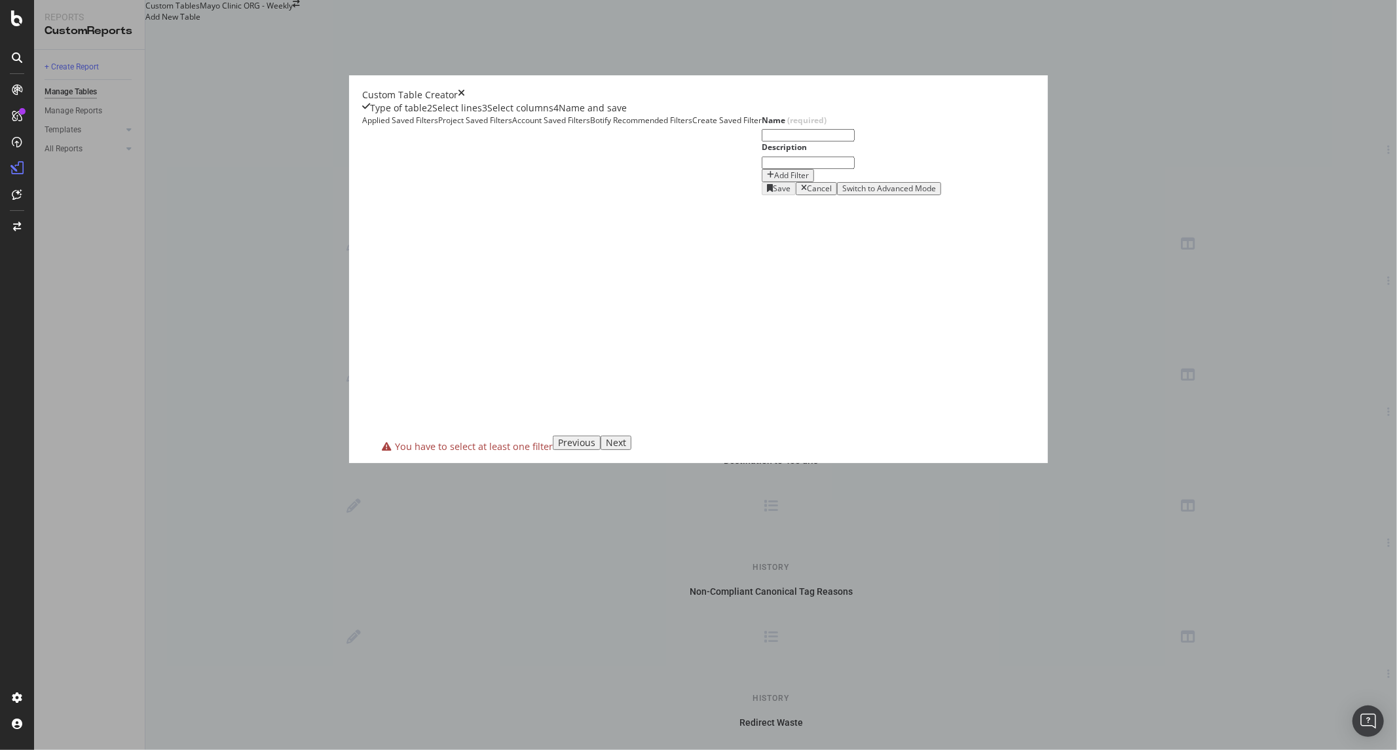
click at [465, 101] on icon "times" at bounding box center [461, 94] width 7 height 13
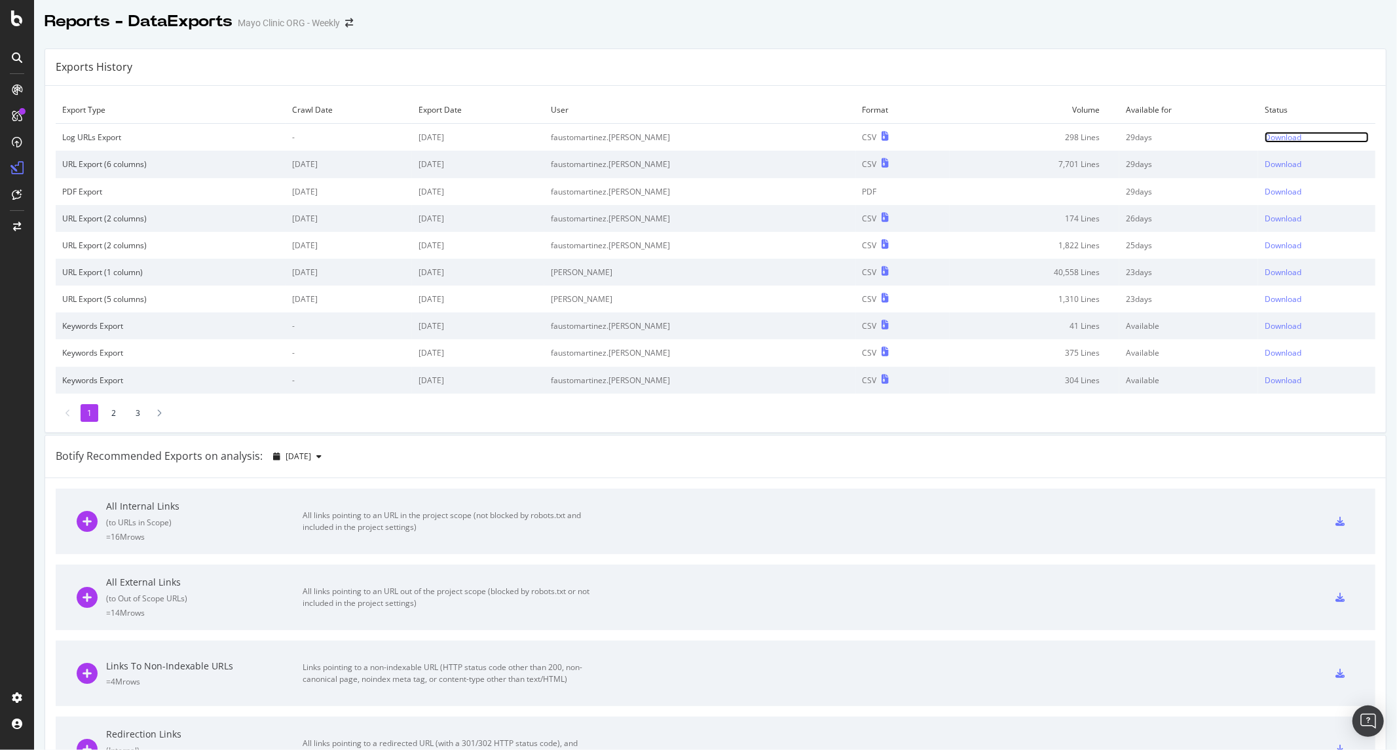
click at [1264, 133] on div "Download" at bounding box center [1282, 137] width 37 height 11
click at [977, 12] on div "Reports - DataExports Mayo Clinic ORG - Weekly" at bounding box center [715, 16] width 1363 height 33
drag, startPoint x: 135, startPoint y: 449, endPoint x: 162, endPoint y: 422, distance: 38.0
click at [135, 449] on div "Botify Recommended Exports on analysis:" at bounding box center [159, 456] width 207 height 15
click at [64, 171] on div "LogAnalyzer" at bounding box center [73, 170] width 51 height 13
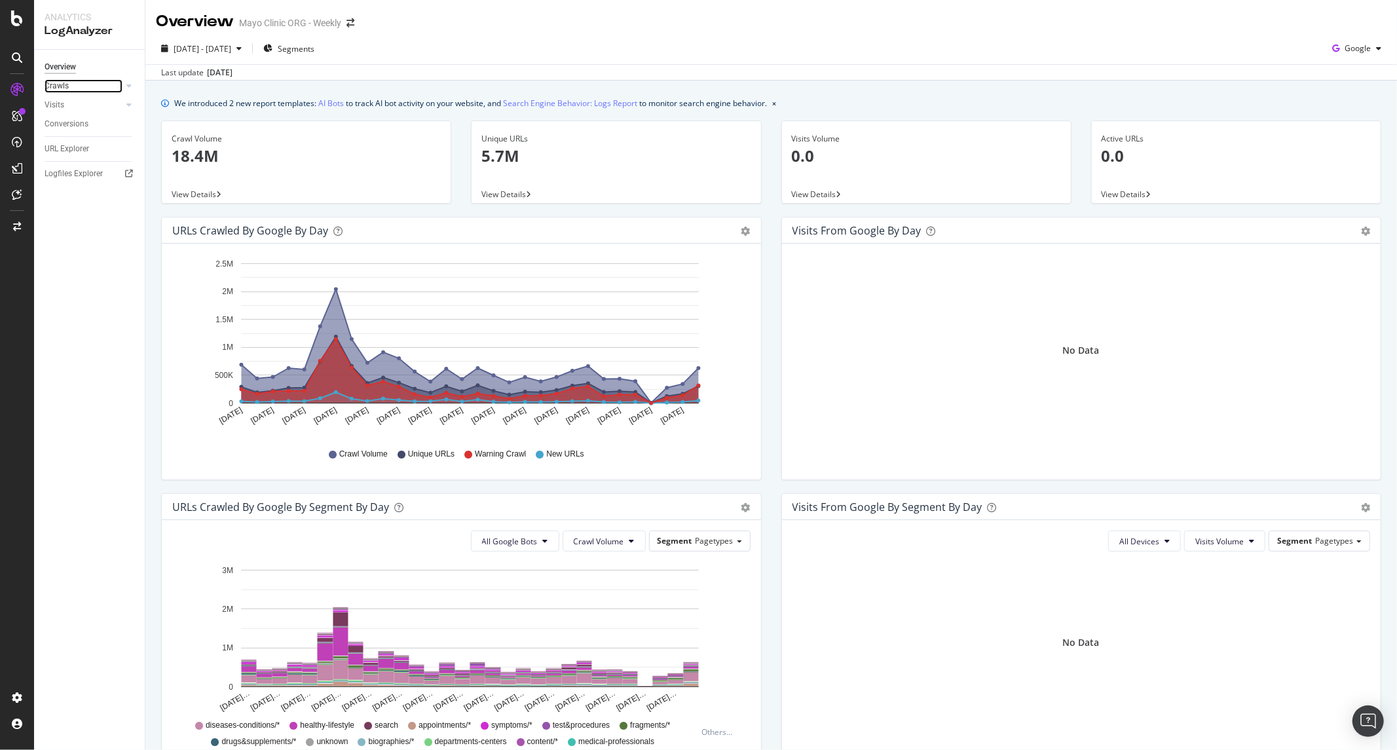
click at [116, 85] on div at bounding box center [115, 85] width 13 height 13
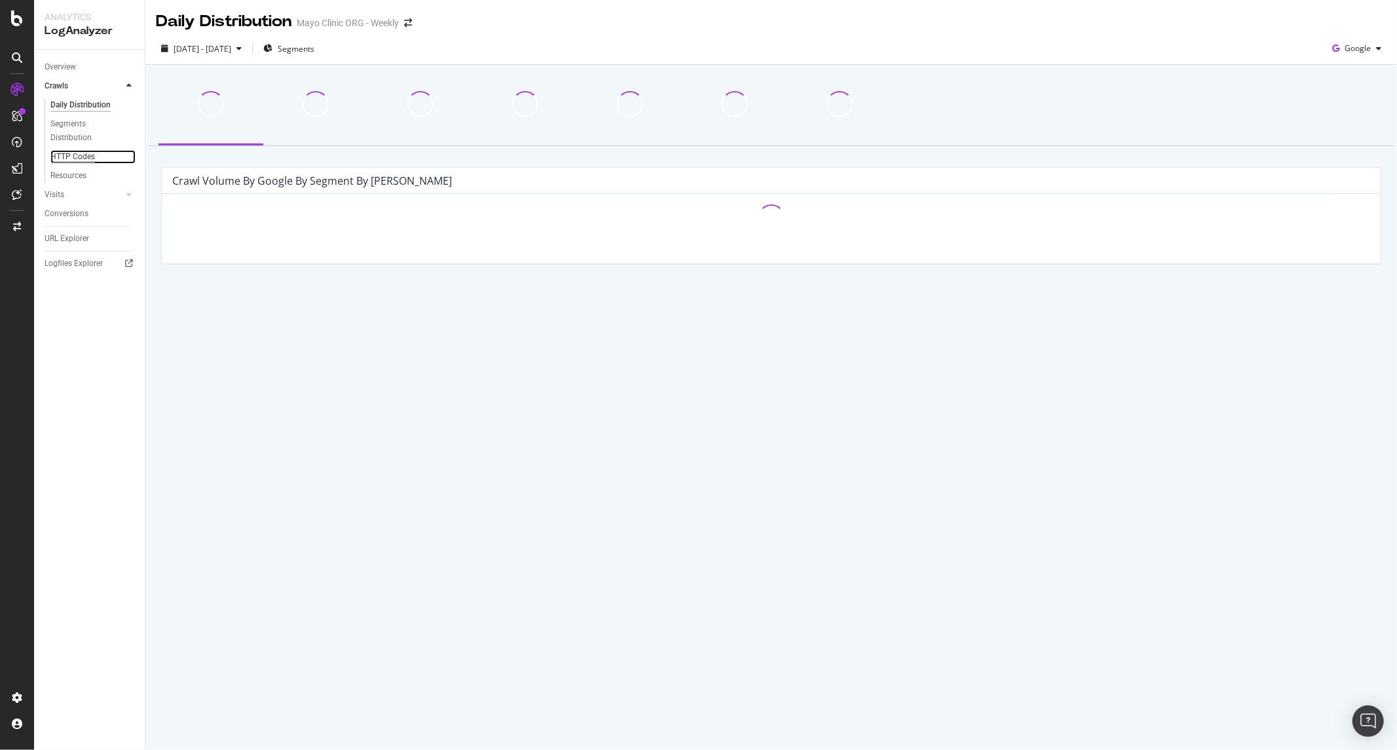
click at [64, 151] on div "HTTP Codes" at bounding box center [72, 157] width 45 height 14
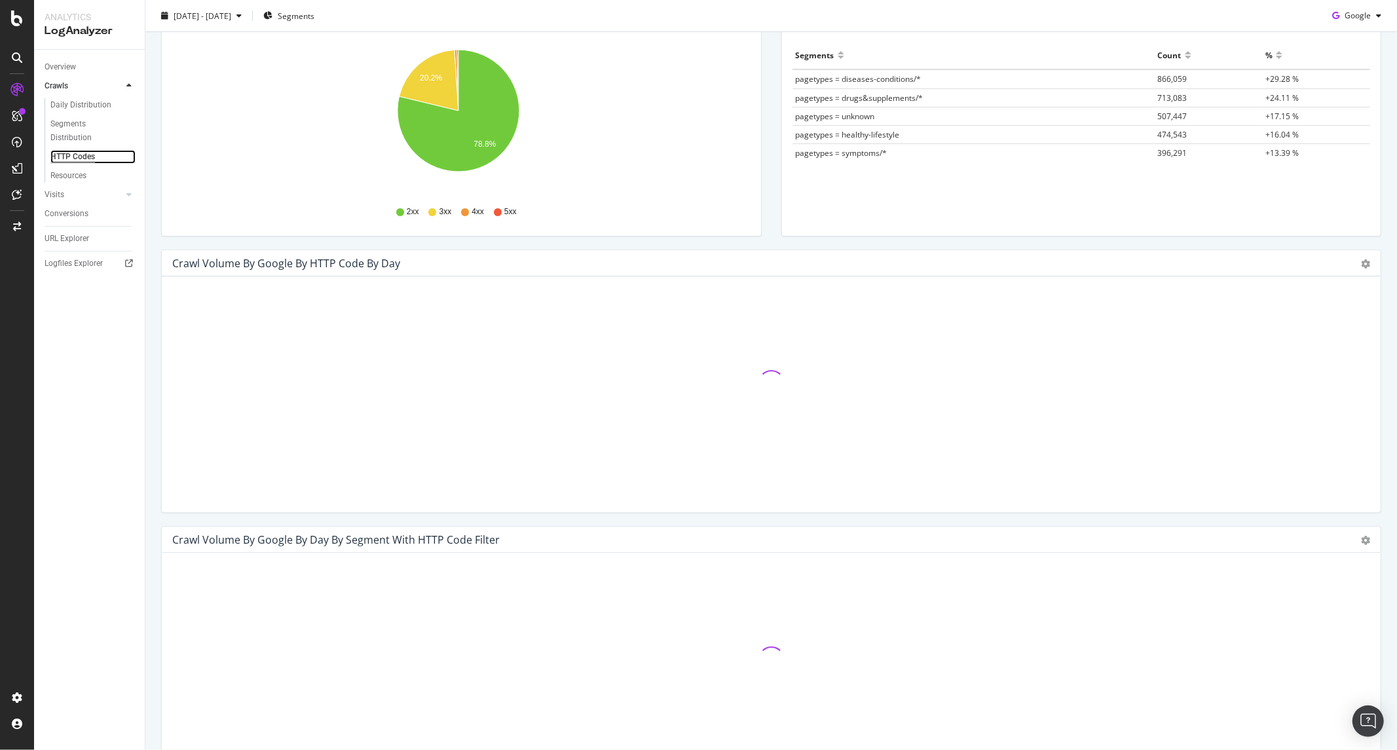
scroll to position [218, 0]
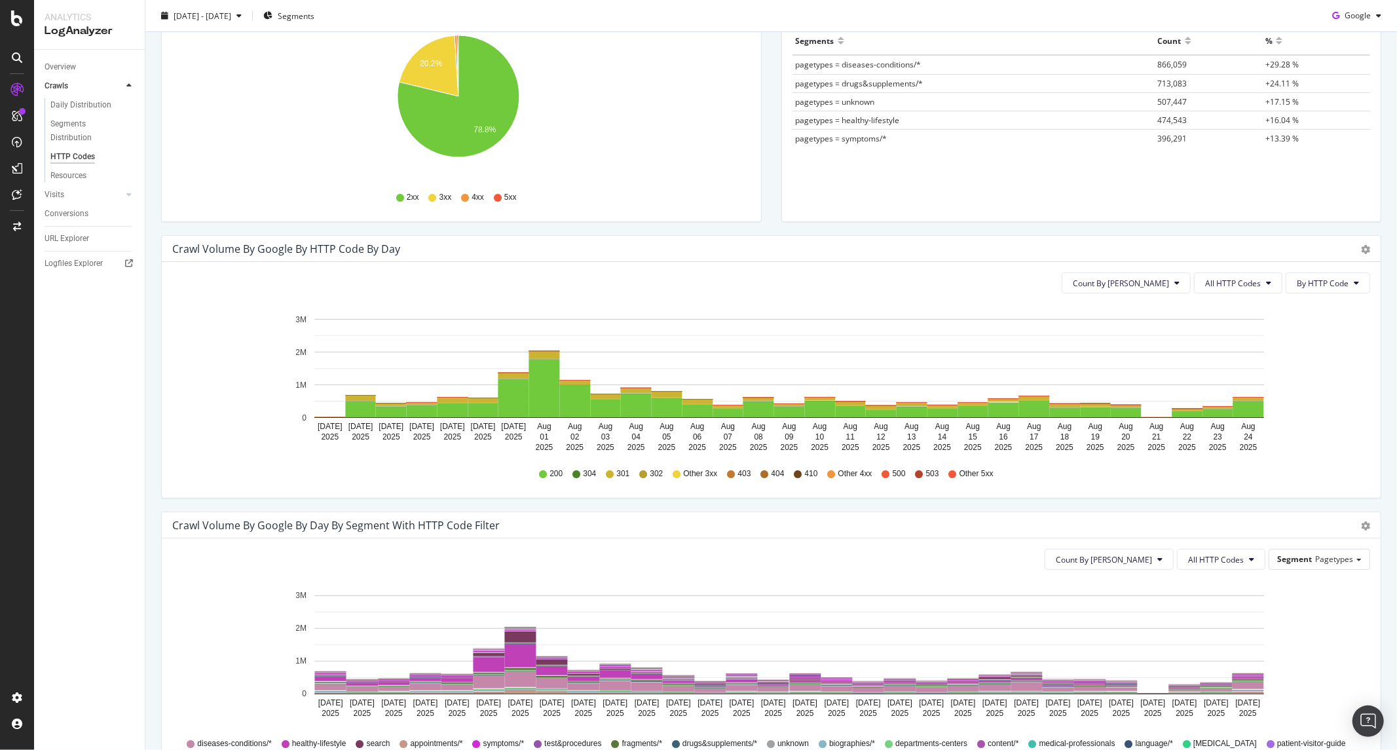
click at [729, 471] on icon at bounding box center [731, 474] width 8 height 8
click at [743, 473] on span "403" at bounding box center [743, 473] width 13 height 11
click at [737, 474] on span "403" at bounding box center [743, 473] width 13 height 11
click at [1240, 276] on button "All HTTP Codes" at bounding box center [1238, 282] width 88 height 21
click at [1223, 411] on div "4xx family" at bounding box center [1229, 405] width 87 height 19
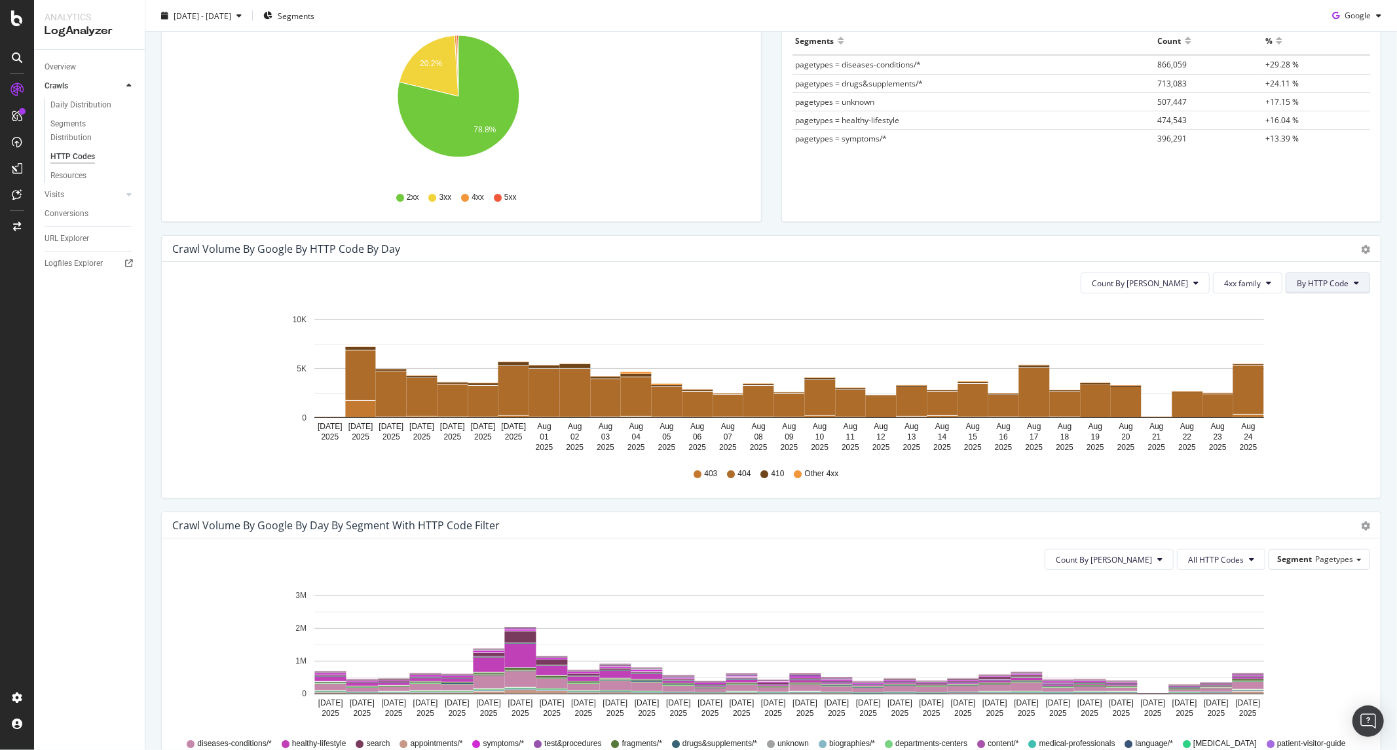
click at [1312, 289] on button "By HTTP Code" at bounding box center [1327, 282] width 84 height 21
click at [1317, 337] on span "By HTTP Code" at bounding box center [1313, 333] width 52 height 12
click at [1242, 286] on span "4xx family" at bounding box center [1242, 283] width 37 height 11
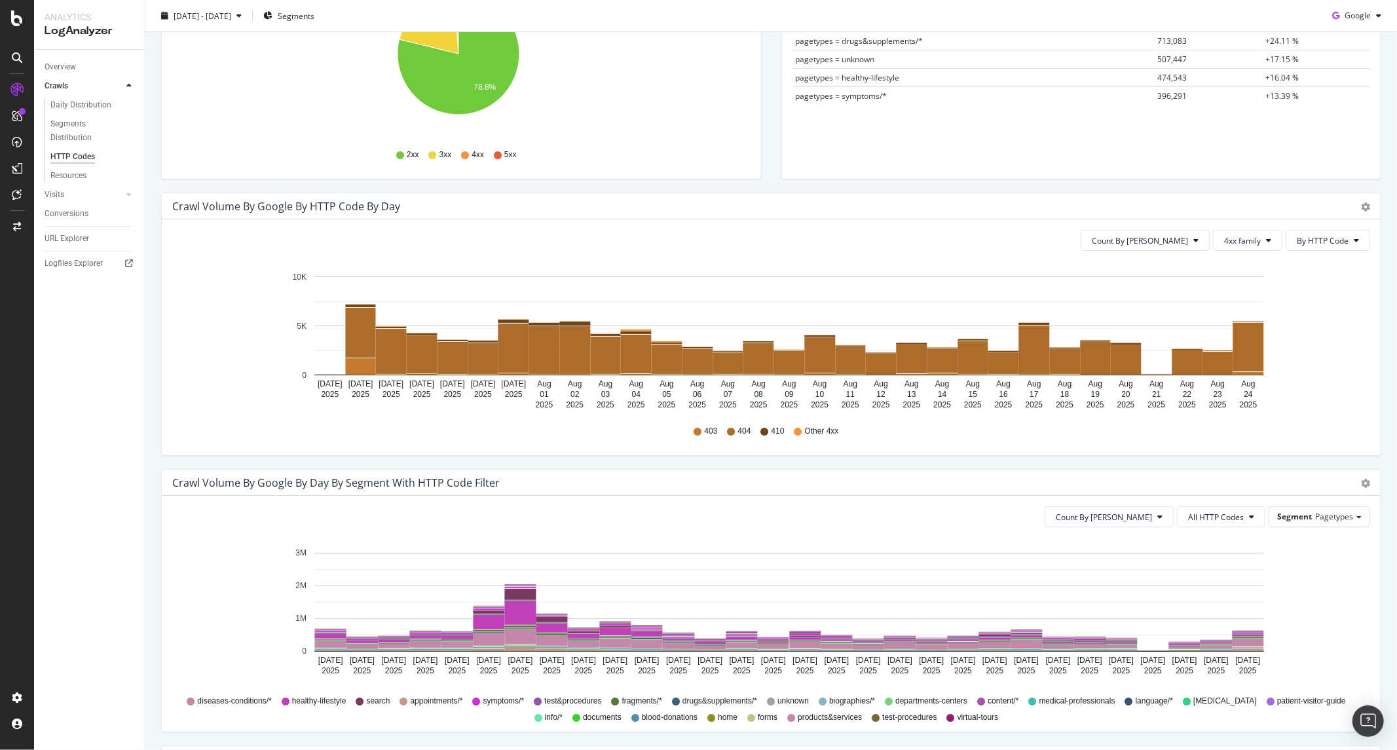
scroll to position [459, 0]
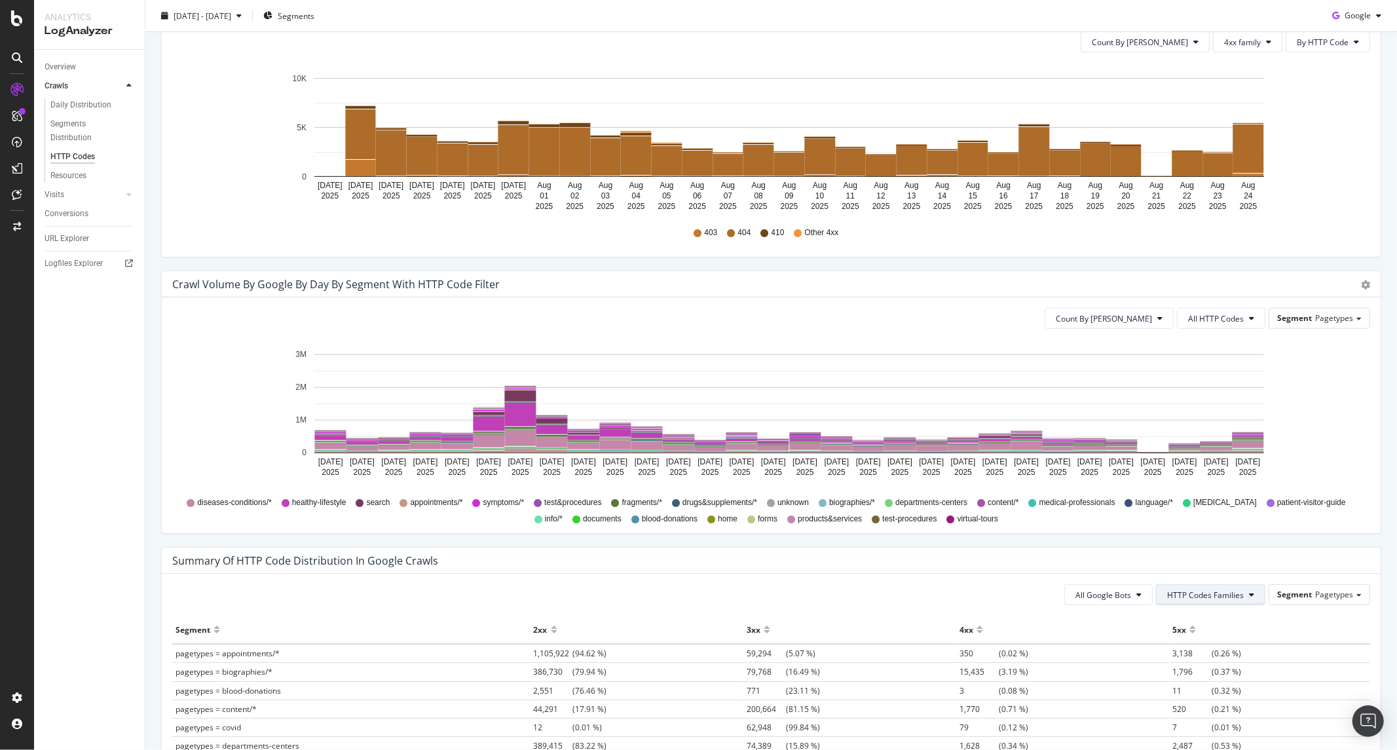
click at [1205, 604] on button "HTTP Codes Families" at bounding box center [1210, 594] width 109 height 21
click at [1312, 585] on div "Segment Pagetypes" at bounding box center [1319, 594] width 100 height 19
drag, startPoint x: 1327, startPoint y: 564, endPoint x: 1320, endPoint y: 558, distance: 9.3
click at [1326, 562] on div "Summary of HTTP Code Distribution in google crawls" at bounding box center [761, 560] width 1178 height 13
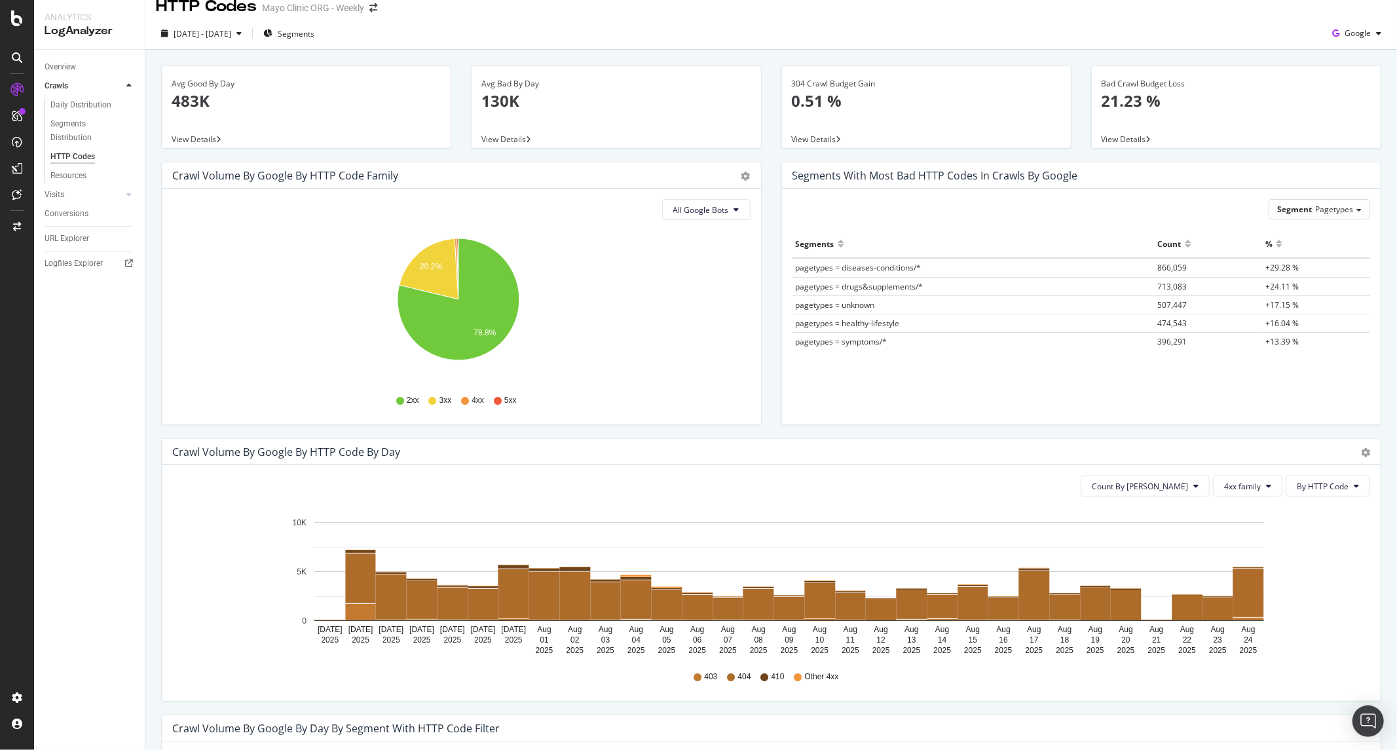
scroll to position [0, 0]
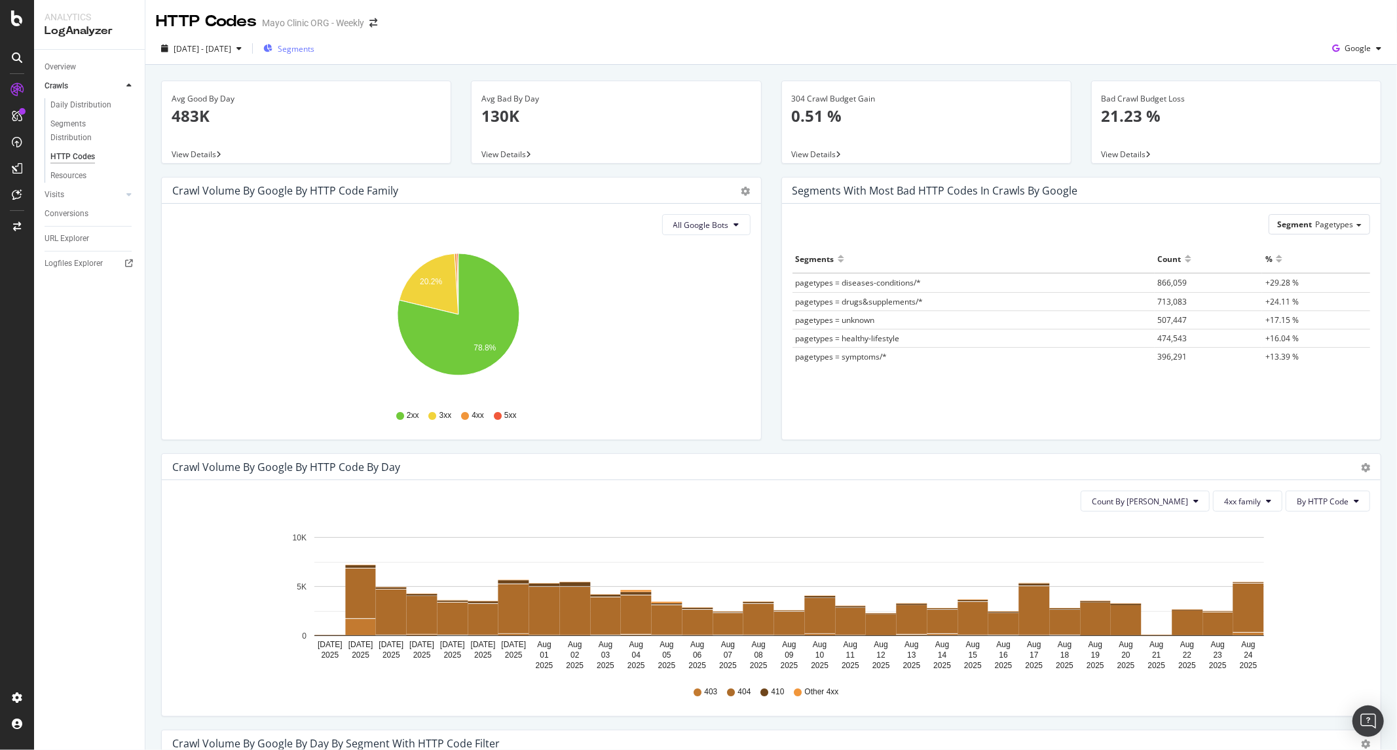
click at [314, 53] on span "Segments" at bounding box center [296, 48] width 37 height 11
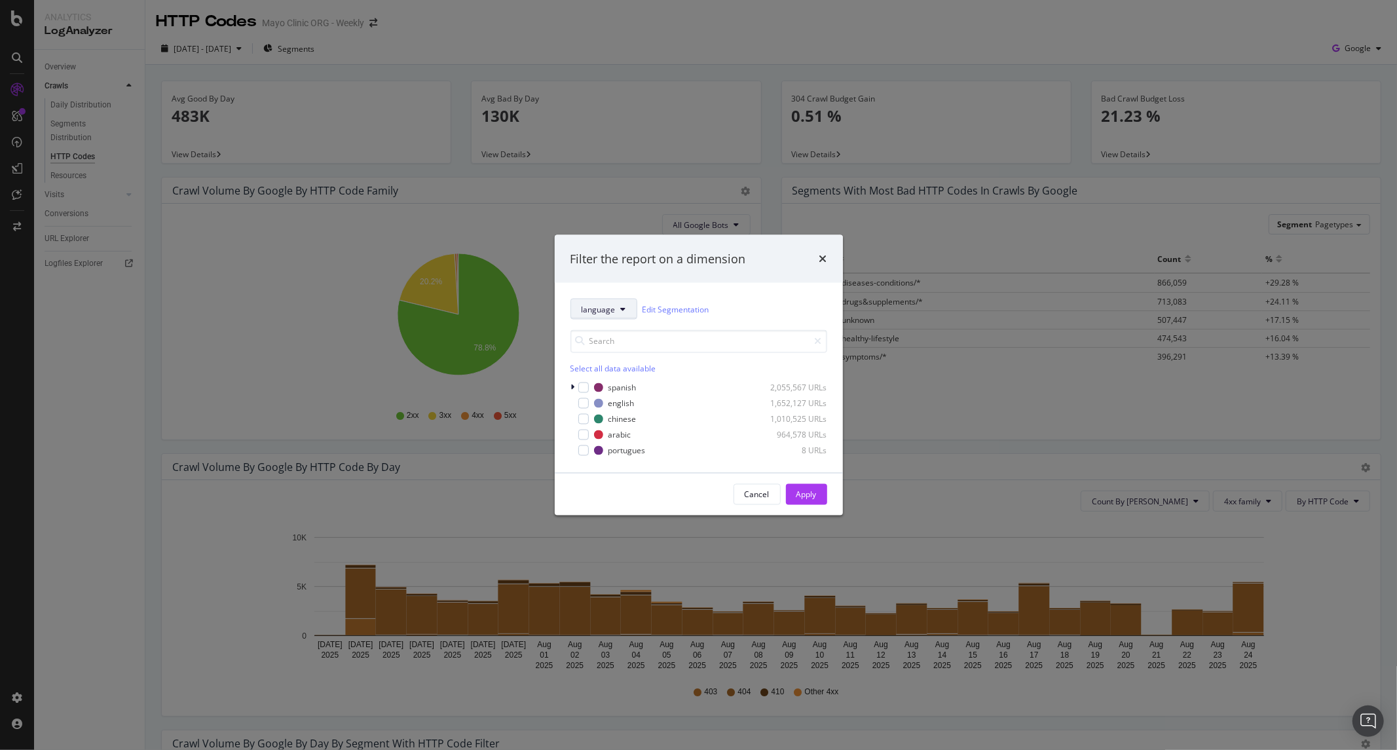
click at [597, 312] on span "language" at bounding box center [598, 308] width 34 height 11
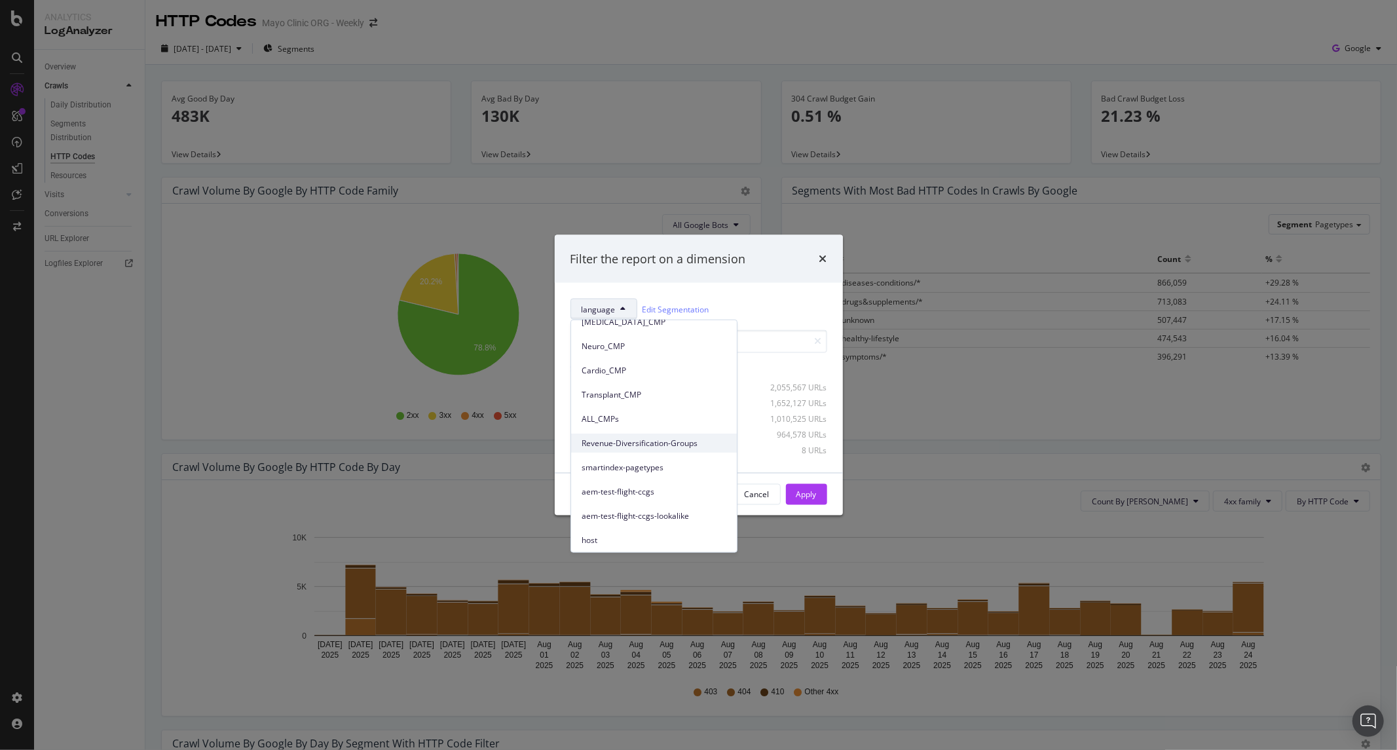
scroll to position [230, 0]
click at [673, 165] on div "Filter the report on a dimension language Edit Segmentation Select all data ava…" at bounding box center [698, 375] width 1397 height 750
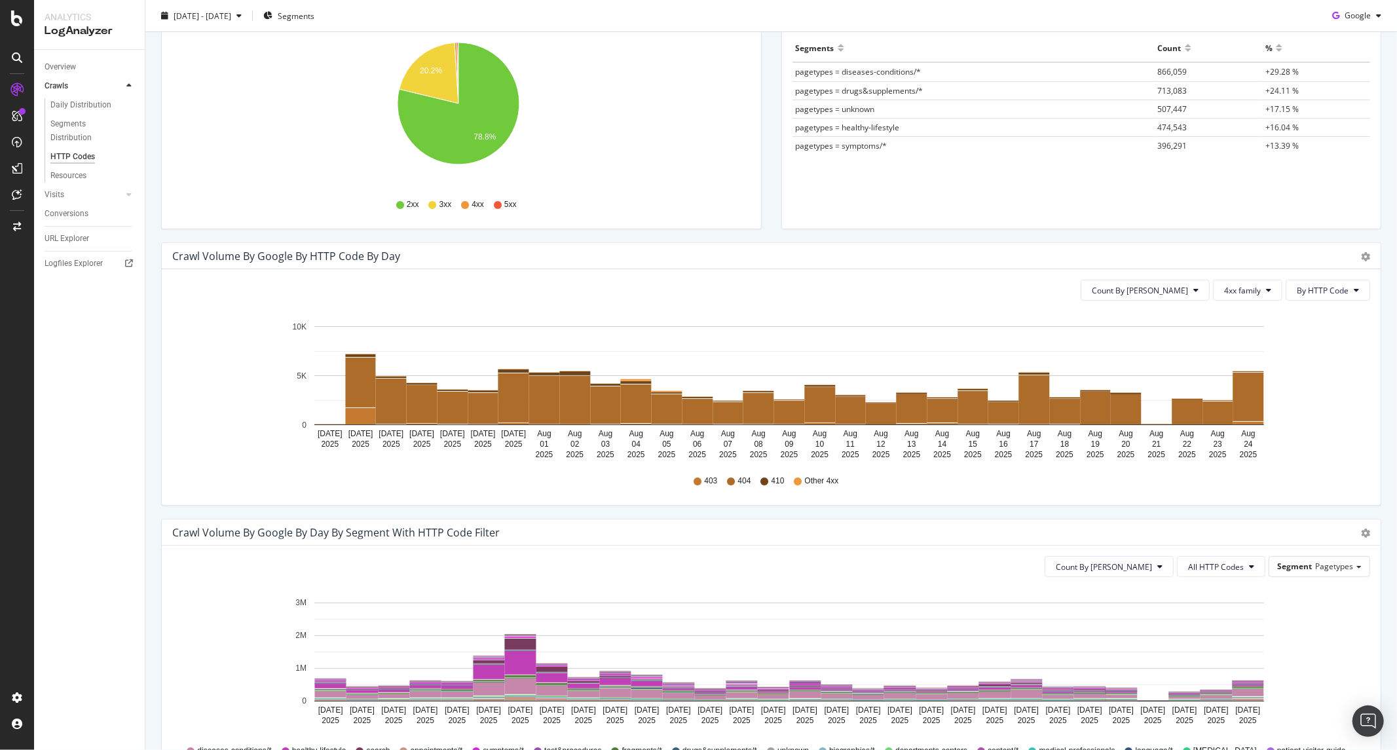
scroll to position [218, 0]
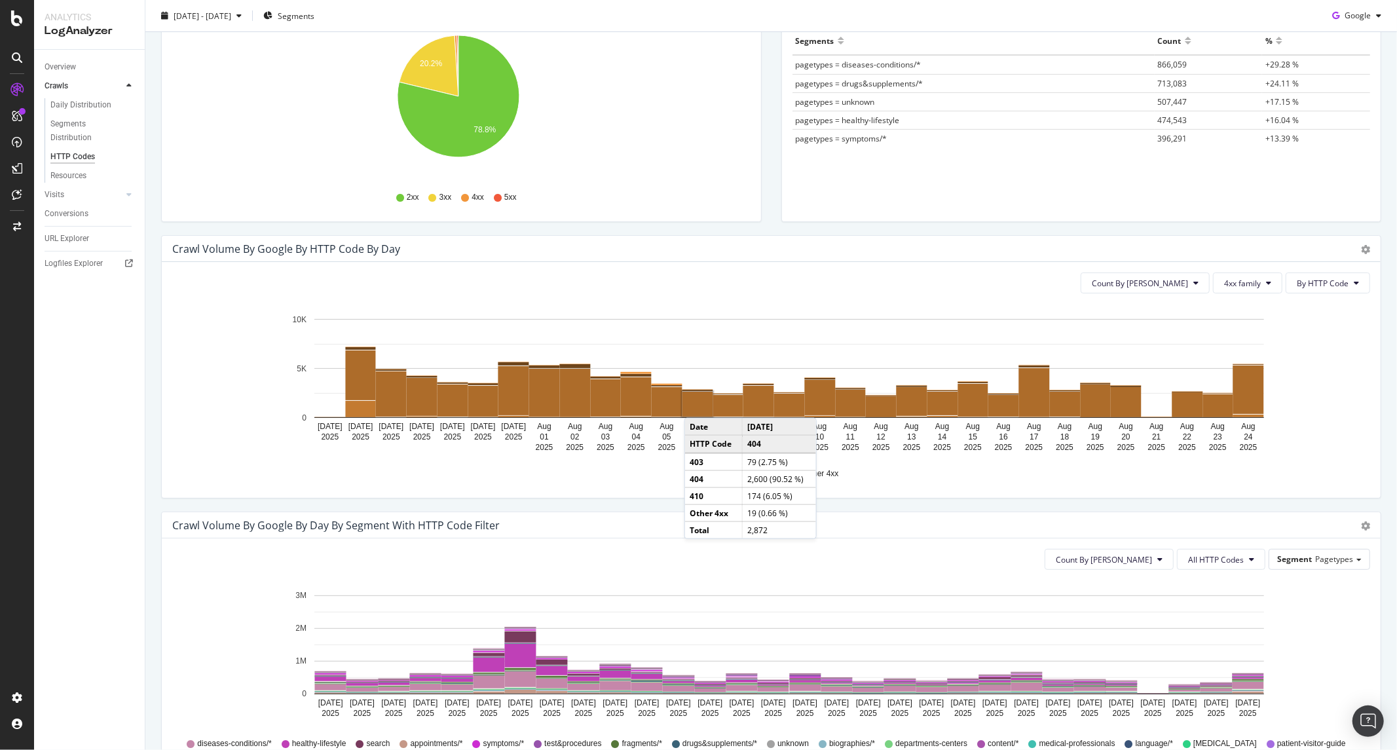
click at [697, 405] on rect "A chart." at bounding box center [697, 404] width 31 height 25
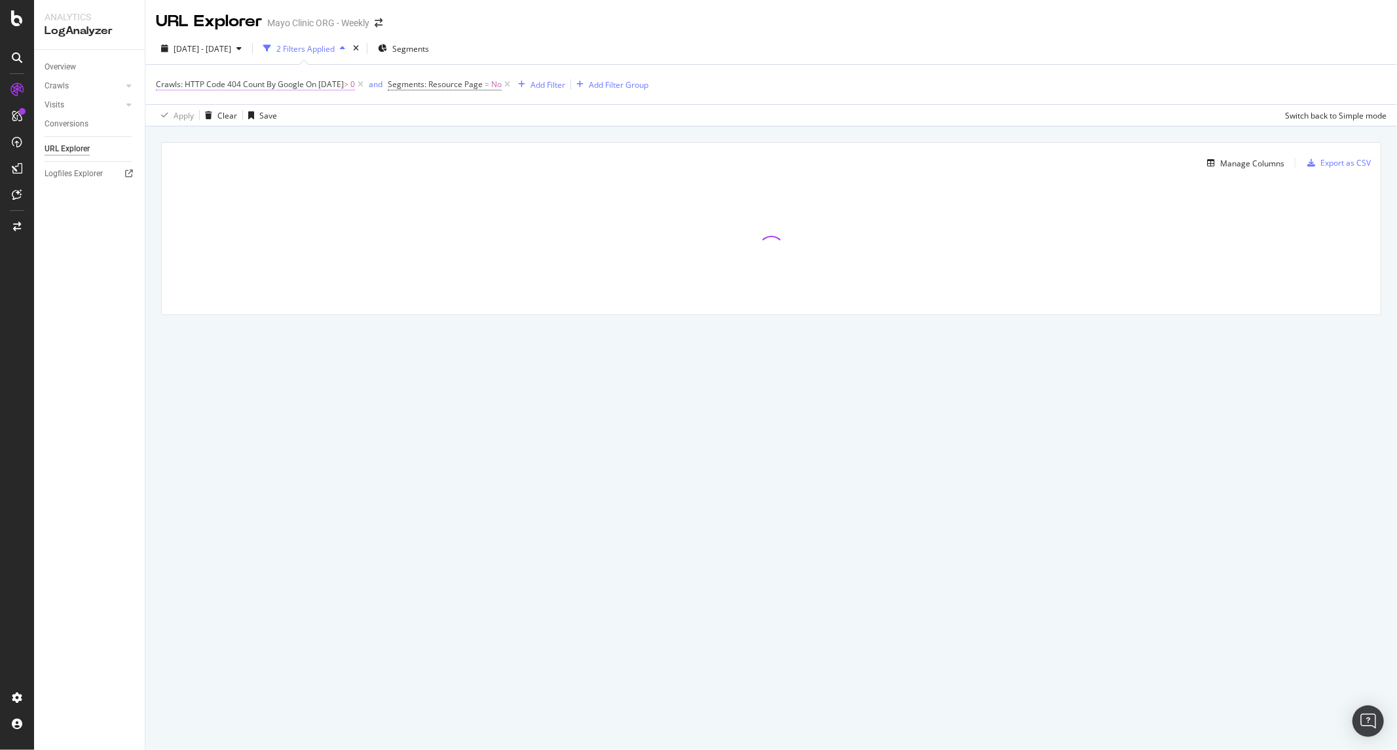
click at [249, 75] on div "Crawls: HTTP Code 404 Count By Google On 2025-08-06 > 0 and Segments: Resource …" at bounding box center [771, 84] width 1230 height 39
click at [249, 87] on span "Crawls: HTTP Code 404 Count By Google" at bounding box center [230, 84] width 148 height 11
click at [678, 83] on div "Crawls: HTTP Code 404 Count By Google On 2025-08-06 > 0 and Segments: Resource …" at bounding box center [771, 84] width 1230 height 39
click at [1229, 169] on div "Manage Columns" at bounding box center [1252, 163] width 64 height 11
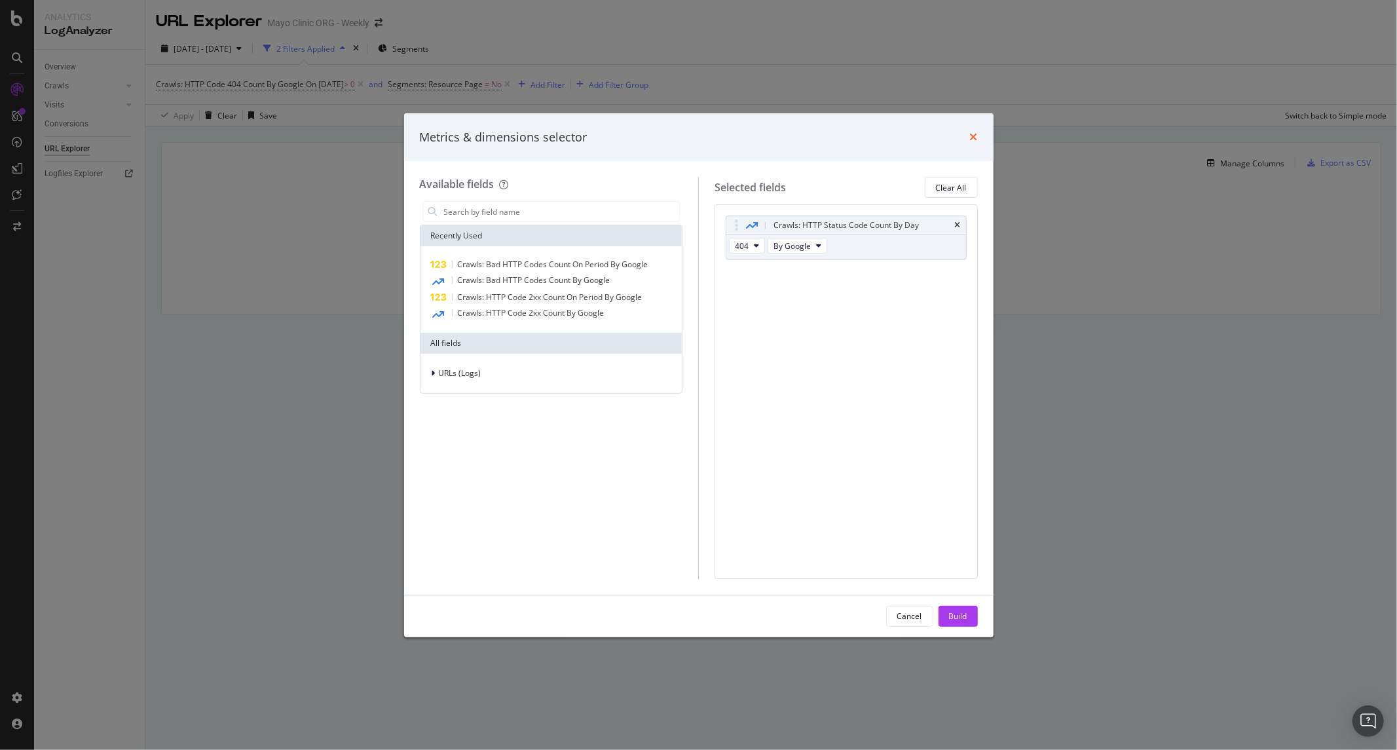
click at [976, 134] on icon "times" at bounding box center [974, 137] width 8 height 10
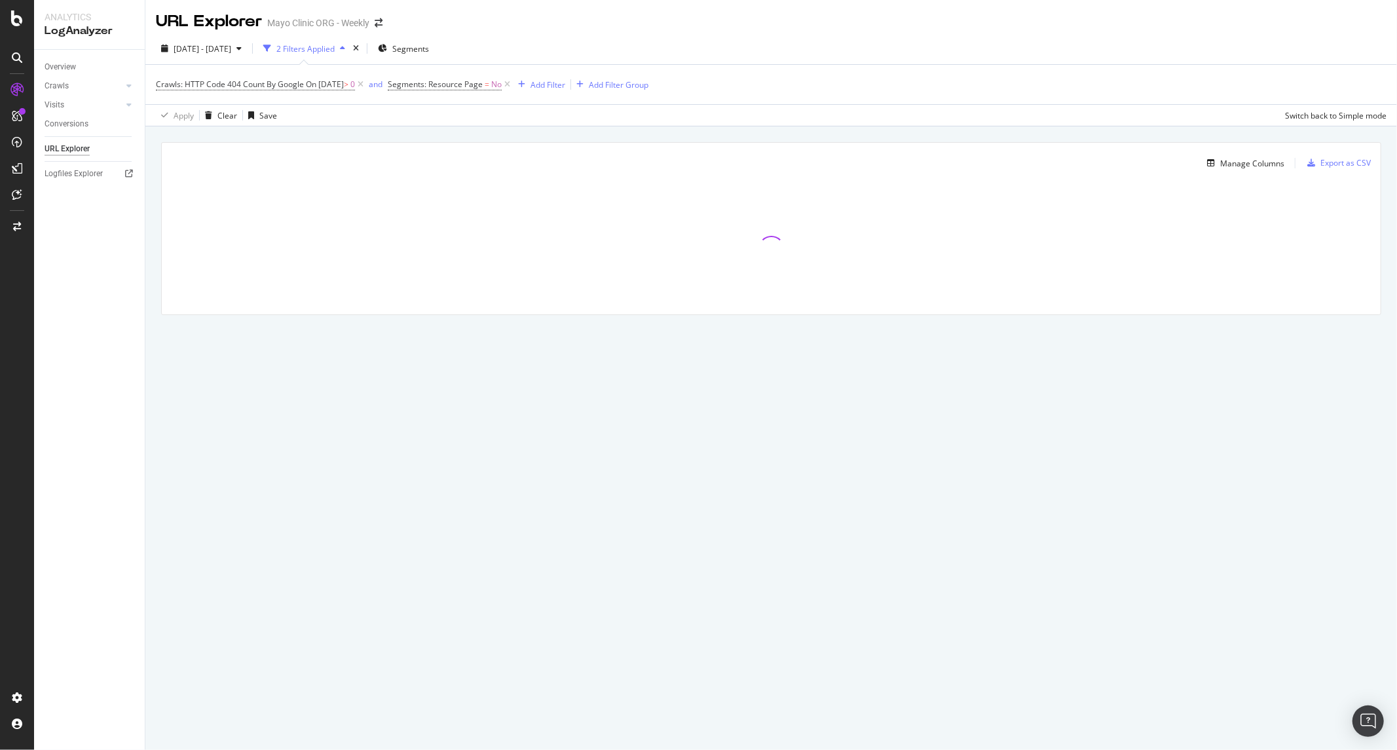
click at [1004, 83] on div "Crawls: HTTP Code 404 Count By Google On 2025-08-06 > 0 and Segments: Resource …" at bounding box center [771, 84] width 1230 height 39
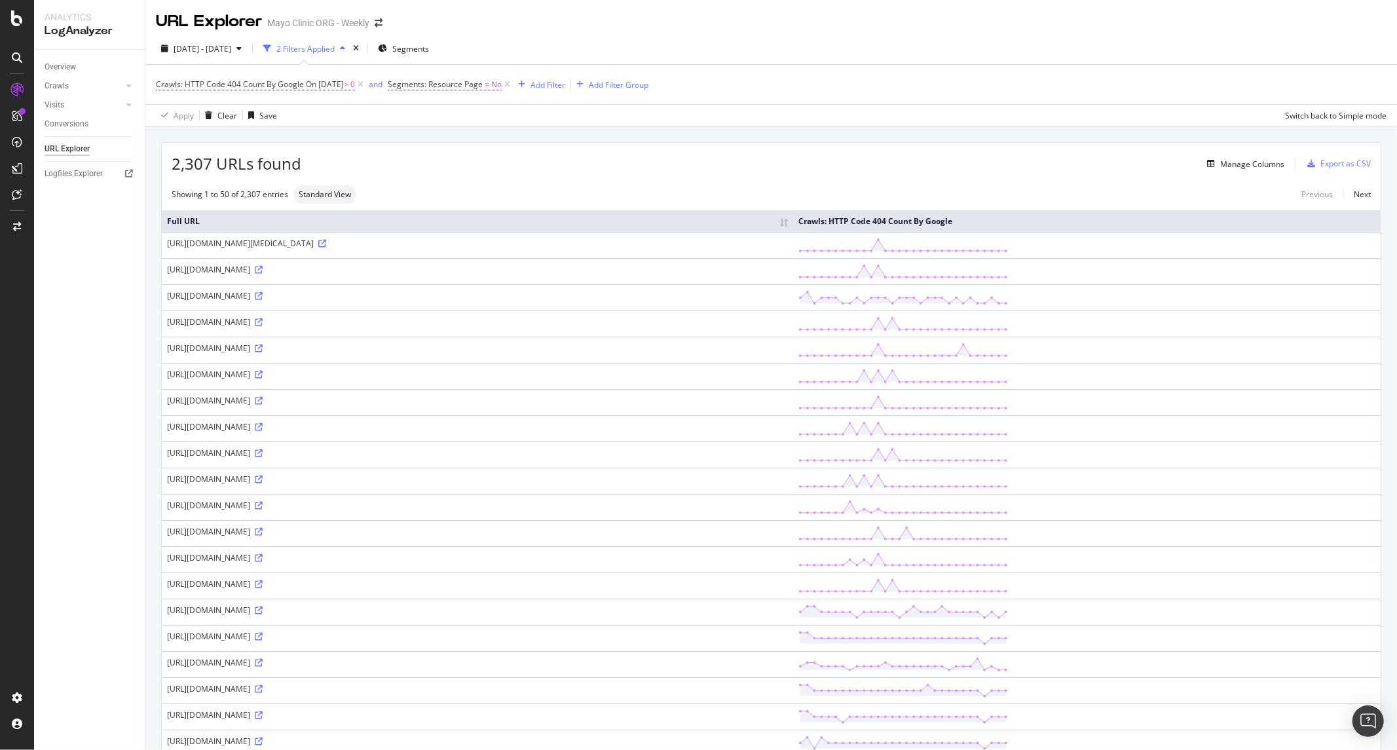
click at [504, 185] on div "Showing 1 to 50 of 2,307 entries Standard View Previous Next" at bounding box center [771, 194] width 1219 height 18
click at [596, 158] on div "Manage Columns" at bounding box center [792, 164] width 983 height 16
click at [841, 44] on div "2025 Jul. 26th - Aug. 24th 2 Filters Applied Segments" at bounding box center [770, 51] width 1251 height 26
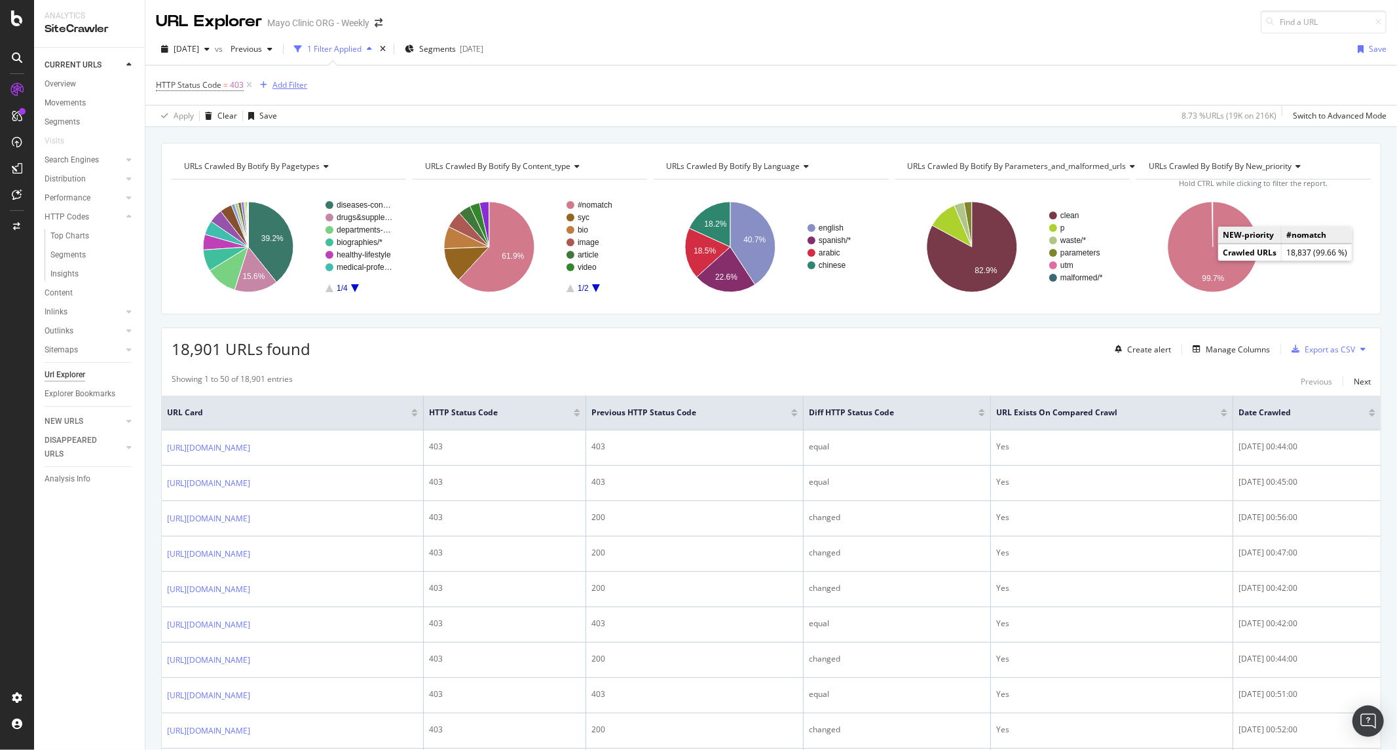
click at [300, 81] on div "Add Filter" at bounding box center [289, 84] width 35 height 11
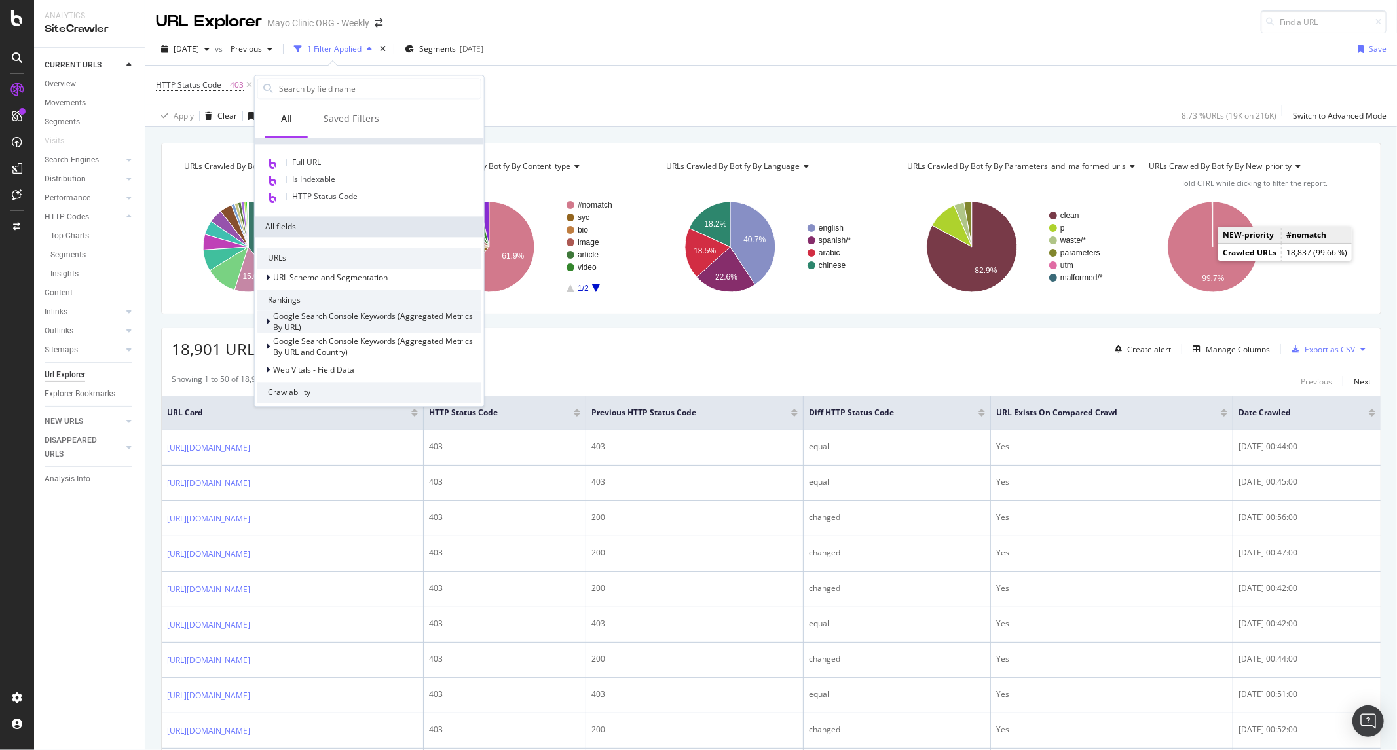
scroll to position [119, 0]
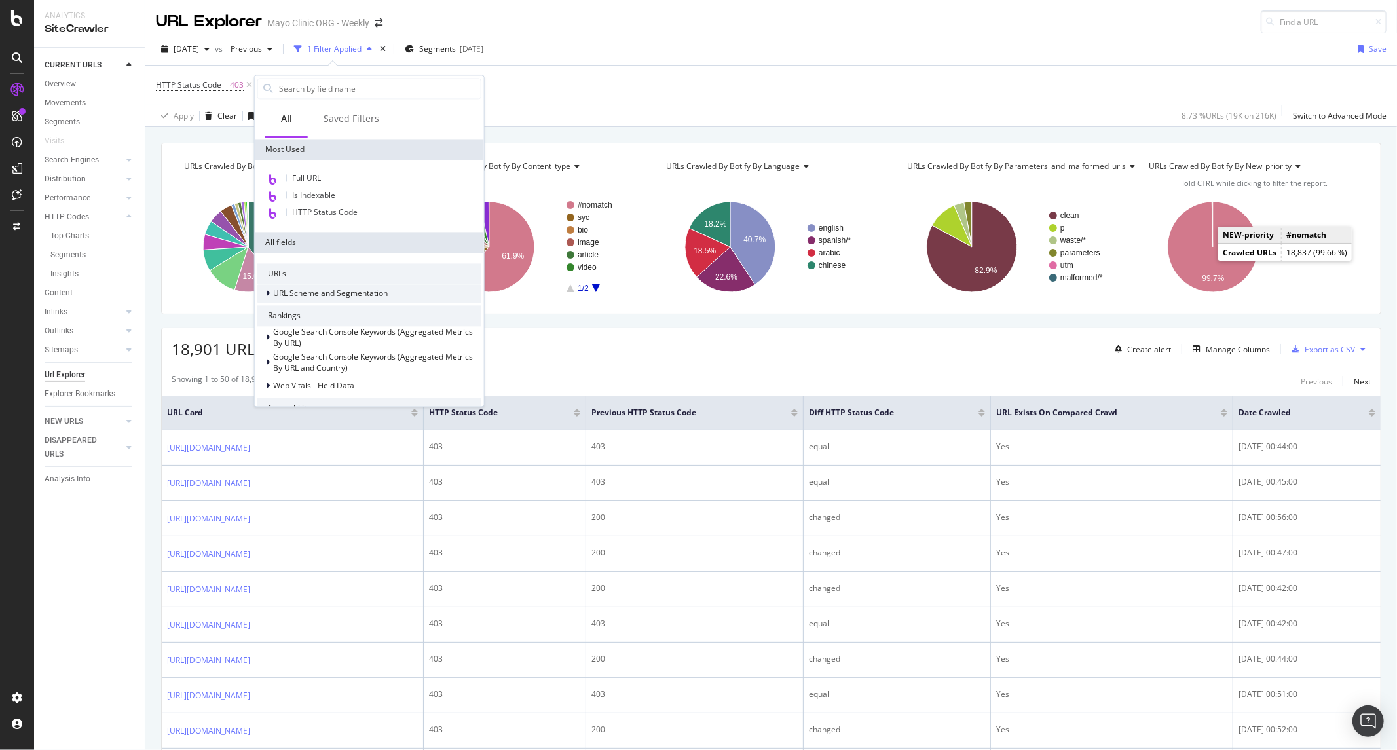
click at [387, 291] on span "URL Scheme and Segmentation" at bounding box center [330, 293] width 115 height 11
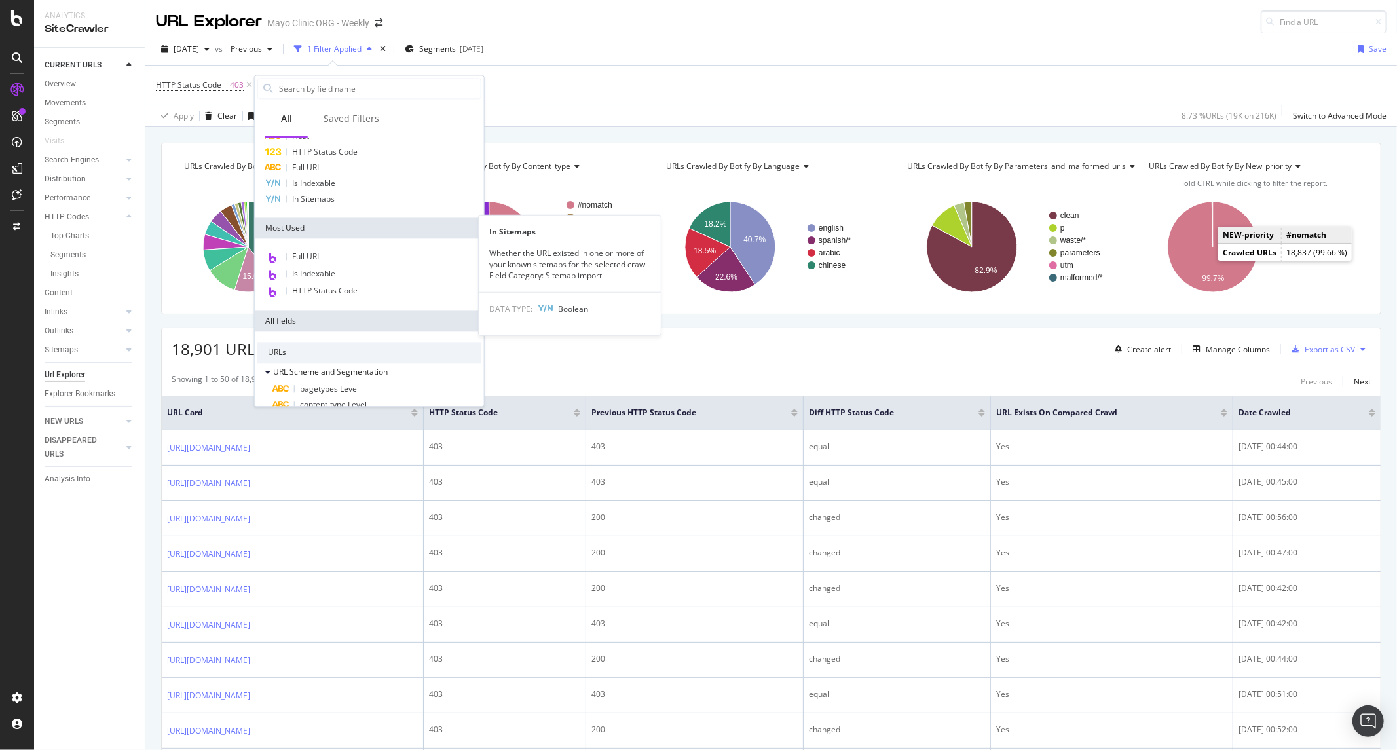
scroll to position [0, 0]
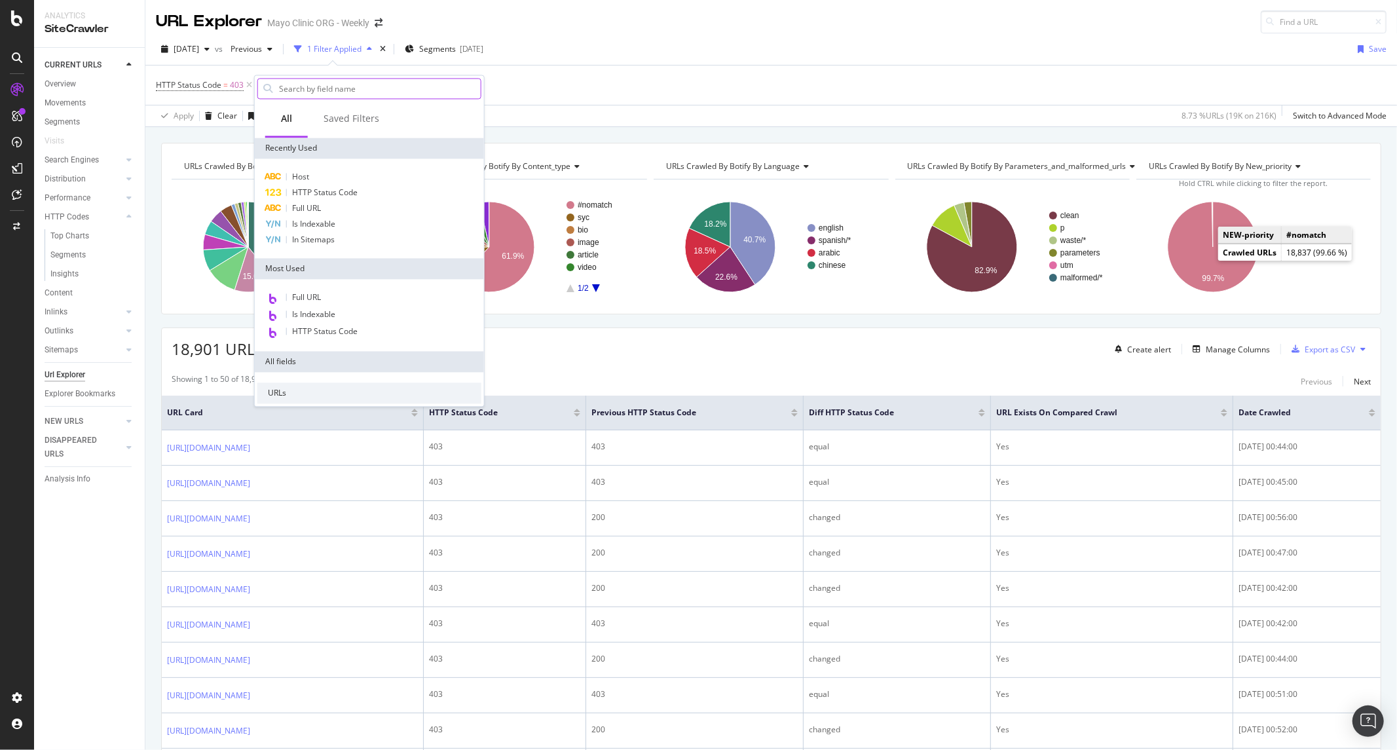
click at [361, 94] on input "text" at bounding box center [379, 89] width 203 height 20
type input "log"
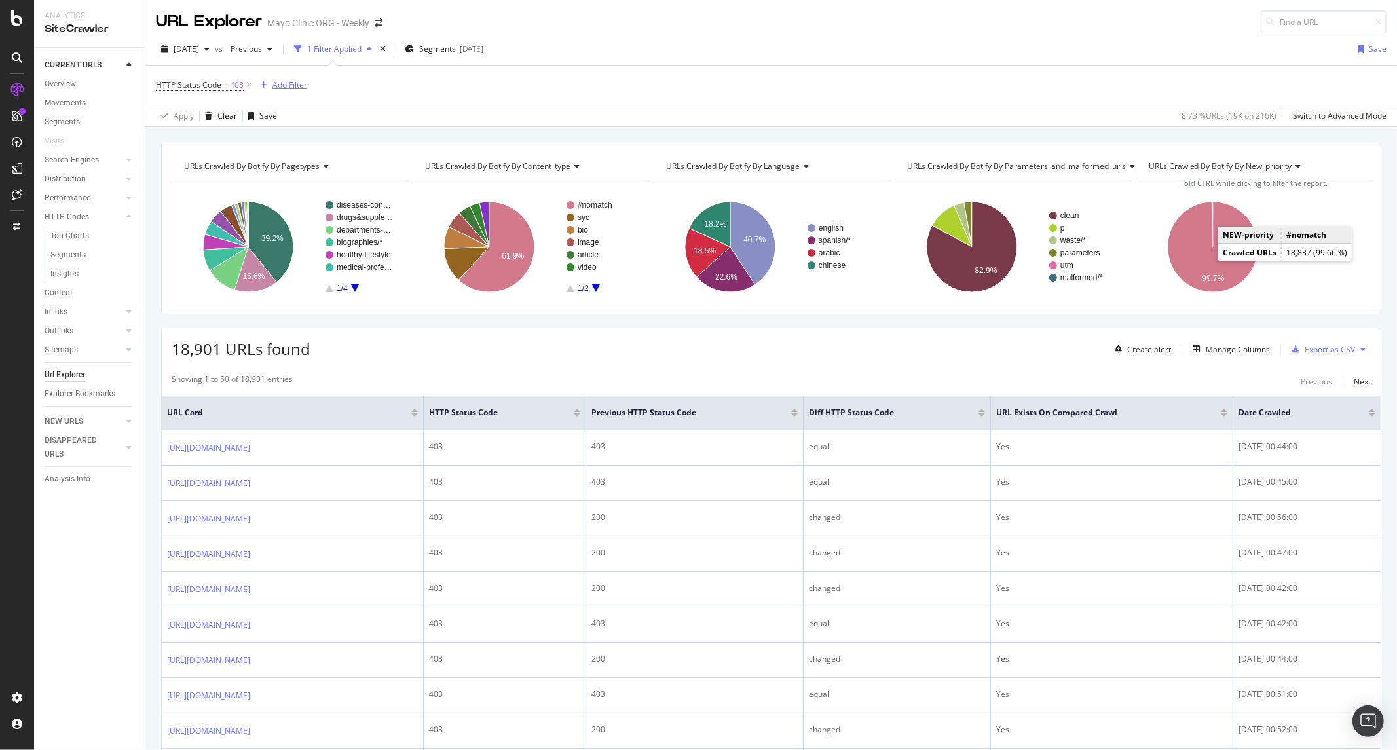
click at [280, 81] on div "Add Filter" at bounding box center [289, 84] width 35 height 11
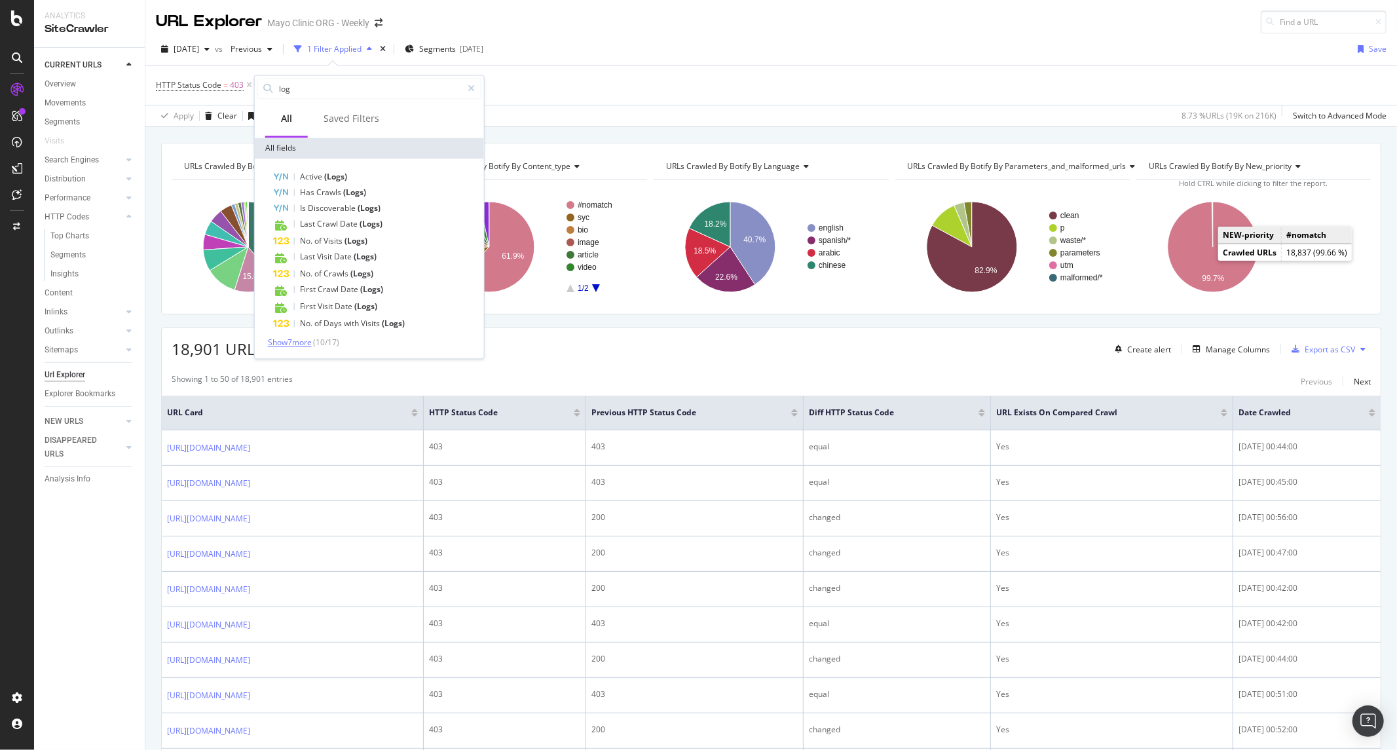
click at [289, 338] on span "Show 7 more" at bounding box center [290, 342] width 44 height 11
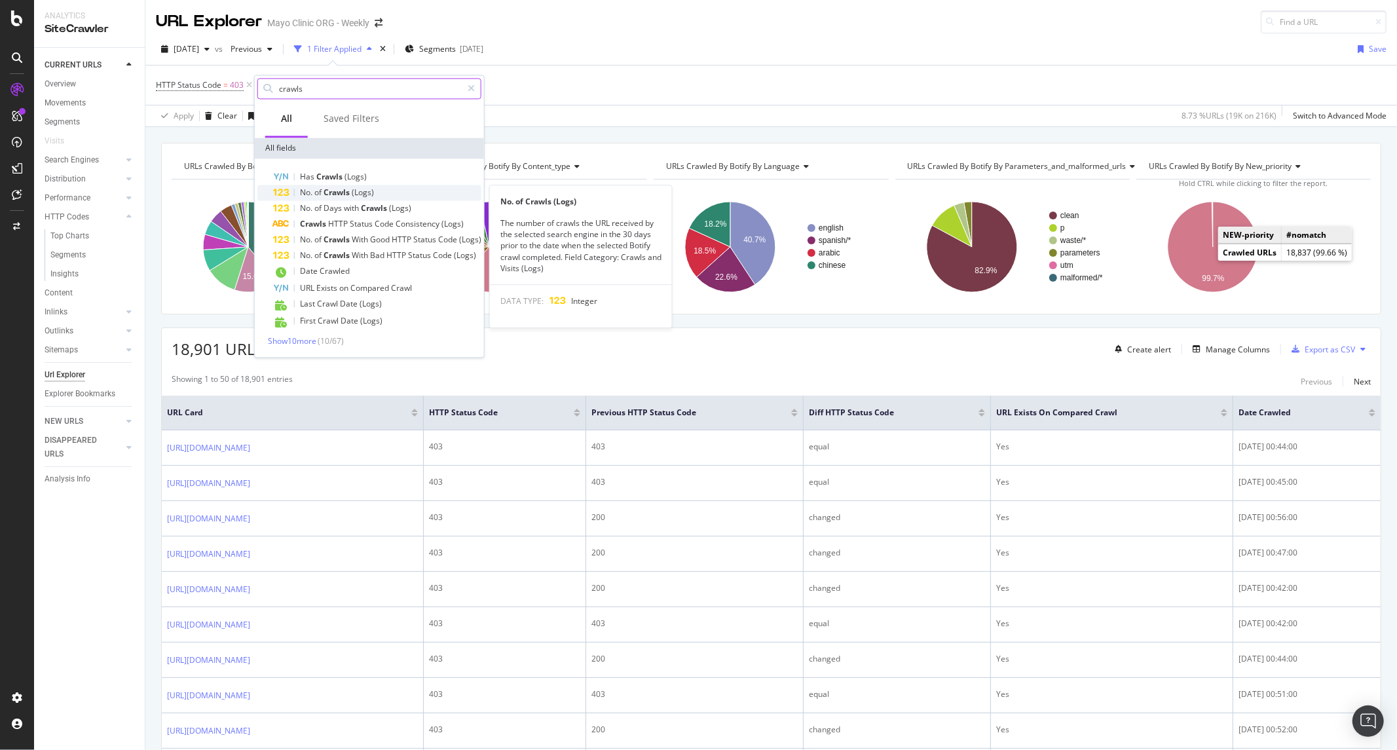
type input "crawls"
click at [346, 198] on div "No. of Crawls (Logs)" at bounding box center [377, 193] width 208 height 16
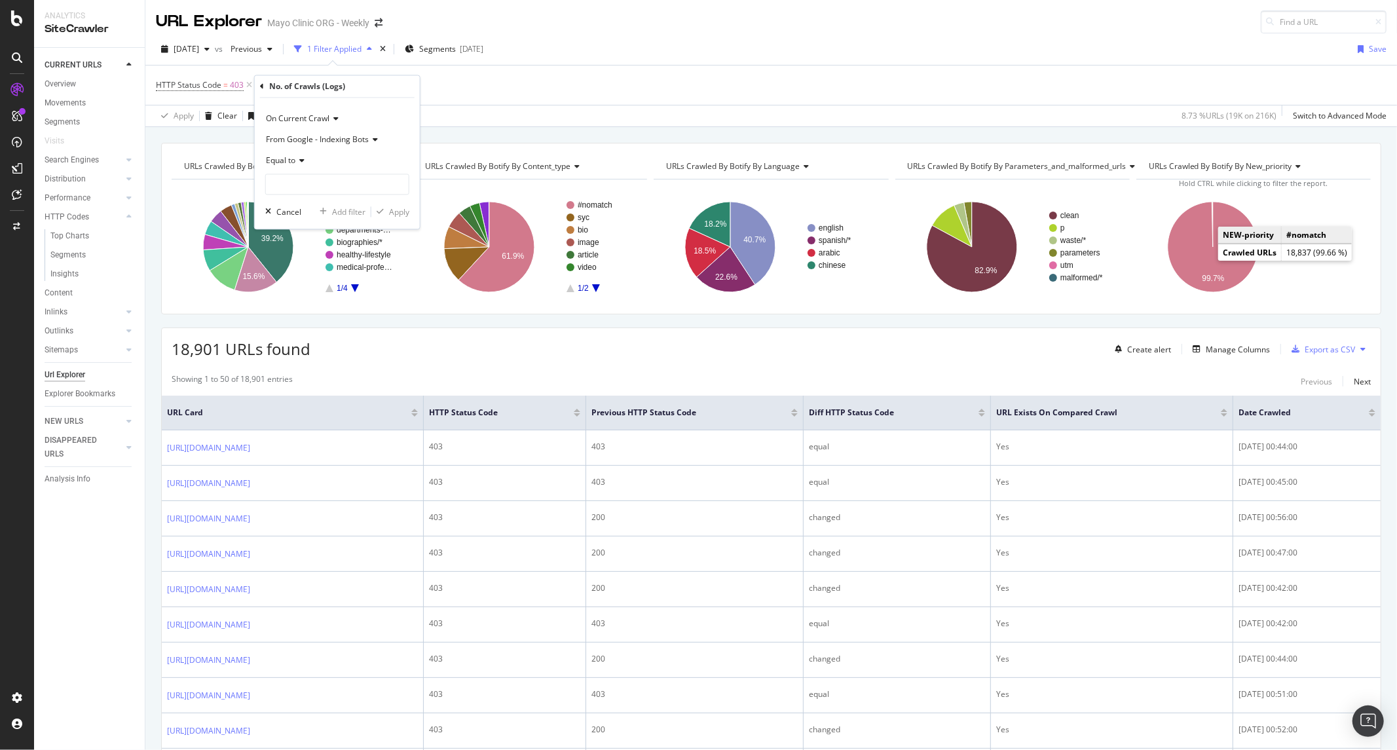
click at [312, 117] on span "On Current Crawl" at bounding box center [298, 118] width 64 height 11
click at [260, 84] on icon at bounding box center [262, 87] width 4 height 8
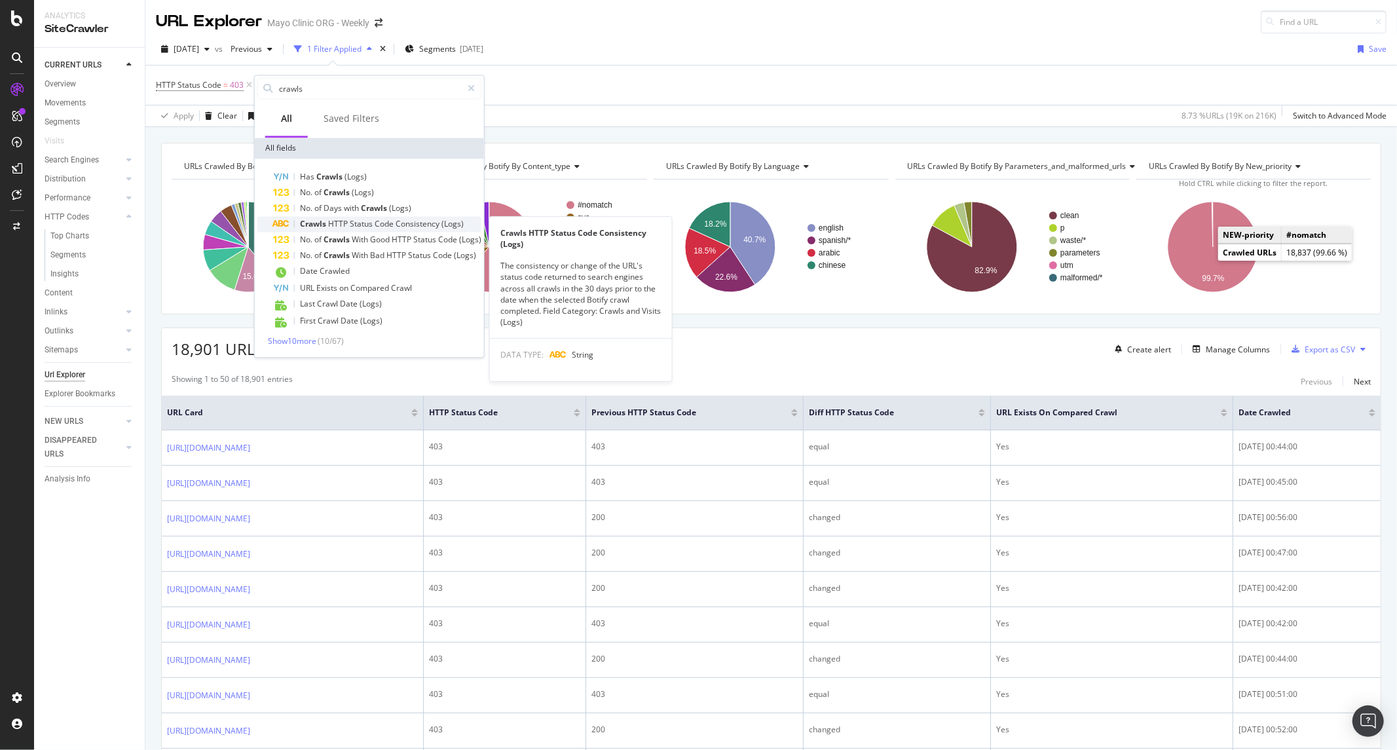
click at [339, 225] on span "HTTP" at bounding box center [339, 223] width 22 height 11
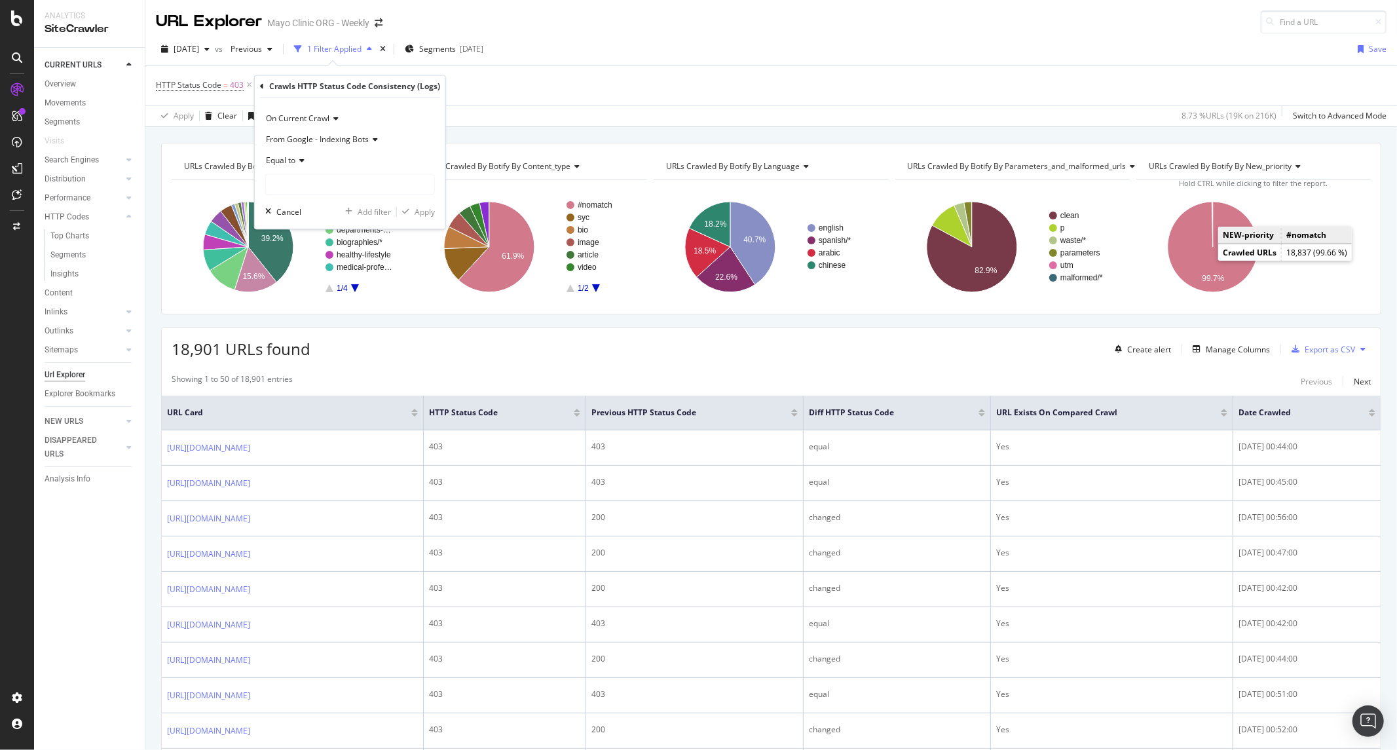
click at [296, 161] on icon at bounding box center [299, 161] width 9 height 8
click at [318, 162] on div "Equal to" at bounding box center [350, 161] width 170 height 21
click at [310, 119] on span "On Current Crawl" at bounding box center [298, 118] width 64 height 11
click at [319, 119] on span "On Current Crawl" at bounding box center [298, 118] width 64 height 11
click at [260, 83] on icon at bounding box center [262, 87] width 4 height 8
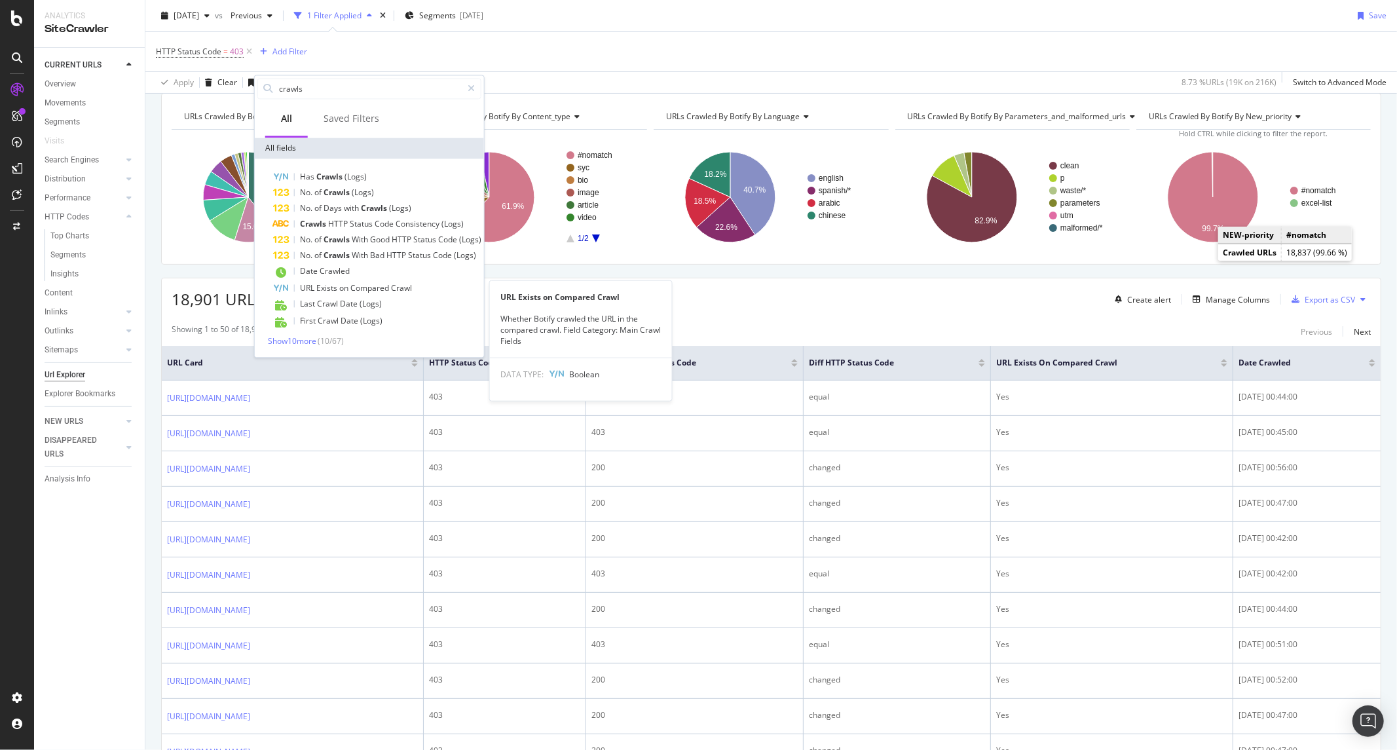
scroll to position [73, 0]
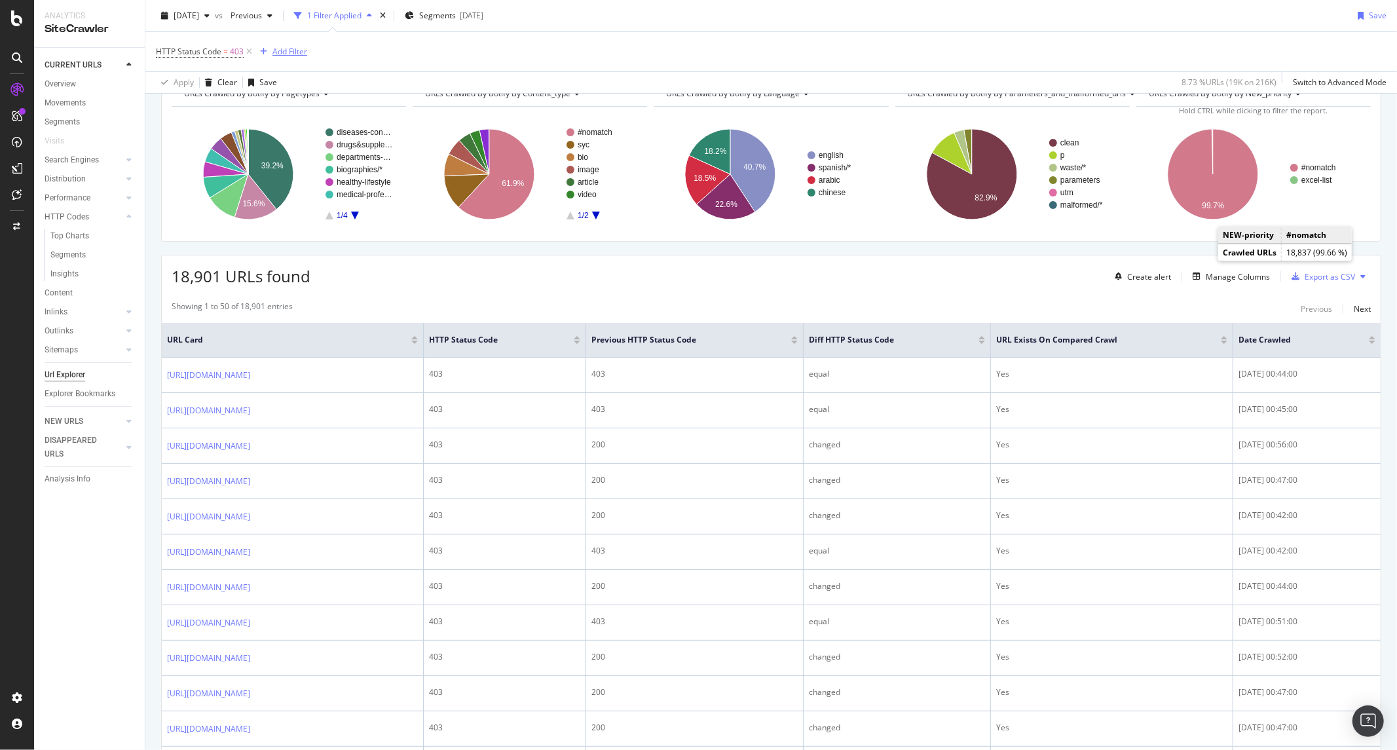
click at [269, 47] on div "Add Filter" at bounding box center [281, 52] width 52 height 14
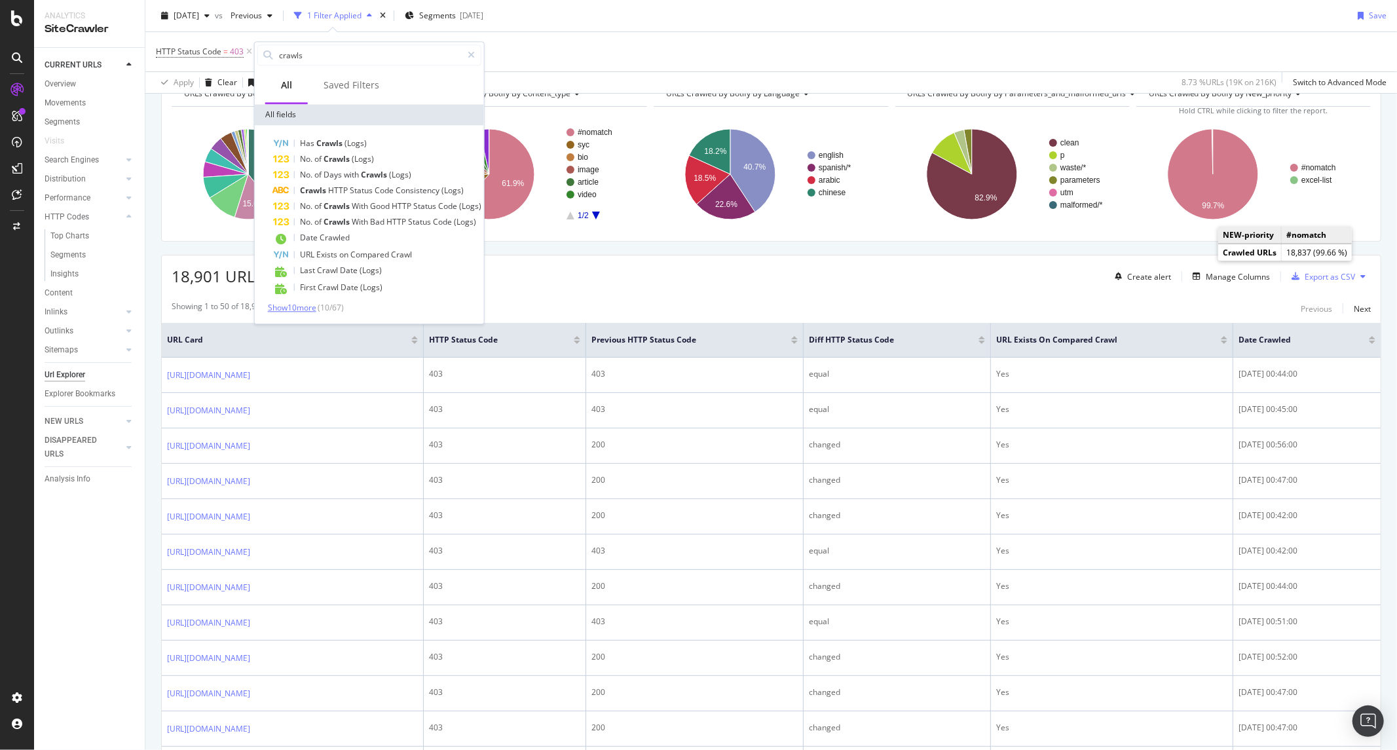
click at [316, 304] on span "Show 10 more" at bounding box center [292, 307] width 48 height 11
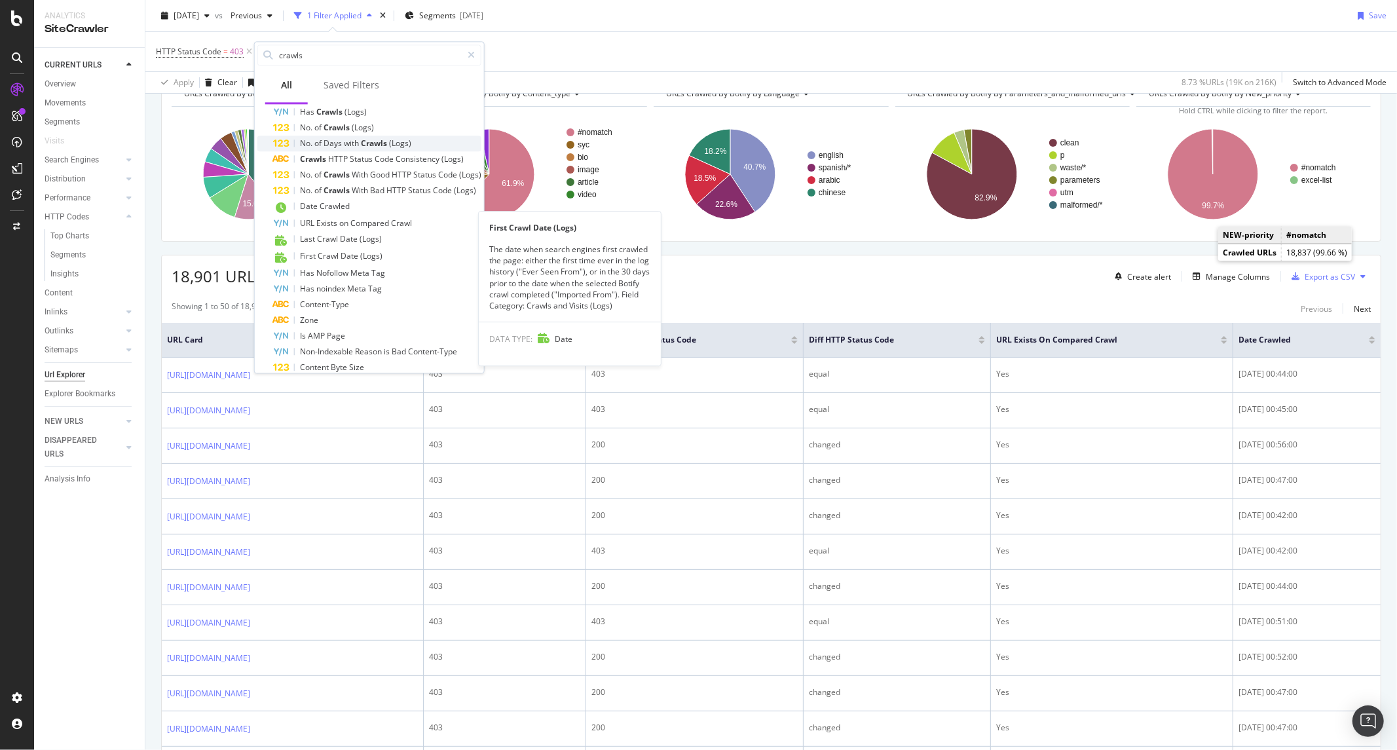
scroll to position [0, 0]
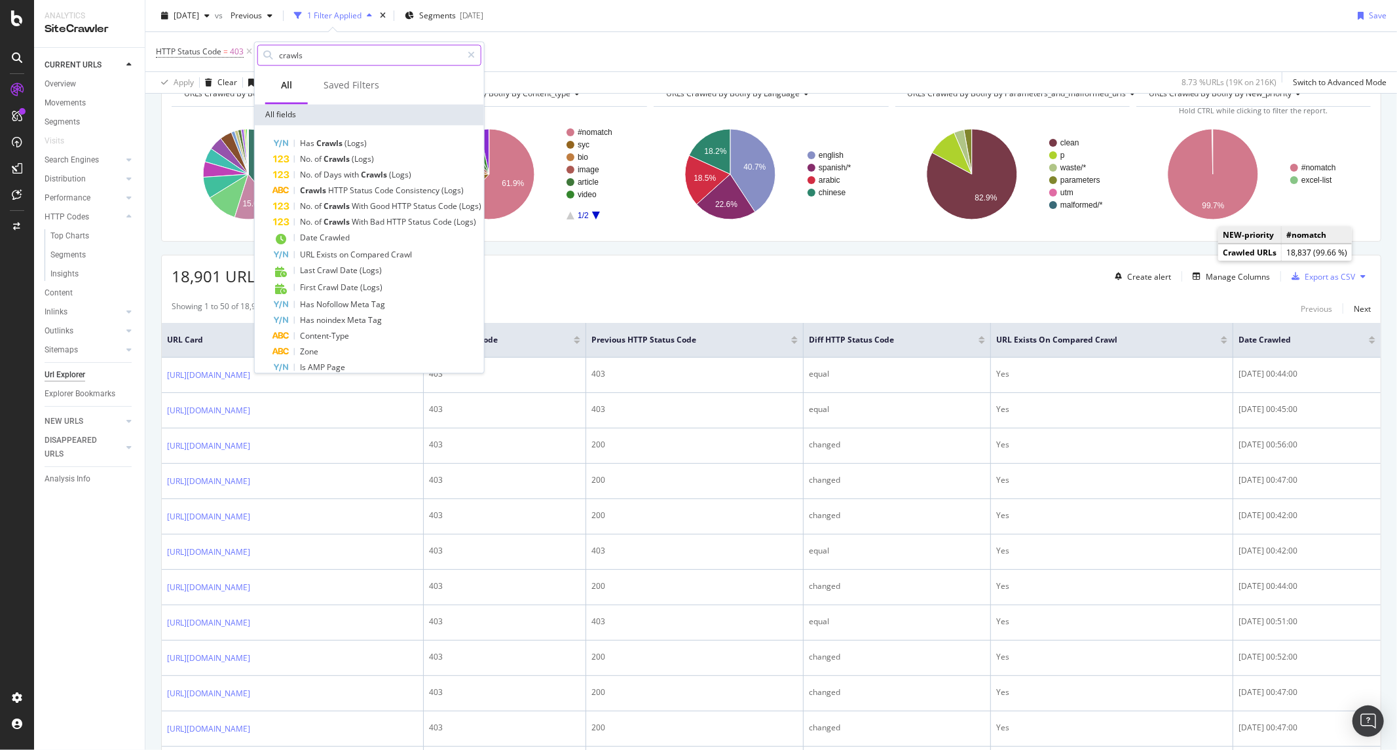
click at [284, 54] on input "crawls" at bounding box center [370, 55] width 184 height 20
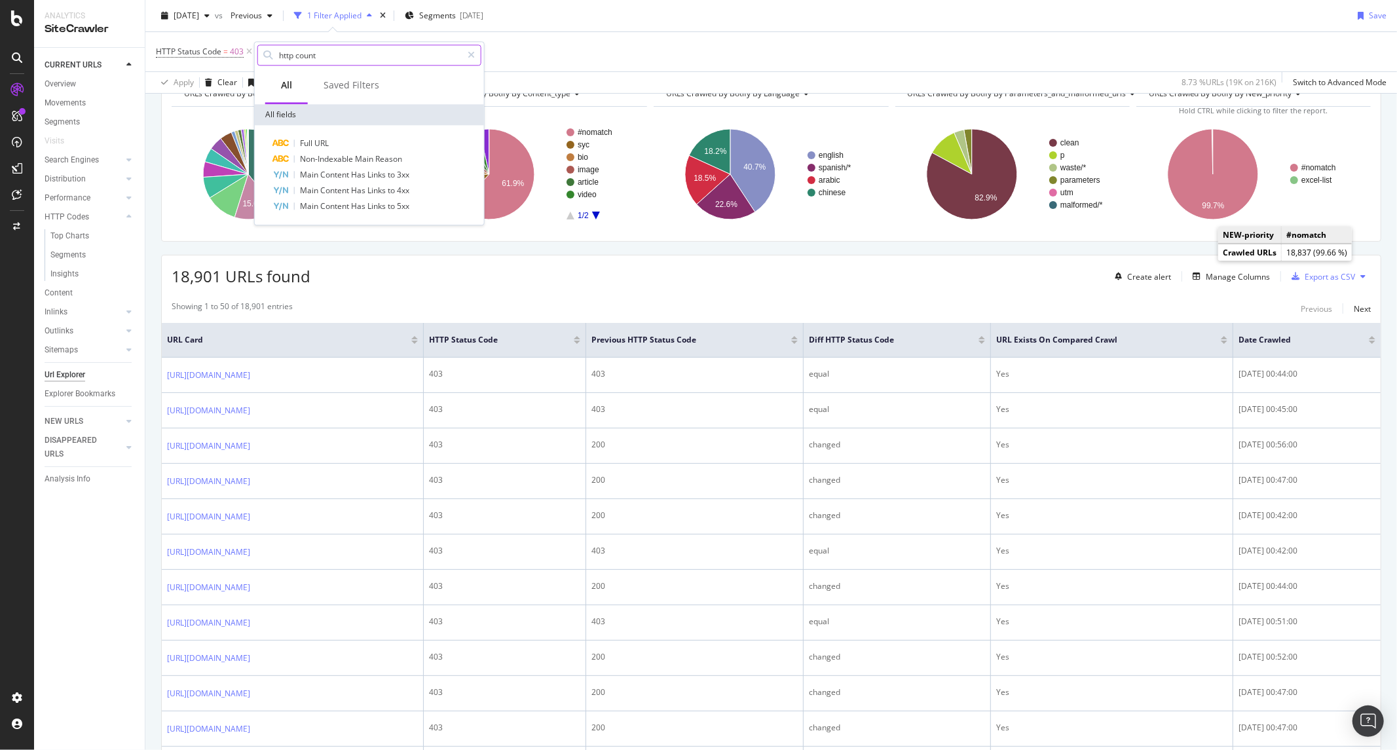
click at [360, 54] on input "http count" at bounding box center [370, 55] width 184 height 20
click at [358, 53] on input "http count" at bounding box center [370, 55] width 184 height 20
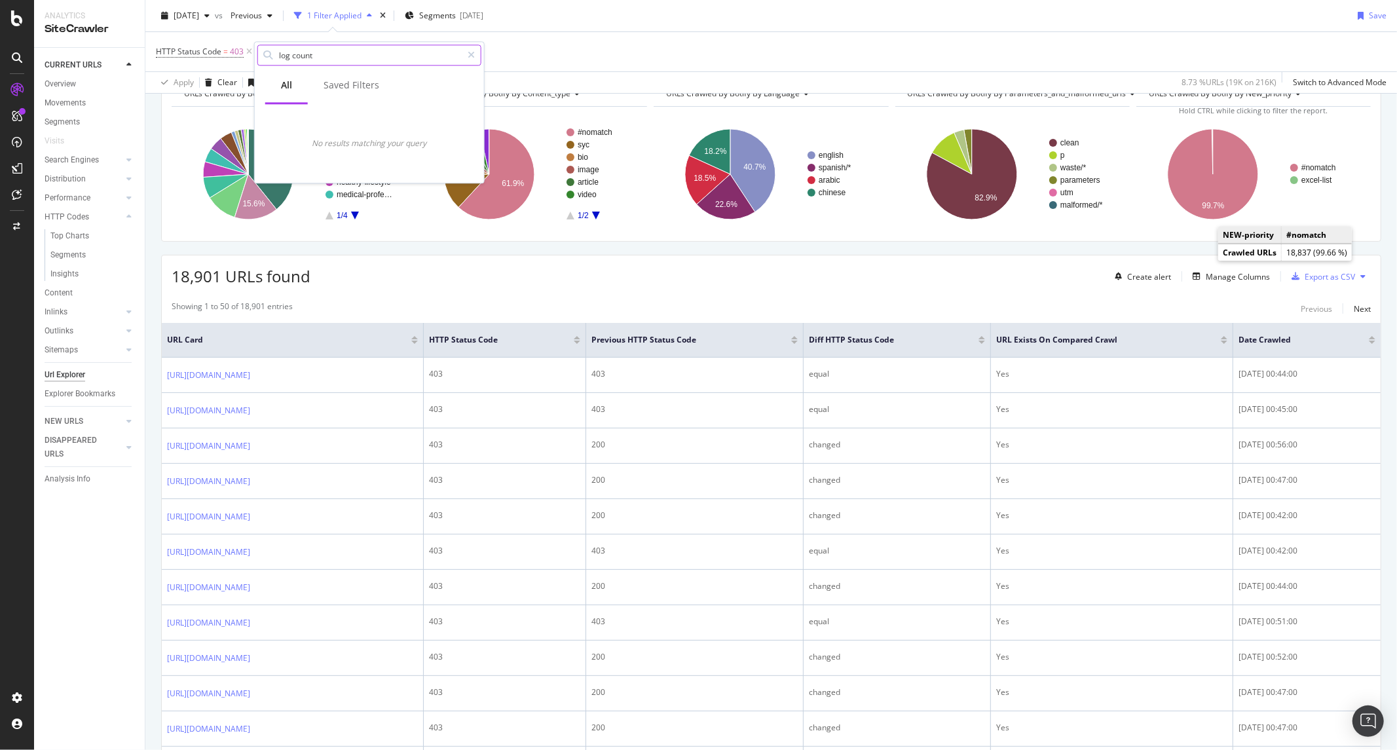
click at [350, 64] on input "log count" at bounding box center [370, 55] width 184 height 20
click at [350, 62] on input "log count" at bounding box center [370, 55] width 184 height 20
type input "l"
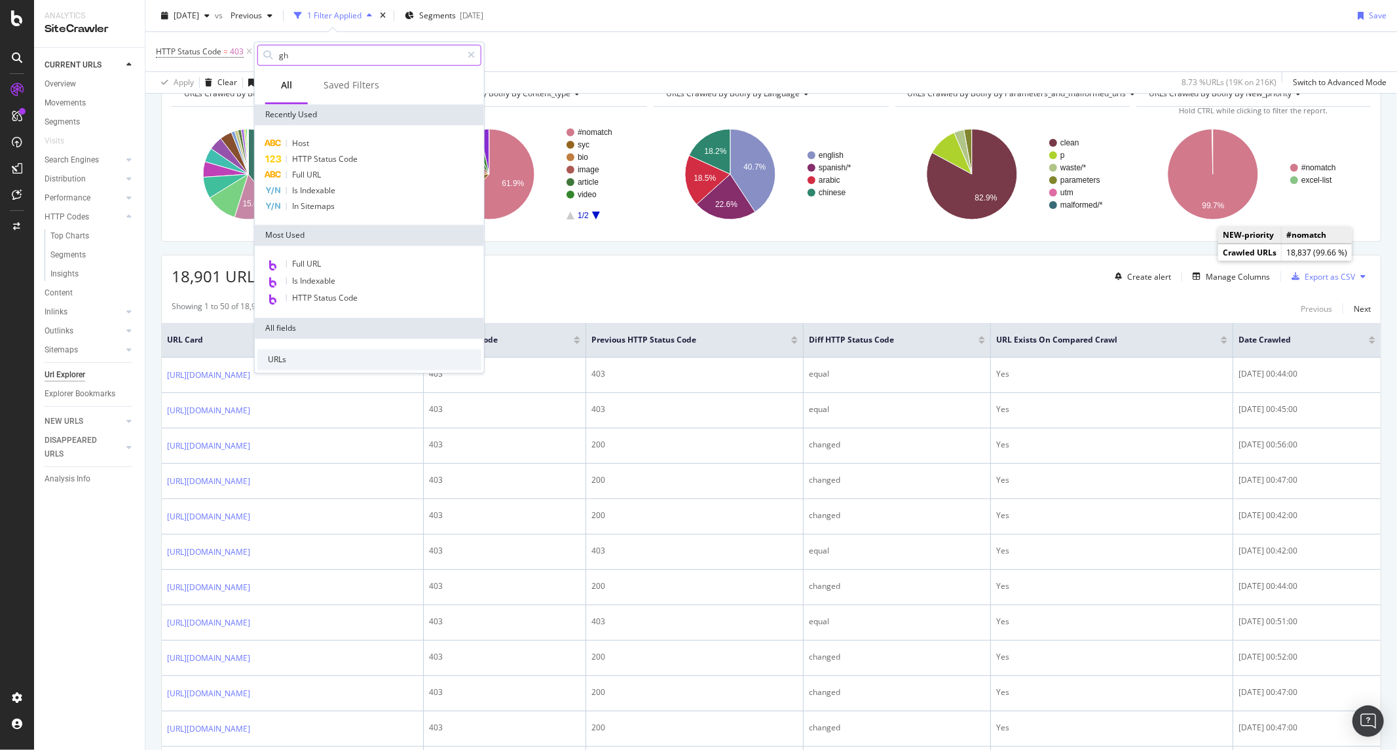
type input "g"
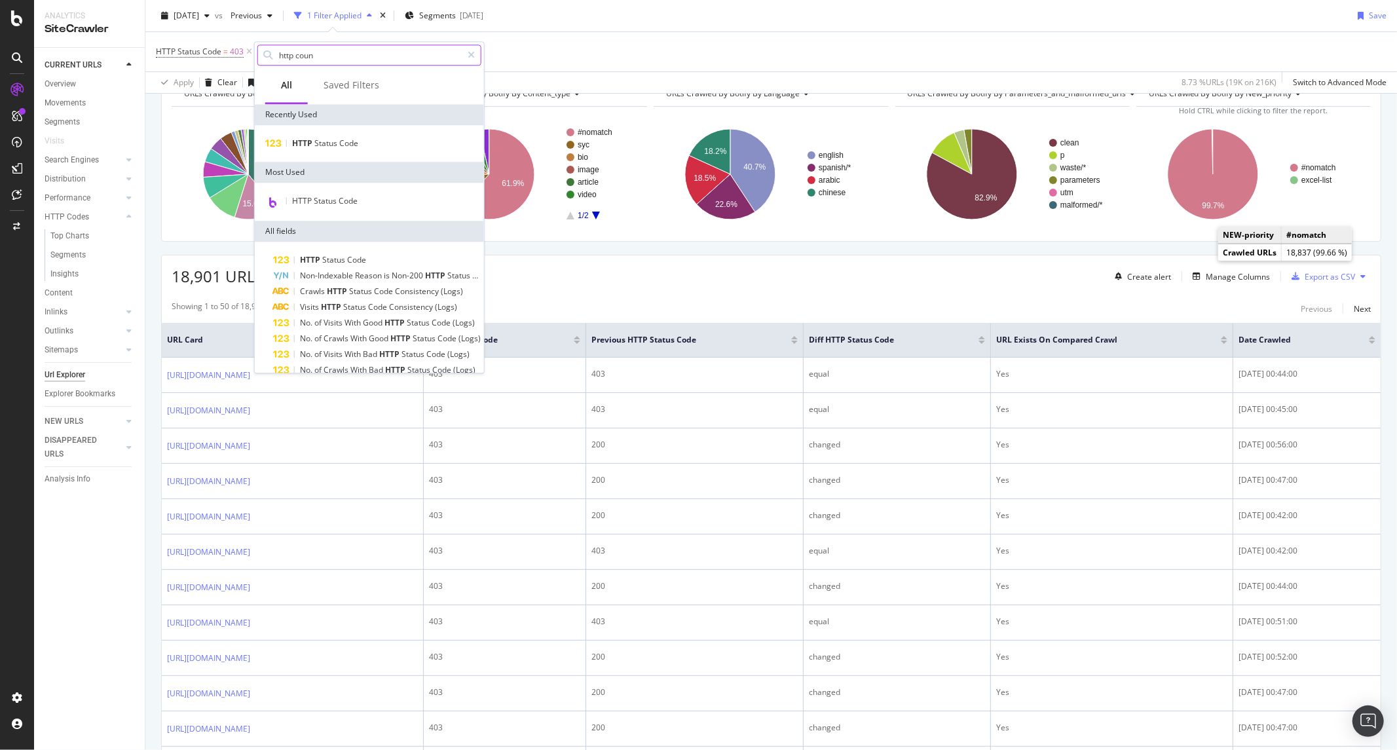
type input "http count"
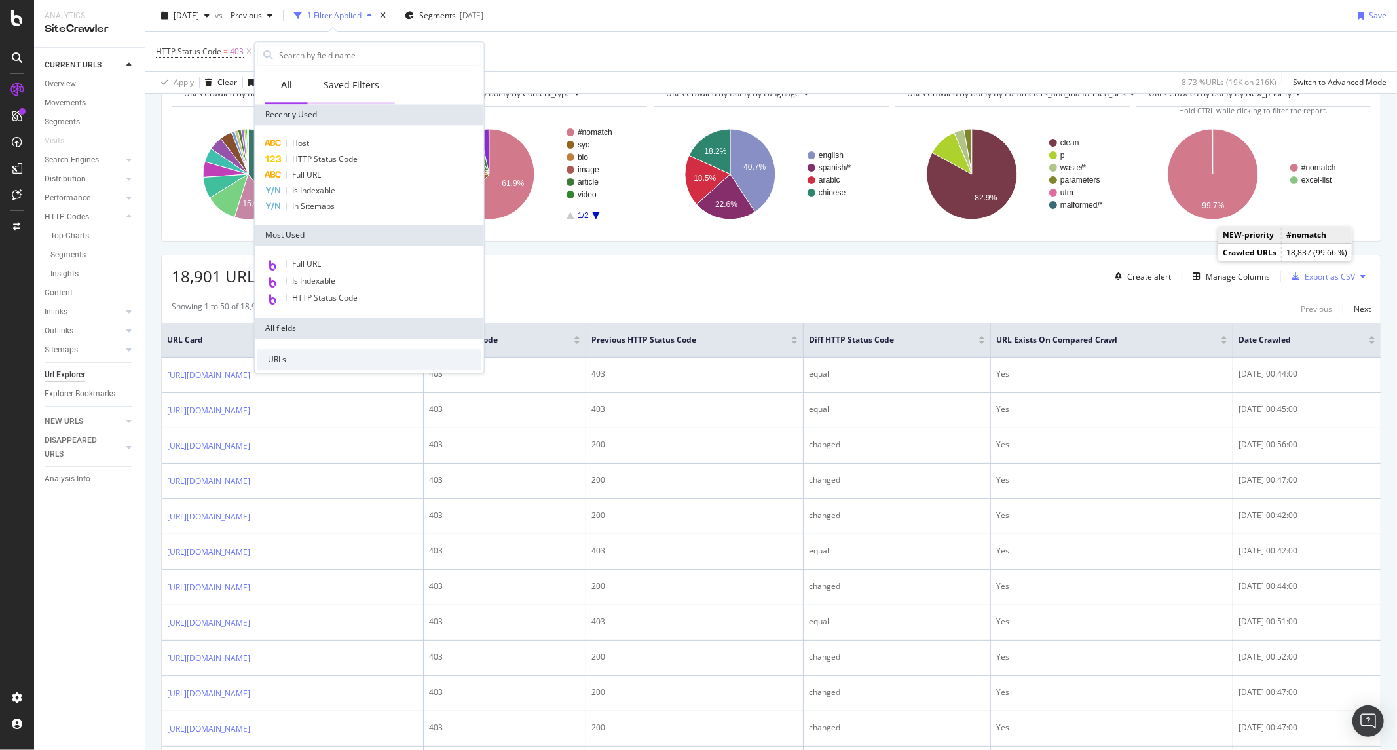
click at [365, 83] on div "Saved Filters" at bounding box center [351, 85] width 56 height 13
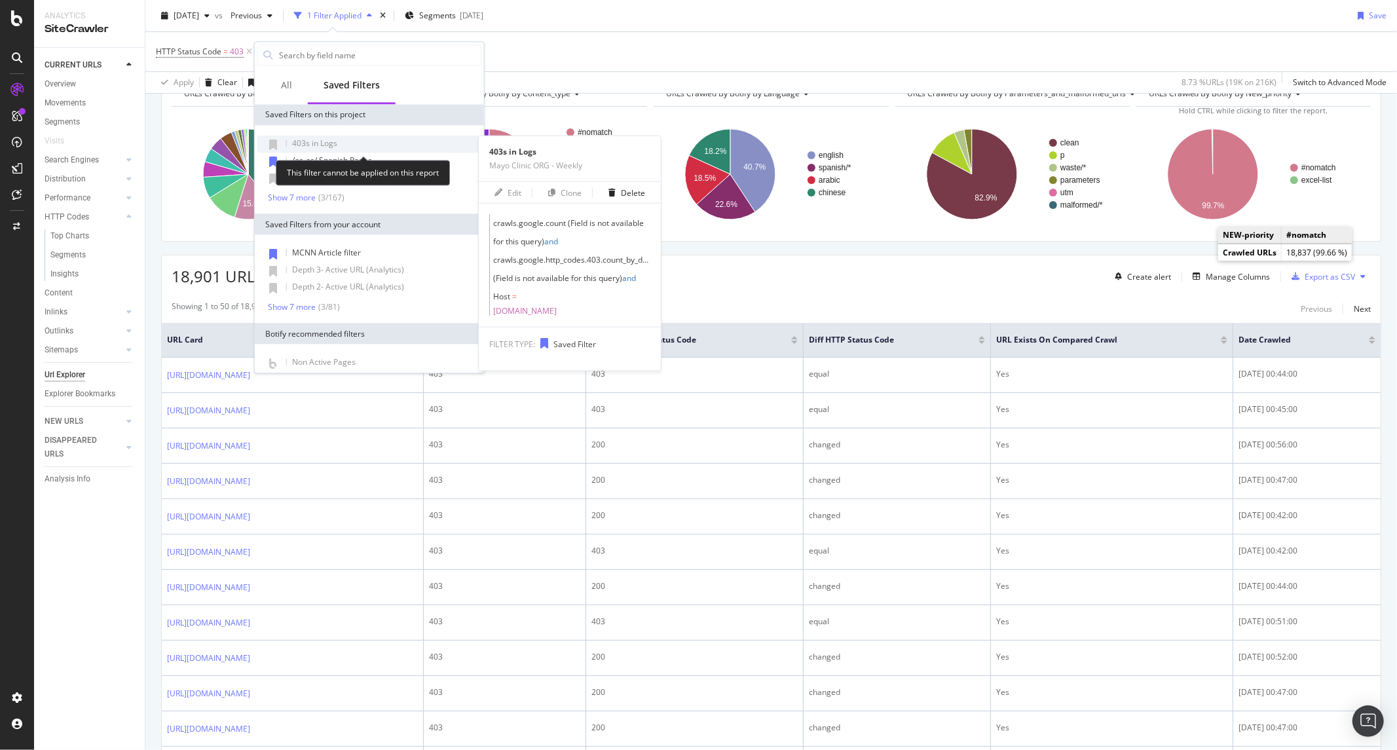
click at [321, 140] on span "403s in Logs" at bounding box center [314, 143] width 45 height 11
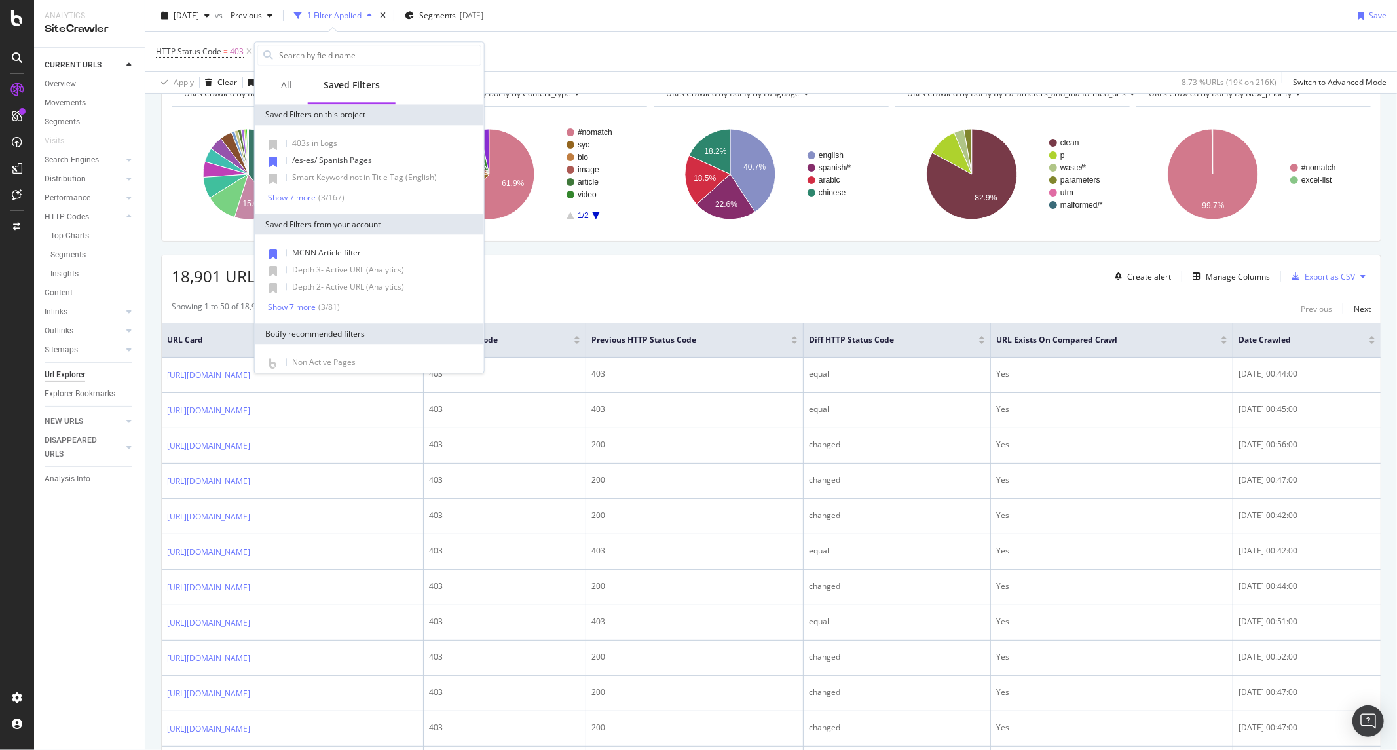
click at [822, 60] on div "HTTP Status Code = 403 Add Filter" at bounding box center [771, 51] width 1230 height 39
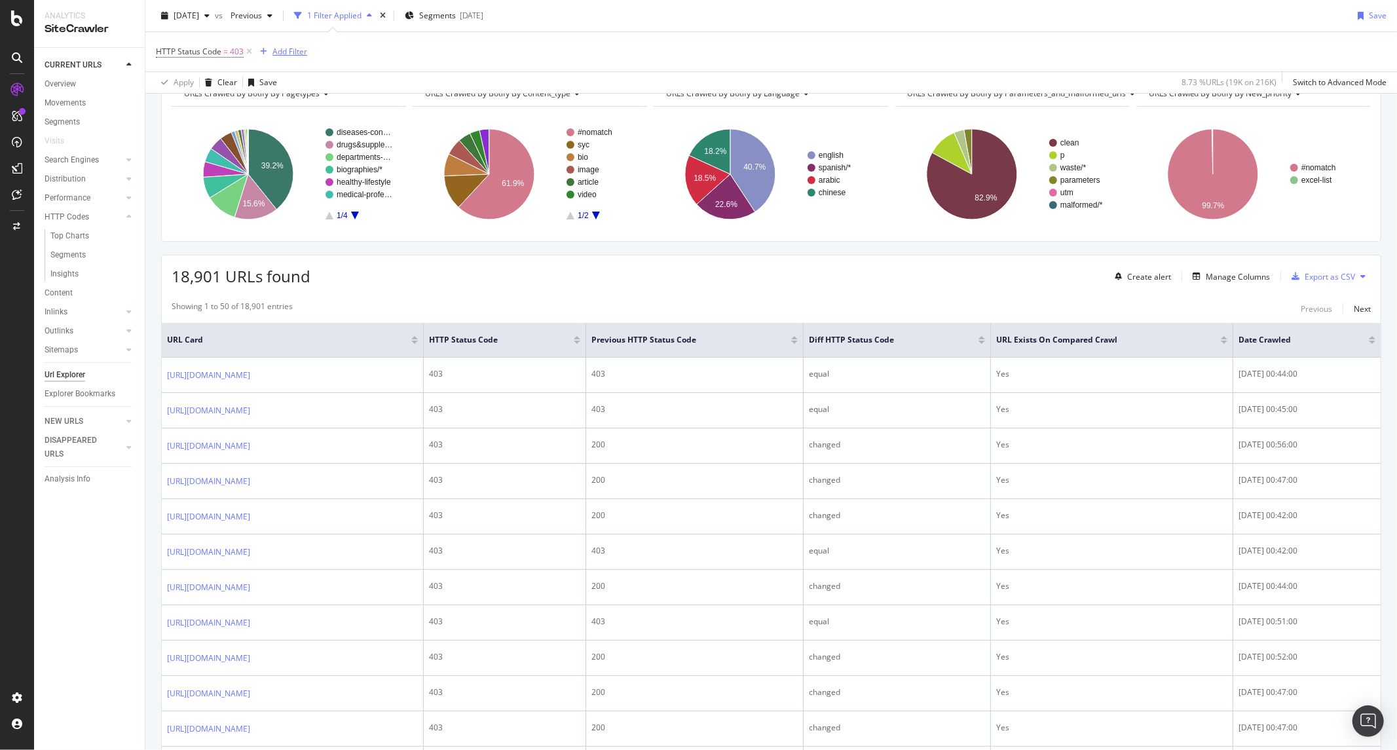
click at [297, 58] on div "Add Filter" at bounding box center [281, 52] width 52 height 14
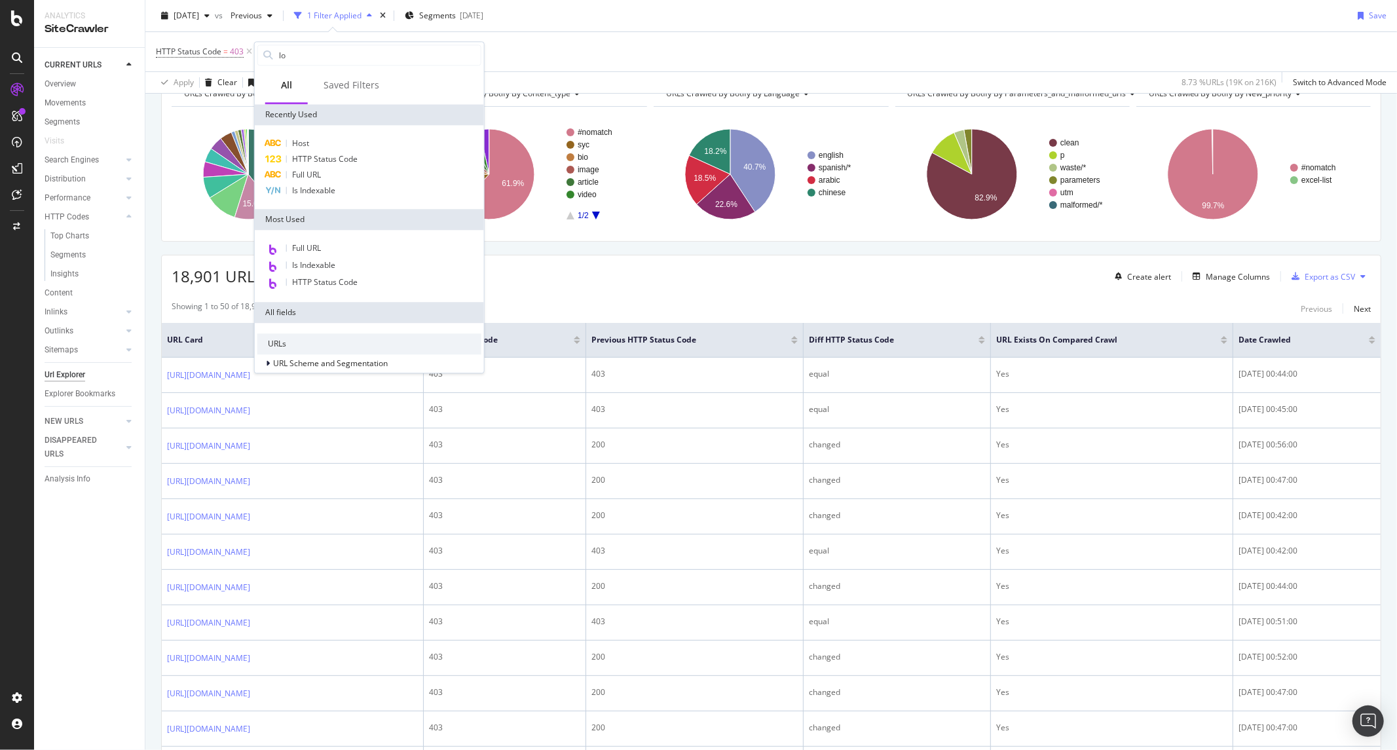
type input "log"
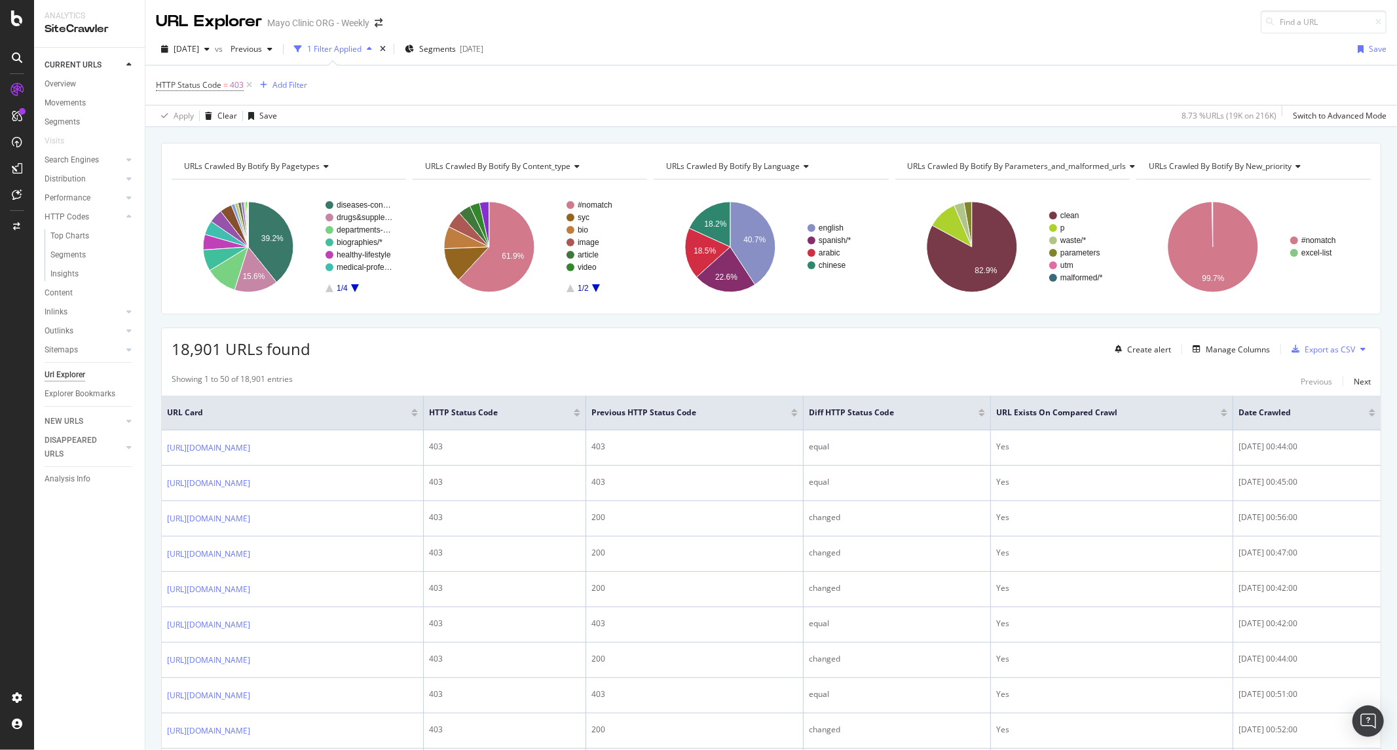
click at [311, 83] on div "HTTP Status Code = 403 Add Filter" at bounding box center [771, 84] width 1230 height 39
click at [293, 80] on div "Add Filter" at bounding box center [289, 84] width 35 height 11
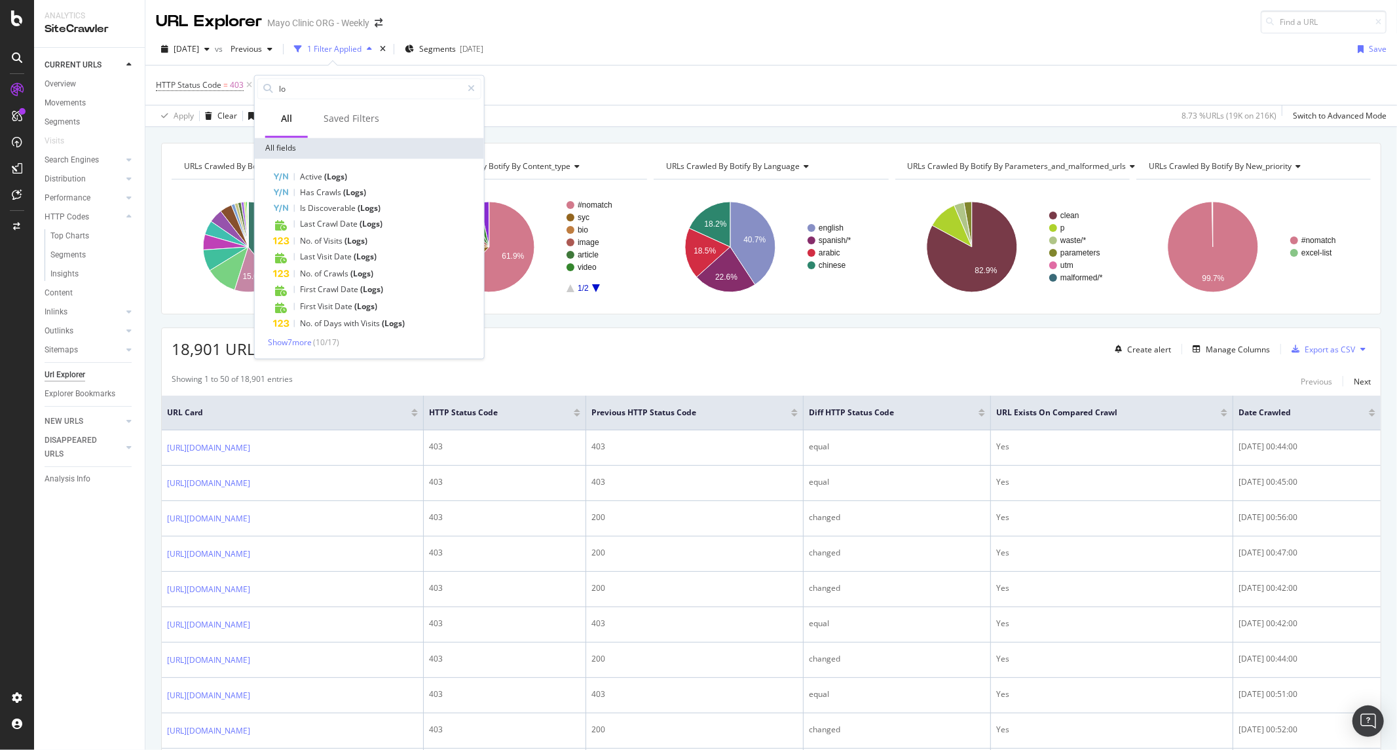
type input "log"
click at [310, 339] on span "Show 7 more" at bounding box center [290, 342] width 44 height 11
click at [369, 356] on span "Code" at bounding box center [377, 354] width 21 height 11
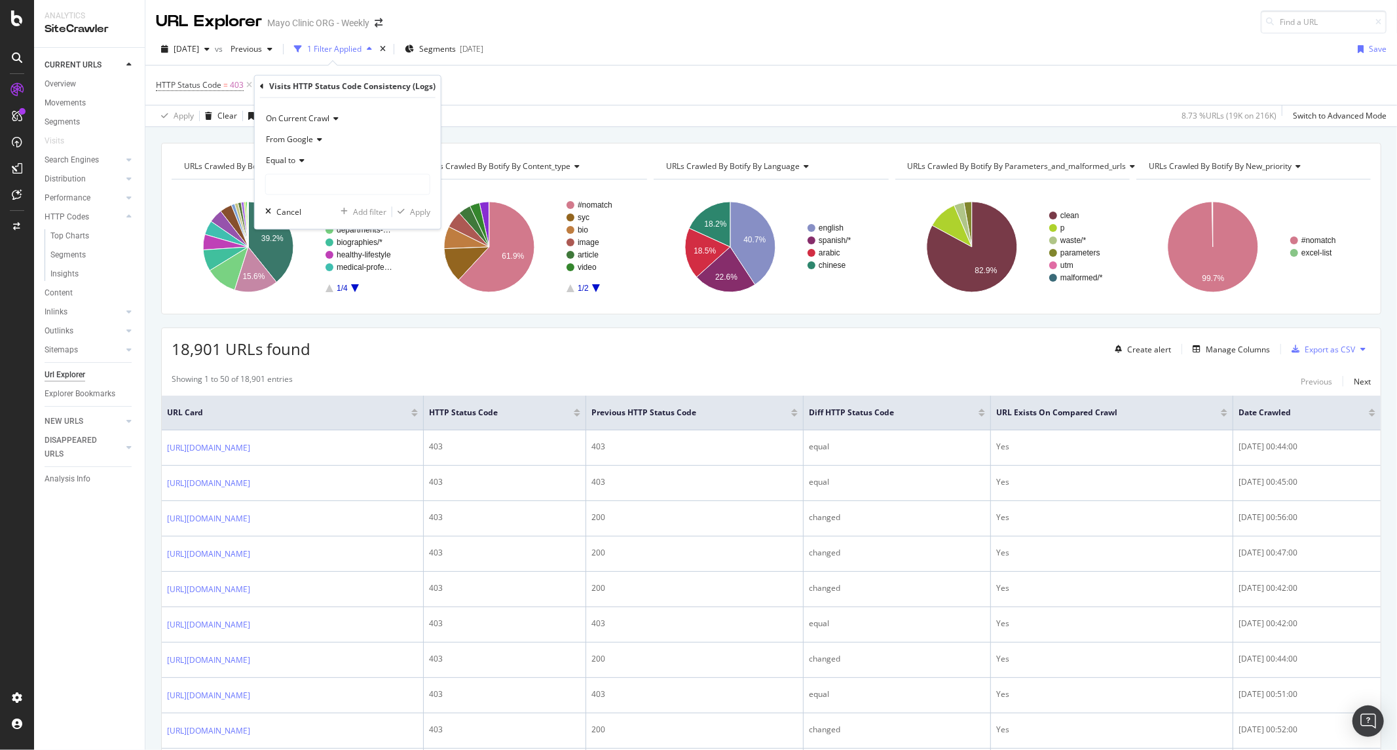
click at [299, 160] on icon at bounding box center [299, 161] width 9 height 8
click at [325, 178] on input "text" at bounding box center [348, 184] width 164 height 21
type input "403"
click at [413, 215] on div "Apply" at bounding box center [420, 211] width 20 height 11
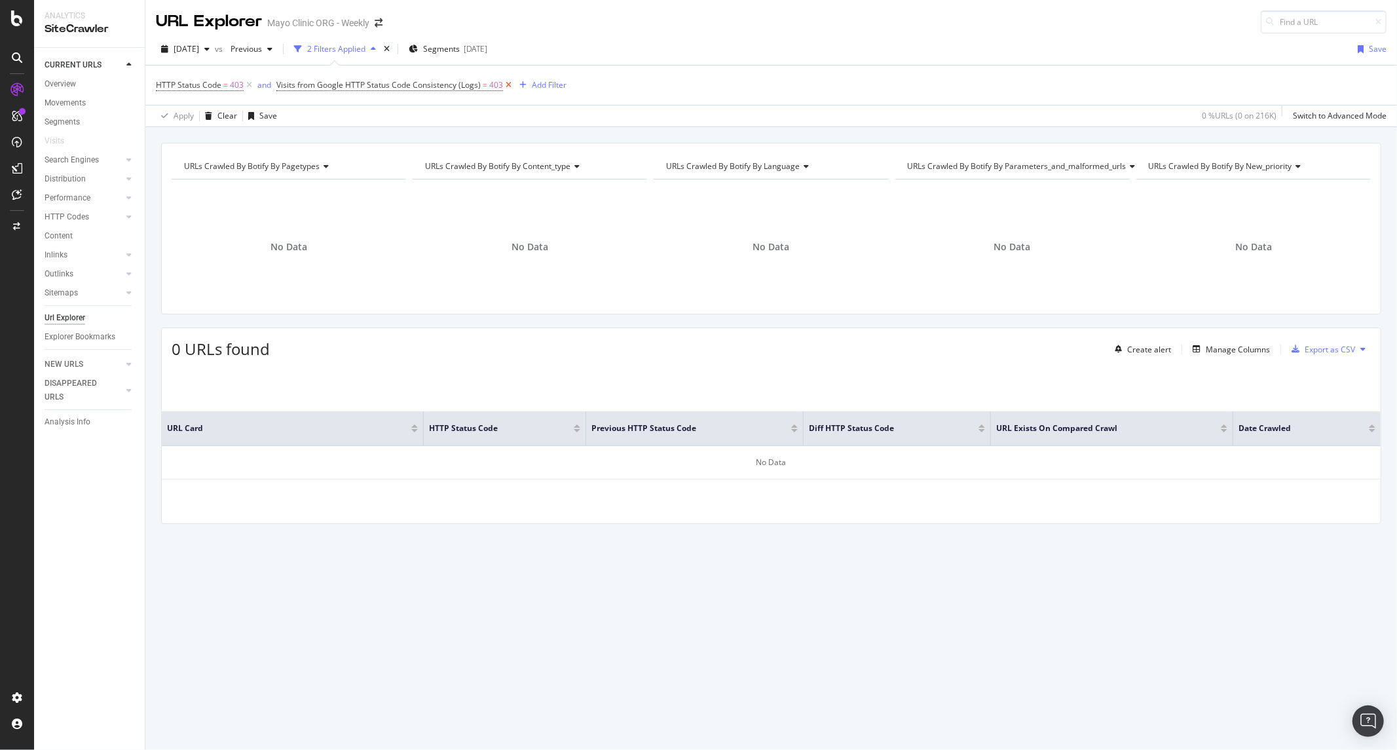
click at [505, 83] on icon at bounding box center [508, 85] width 11 height 13
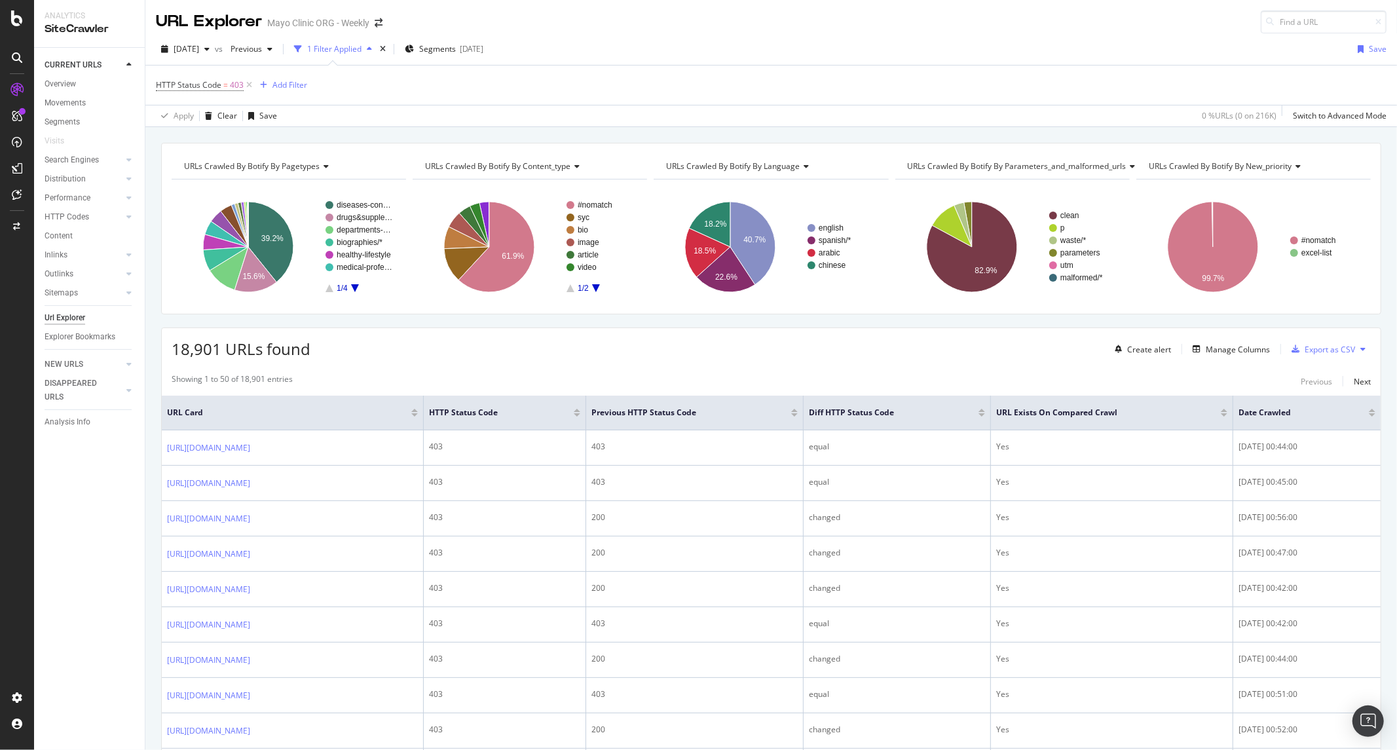
click at [917, 89] on div "HTTP Status Code = 403 Add Filter" at bounding box center [771, 84] width 1230 height 39
click at [827, 31] on div "URL Explorer Mayo Clinic ORG - Weekly" at bounding box center [770, 16] width 1251 height 33
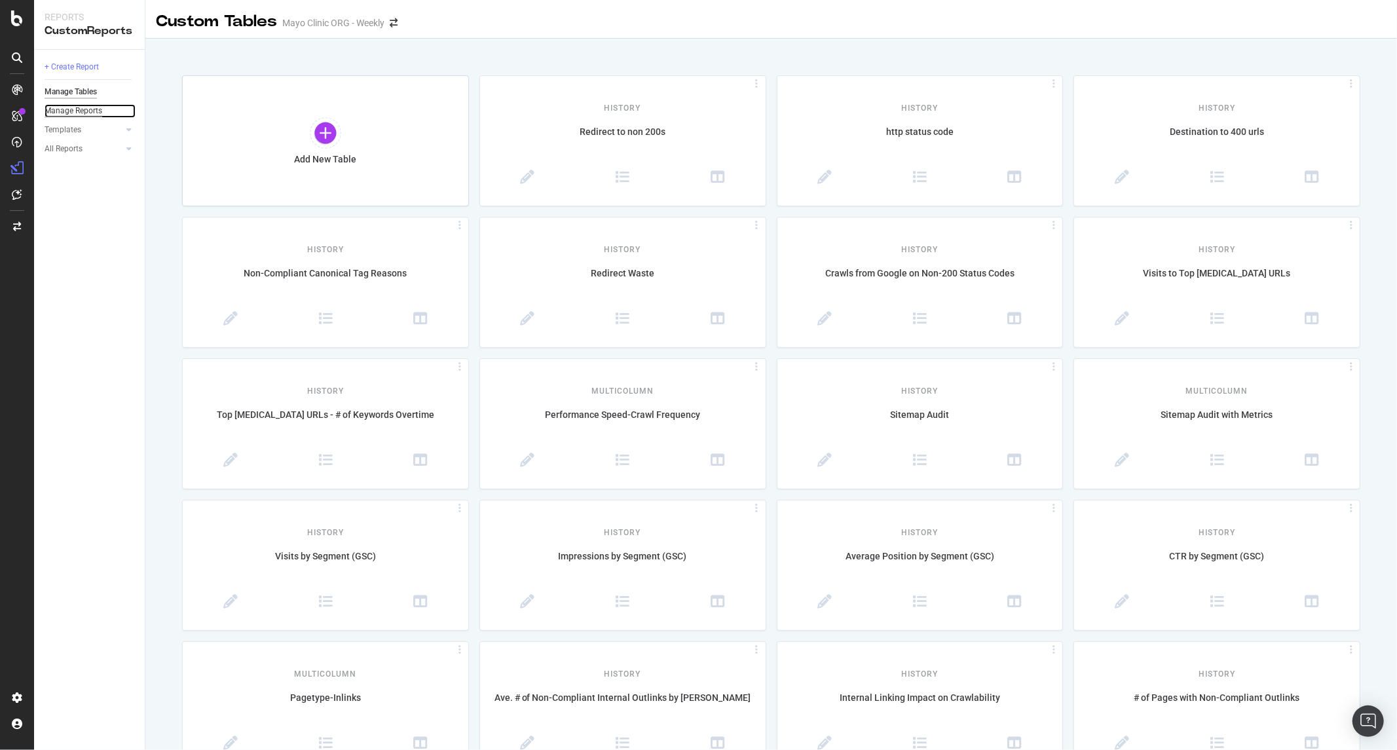
click at [75, 109] on div "Manage Reports" at bounding box center [74, 111] width 58 height 14
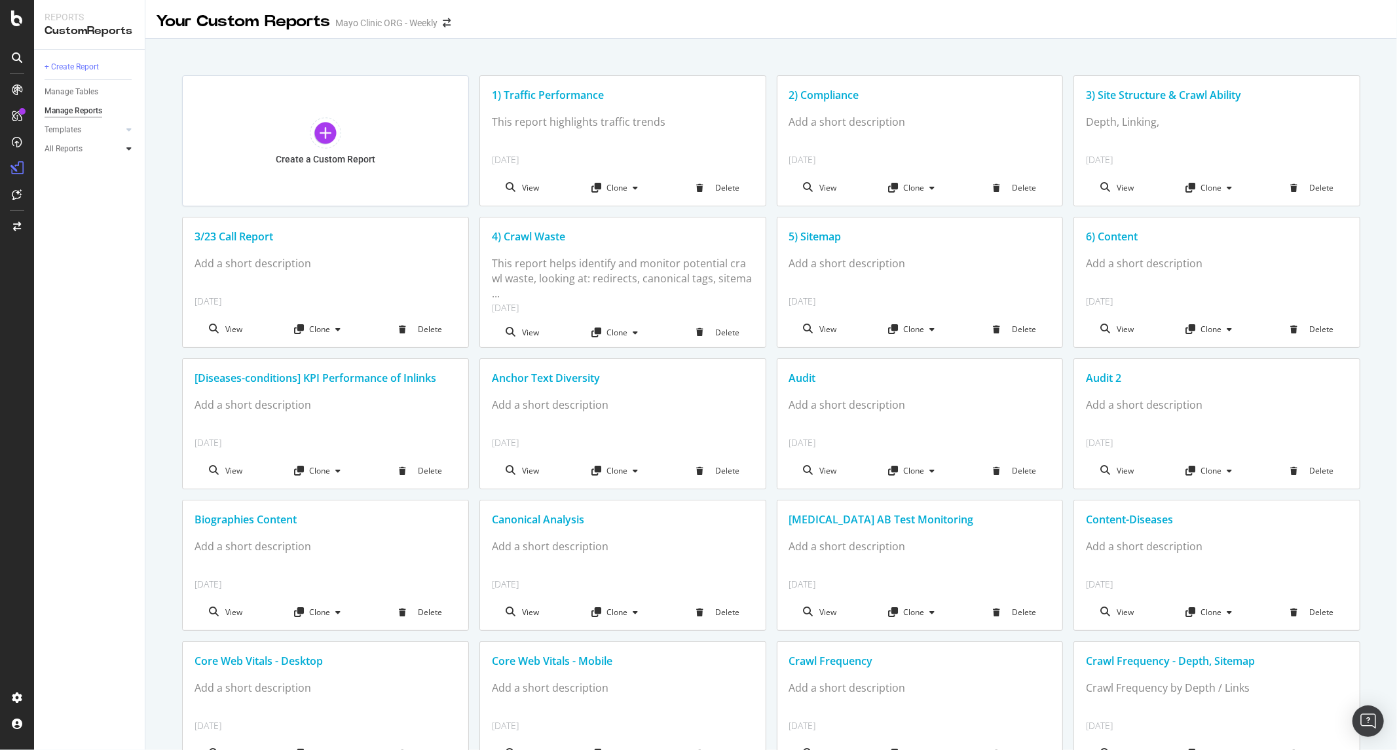
click at [126, 149] on icon at bounding box center [128, 149] width 5 height 8
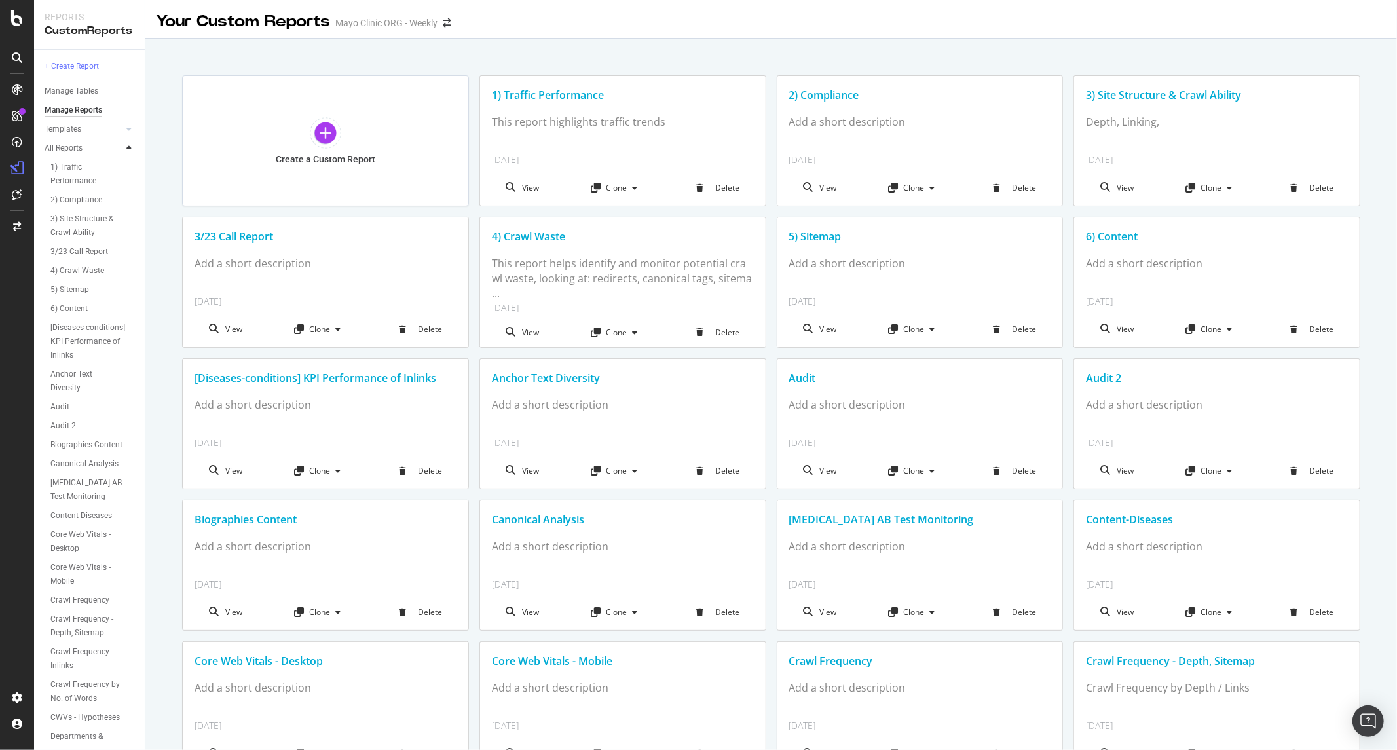
click at [126, 149] on icon at bounding box center [128, 148] width 5 height 8
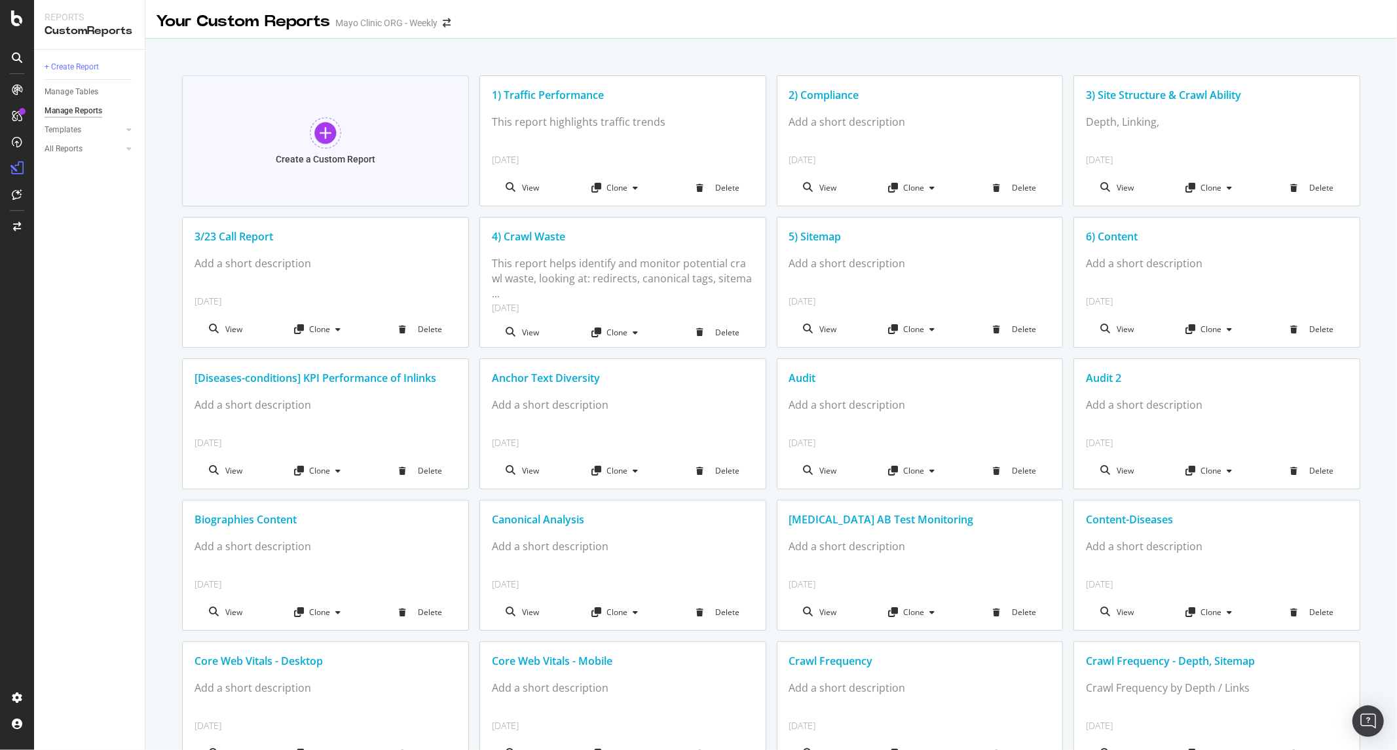
click at [330, 122] on div at bounding box center [325, 132] width 31 height 31
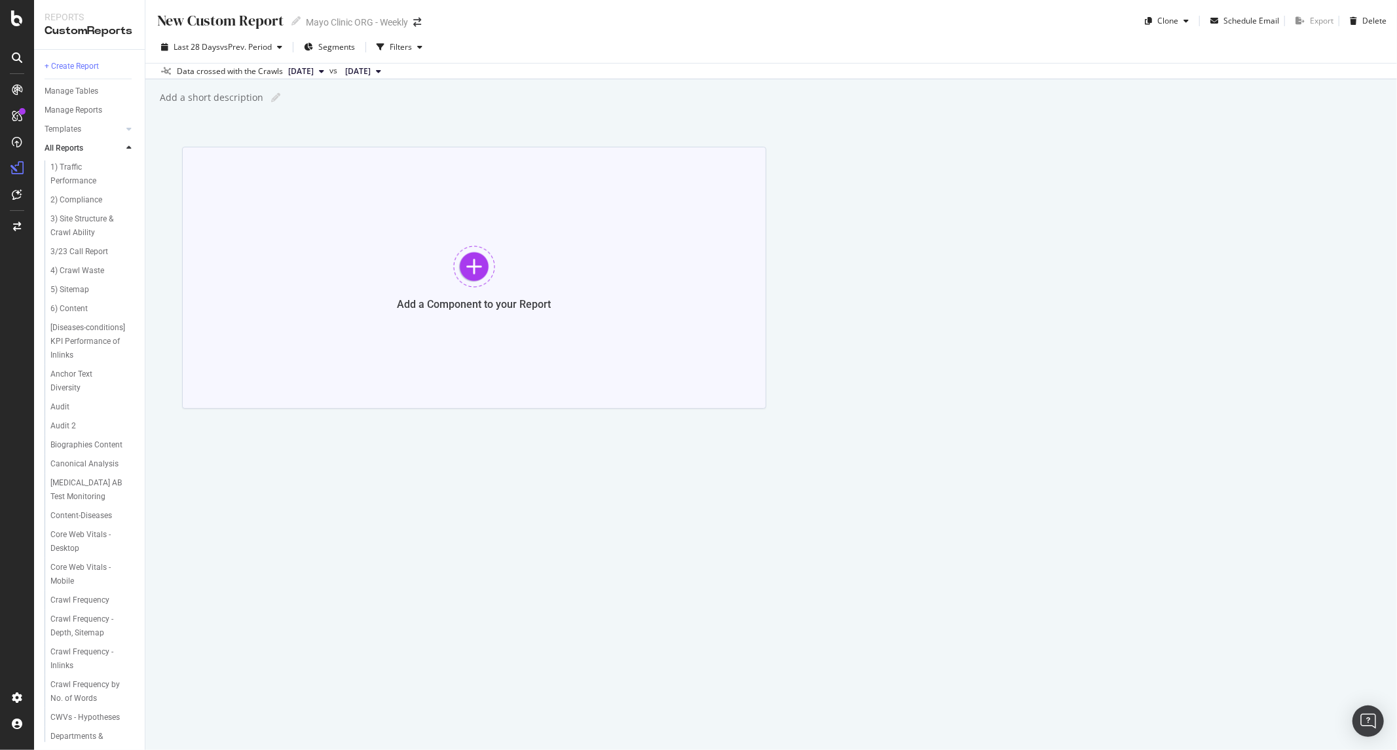
click at [443, 221] on div "Add a Component to your Report" at bounding box center [474, 278] width 584 height 262
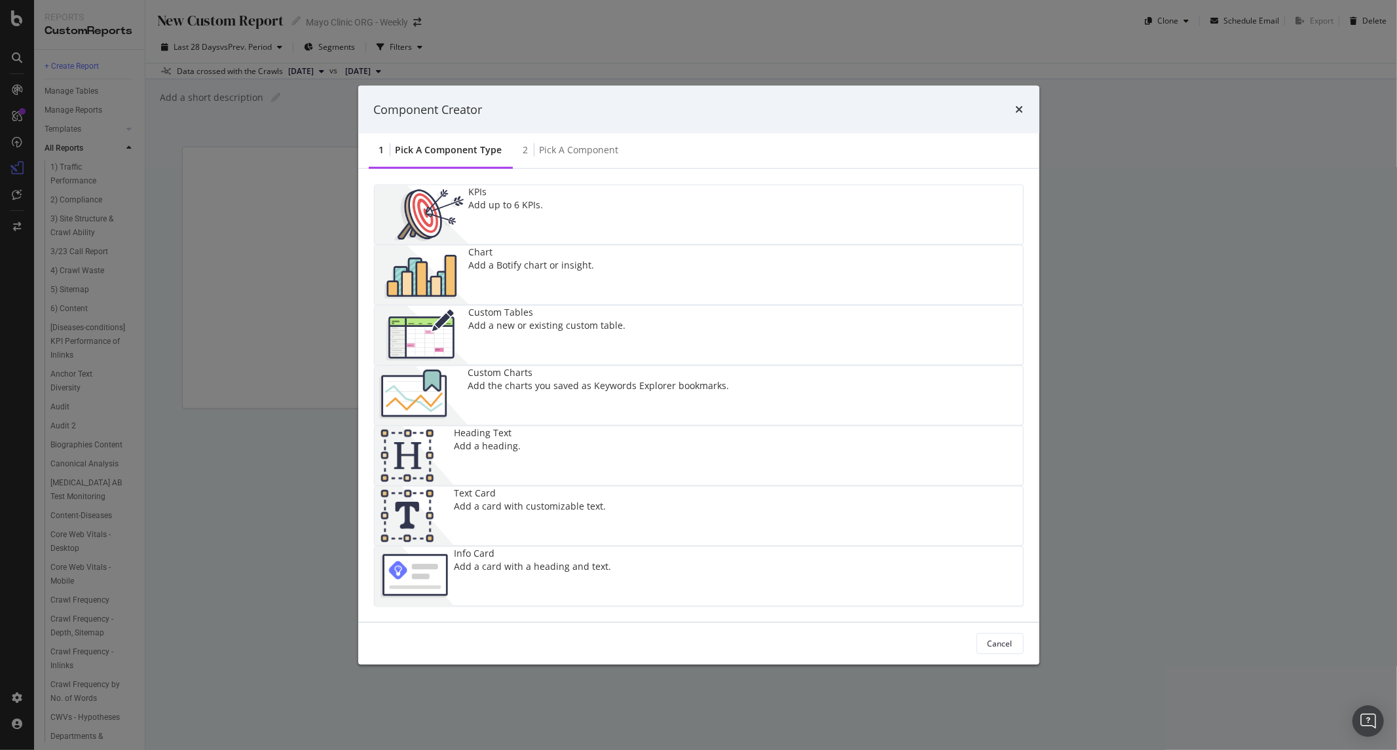
click at [595, 293] on div "Chart Add a Botify chart or insight." at bounding box center [532, 275] width 126 height 59
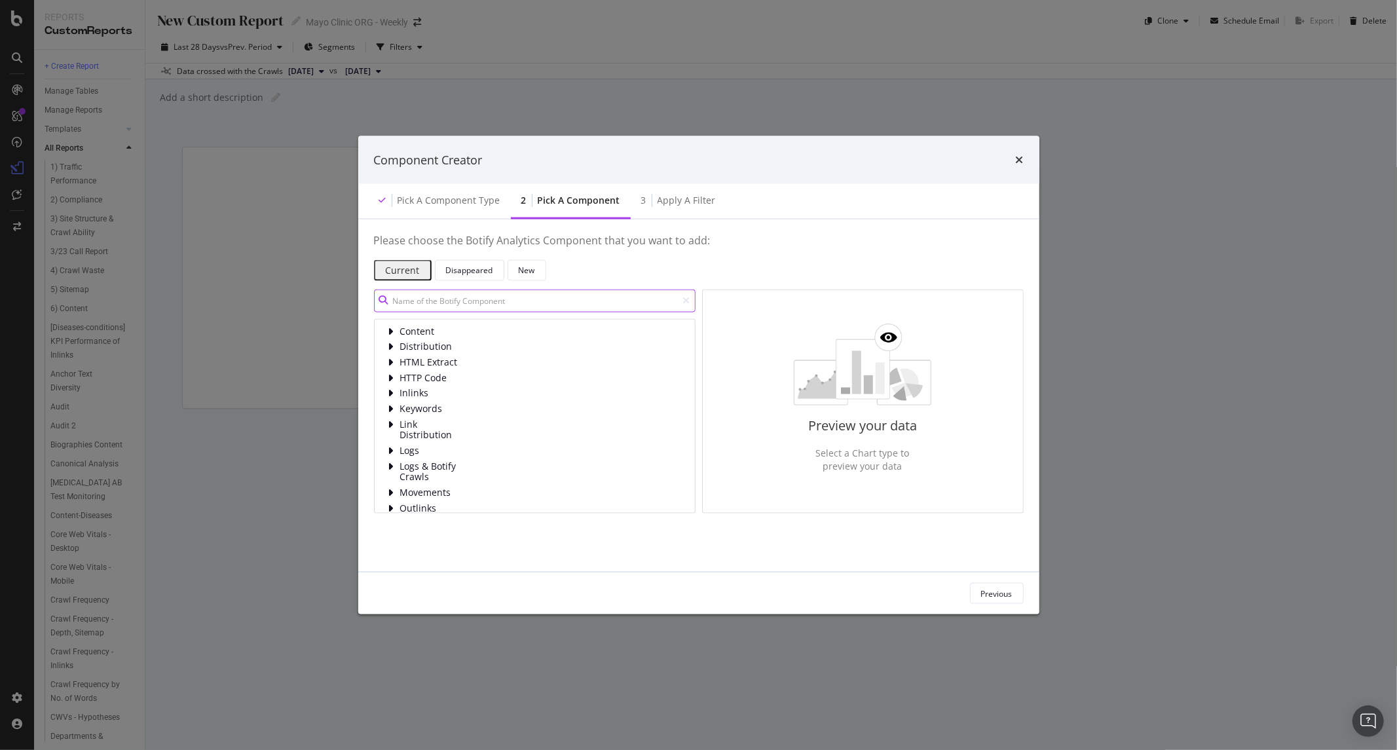
click at [496, 308] on input "modal" at bounding box center [534, 300] width 321 height 23
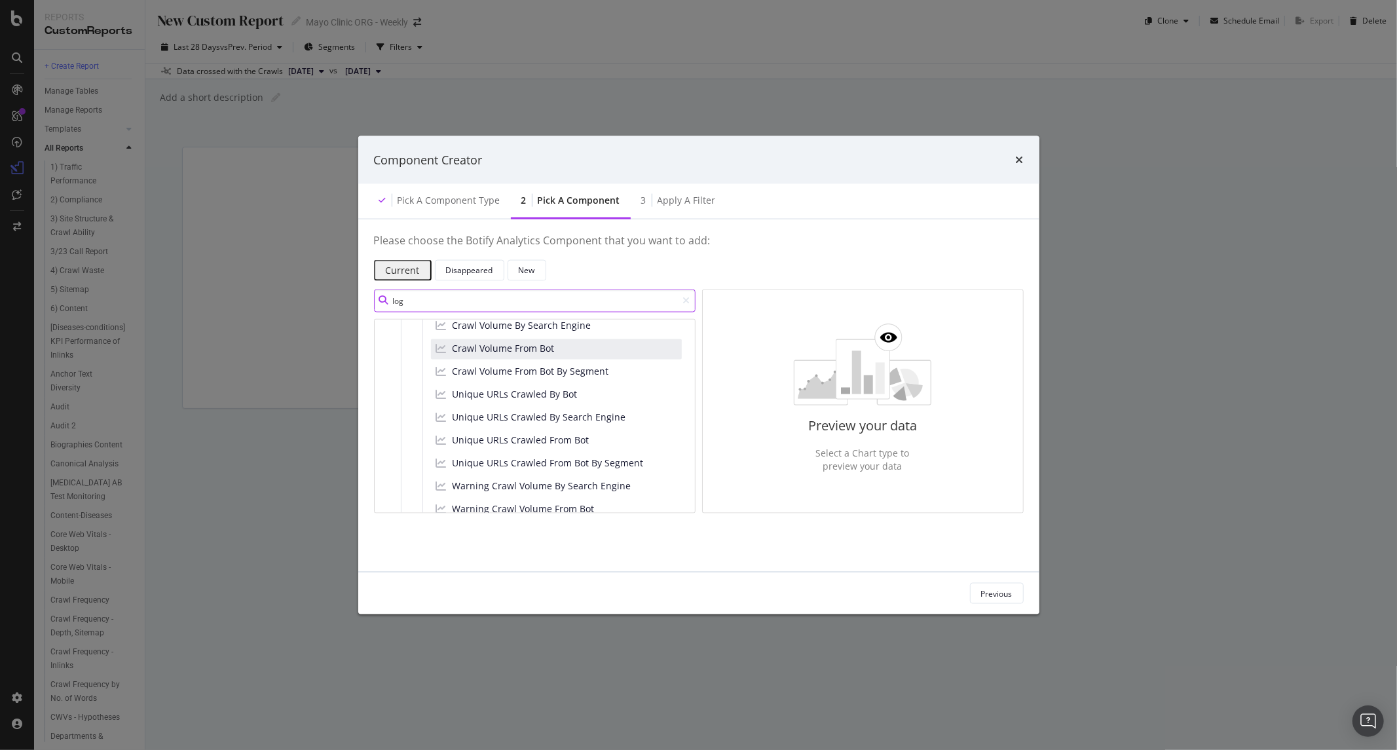
scroll to position [218, 0]
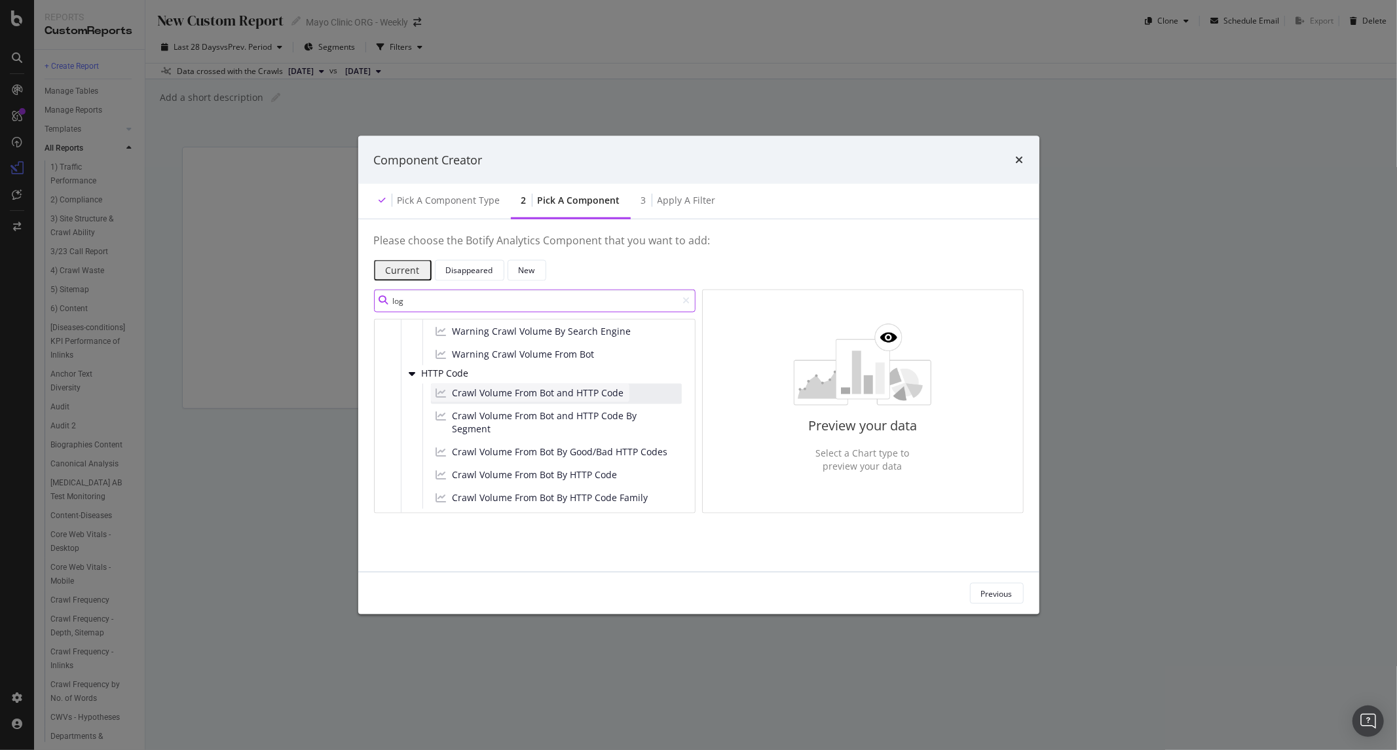
type input "log"
click at [560, 399] on span "Crawl Volume From Bot and HTTP Code" at bounding box center [538, 392] width 172 height 13
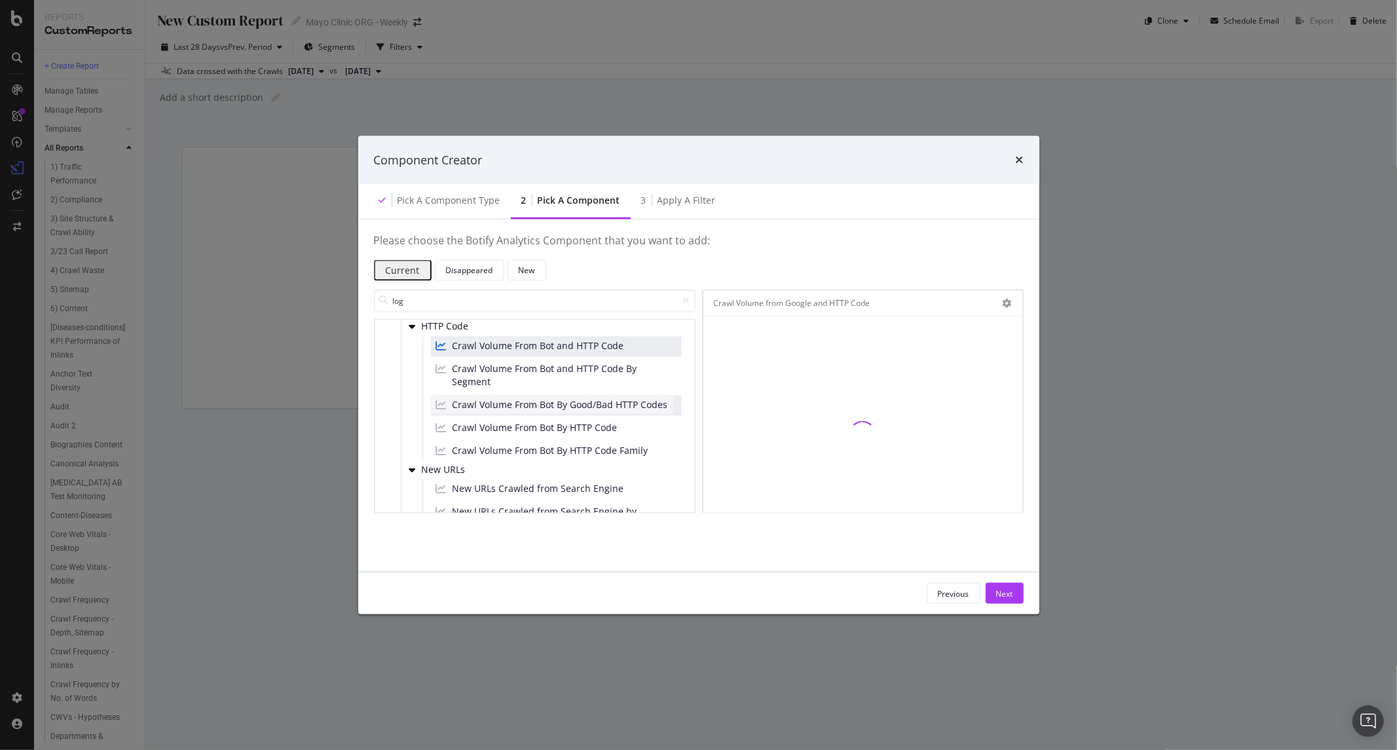
scroll to position [291, 0]
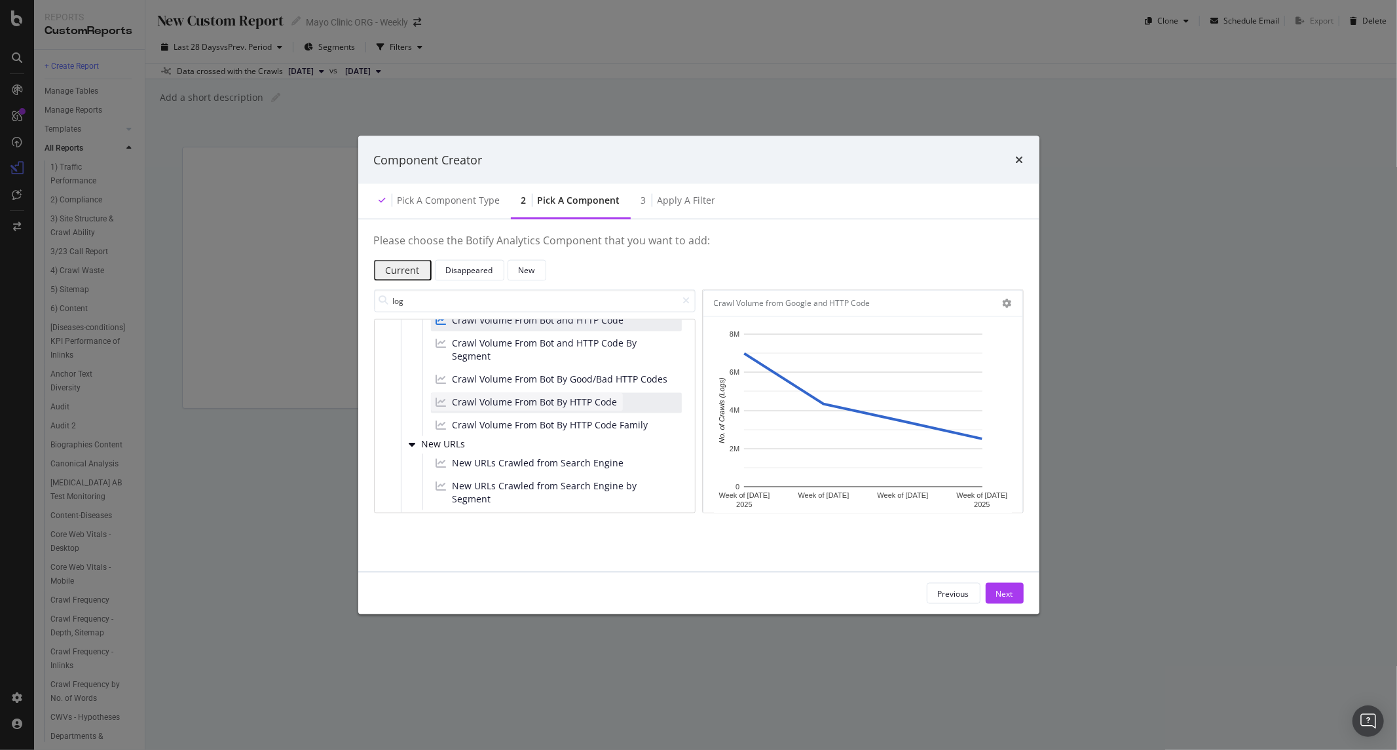
click at [570, 408] on span "Crawl Volume From Bot By HTTP Code" at bounding box center [534, 401] width 165 height 13
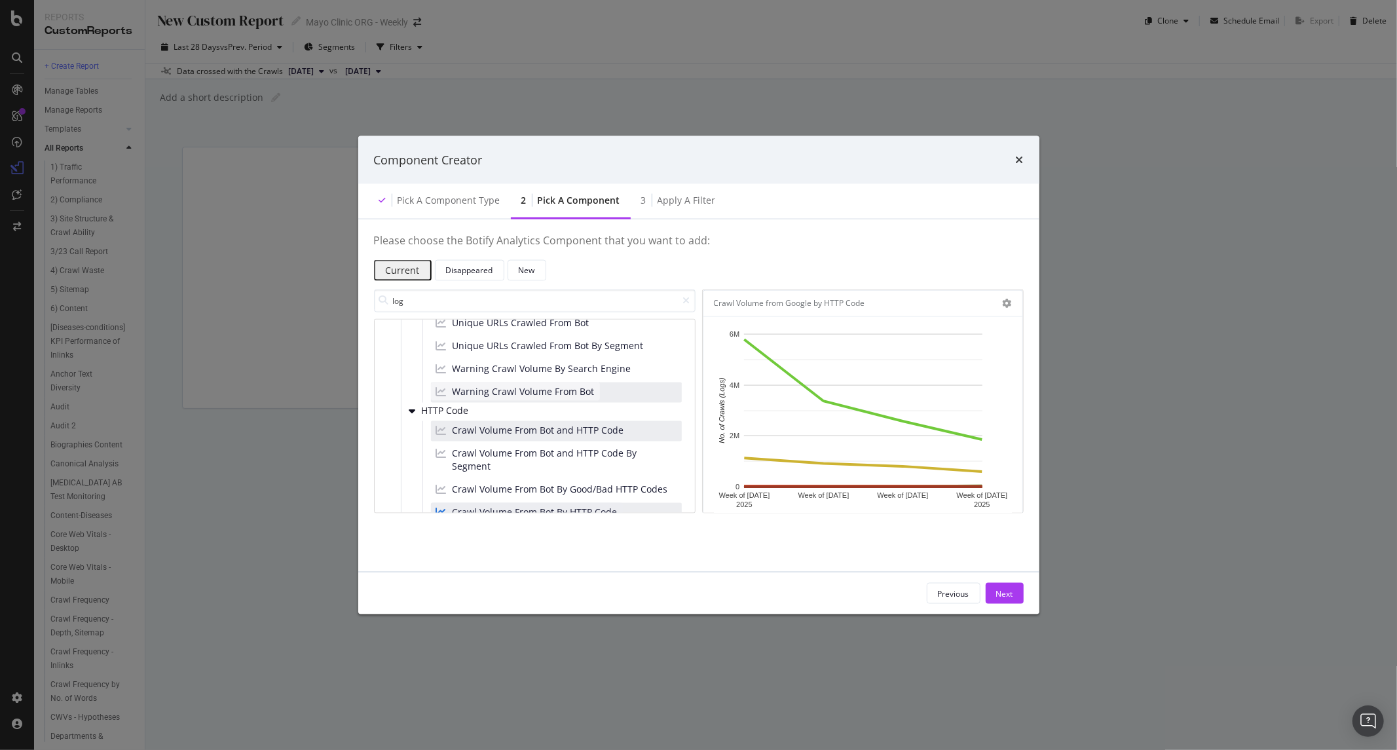
scroll to position [145, 0]
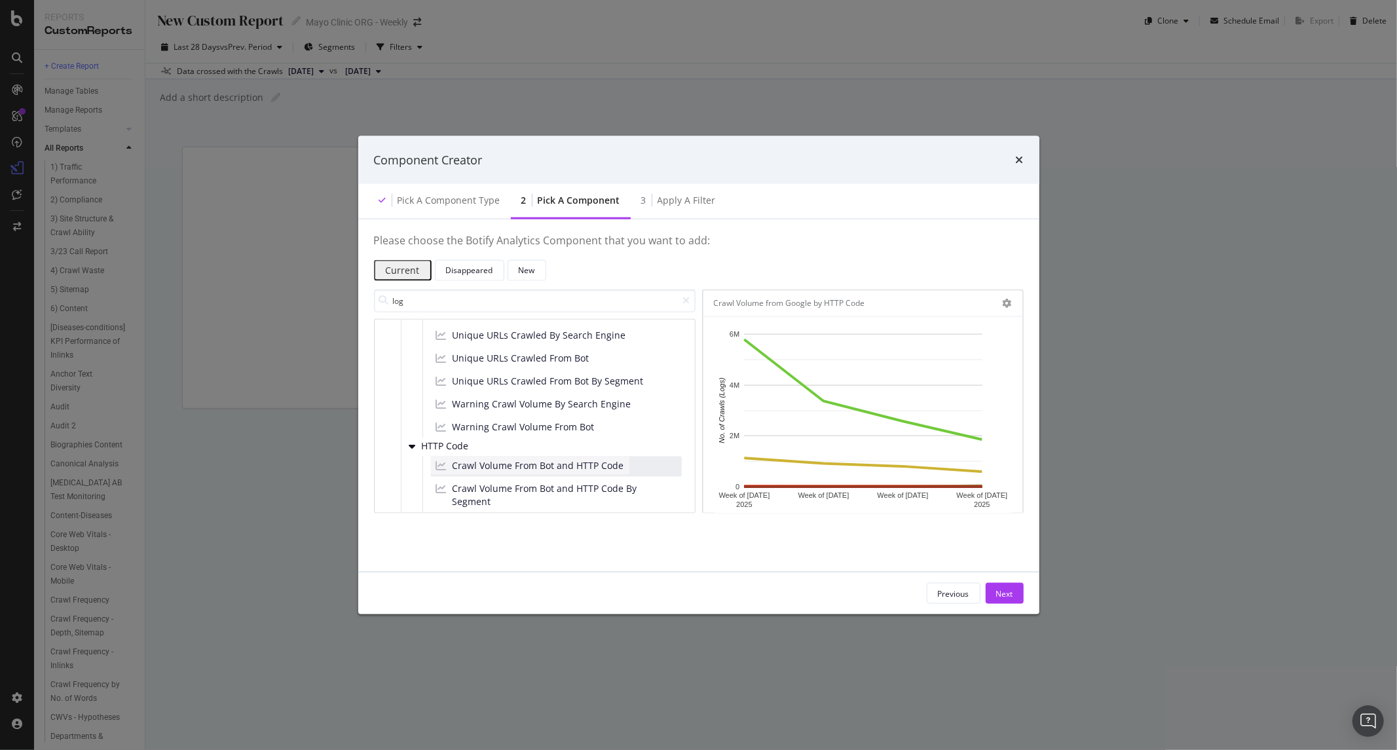
click at [579, 467] on span "Crawl Volume From Bot and HTTP Code" at bounding box center [538, 464] width 172 height 13
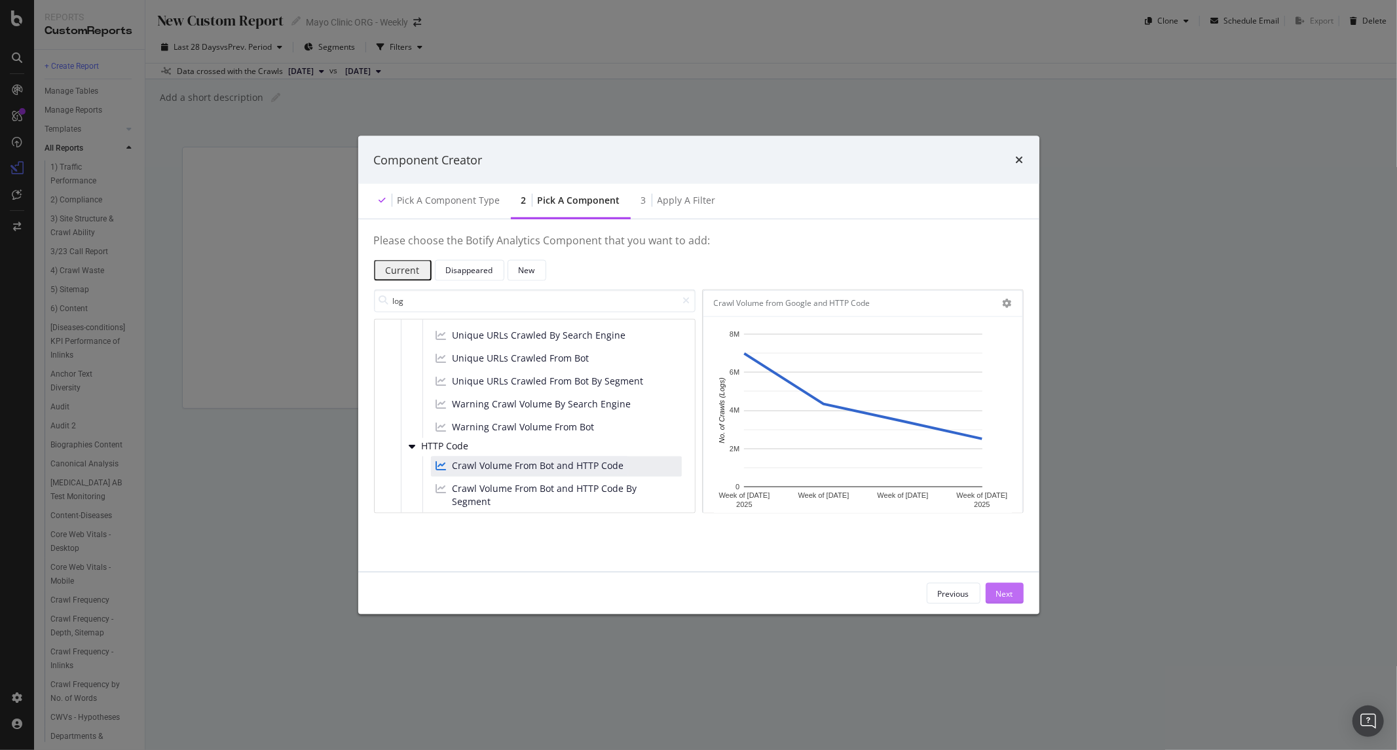
click at [998, 589] on div "Next" at bounding box center [1004, 592] width 17 height 11
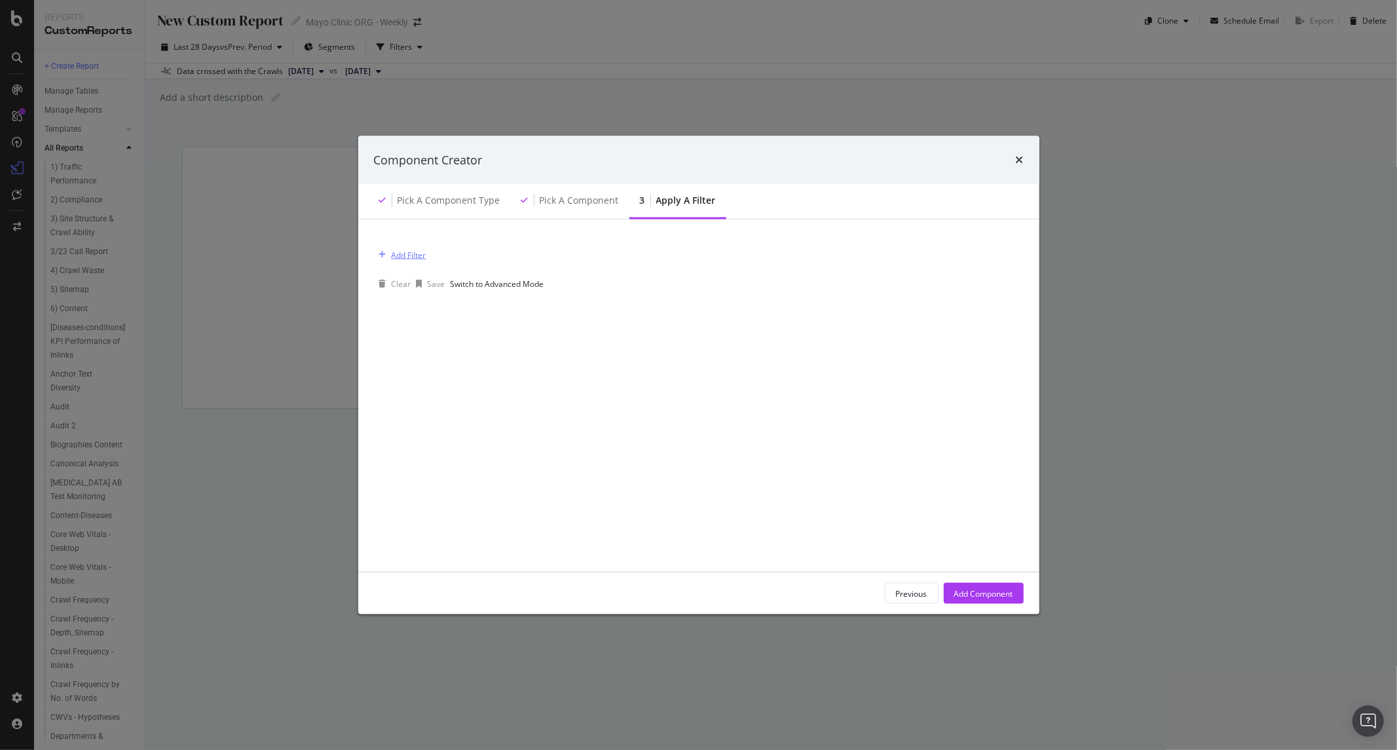
click at [422, 260] on div "Add Filter" at bounding box center [409, 254] width 35 height 11
drag, startPoint x: 395, startPoint y: 384, endPoint x: 404, endPoint y: 369, distance: 16.7
click at [589, 282] on div "Rankings Logs" at bounding box center [605, 270] width 33 height 22
click at [596, 282] on span "Logs" at bounding box center [604, 276] width 17 height 11
click at [596, 293] on span "Segments" at bounding box center [614, 287] width 37 height 11
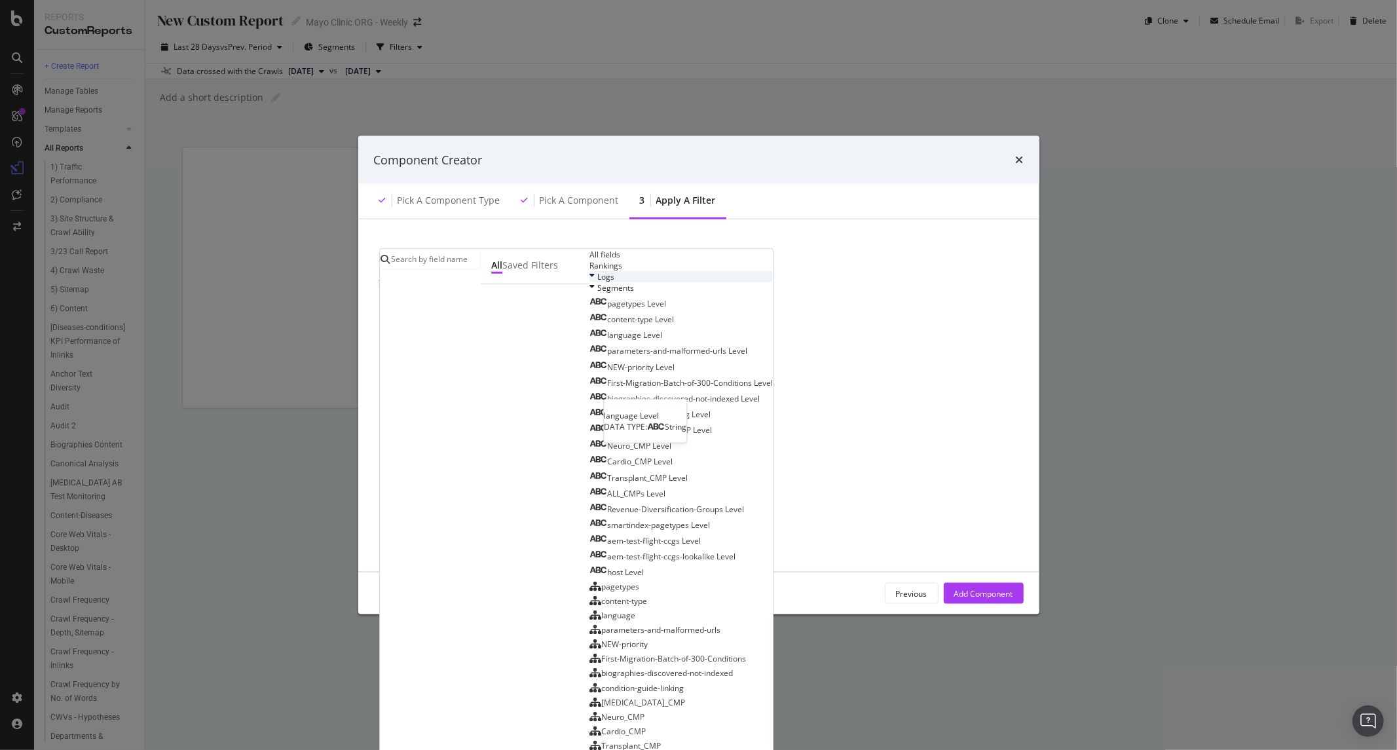
scroll to position [0, 0]
click at [589, 282] on div "Logs" at bounding box center [680, 276] width 183 height 11
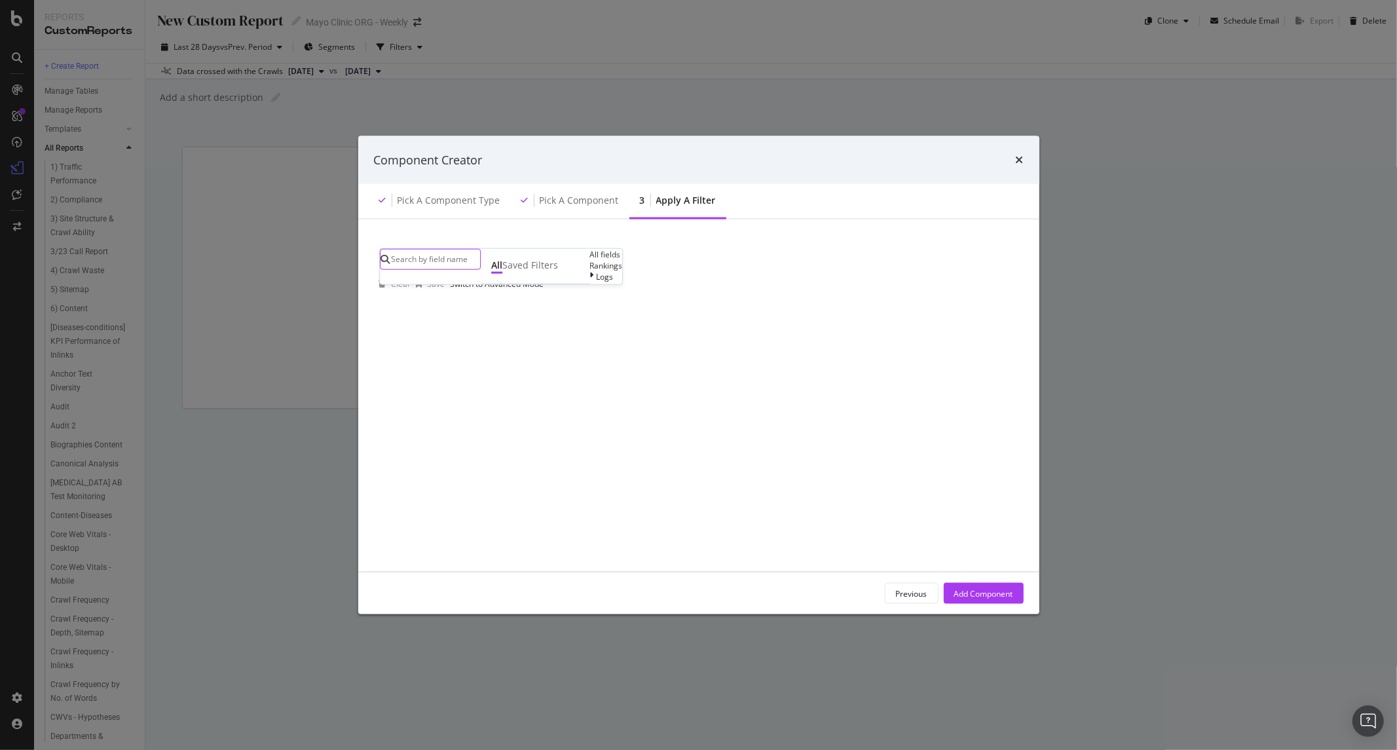
click at [478, 260] on input "modal" at bounding box center [435, 259] width 90 height 20
type input "http"
click at [825, 270] on div "Add Filter" at bounding box center [699, 254] width 650 height 38
click at [560, 203] on div "Pick a Component" at bounding box center [579, 200] width 79 height 13
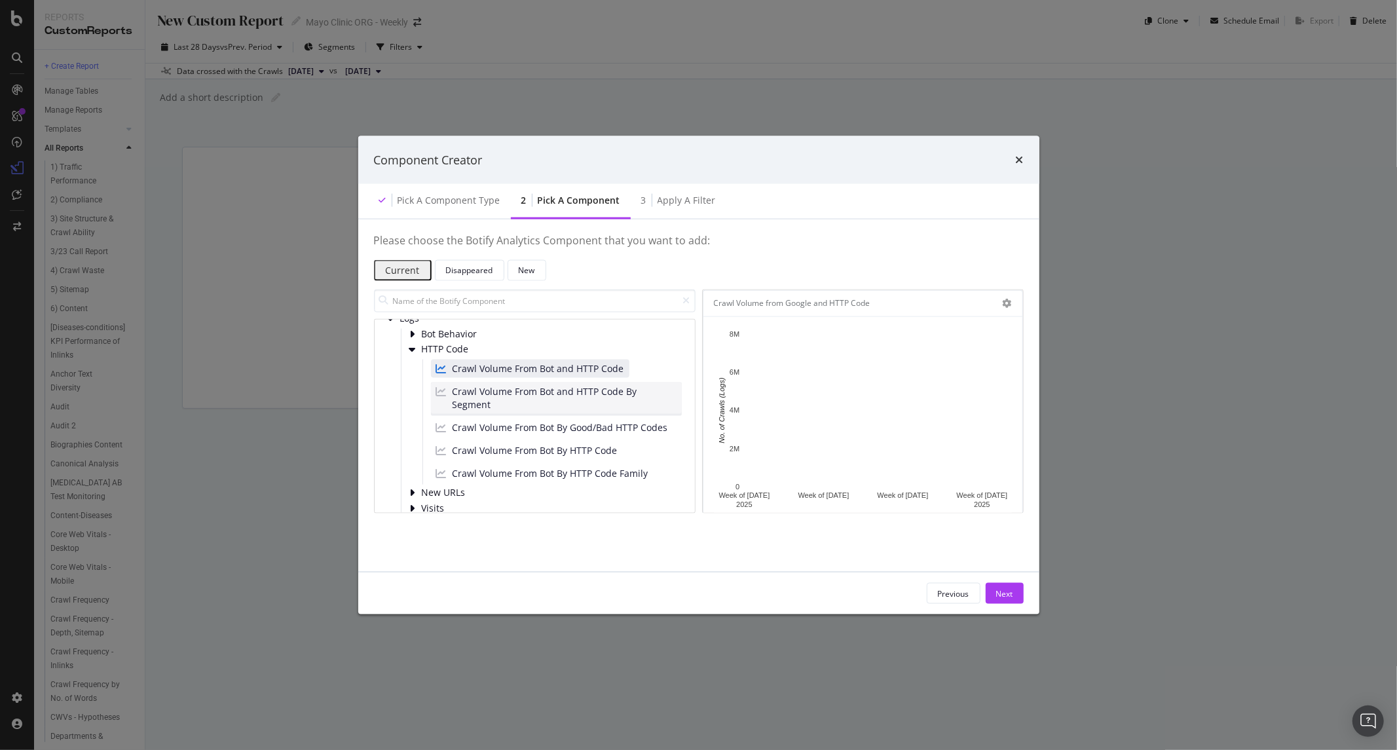
scroll to position [205, 0]
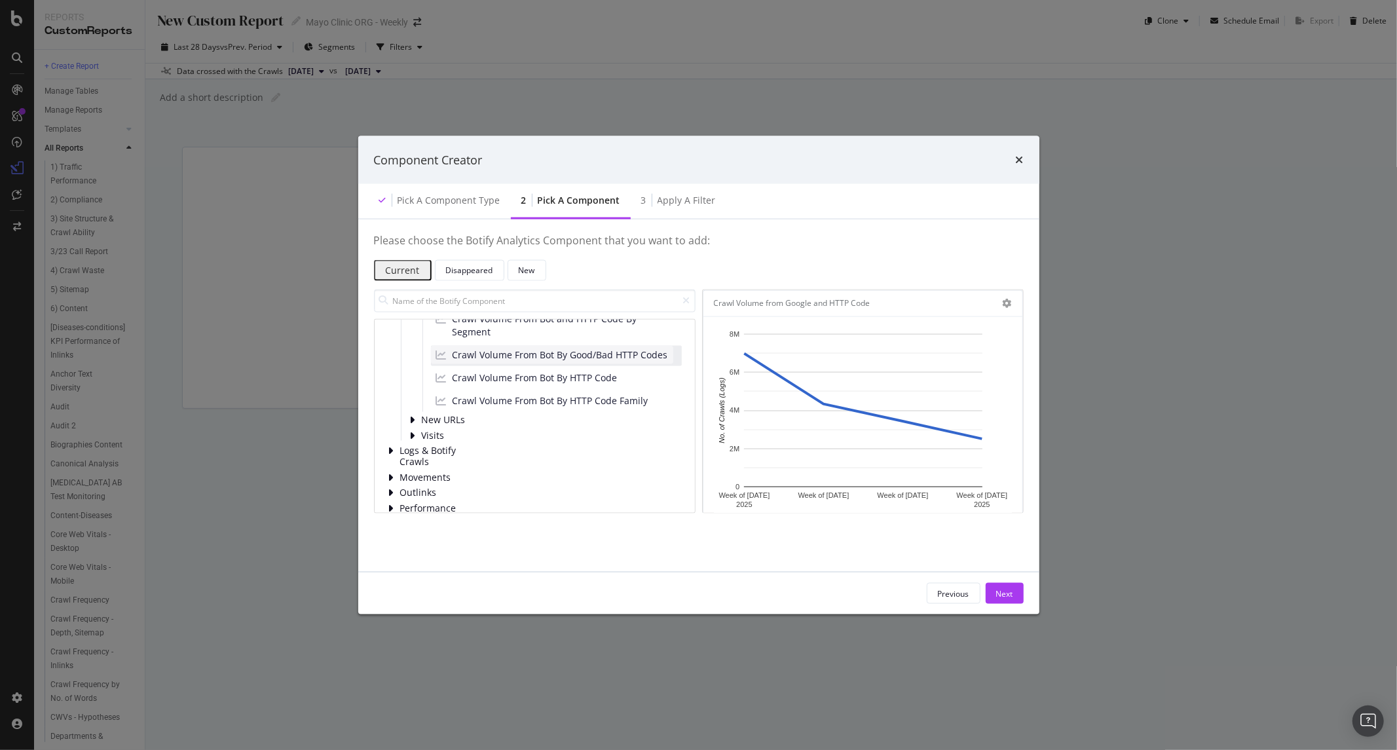
click at [581, 361] on span "Crawl Volume From Bot By Good/Bad HTTP Codes" at bounding box center [559, 354] width 215 height 13
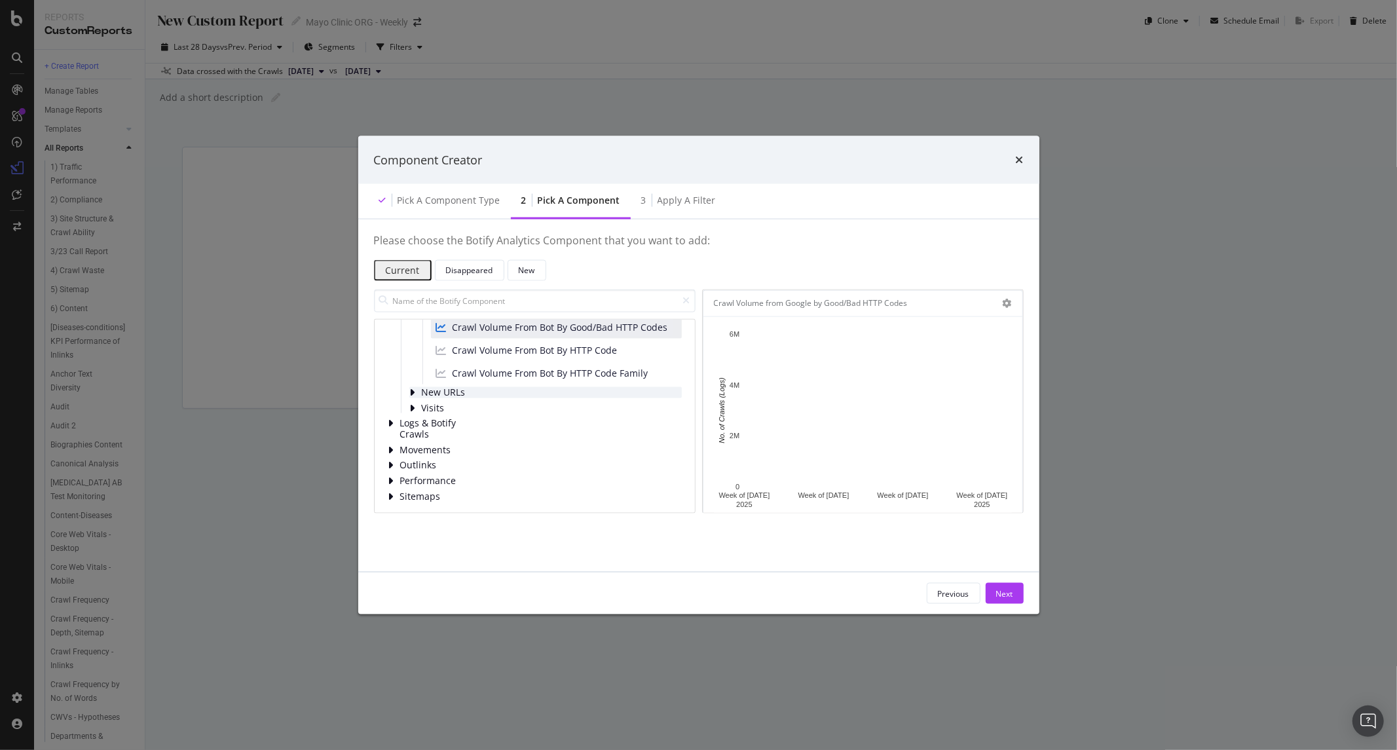
scroll to position [278, 0]
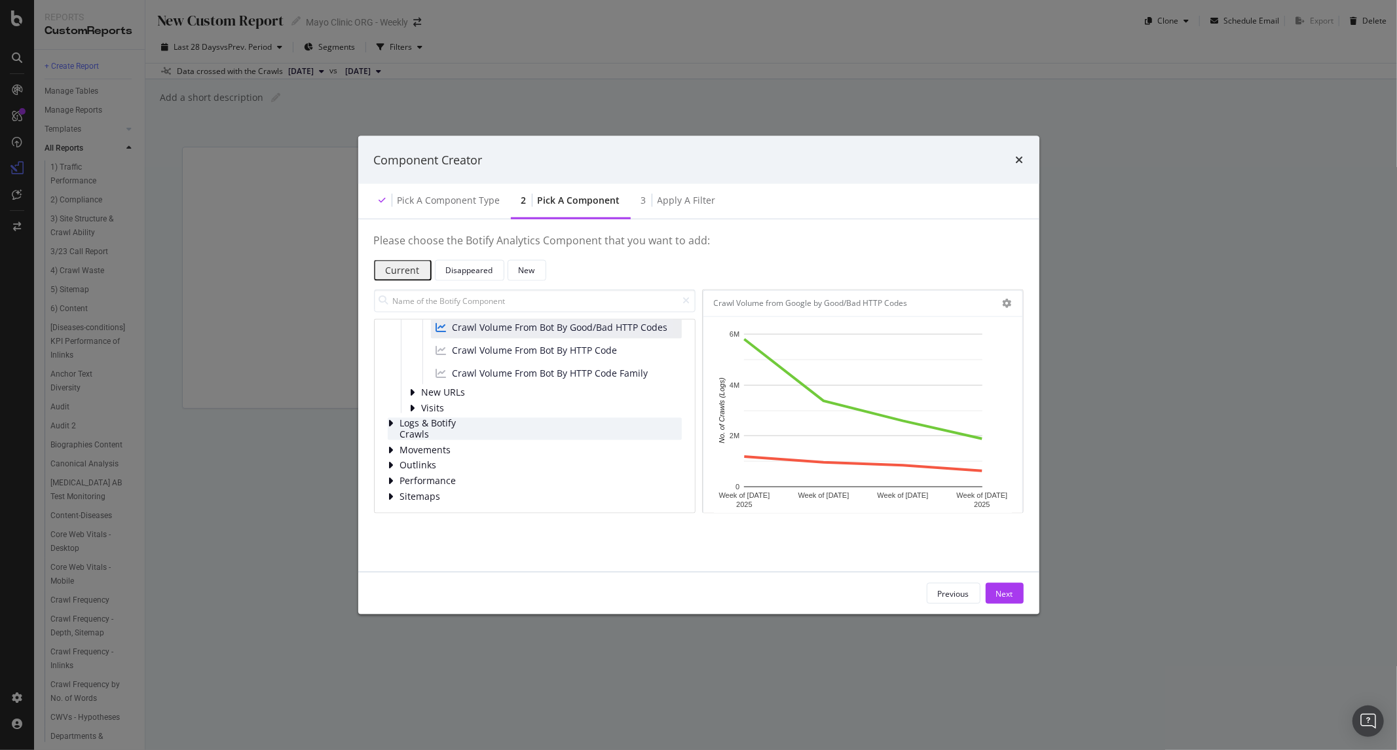
click at [416, 418] on span "Logs & Botify Crawls" at bounding box center [429, 429] width 58 height 22
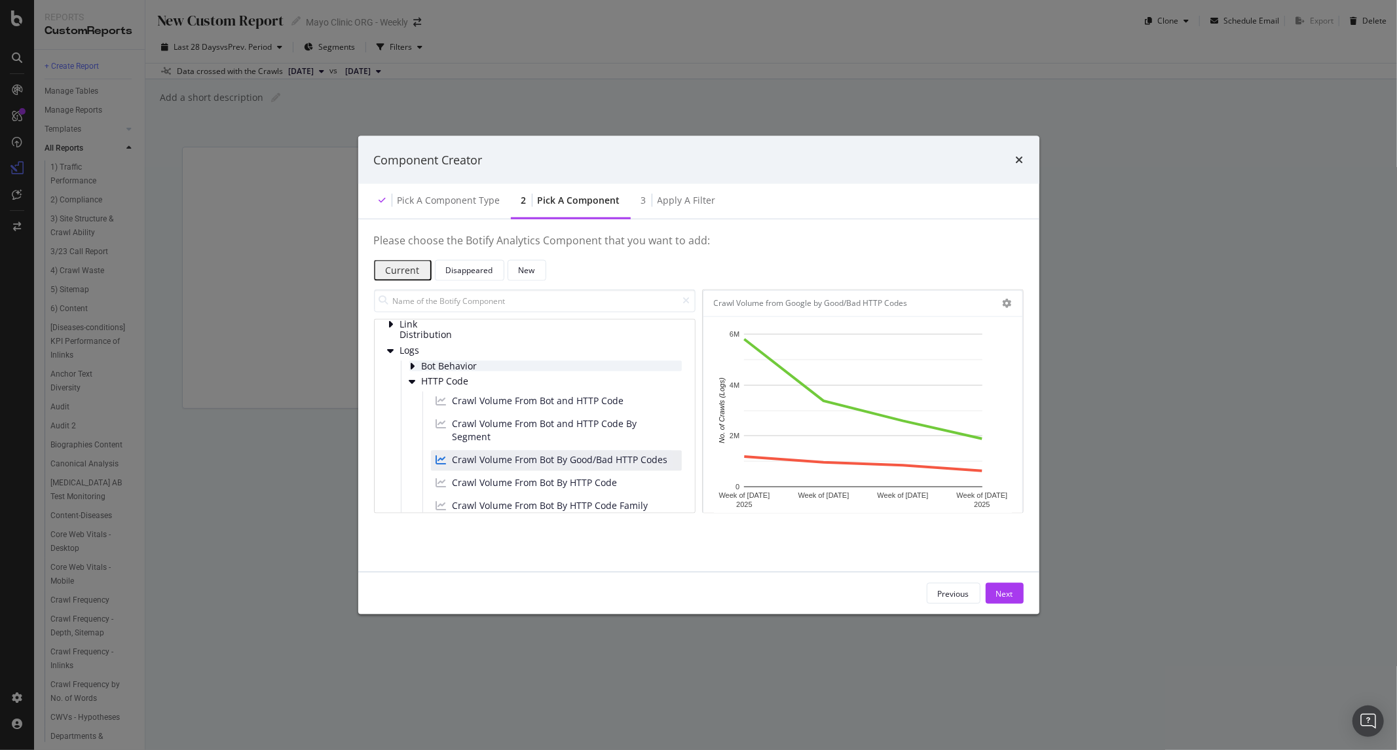
scroll to position [123, 0]
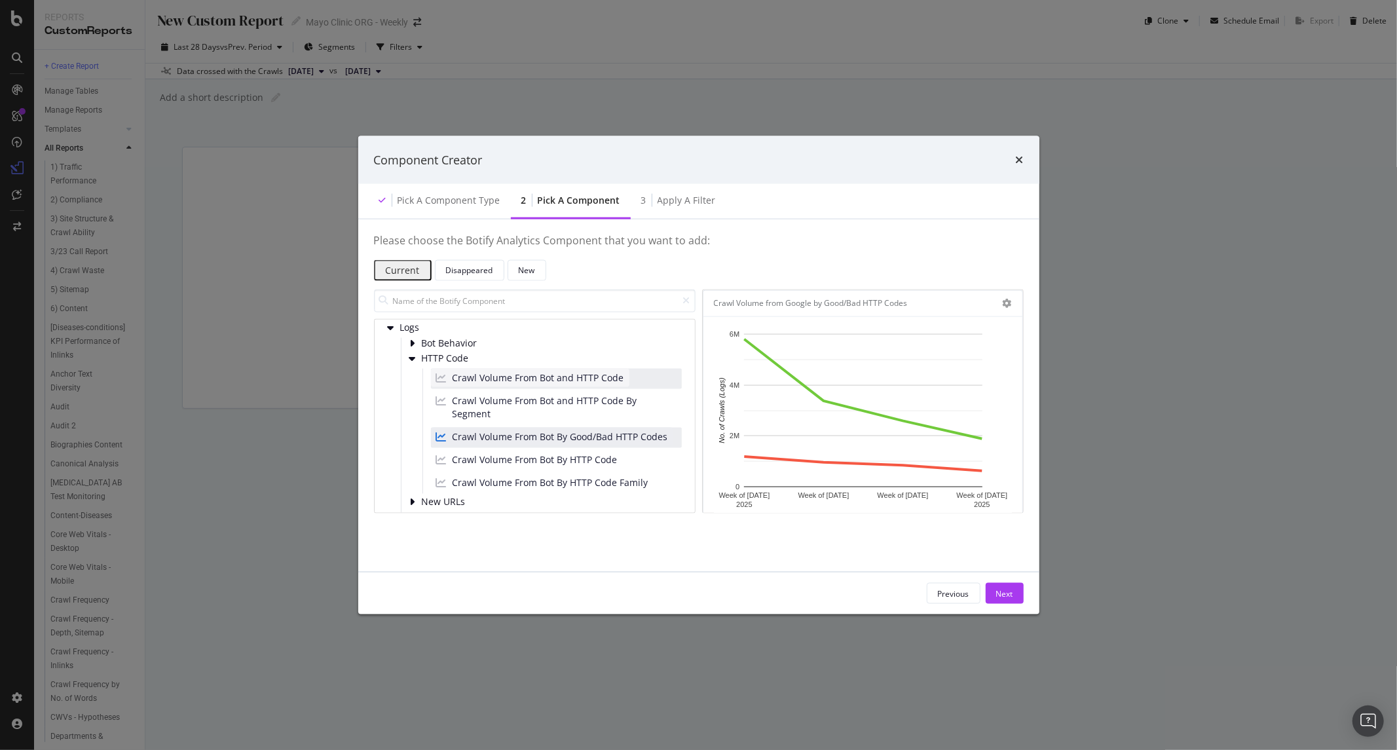
click at [515, 384] on span "Crawl Volume From Bot and HTTP Code" at bounding box center [538, 377] width 172 height 13
click at [535, 269] on div "New" at bounding box center [527, 270] width 16 height 11
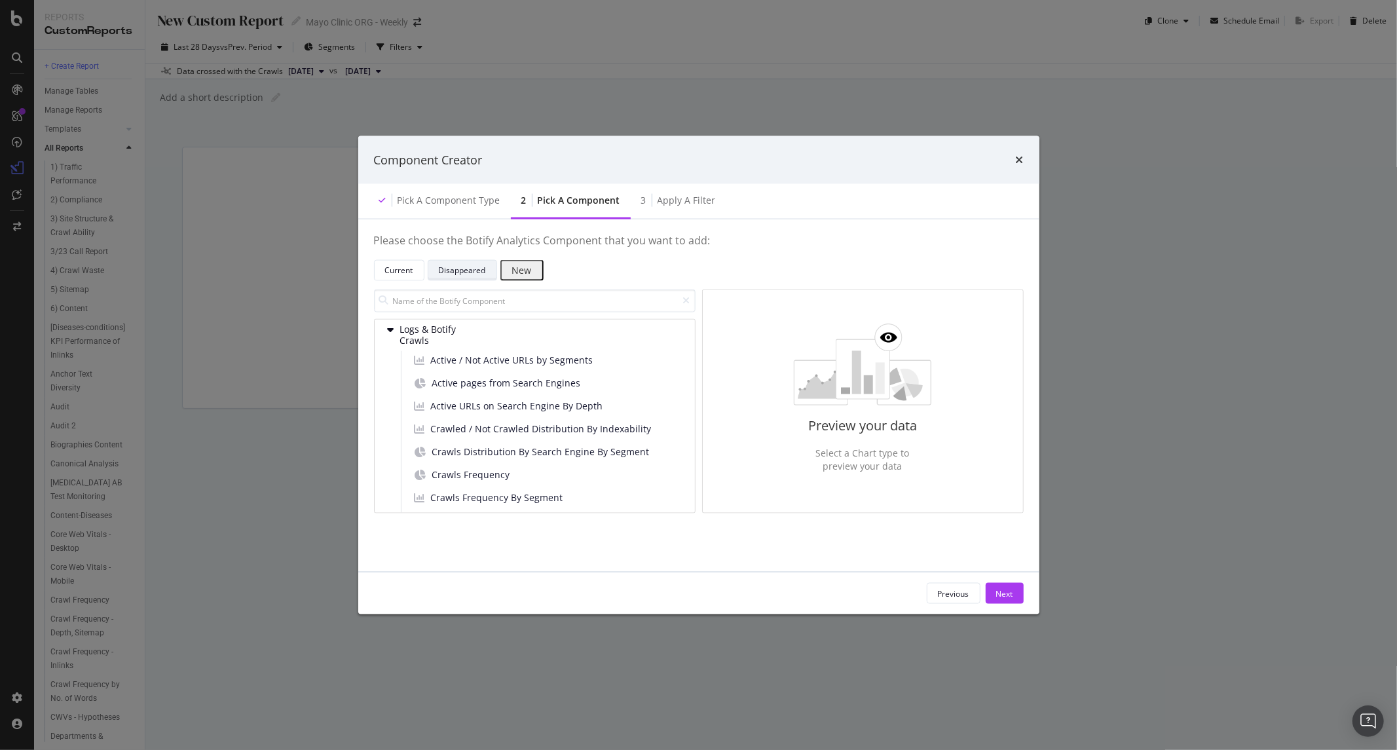
click at [486, 272] on div "Disappeared" at bounding box center [462, 270] width 47 height 11
click at [413, 270] on div "Current" at bounding box center [399, 270] width 28 height 11
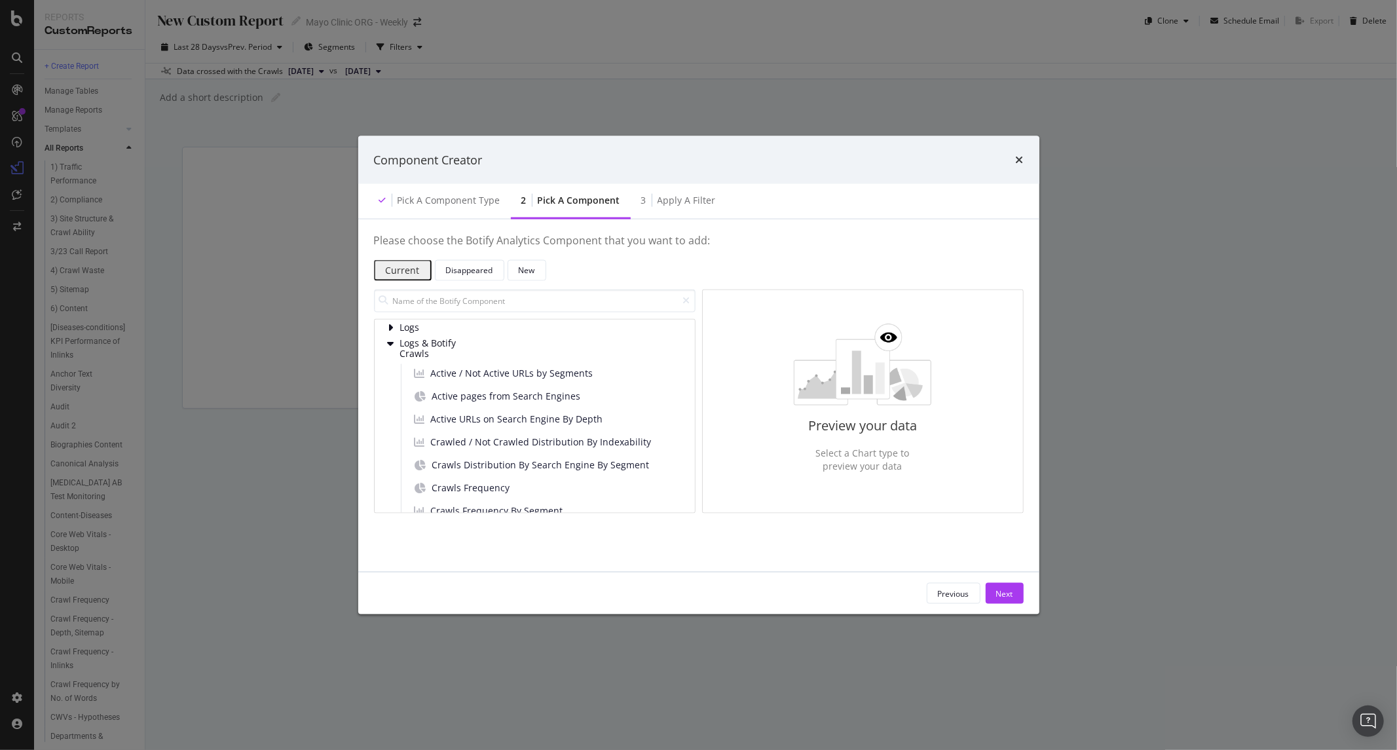
click at [420, 274] on div "Current" at bounding box center [403, 270] width 34 height 10
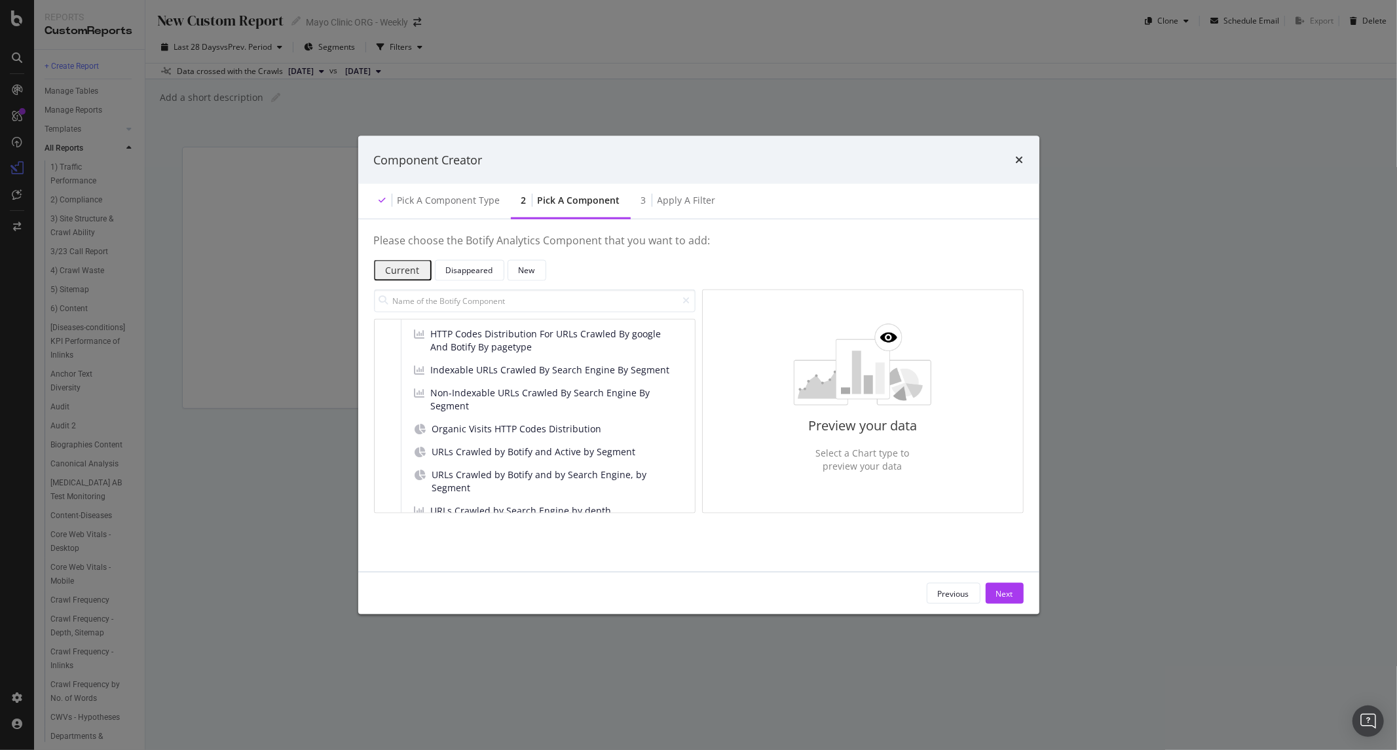
scroll to position [566, 0]
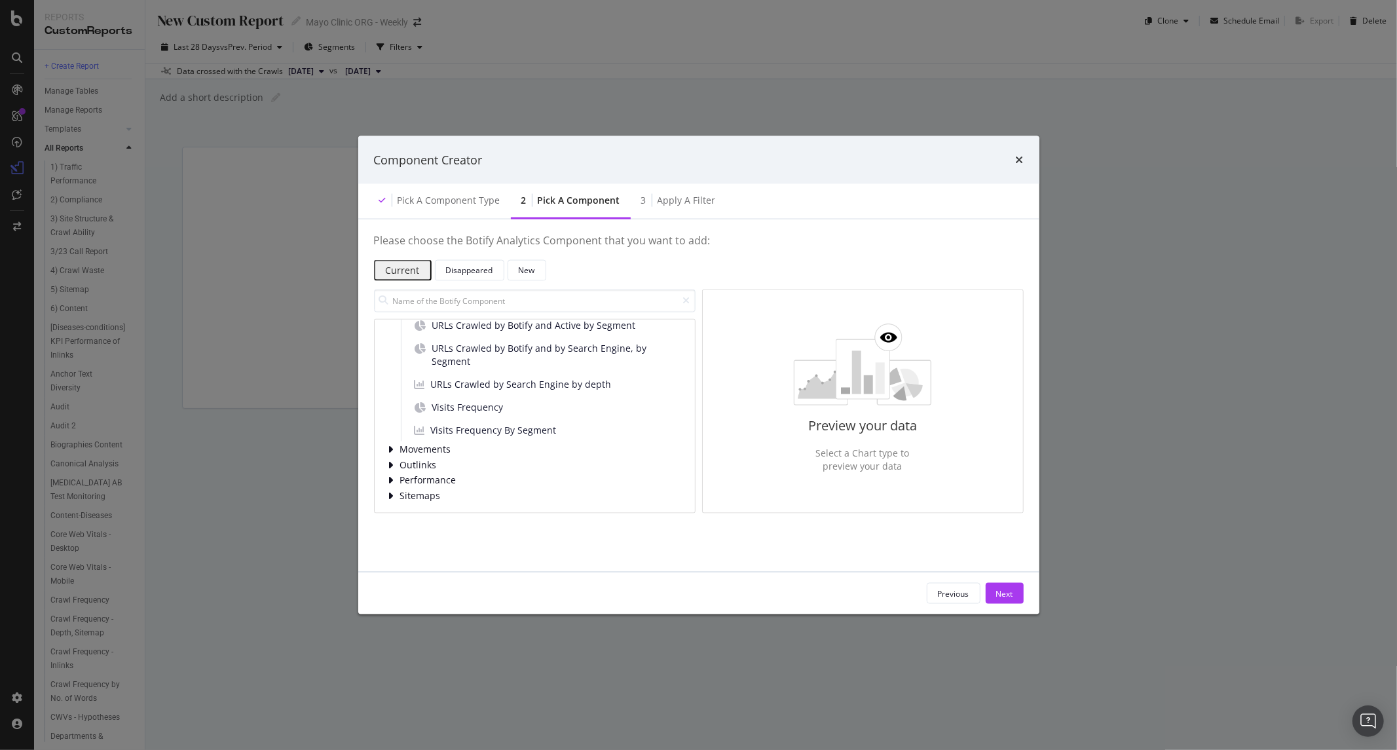
drag, startPoint x: 1012, startPoint y: 151, endPoint x: 1023, endPoint y: 161, distance: 14.8
click at [1016, 155] on div "Component Creator" at bounding box center [699, 159] width 650 height 17
click at [1023, 161] on icon "times" at bounding box center [1020, 160] width 8 height 10
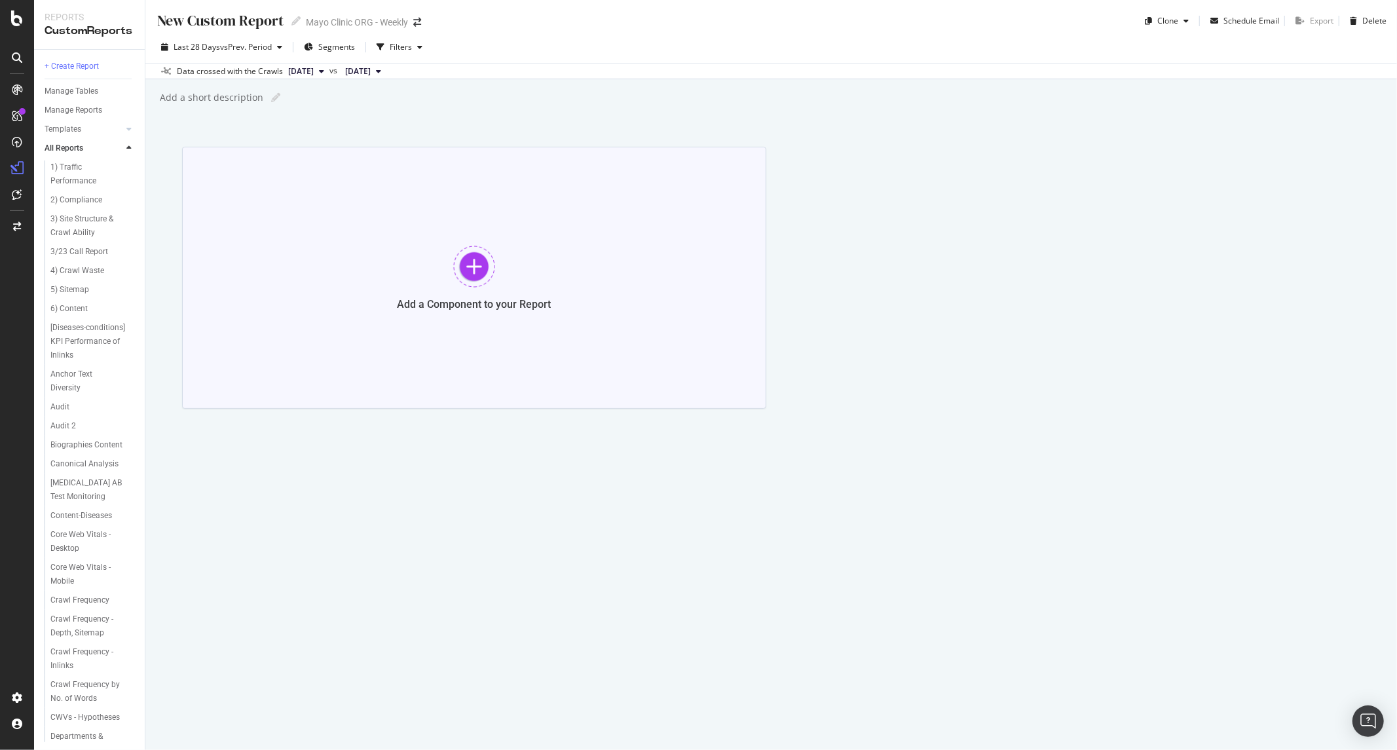
click at [426, 342] on div "Add a Component to your Report" at bounding box center [474, 278] width 584 height 262
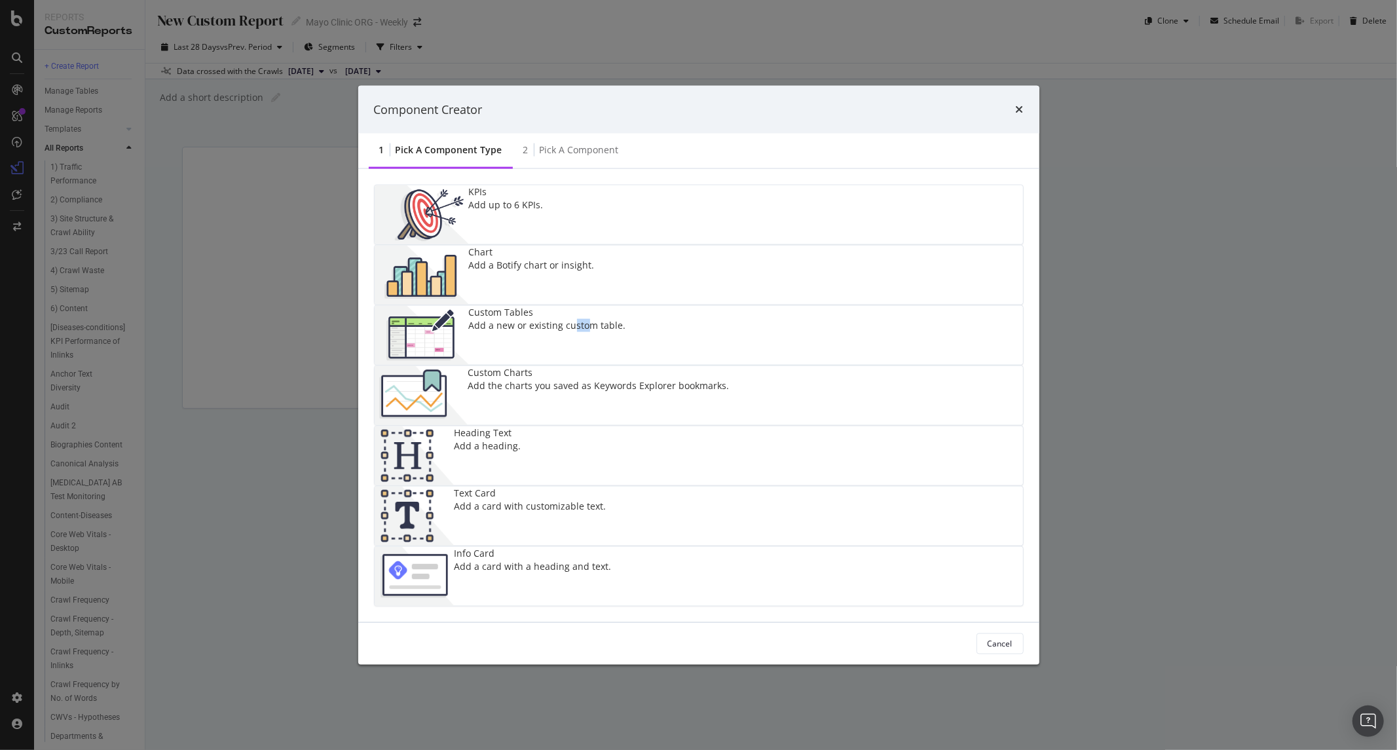
drag, startPoint x: 580, startPoint y: 358, endPoint x: 596, endPoint y: 382, distance: 28.7
click at [596, 365] on div "Custom Tables Add a new or existing custom table." at bounding box center [547, 335] width 157 height 59
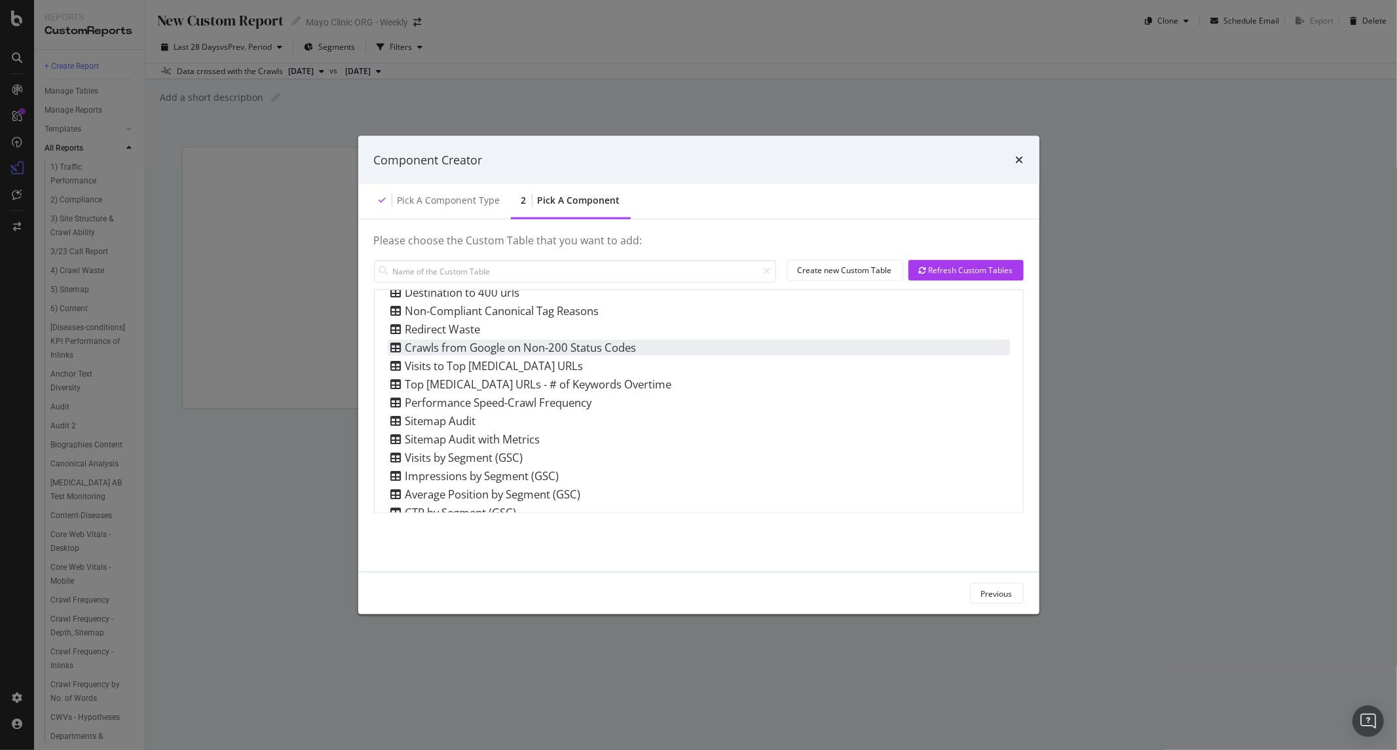
scroll to position [0, 0]
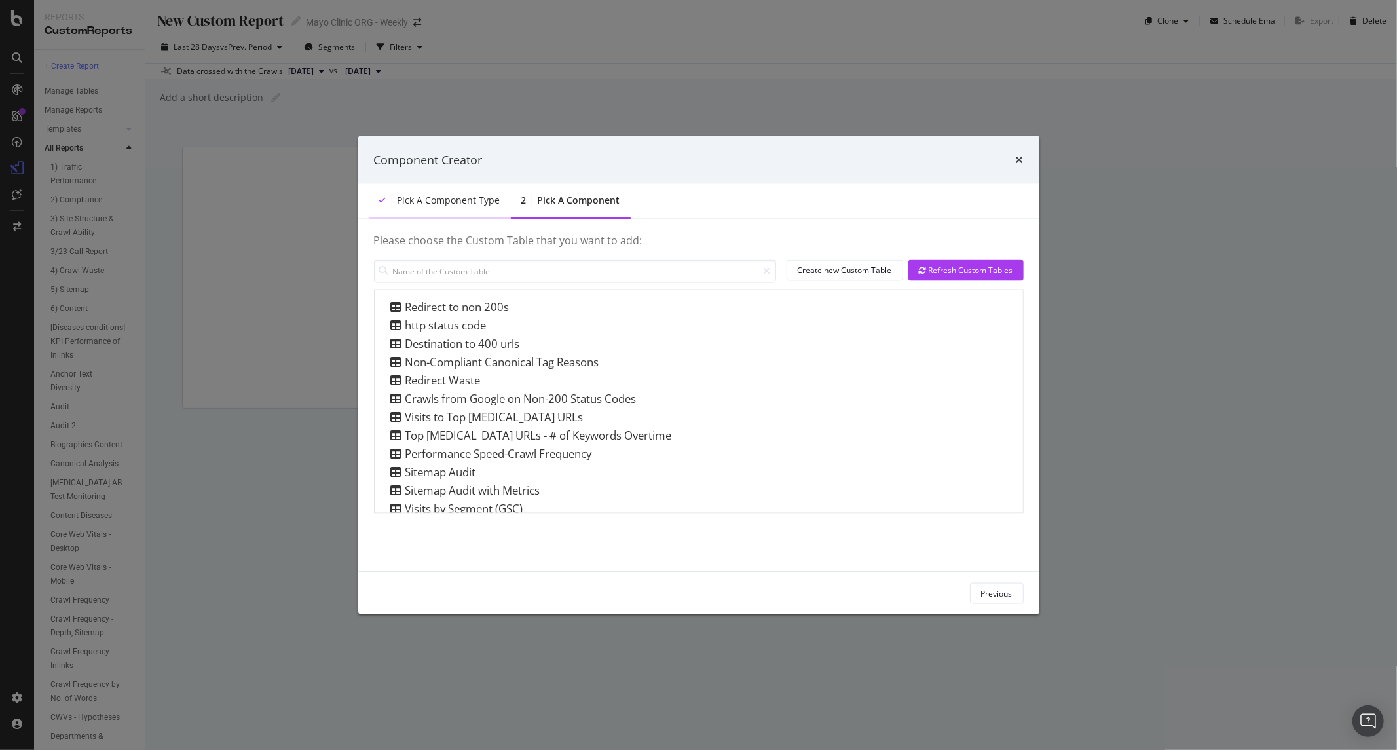
click at [454, 195] on div "Pick a Component type" at bounding box center [448, 200] width 103 height 13
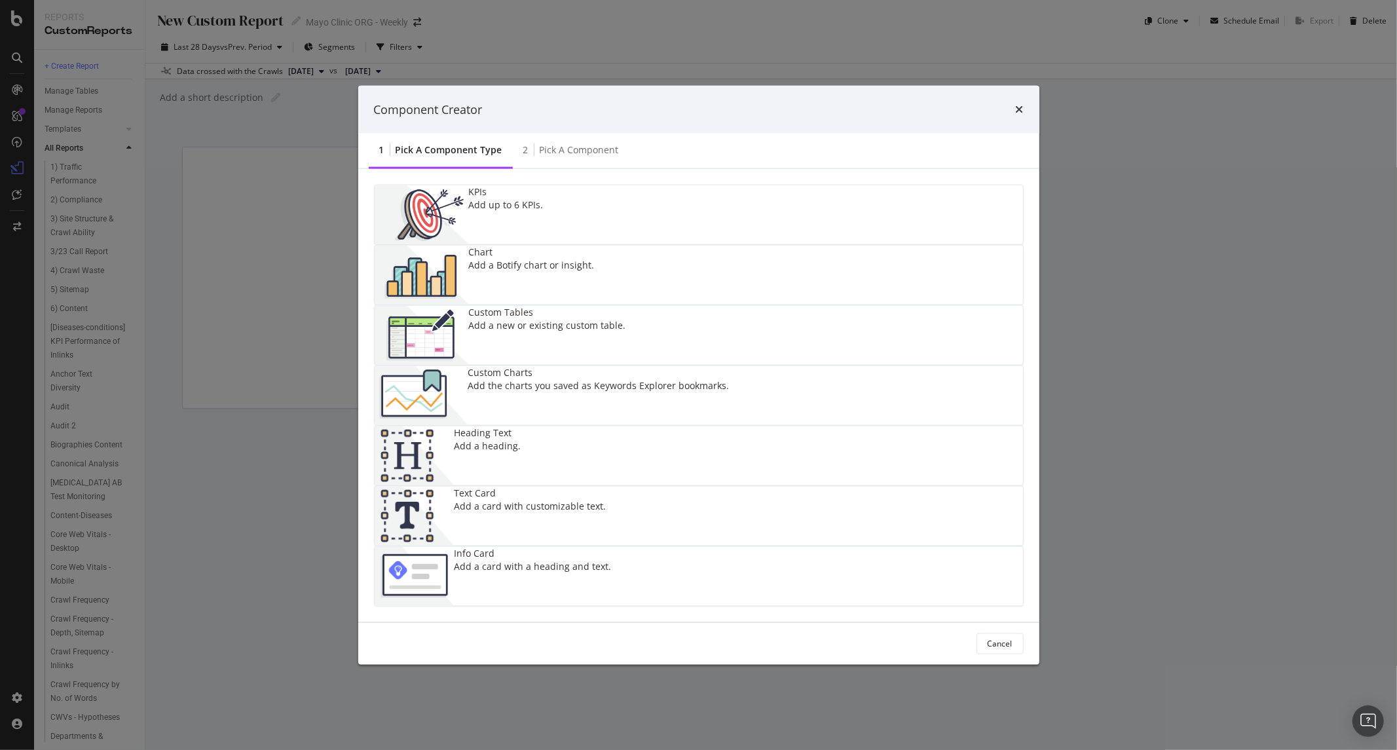
click at [729, 379] on div "Add the charts you saved as Keywords Explorer bookmarks." at bounding box center [598, 385] width 261 height 13
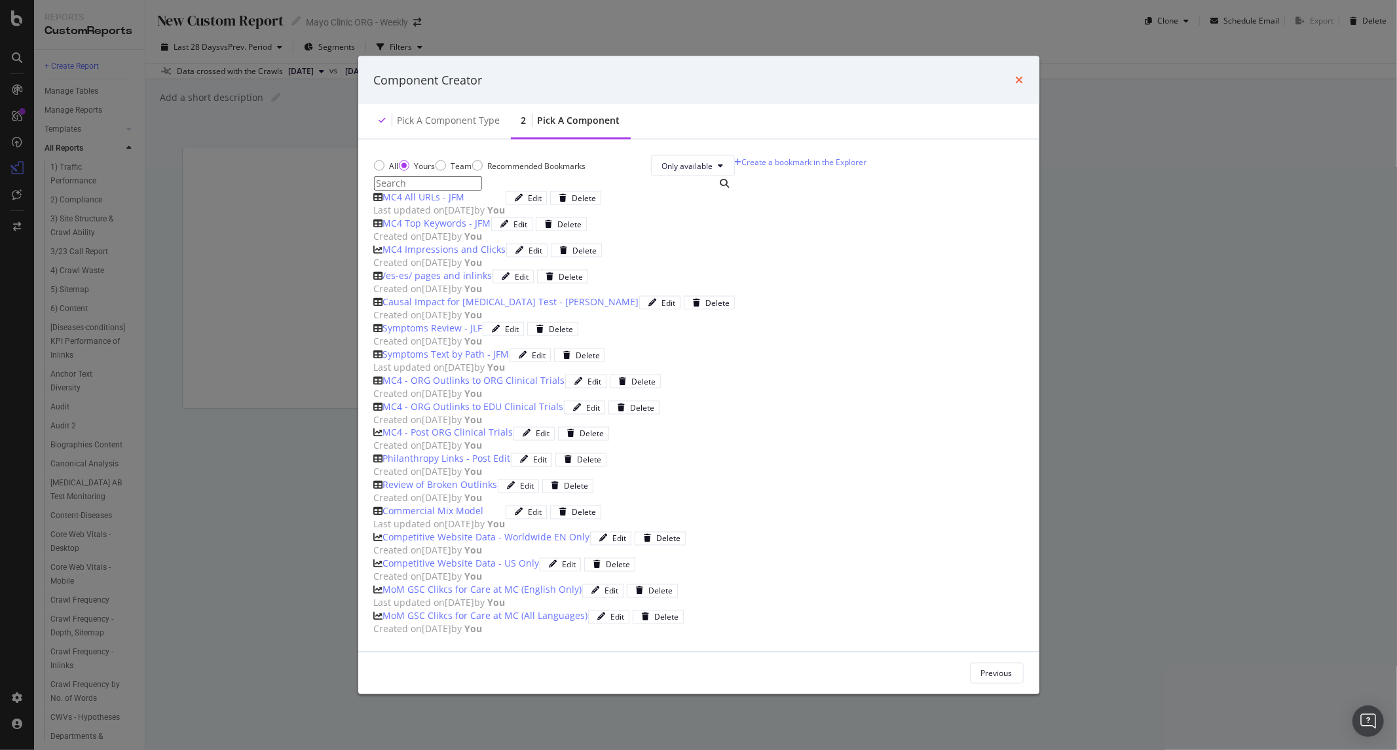
click at [1020, 85] on icon "times" at bounding box center [1020, 80] width 8 height 10
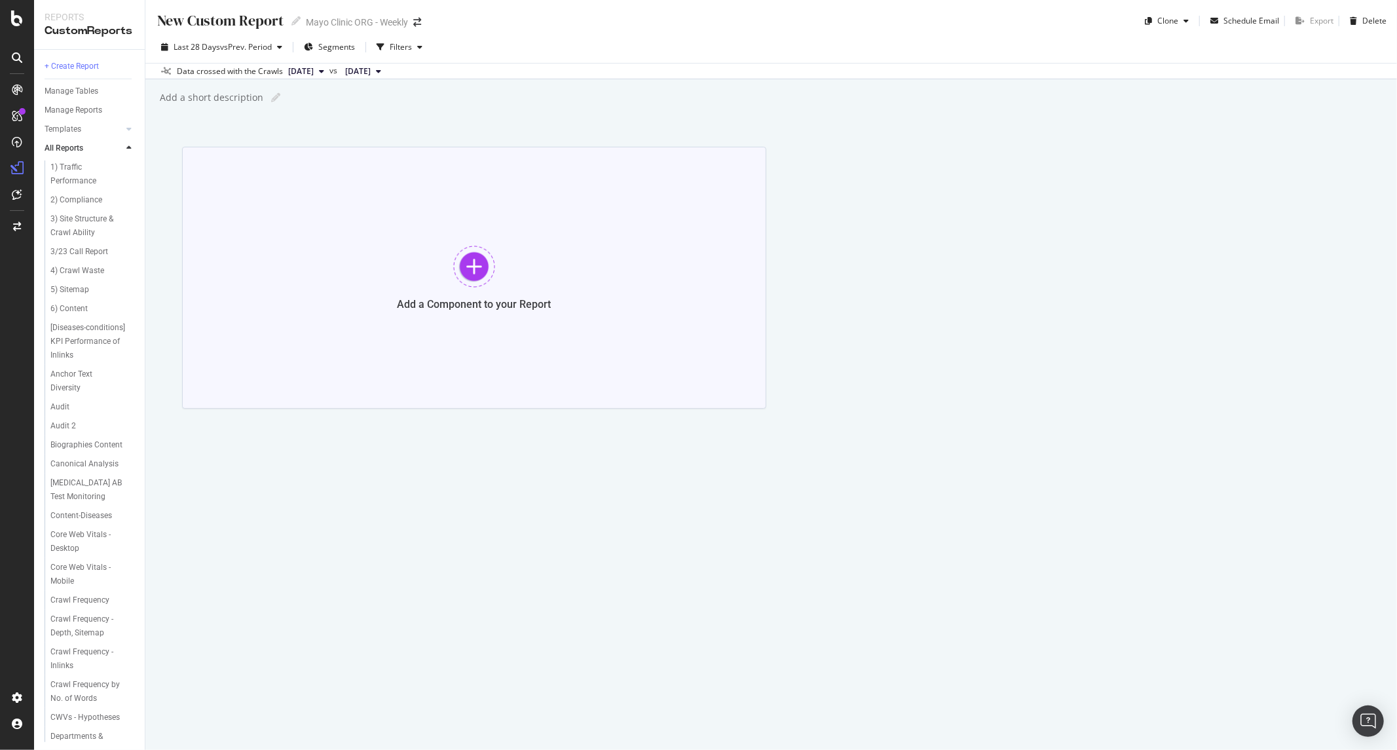
click at [515, 266] on div "Add a Component to your Report" at bounding box center [474, 278] width 584 height 262
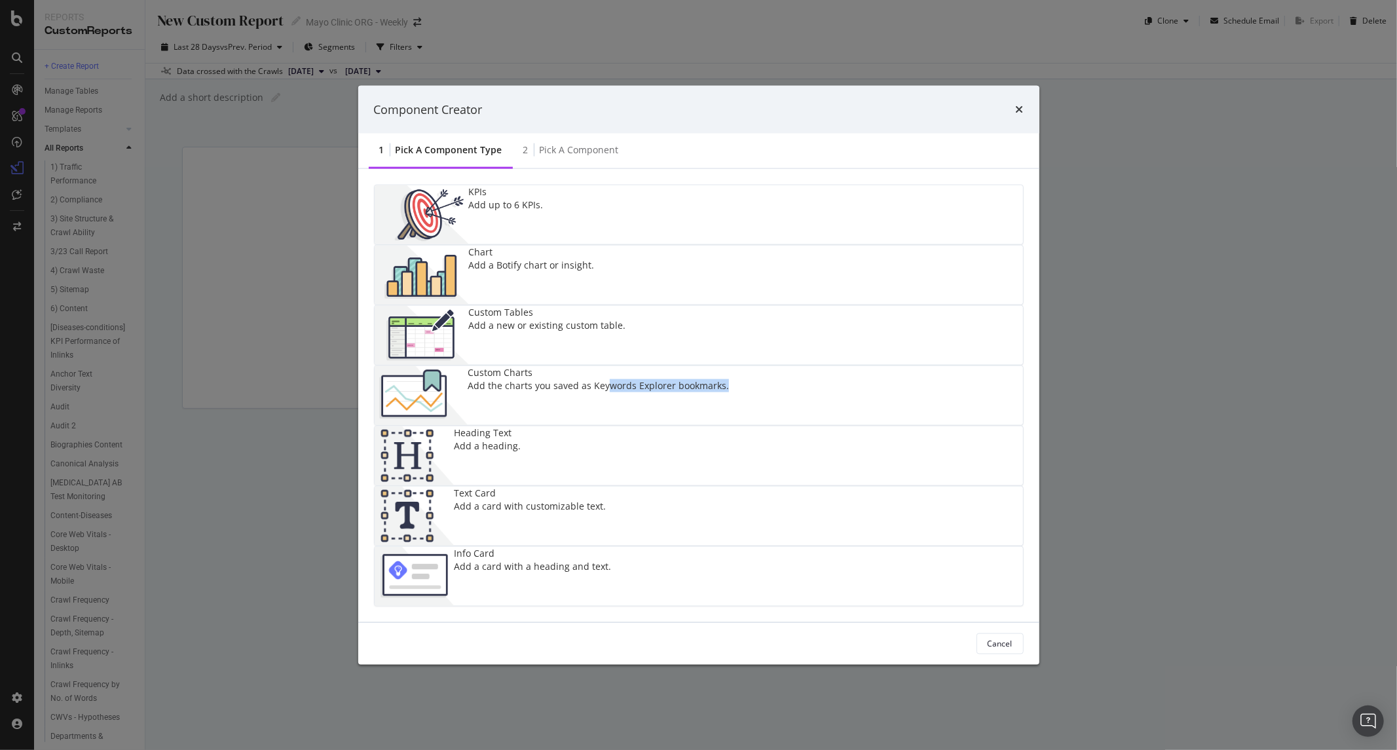
drag, startPoint x: 892, startPoint y: 375, endPoint x: 935, endPoint y: 351, distance: 49.2
click at [729, 379] on div "Add the charts you saved as Keywords Explorer bookmarks." at bounding box center [598, 385] width 261 height 13
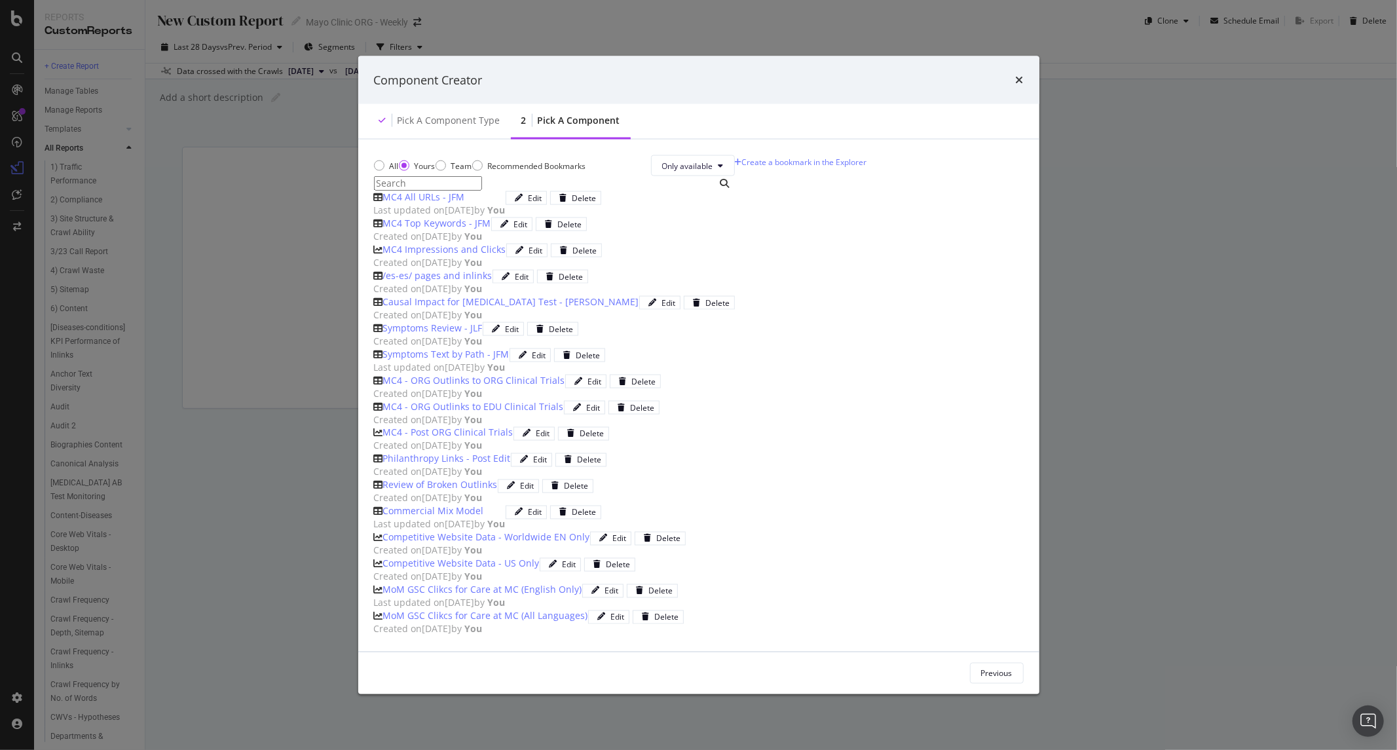
click at [1022, 88] on div "times" at bounding box center [1020, 79] width 8 height 17
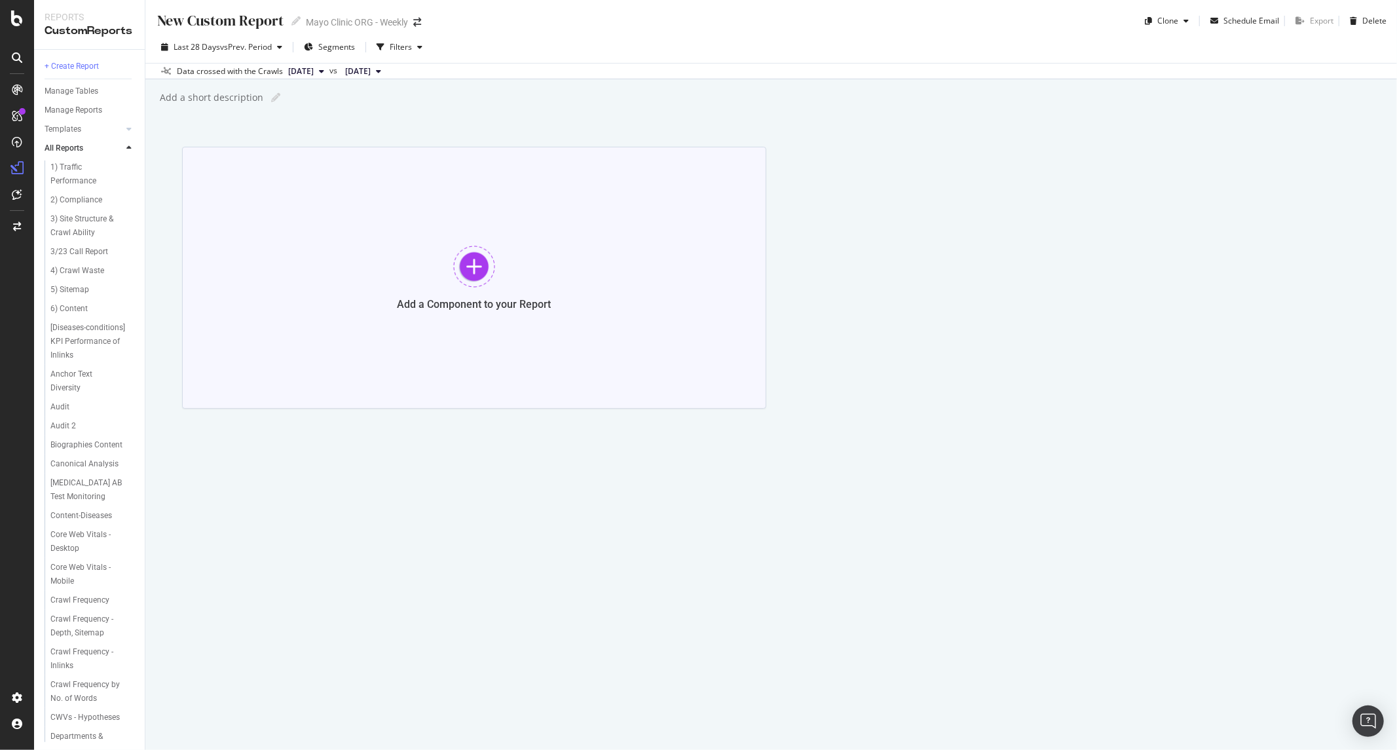
click at [421, 191] on div "Add a Component to your Report" at bounding box center [474, 278] width 584 height 262
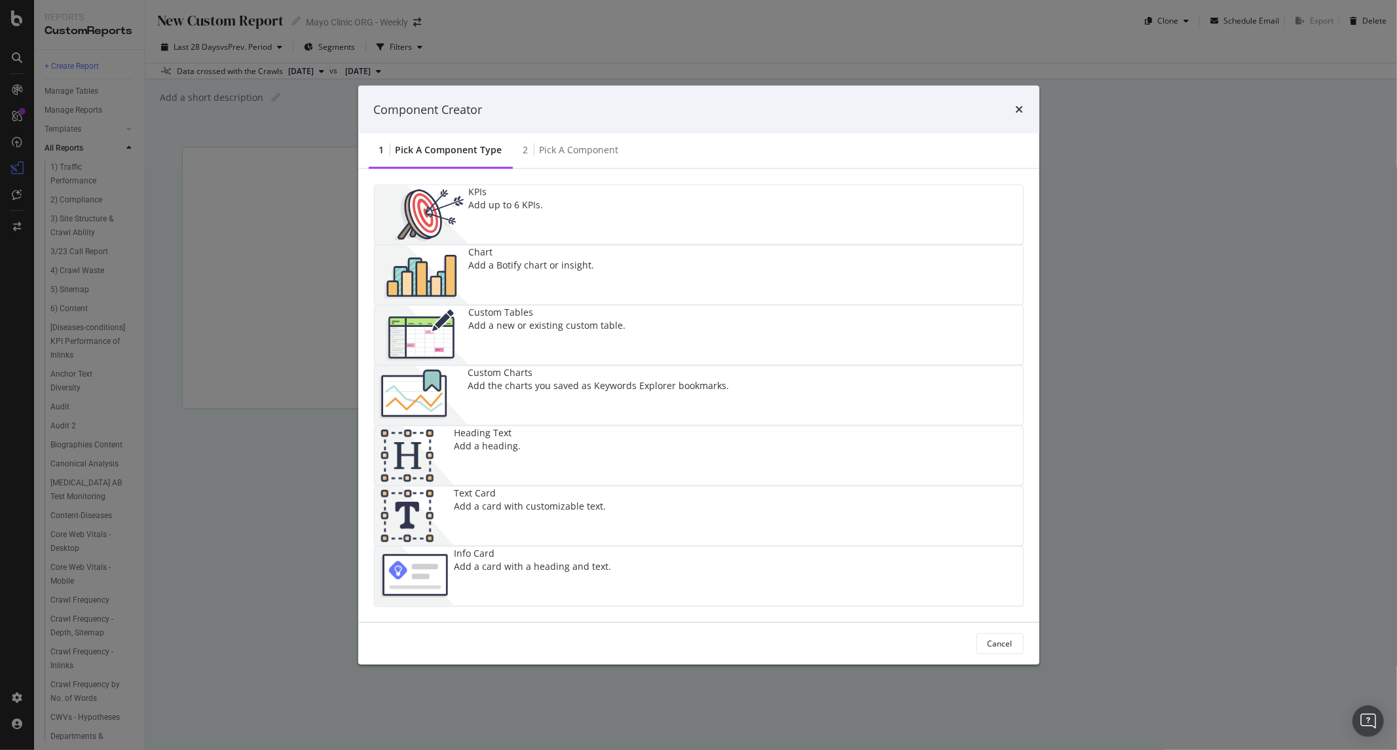
click at [595, 270] on div "Add a Botify chart or insight." at bounding box center [532, 265] width 126 height 13
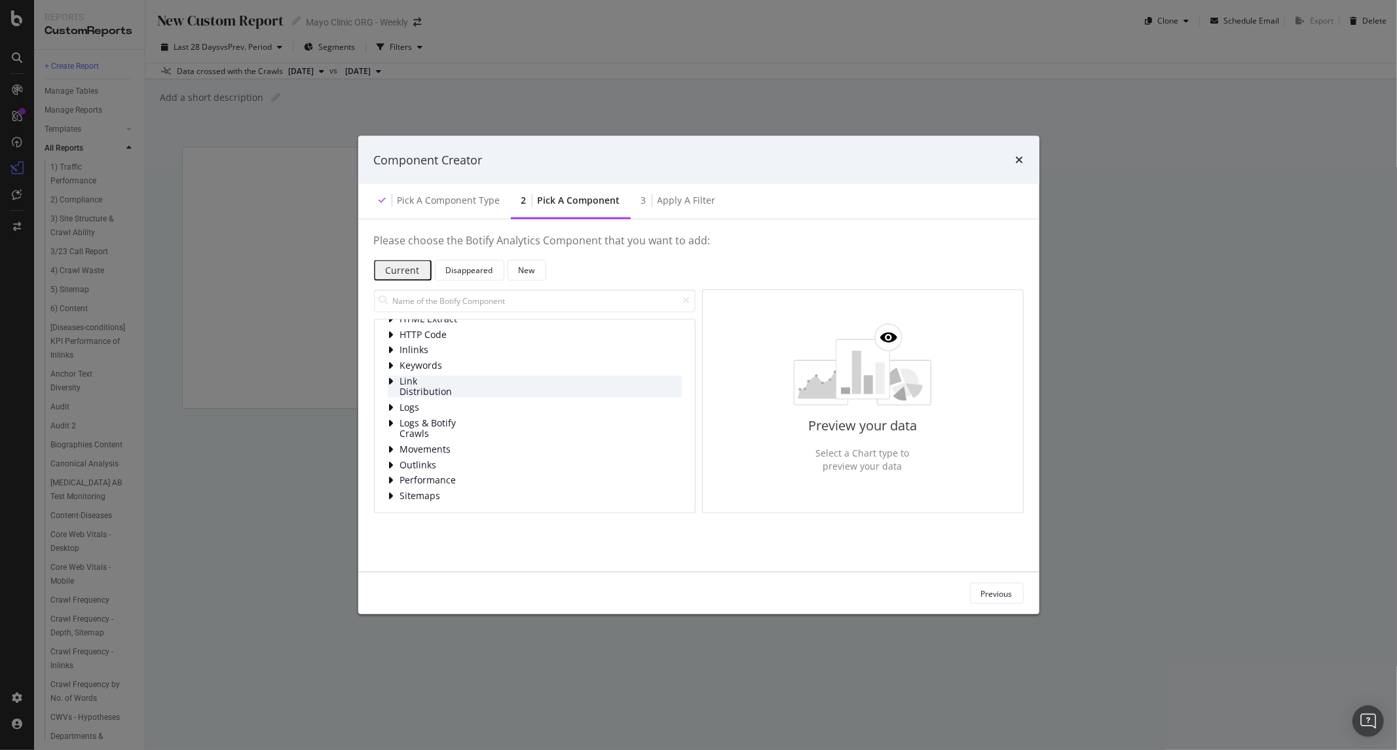
scroll to position [67, 0]
click at [535, 262] on div "New" at bounding box center [527, 270] width 16 height 18
click at [413, 263] on div "Current" at bounding box center [399, 270] width 28 height 18
click at [708, 187] on div "3 Apply a Filter" at bounding box center [679, 201] width 96 height 36
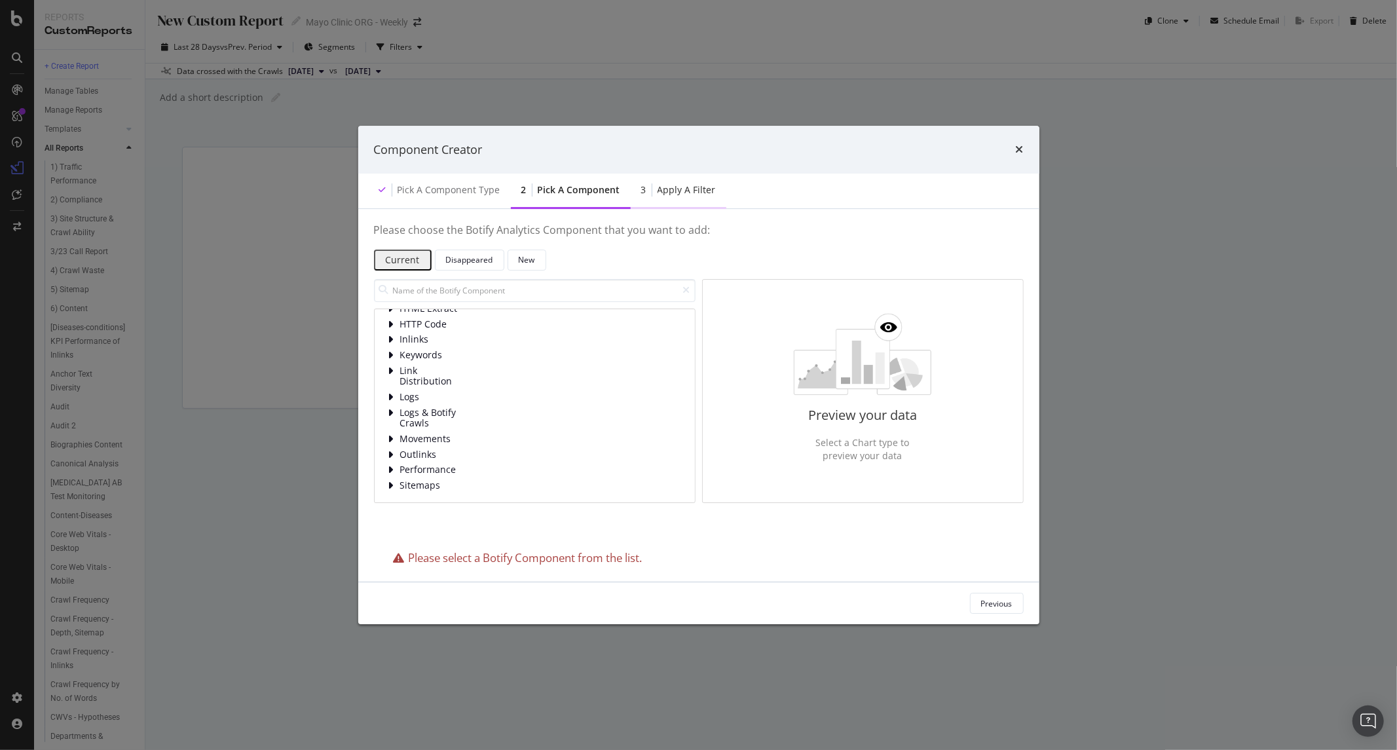
click at [678, 186] on div "Apply a Filter" at bounding box center [686, 189] width 58 height 13
click at [420, 265] on div "Current" at bounding box center [403, 260] width 34 height 10
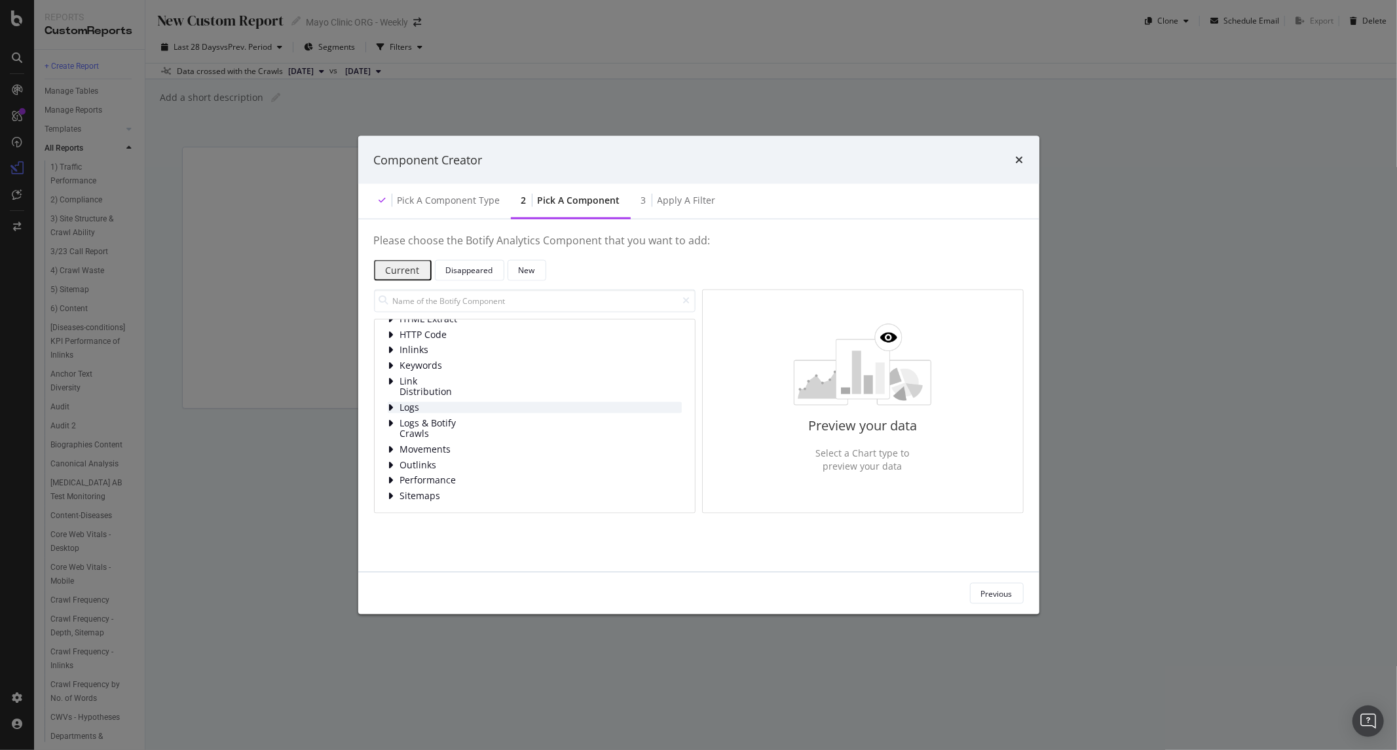
click at [415, 402] on span "Logs" at bounding box center [429, 407] width 58 height 11
click at [452, 420] on span "HTTP Code" at bounding box center [451, 414] width 58 height 11
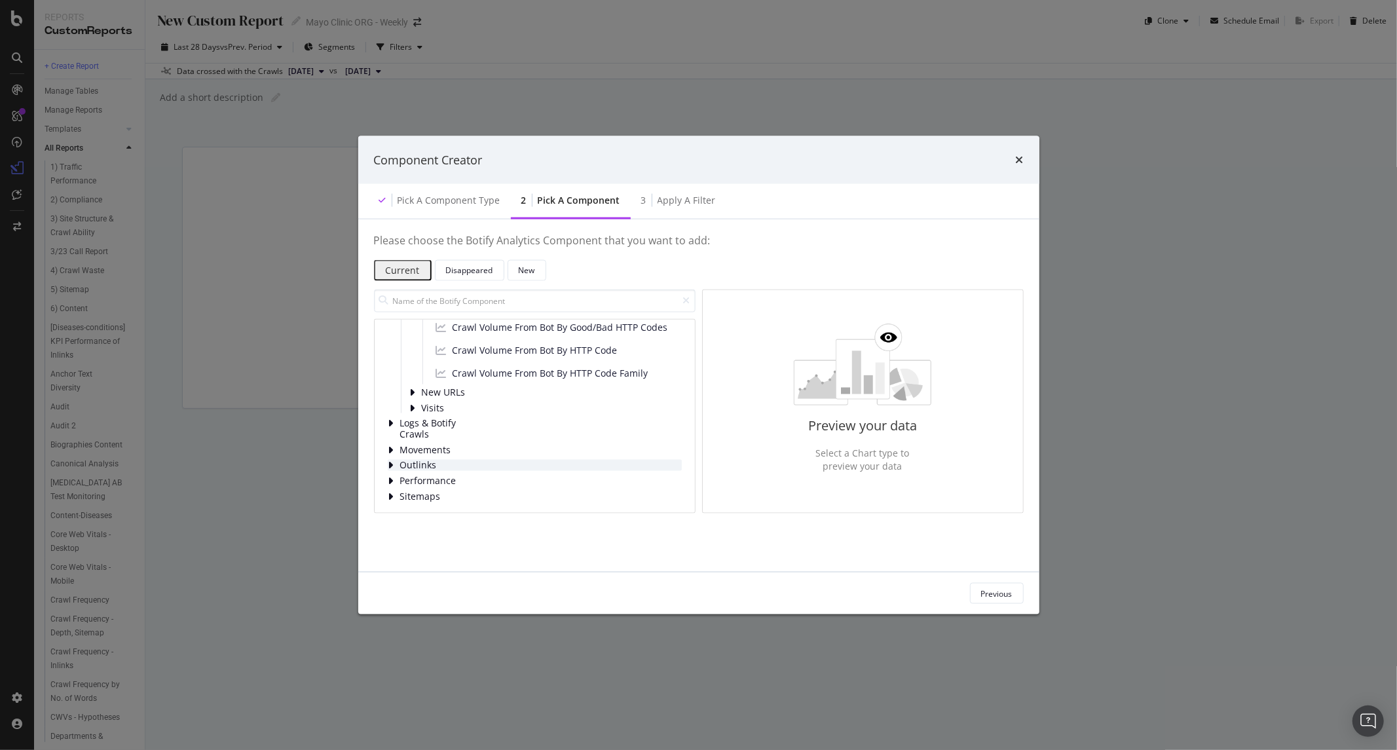
scroll to position [278, 0]
click at [426, 423] on span "Logs & Botify Crawls" at bounding box center [429, 429] width 58 height 22
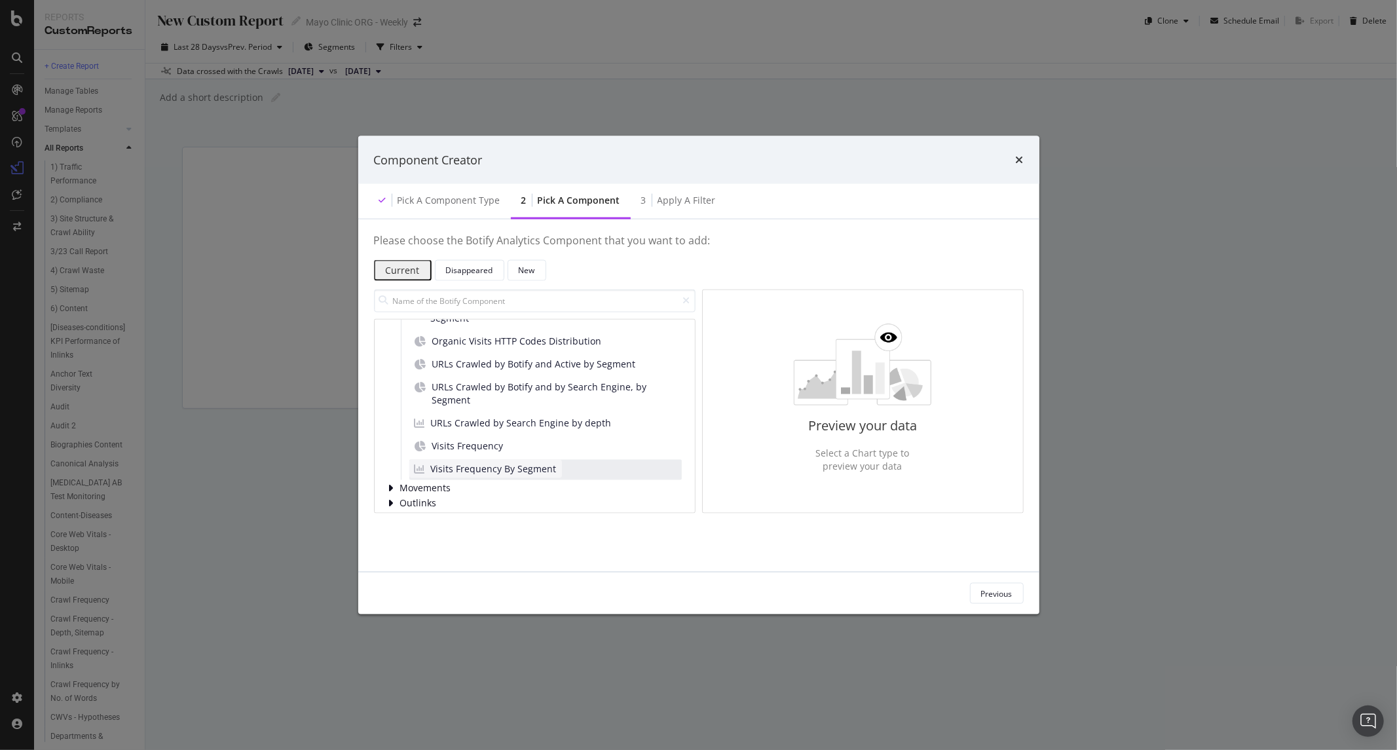
scroll to position [714, 0]
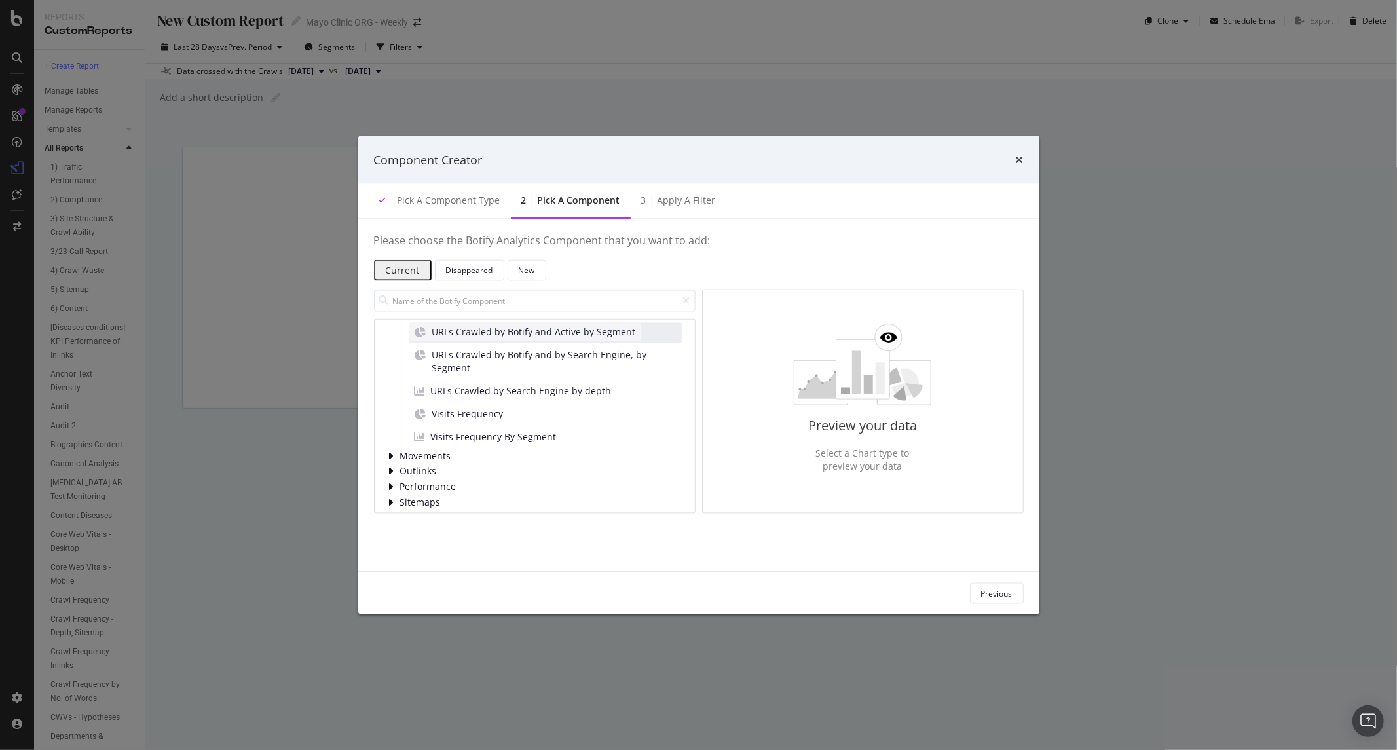
click at [492, 338] on span "URLs Crawled by Botify and Active by Segment" at bounding box center [534, 331] width 204 height 13
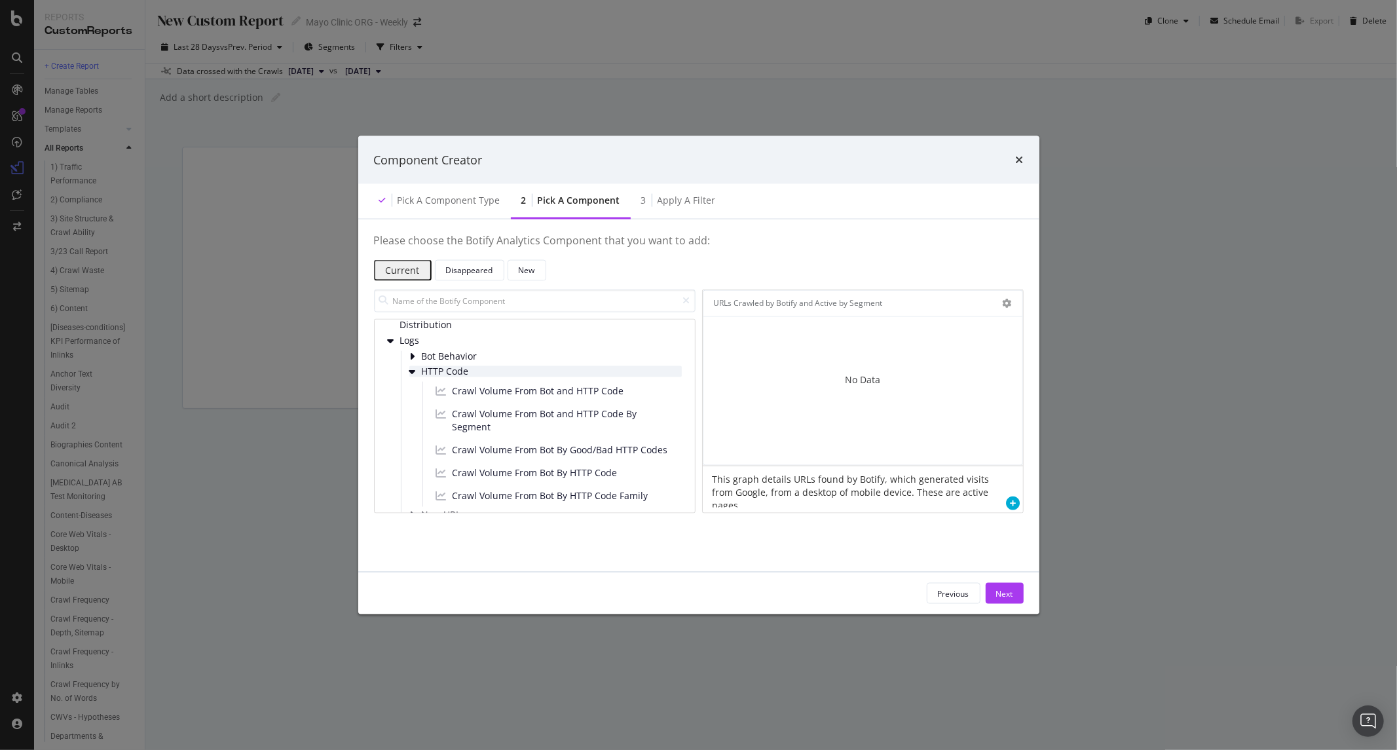
scroll to position [132, 0]
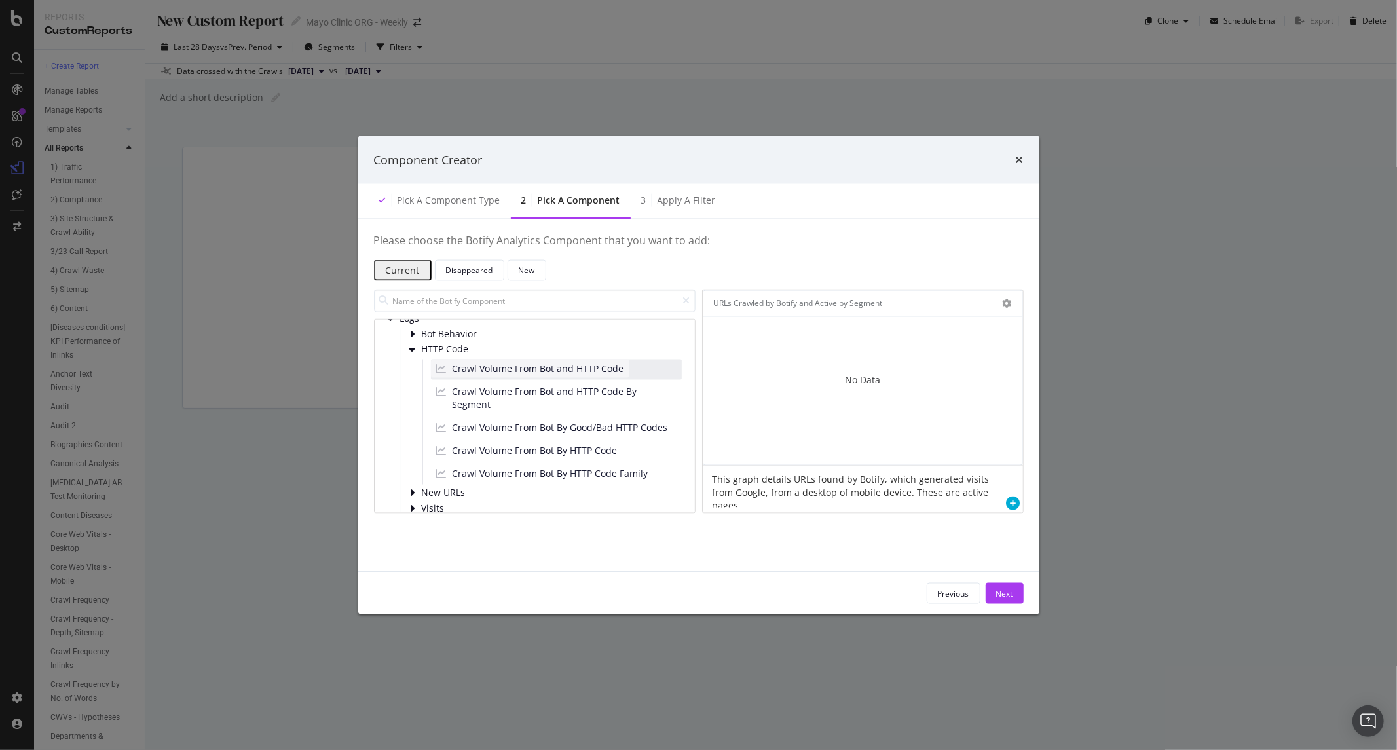
click at [543, 375] on span "Crawl Volume From Bot and HTTP Code" at bounding box center [538, 368] width 172 height 13
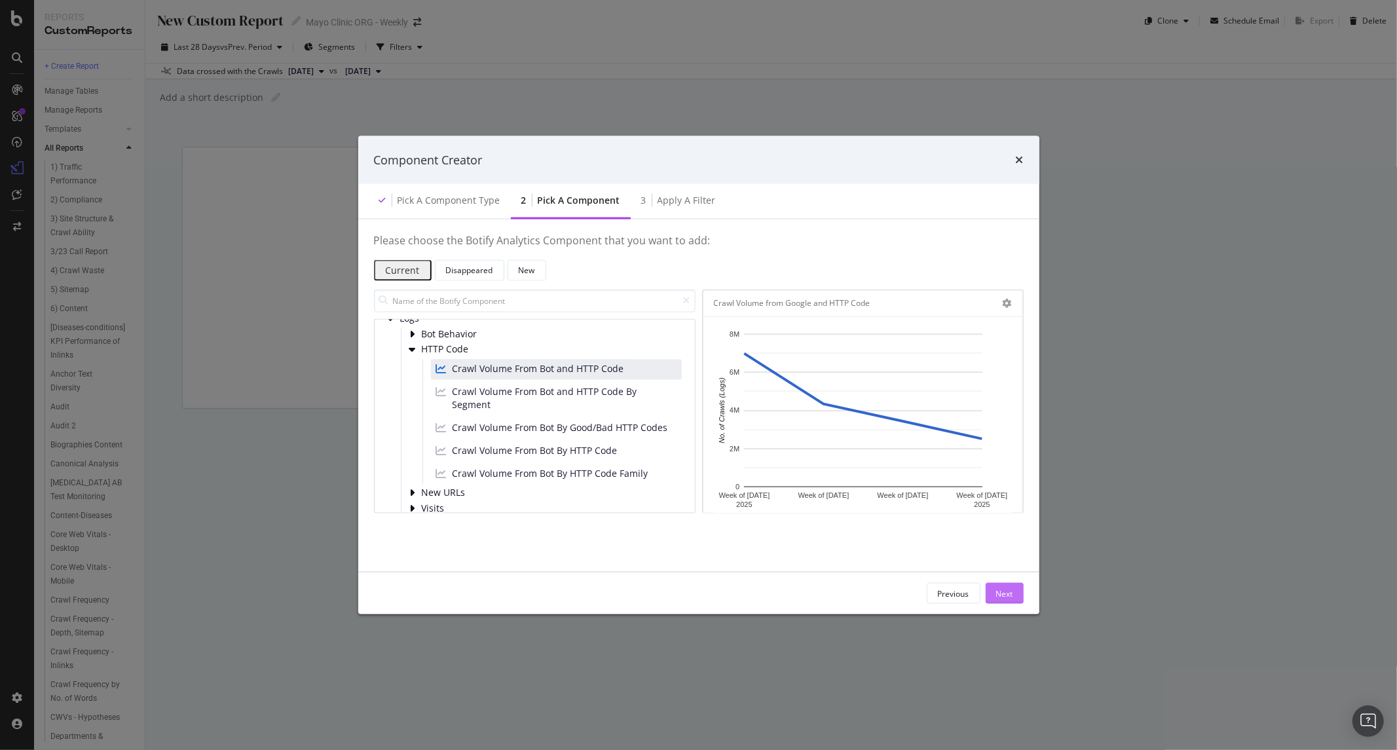
click at [1003, 593] on div "Next" at bounding box center [1004, 592] width 17 height 11
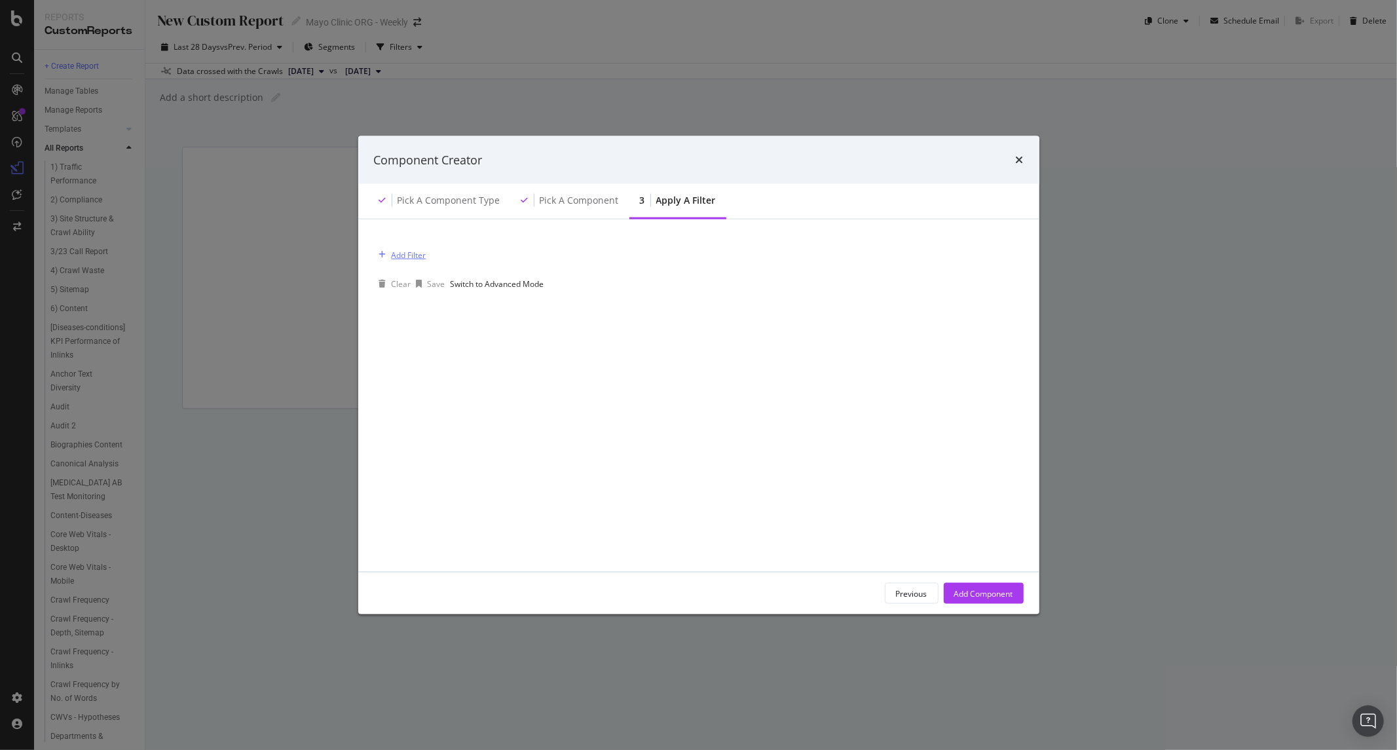
click at [411, 253] on div "Add Filter" at bounding box center [409, 254] width 35 height 11
click at [502, 271] on div "Saved Filters" at bounding box center [530, 264] width 56 height 13
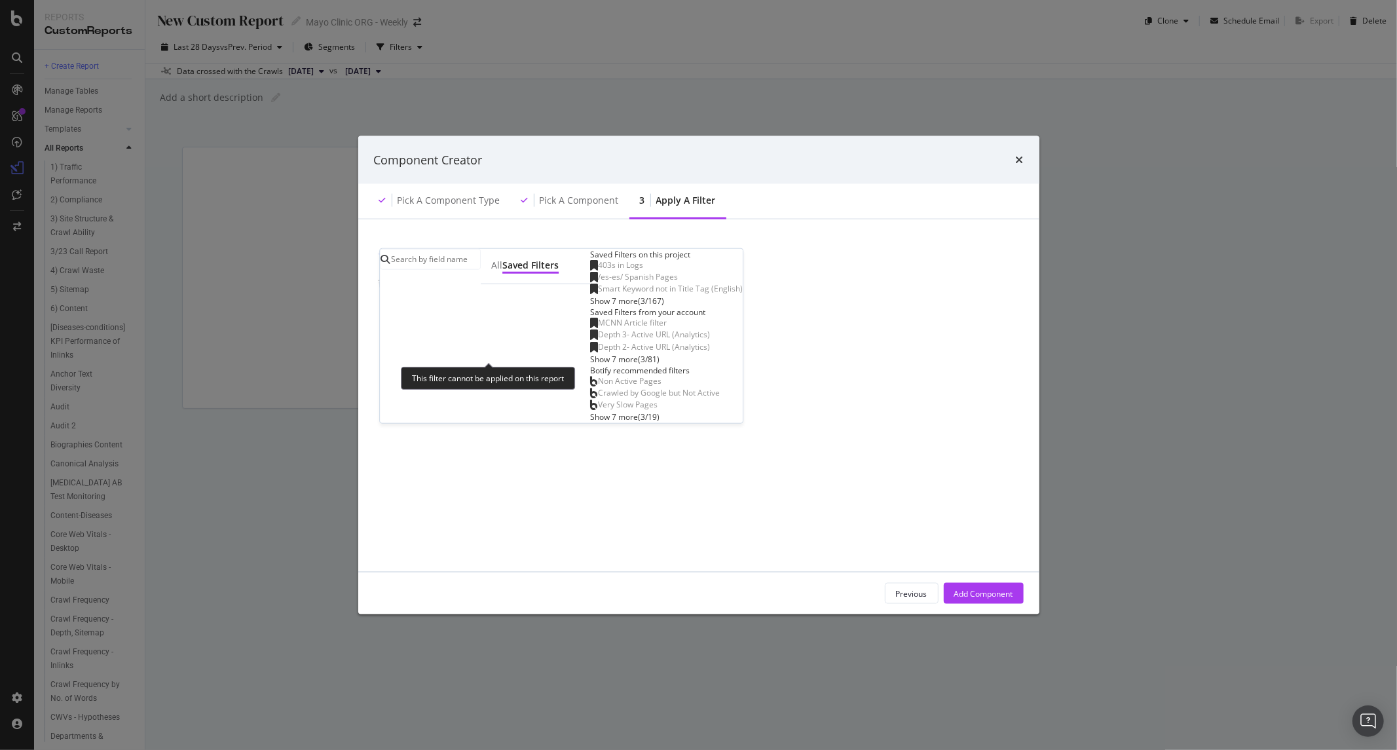
click at [598, 270] on span "403s in Logs" at bounding box center [620, 264] width 45 height 11
click at [491, 273] on div "All" at bounding box center [496, 265] width 11 height 15
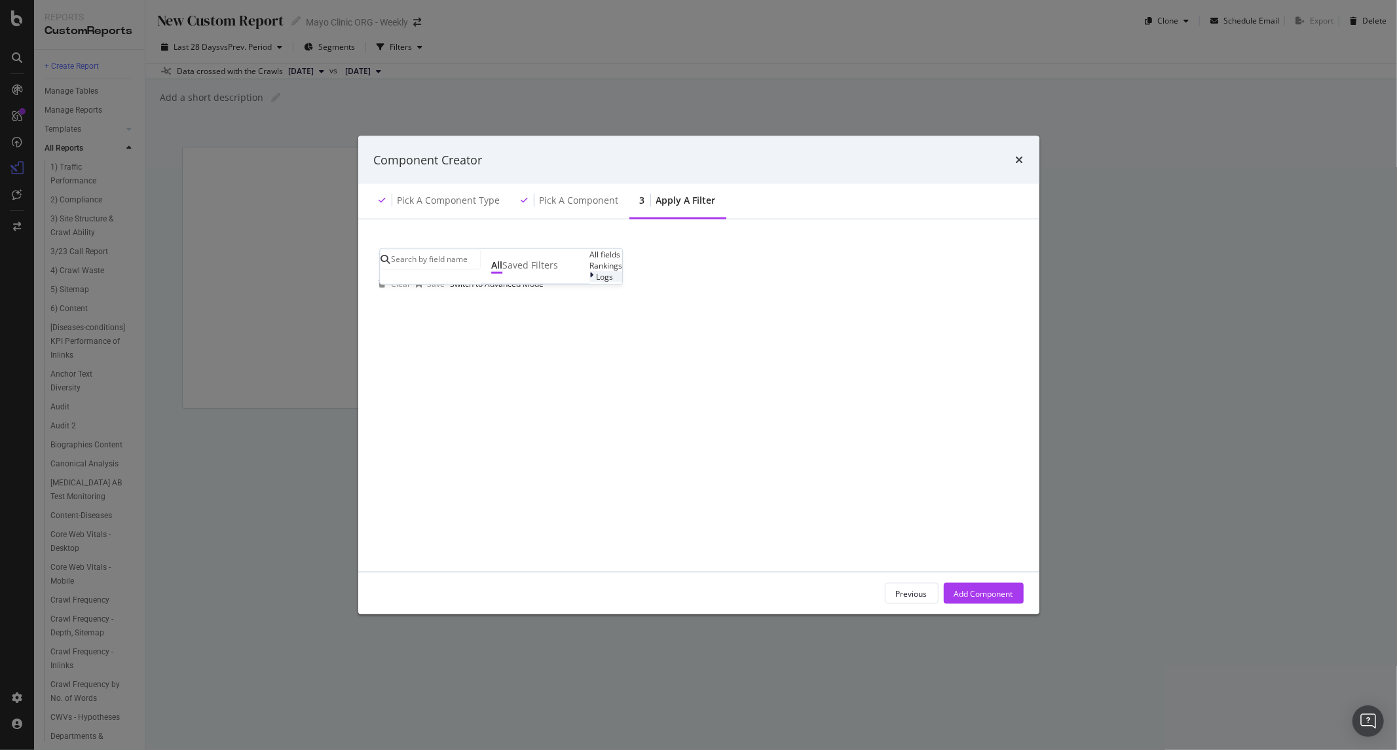
click at [589, 282] on div "Logs" at bounding box center [605, 276] width 33 height 11
click at [589, 293] on div "Segments" at bounding box center [610, 287] width 43 height 11
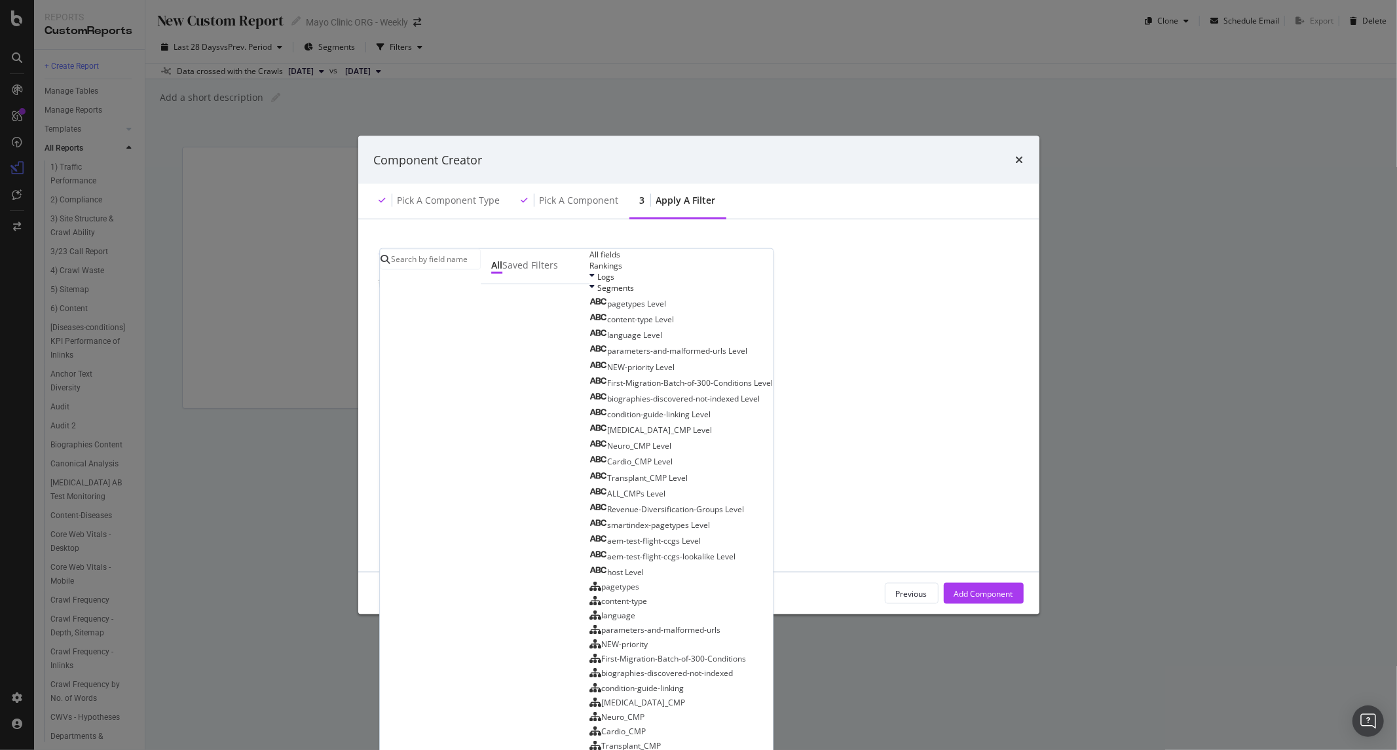
click at [795, 280] on div "Clear Save Switch to Advanced Mode" at bounding box center [699, 283] width 650 height 21
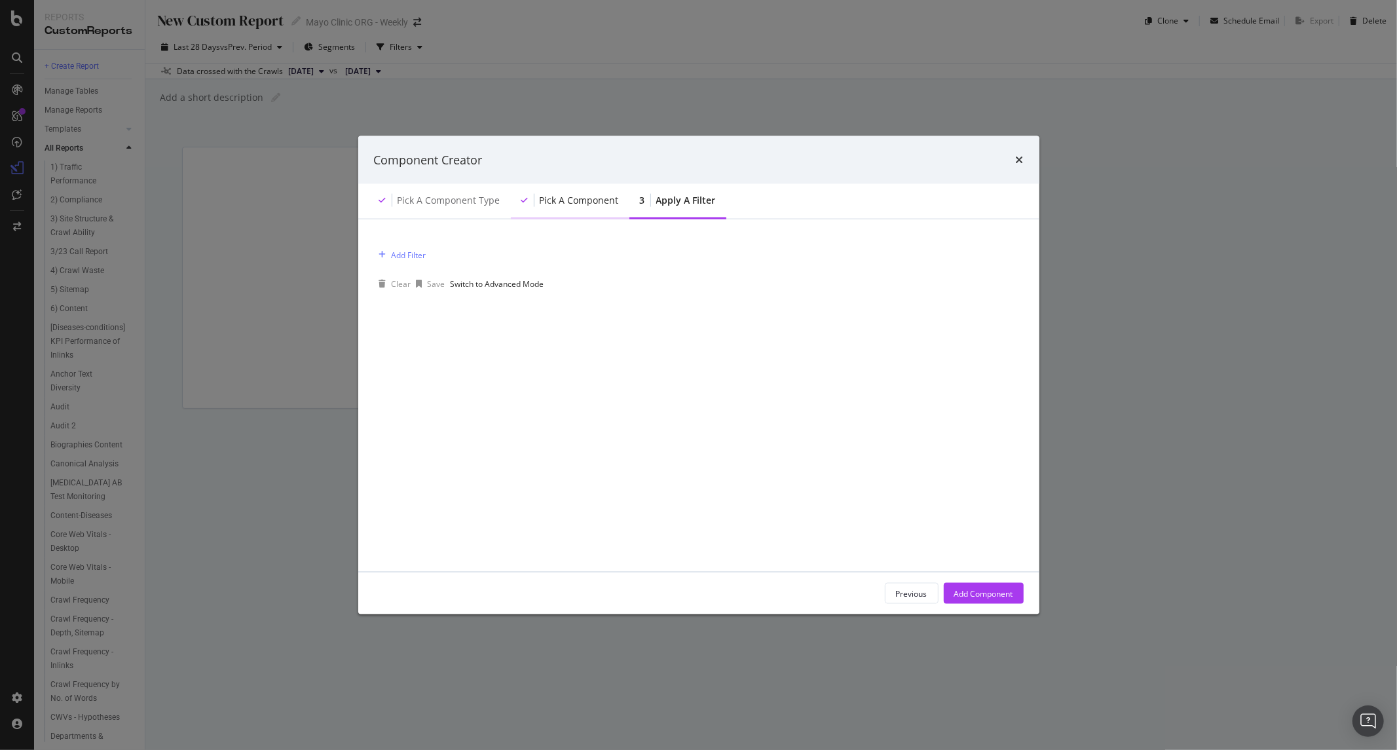
click at [571, 194] on div "Pick a Component" at bounding box center [579, 200] width 79 height 13
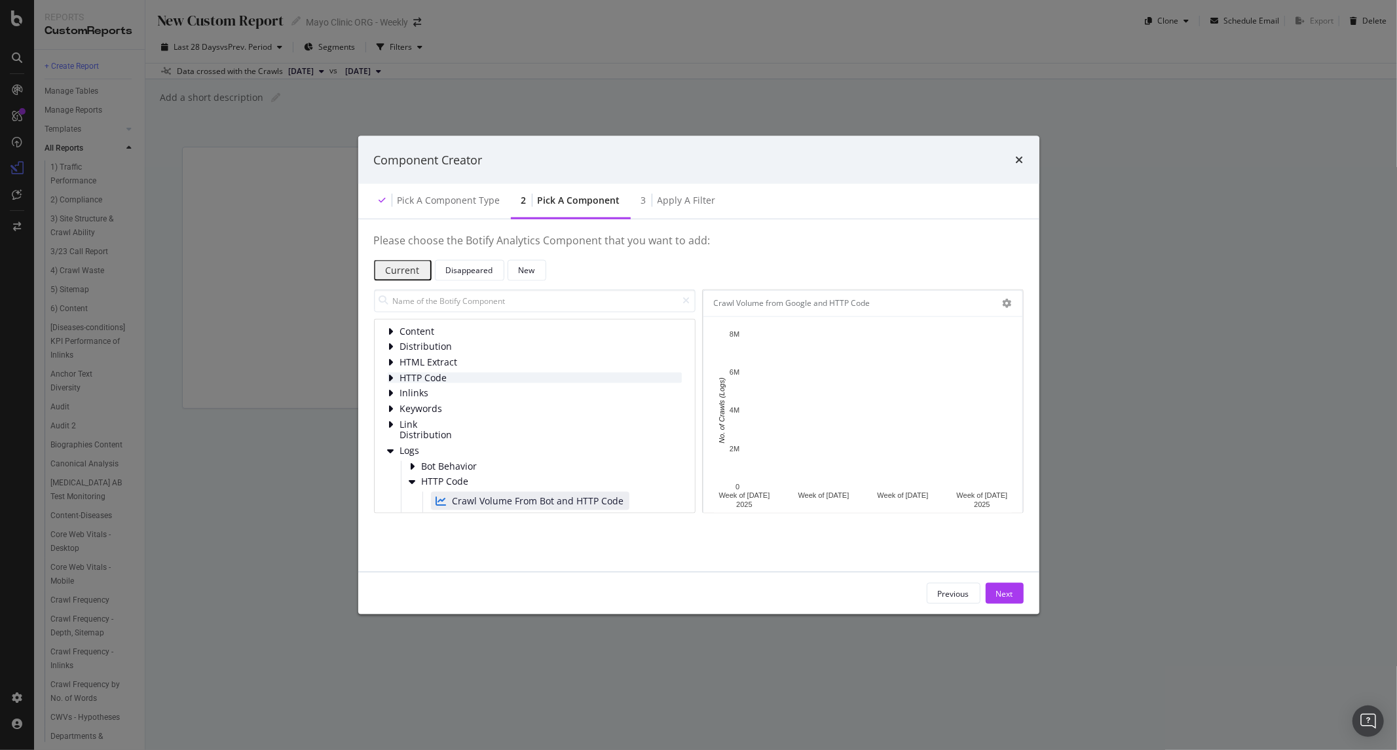
click at [498, 383] on div "HTTP Code" at bounding box center [535, 377] width 294 height 11
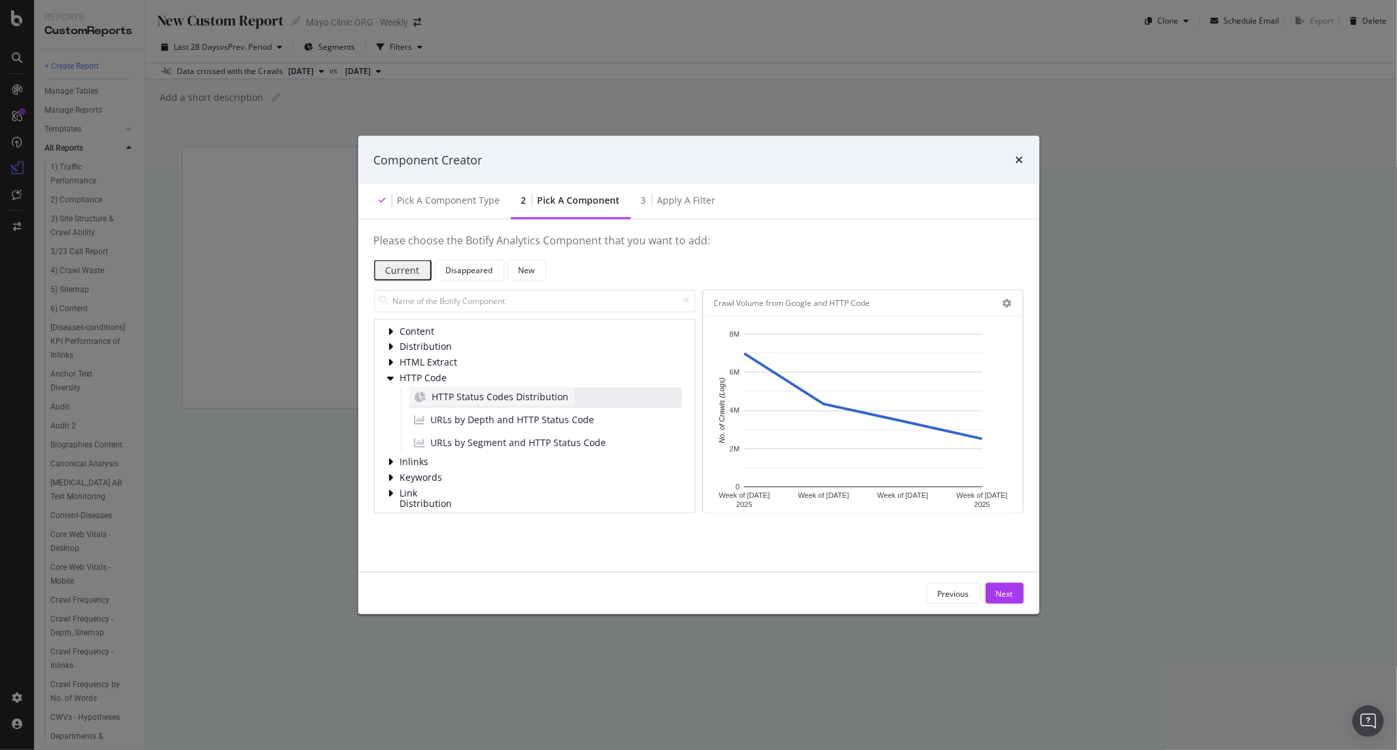
click at [554, 400] on span "HTTP Status Codes Distribution" at bounding box center [500, 396] width 137 height 13
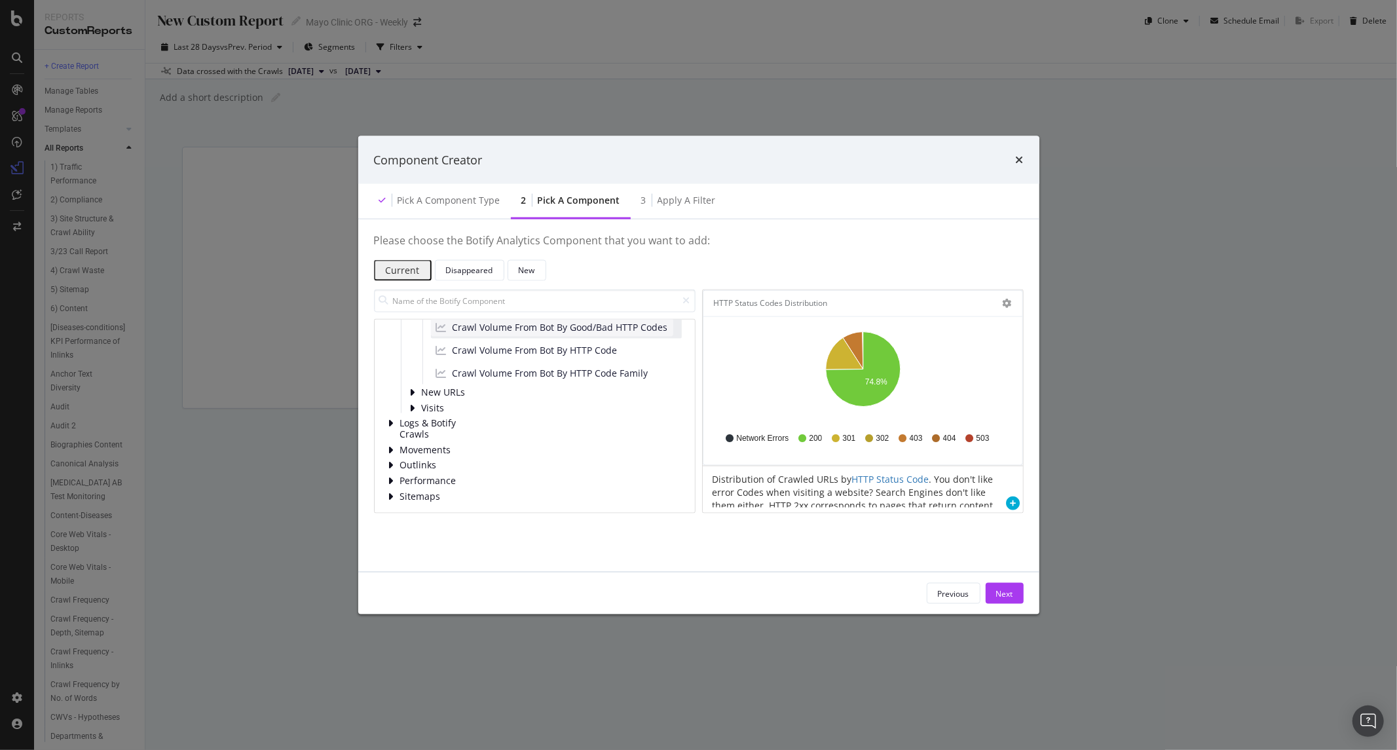
scroll to position [274, 0]
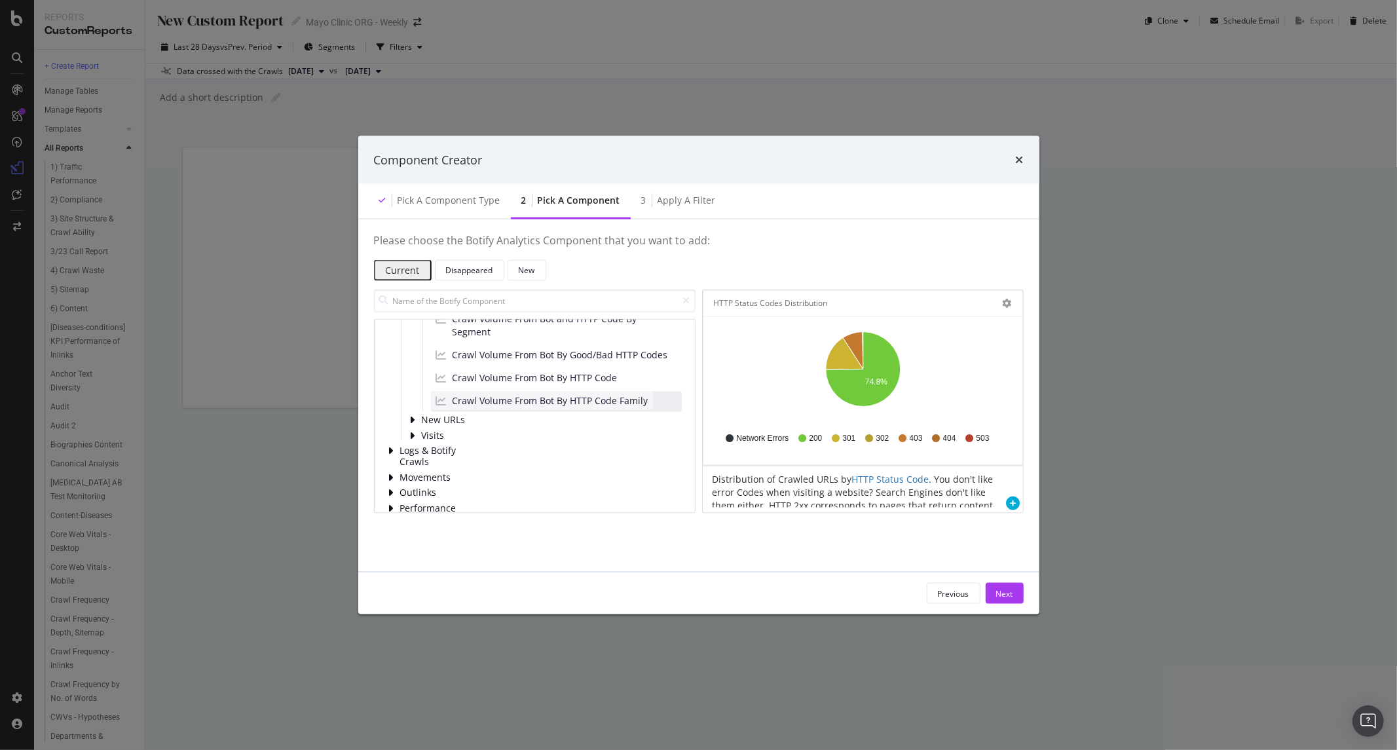
click at [587, 407] on span "Crawl Volume From Bot By HTTP Code Family" at bounding box center [550, 400] width 196 height 13
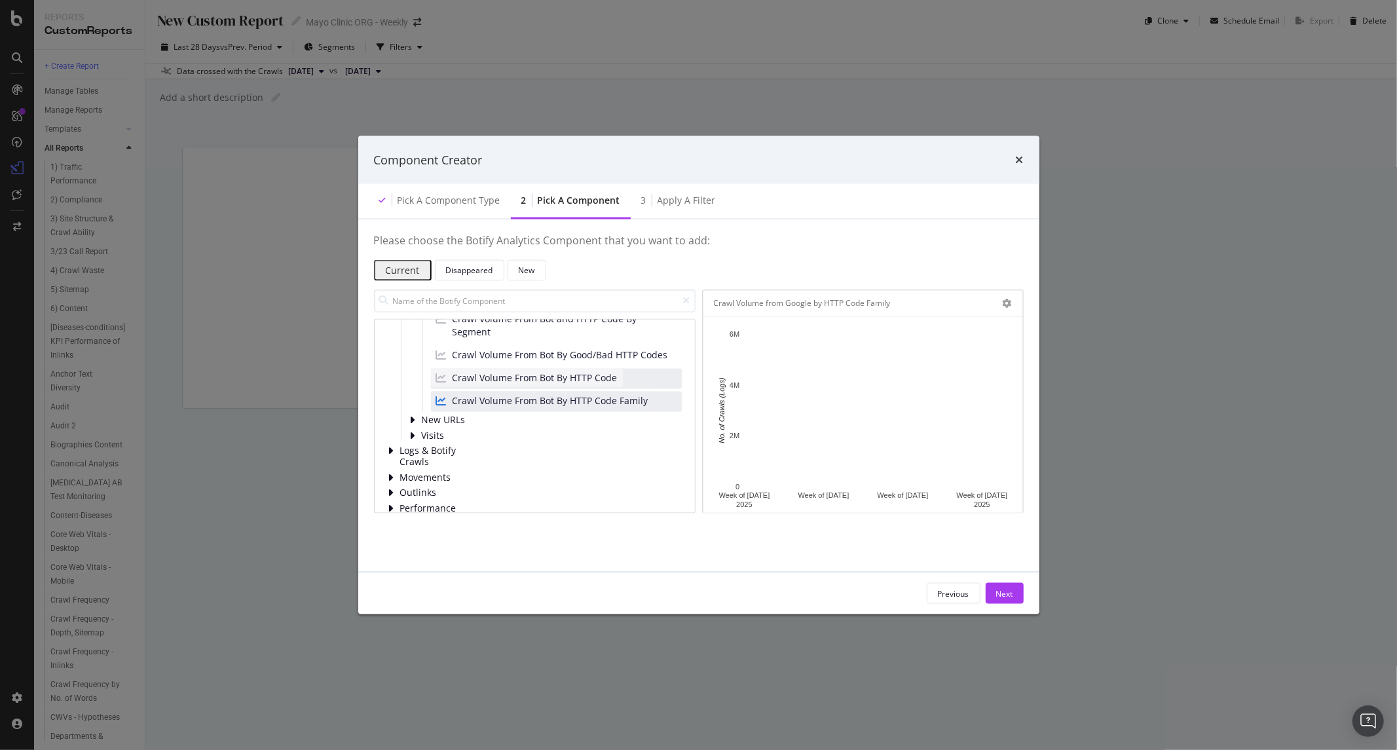
click at [586, 384] on span "Crawl Volume From Bot By HTTP Code" at bounding box center [534, 377] width 165 height 13
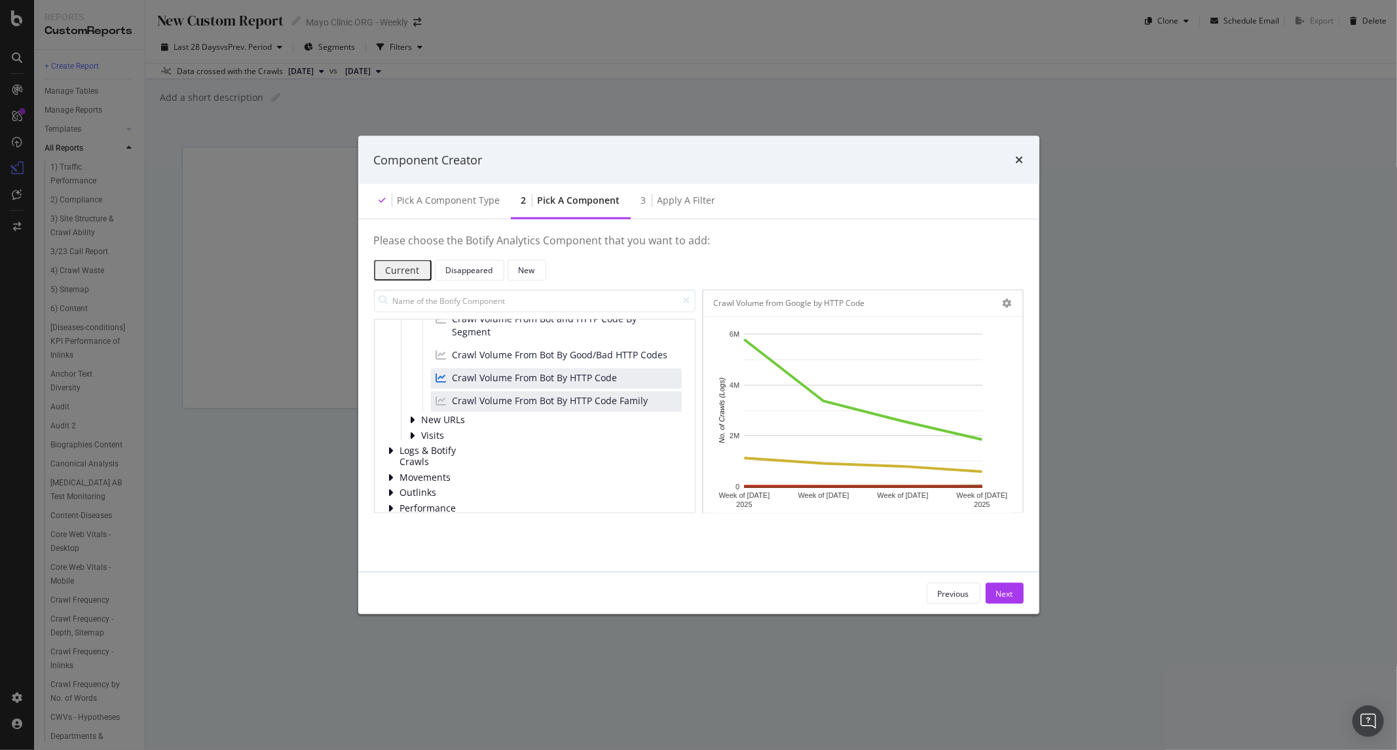
click at [598, 384] on span "Crawl Volume From Bot By HTTP Code" at bounding box center [534, 377] width 165 height 13
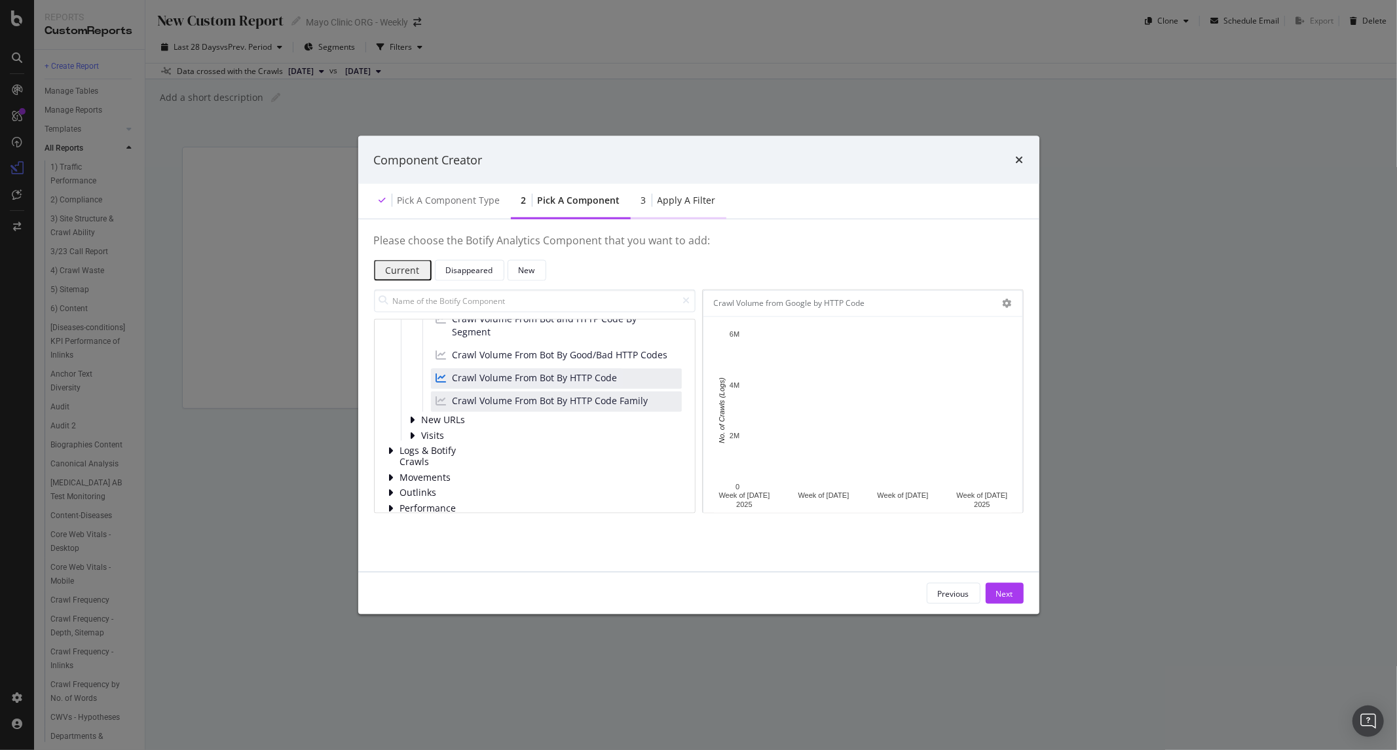
click at [679, 215] on div "3 Apply a Filter" at bounding box center [679, 201] width 96 height 36
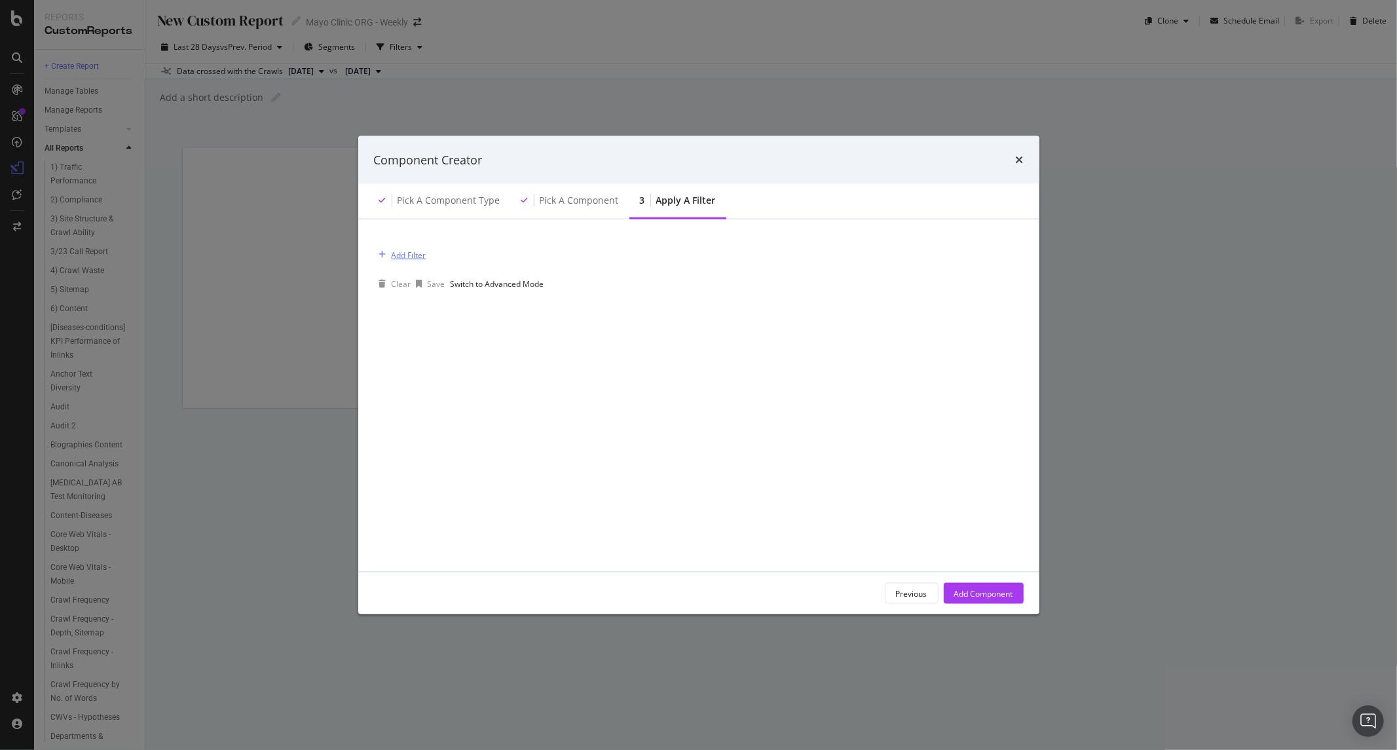
click at [406, 255] on div "Add Filter" at bounding box center [409, 254] width 35 height 11
click at [589, 282] on div "Logs" at bounding box center [605, 276] width 33 height 11
click at [589, 293] on div "Segments" at bounding box center [610, 287] width 43 height 11
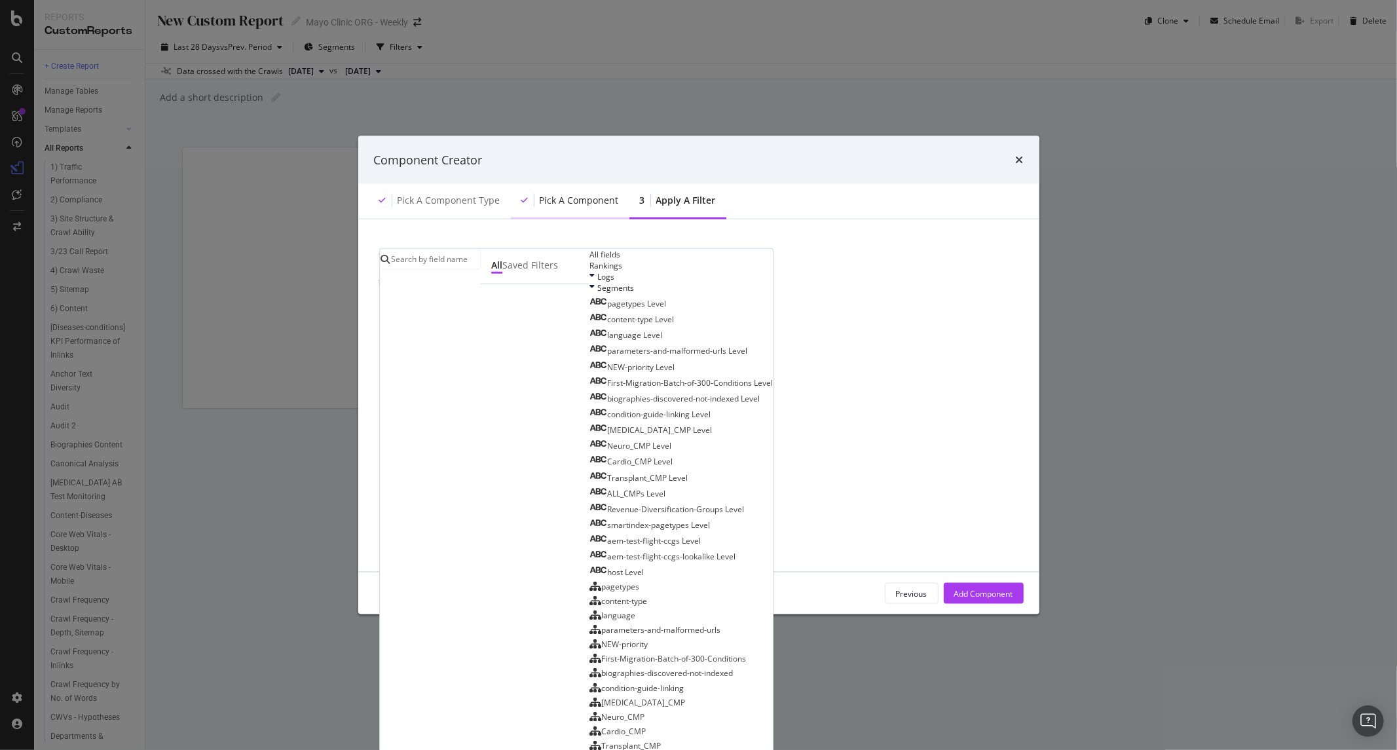
click at [588, 194] on div "Pick a Component" at bounding box center [579, 200] width 79 height 13
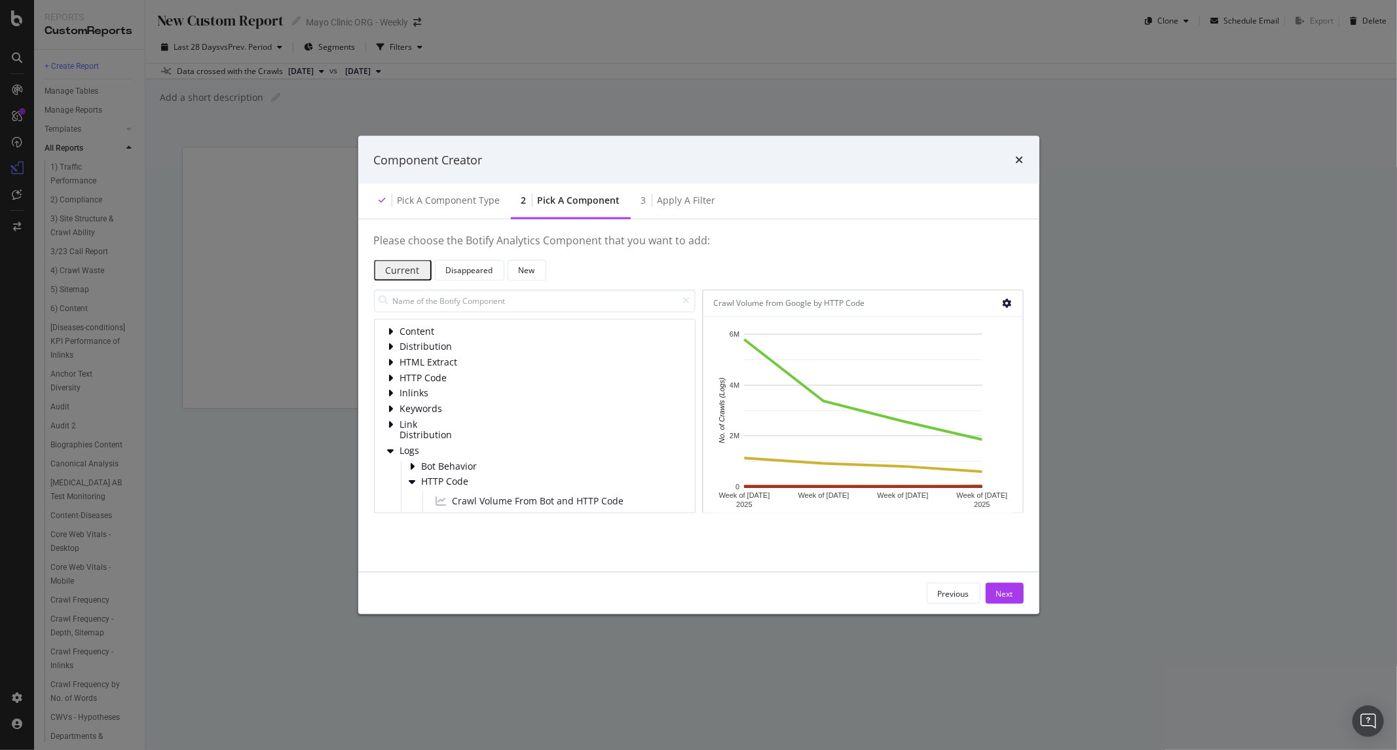
click at [1007, 299] on icon "modal" at bounding box center [1006, 303] width 9 height 9
click at [1044, 598] on div "Component Creator Pick a Component type 2 Pick a Component 3 Apply a Filter Ple…" at bounding box center [698, 375] width 1397 height 750
click at [1013, 587] on button "Next" at bounding box center [1004, 593] width 38 height 21
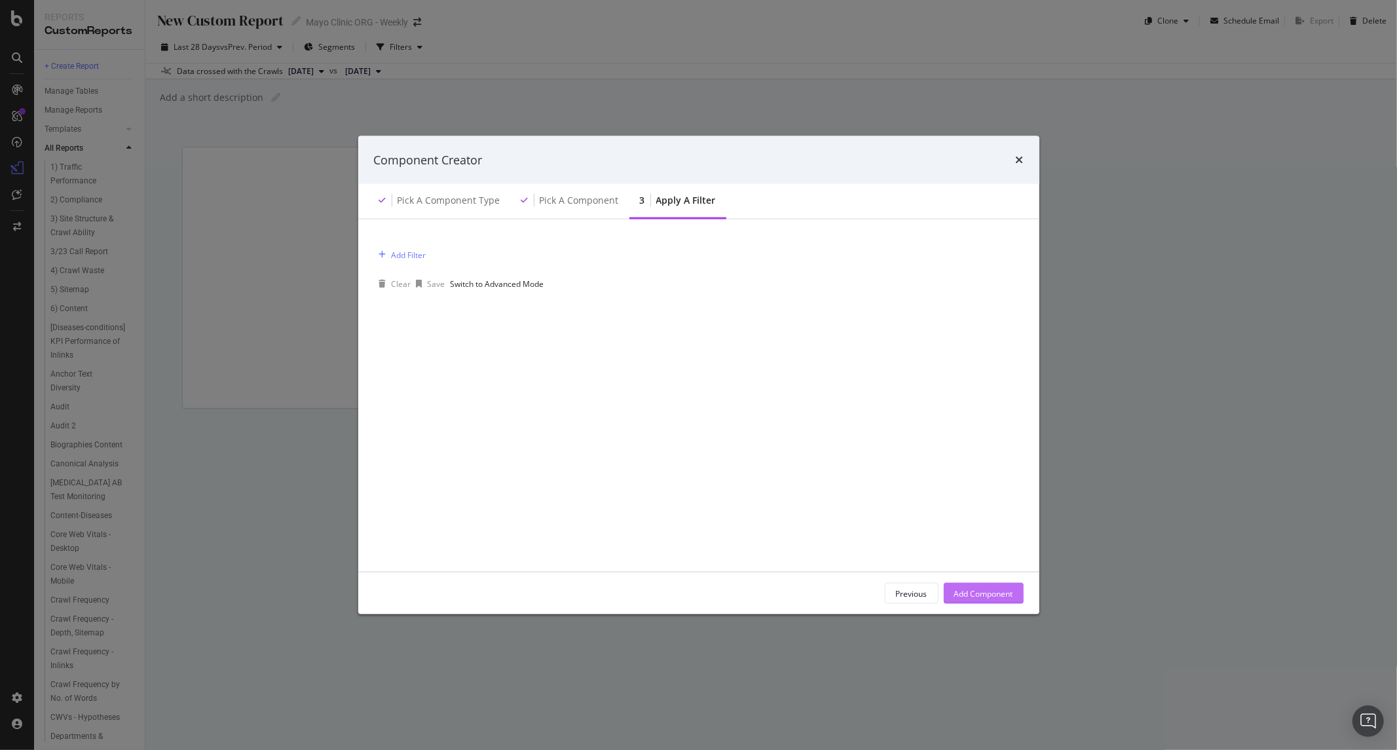
click at [998, 593] on div "Add Component" at bounding box center [983, 592] width 59 height 11
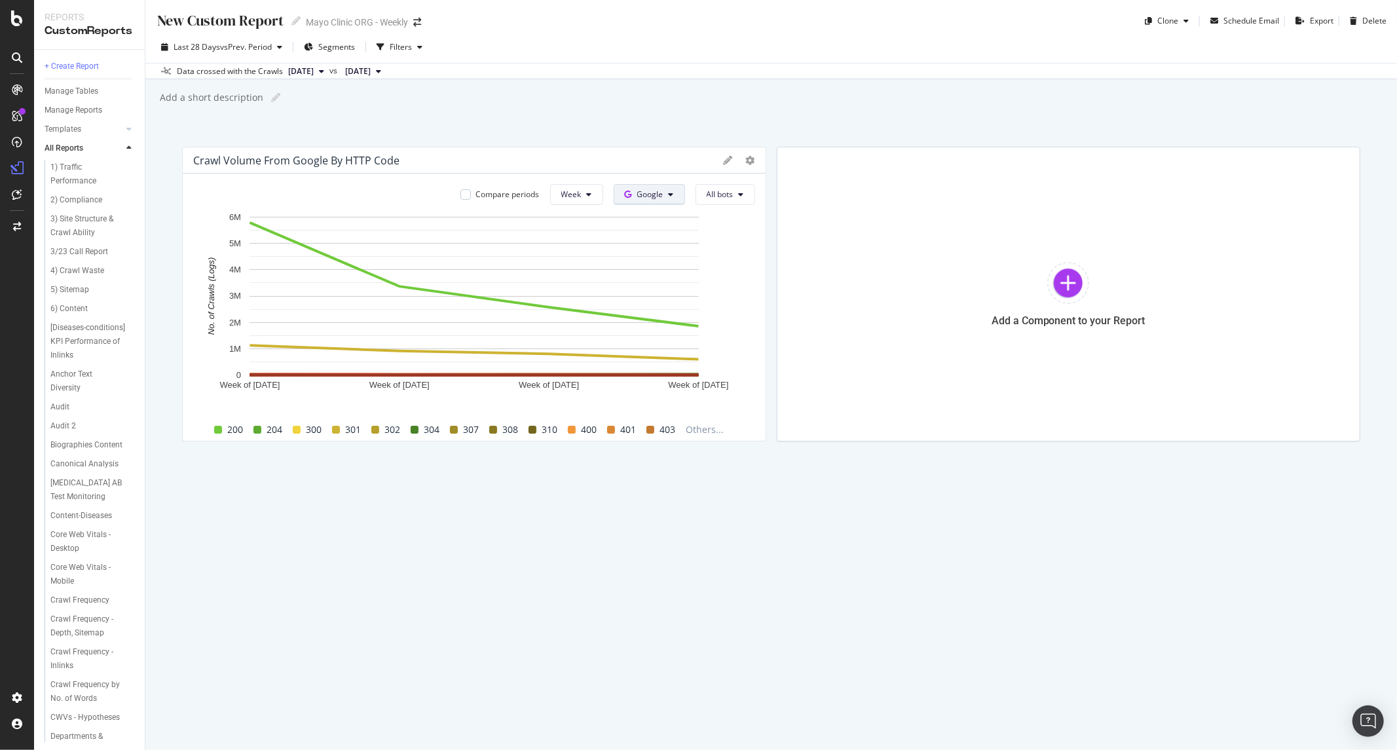
click at [650, 194] on span "Google" at bounding box center [650, 194] width 26 height 11
click at [649, 196] on span "Google" at bounding box center [650, 194] width 26 height 11
click at [791, 203] on div "Add a Component to your Report" at bounding box center [1069, 294] width 584 height 295
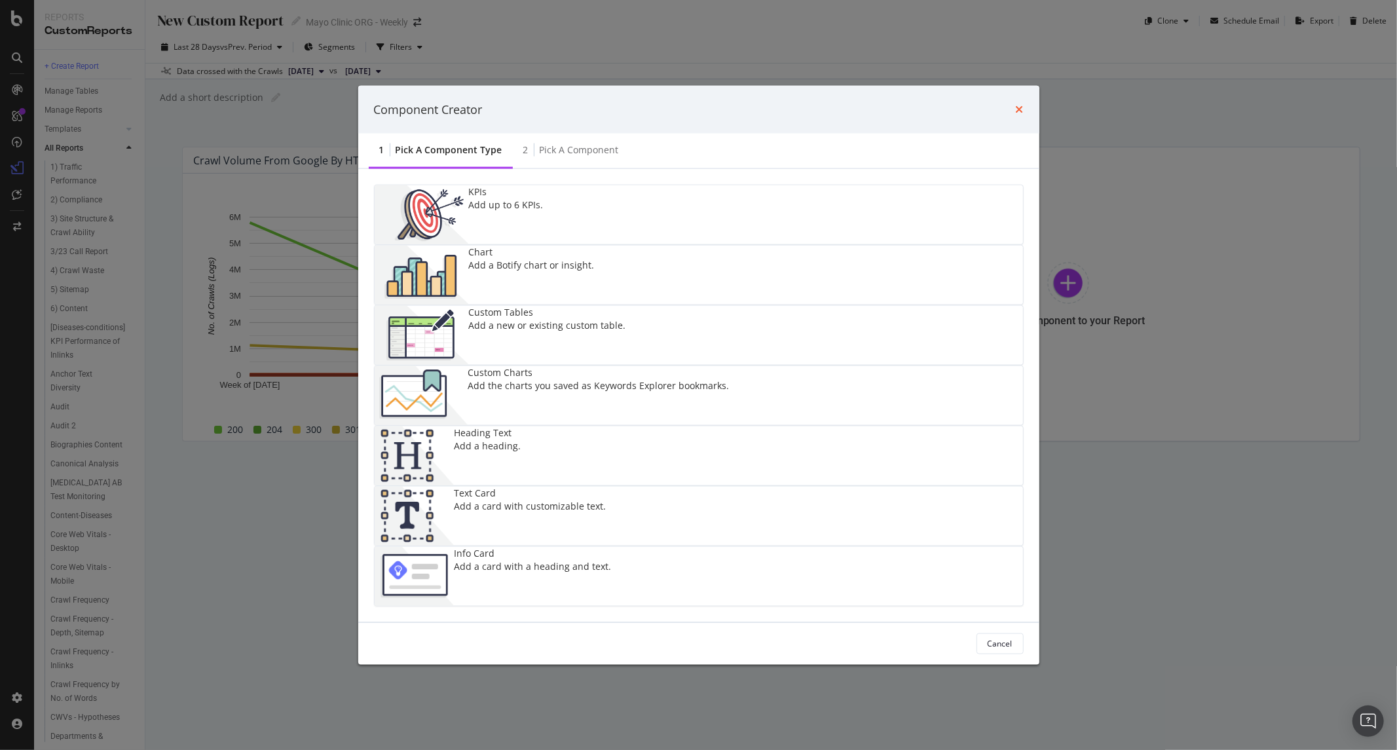
click at [1016, 115] on icon "times" at bounding box center [1020, 109] width 8 height 10
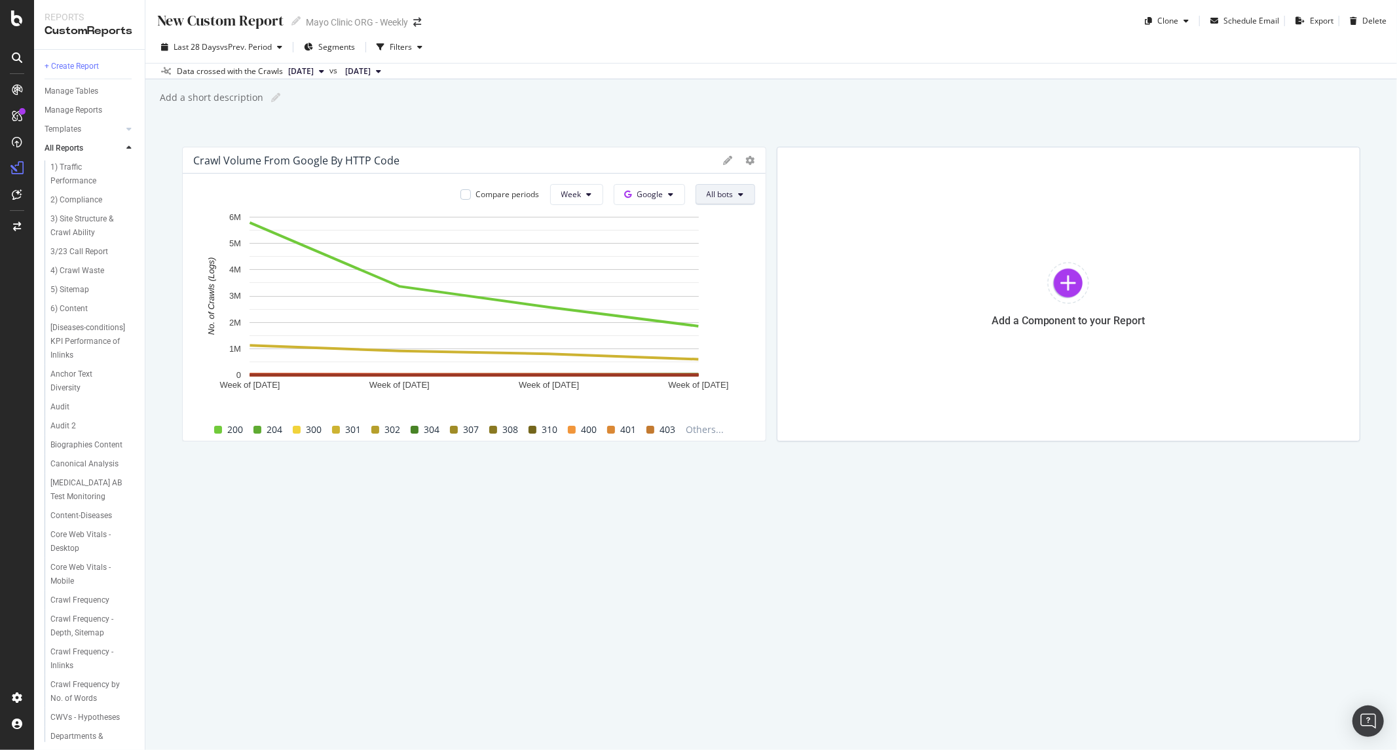
click at [722, 191] on span "All bots" at bounding box center [719, 194] width 27 height 11
click at [671, 147] on div "Crawl Volume from Google by HTTP Code Compare periods Week Google All bots Week…" at bounding box center [474, 294] width 584 height 295
click at [724, 160] on icon at bounding box center [728, 160] width 9 height 9
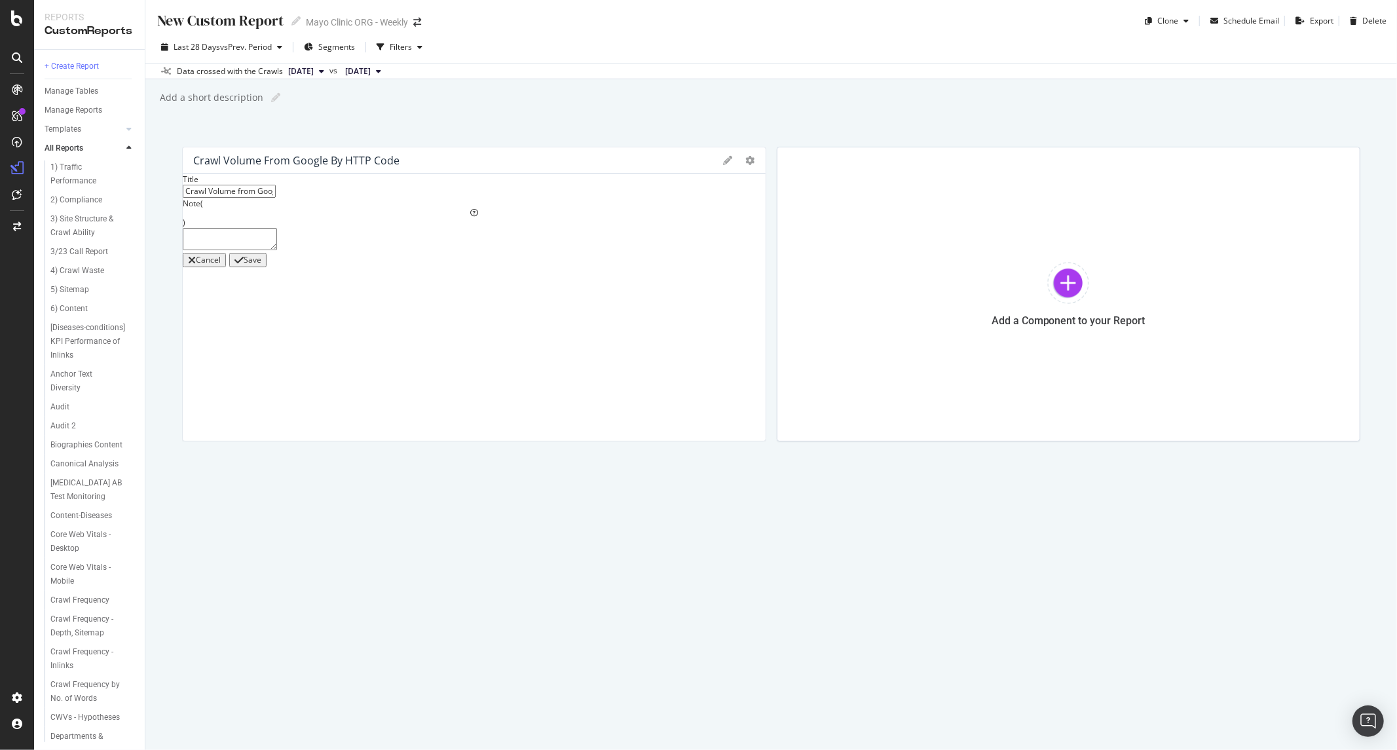
click at [724, 160] on icon at bounding box center [728, 160] width 9 height 9
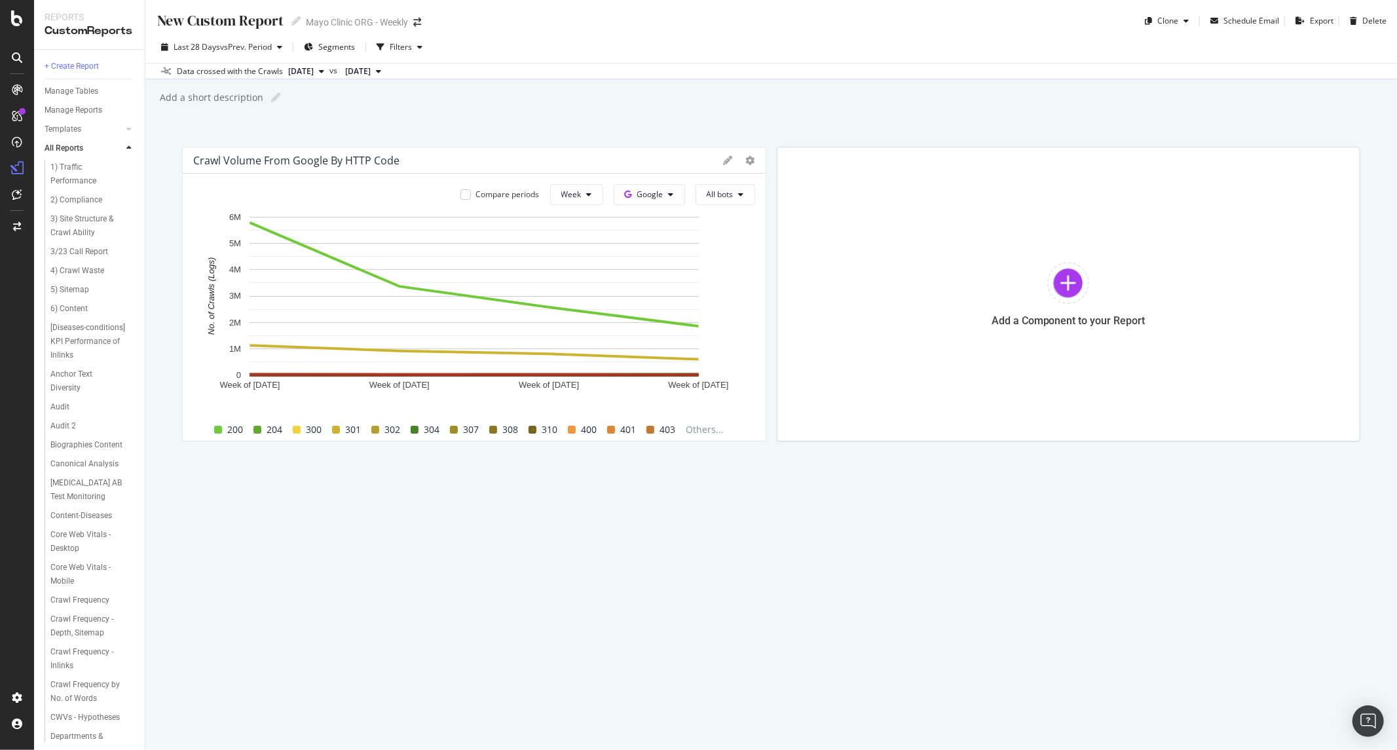
click at [741, 160] on div at bounding box center [739, 160] width 31 height 13
click at [670, 426] on span "403" at bounding box center [667, 430] width 16 height 16
click at [655, 428] on div "403" at bounding box center [660, 430] width 39 height 16
click at [756, 154] on div at bounding box center [759, 294] width 13 height 295
click at [745, 174] on div "Compare periods Week Google All bots Week of 28 Jul. 2025 Week of 4 Aug. 2025 W…" at bounding box center [474, 307] width 583 height 267
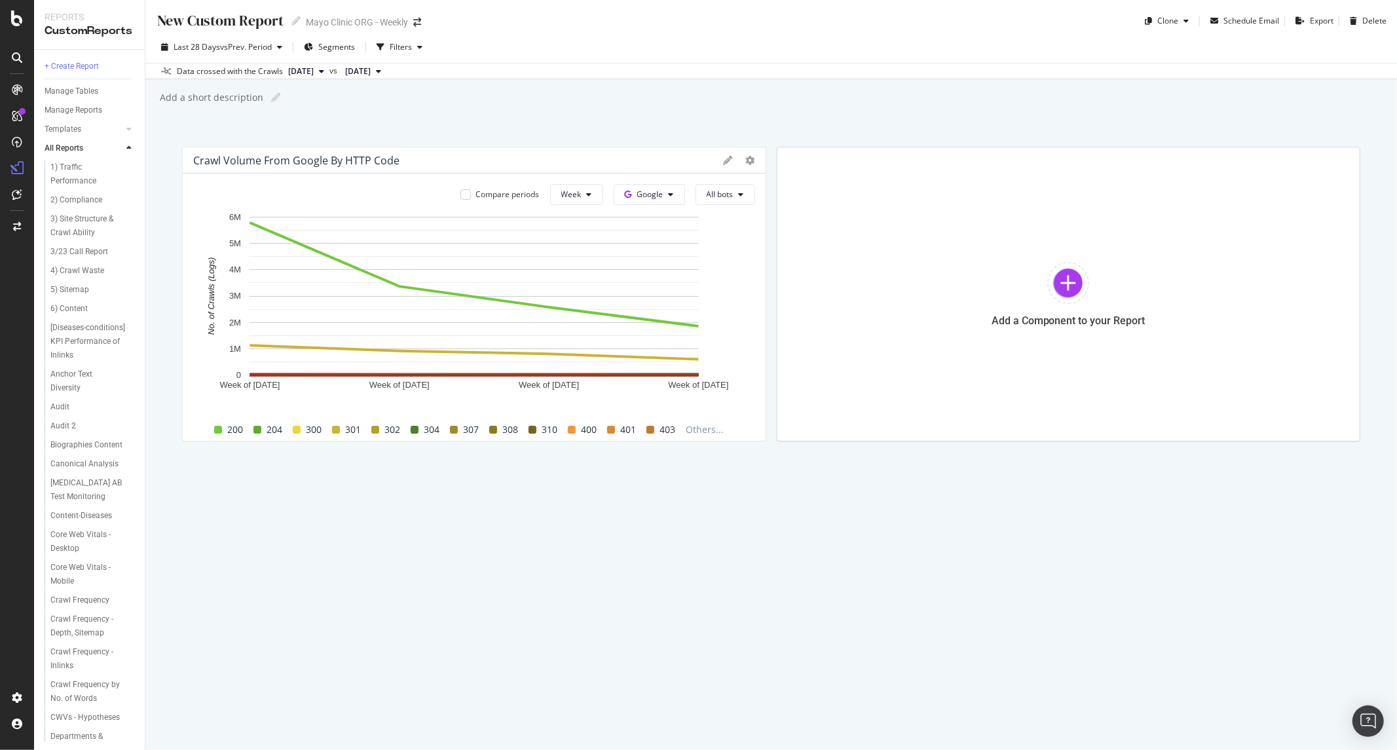
click at [746, 165] on div at bounding box center [750, 160] width 9 height 13
click at [747, 162] on icon at bounding box center [750, 160] width 9 height 9
click at [824, 328] on span "Apply Filter" at bounding box center [827, 327] width 98 height 12
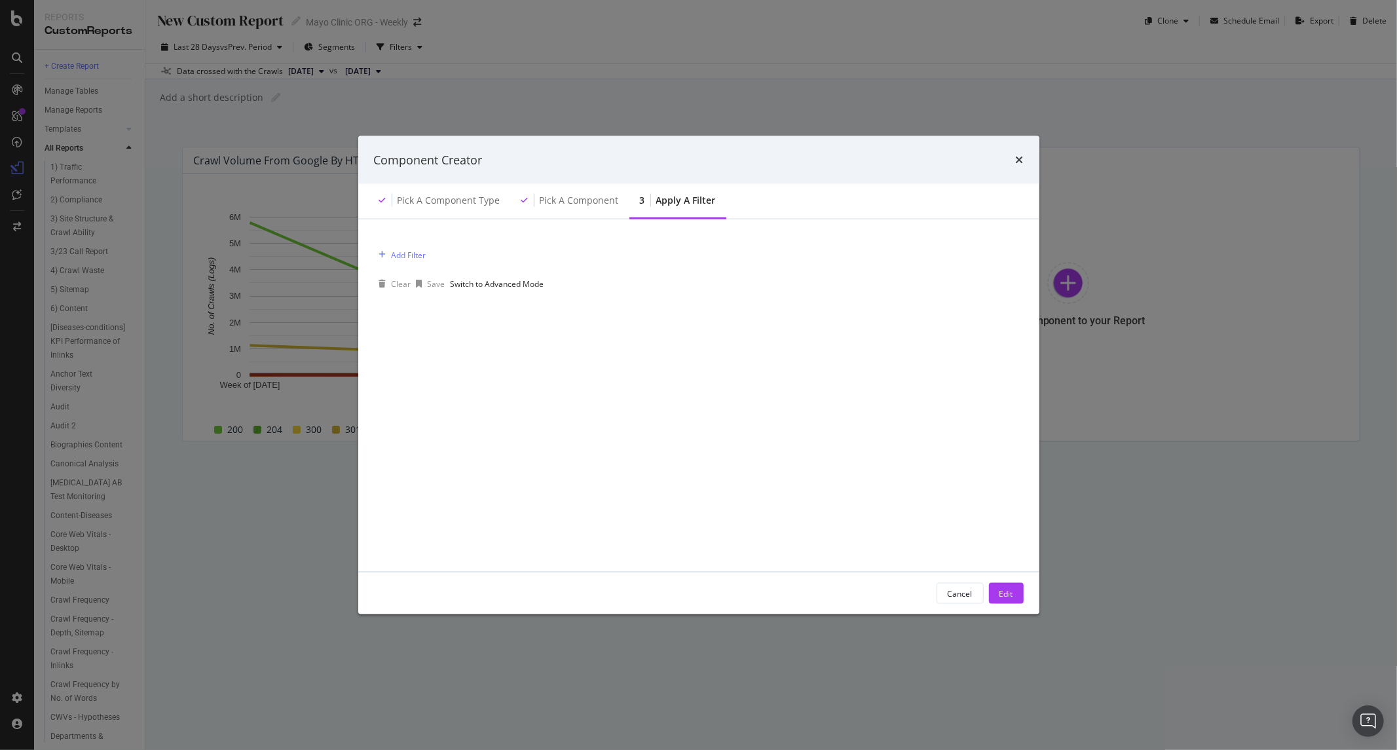
click at [437, 264] on div "Add Filter" at bounding box center [699, 254] width 650 height 38
click at [396, 260] on div "Add Filter" at bounding box center [409, 254] width 35 height 11
click at [589, 259] on div "All fields" at bounding box center [605, 253] width 33 height 11
click at [589, 270] on div "Rankings" at bounding box center [605, 264] width 33 height 11
click at [462, 251] on div "modal" at bounding box center [430, 258] width 101 height 21
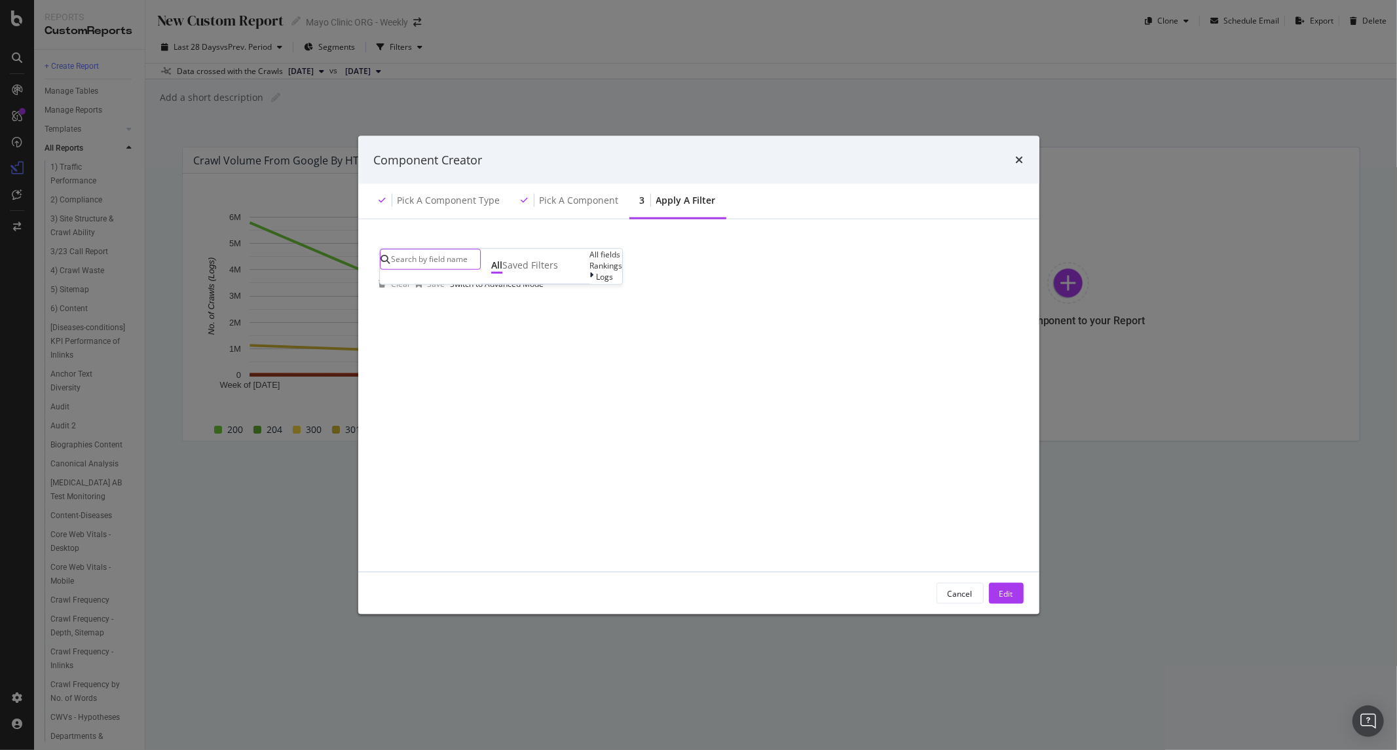
click at [458, 265] on input "modal" at bounding box center [435, 259] width 90 height 20
click at [461, 259] on input "modal" at bounding box center [435, 259] width 90 height 20
type input "h"
type input "status"
click at [707, 278] on div "Clear Save Switch to Advanced Mode" at bounding box center [699, 283] width 650 height 21
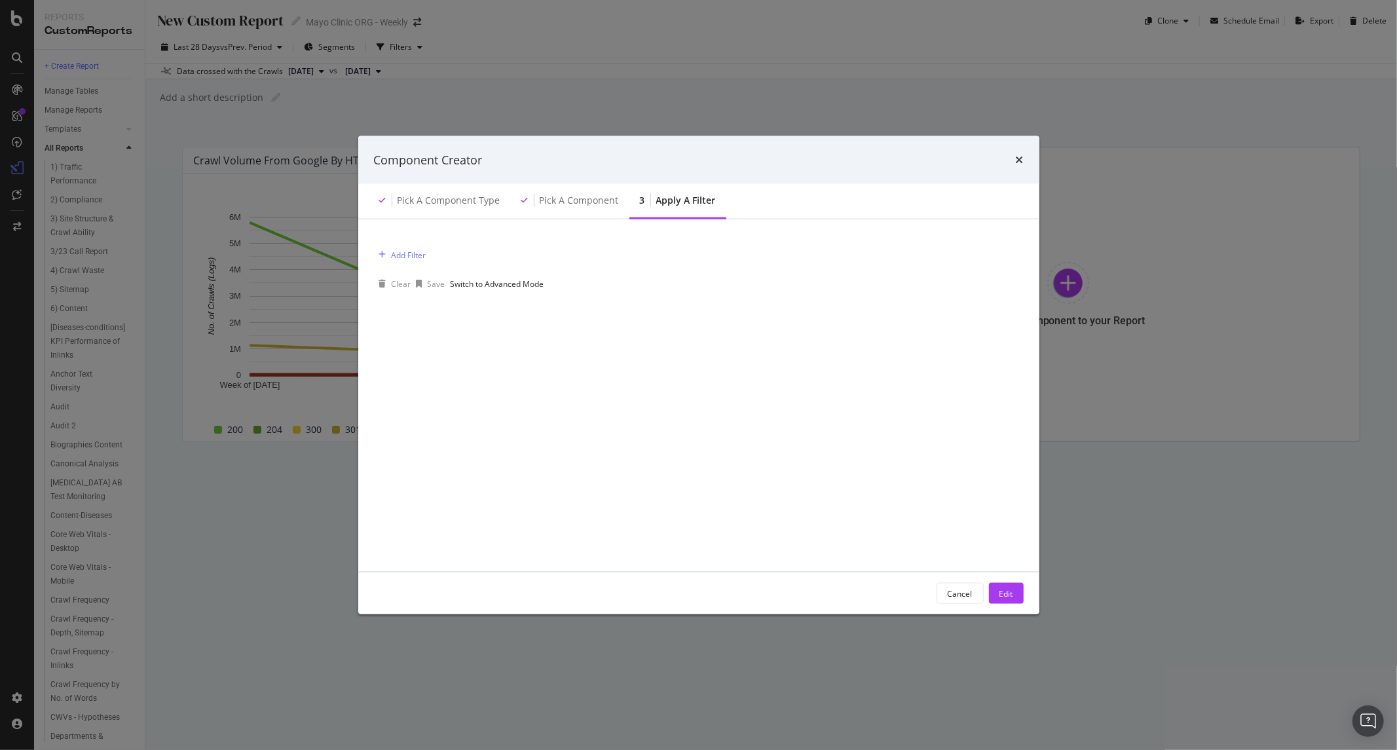
click at [954, 299] on div "Add Filter Clear Save Switch to Advanced Mode" at bounding box center [699, 395] width 650 height 321
click at [544, 287] on div "Switch to Advanced Mode" at bounding box center [497, 283] width 94 height 11
drag, startPoint x: 403, startPoint y: 259, endPoint x: 513, endPoint y: 265, distance: 110.2
click at [504, 263] on div "Add Filter Add Filter Group" at bounding box center [439, 255] width 130 height 16
click at [499, 260] on div "Add Filter Group" at bounding box center [474, 254] width 60 height 11
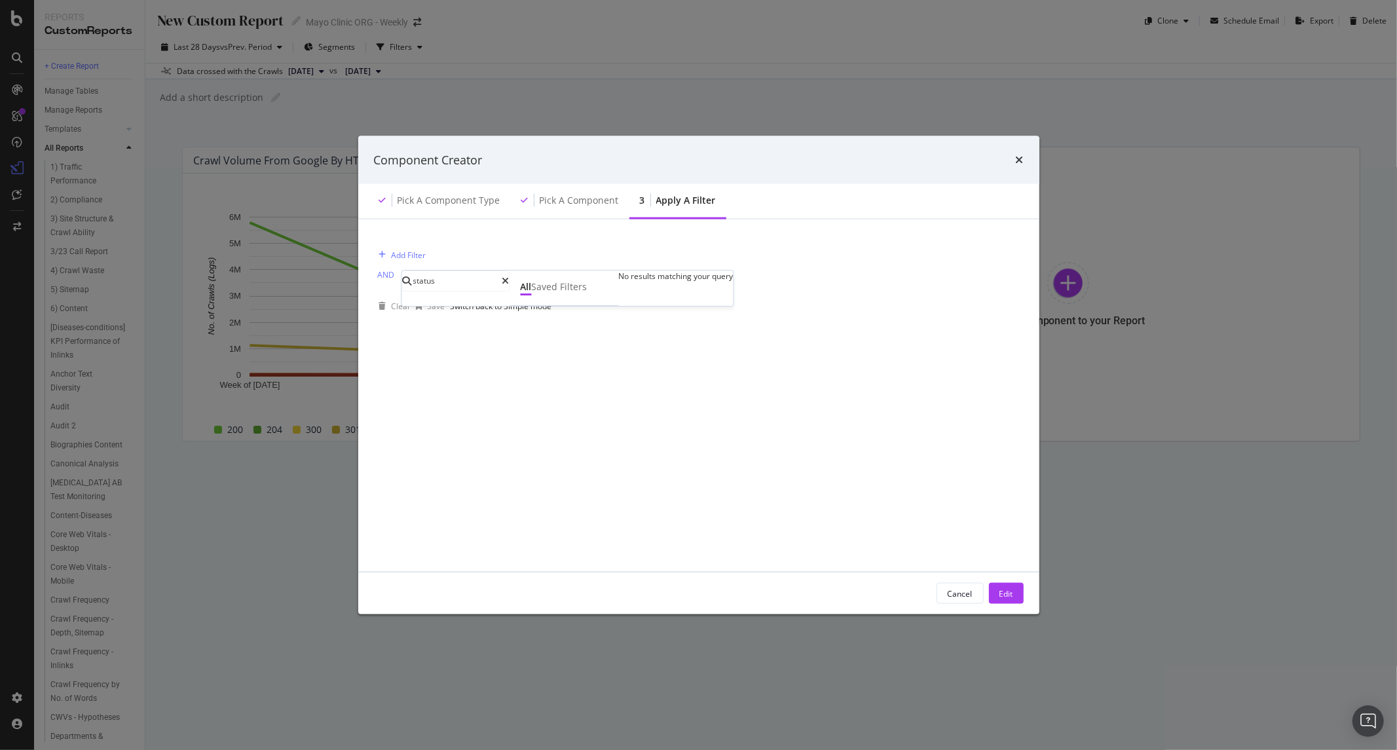
click at [500, 259] on div "Add Filter AND Add Filter" at bounding box center [699, 265] width 650 height 60
click at [406, 259] on div "Add Filter" at bounding box center [409, 254] width 35 height 11
click at [487, 254] on div "modal" at bounding box center [483, 258] width 7 height 9
click at [760, 326] on div "Add Filter Add Filter Group Clear Save Switch back to Simple mode All Saved Fil…" at bounding box center [699, 395] width 650 height 321
click at [1022, 152] on div "times" at bounding box center [1020, 159] width 8 height 17
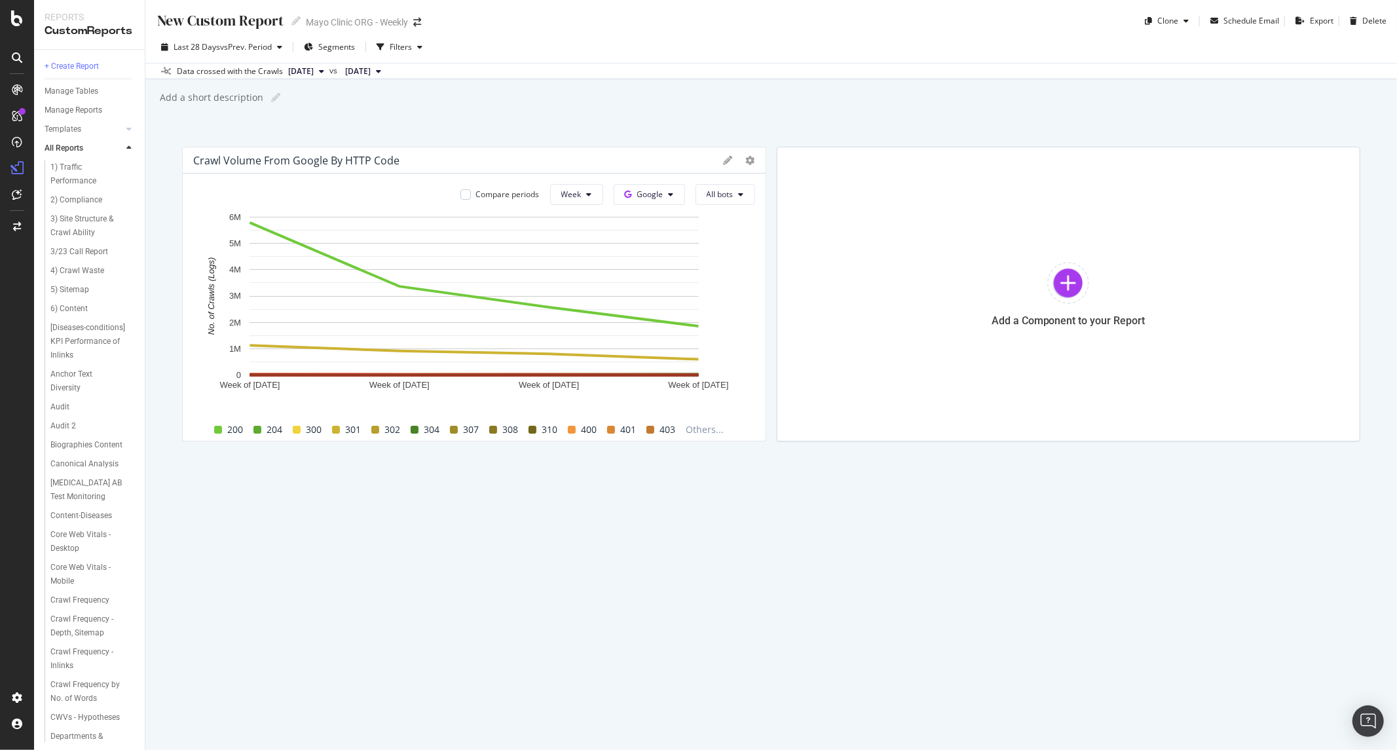
drag, startPoint x: 84, startPoint y: 270, endPoint x: 102, endPoint y: 278, distance: 19.9
click at [102, 278] on div "4) Crawl Waste" at bounding box center [95, 270] width 100 height 19
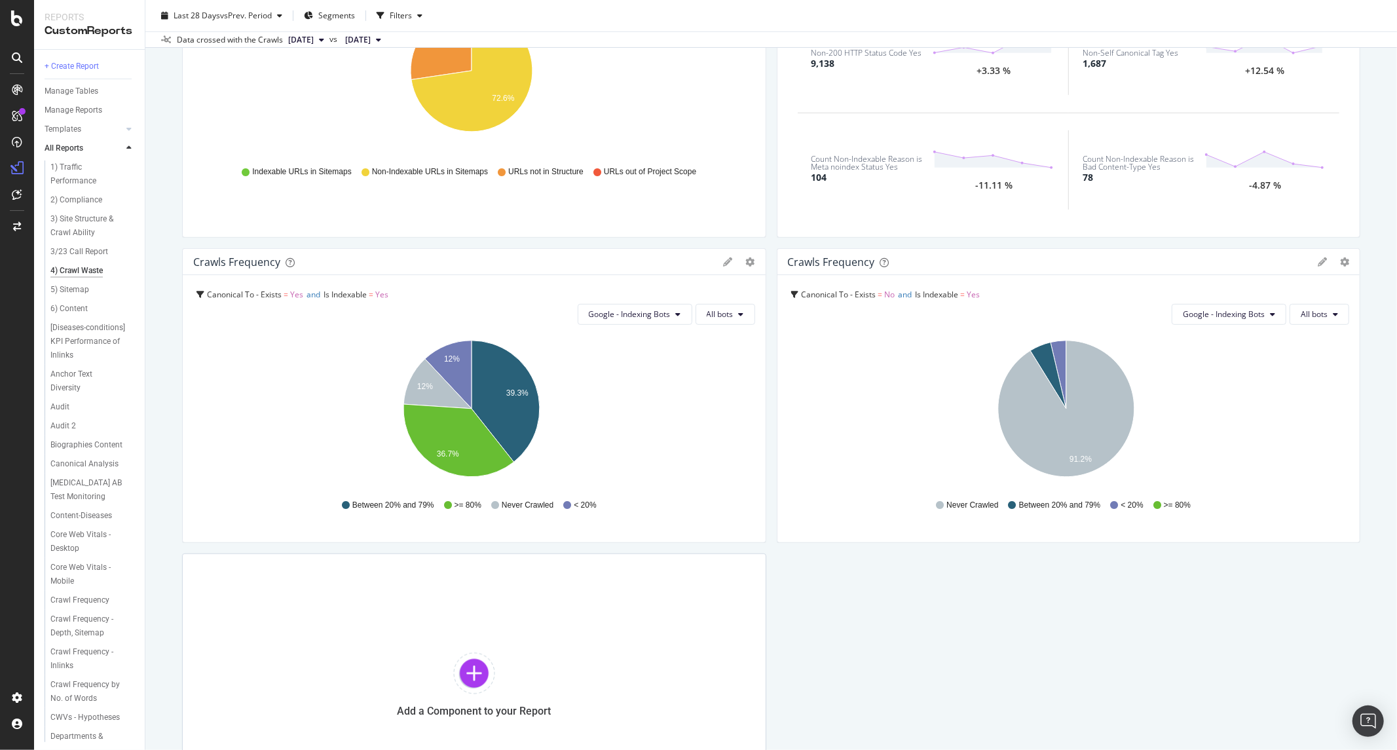
scroll to position [656, 0]
